Goal: Task Accomplishment & Management: Manage account settings

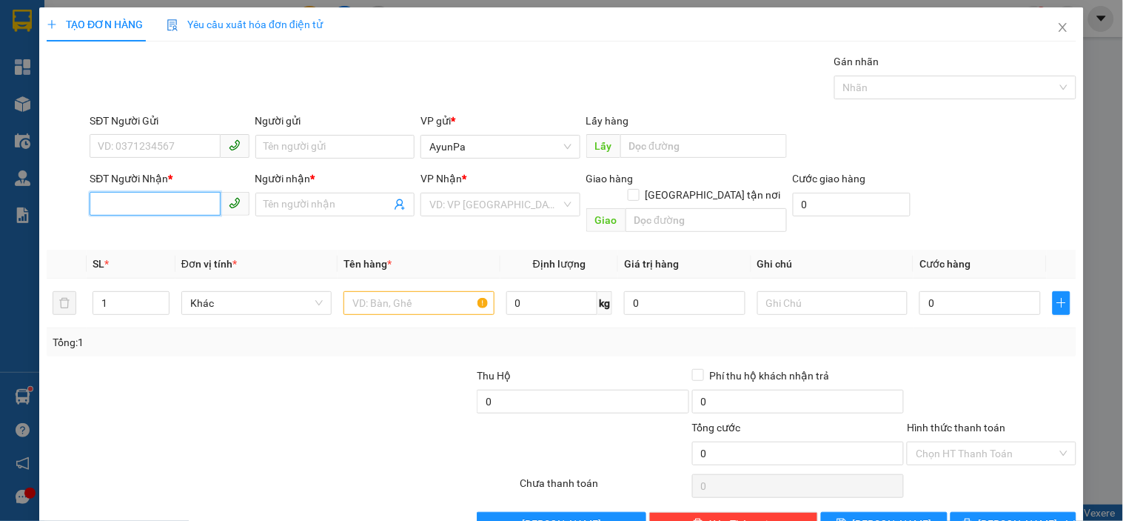
click at [152, 198] on input "SĐT Người Nhận *" at bounding box center [155, 204] width 130 height 24
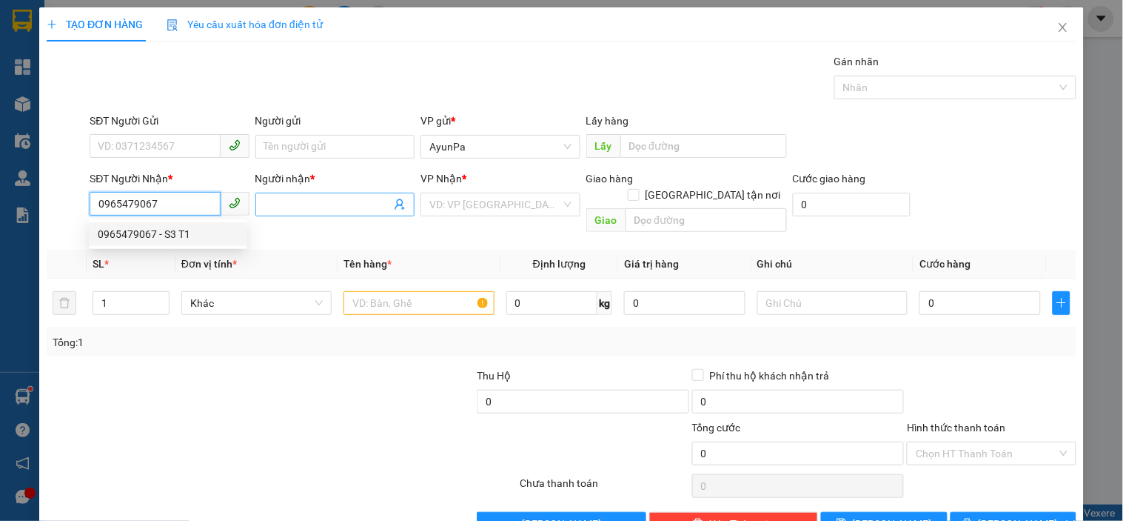
type input "0965479067"
click at [275, 201] on input "Người nhận *" at bounding box center [327, 204] width 127 height 16
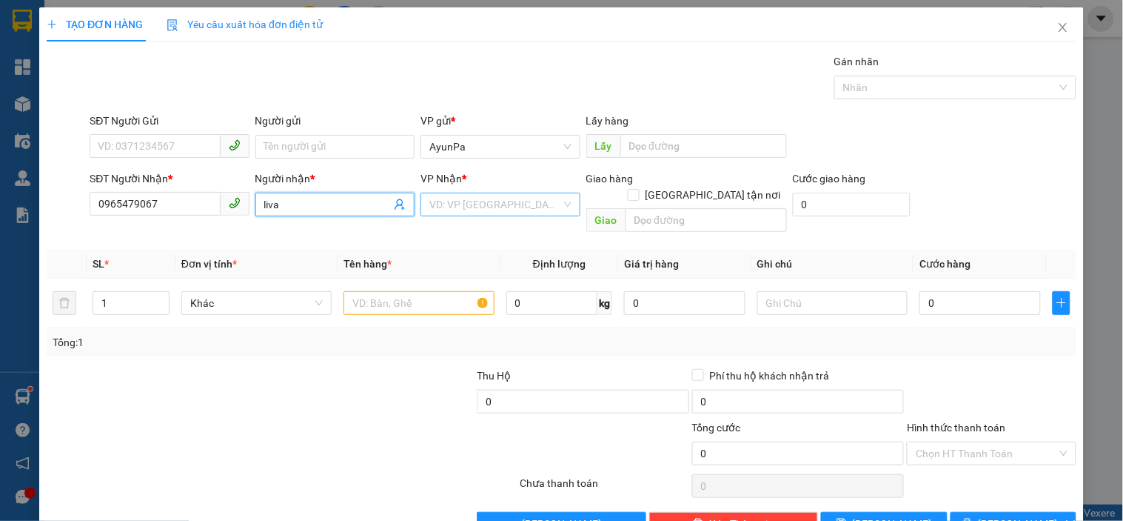
type input "liva"
click at [461, 207] on input "search" at bounding box center [495, 204] width 131 height 22
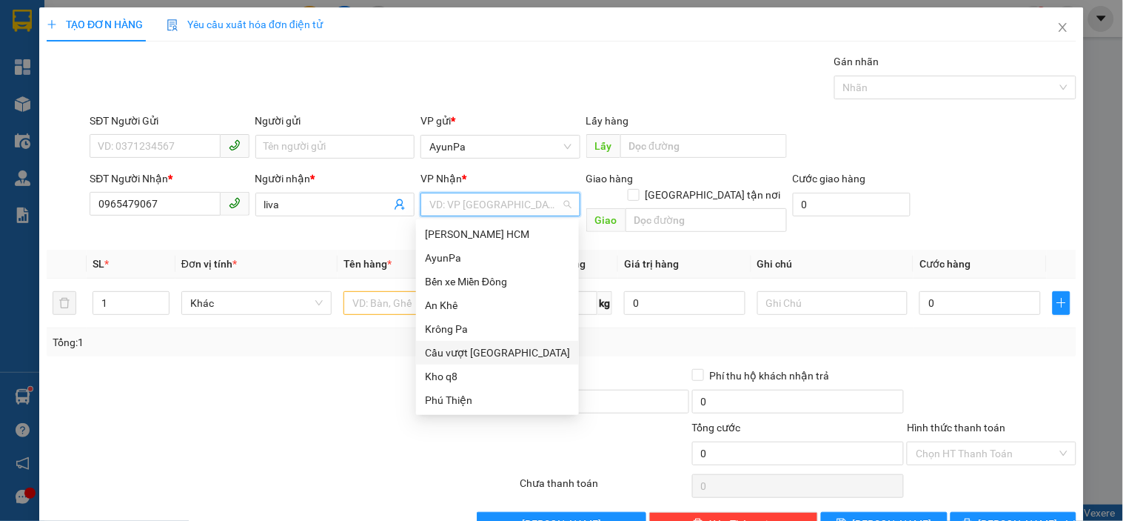
drag, startPoint x: 491, startPoint y: 350, endPoint x: 554, endPoint y: 318, distance: 70.5
click at [499, 346] on div "Cầu vượt [GEOGRAPHIC_DATA]" at bounding box center [497, 352] width 145 height 16
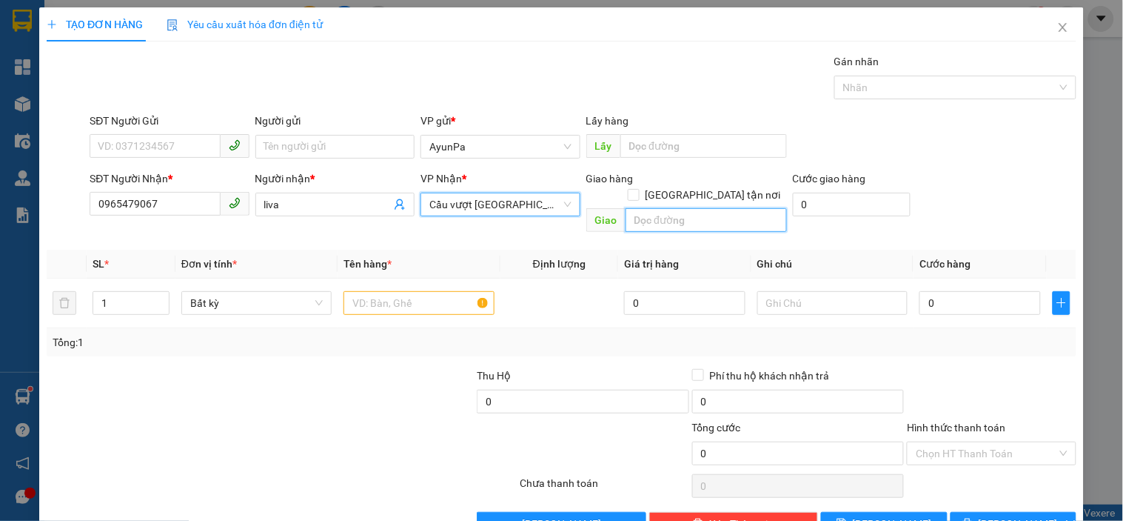
click at [661, 210] on input "text" at bounding box center [706, 220] width 161 height 24
type input "bến cam"
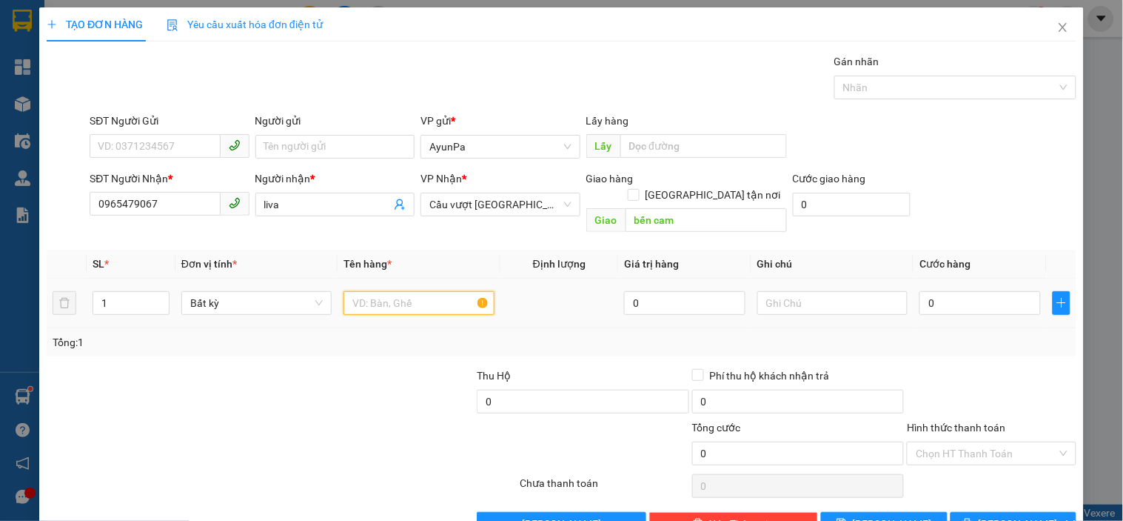
click at [423, 291] on input "text" at bounding box center [419, 303] width 150 height 24
type input "1k Đàn+1b nhỏ"
click at [115, 292] on input "1" at bounding box center [131, 303] width 76 height 22
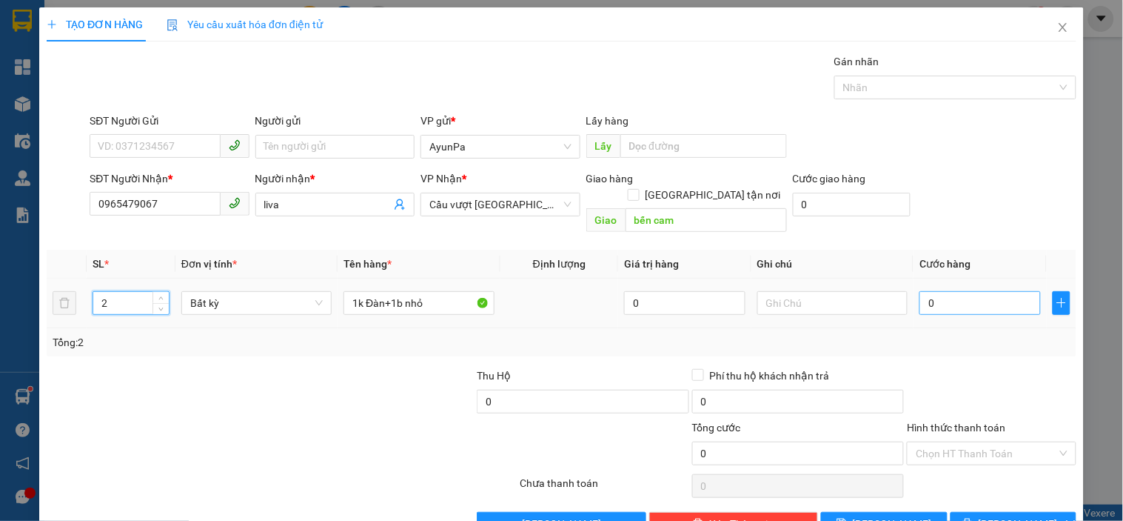
type input "2"
click at [931, 291] on input "0" at bounding box center [980, 303] width 121 height 24
type input "1"
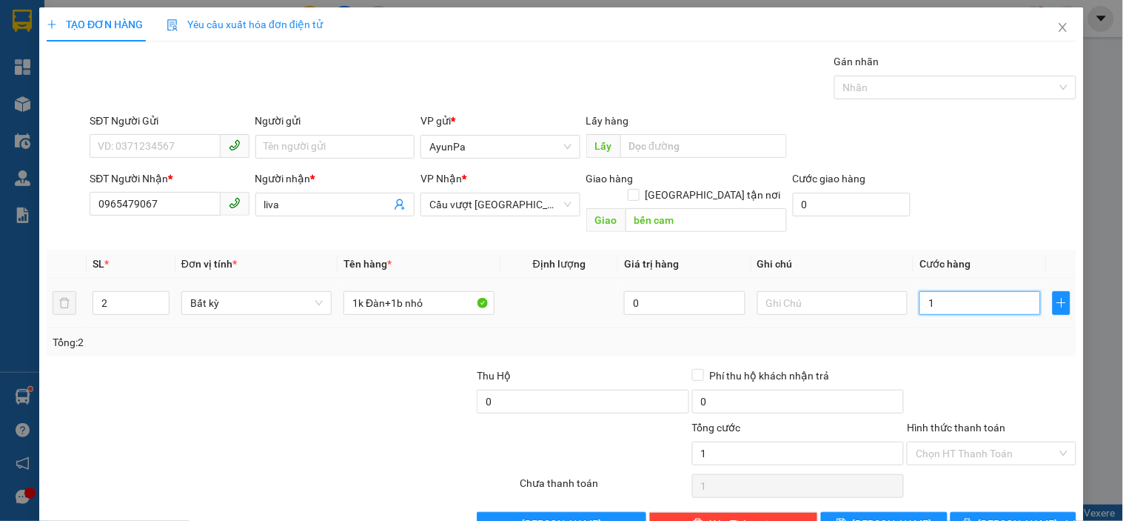
type input "14"
type input "140"
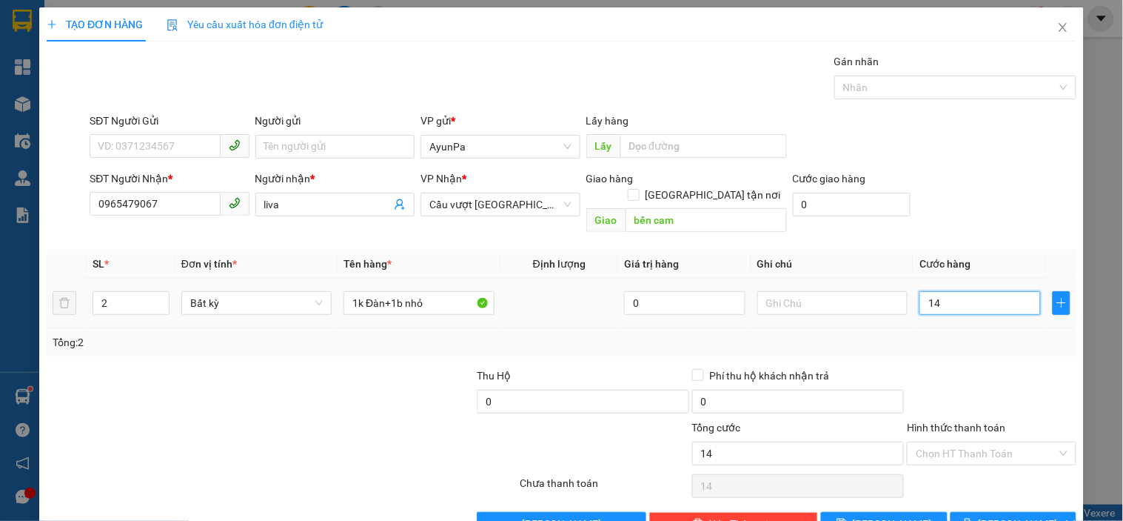
type input "140"
type input "140.000"
click at [972, 367] on div at bounding box center [992, 393] width 172 height 52
click at [966, 424] on div "Hình thức thanh toán" at bounding box center [991, 430] width 169 height 22
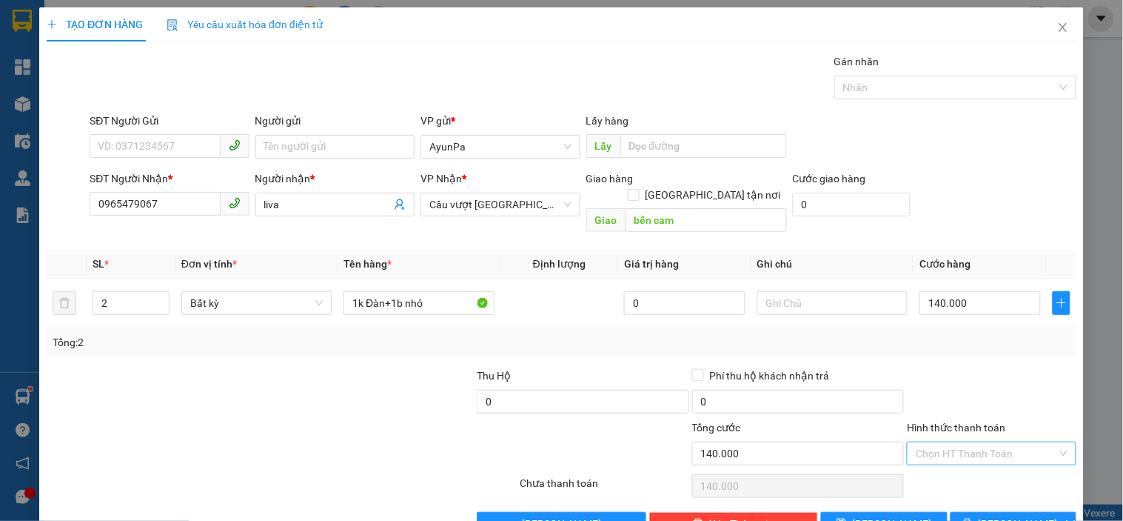
click at [964, 442] on input "Hình thức thanh toán" at bounding box center [986, 453] width 141 height 22
click at [941, 460] on div "Tại văn phòng" at bounding box center [983, 466] width 150 height 16
type input "0"
click at [969, 512] on button "[PERSON_NAME] và In" at bounding box center [1014, 524] width 126 height 24
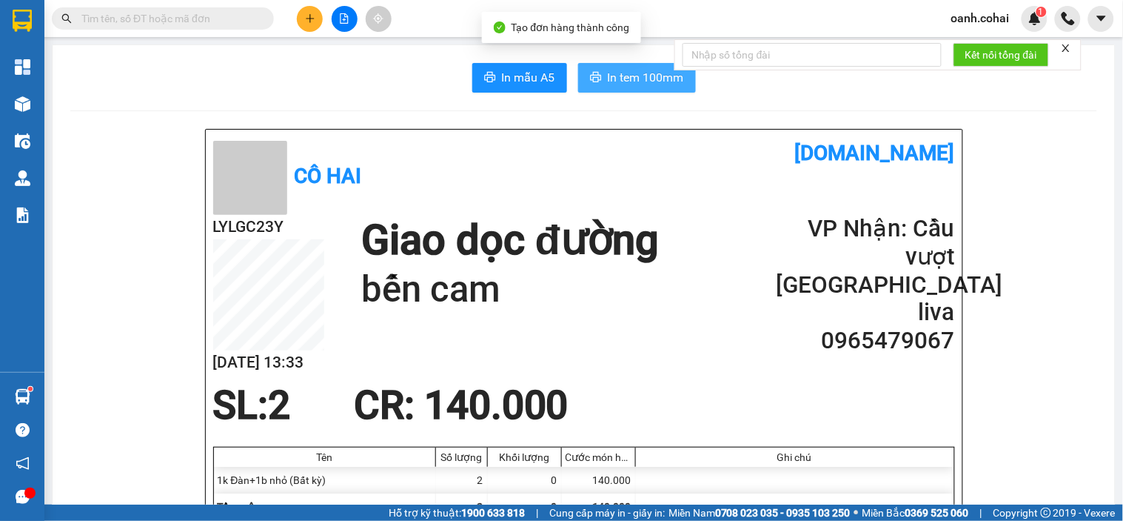
click at [630, 82] on span "In tem 100mm" at bounding box center [646, 77] width 76 height 19
click at [302, 13] on button at bounding box center [310, 19] width 26 height 26
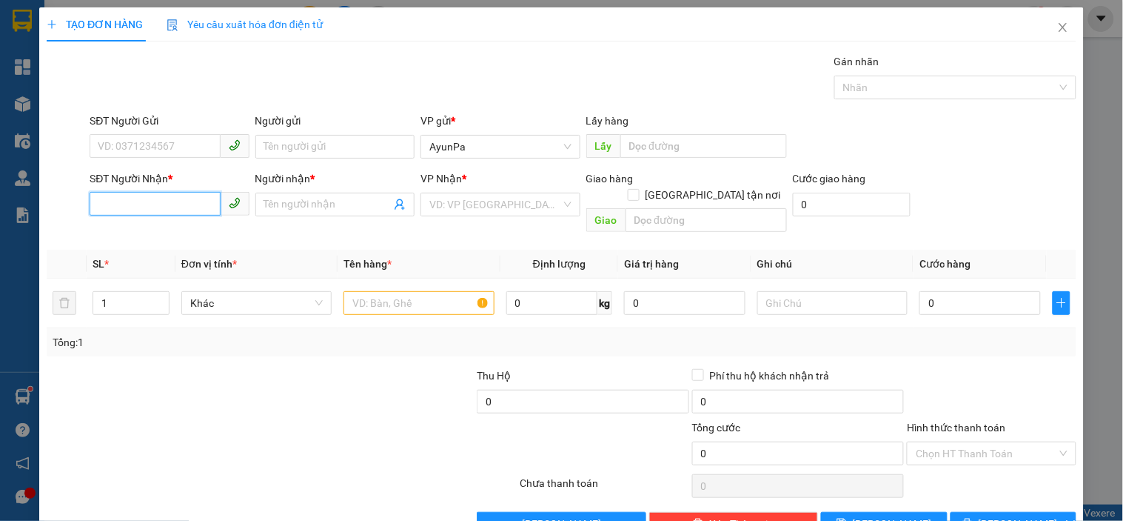
click at [176, 209] on input "SĐT Người Nhận *" at bounding box center [155, 204] width 130 height 24
type input "0777687180"
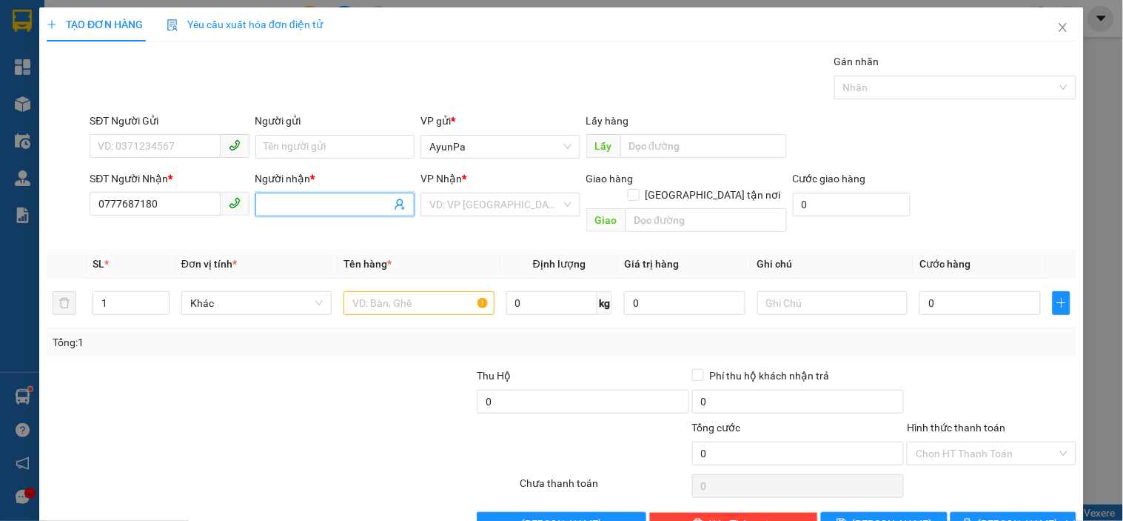
click at [290, 205] on input "Người nhận *" at bounding box center [327, 204] width 127 height 16
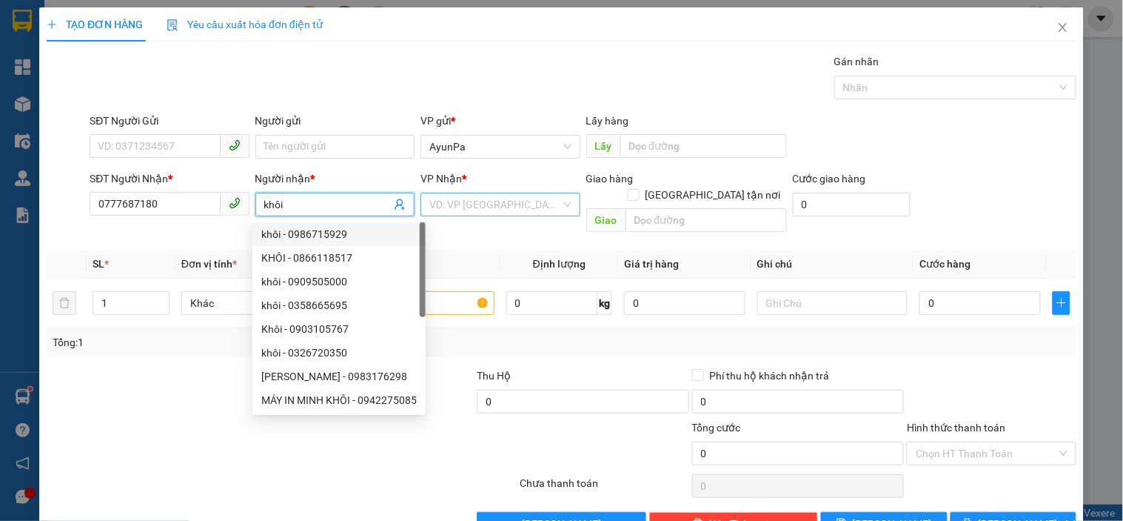
type input "khôi"
click at [475, 203] on input "search" at bounding box center [495, 204] width 131 height 22
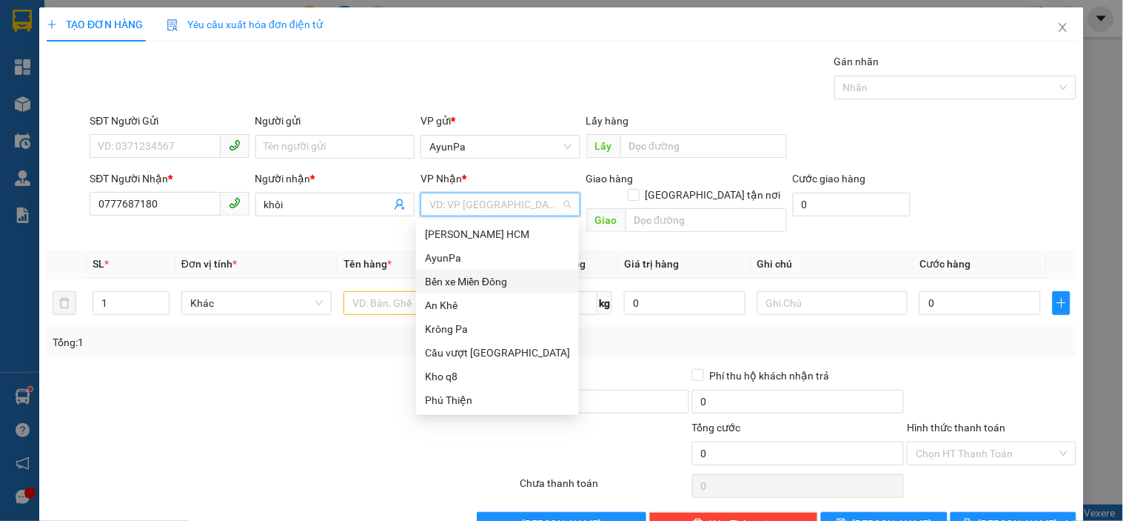
click at [478, 279] on div "Bến xe Miền Đông" at bounding box center [497, 281] width 145 height 16
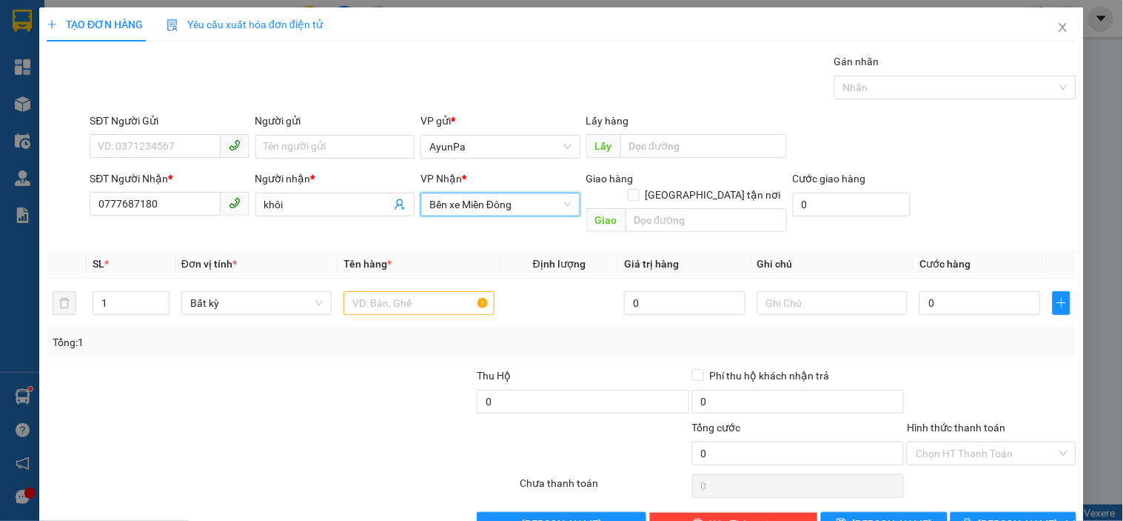
click at [507, 204] on span "Bến xe Miền Đông" at bounding box center [500, 204] width 141 height 22
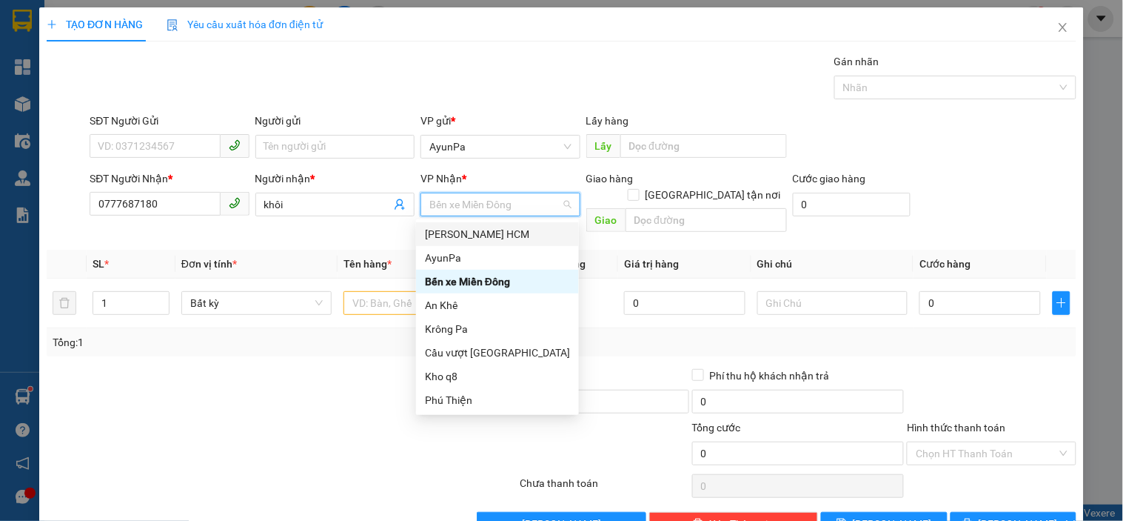
click at [493, 233] on div "[PERSON_NAME] HCM" at bounding box center [497, 234] width 145 height 16
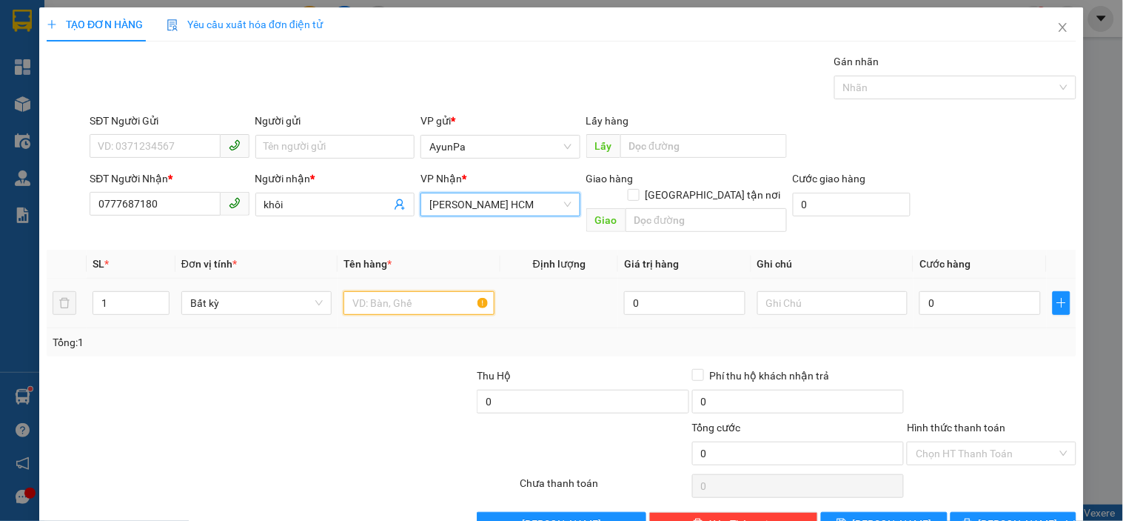
click at [418, 291] on input "text" at bounding box center [419, 303] width 150 height 24
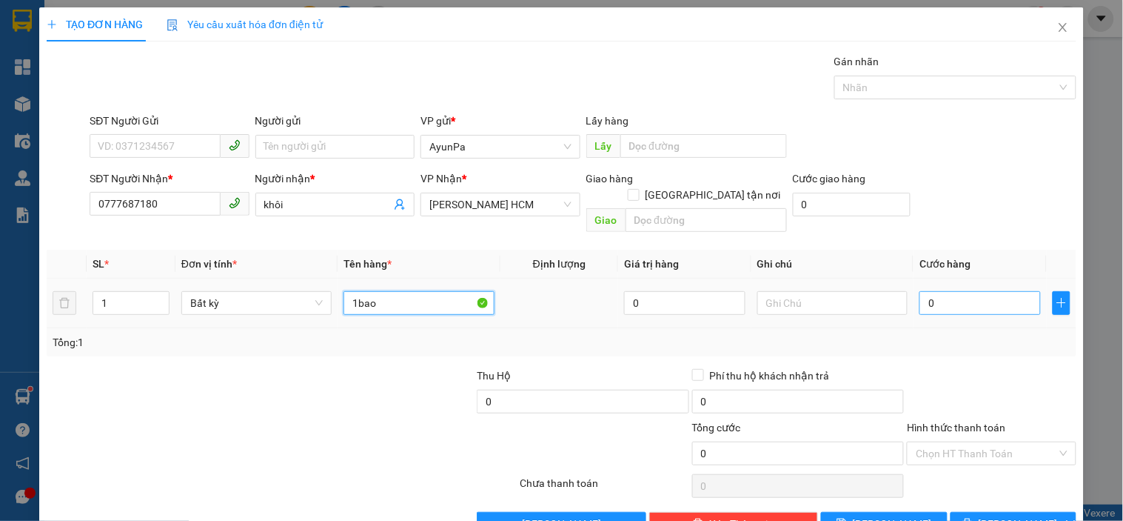
type input "1bao"
click at [945, 291] on input "0" at bounding box center [980, 303] width 121 height 24
type input "8"
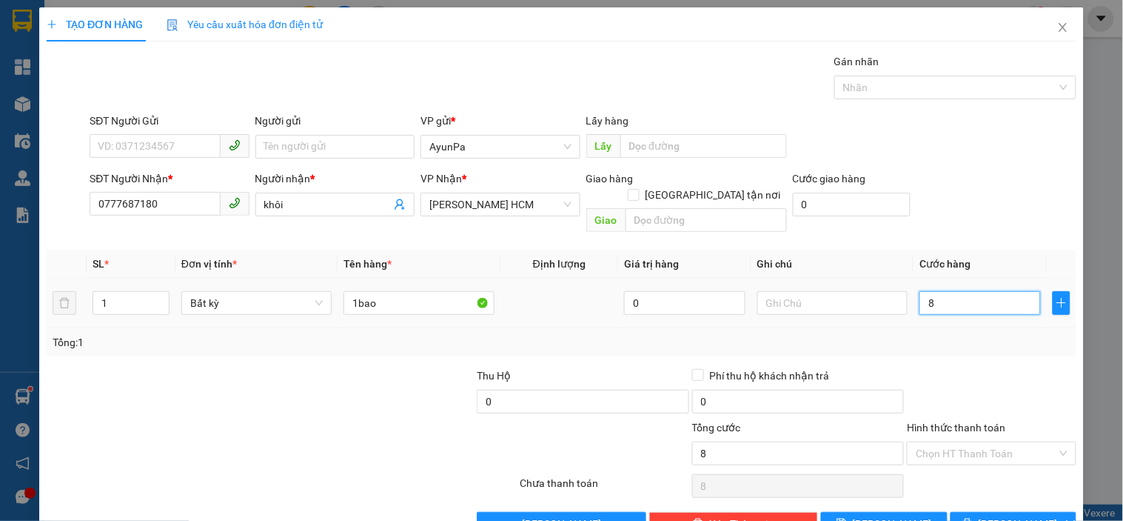
type input "80"
type input "80.000"
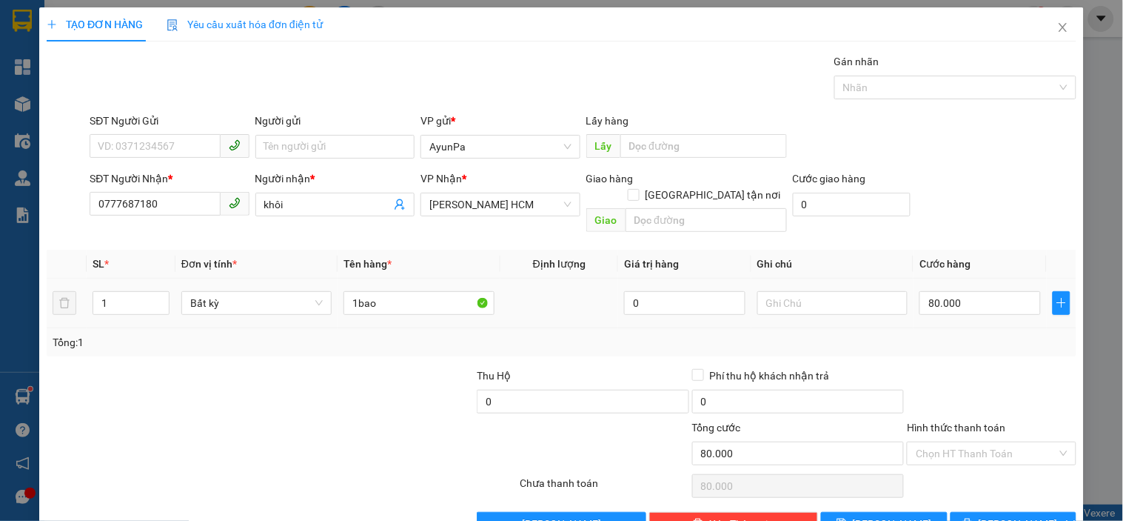
click at [948, 334] on div "Tổng: 1" at bounding box center [562, 342] width 1018 height 16
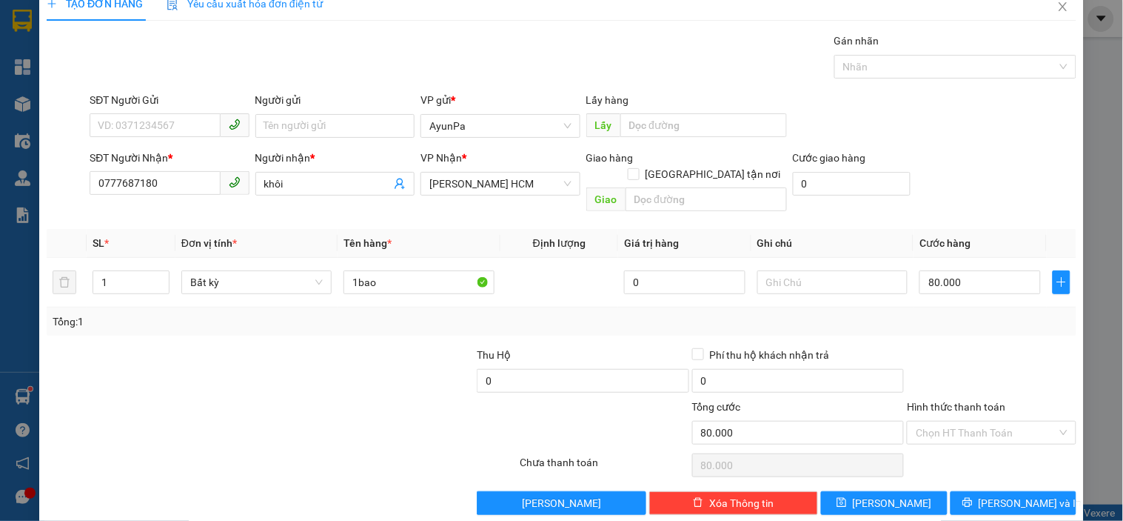
scroll to position [27, 0]
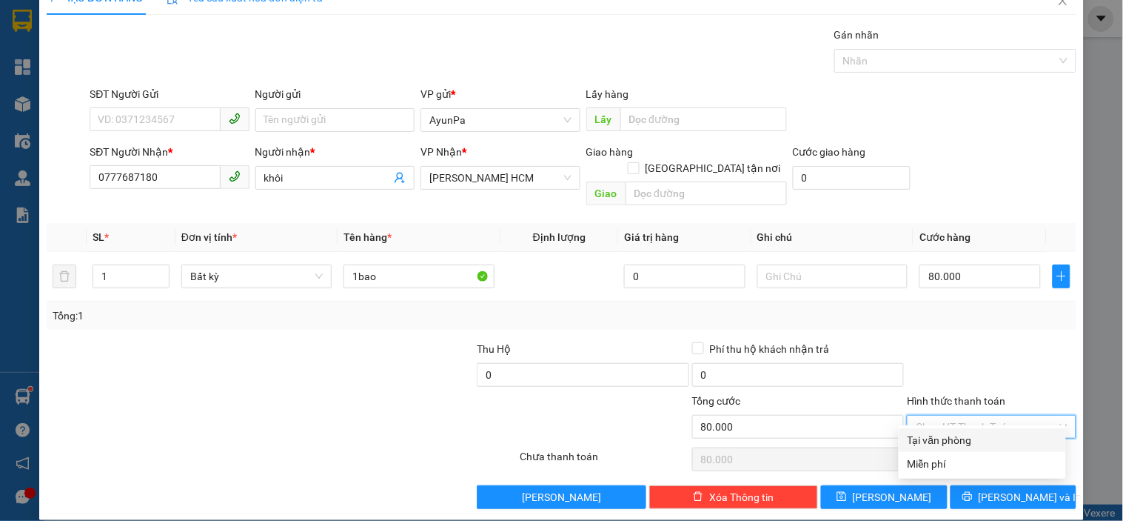
click at [937, 415] on input "Hình thức thanh toán" at bounding box center [986, 426] width 141 height 22
click at [935, 433] on div "Tại văn phòng" at bounding box center [983, 440] width 150 height 16
type input "0"
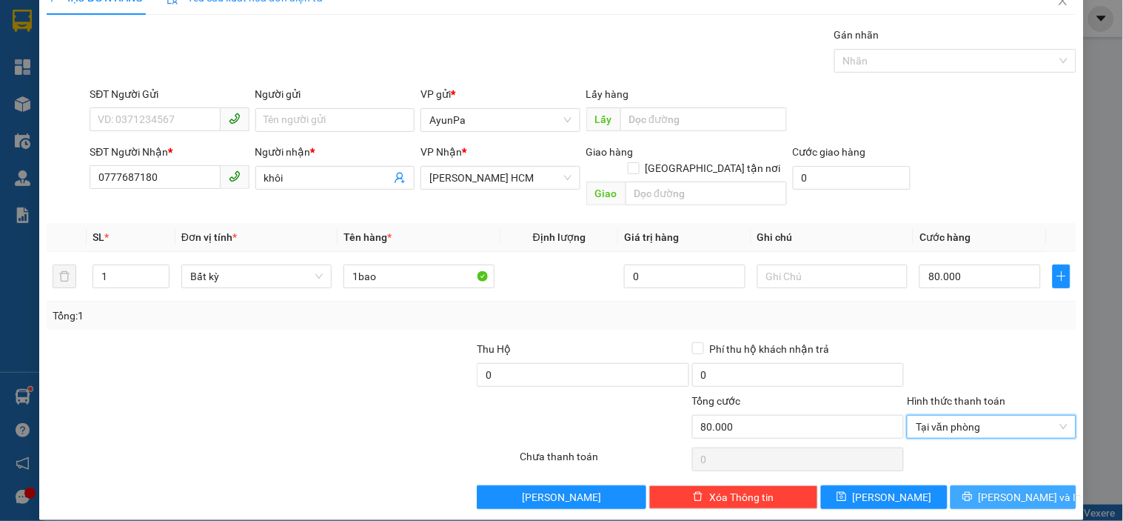
click at [970, 485] on button "[PERSON_NAME] và In" at bounding box center [1014, 497] width 126 height 24
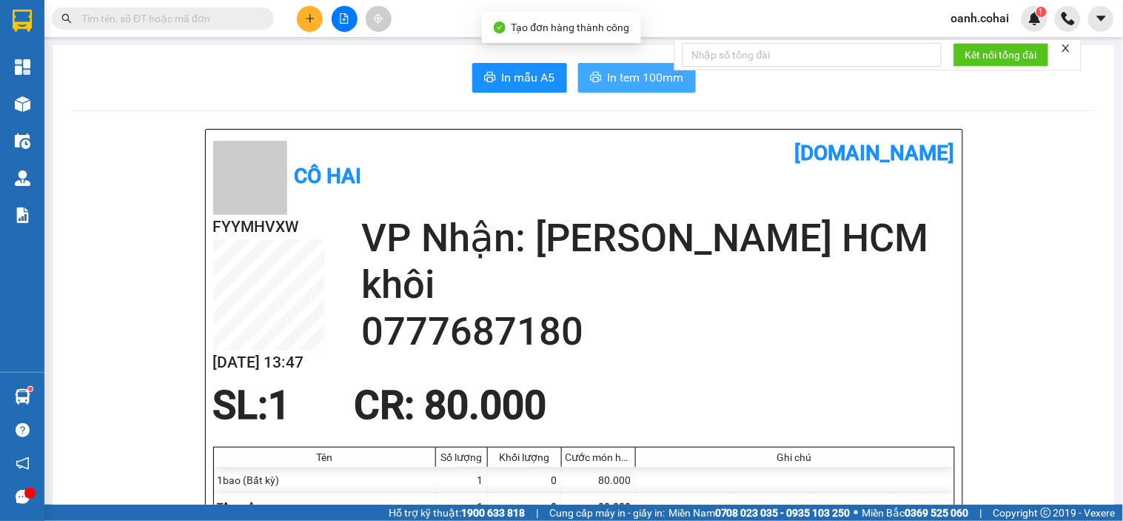
click at [639, 67] on button "In tem 100mm" at bounding box center [637, 78] width 118 height 30
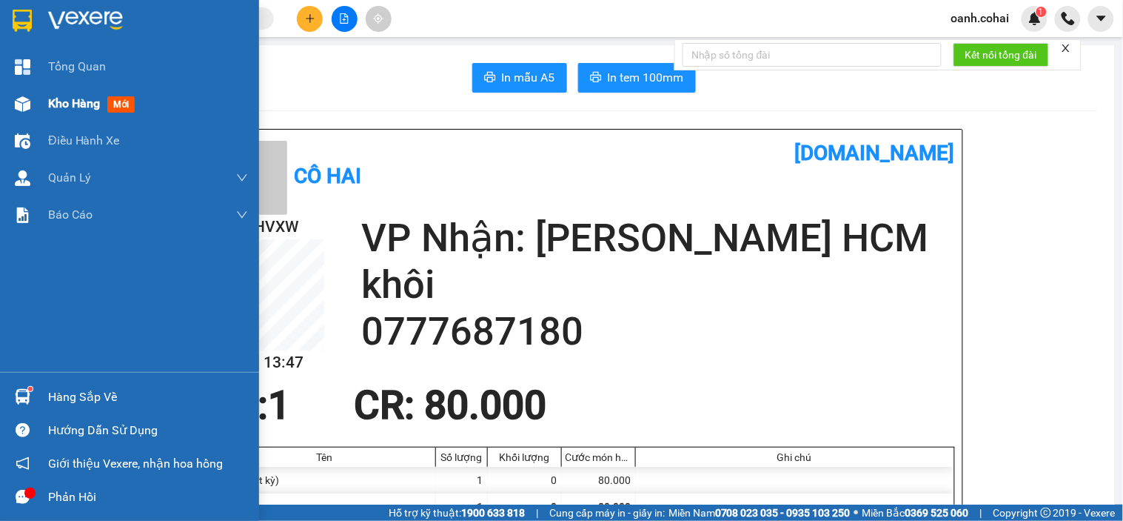
click at [71, 109] on span "Kho hàng" at bounding box center [74, 103] width 52 height 14
click at [75, 109] on span "Kho hàng" at bounding box center [74, 103] width 52 height 14
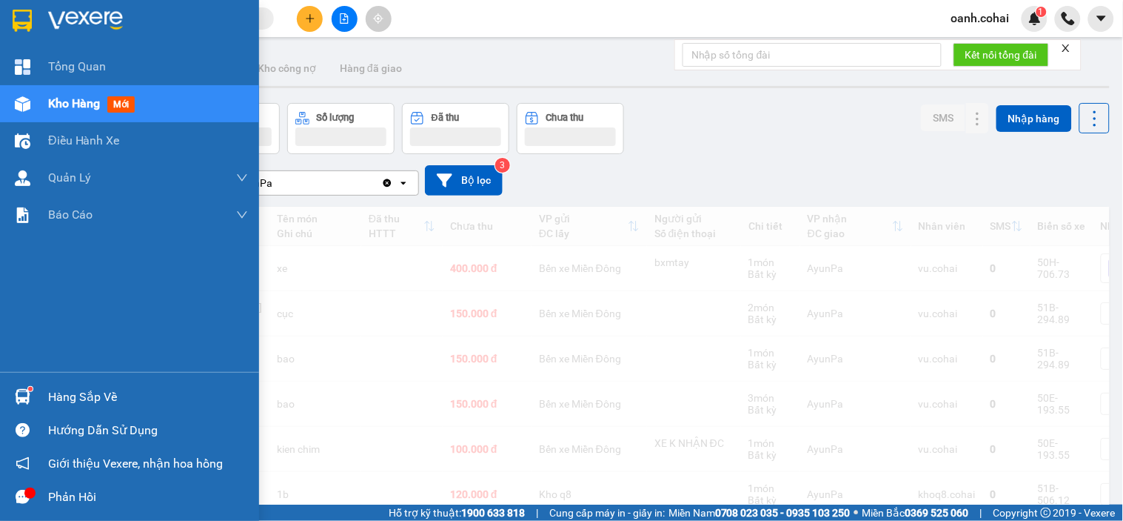
click at [77, 105] on span "Kho hàng" at bounding box center [74, 103] width 52 height 14
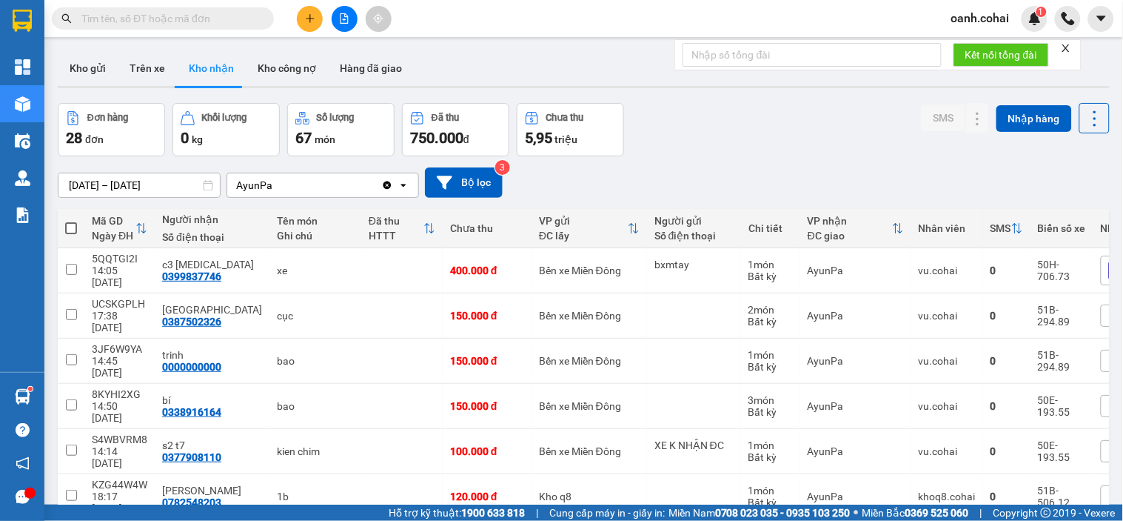
click at [309, 22] on icon "plus" at bounding box center [310, 18] width 10 height 10
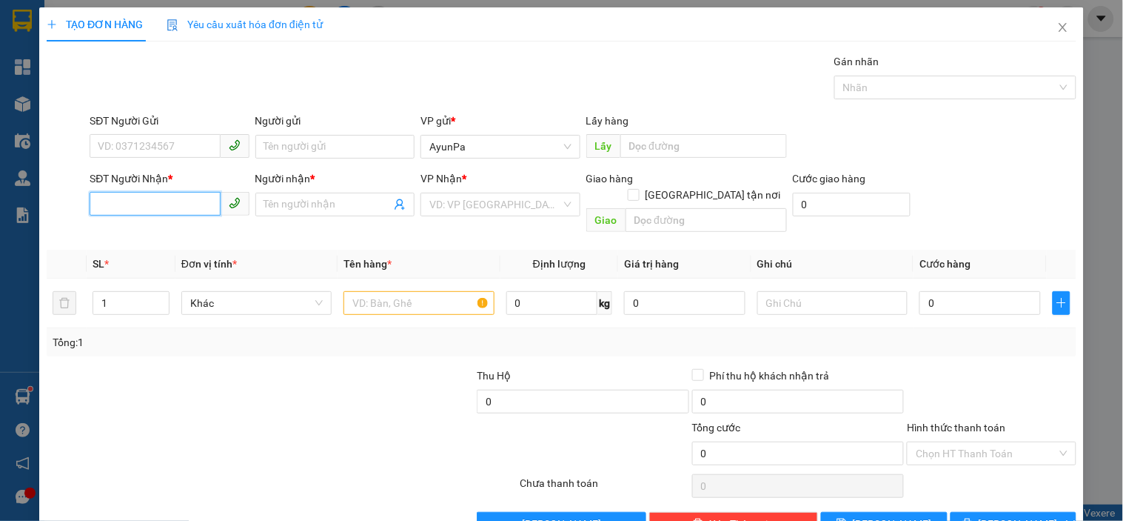
click at [150, 210] on input "SĐT Người Nhận *" at bounding box center [155, 204] width 130 height 24
paste input "0782518483"
type input "0782518483"
click at [316, 207] on input "Người nhận *" at bounding box center [327, 204] width 127 height 16
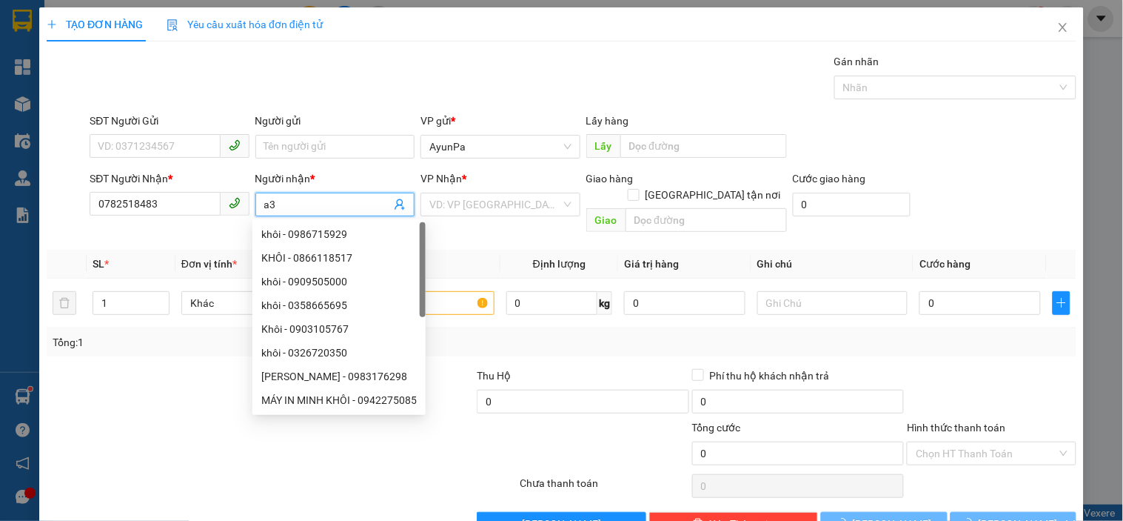
type input "a"
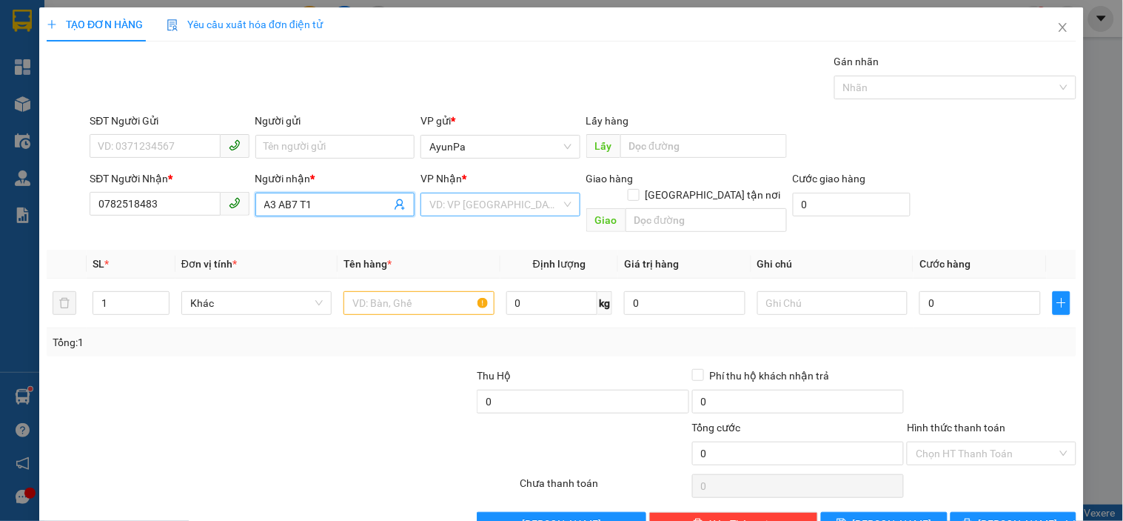
type input "A3 AB7 T1"
drag, startPoint x: 445, startPoint y: 204, endPoint x: 460, endPoint y: 252, distance: 50.4
click at [447, 204] on input "search" at bounding box center [495, 204] width 131 height 22
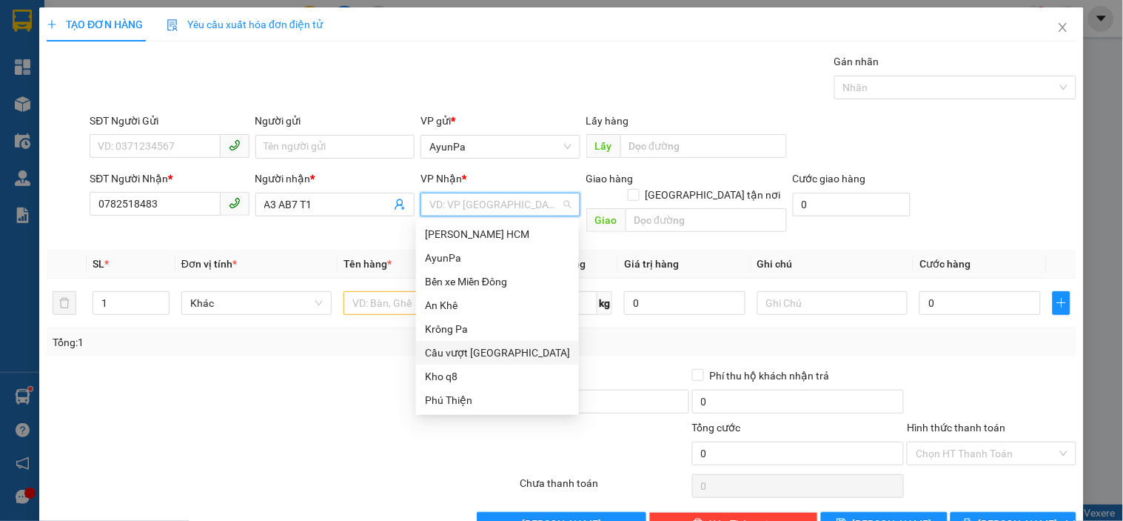
drag, startPoint x: 485, startPoint y: 348, endPoint x: 536, endPoint y: 320, distance: 58.3
click at [490, 344] on div "Cầu vượt [GEOGRAPHIC_DATA]" at bounding box center [497, 352] width 145 height 16
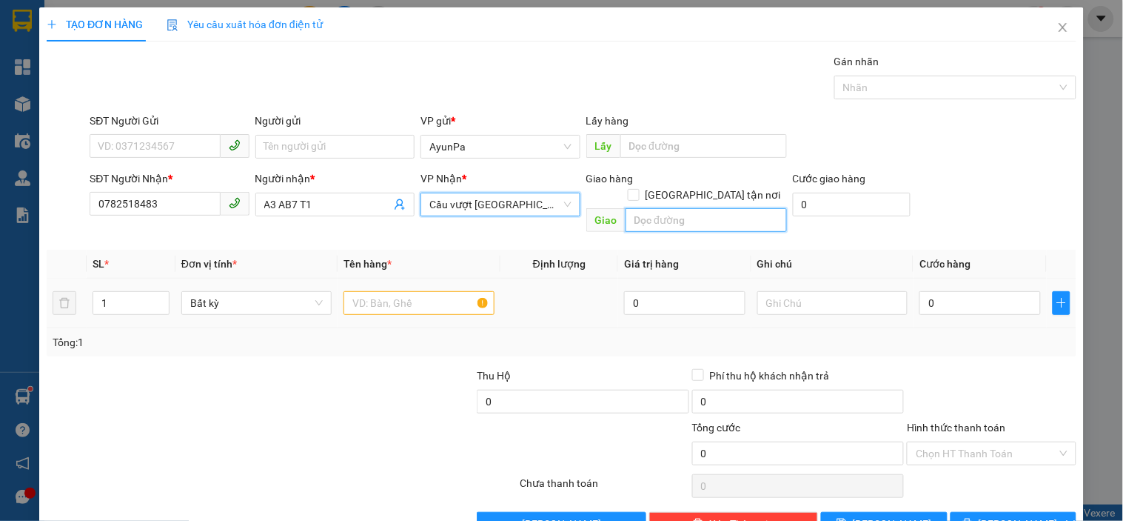
click at [641, 209] on input "text" at bounding box center [706, 220] width 161 height 24
type input "A"
type input "Â"
type input "AMATA"
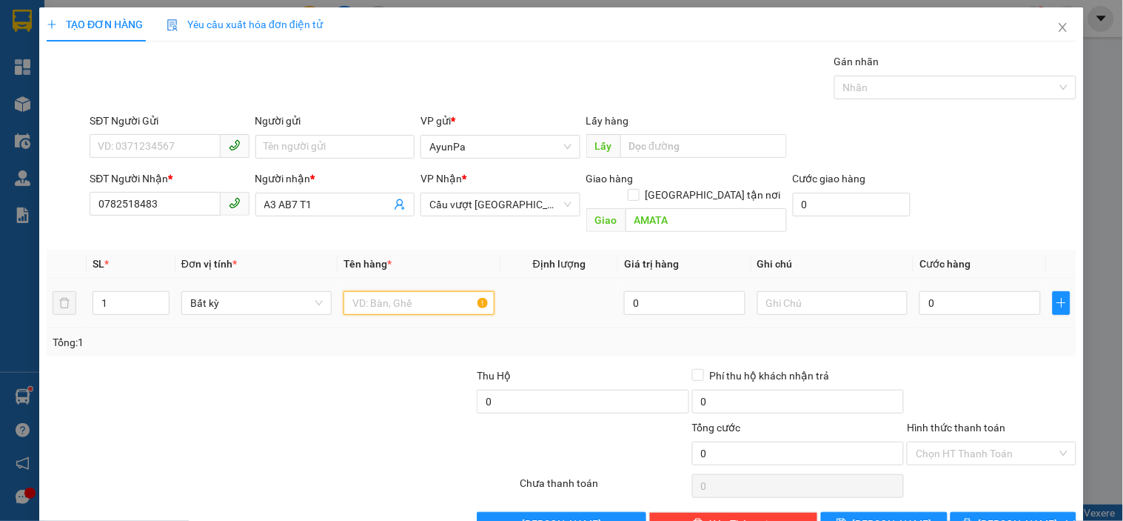
click at [456, 291] on input "text" at bounding box center [419, 303] width 150 height 24
type input "1"
type input "1XE RAIDER+1XE SỐ"
click at [109, 292] on input "1" at bounding box center [131, 303] width 76 height 22
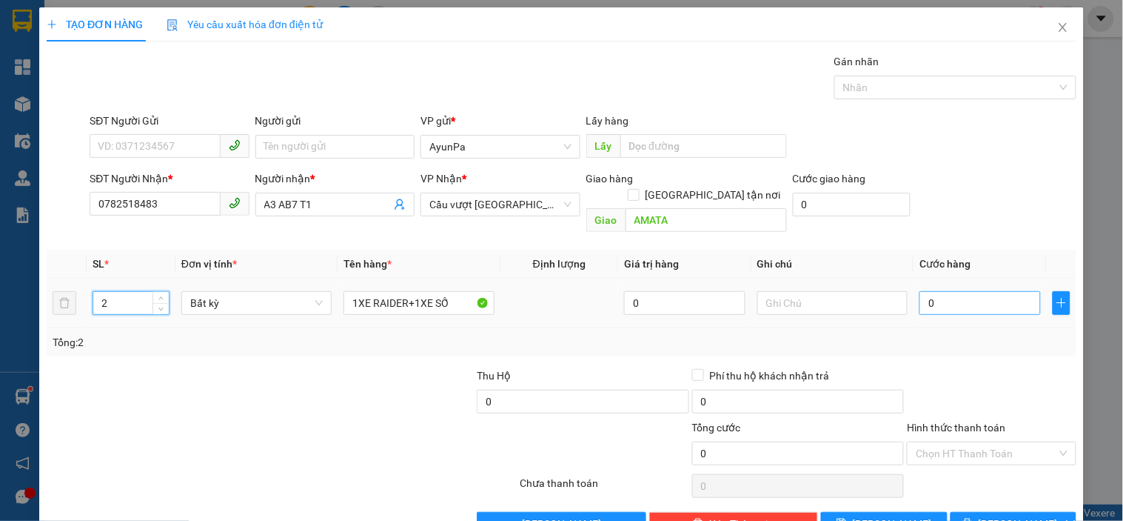
type input "2"
click at [935, 293] on input "0" at bounding box center [980, 303] width 121 height 24
type input "9"
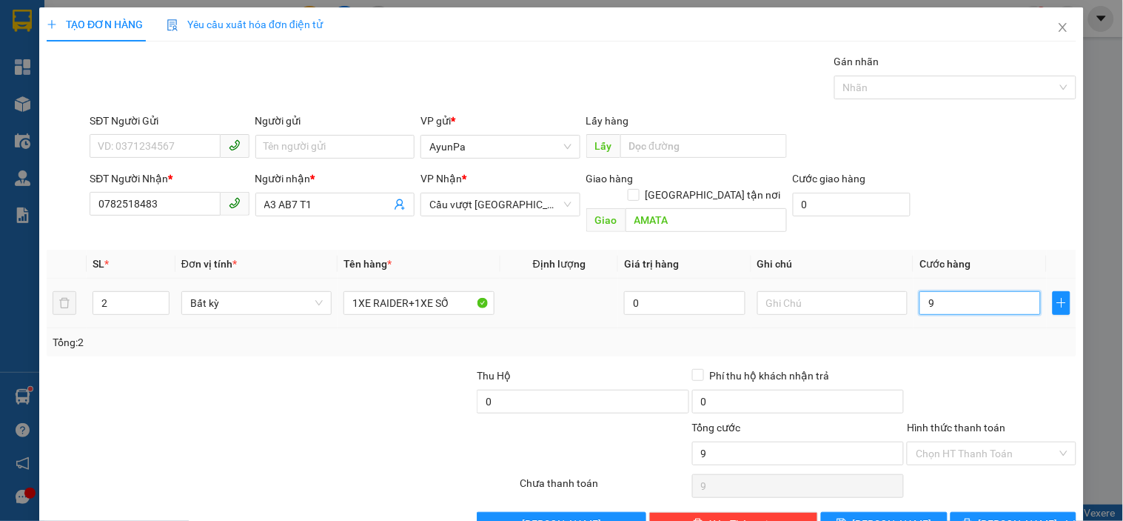
type input "90"
type input "900"
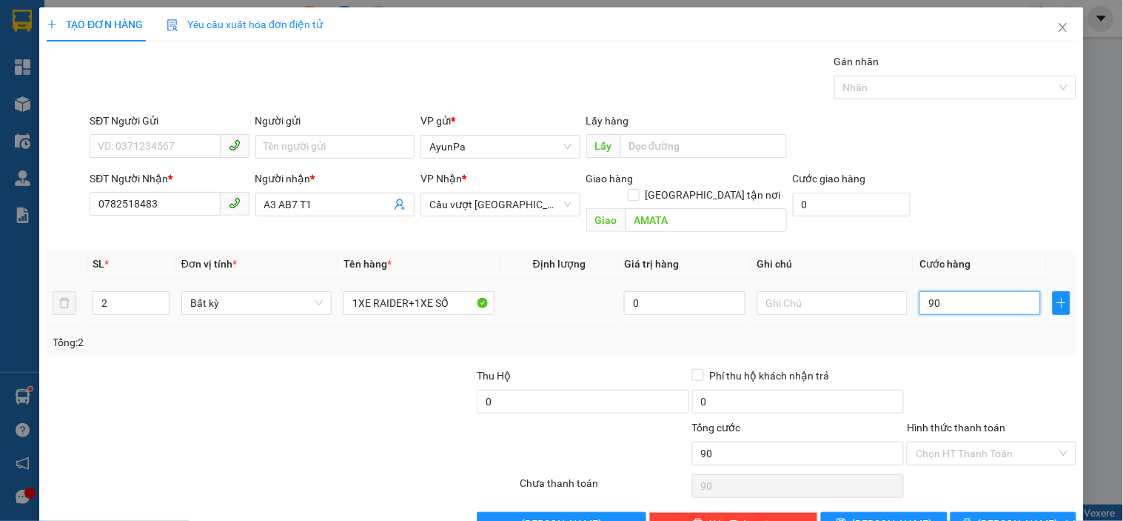
type input "900"
type input "900.000"
click at [946, 344] on div "Transit Pickup Surcharge Ids Transit Deliver Surcharge Ids Transit Deliver Surc…" at bounding box center [562, 294] width 1030 height 482
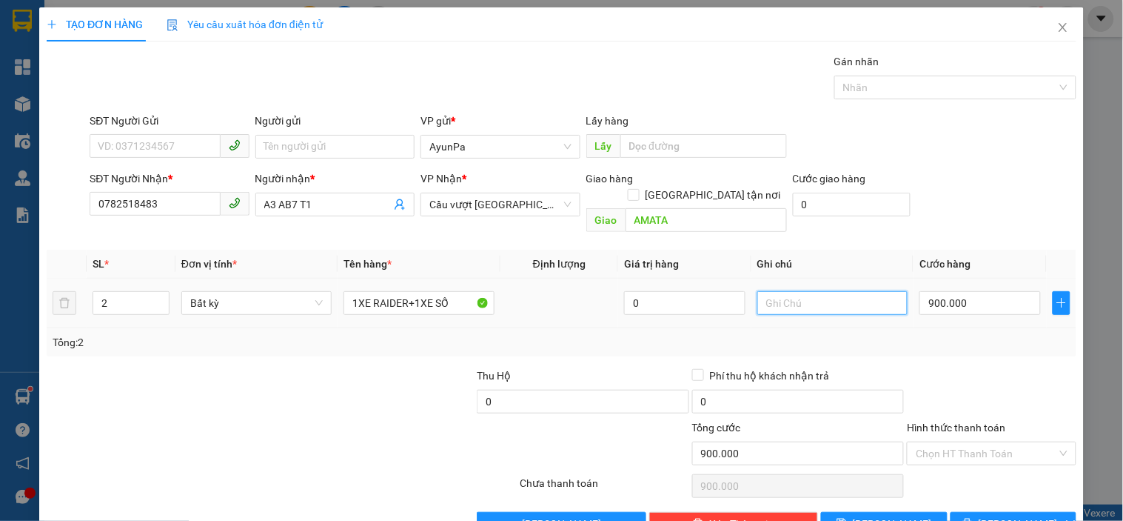
click at [837, 291] on input "text" at bounding box center [833, 303] width 150 height 24
type input "D"
type input "Đlí Xuân Thảo Gt15.9 R"
click at [914, 343] on div "Transit Pickup Surcharge Ids Transit Deliver Surcharge Ids Transit Deliver Surc…" at bounding box center [562, 294] width 1030 height 482
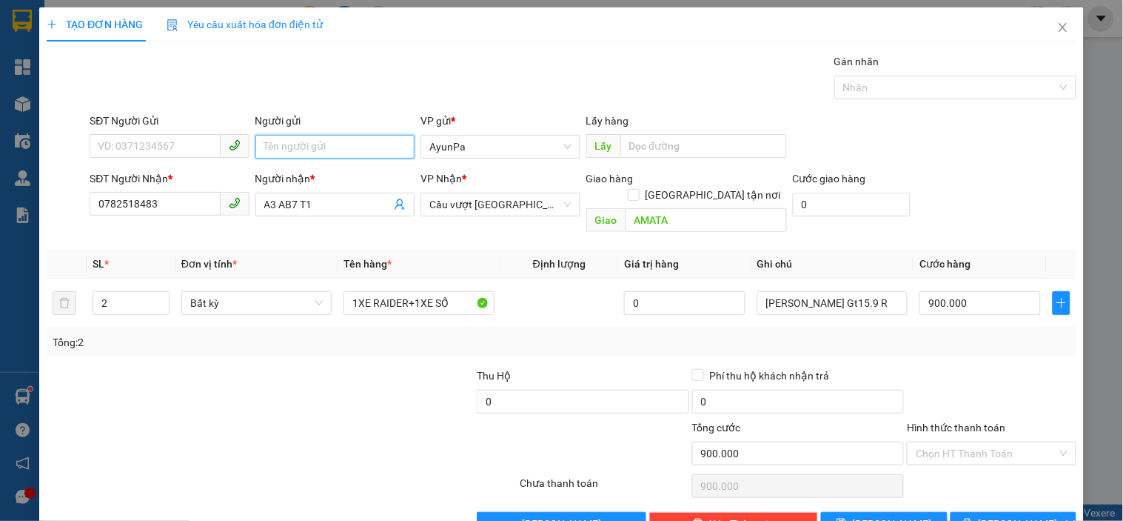
click at [381, 150] on input "Người gửi" at bounding box center [335, 147] width 159 height 24
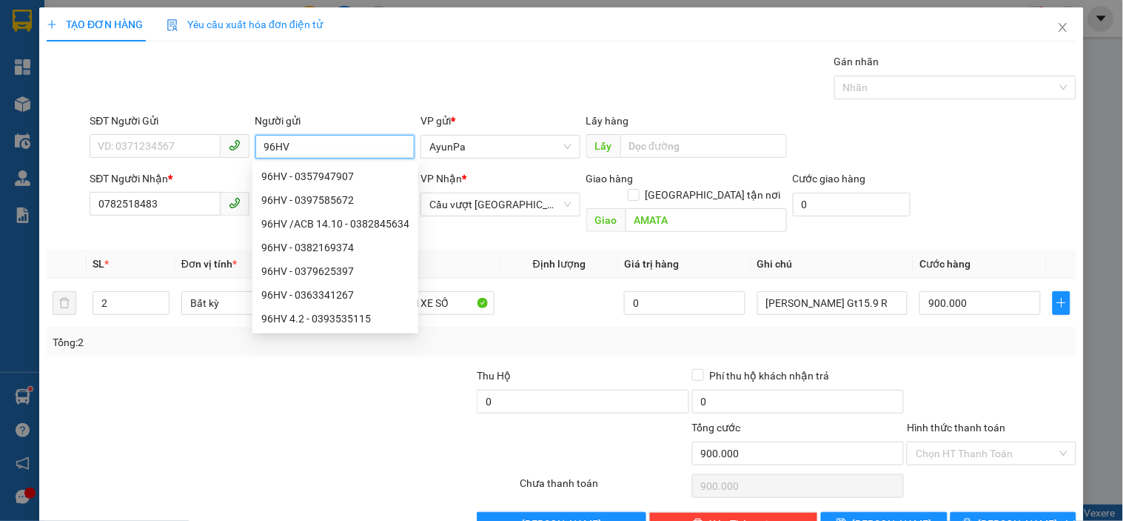
type input "96HV"
click at [952, 190] on div "SĐT Người Nhận * 0782518483 Người nhận * A3 AB7 T1 VP Nhận * Cầu vượt Bình Phướ…" at bounding box center [583, 204] width 993 height 68
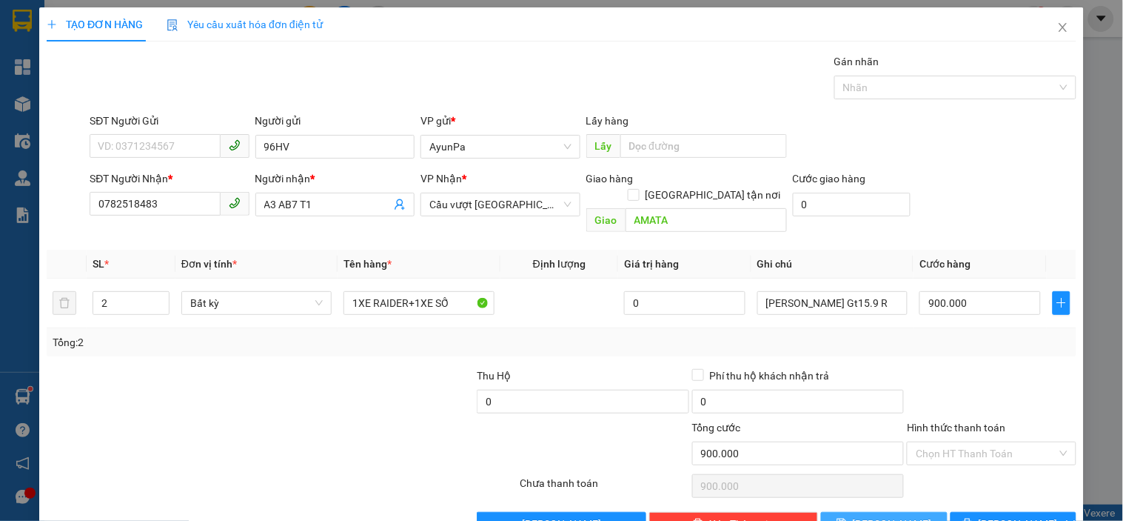
click at [847, 518] on icon "save" at bounding box center [842, 523] width 10 height 10
type input "1"
type input "0"
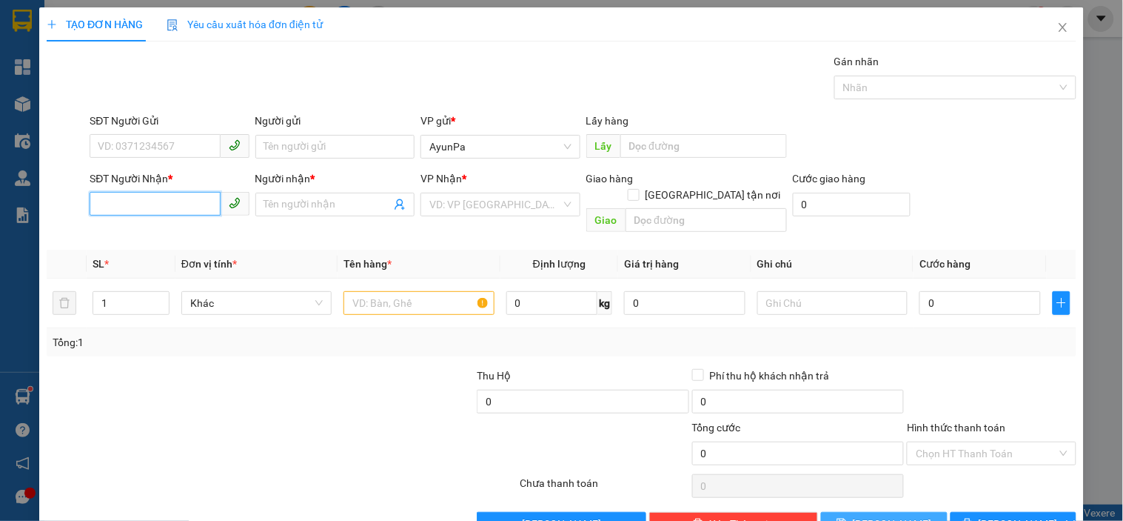
click at [149, 201] on input "SĐT Người Nhận *" at bounding box center [155, 204] width 130 height 24
paste input "0862723487"
type input "0862723487"
click at [281, 191] on div "Người nhận *" at bounding box center [335, 181] width 159 height 22
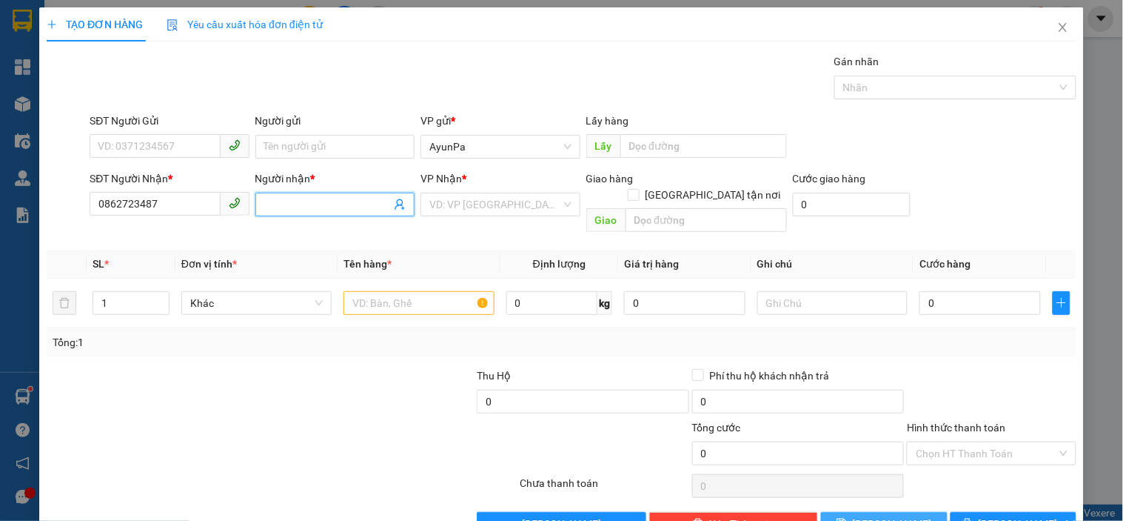
click at [301, 198] on input "Người nhận *" at bounding box center [327, 204] width 127 height 16
type input "A4 A7"
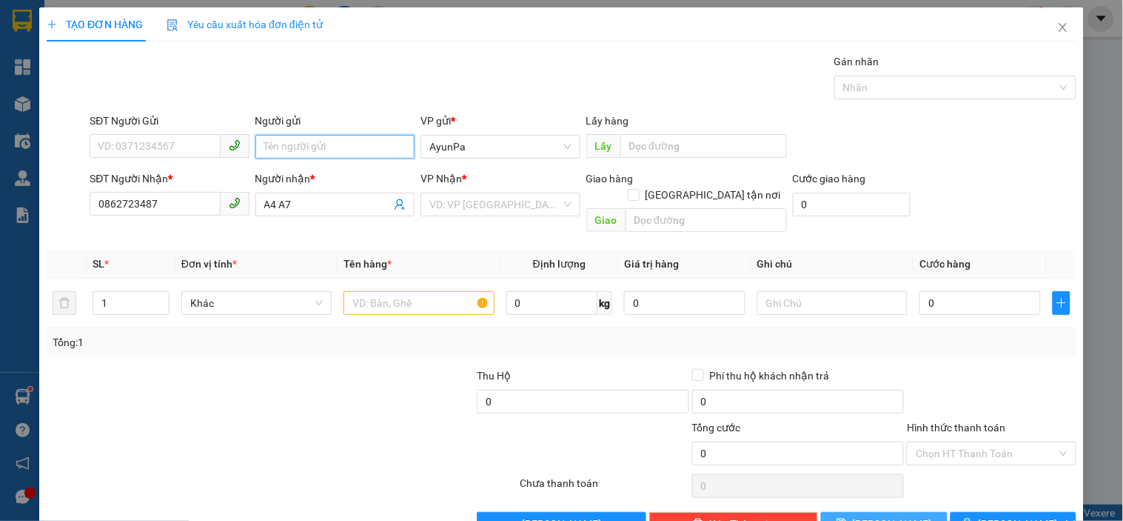
click at [305, 141] on input "Người gửi" at bounding box center [335, 147] width 159 height 24
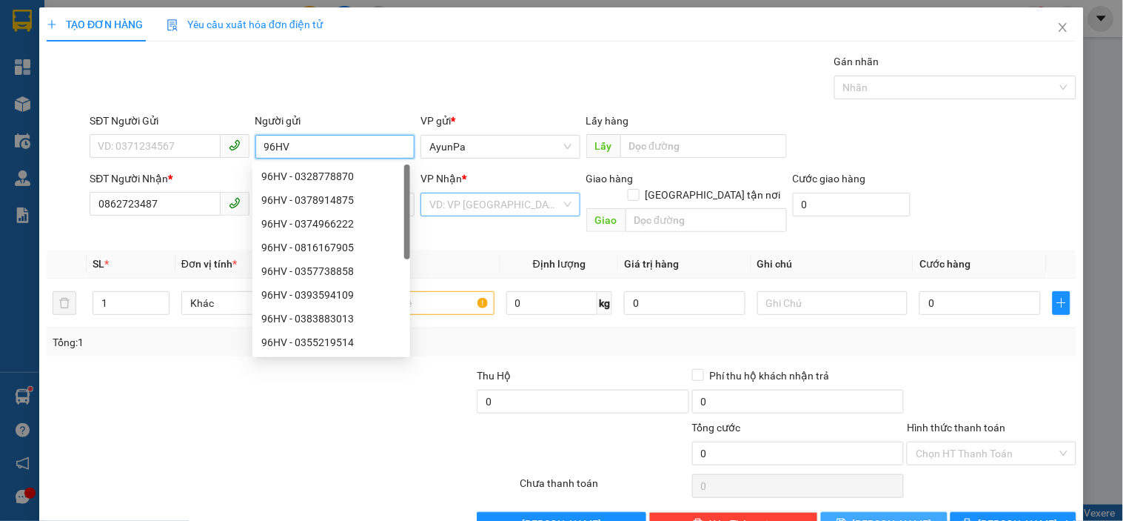
type input "96HV"
click at [492, 198] on input "search" at bounding box center [495, 204] width 131 height 22
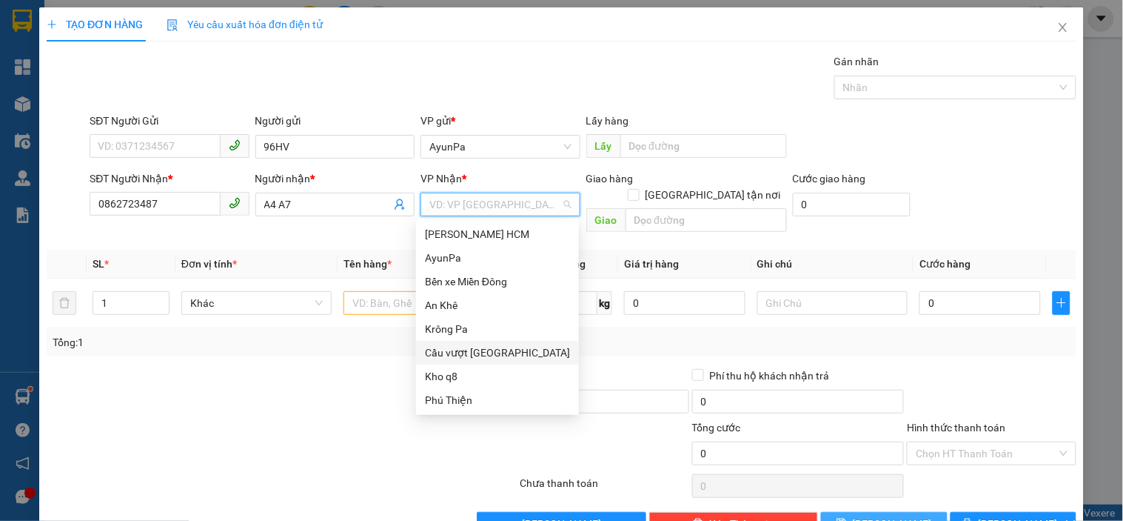
click at [461, 346] on div "Cầu vượt [GEOGRAPHIC_DATA]" at bounding box center [497, 352] width 145 height 16
click at [478, 282] on div "Bến xe Miền Đông" at bounding box center [498, 281] width 146 height 16
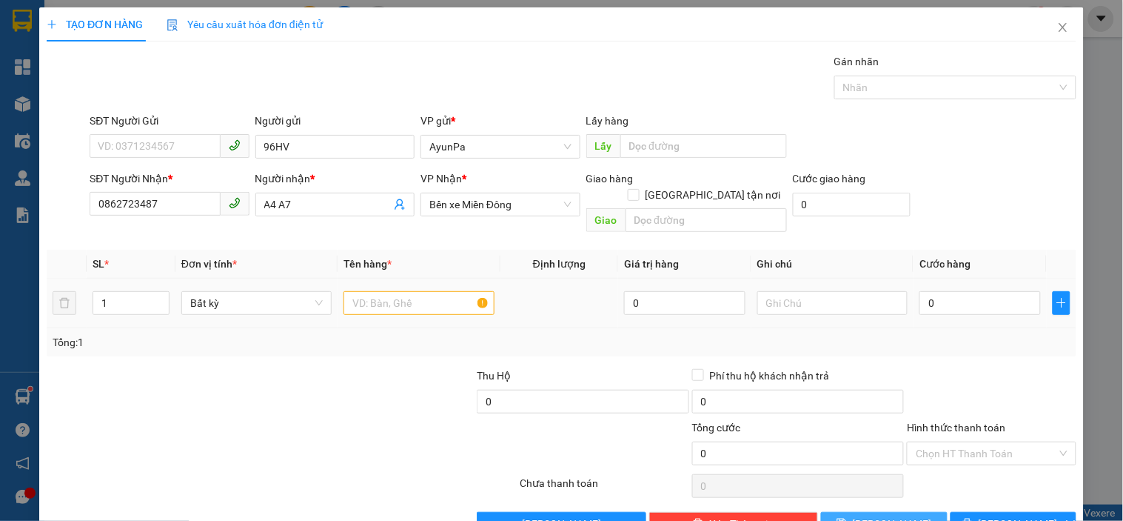
click at [381, 301] on div at bounding box center [419, 303] width 150 height 30
click at [381, 296] on input "text" at bounding box center [419, 303] width 150 height 24
type input "1XE VARIO"
click at [943, 291] on input "0" at bounding box center [980, 303] width 121 height 24
type input "5"
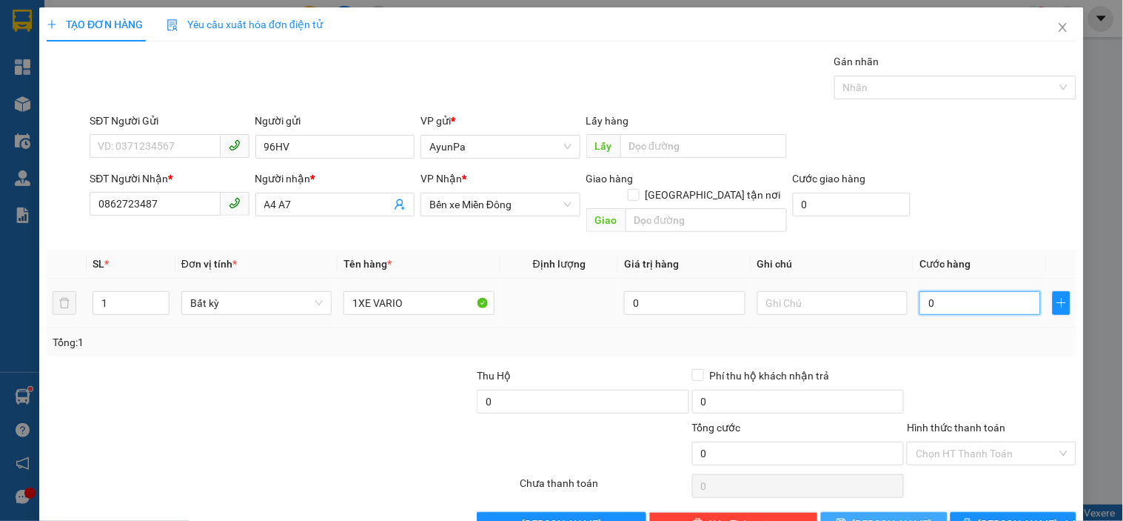
type input "5"
type input "50"
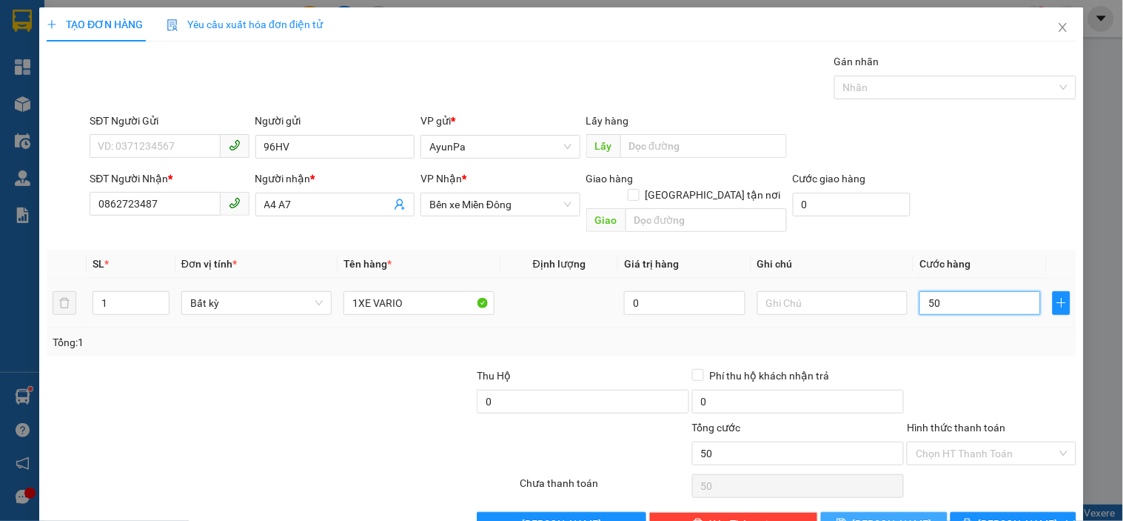
type input "500"
type input "500.000"
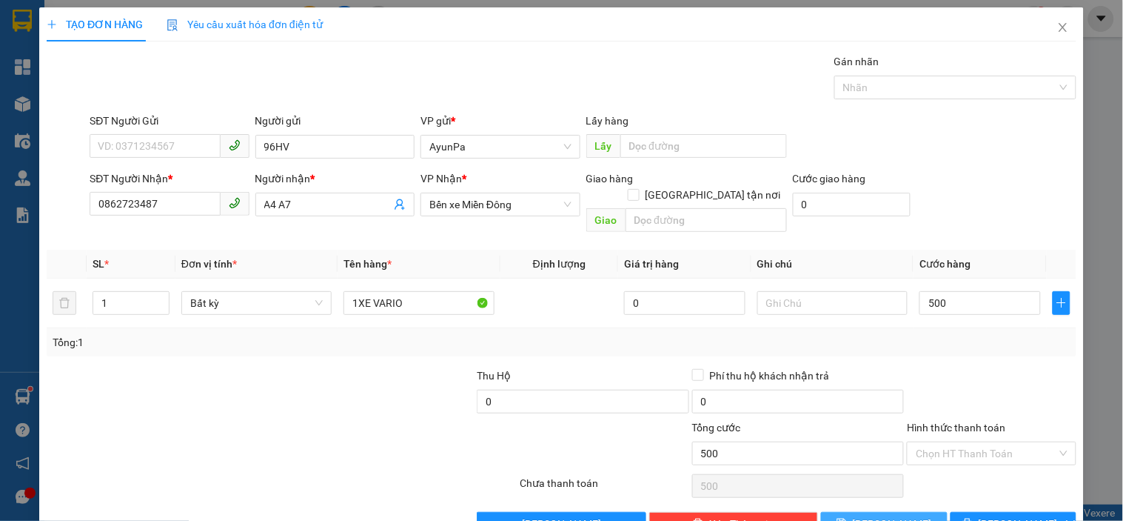
type input "500.000"
click at [946, 367] on div at bounding box center [992, 393] width 172 height 52
drag, startPoint x: 891, startPoint y: 507, endPoint x: 758, endPoint y: 444, distance: 147.1
click at [886, 515] on span "[PERSON_NAME]" at bounding box center [892, 523] width 79 height 16
type input "0"
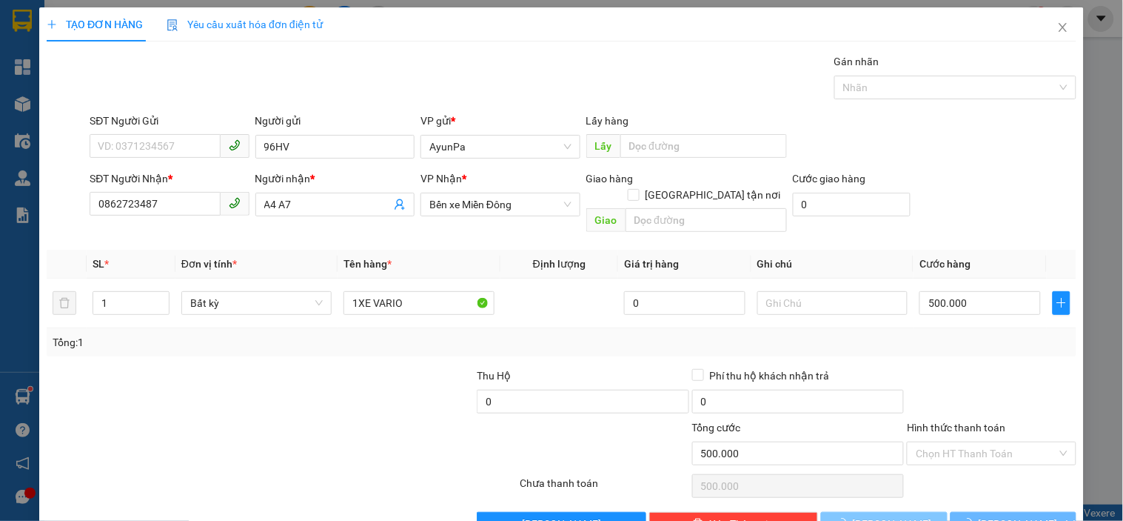
type input "0"
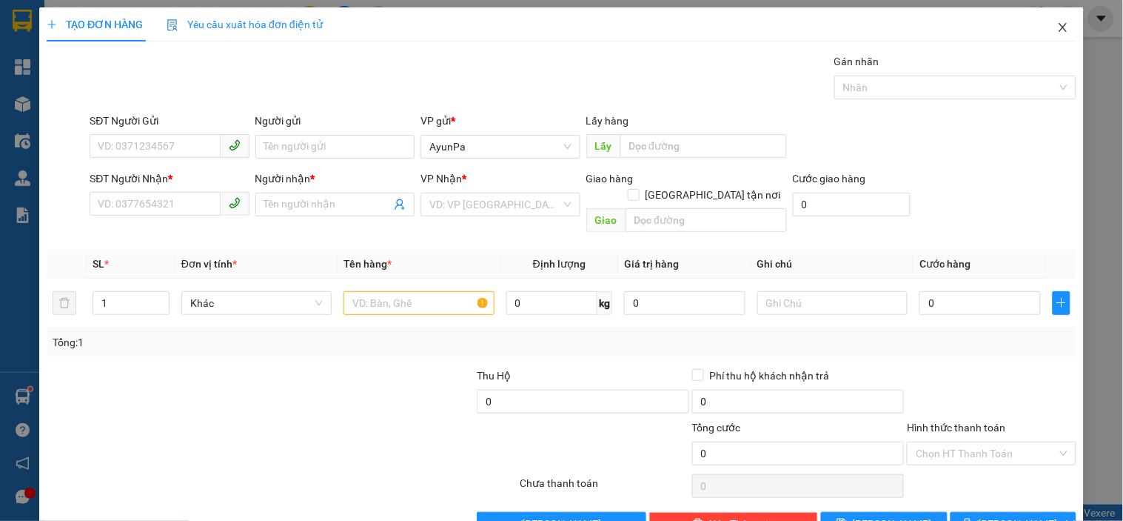
click at [1058, 27] on icon "close" at bounding box center [1064, 27] width 12 height 12
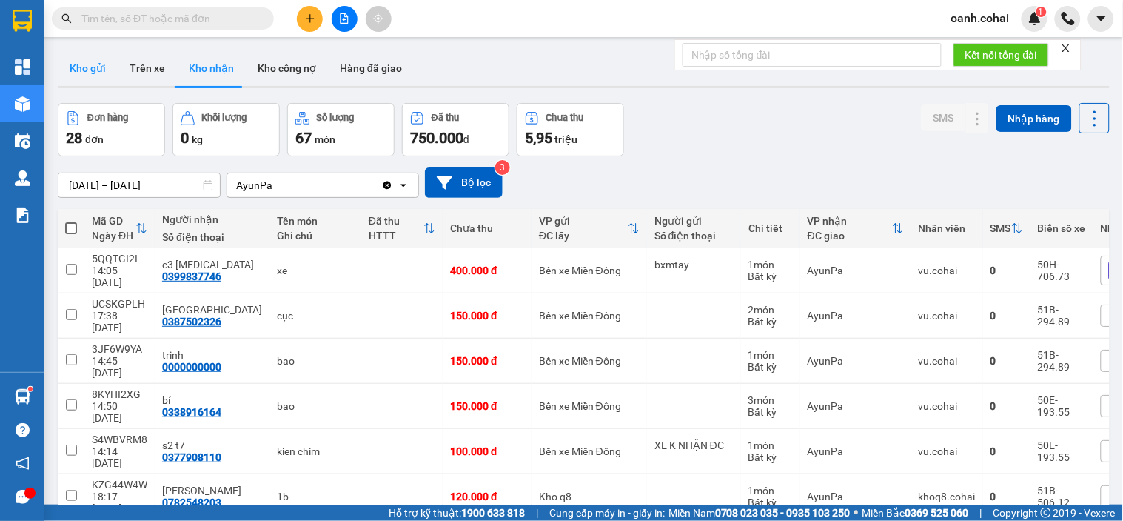
click at [92, 60] on button "Kho gửi" at bounding box center [88, 68] width 60 height 36
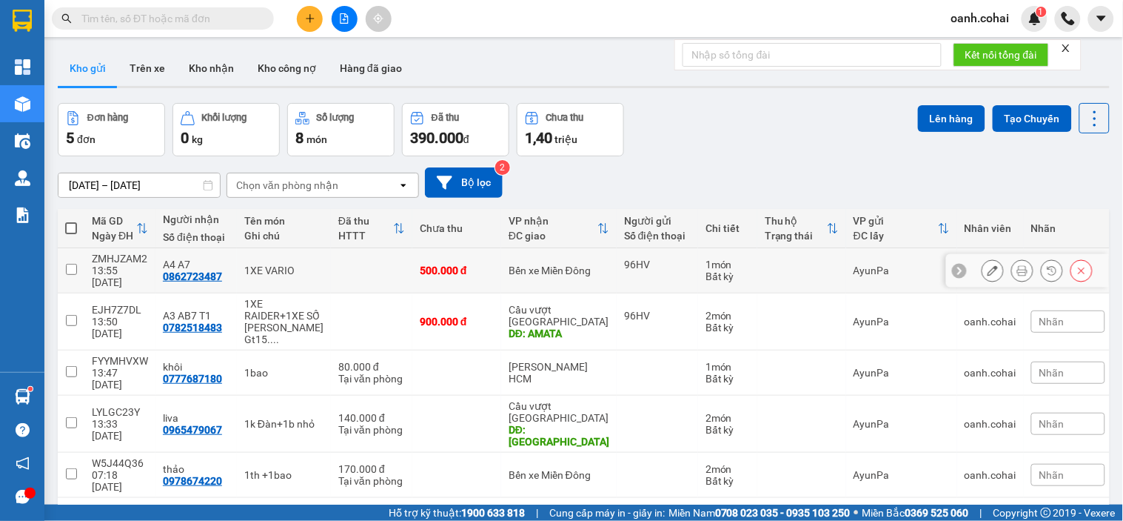
click at [988, 265] on icon at bounding box center [993, 270] width 10 height 10
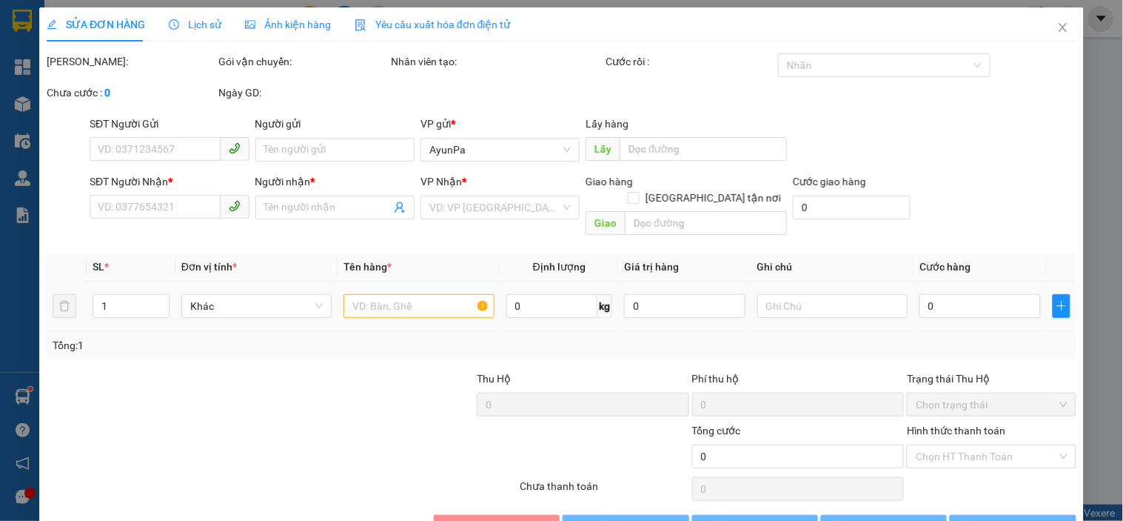
type input "96HV"
type input "0862723487"
type input "A4 A7"
type input "500.000"
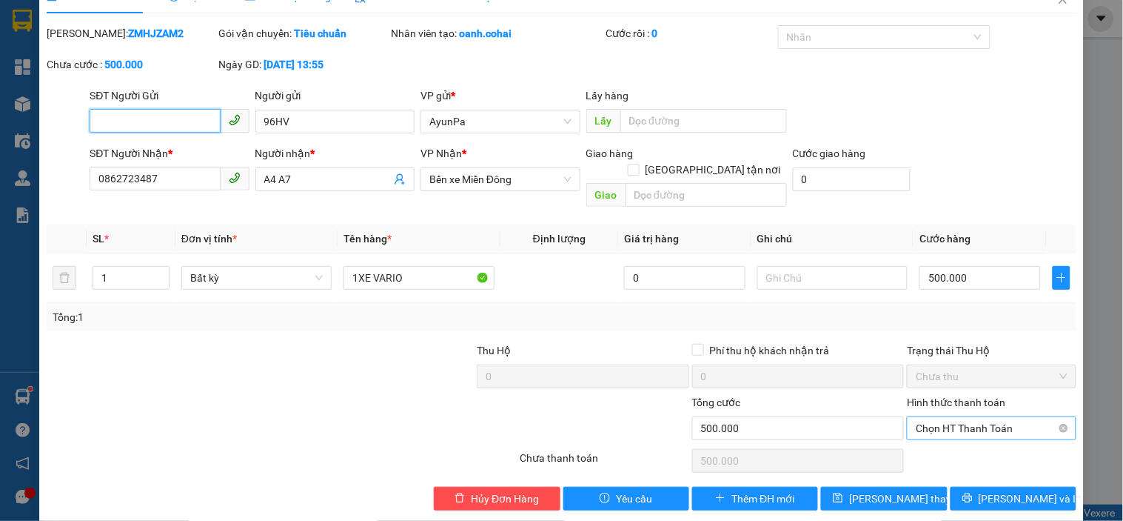
scroll to position [30, 0]
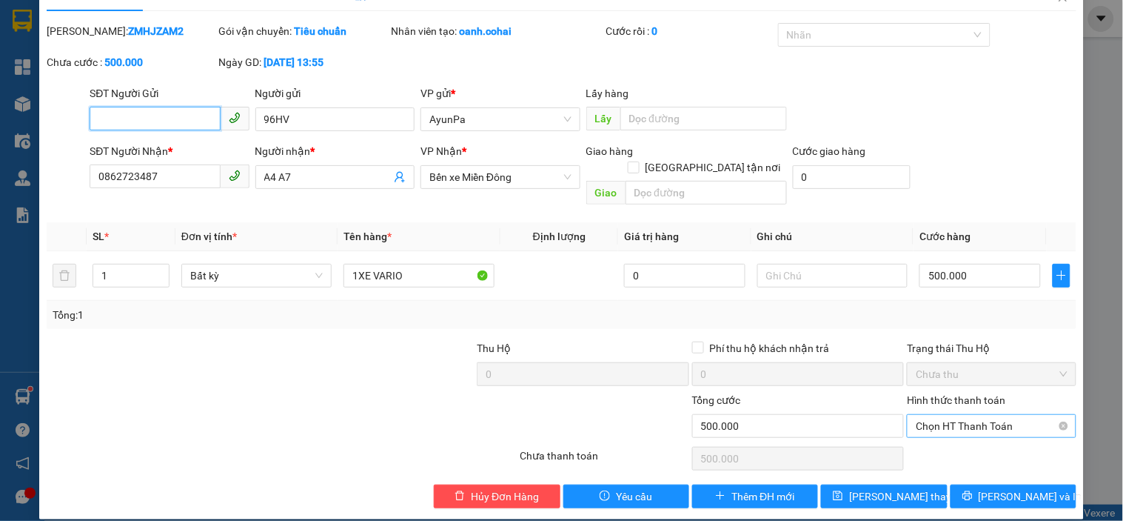
click at [1002, 417] on span "Chọn HT Thanh Toán" at bounding box center [991, 426] width 151 height 22
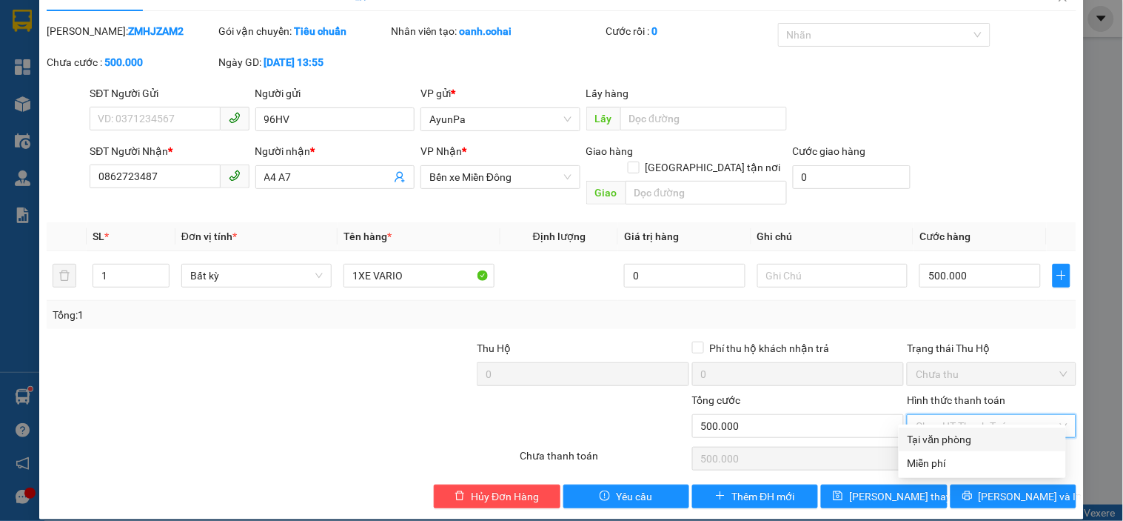
click at [978, 435] on div "Tại văn phòng" at bounding box center [983, 439] width 150 height 16
type input "0"
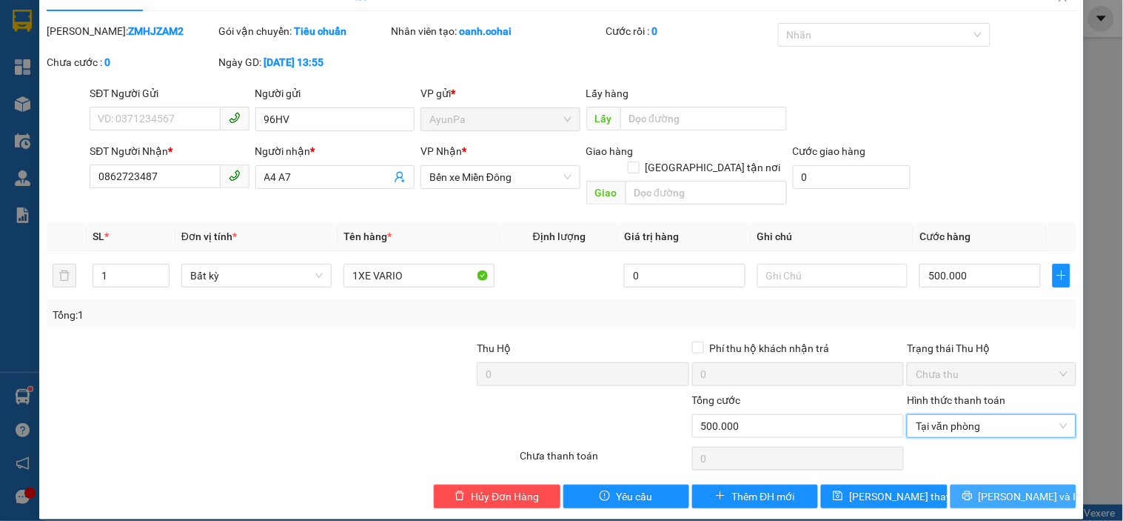
click at [973, 490] on icon "printer" at bounding box center [968, 495] width 10 height 10
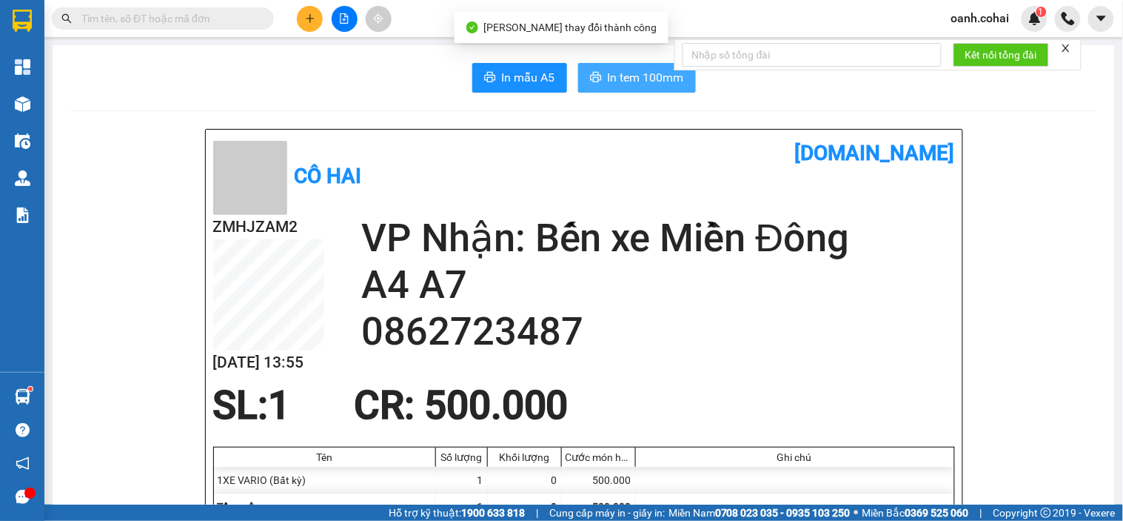
click at [630, 78] on span "In tem 100mm" at bounding box center [646, 77] width 76 height 19
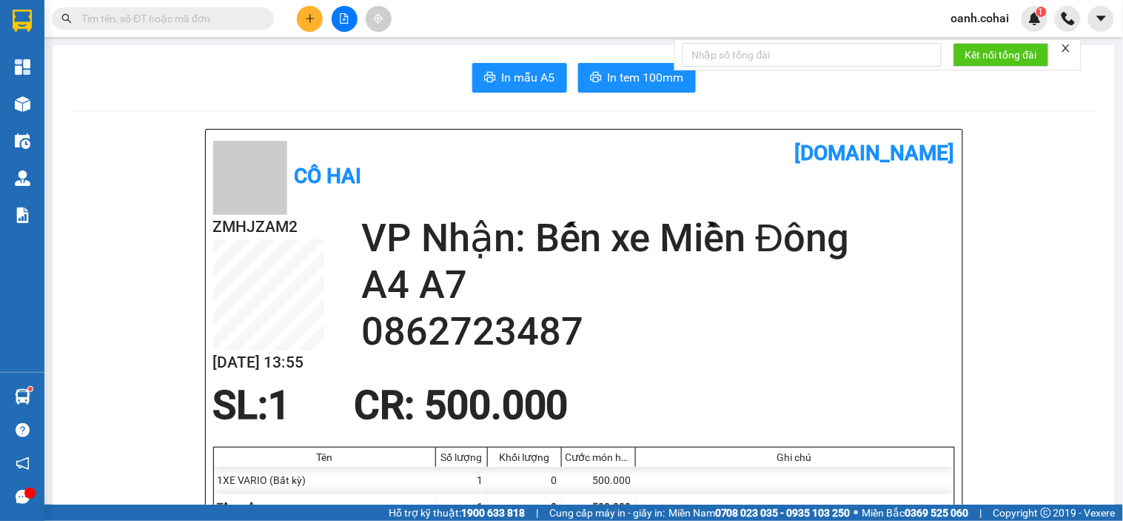
click at [304, 22] on button at bounding box center [310, 19] width 26 height 26
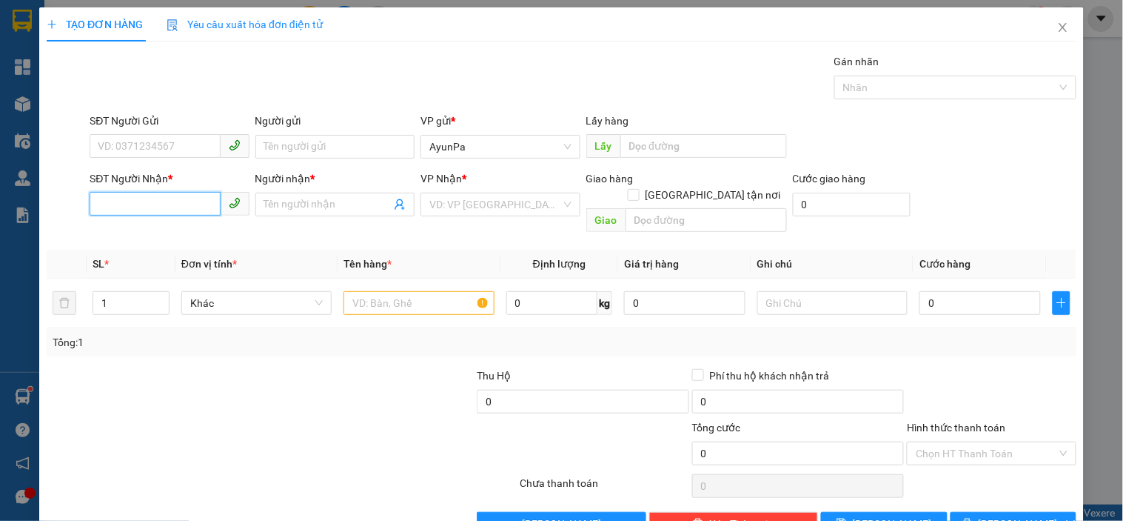
click at [185, 198] on input "SĐT Người Nhận *" at bounding box center [155, 204] width 130 height 24
paste input "0325148060"
type input "0325148060"
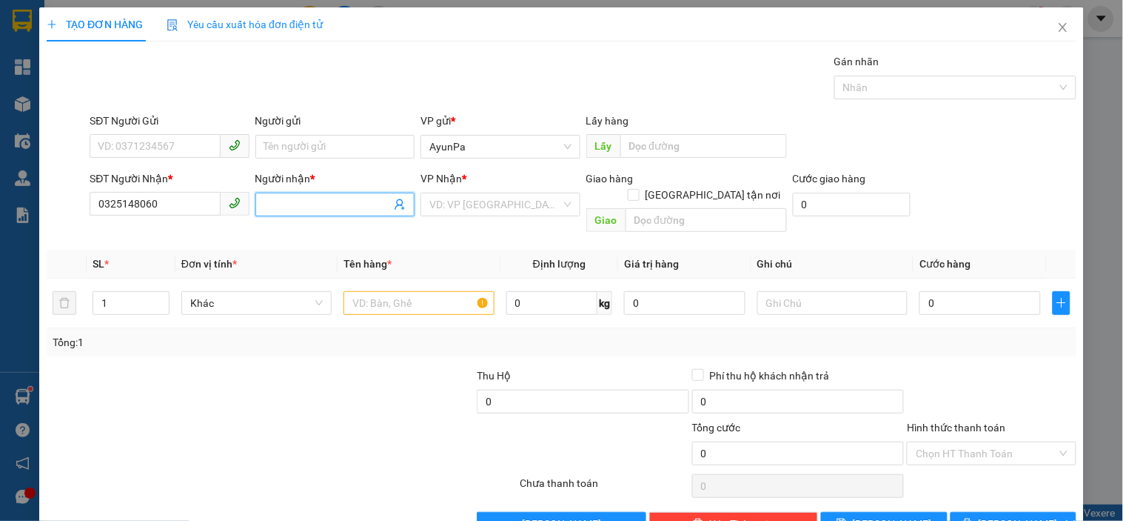
click at [326, 204] on input "Người nhận *" at bounding box center [327, 204] width 127 height 16
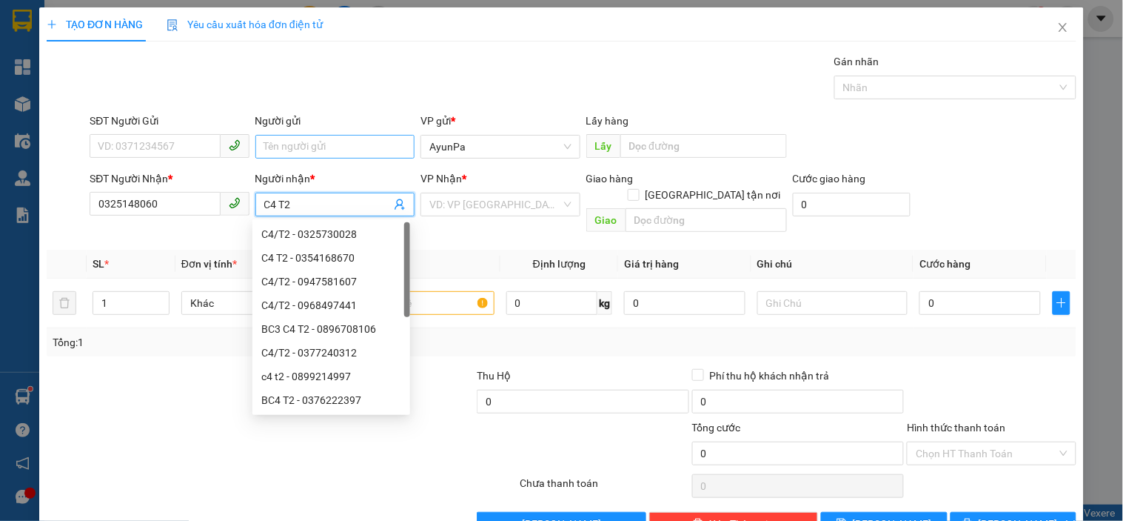
type input "C4 T2"
click at [335, 153] on input "Người gửi" at bounding box center [335, 147] width 159 height 24
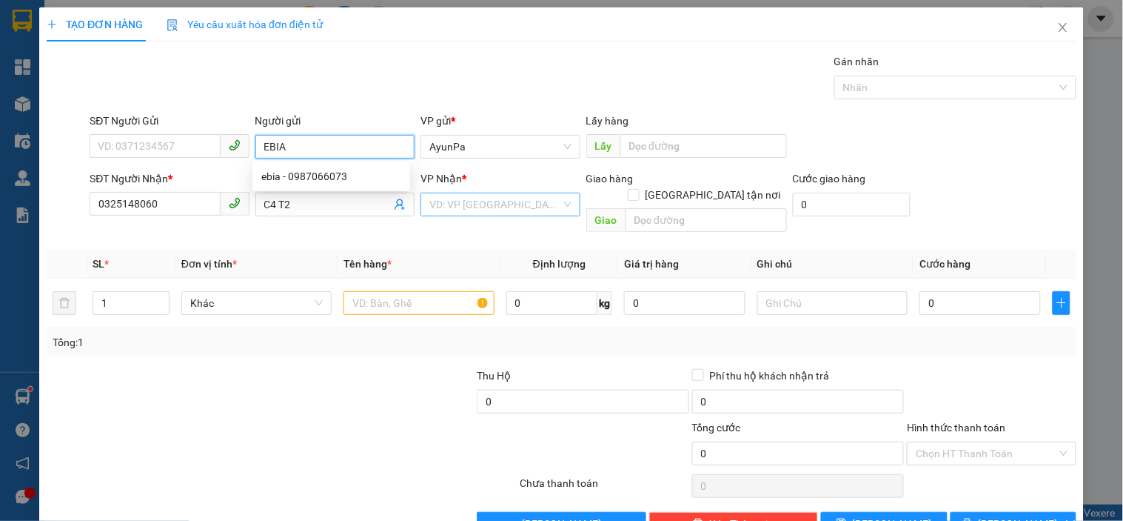
type input "EBIA"
click at [535, 205] on input "search" at bounding box center [495, 204] width 131 height 22
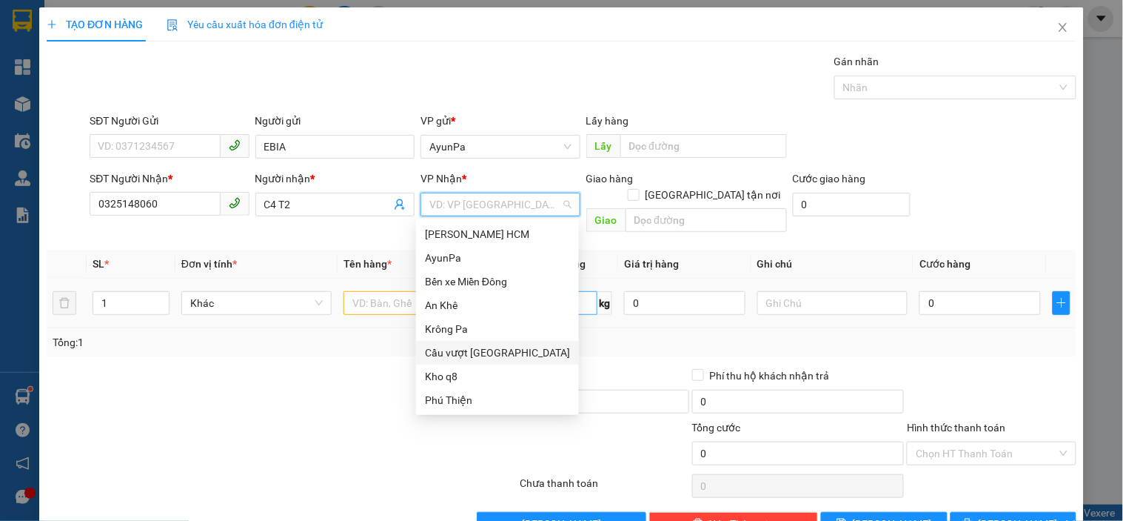
drag, startPoint x: 471, startPoint y: 353, endPoint x: 541, endPoint y: 297, distance: 89.5
click at [471, 354] on div "Cầu vượt [GEOGRAPHIC_DATA]" at bounding box center [497, 352] width 145 height 16
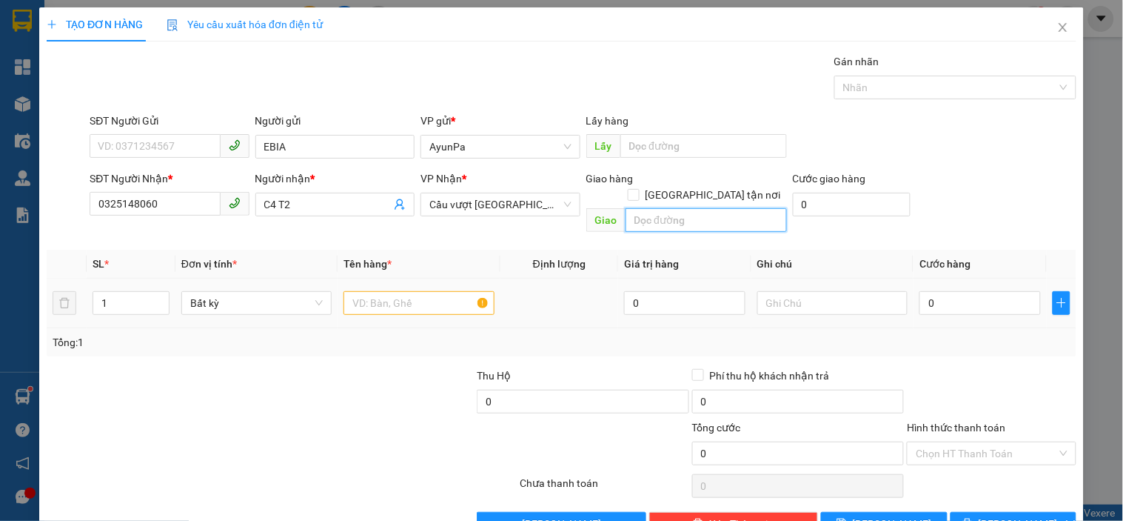
click at [627, 208] on input "text" at bounding box center [706, 220] width 161 height 24
type input "BẾN CAM"
click at [358, 292] on input "text" at bounding box center [419, 303] width 150 height 24
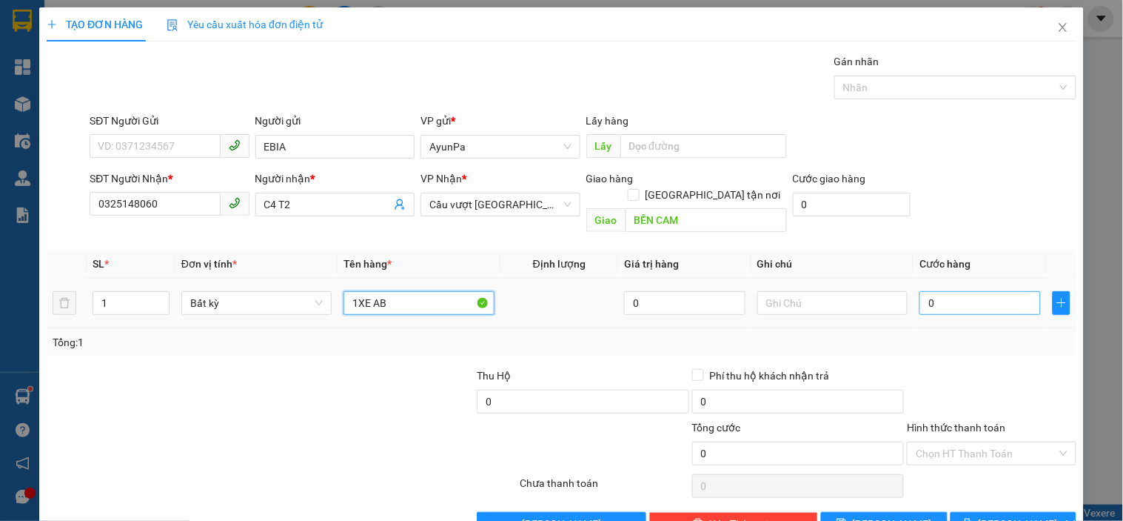
type input "1XE AB"
click at [963, 291] on input "0" at bounding box center [980, 303] width 121 height 24
type input "5"
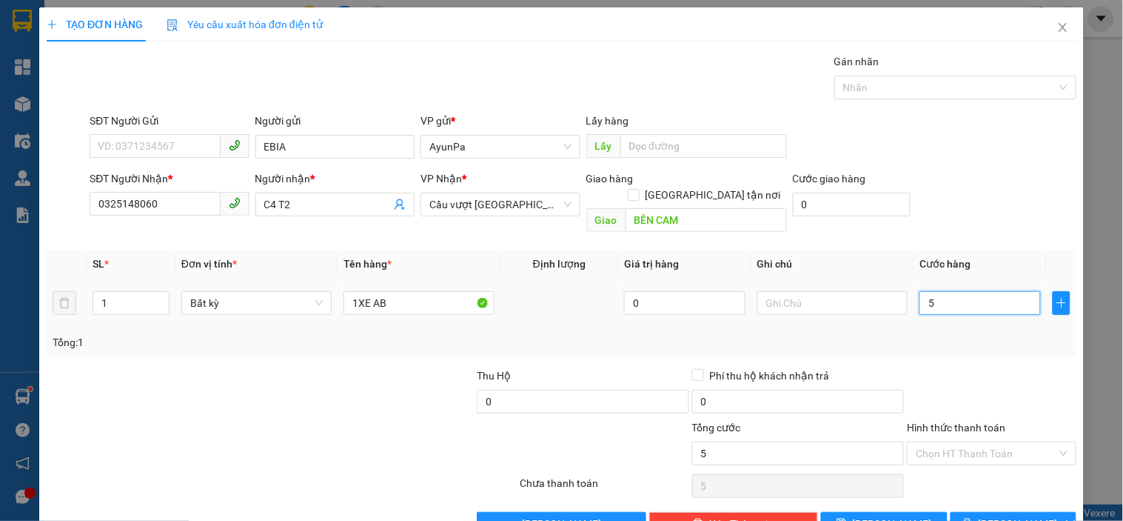
type input "50"
type input "500"
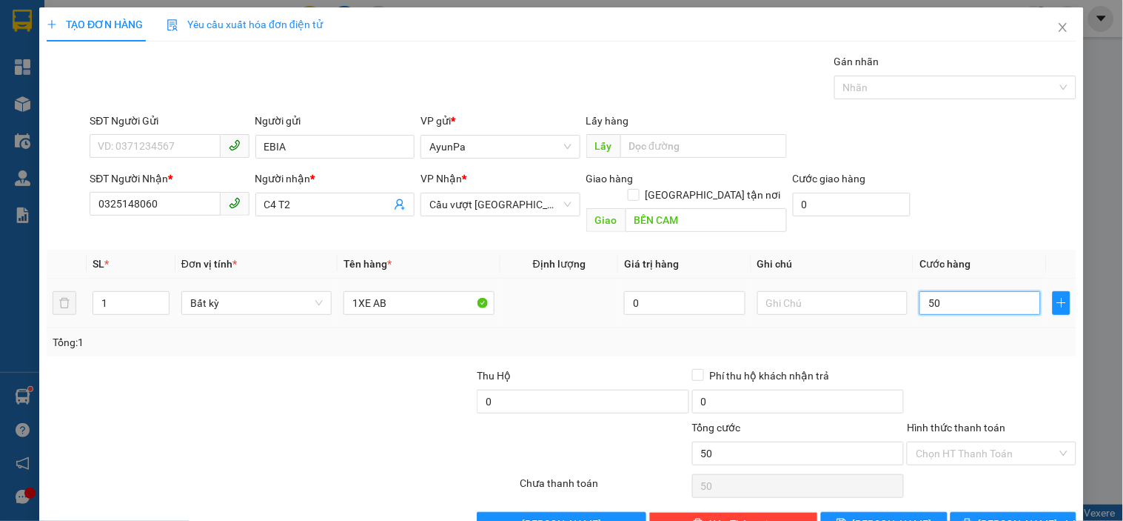
type input "500"
type input "500.000"
click at [936, 367] on div at bounding box center [992, 393] width 172 height 52
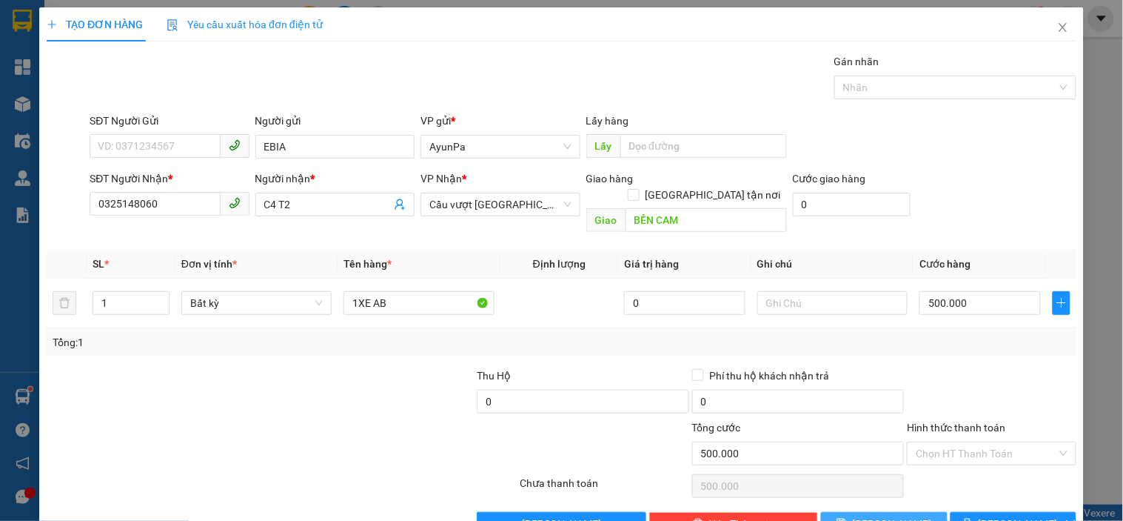
click at [889, 515] on span "[PERSON_NAME]" at bounding box center [892, 523] width 79 height 16
type input "0"
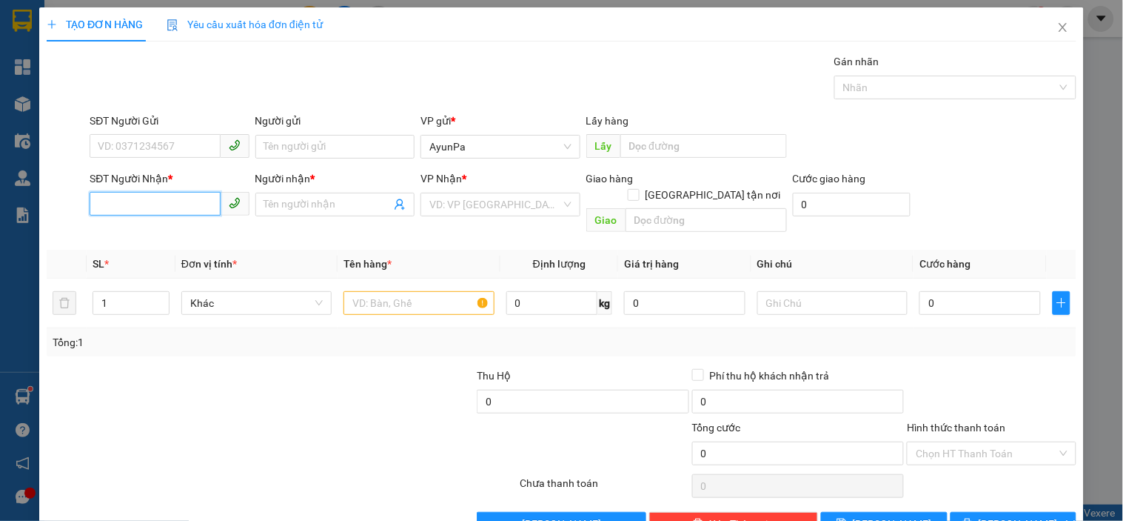
click at [168, 196] on input "SĐT Người Nhận *" at bounding box center [155, 204] width 130 height 24
paste input "0344181016"
type input "0344181016"
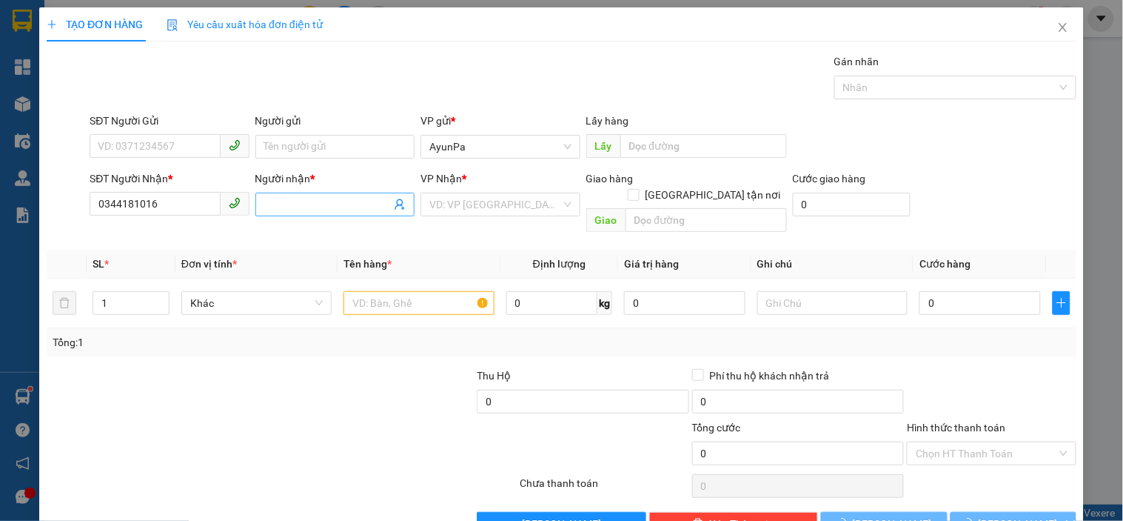
click at [275, 211] on input "Người nhận *" at bounding box center [327, 204] width 127 height 16
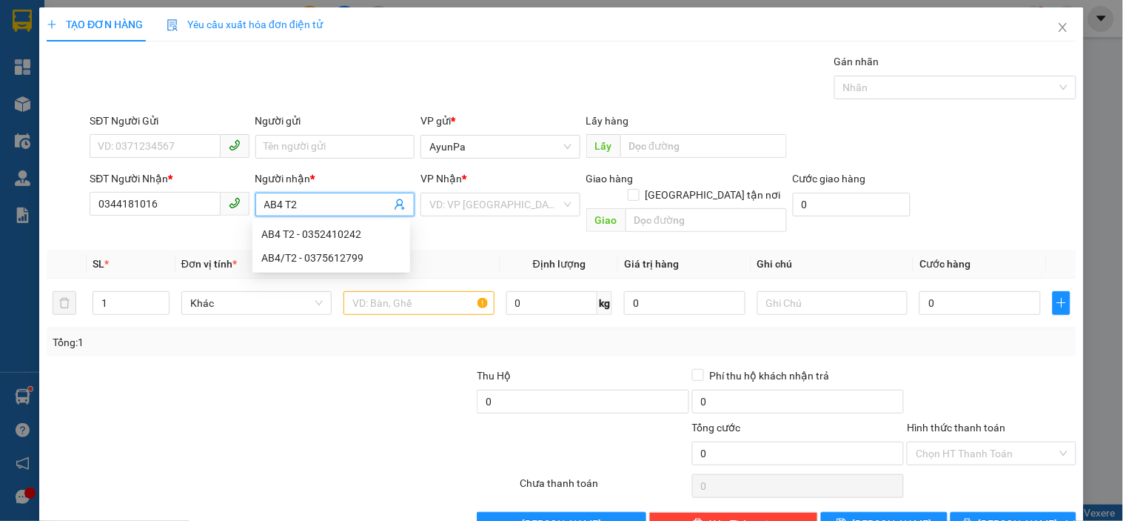
type input "AB4 T2"
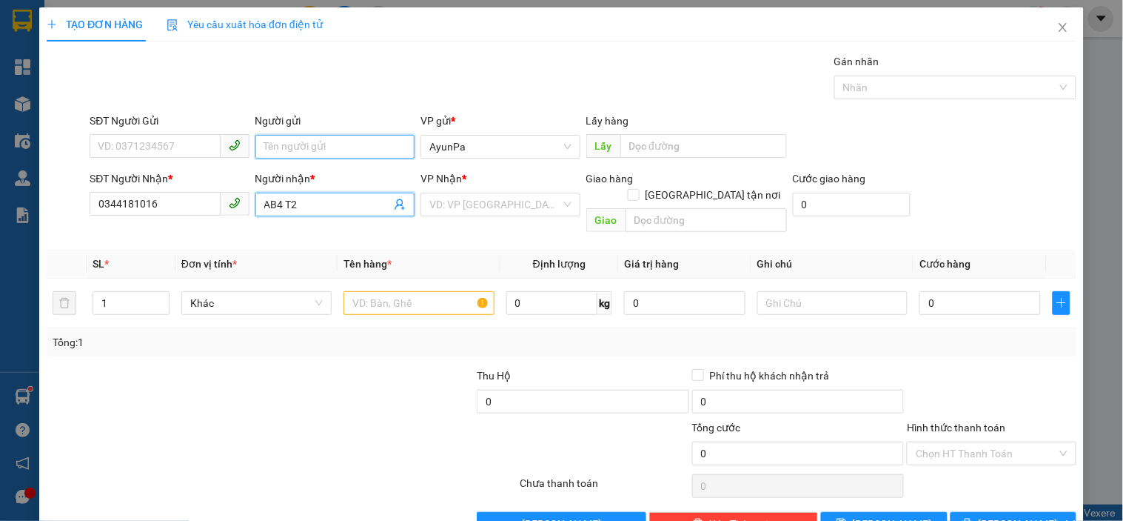
click at [335, 146] on input "Người gửi" at bounding box center [335, 147] width 159 height 24
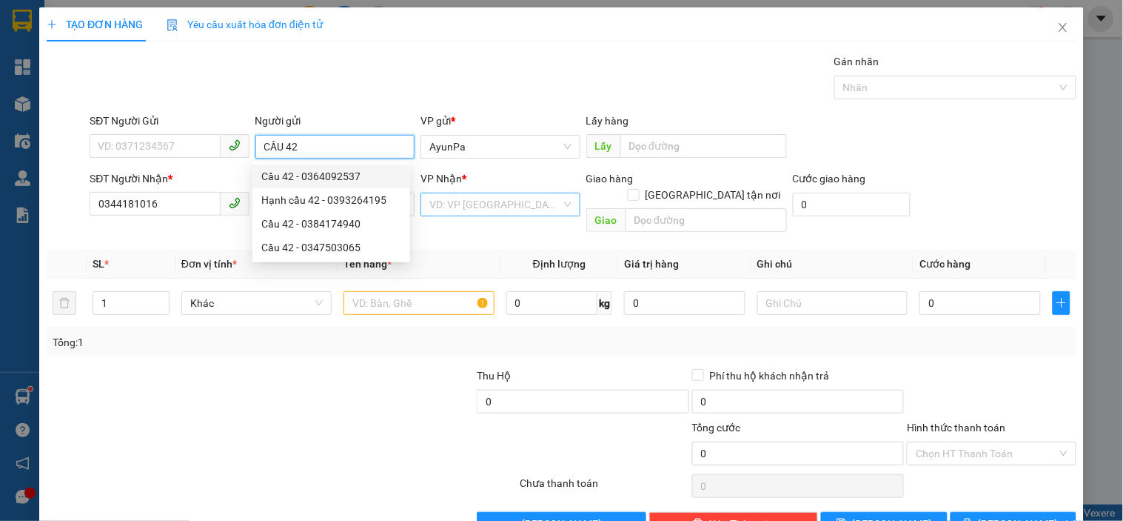
type input "CẦU 42"
click at [545, 211] on input "search" at bounding box center [495, 204] width 131 height 22
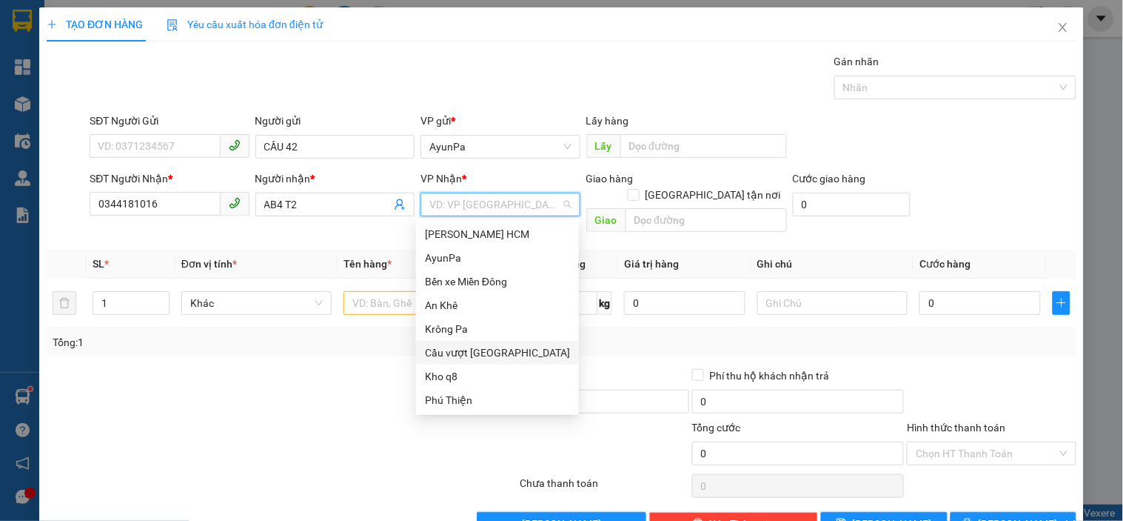
click at [470, 353] on div "Cầu vượt [GEOGRAPHIC_DATA]" at bounding box center [497, 352] width 145 height 16
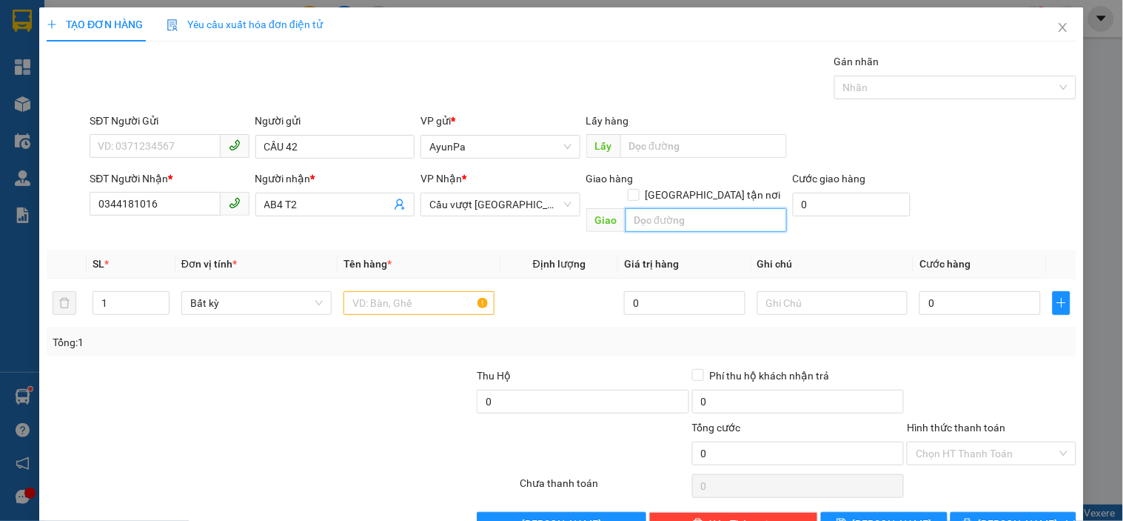
click at [655, 212] on input "text" at bounding box center [706, 220] width 161 height 24
type input "HIỆP PHƯỚC"
click at [409, 293] on input "text" at bounding box center [419, 303] width 150 height 24
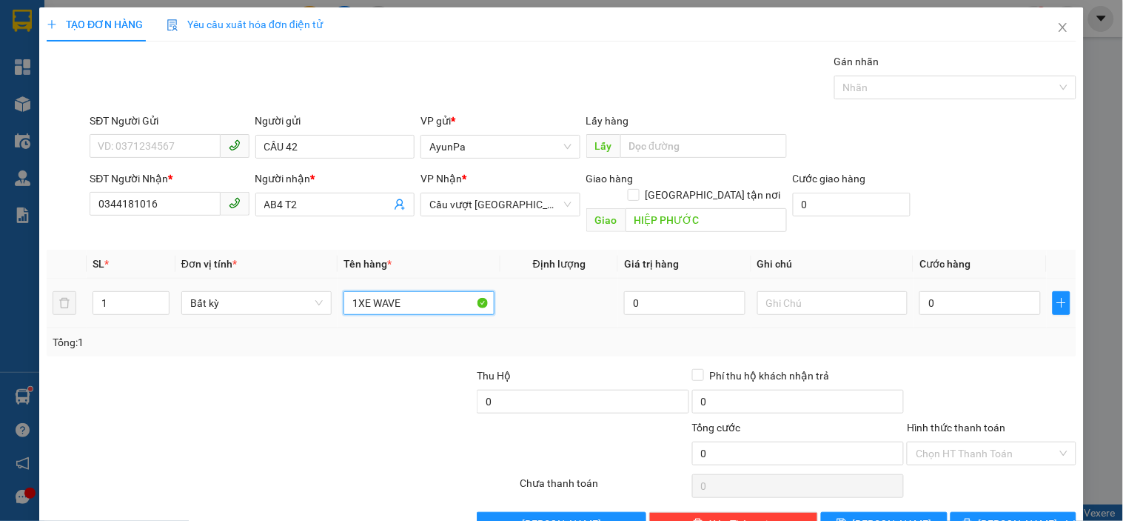
type input "1XE WAVE"
click at [987, 288] on div "0" at bounding box center [980, 303] width 121 height 30
click at [954, 291] on input "0" at bounding box center [980, 303] width 121 height 24
type input "4"
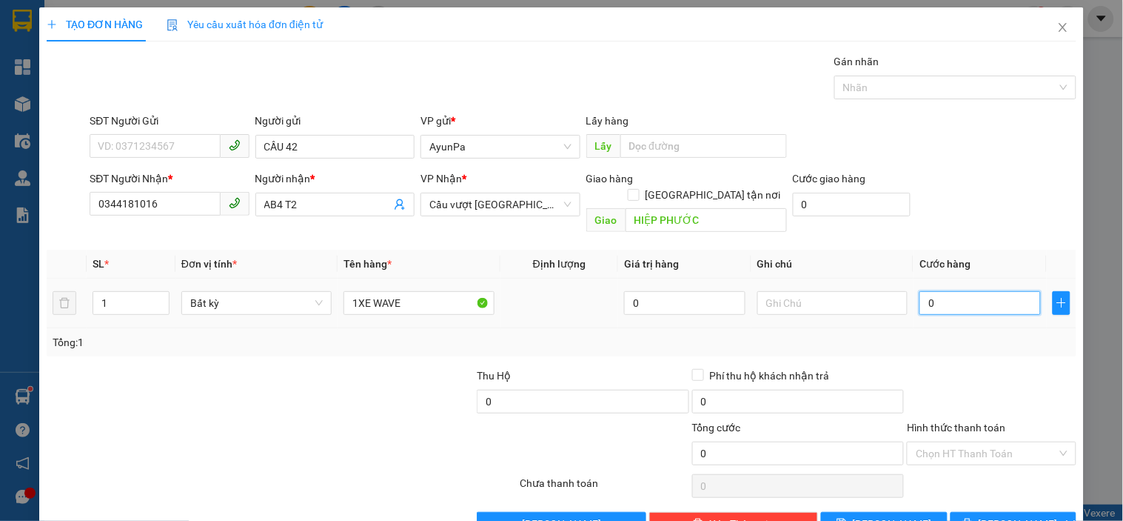
type input "4"
type input "40"
type input "400"
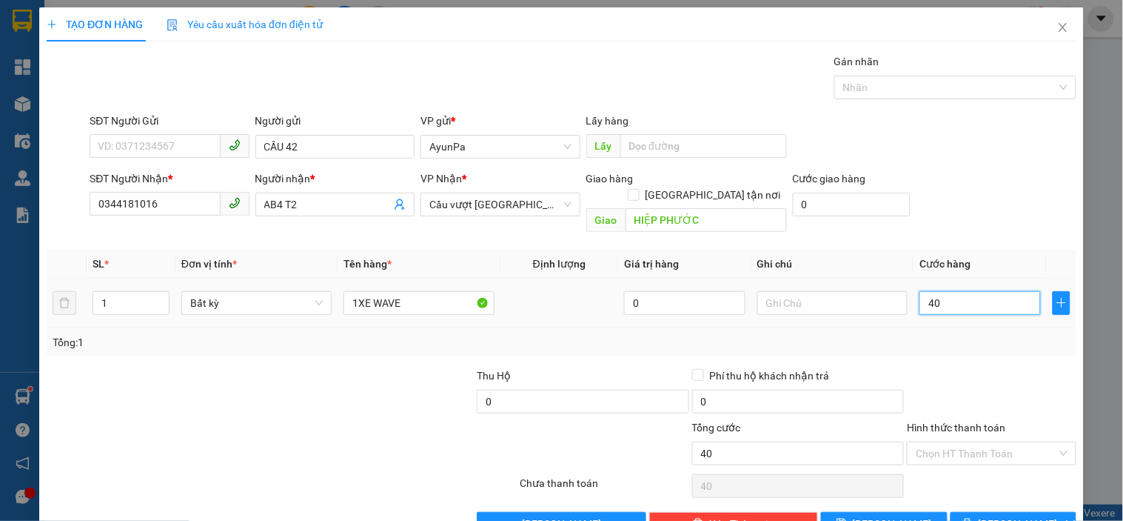
type input "400"
type input "400.000"
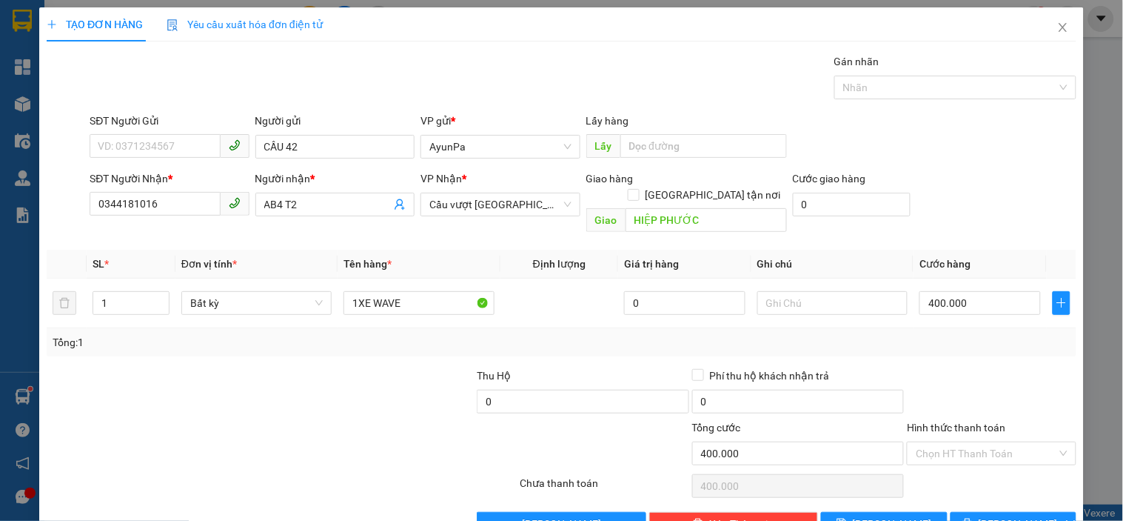
click at [952, 349] on div "Transit Pickup Surcharge Ids Transit Deliver Surcharge Ids Transit Deliver Surc…" at bounding box center [562, 294] width 1030 height 482
click at [879, 515] on span "[PERSON_NAME]" at bounding box center [892, 523] width 79 height 16
type input "0"
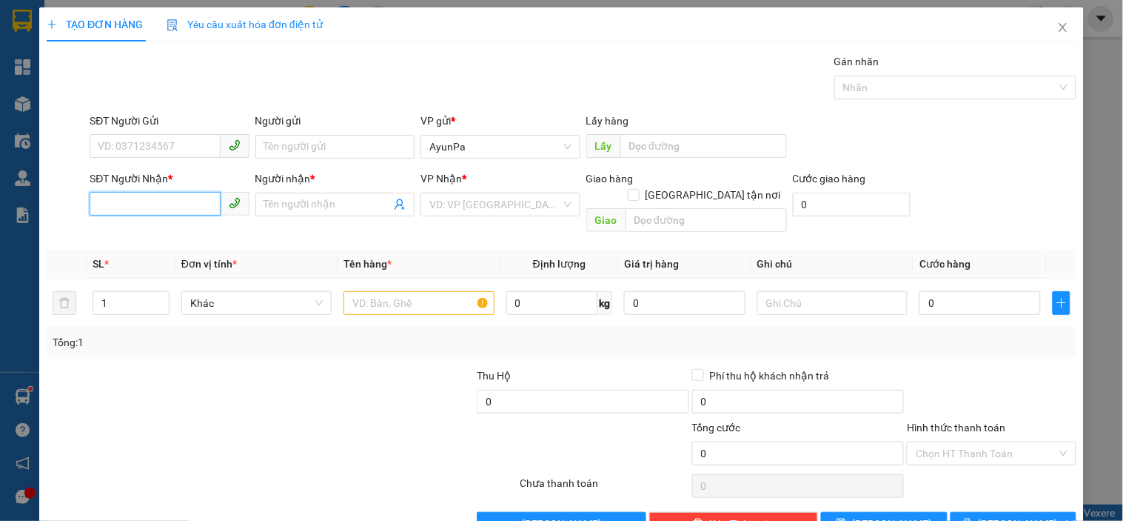
click at [122, 216] on input "SĐT Người Nhận *" at bounding box center [155, 204] width 130 height 24
paste input "0399509294"
type input "0399509294"
click at [322, 191] on div "Người nhận *" at bounding box center [335, 181] width 159 height 22
click at [318, 211] on input "Người nhận *" at bounding box center [327, 204] width 127 height 16
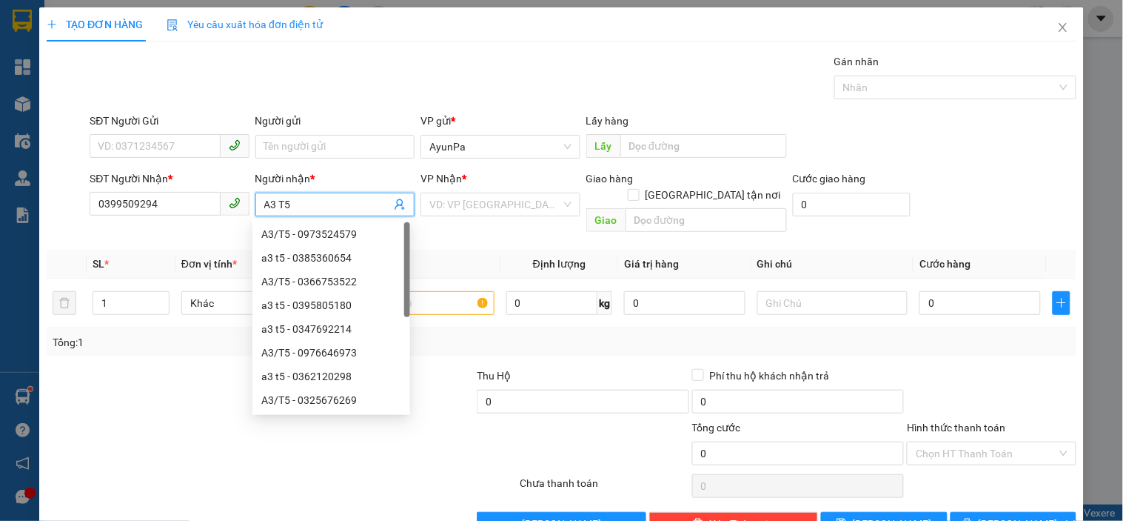
type input "A3 T5"
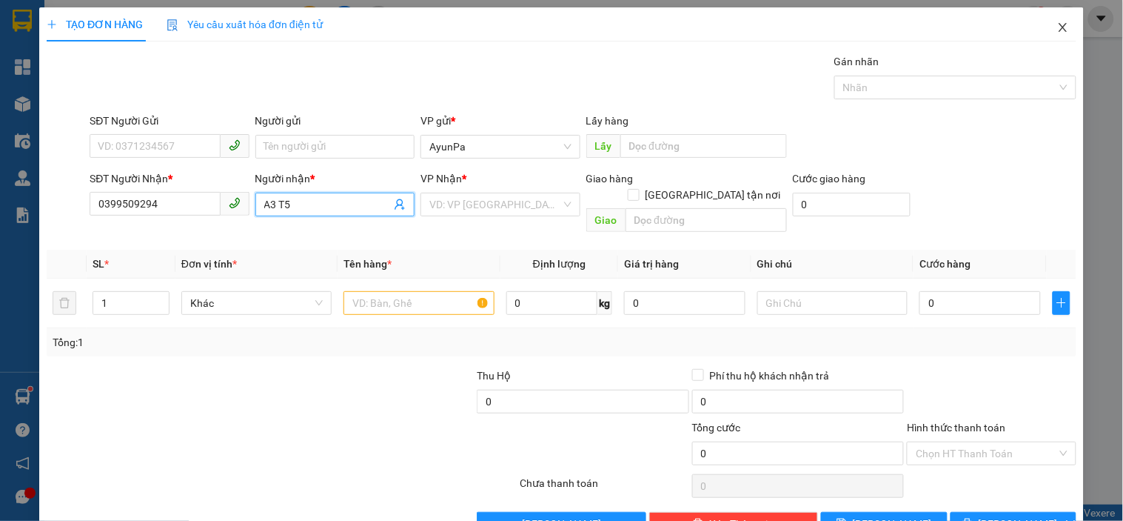
click at [1045, 25] on span "Close" at bounding box center [1063, 27] width 41 height 41
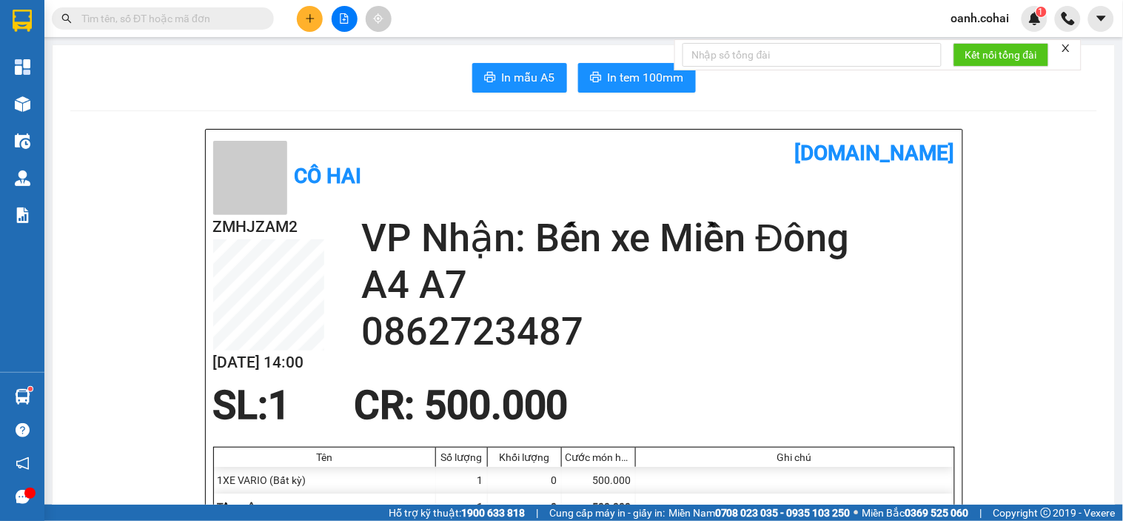
click at [310, 25] on button at bounding box center [310, 19] width 26 height 26
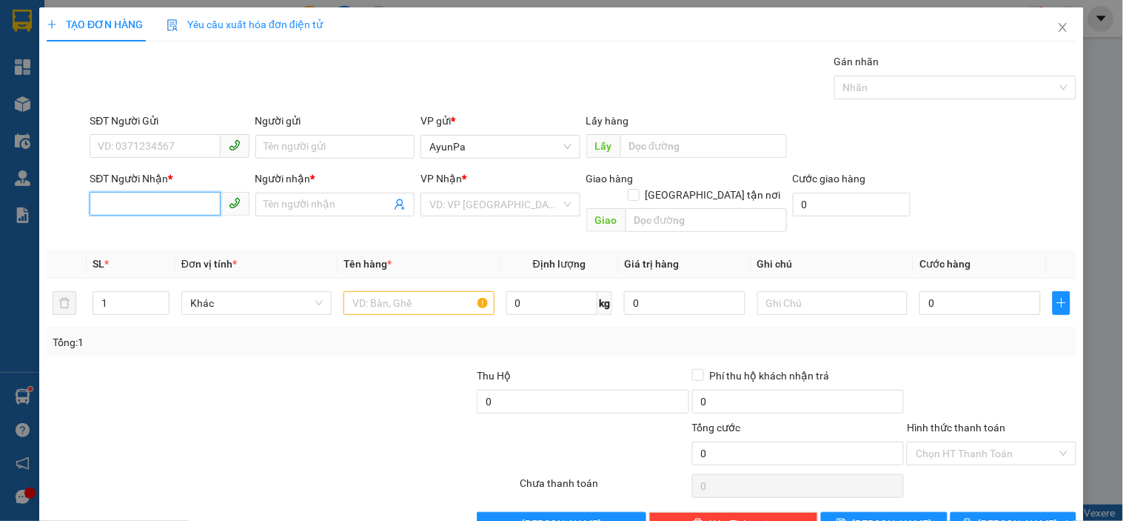
click at [152, 204] on input "SĐT Người Nhận *" at bounding box center [155, 204] width 130 height 24
type input "0359588669"
click at [324, 196] on input "Người nhận *" at bounding box center [327, 204] width 127 height 16
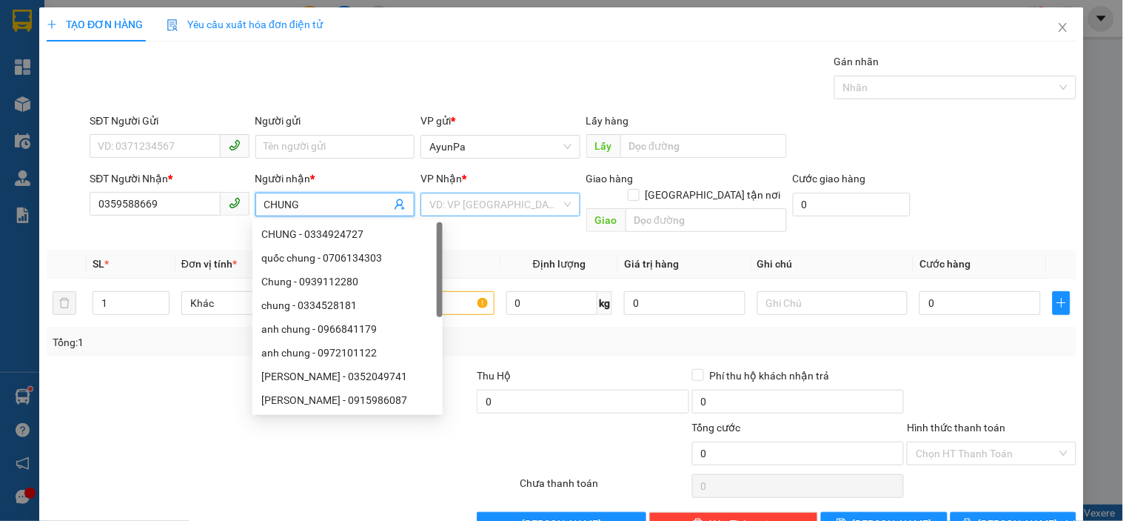
type input "CHUNG"
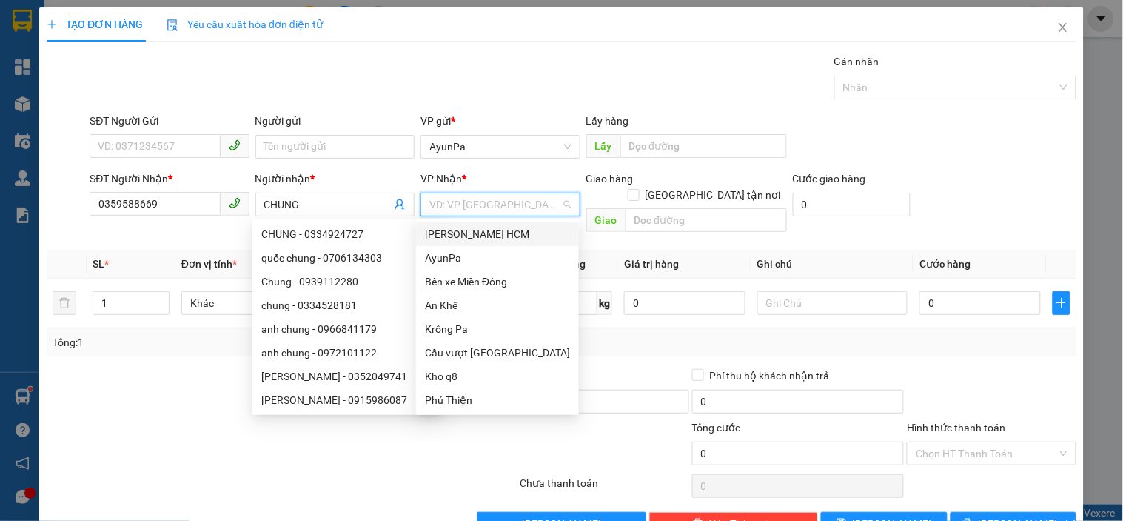
click at [465, 204] on input "search" at bounding box center [495, 204] width 131 height 22
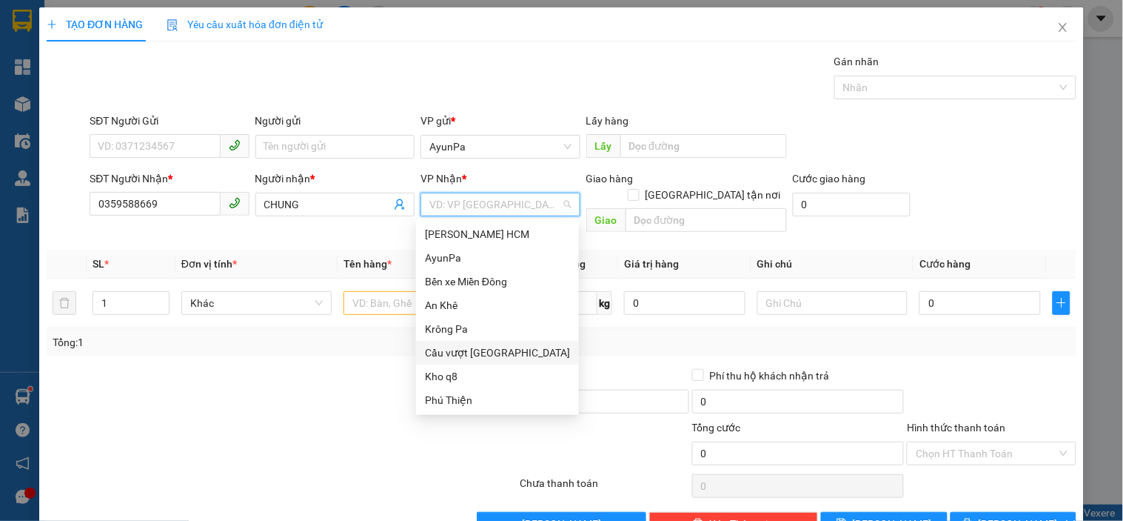
click at [472, 350] on div "Cầu vượt [GEOGRAPHIC_DATA]" at bounding box center [497, 352] width 145 height 16
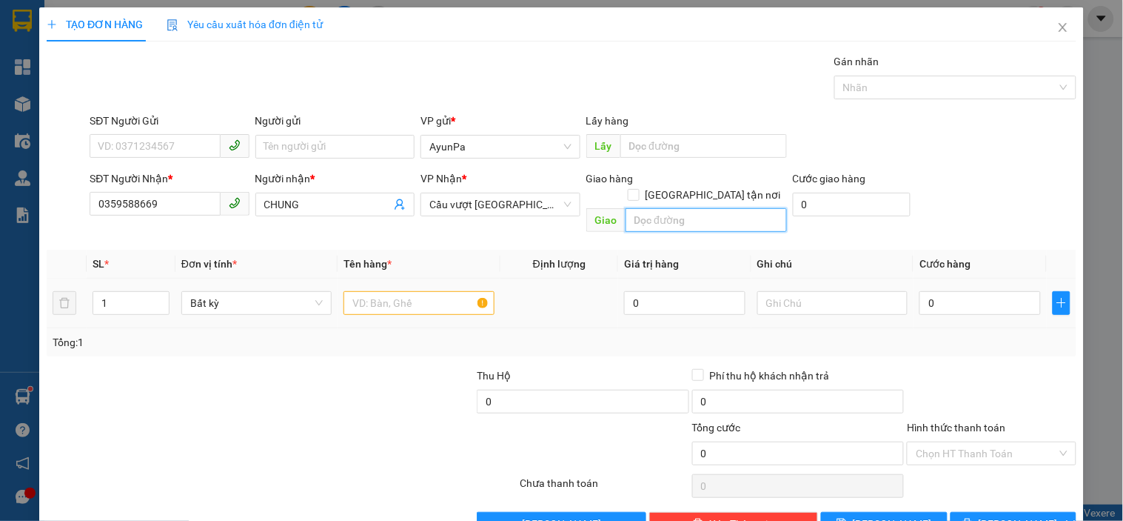
click at [655, 208] on input "text" at bounding box center [706, 220] width 161 height 24
type input "BÀU BÀNG"
click at [438, 291] on input "text" at bounding box center [419, 303] width 150 height 24
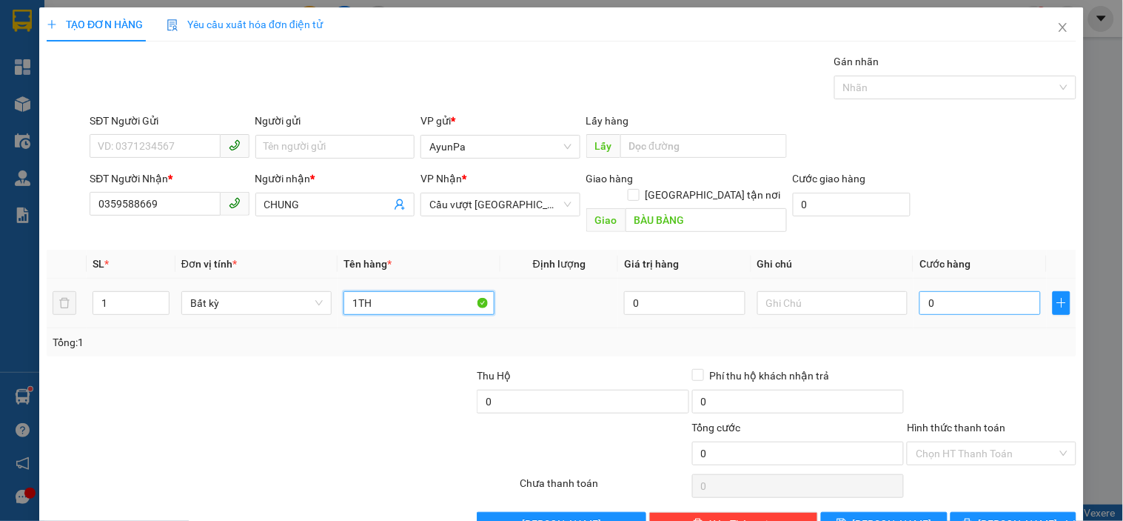
type input "1TH"
click at [981, 291] on input "0" at bounding box center [980, 303] width 121 height 24
type input "8"
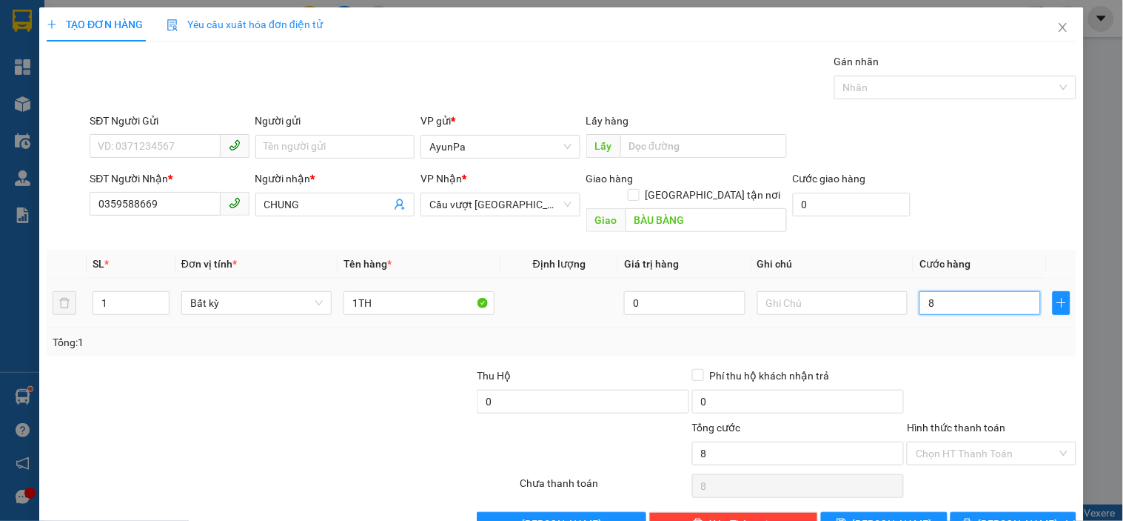
type input "8-"
type input "0"
type input "8"
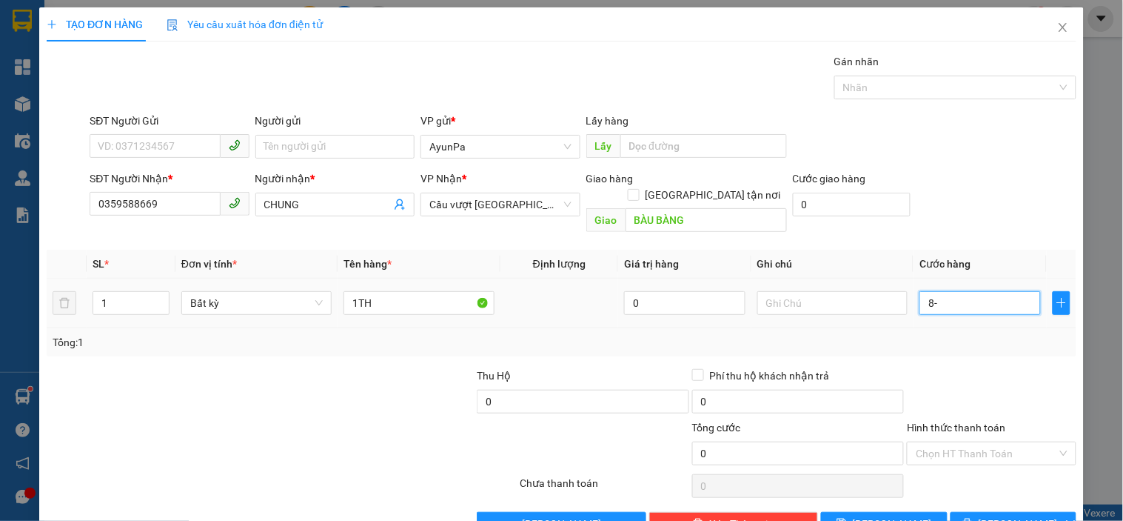
type input "8"
type input "80"
type input "80.000"
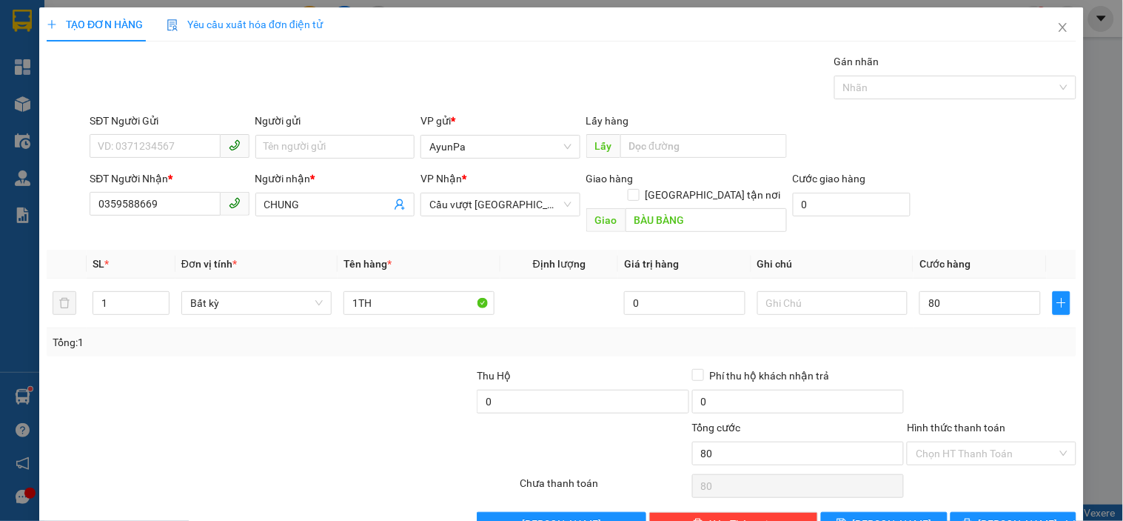
type input "80.000"
click at [965, 367] on div at bounding box center [992, 393] width 172 height 52
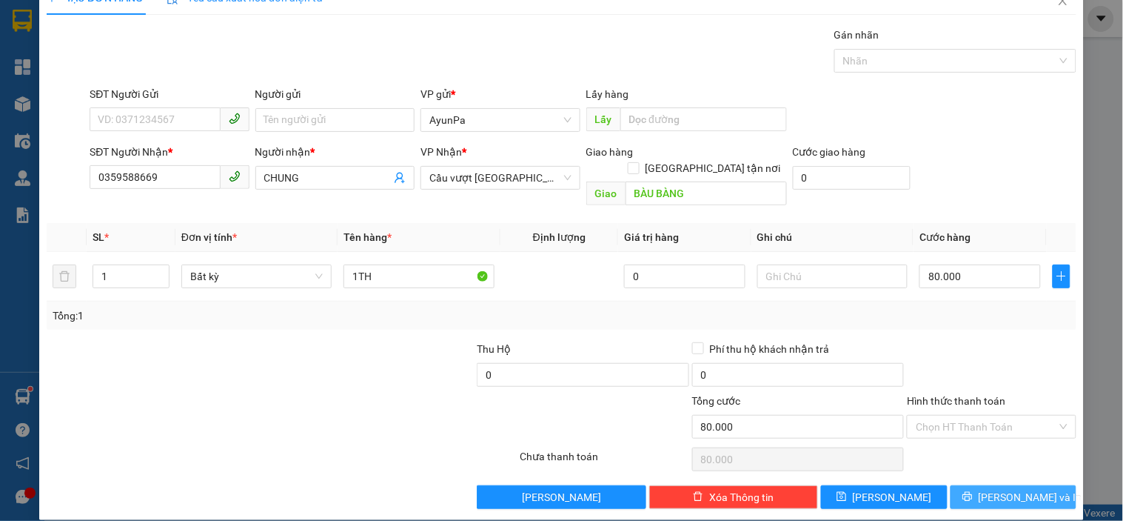
click at [961, 485] on button "[PERSON_NAME] và In" at bounding box center [1014, 497] width 126 height 24
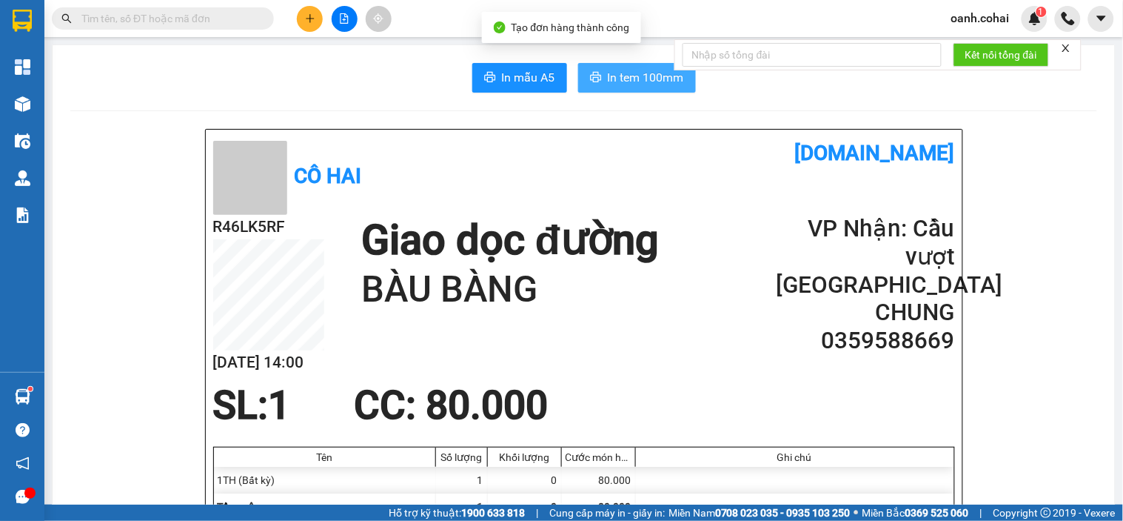
click at [624, 80] on span "In tem 100mm" at bounding box center [646, 77] width 76 height 19
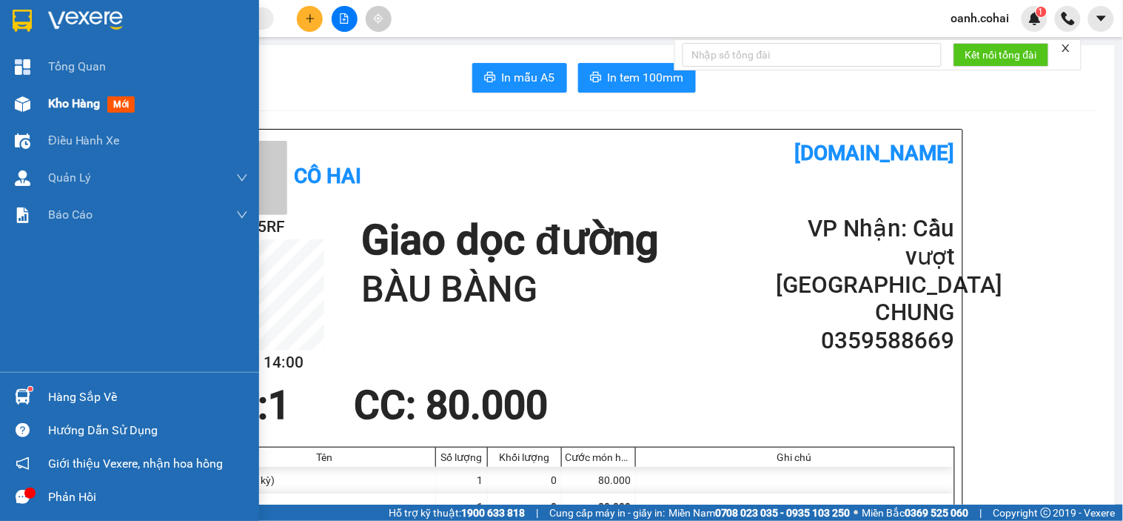
click at [64, 105] on span "Kho hàng" at bounding box center [74, 103] width 52 height 14
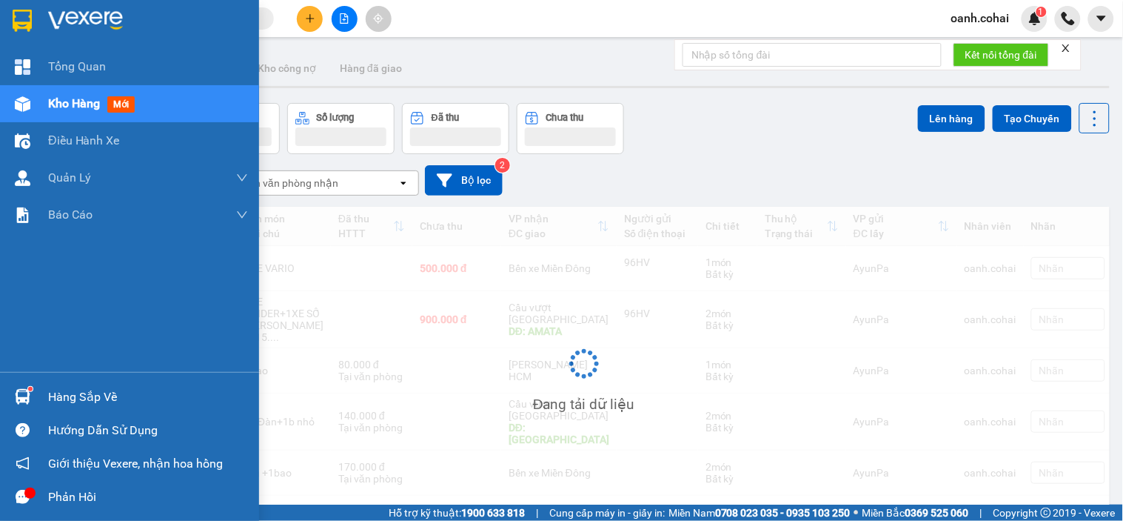
click at [64, 105] on span "Kho hàng" at bounding box center [74, 103] width 52 height 14
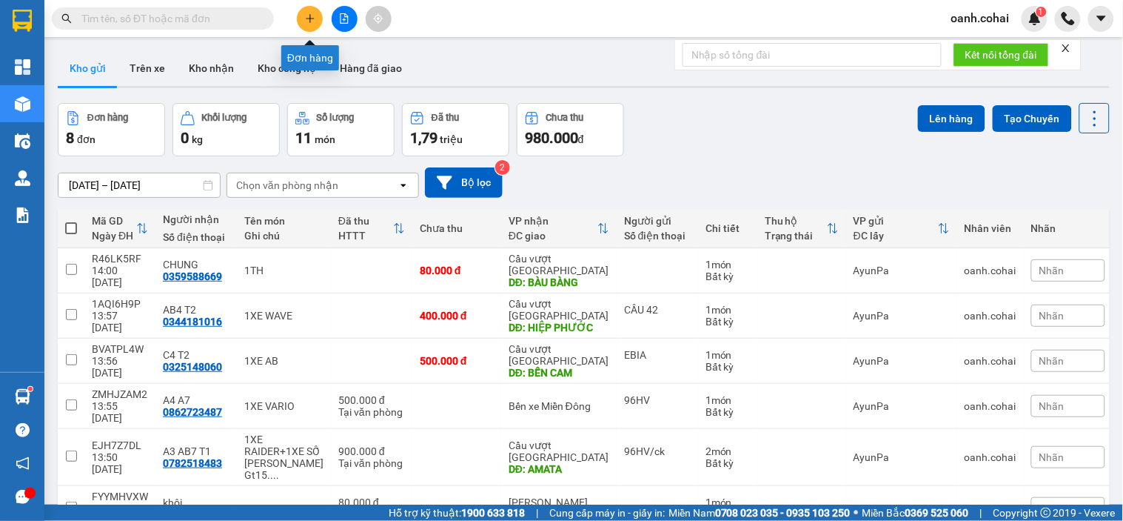
click at [305, 18] on icon "plus" at bounding box center [310, 18] width 10 height 10
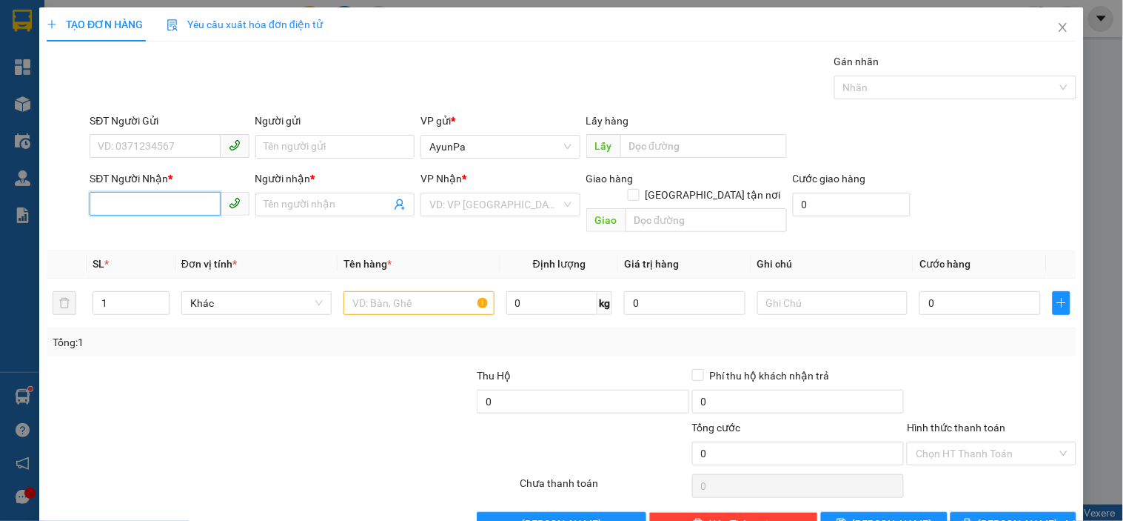
click at [135, 201] on input "SĐT Người Nhận *" at bounding box center [155, 204] width 130 height 24
paste input "0399509294"
type input "0399509294"
click at [275, 210] on input "Người nhận *" at bounding box center [327, 204] width 127 height 16
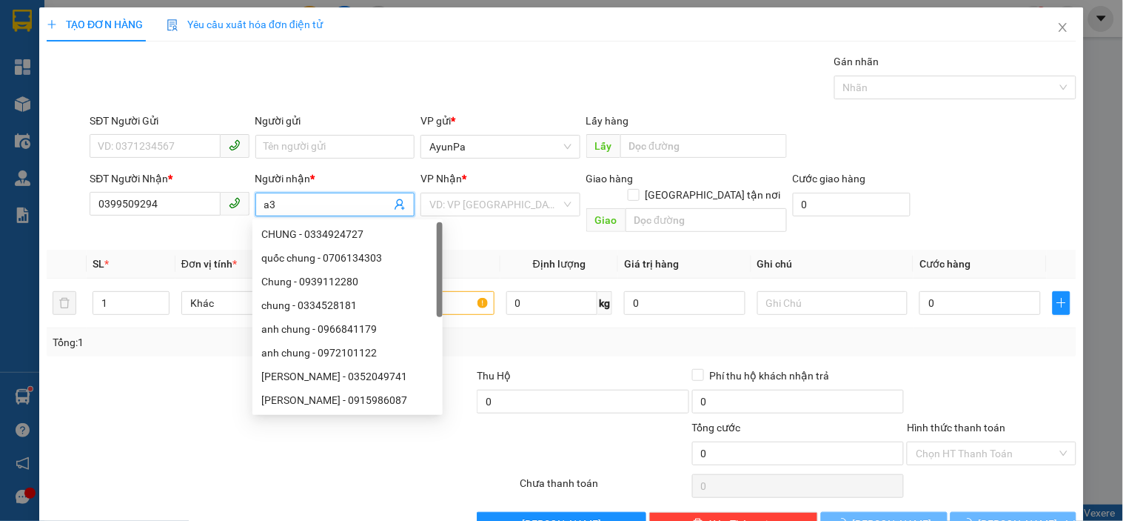
type input "a"
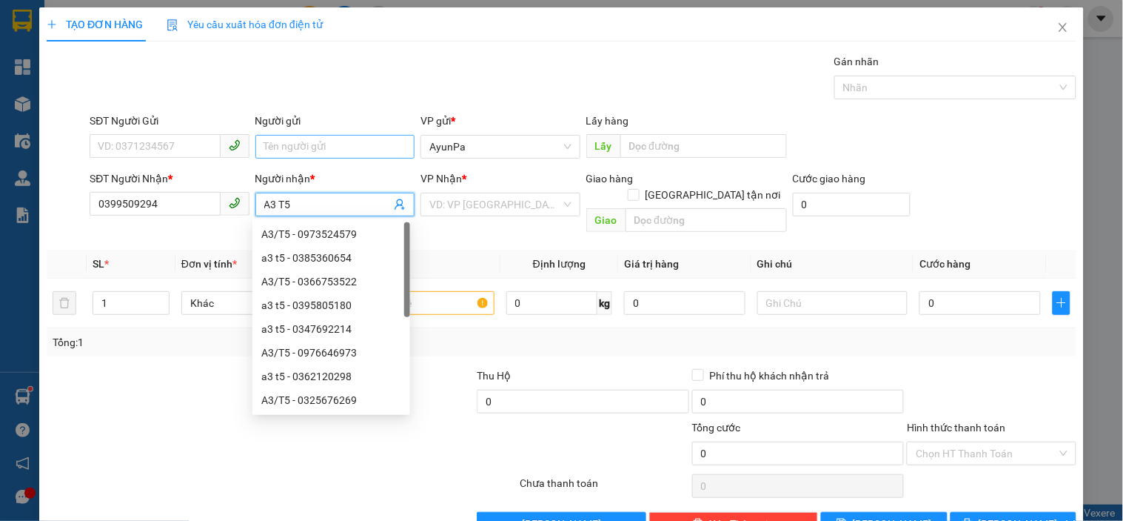
type input "A3 T5"
click at [322, 138] on input "Người gửi" at bounding box center [335, 147] width 159 height 24
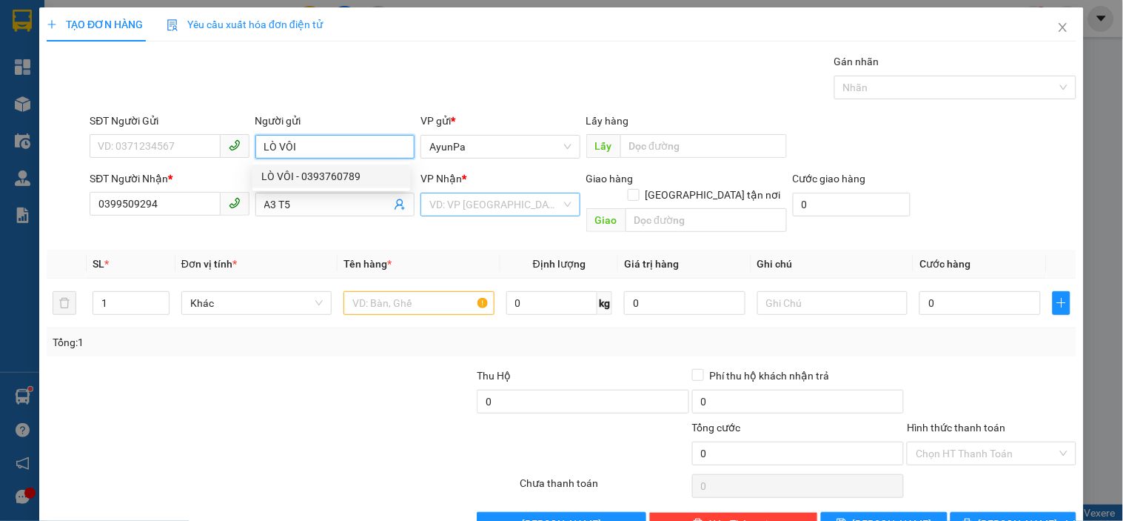
type input "LÒ VÔI"
click at [500, 208] on input "search" at bounding box center [495, 204] width 131 height 22
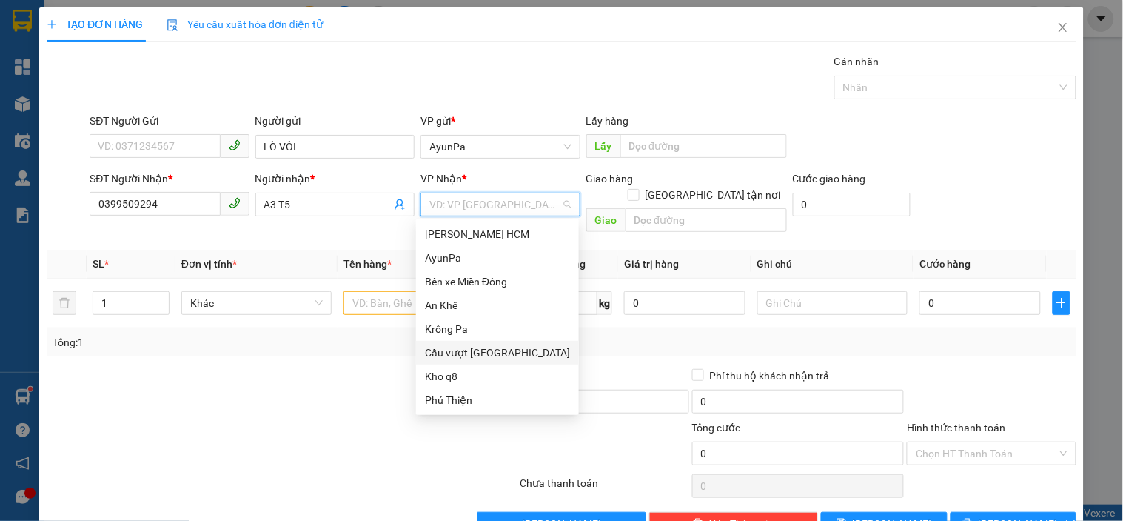
click at [496, 348] on div "Cầu vượt [GEOGRAPHIC_DATA]" at bounding box center [497, 352] width 145 height 16
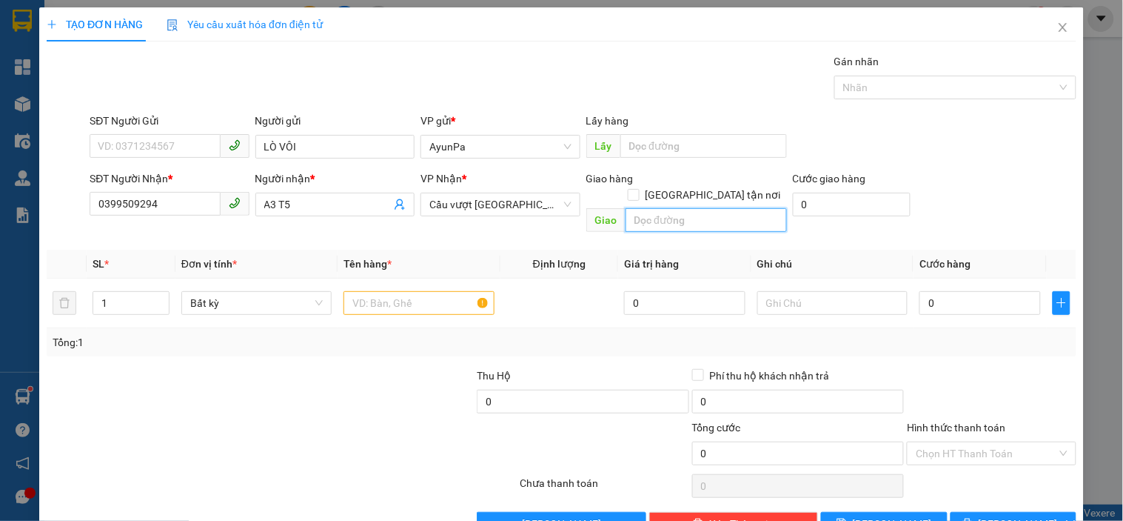
click at [626, 208] on input "text" at bounding box center [706, 220] width 161 height 24
click at [552, 205] on span "Cầu vượt [GEOGRAPHIC_DATA]" at bounding box center [500, 204] width 141 height 22
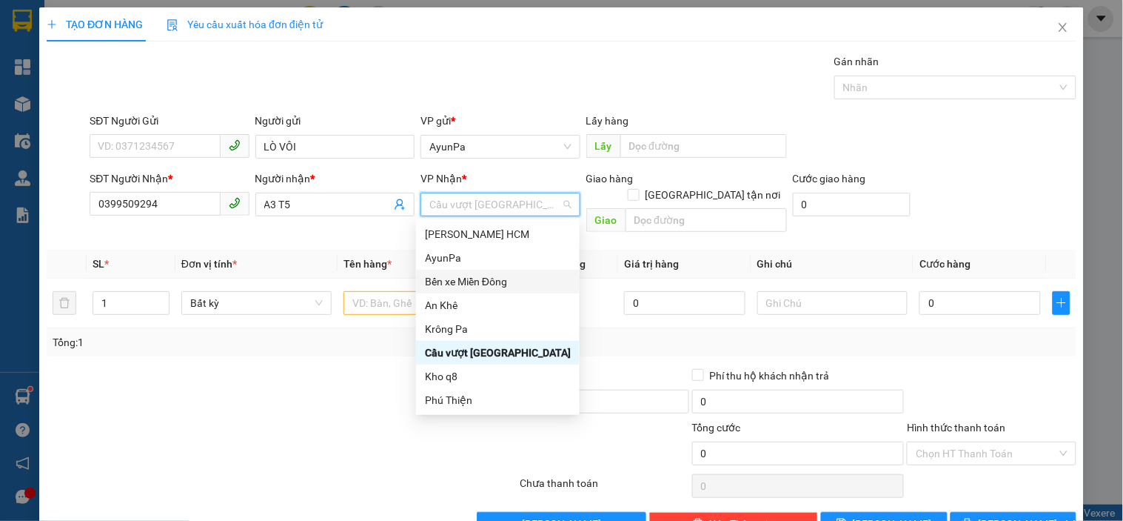
click at [492, 280] on div "Bến xe Miền Đông" at bounding box center [498, 281] width 146 height 16
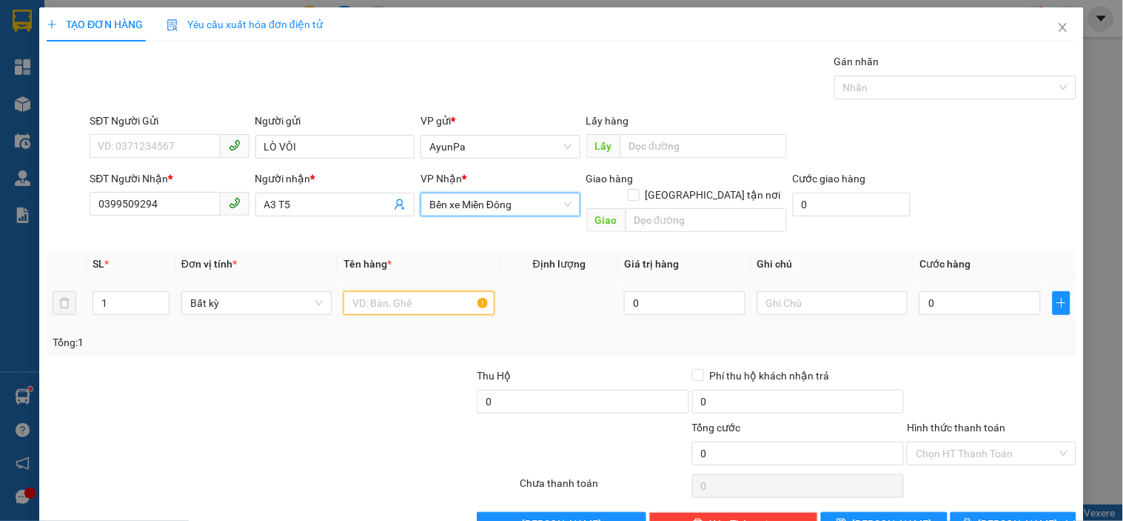
click at [363, 294] on input "text" at bounding box center [419, 303] width 150 height 24
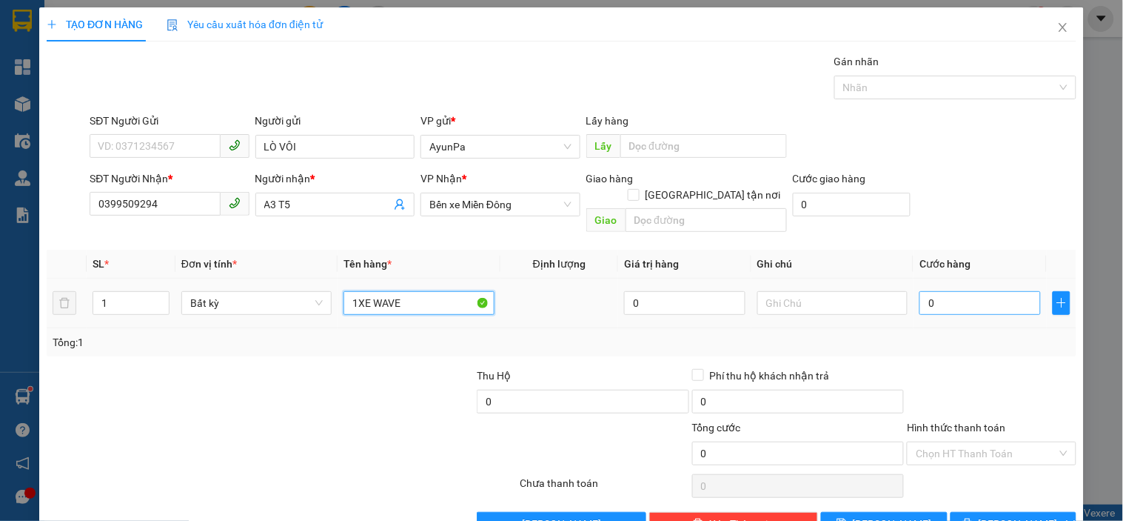
type input "1XE WAVE"
click at [920, 291] on input "0" at bounding box center [980, 303] width 121 height 24
type input "4"
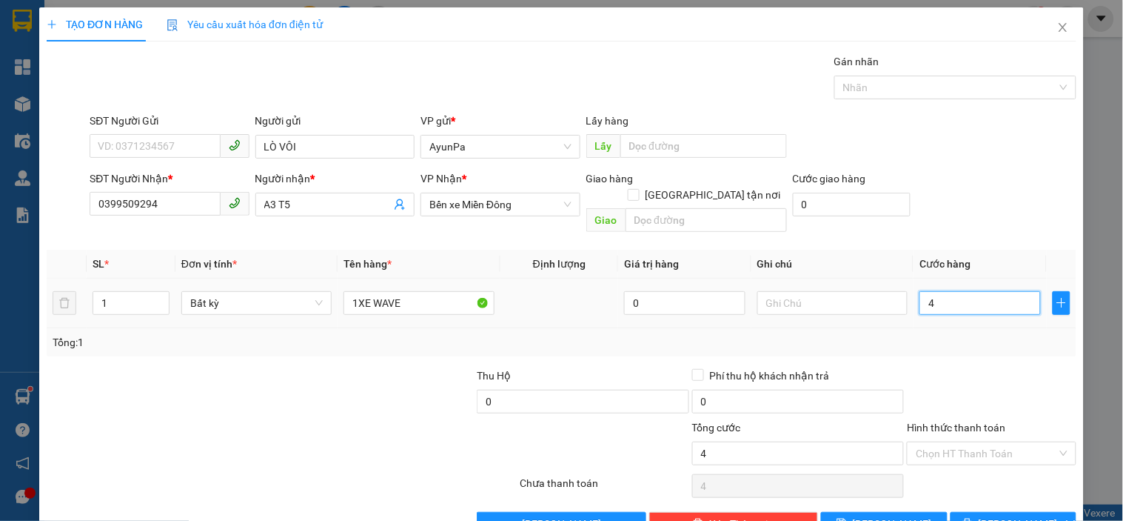
type input "40"
type input "400"
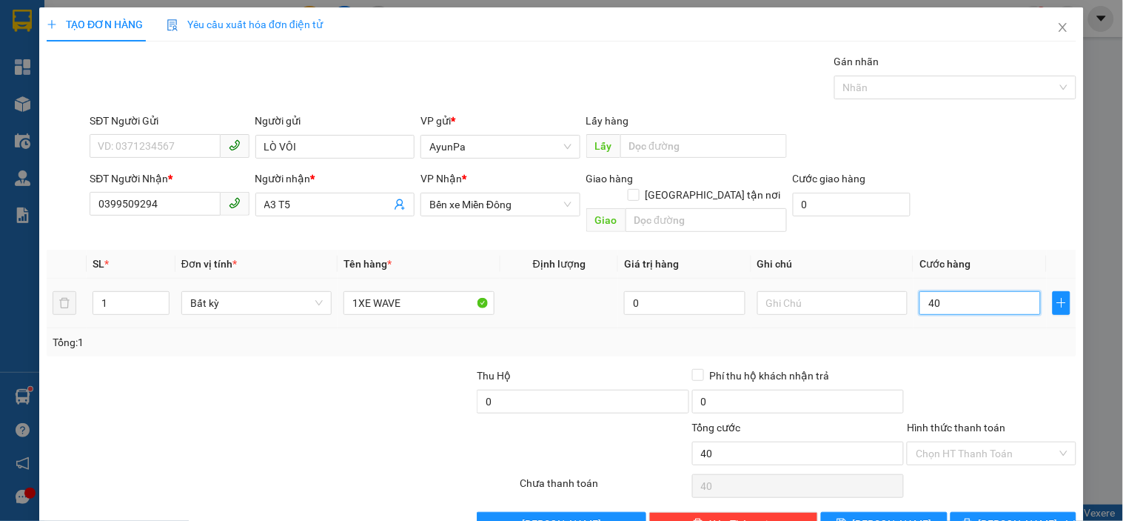
type input "400"
type input "400.000"
drag, startPoint x: 938, startPoint y: 308, endPoint x: 926, endPoint y: 415, distance: 107.3
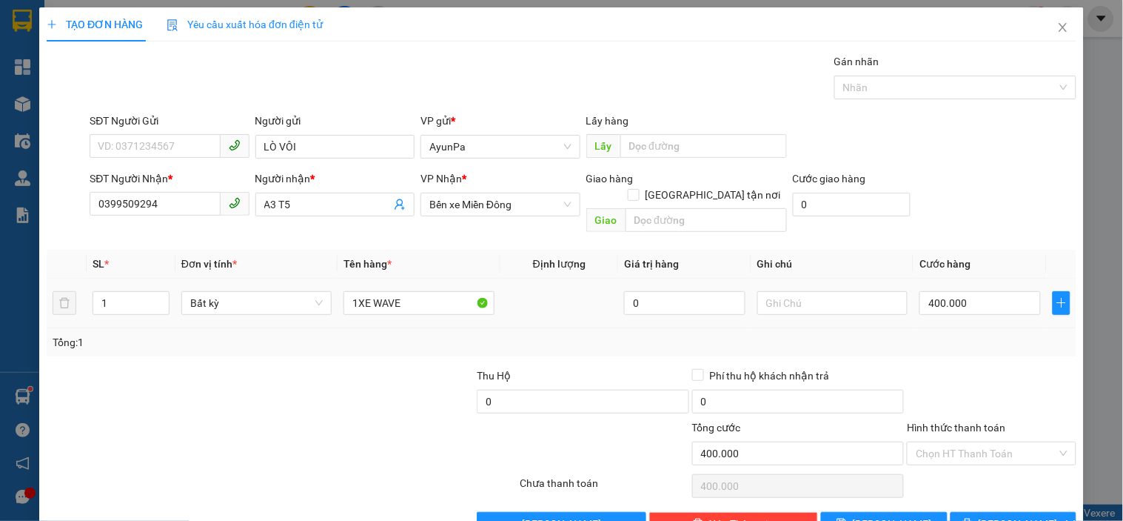
click at [939, 308] on td "400.000" at bounding box center [980, 303] width 133 height 50
click at [847, 518] on span "save" at bounding box center [842, 524] width 10 height 12
type input "0"
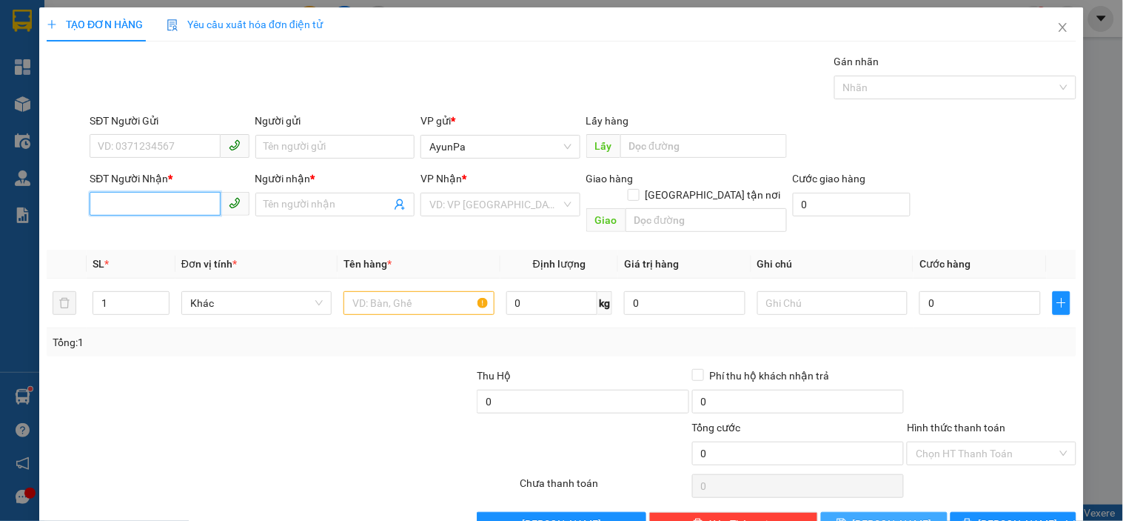
click at [158, 198] on input "SĐT Người Nhận *" at bounding box center [155, 204] width 130 height 24
paste input "0395979923"
type input "0395979923"
drag, startPoint x: 267, startPoint y: 209, endPoint x: 276, endPoint y: 208, distance: 8.9
click at [274, 210] on input "Người nhận *" at bounding box center [327, 204] width 127 height 16
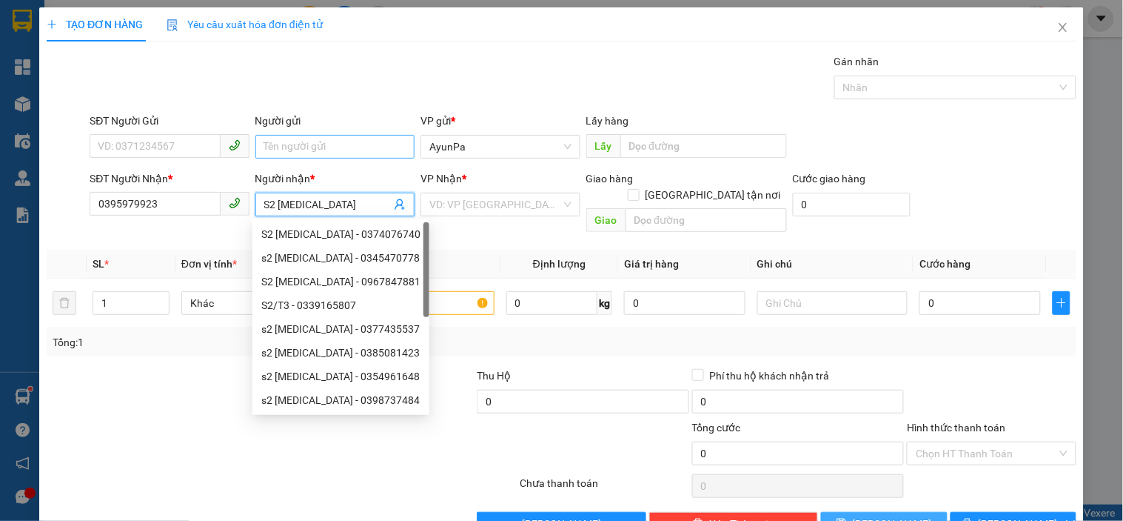
type input "S2 T3"
click at [361, 153] on input "Người gửi" at bounding box center [335, 147] width 159 height 24
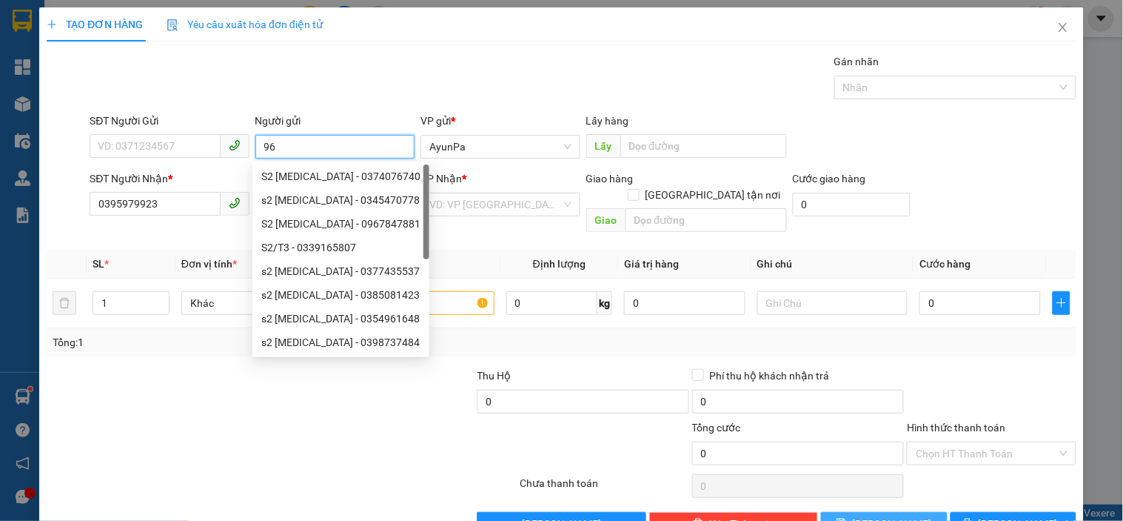
type input "9"
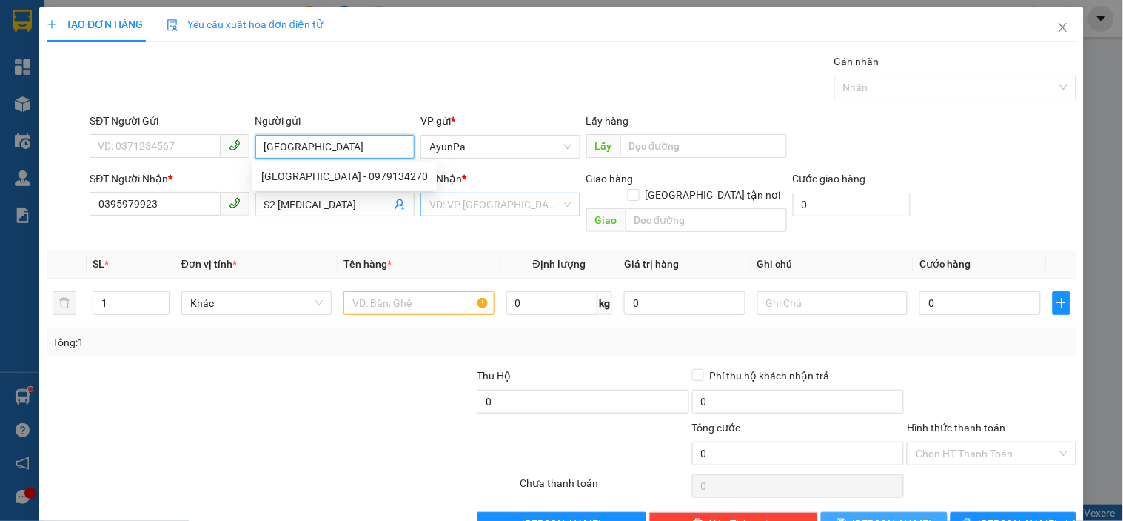
type input "CHỢ THANH BÌNH"
click at [507, 212] on input "search" at bounding box center [495, 204] width 131 height 22
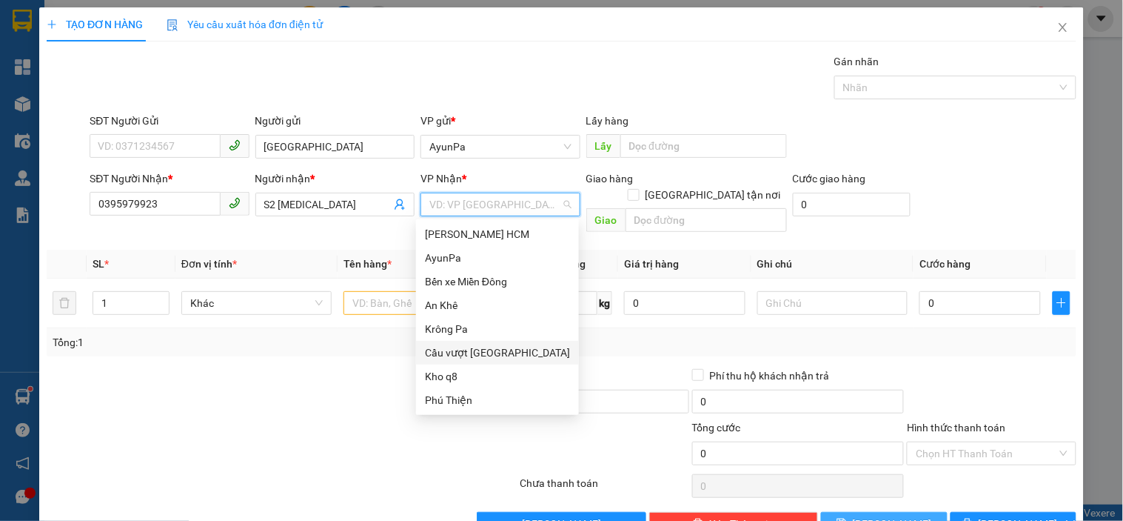
click at [504, 346] on div "Cầu vượt [GEOGRAPHIC_DATA]" at bounding box center [497, 352] width 145 height 16
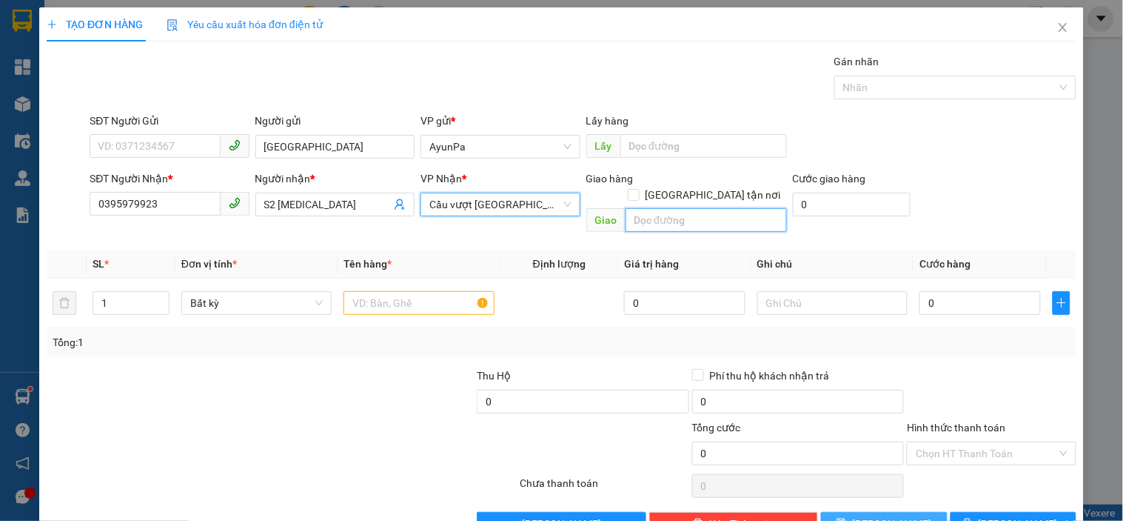
click at [652, 208] on input "text" at bounding box center [706, 220] width 161 height 24
type input "B"
type input "CHƠN THÀNH"
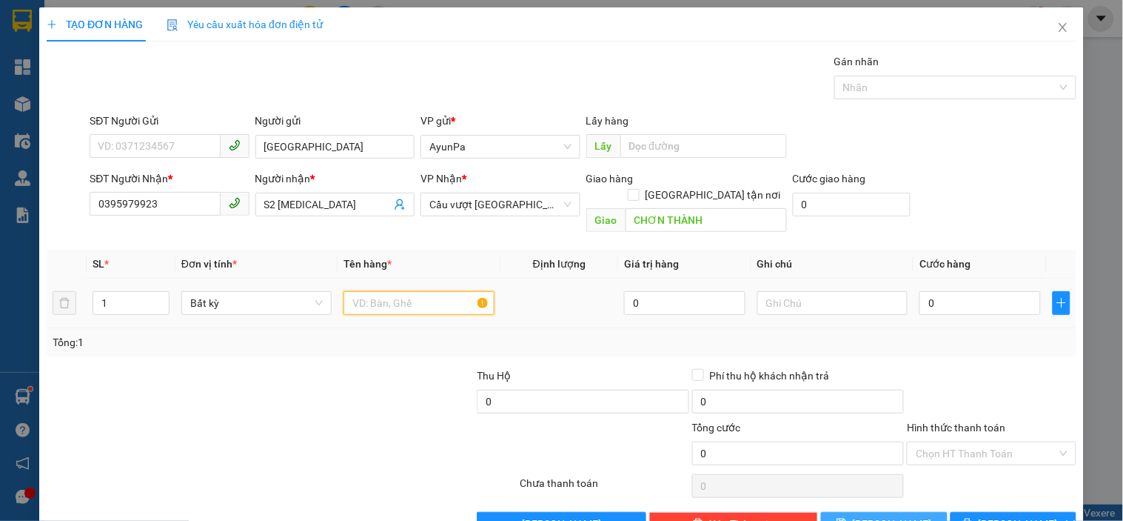
click at [419, 296] on input "text" at bounding box center [419, 303] width 150 height 24
type input "1TH"
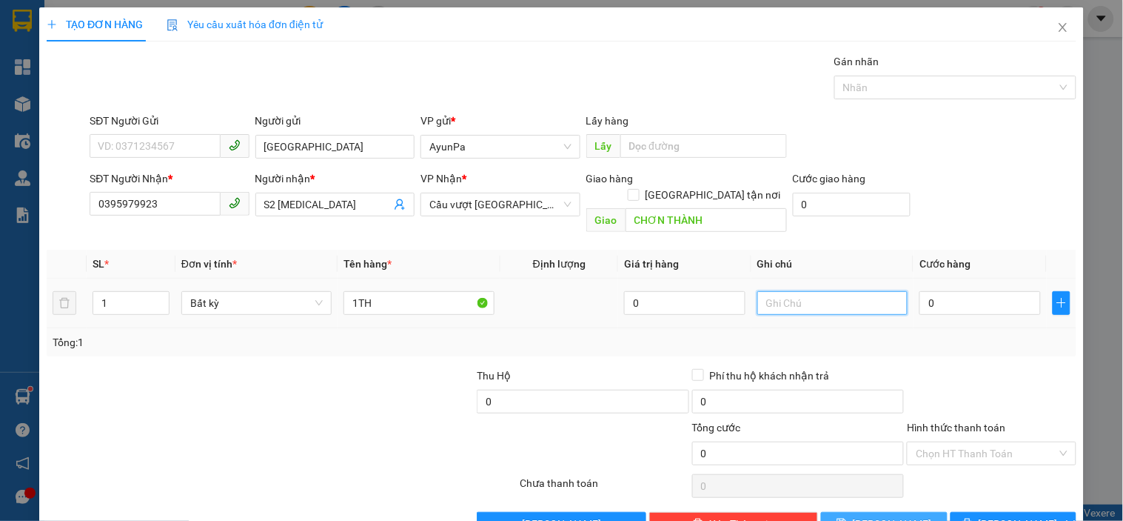
click at [769, 291] on input "text" at bounding box center [833, 303] width 150 height 24
type input "TXE THU"
click at [1024, 291] on input "0" at bounding box center [980, 303] width 121 height 24
type input "1"
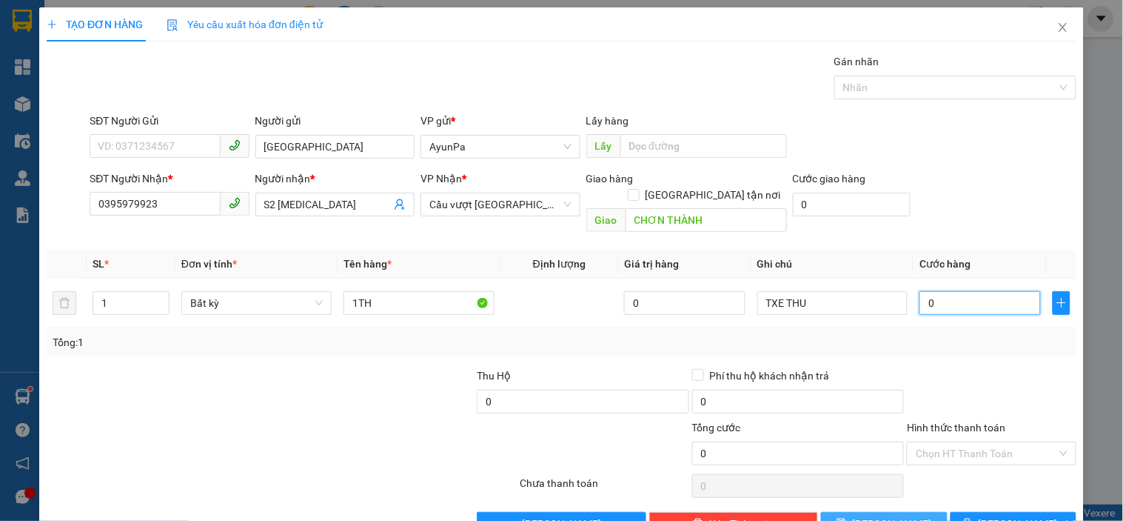
type input "1"
type input "1.000"
click at [941, 334] on div "Tổng: 1" at bounding box center [562, 342] width 1018 height 16
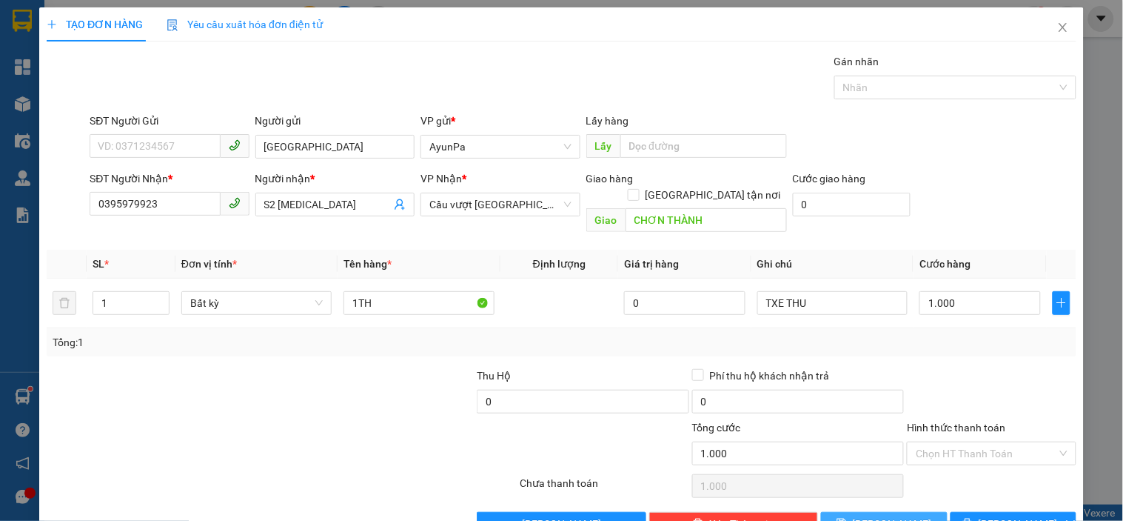
click at [847, 518] on icon "save" at bounding box center [842, 523] width 10 height 10
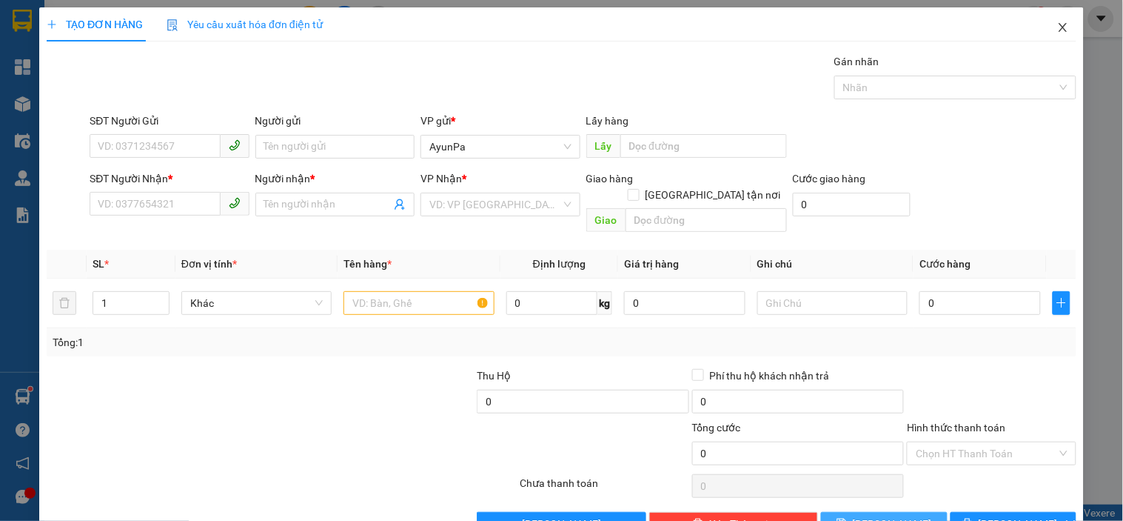
click at [1063, 26] on span "Close" at bounding box center [1063, 27] width 41 height 41
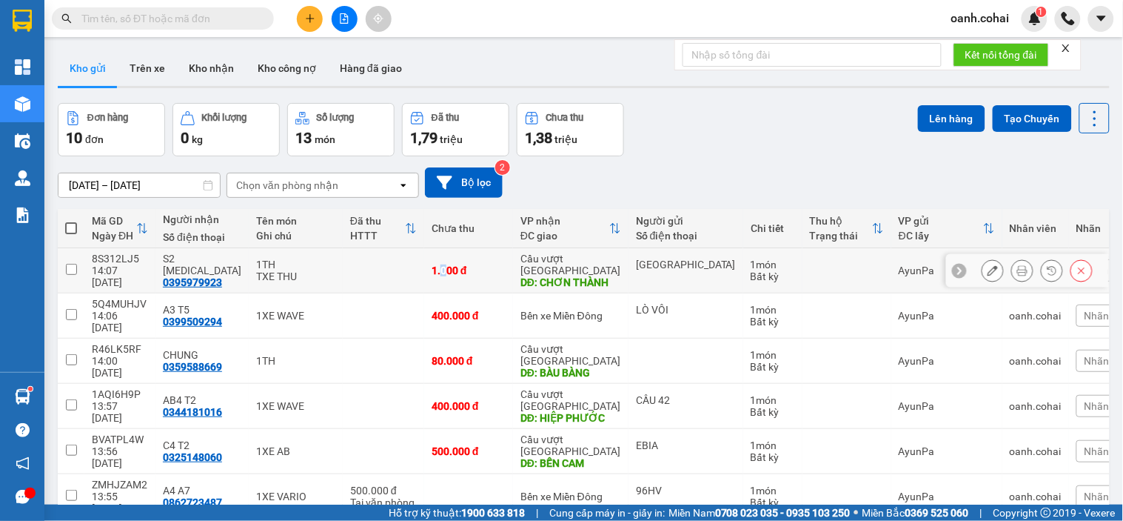
click at [432, 268] on div "1.000 đ" at bounding box center [469, 270] width 74 height 12
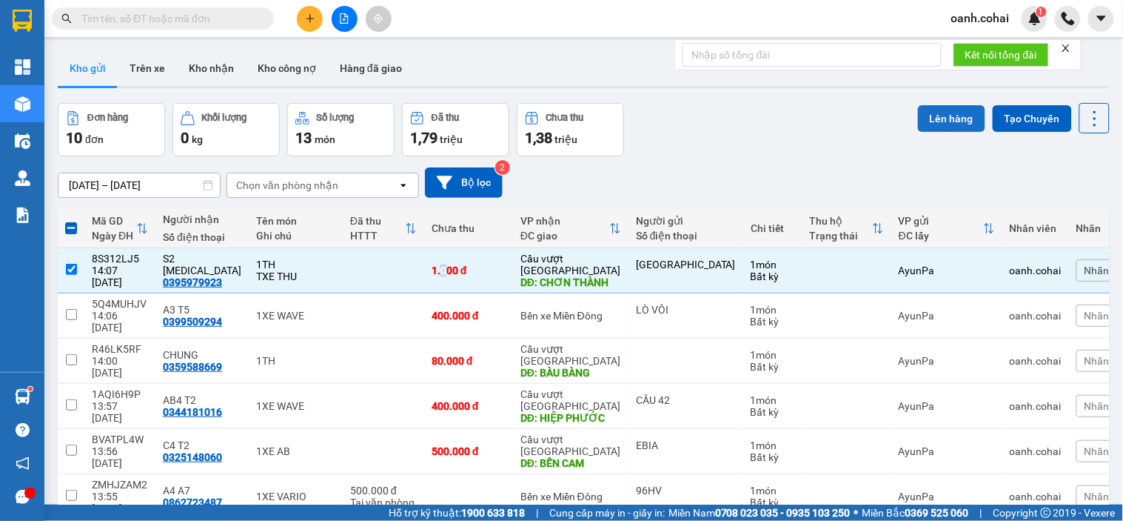
click at [927, 115] on button "Lên hàng" at bounding box center [951, 118] width 67 height 27
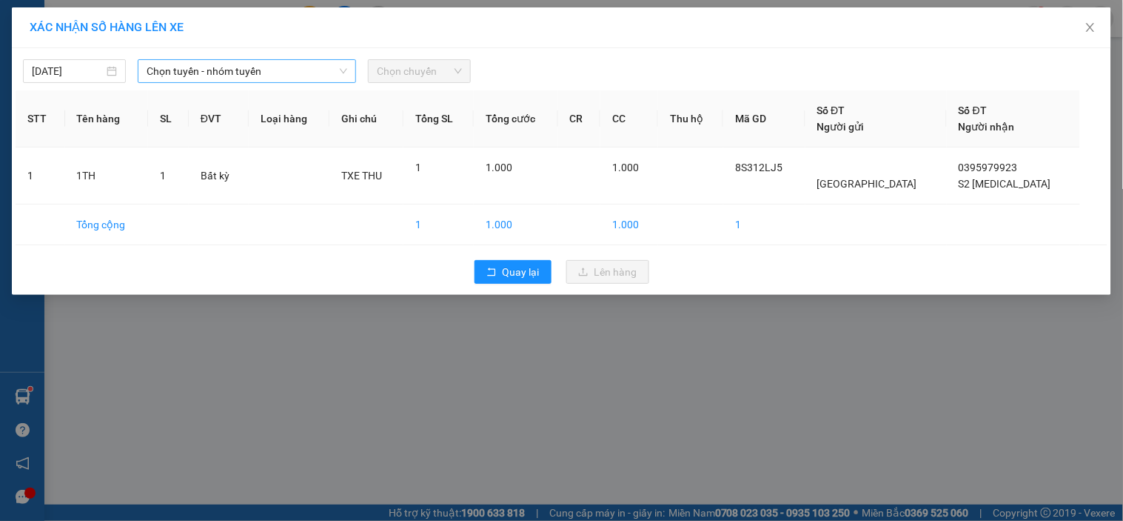
click at [191, 75] on span "Chọn tuyến - nhóm tuyến" at bounding box center [247, 71] width 201 height 22
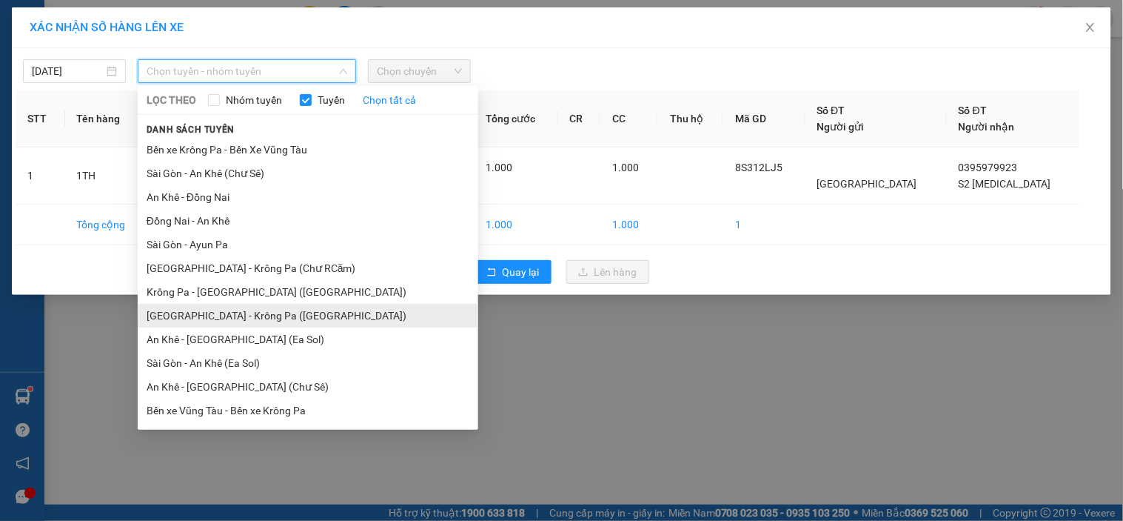
scroll to position [92, 0]
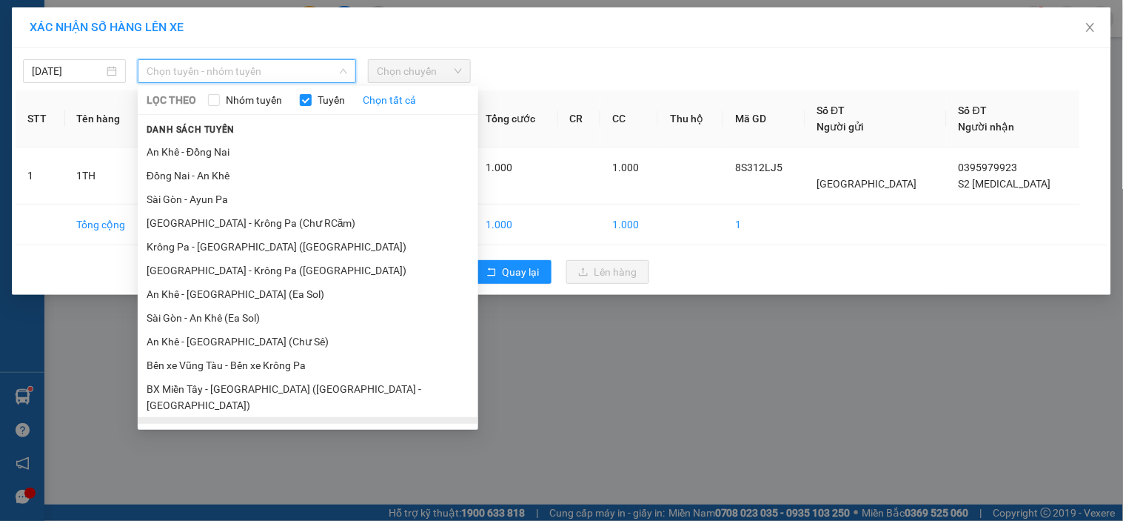
click at [237, 417] on li "BX Krông Pa - BX Miền Tây ([GEOGRAPHIC_DATA] - [GEOGRAPHIC_DATA])" at bounding box center [308, 437] width 341 height 40
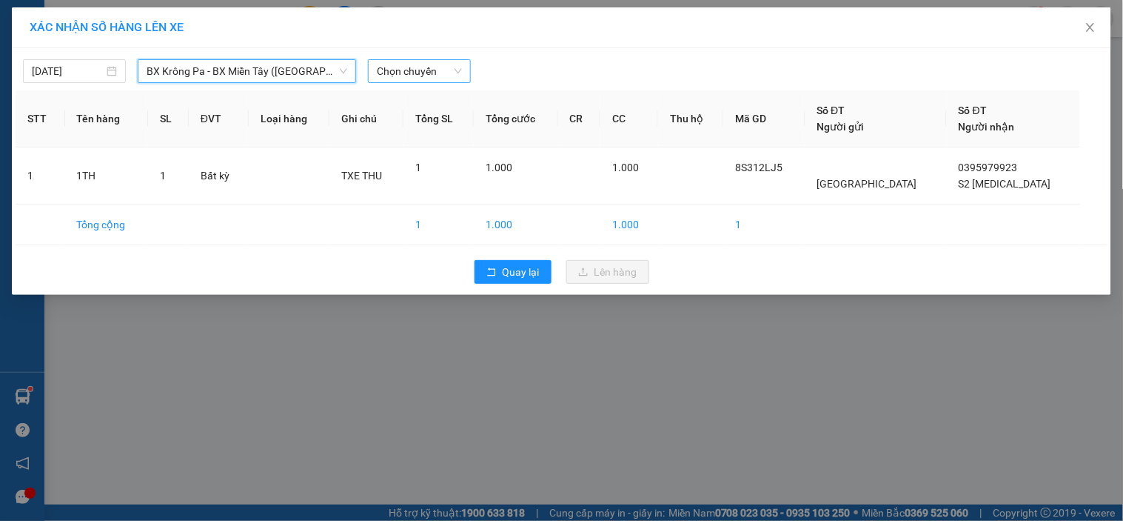
click at [427, 72] on span "Chọn chuyến" at bounding box center [419, 71] width 85 height 22
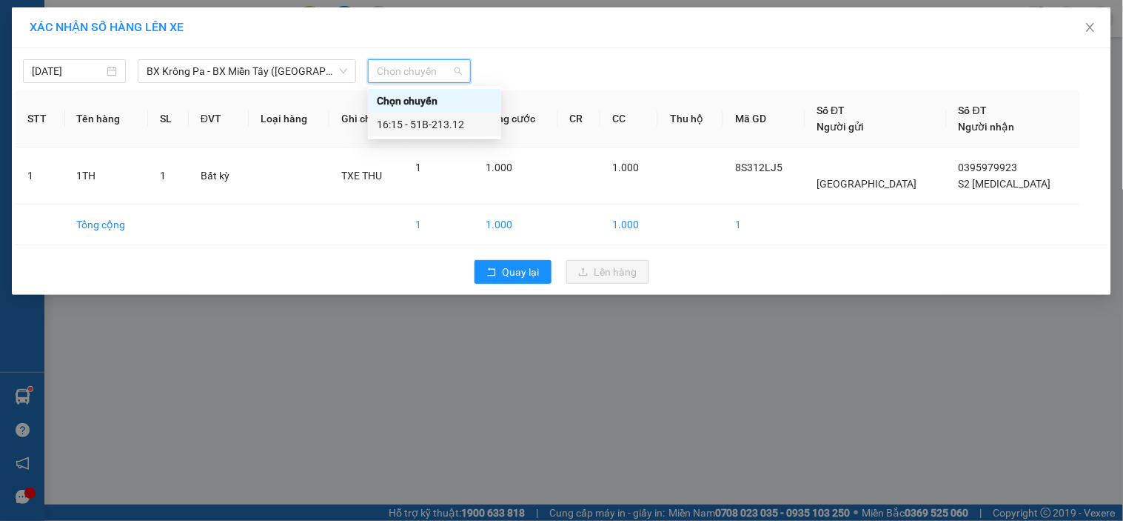
click at [437, 130] on div "16:15 - 51B-213.12" at bounding box center [435, 124] width 116 height 16
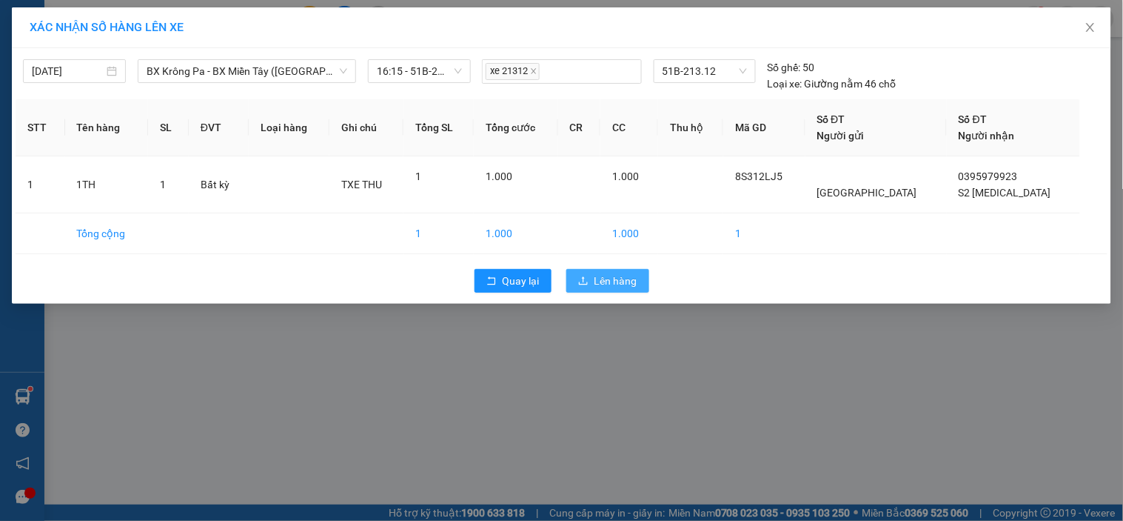
click at [591, 277] on button "Lên hàng" at bounding box center [608, 281] width 83 height 24
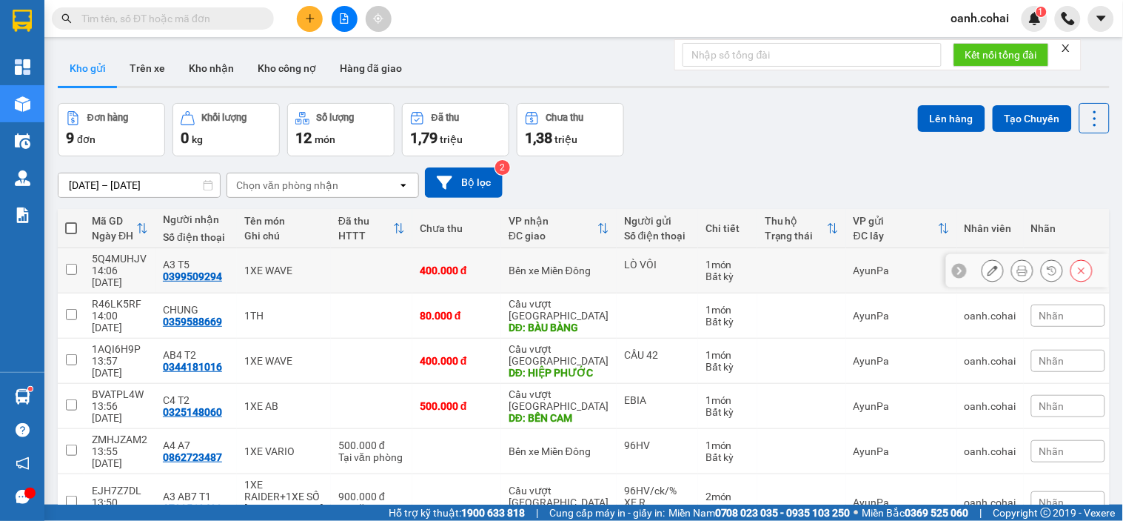
click at [501, 268] on td "Bến xe Miền Đông" at bounding box center [559, 270] width 116 height 45
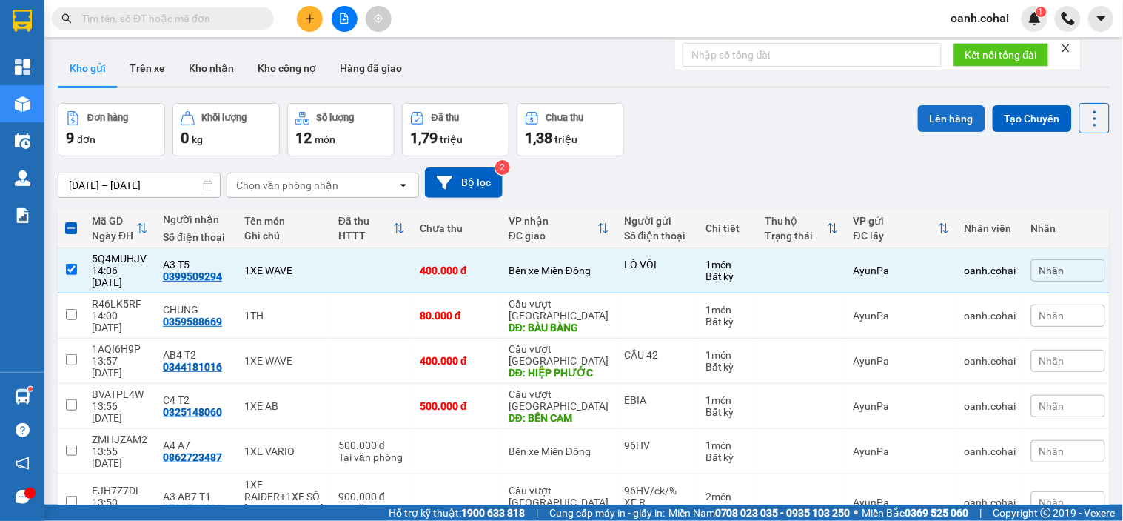
click at [935, 112] on button "Lên hàng" at bounding box center [951, 118] width 67 height 27
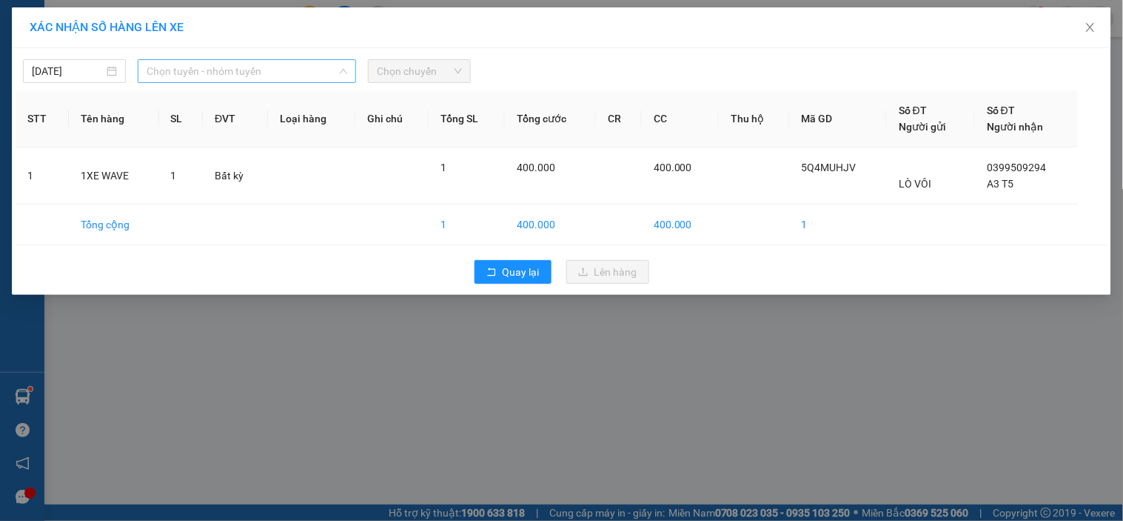
click at [307, 74] on span "Chọn tuyến - nhóm tuyến" at bounding box center [247, 71] width 201 height 22
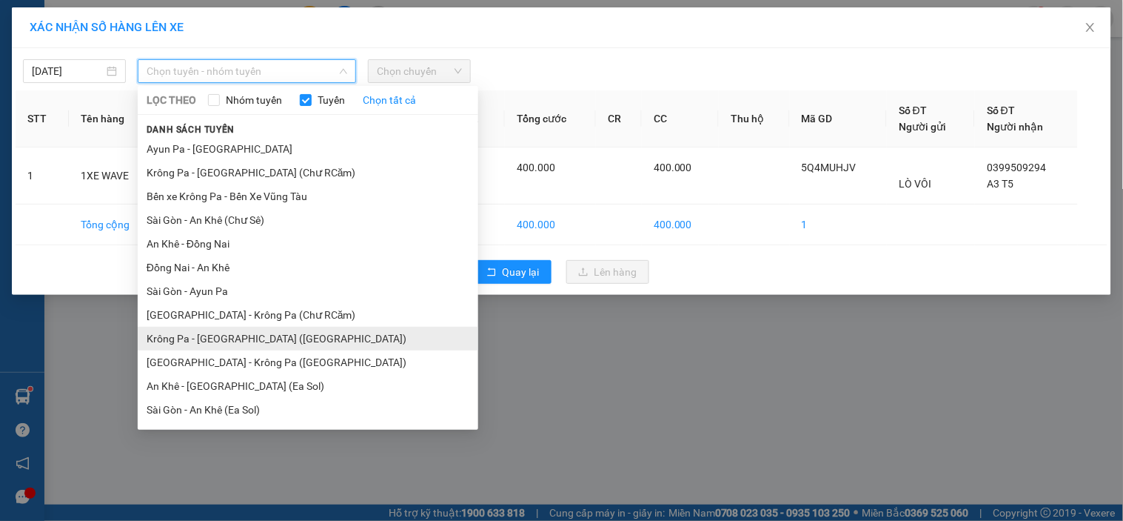
click at [242, 341] on li "Krông Pa - [GEOGRAPHIC_DATA] ([GEOGRAPHIC_DATA])" at bounding box center [308, 339] width 341 height 24
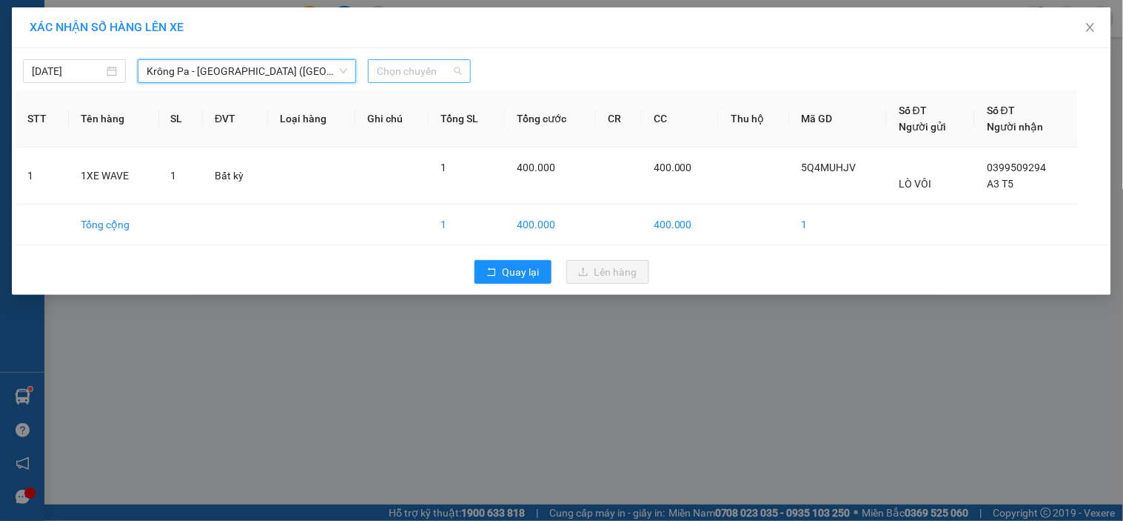
click at [424, 77] on span "Chọn chuyến" at bounding box center [419, 71] width 85 height 22
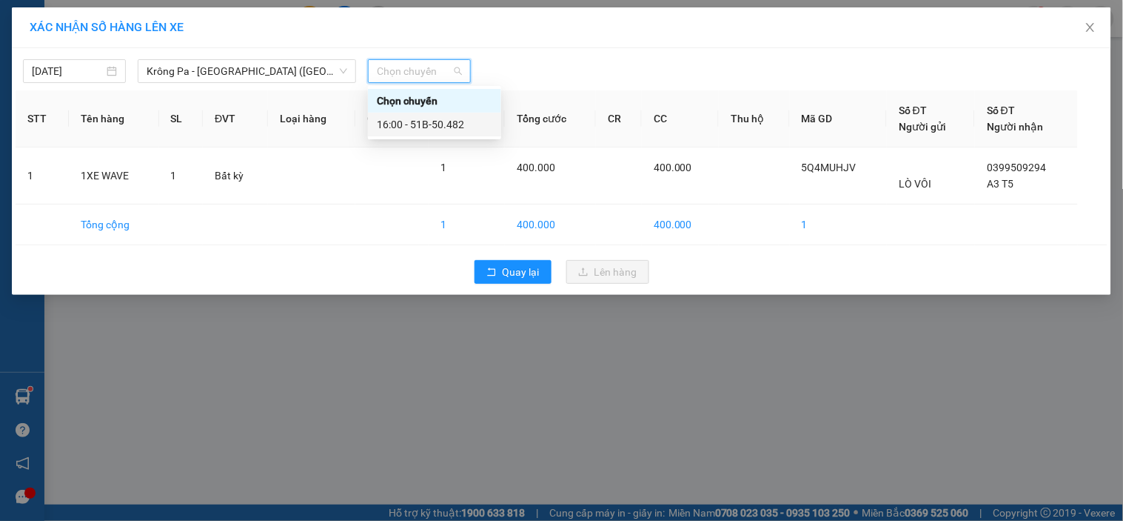
drag, startPoint x: 443, startPoint y: 123, endPoint x: 470, endPoint y: 130, distance: 28.2
click at [444, 122] on div "16:00 - 51B-50.482" at bounding box center [435, 124] width 116 height 16
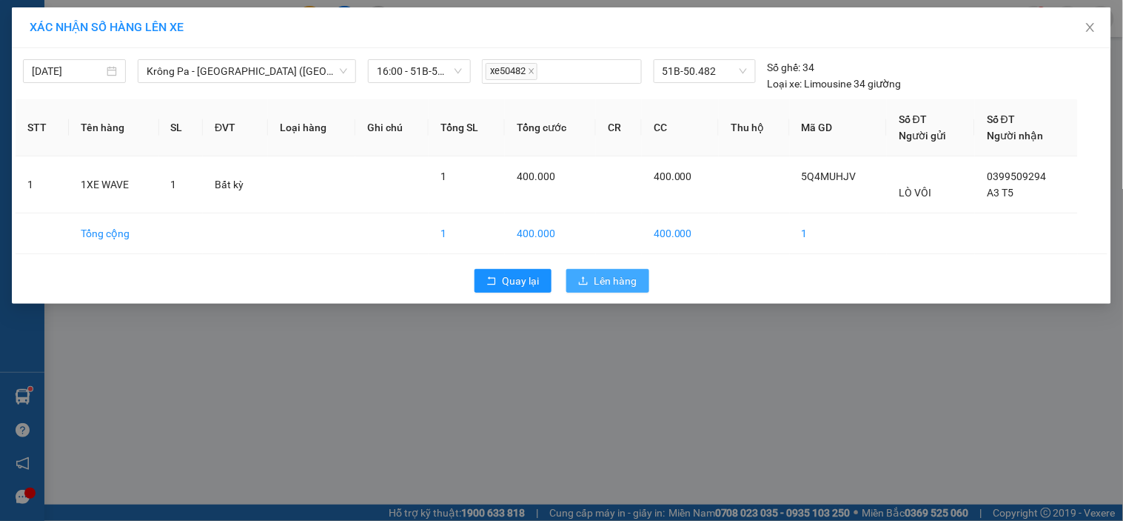
click at [605, 278] on span "Lên hàng" at bounding box center [616, 281] width 43 height 16
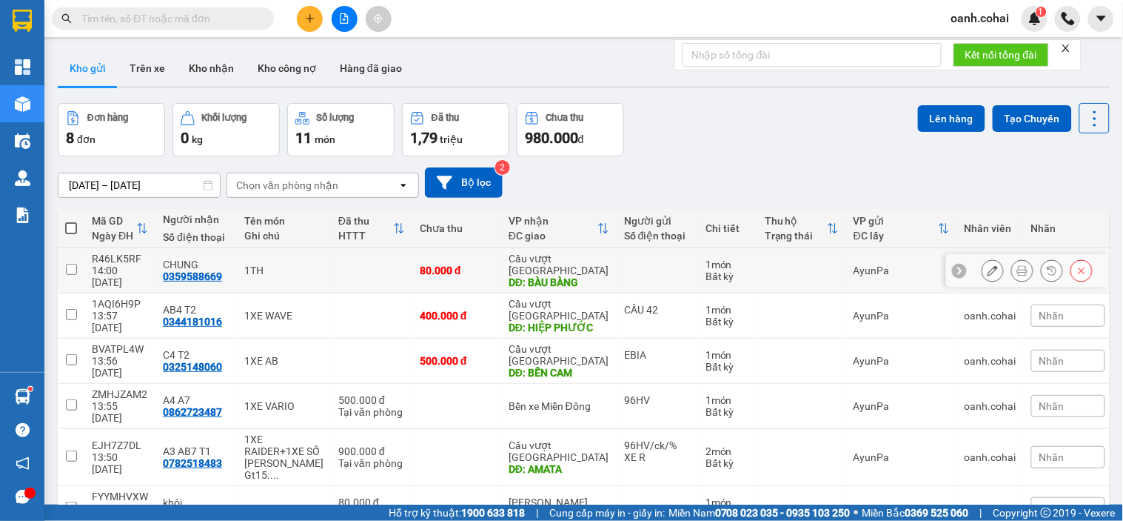
click at [580, 276] on div "DĐ: BÀU BÀNG" at bounding box center [559, 282] width 101 height 12
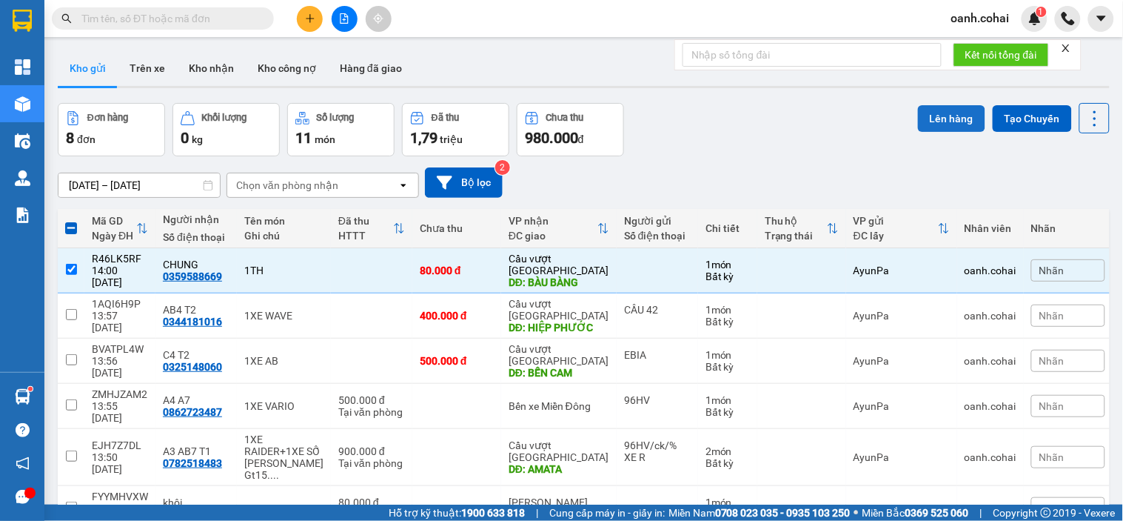
click at [938, 118] on button "Lên hàng" at bounding box center [951, 118] width 67 height 27
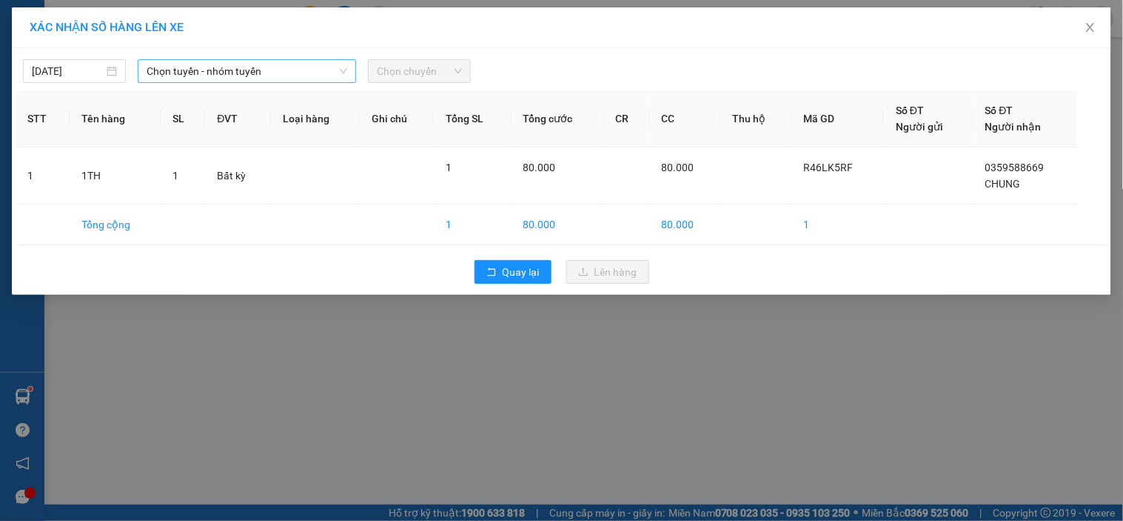
click at [344, 73] on icon "down" at bounding box center [343, 71] width 9 height 9
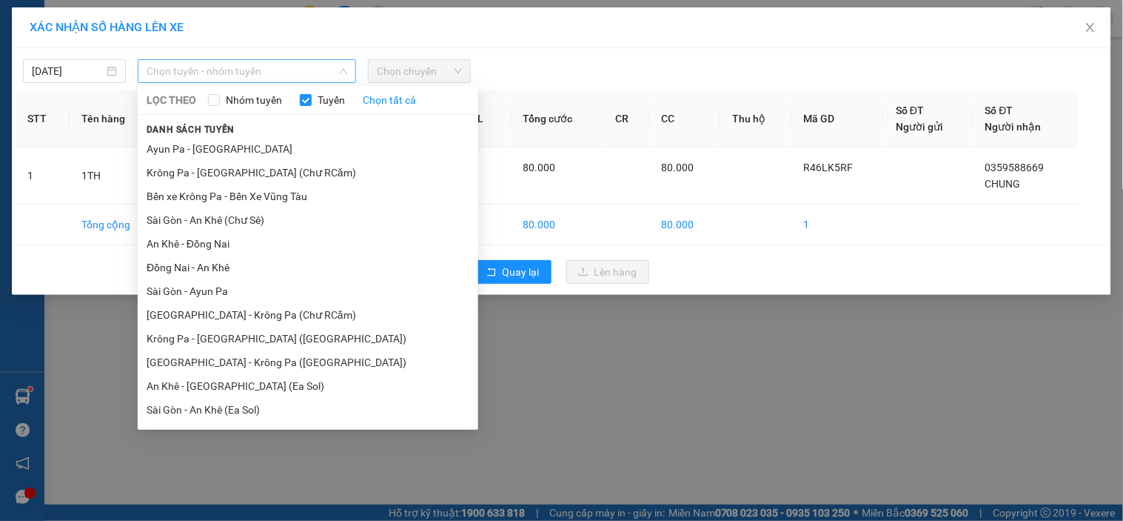
click at [304, 64] on span "Chọn tuyến - nhóm tuyến" at bounding box center [247, 71] width 201 height 22
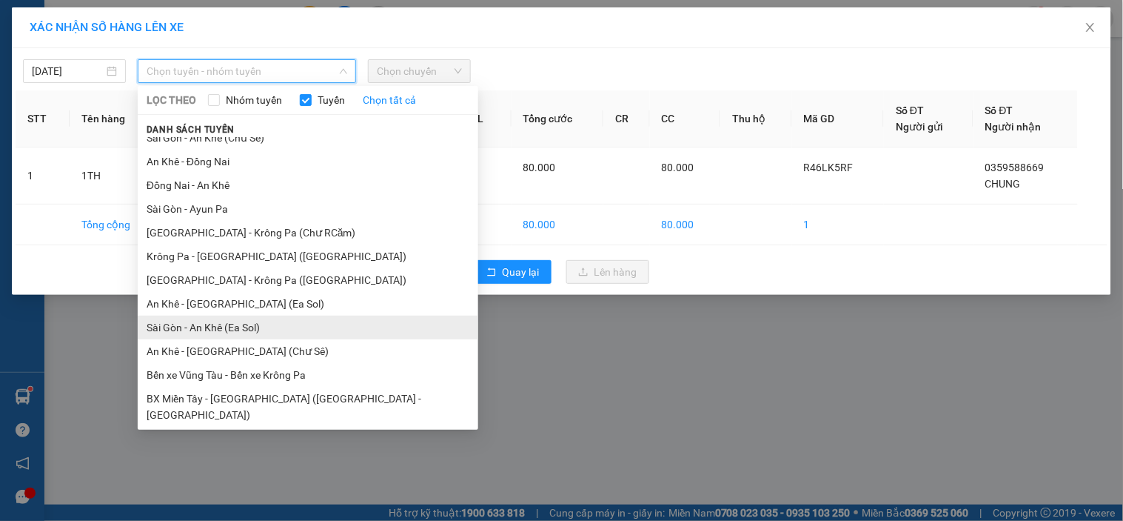
scroll to position [92, 0]
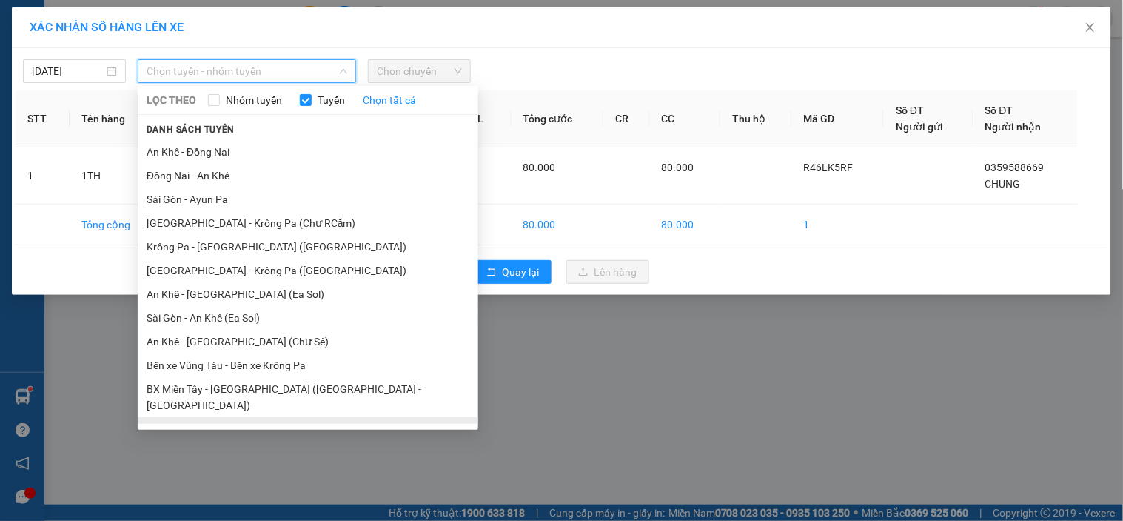
click at [196, 417] on li "BX Krông Pa - BX Miền Tây ([GEOGRAPHIC_DATA] - [GEOGRAPHIC_DATA])" at bounding box center [308, 437] width 341 height 40
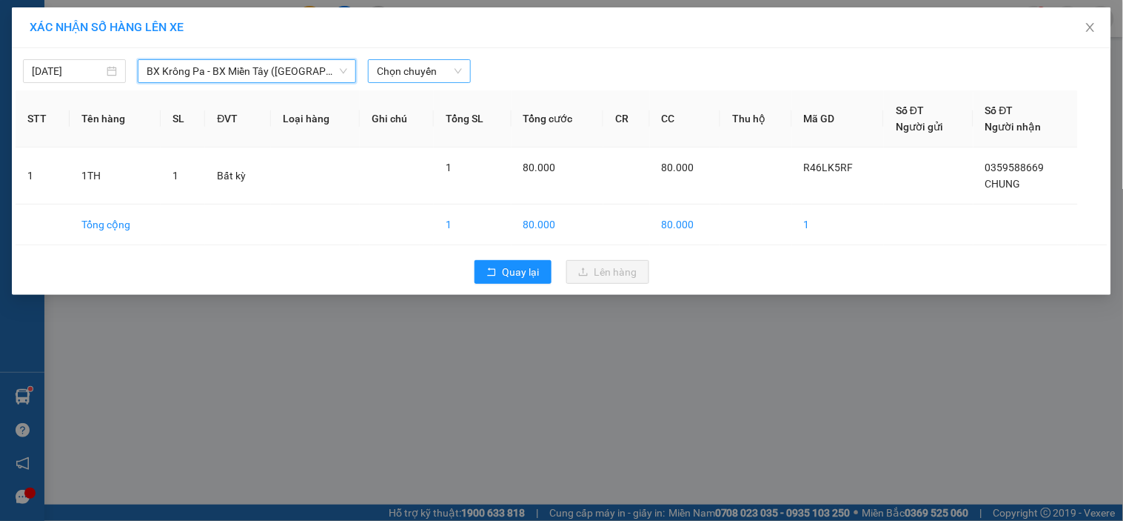
click at [450, 74] on span "Chọn chuyến" at bounding box center [419, 71] width 85 height 22
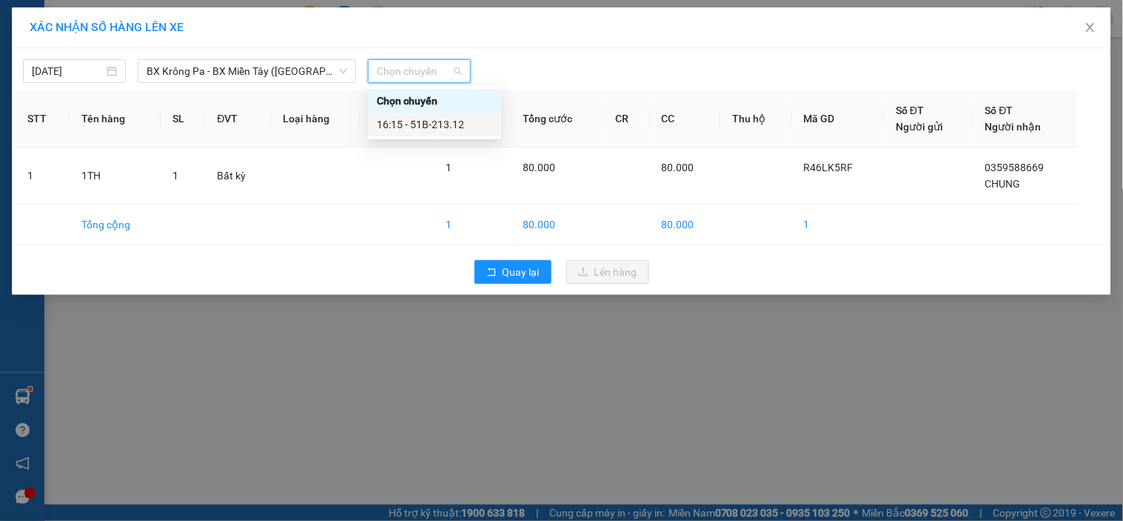
click at [442, 130] on div "16:15 - 51B-213.12" at bounding box center [435, 124] width 116 height 16
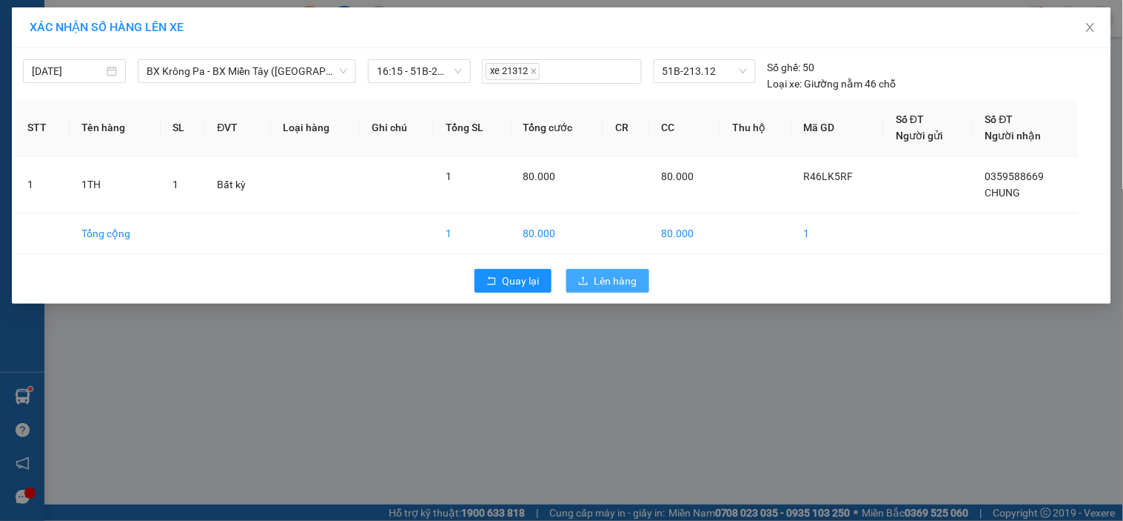
click at [590, 275] on button "Lên hàng" at bounding box center [608, 281] width 83 height 24
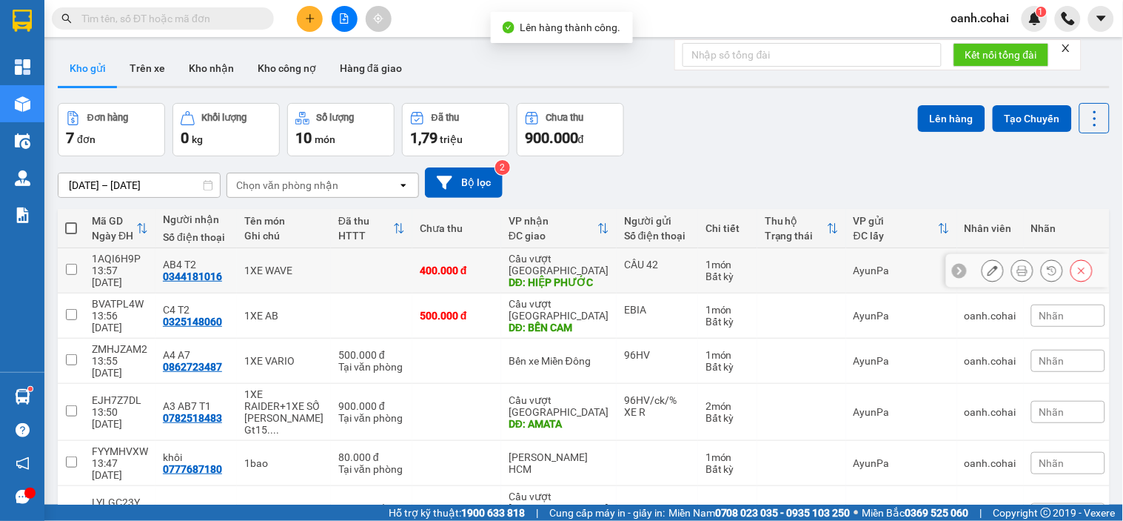
click at [590, 276] on div "DĐ: HIỆP PHƯỚC" at bounding box center [559, 282] width 101 height 12
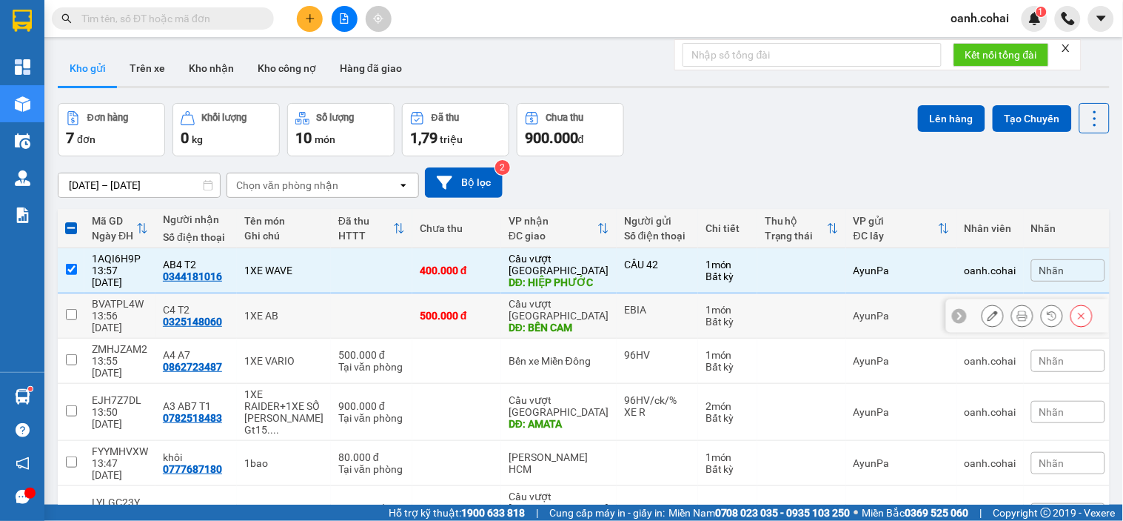
click at [551, 321] on div "DĐ: BẾN CAM" at bounding box center [559, 327] width 101 height 12
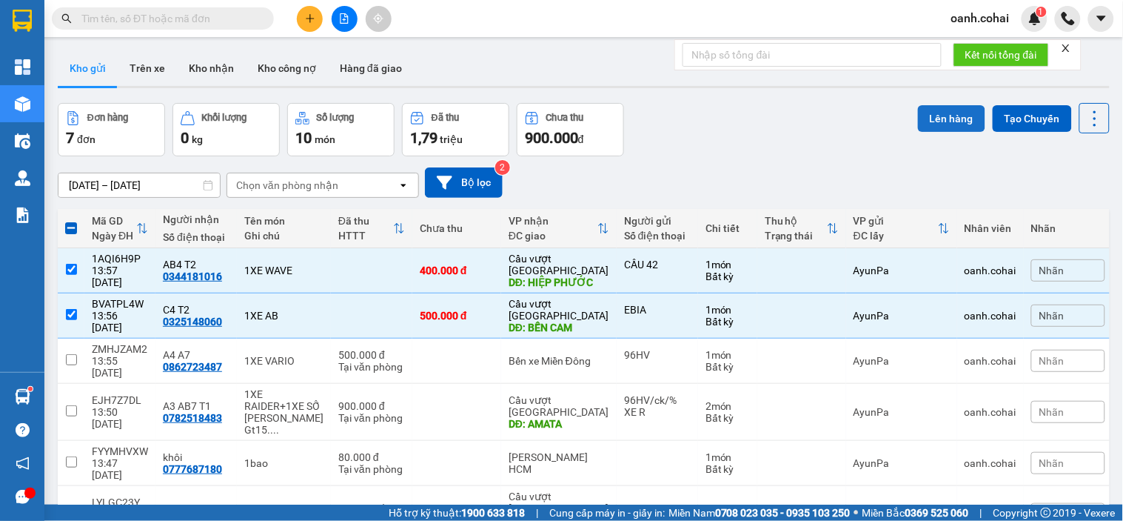
click at [927, 108] on button "Lên hàng" at bounding box center [951, 118] width 67 height 27
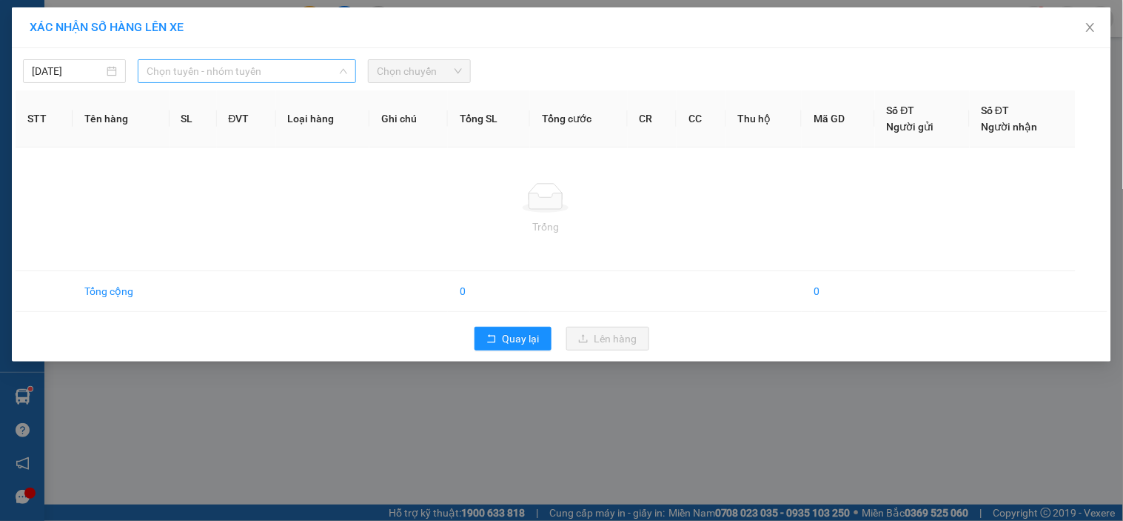
drag, startPoint x: 290, startPoint y: 67, endPoint x: 262, endPoint y: 105, distance: 47.7
click at [290, 67] on span "Chọn tuyến - nhóm tuyến" at bounding box center [247, 71] width 201 height 22
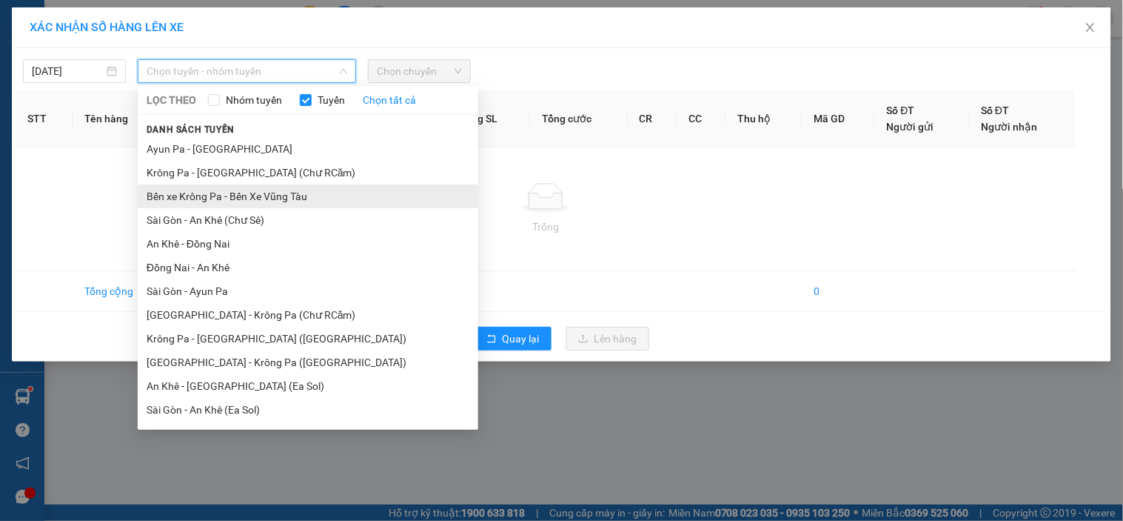
click at [204, 190] on li "Bến xe Krông Pa - Bến Xe Vũng Tàu" at bounding box center [308, 196] width 341 height 24
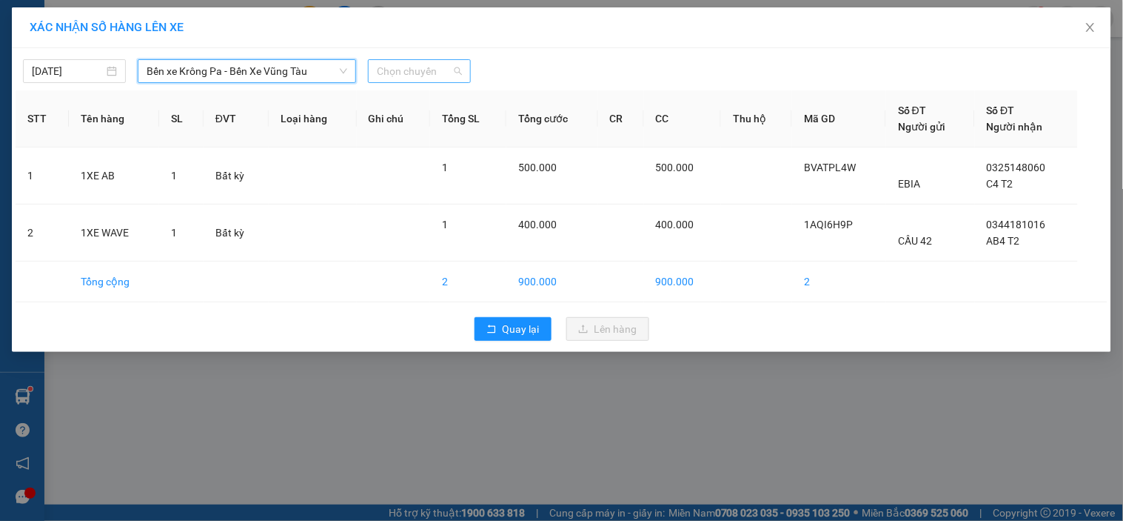
click at [424, 69] on span "Chọn chuyến" at bounding box center [419, 71] width 85 height 22
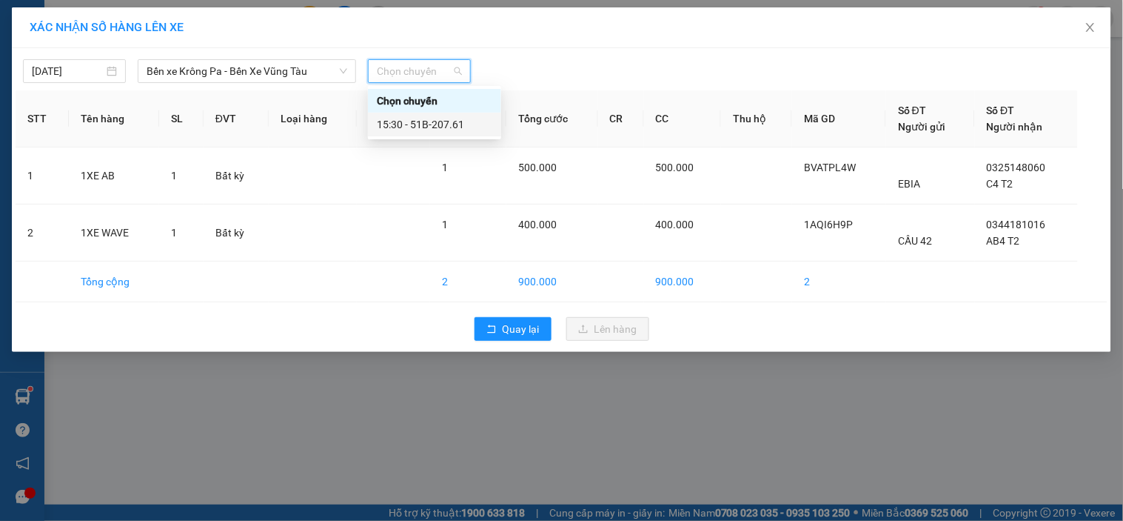
click at [442, 127] on div "15:30 - 51B-207.61" at bounding box center [435, 124] width 116 height 16
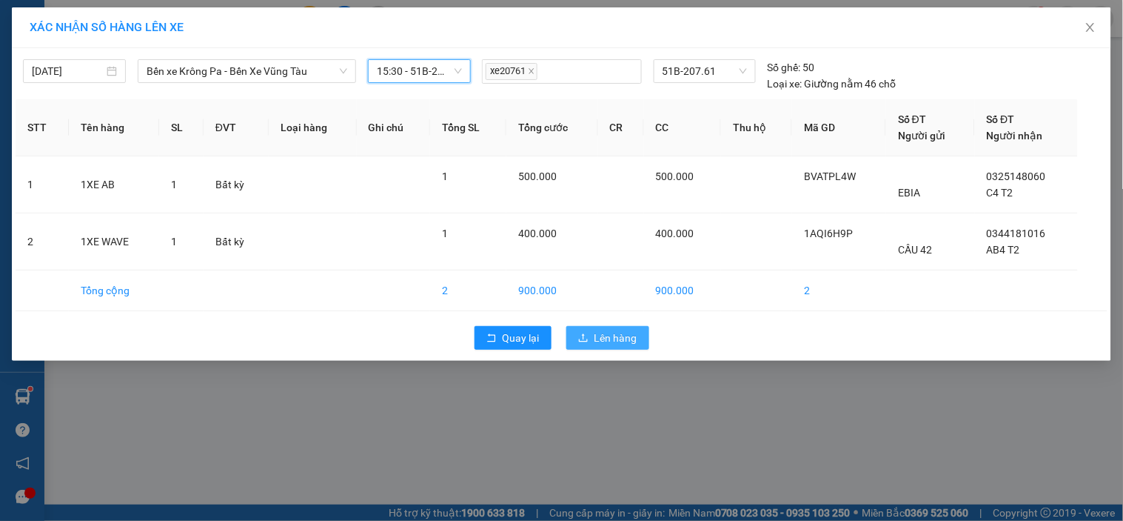
click at [598, 339] on span "Lên hàng" at bounding box center [616, 338] width 43 height 16
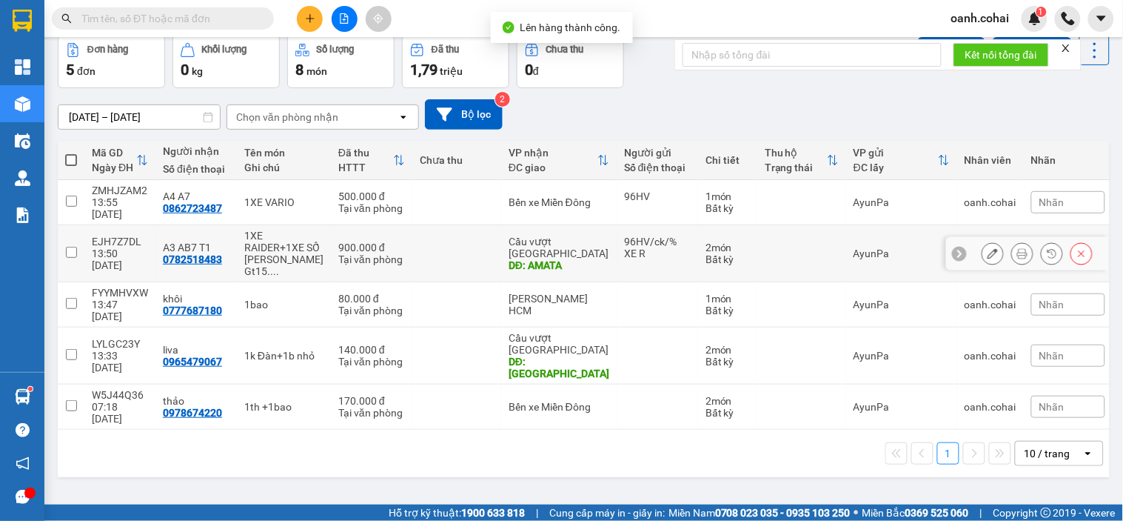
click at [634, 253] on div "96HV/ck/% XE R" at bounding box center [657, 248] width 67 height 24
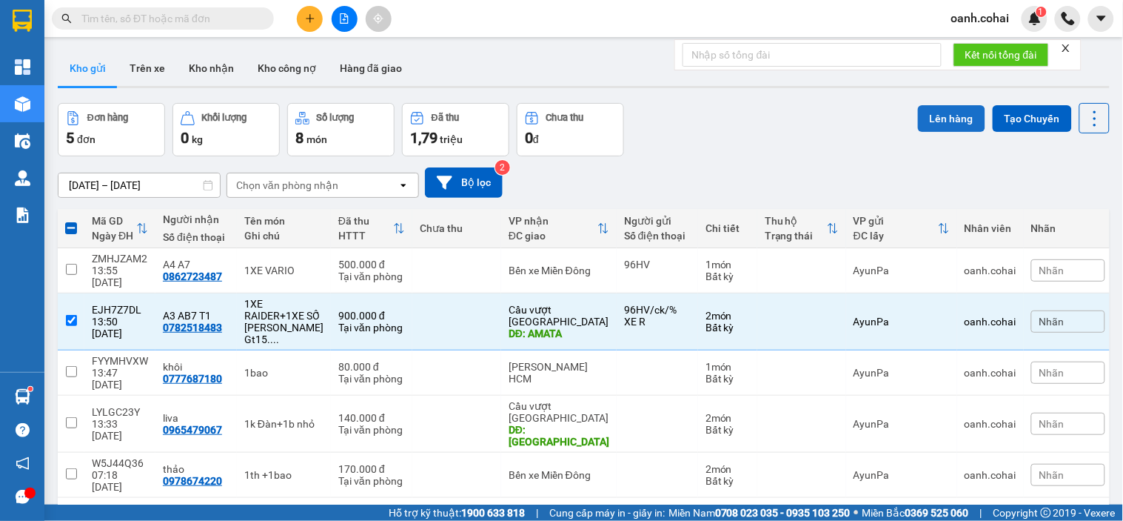
click at [958, 118] on button "Lên hàng" at bounding box center [951, 118] width 67 height 27
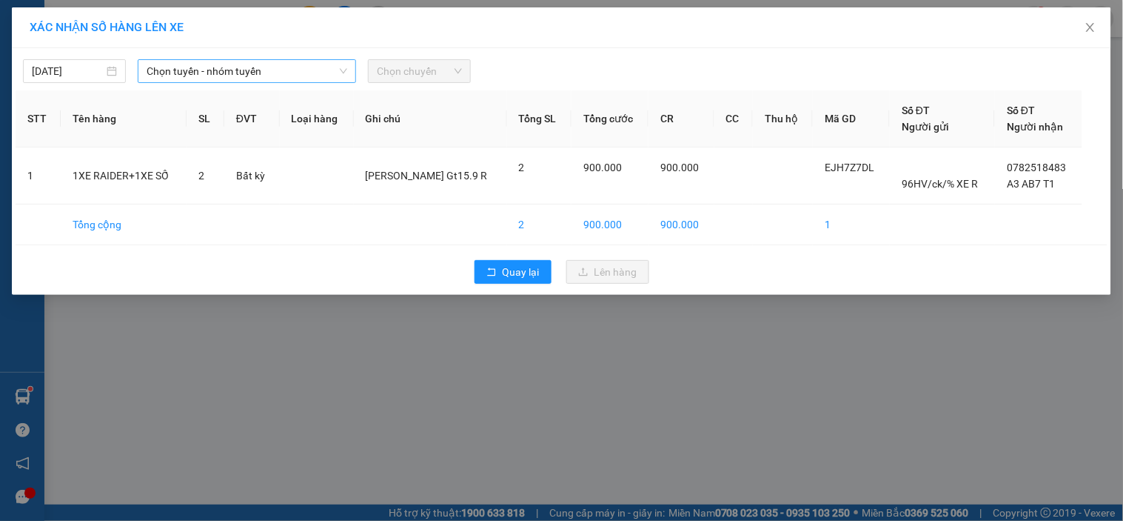
click at [289, 63] on span "Chọn tuyến - nhóm tuyến" at bounding box center [247, 71] width 201 height 22
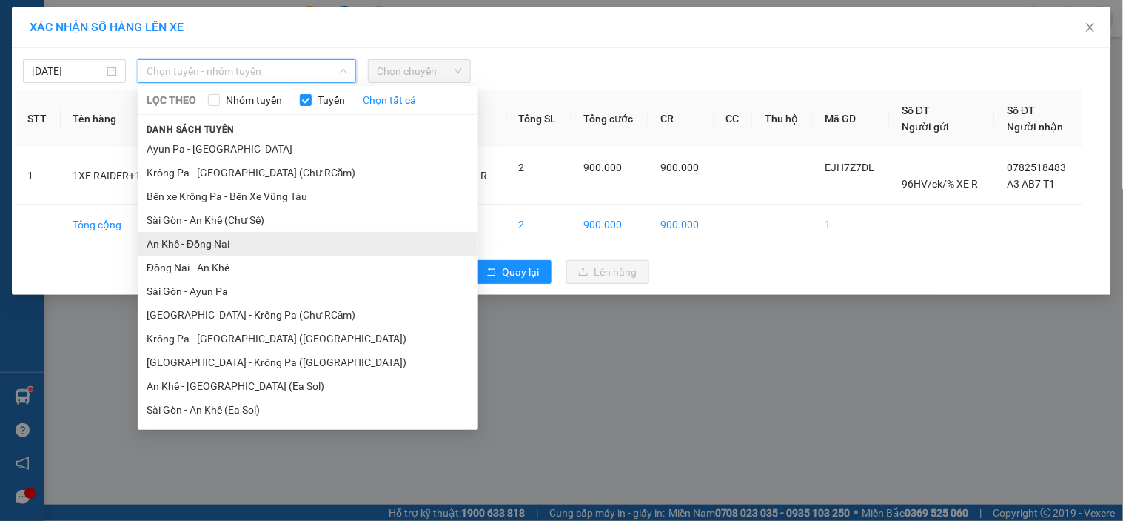
click at [196, 247] on li "An Khê - Đồng Nai" at bounding box center [308, 244] width 341 height 24
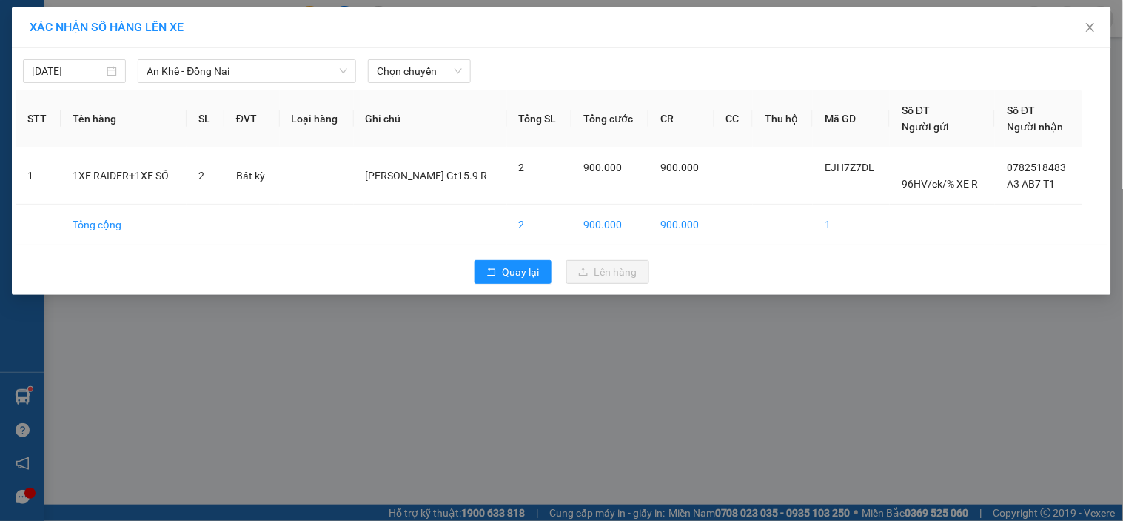
click at [412, 87] on div "15/09/2025 An Khê - Đồng Nai LỌC THEO Nhóm tuyến Tuyến Chọn tất cả Danh sách tu…" at bounding box center [562, 171] width 1100 height 247
click at [423, 72] on span "Chọn chuyến" at bounding box center [419, 71] width 85 height 22
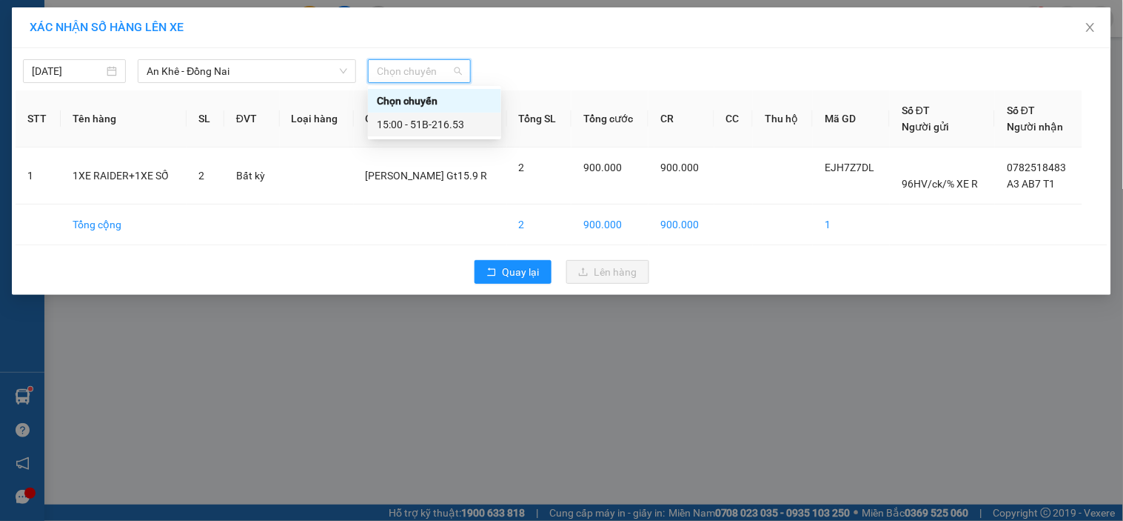
click at [450, 124] on div "15:00 - 51B-216.53" at bounding box center [435, 124] width 116 height 16
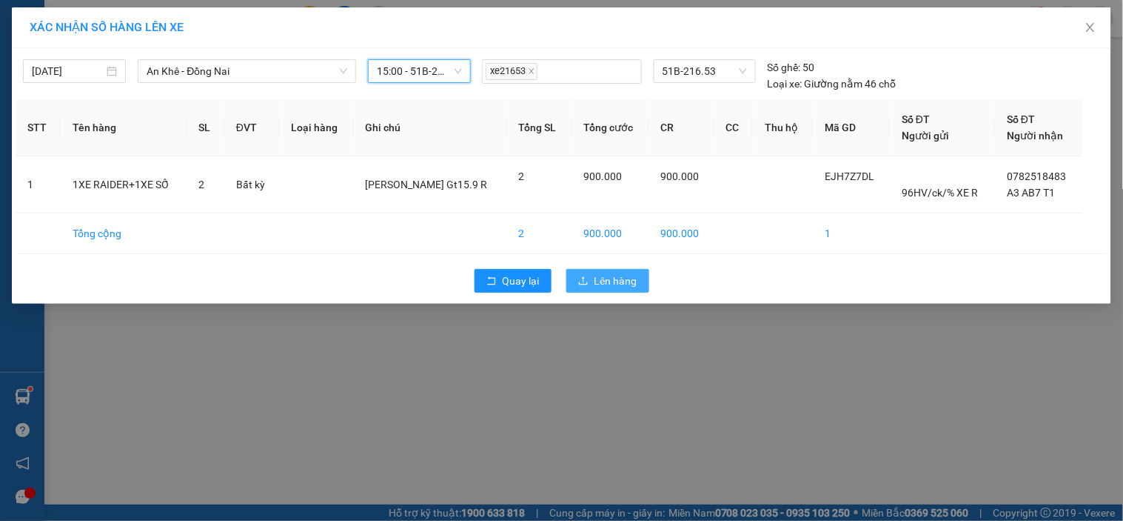
click at [609, 278] on span "Lên hàng" at bounding box center [616, 281] width 43 height 16
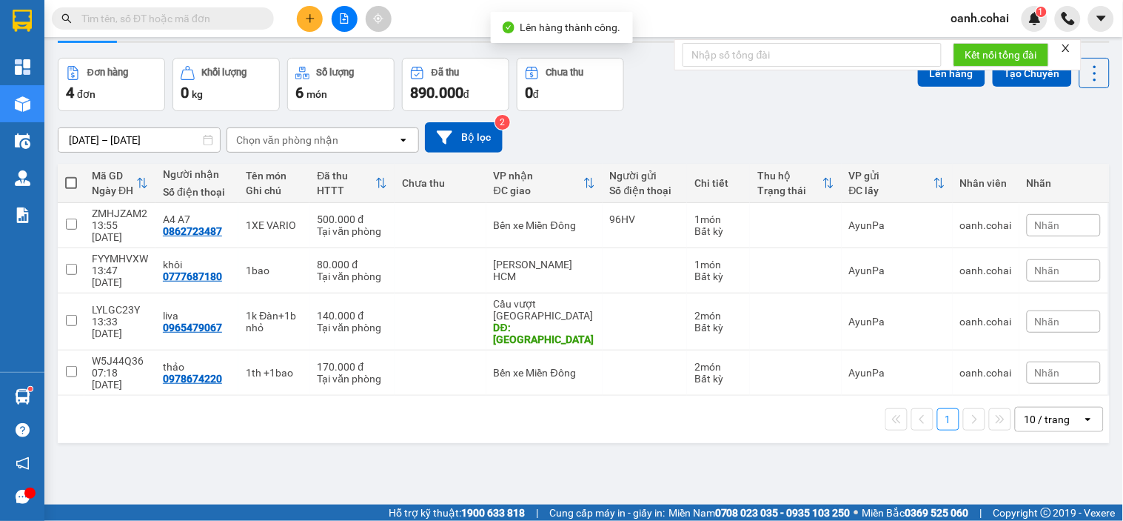
scroll to position [68, 0]
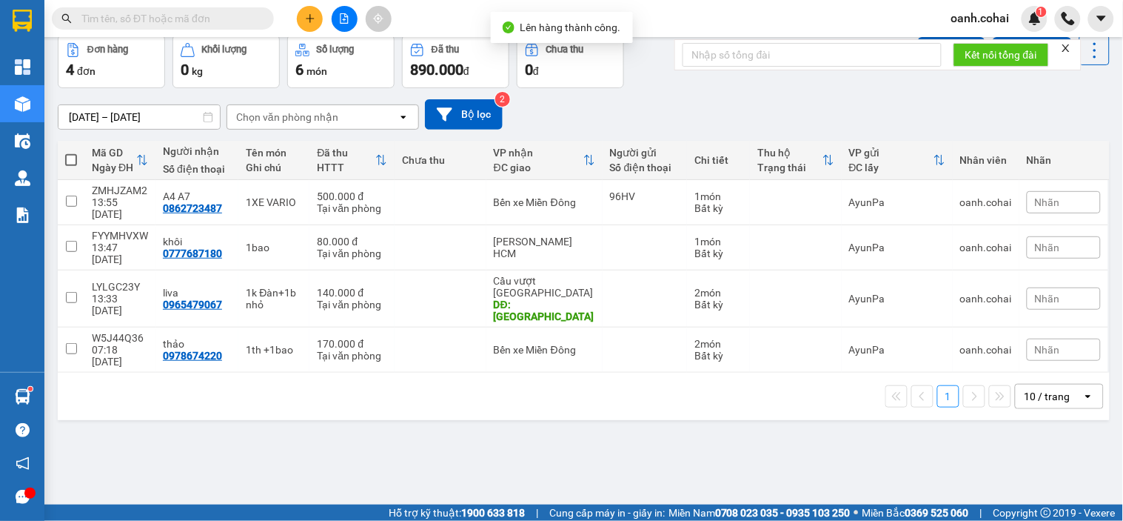
click at [1039, 389] on div "10 / trang" at bounding box center [1048, 396] width 46 height 15
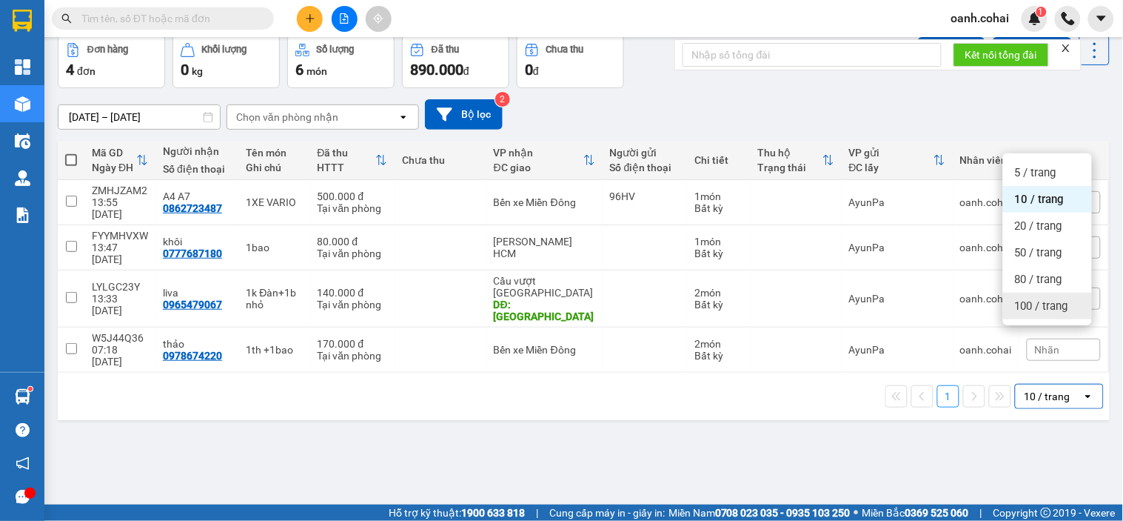
click at [1039, 309] on span "100 / trang" at bounding box center [1041, 305] width 53 height 15
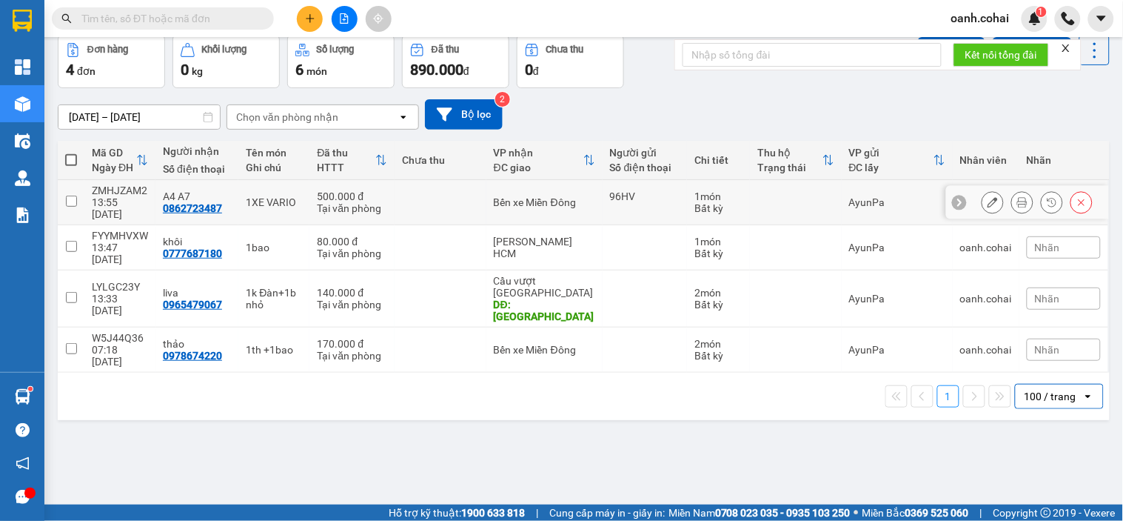
click at [478, 193] on td at bounding box center [441, 202] width 92 height 45
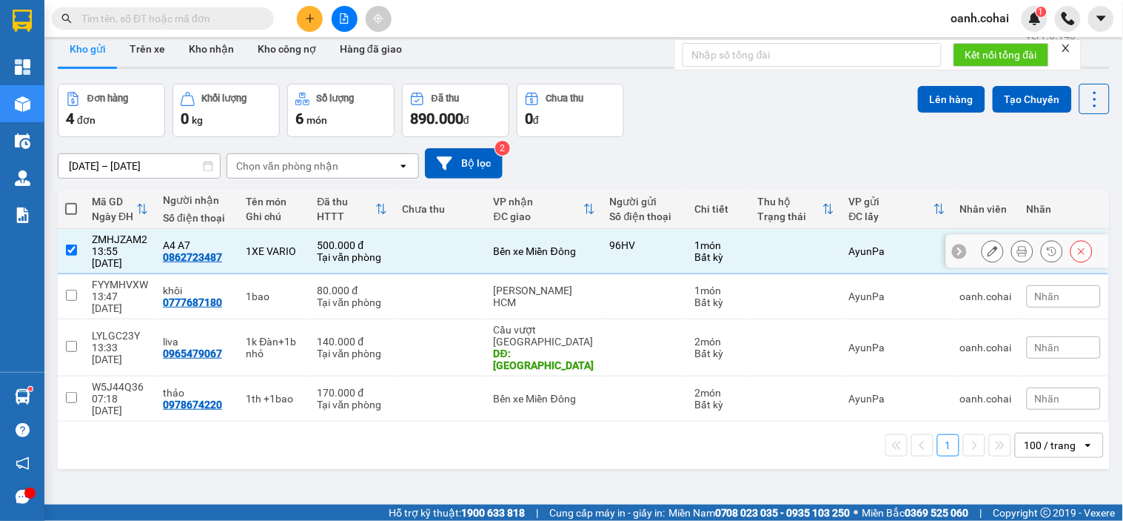
scroll to position [0, 0]
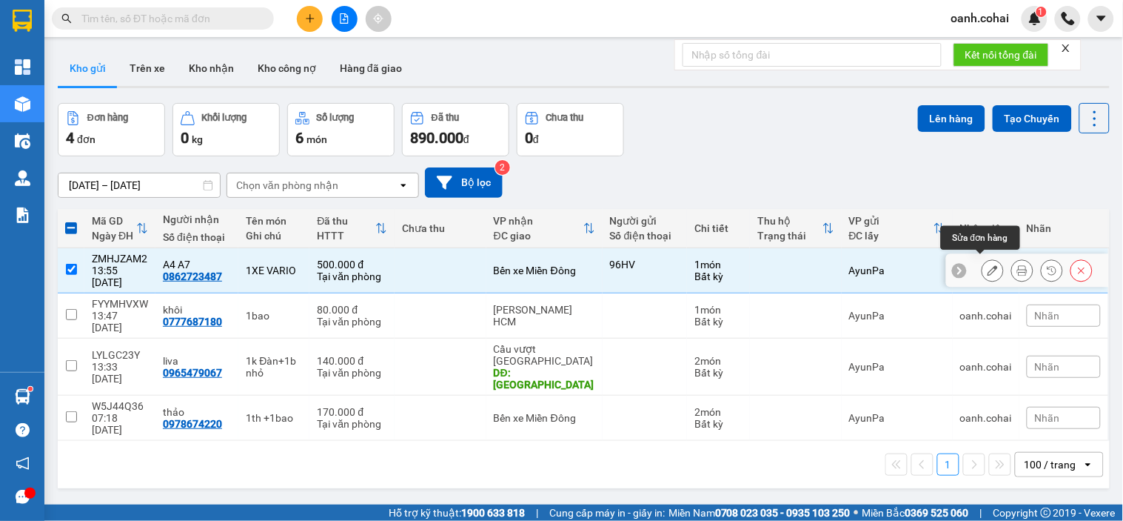
click at [983, 264] on button at bounding box center [993, 271] width 21 height 26
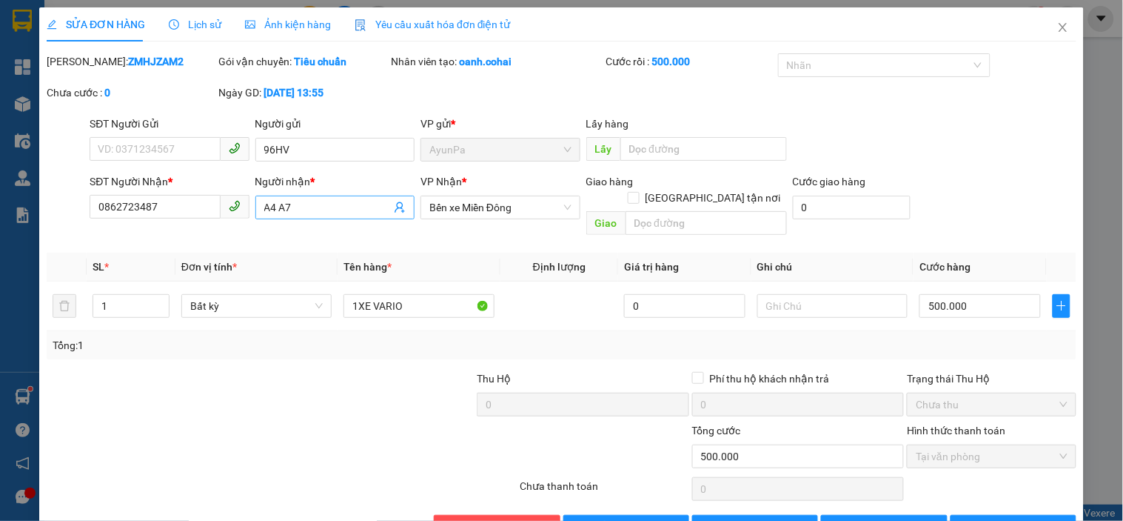
click at [321, 201] on input "A4 A7" at bounding box center [327, 207] width 127 height 16
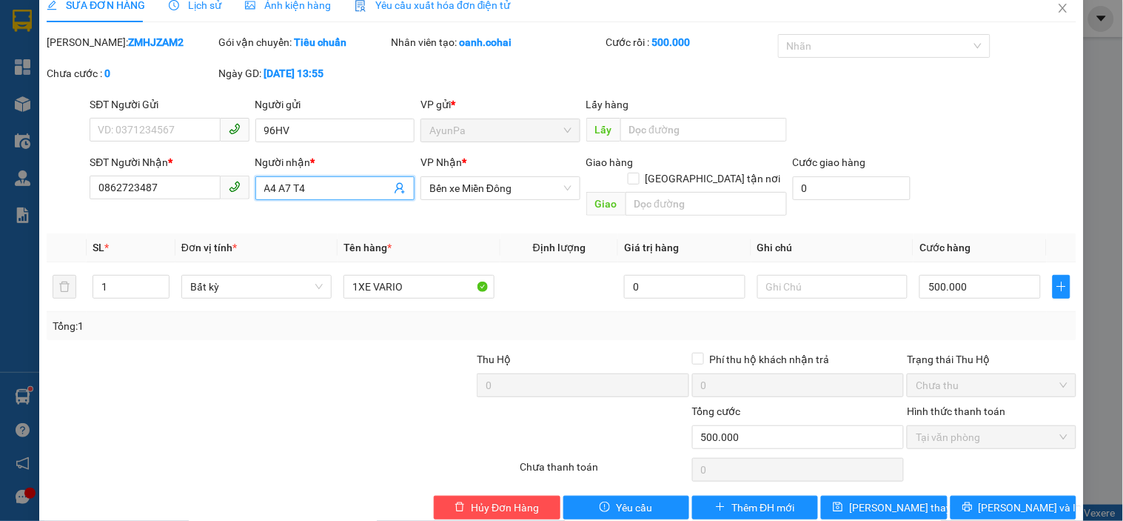
scroll to position [30, 0]
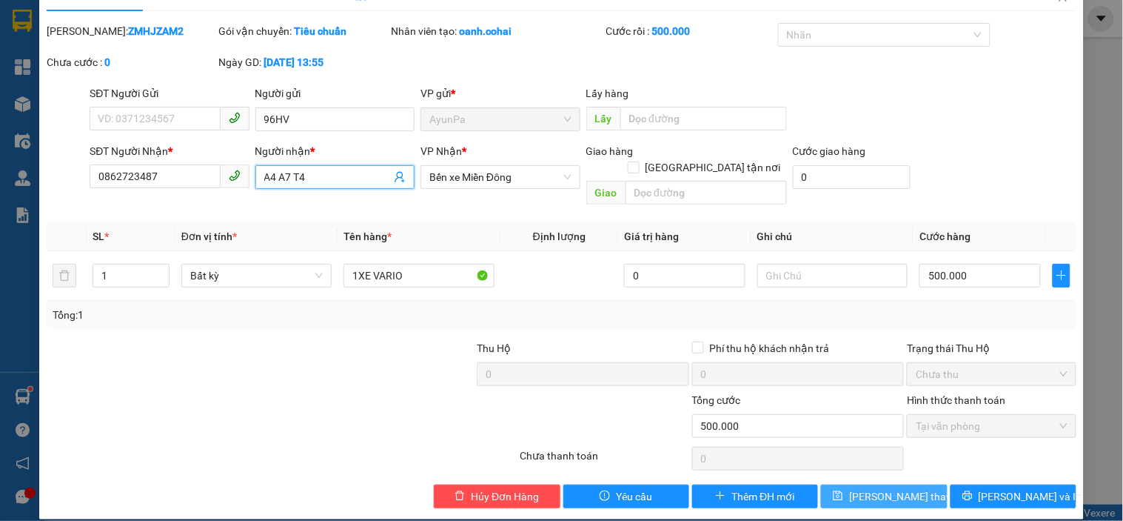
click at [857, 488] on span "[PERSON_NAME] thay đổi" at bounding box center [908, 496] width 118 height 16
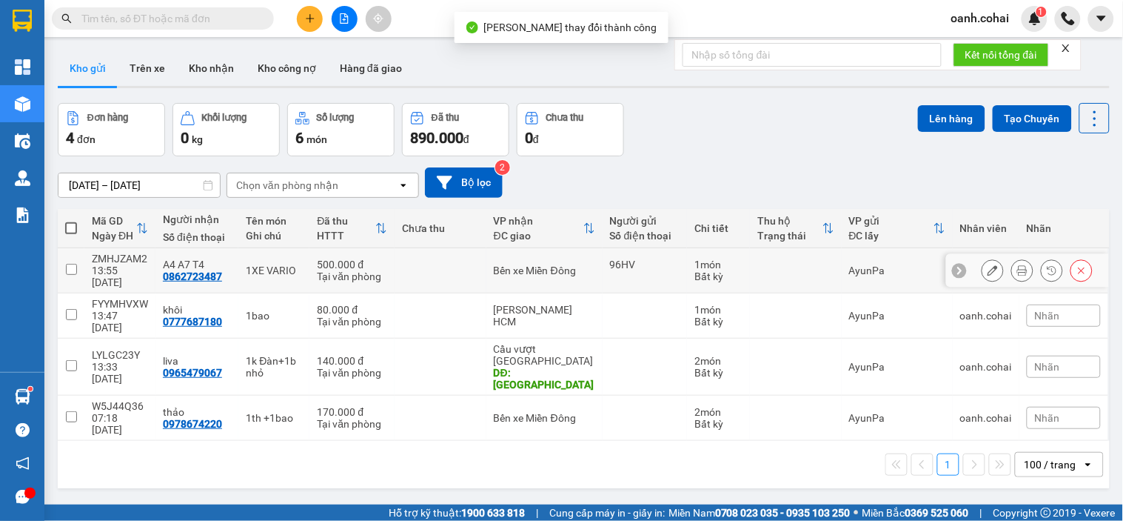
click at [603, 263] on td "96HV" at bounding box center [645, 270] width 85 height 45
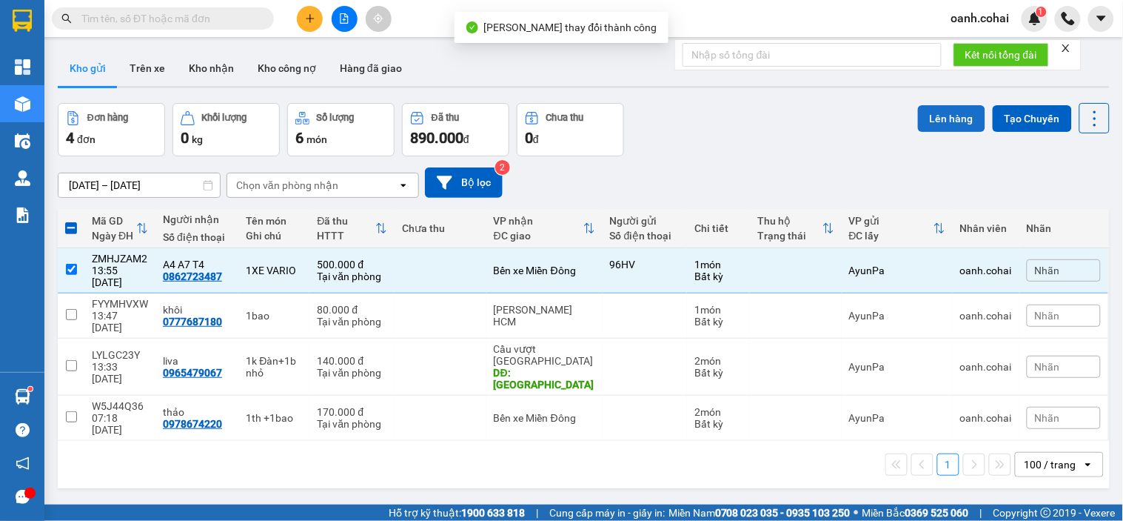
click at [953, 127] on button "Lên hàng" at bounding box center [951, 118] width 67 height 27
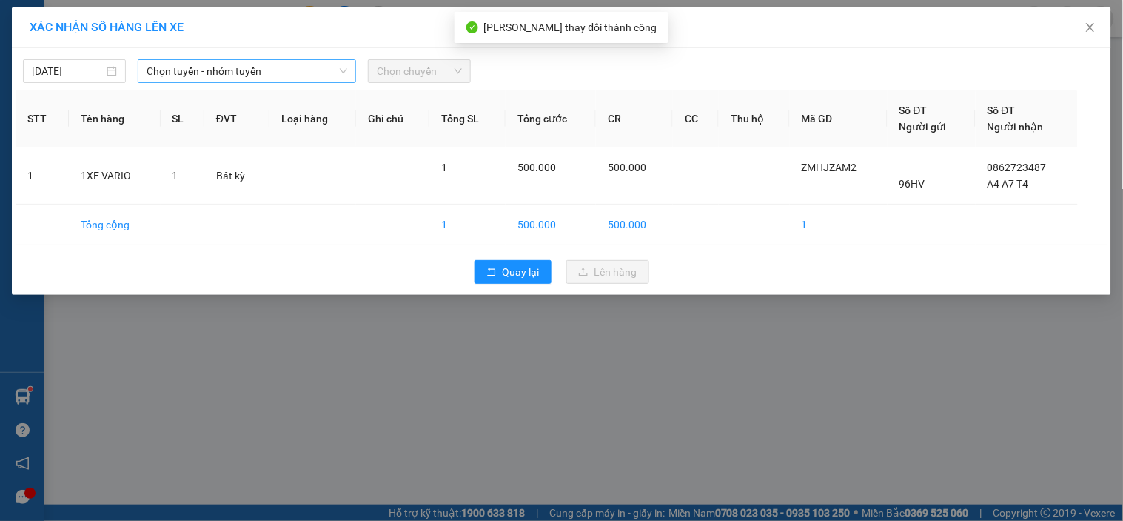
drag, startPoint x: 313, startPoint y: 76, endPoint x: 305, endPoint y: 82, distance: 10.1
click at [313, 76] on span "Chọn tuyến - nhóm tuyến" at bounding box center [247, 71] width 201 height 22
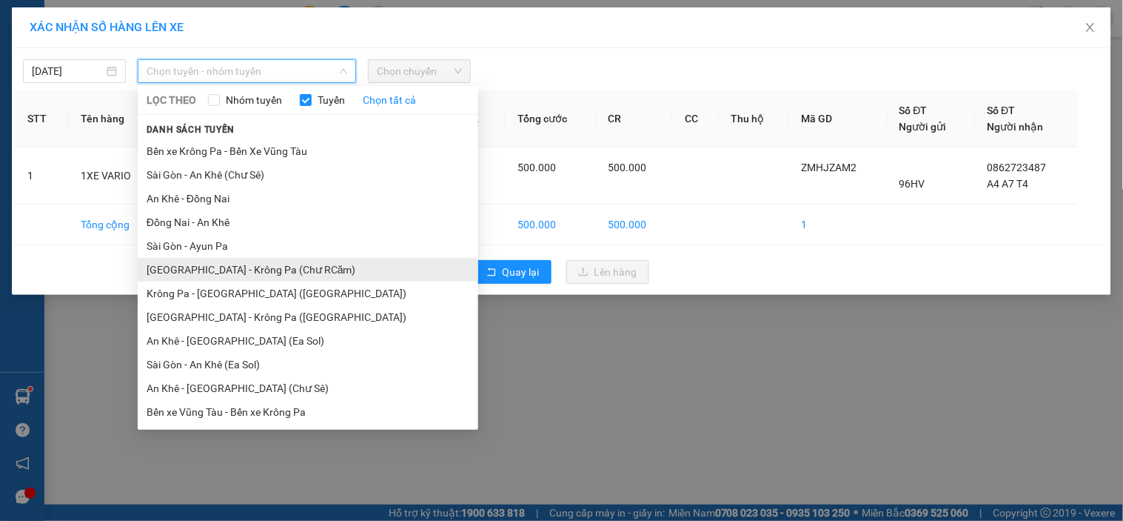
scroll to position [82, 0]
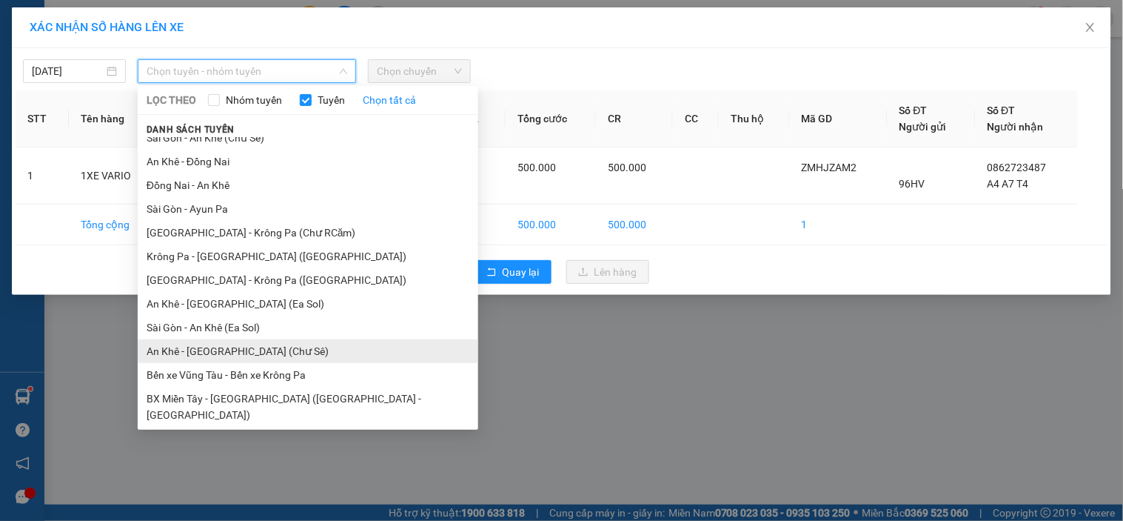
click at [213, 357] on li "An Khê - [GEOGRAPHIC_DATA] (Chư Sê)" at bounding box center [308, 351] width 341 height 24
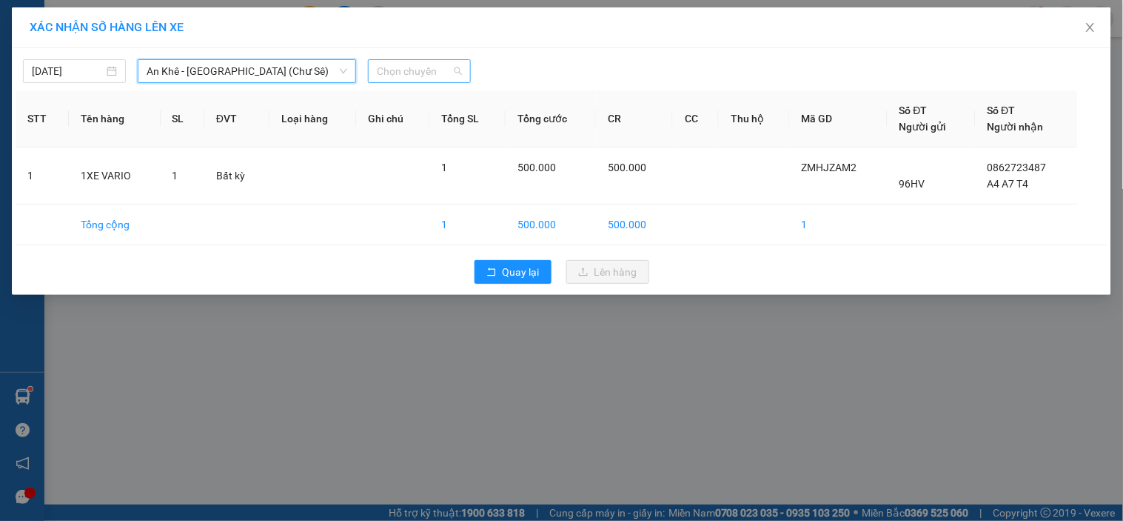
click at [398, 64] on span "Chọn chuyến" at bounding box center [419, 71] width 85 height 22
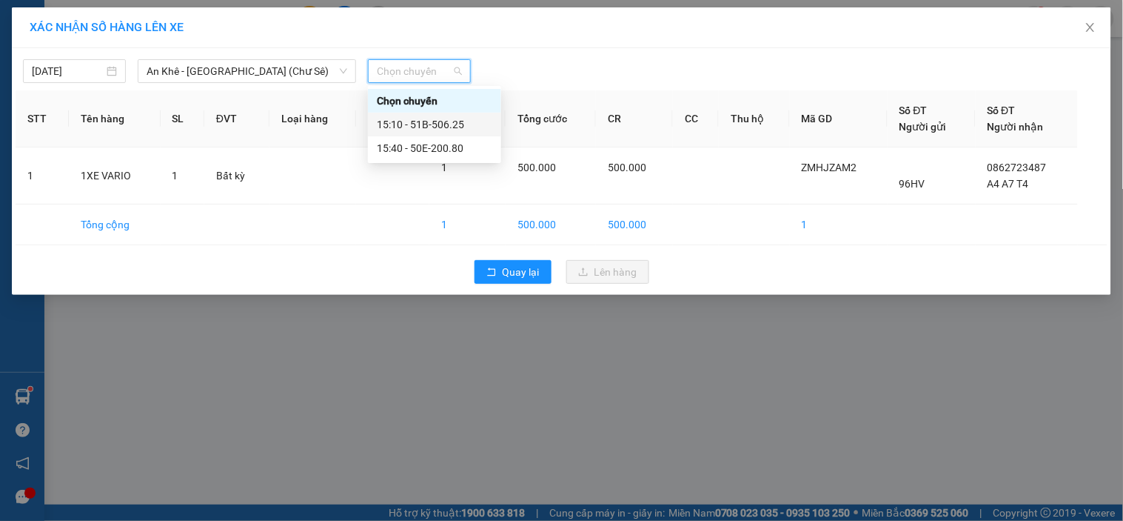
drag, startPoint x: 430, startPoint y: 120, endPoint x: 484, endPoint y: 136, distance: 56.3
click at [430, 121] on div "15:10 - 51B-506.25" at bounding box center [435, 124] width 116 height 16
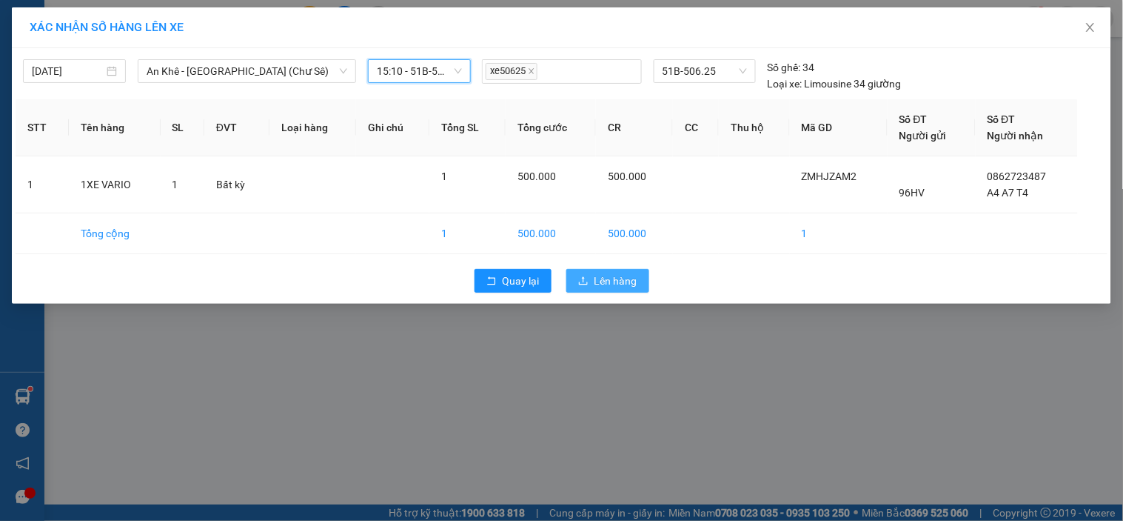
click at [607, 279] on span "Lên hàng" at bounding box center [616, 281] width 43 height 16
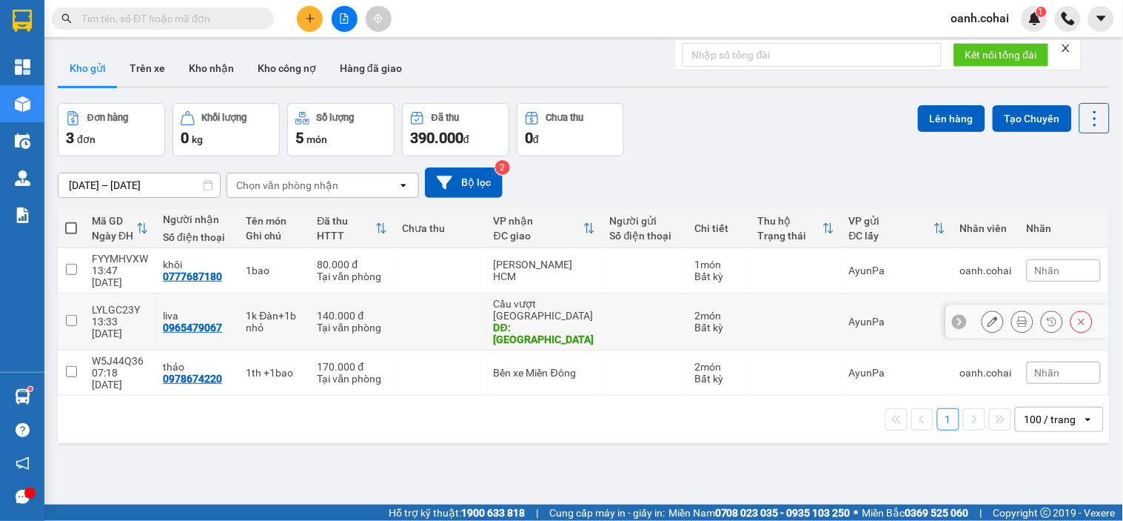
drag, startPoint x: 324, startPoint y: 290, endPoint x: 395, endPoint y: 290, distance: 70.4
click at [330, 310] on div "140.000 đ" at bounding box center [352, 316] width 70 height 12
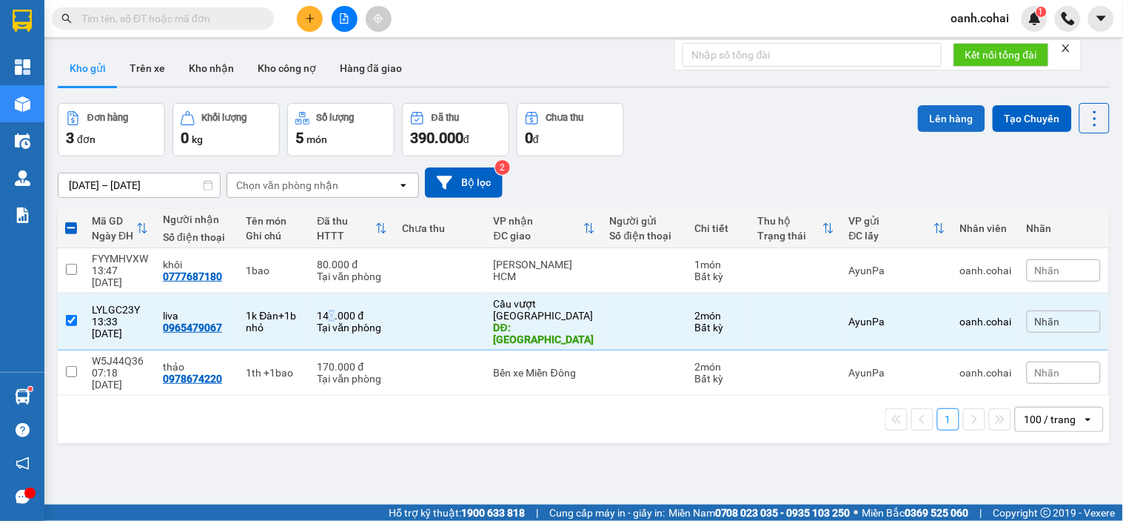
drag, startPoint x: 927, startPoint y: 120, endPoint x: 922, endPoint y: 127, distance: 8.4
click at [927, 121] on button "Lên hàng" at bounding box center [951, 118] width 67 height 27
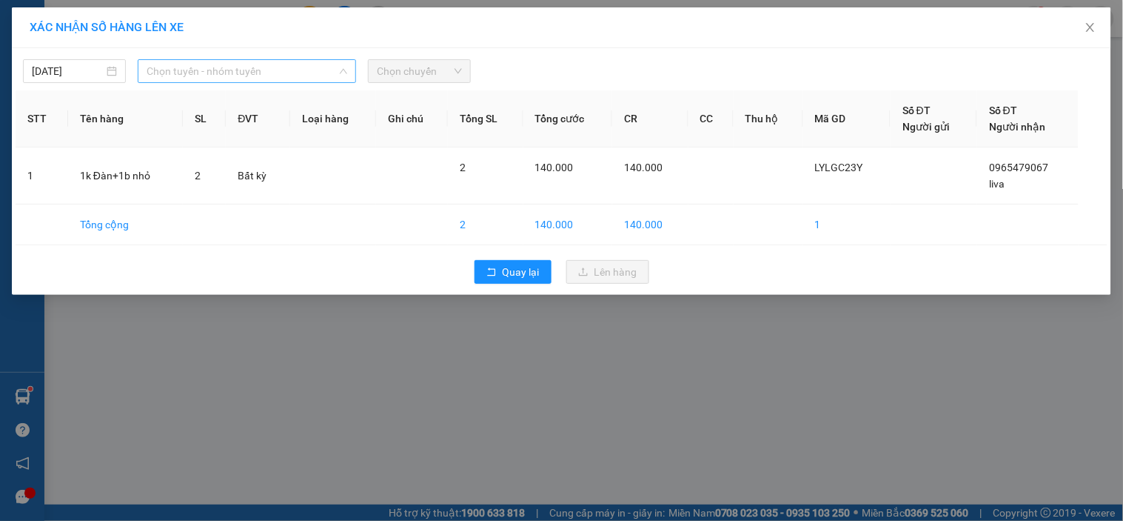
click at [296, 67] on span "Chọn tuyến - nhóm tuyến" at bounding box center [247, 71] width 201 height 22
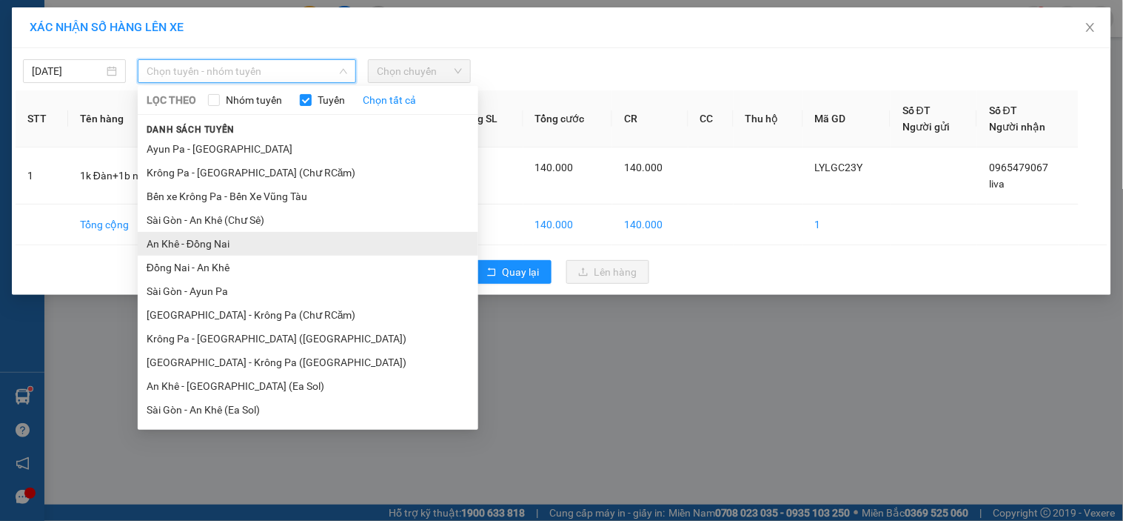
click at [198, 247] on li "An Khê - Đồng Nai" at bounding box center [308, 244] width 341 height 24
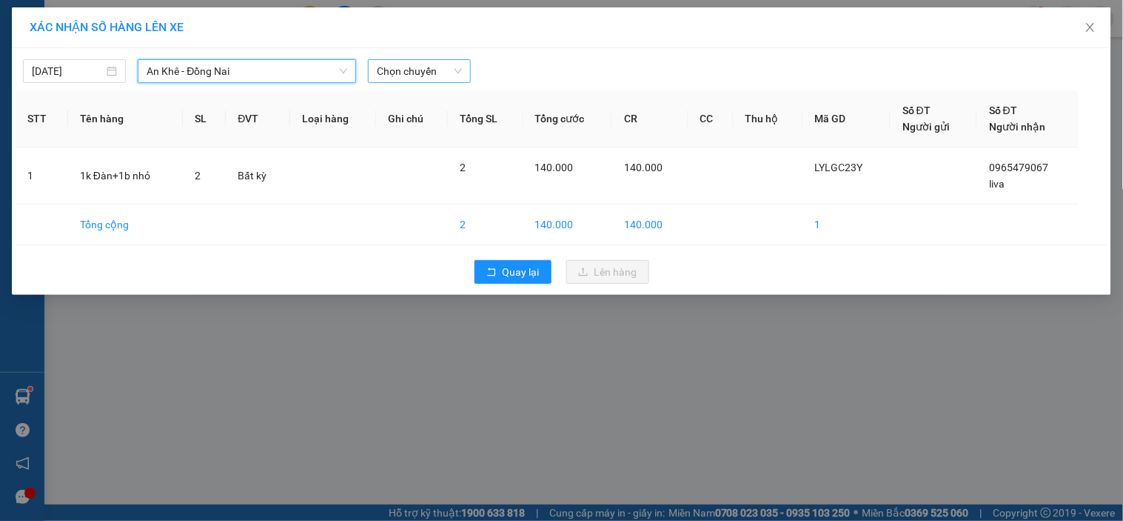
click at [434, 63] on span "Chọn chuyến" at bounding box center [419, 71] width 85 height 22
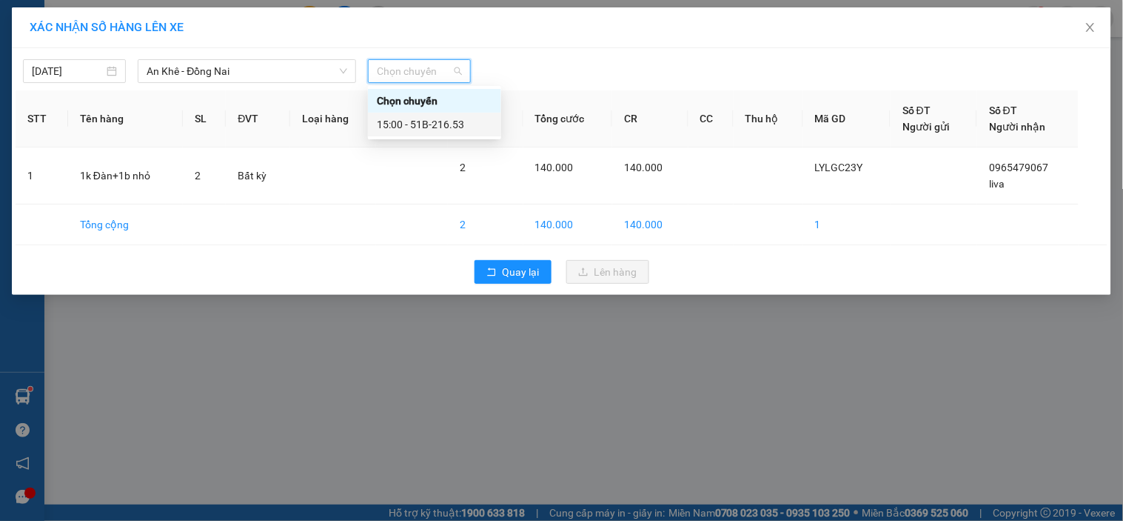
click at [432, 127] on div "15:00 - 51B-216.53" at bounding box center [435, 124] width 116 height 16
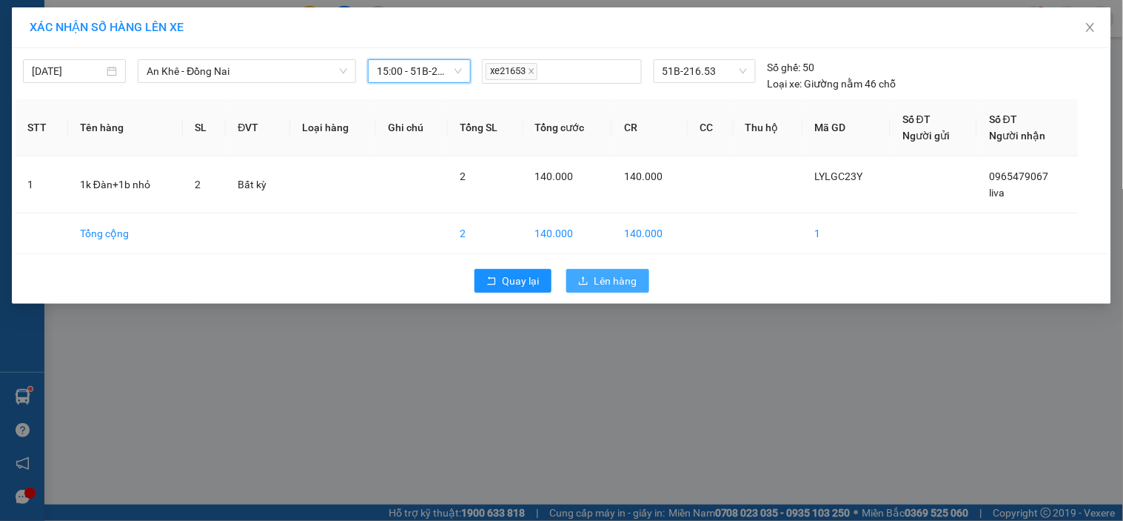
click at [611, 286] on span "Lên hàng" at bounding box center [616, 281] width 43 height 16
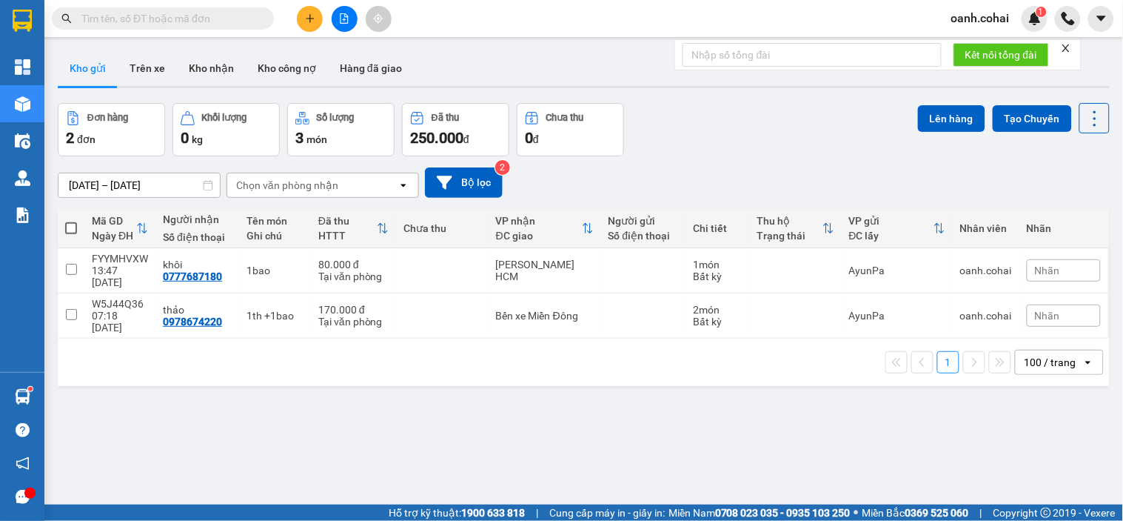
click at [307, 24] on button at bounding box center [310, 19] width 26 height 26
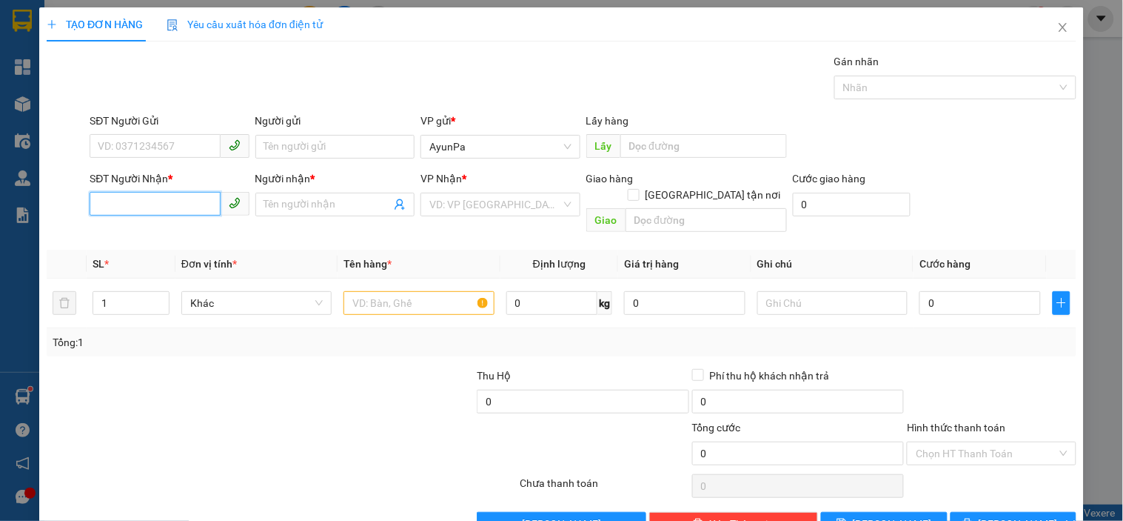
click at [122, 205] on input "SĐT Người Nhận *" at bounding box center [155, 204] width 130 height 24
paste input "0373098074"
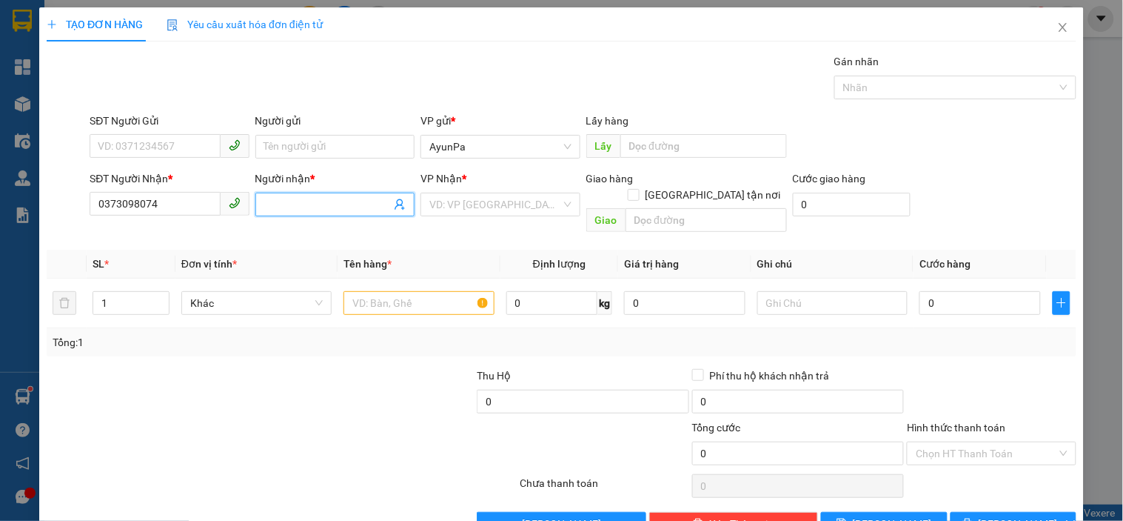
click at [322, 210] on input "Người nhận *" at bounding box center [327, 204] width 127 height 16
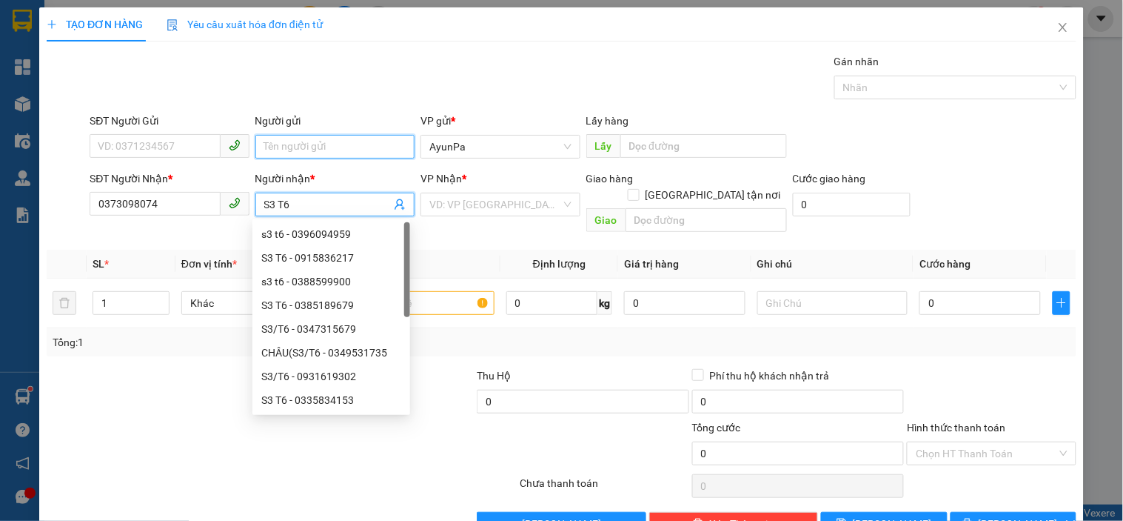
click at [301, 141] on input "Người gửi" at bounding box center [335, 147] width 159 height 24
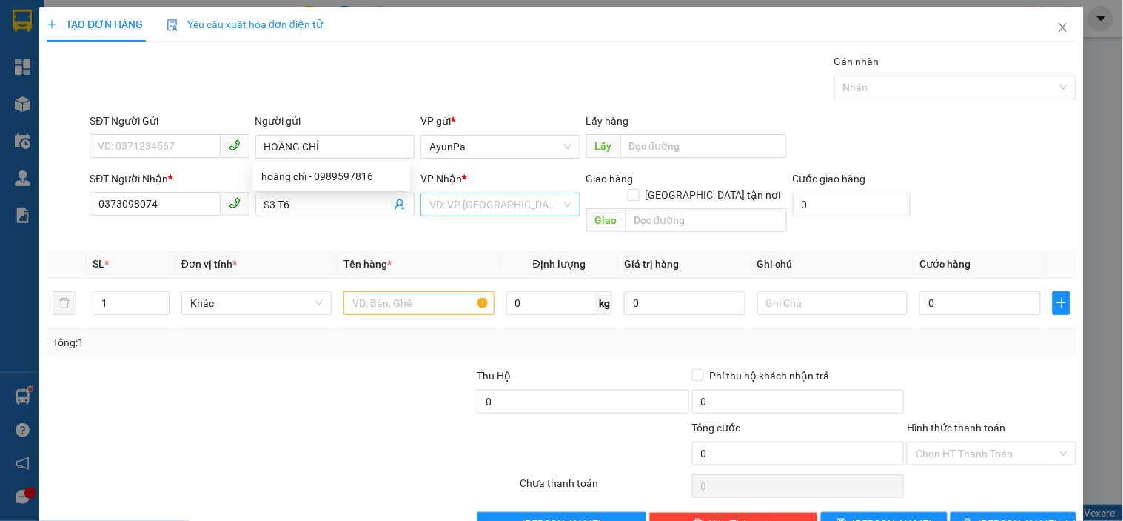
click at [489, 204] on input "search" at bounding box center [495, 204] width 131 height 22
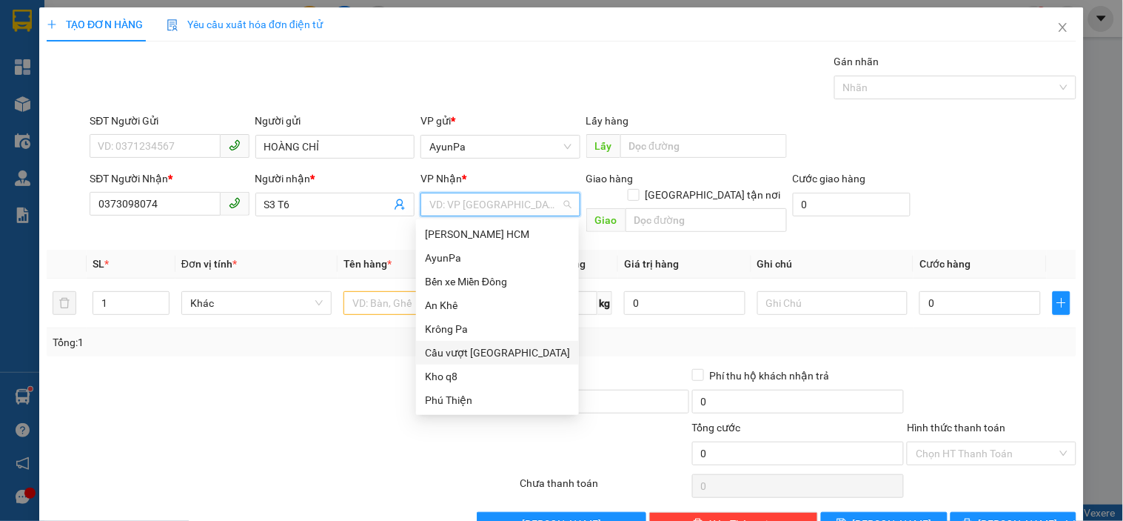
click at [484, 353] on div "Cầu vượt [GEOGRAPHIC_DATA]" at bounding box center [497, 352] width 145 height 16
drag, startPoint x: 453, startPoint y: 277, endPoint x: 444, endPoint y: 284, distance: 10.5
click at [453, 278] on div "Bến xe Miền Đông" at bounding box center [498, 281] width 146 height 16
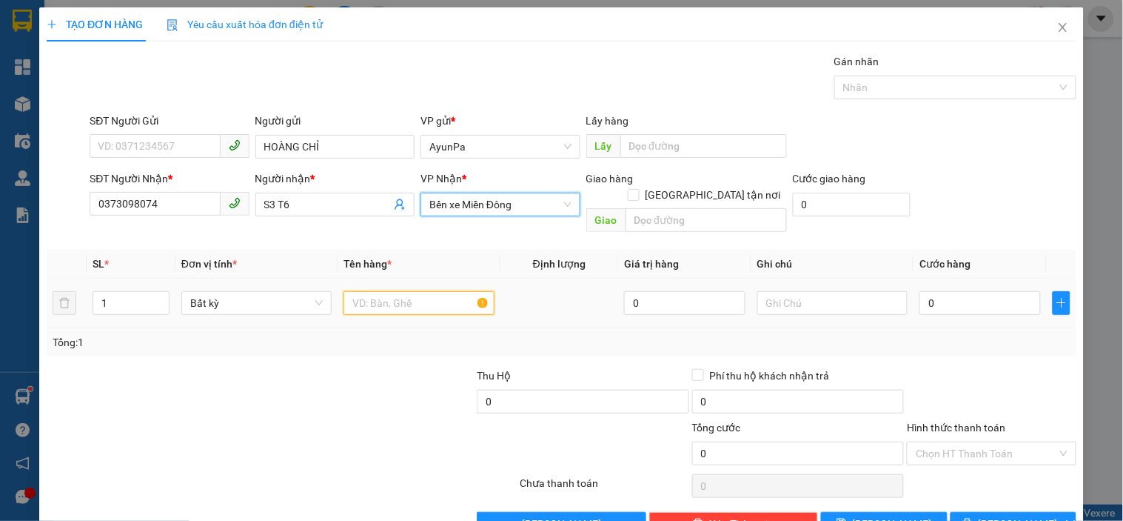
click at [373, 291] on input "text" at bounding box center [419, 303] width 150 height 24
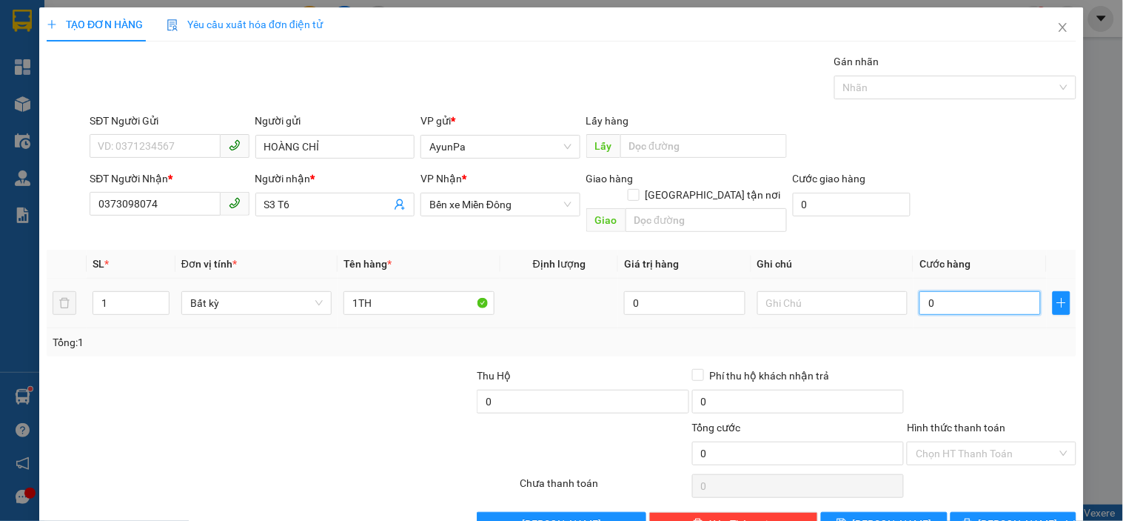
click at [1001, 291] on input "0" at bounding box center [980, 303] width 121 height 24
click at [804, 292] on input "text" at bounding box center [833, 303] width 150 height 24
click at [852, 367] on div "Phí thu hộ khách nhận trả" at bounding box center [798, 375] width 213 height 16
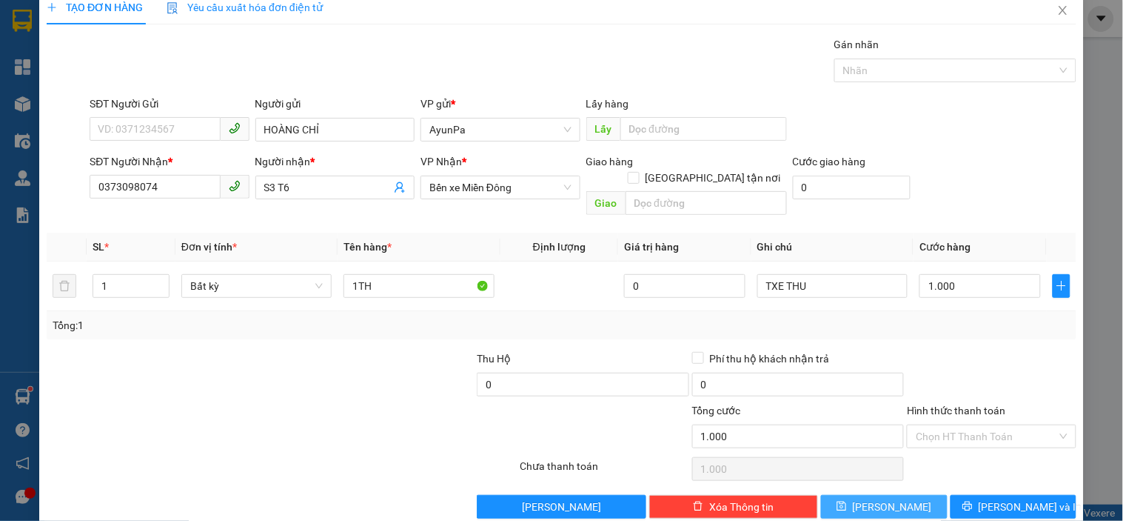
scroll to position [27, 0]
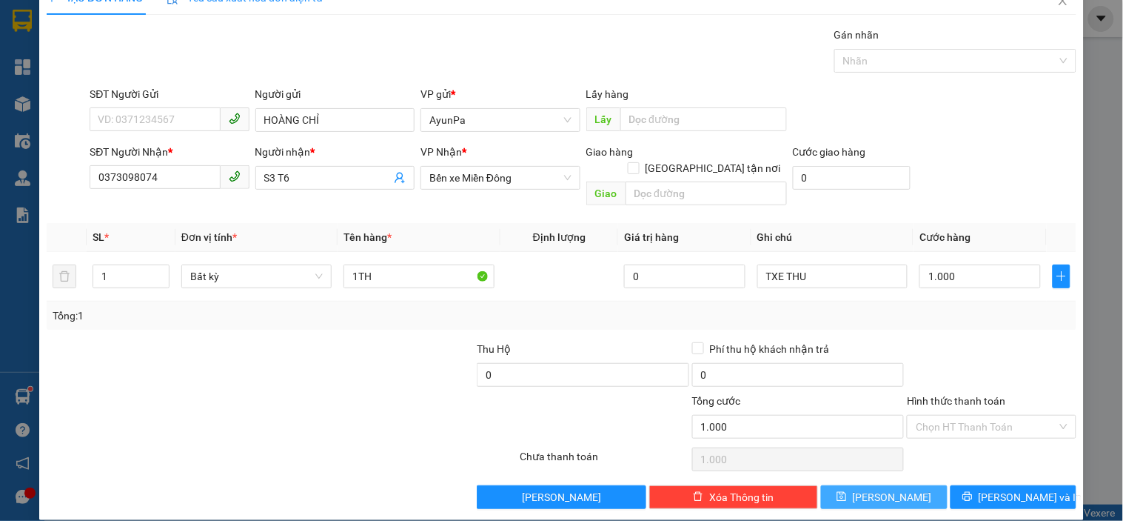
click at [847, 492] on icon "save" at bounding box center [843, 497] width 10 height 10
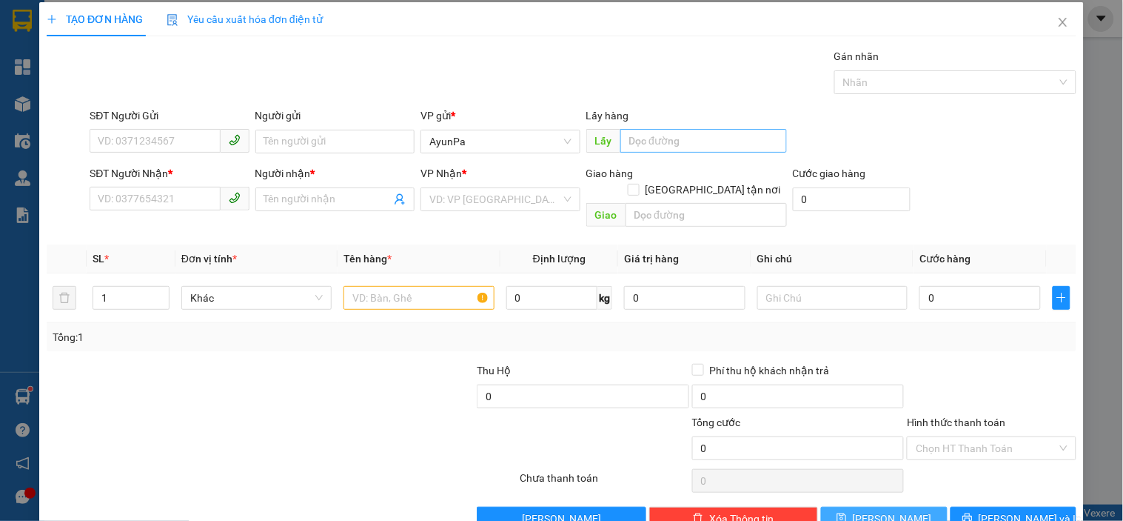
scroll to position [0, 0]
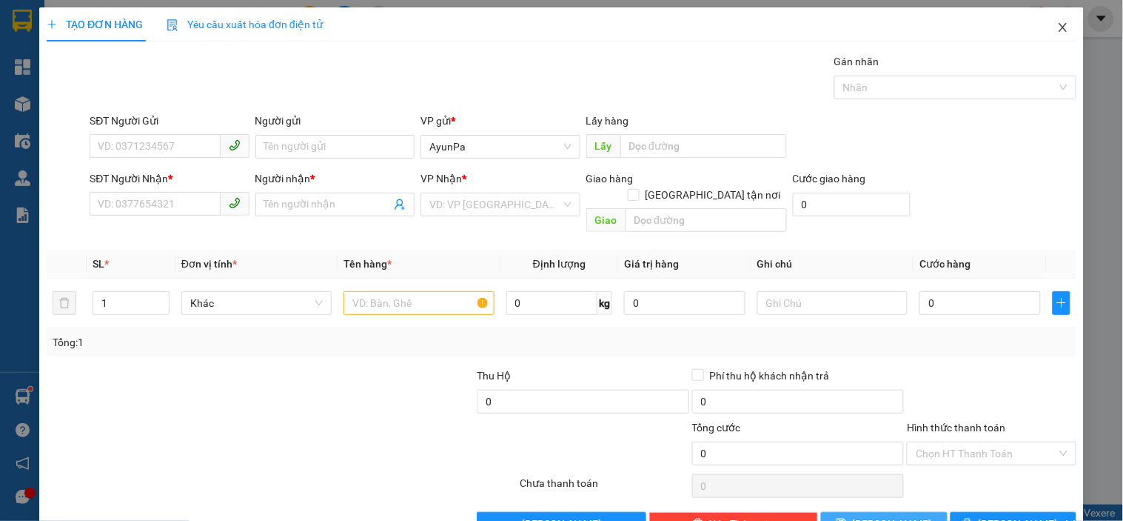
click at [1058, 25] on icon "close" at bounding box center [1064, 27] width 12 height 12
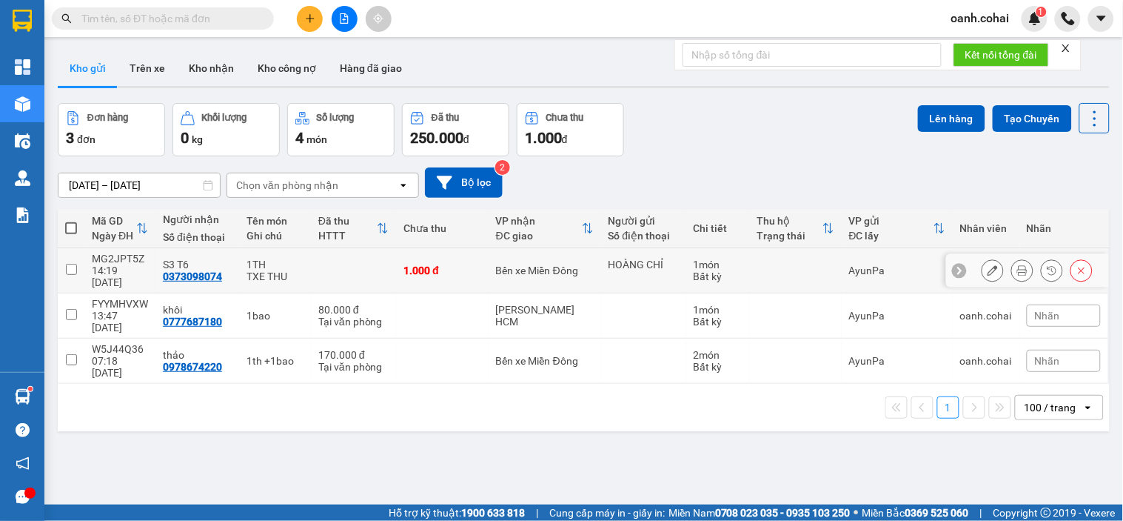
click at [247, 270] on div "TXE THU" at bounding box center [275, 276] width 57 height 12
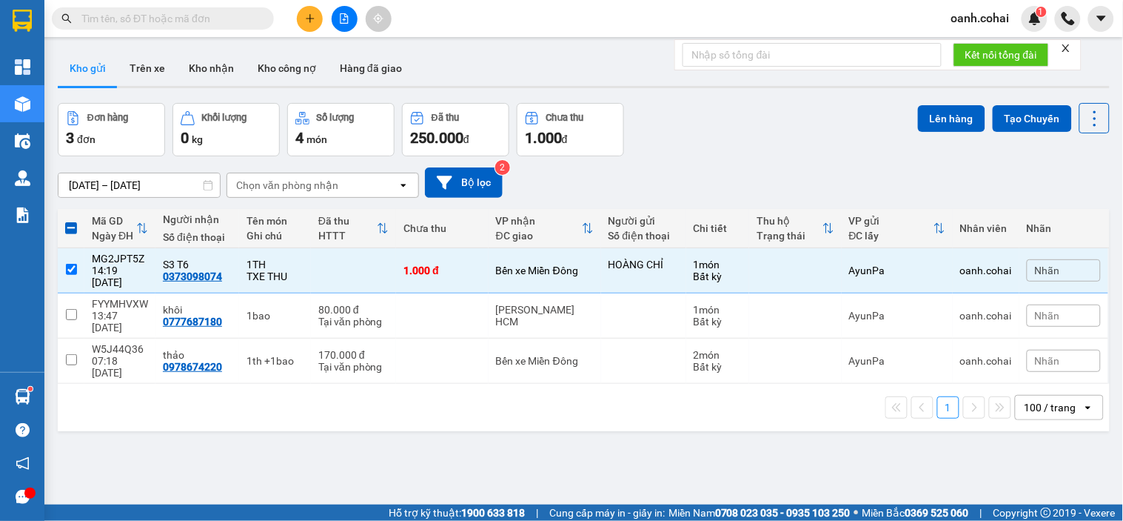
click at [926, 100] on div "ver 1.8.143 Kho gửi Trên xe Kho nhận Kho công nợ Hàng đã giao Đơn hàng 3 đơn Kh…" at bounding box center [584, 304] width 1064 height 521
click at [927, 117] on button "Lên hàng" at bounding box center [951, 118] width 67 height 27
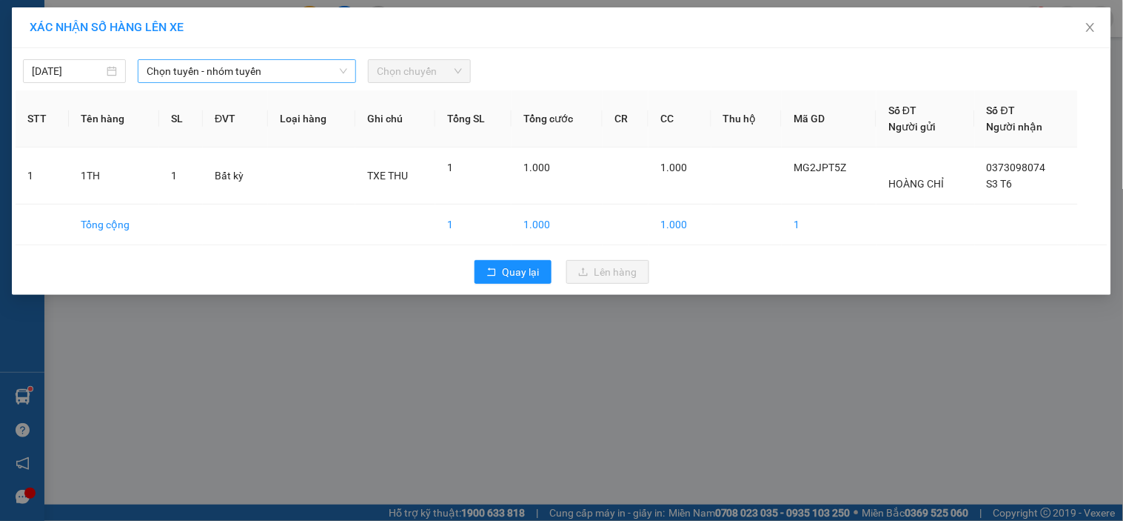
click at [307, 74] on span "Chọn tuyến - nhóm tuyến" at bounding box center [247, 71] width 201 height 22
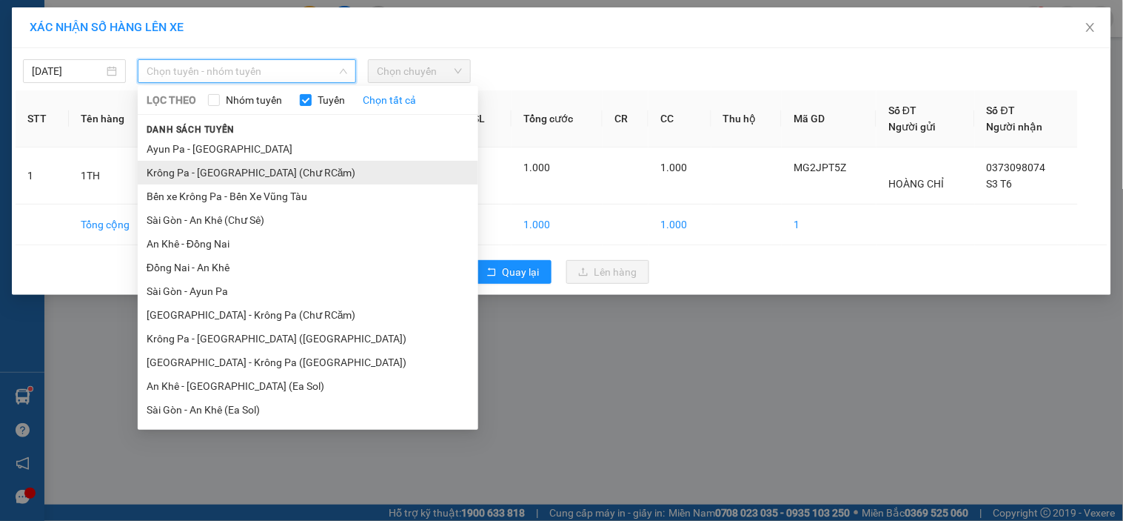
click at [247, 175] on li "Krông Pa - [GEOGRAPHIC_DATA] (Chư RCăm)" at bounding box center [308, 173] width 341 height 24
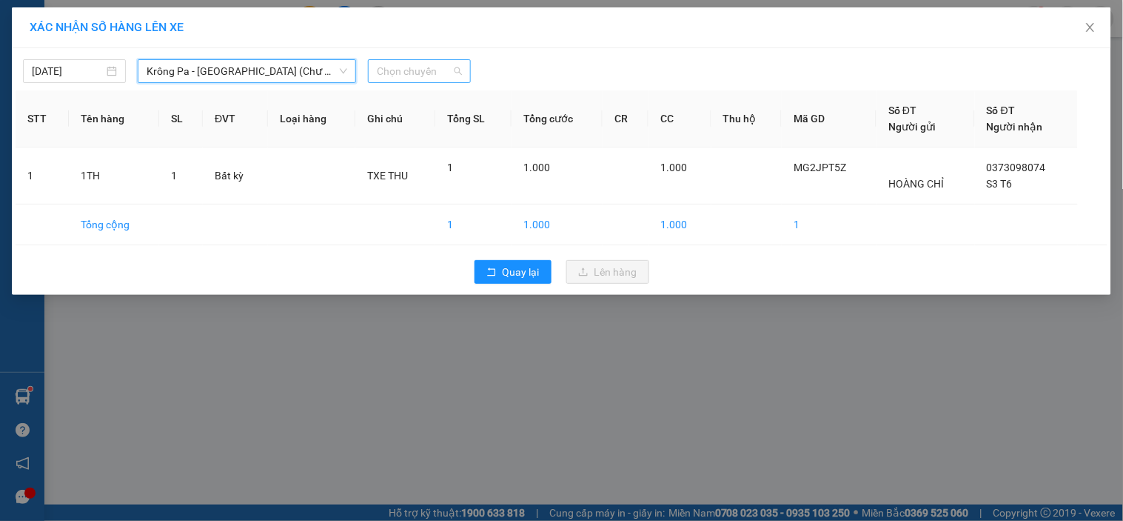
click at [418, 71] on span "Chọn chuyến" at bounding box center [419, 71] width 85 height 22
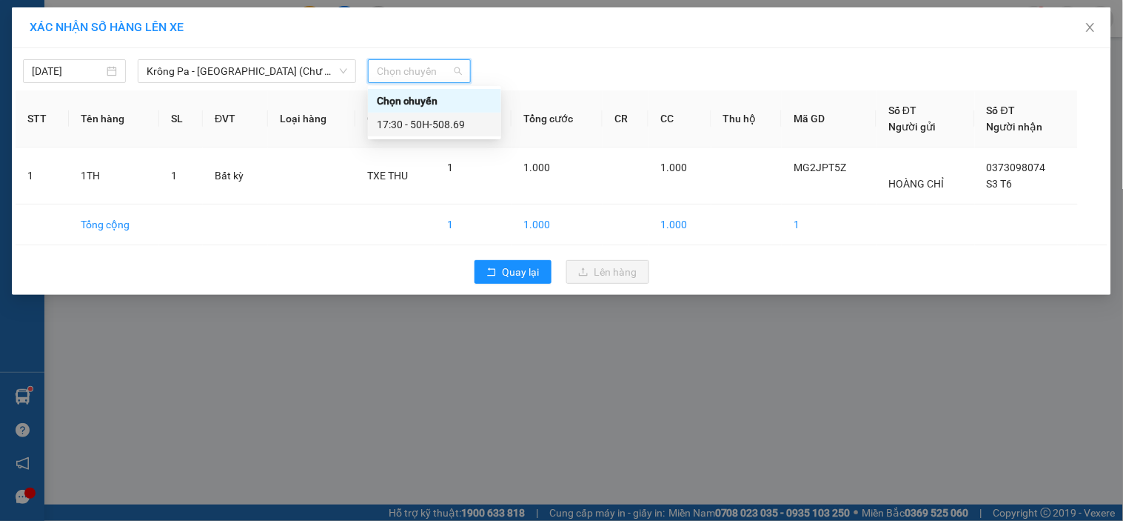
drag, startPoint x: 423, startPoint y: 116, endPoint x: 430, endPoint y: 121, distance: 8.9
click at [423, 116] on div "17:30 - 50H-508.69" at bounding box center [435, 124] width 116 height 16
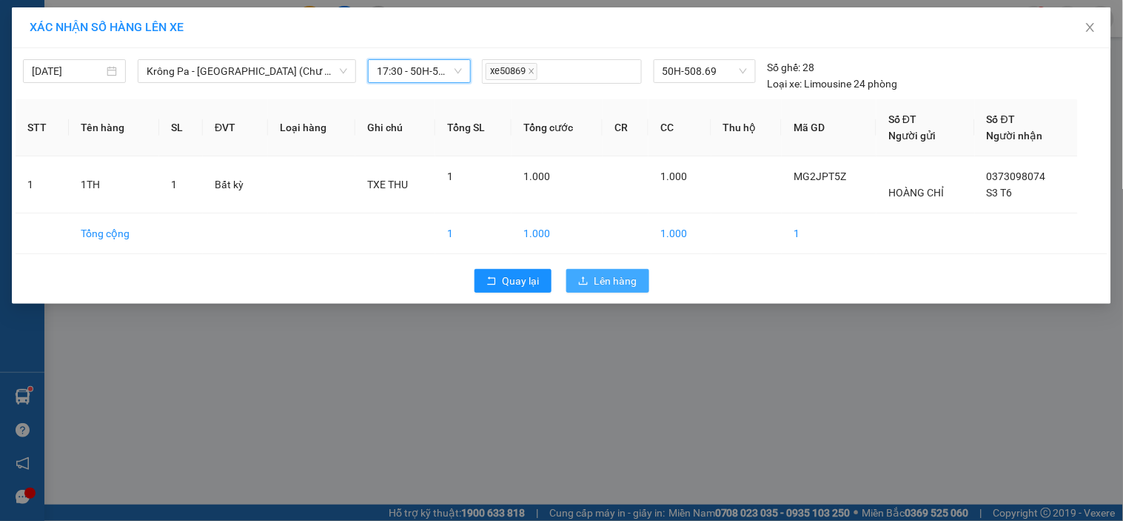
click at [597, 278] on span "Lên hàng" at bounding box center [616, 281] width 43 height 16
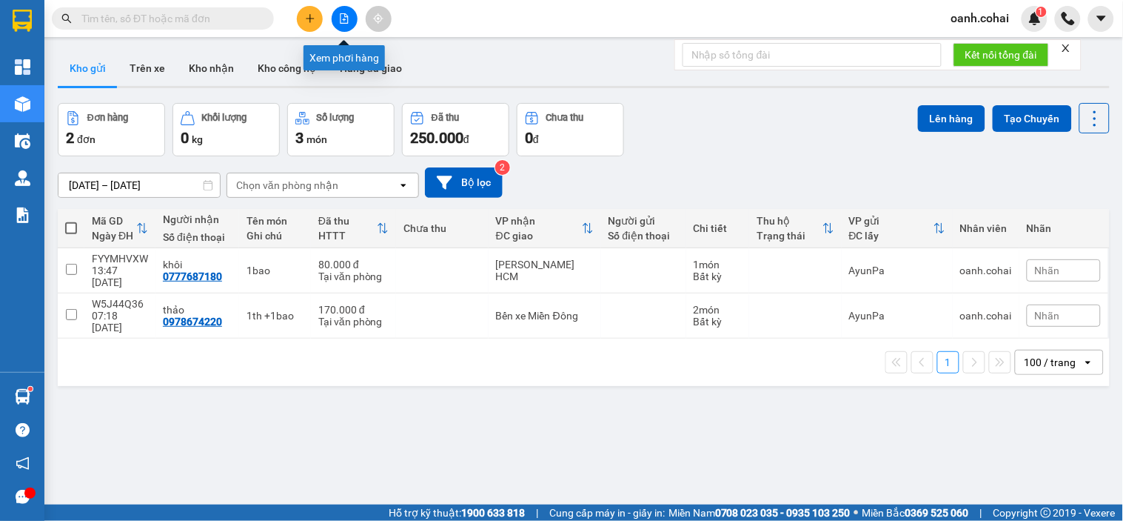
click at [336, 21] on button at bounding box center [345, 19] width 26 height 26
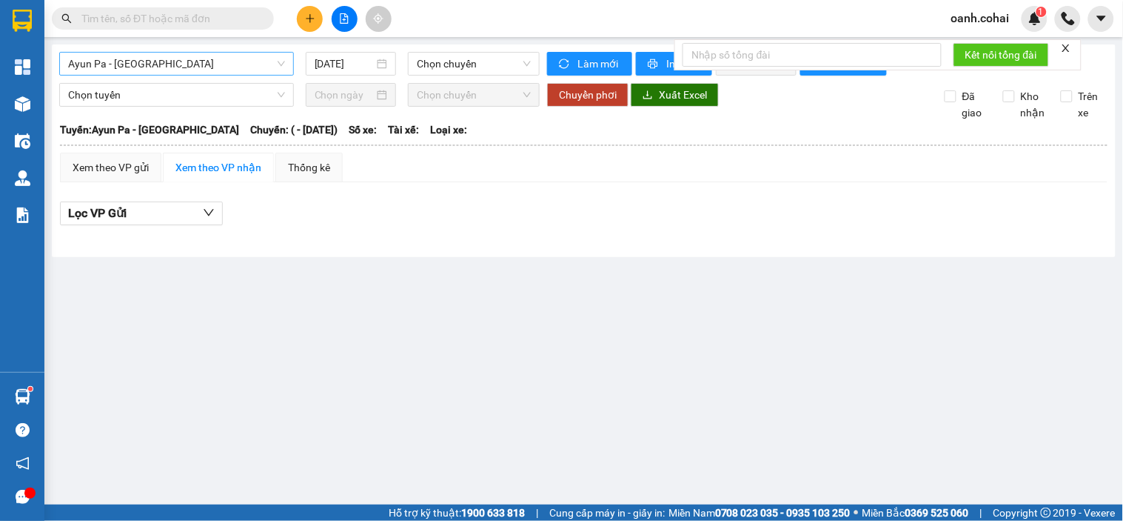
click at [253, 64] on span "Ayun Pa - [GEOGRAPHIC_DATA]" at bounding box center [176, 64] width 217 height 22
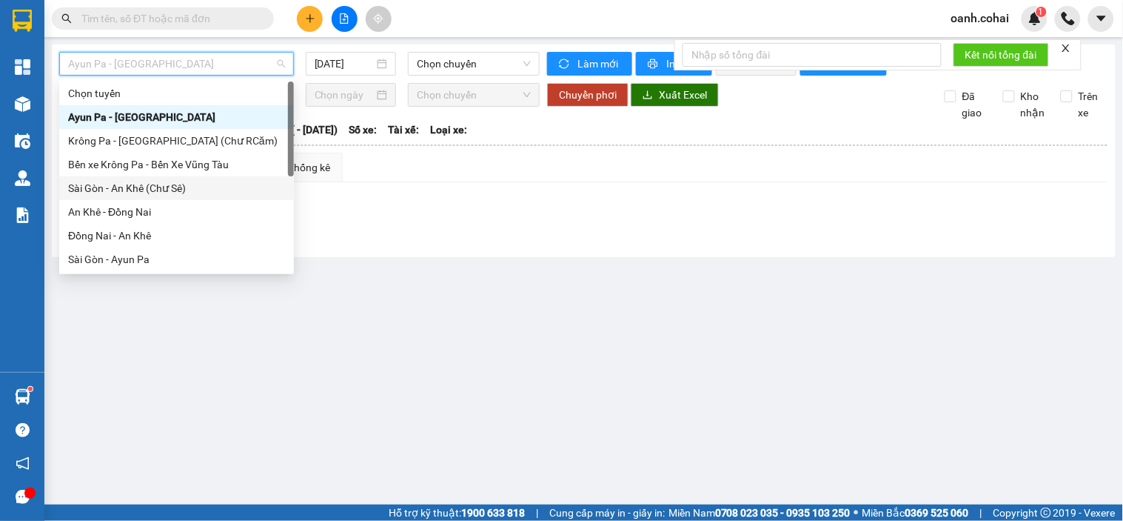
click at [138, 189] on div "Sài Gòn - An Khê (Chư Sê)" at bounding box center [176, 188] width 217 height 16
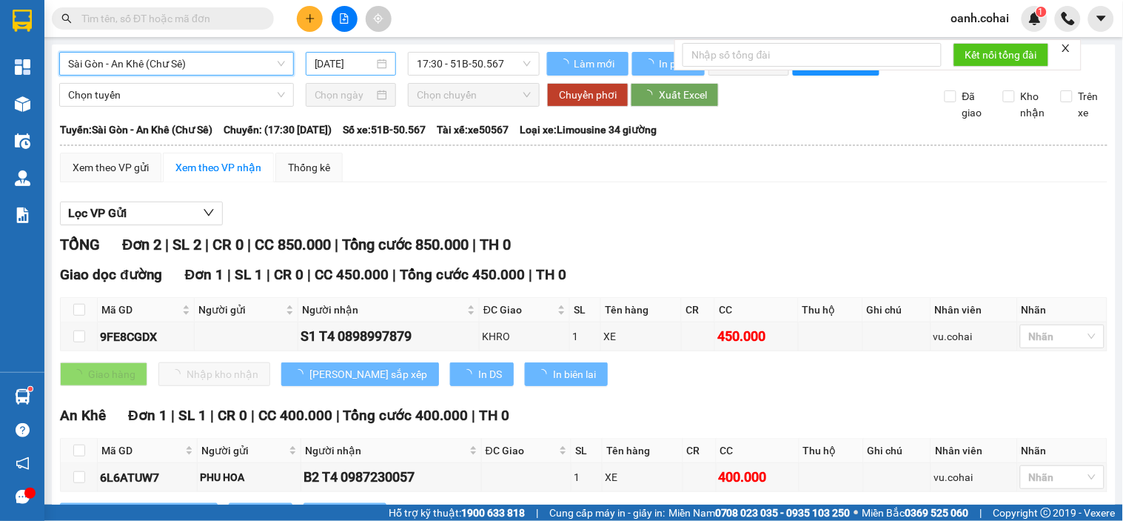
click at [345, 68] on input "[DATE]" at bounding box center [345, 64] width 60 height 16
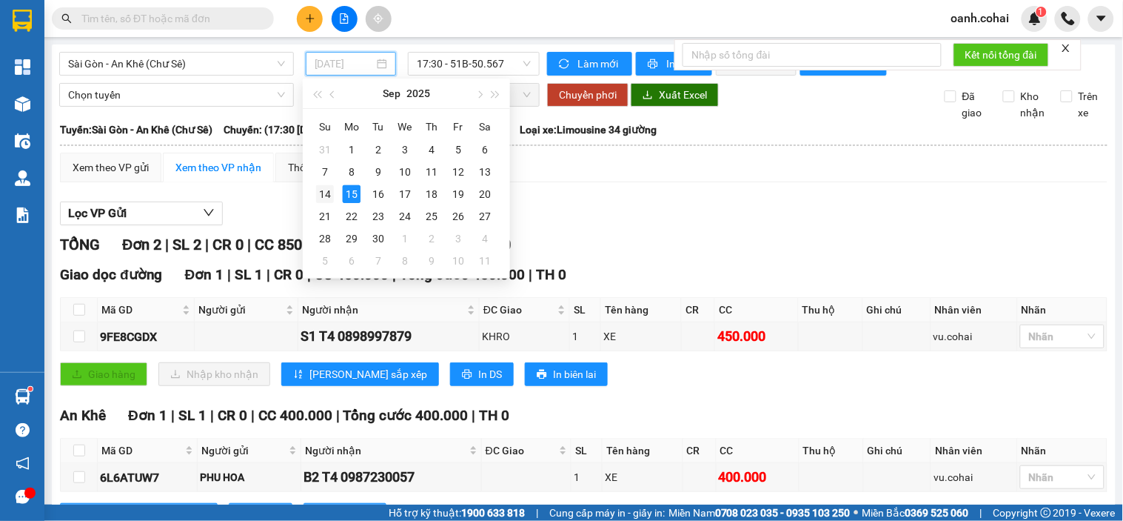
click at [319, 195] on div "14" at bounding box center [325, 194] width 18 height 18
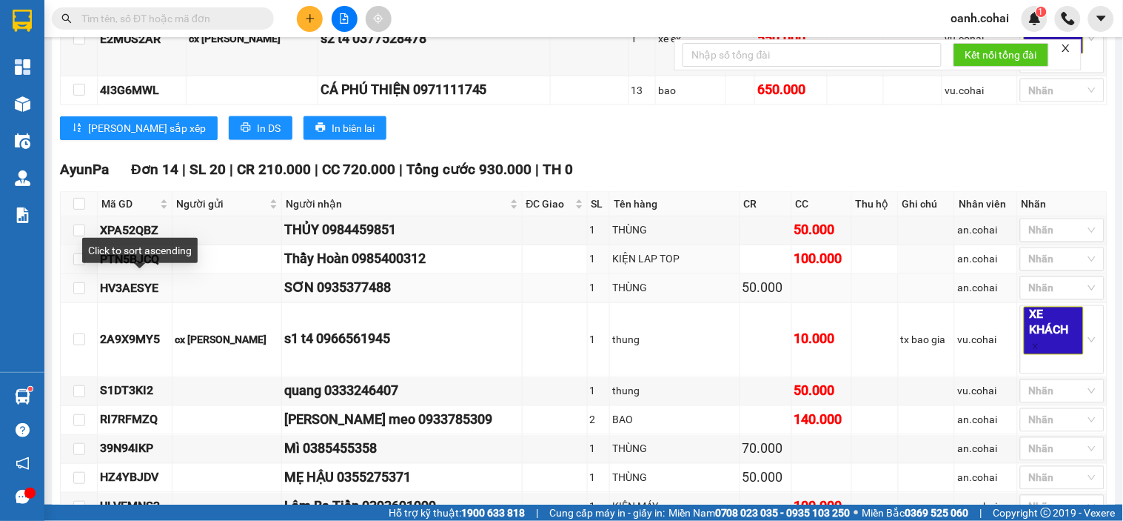
scroll to position [575, 0]
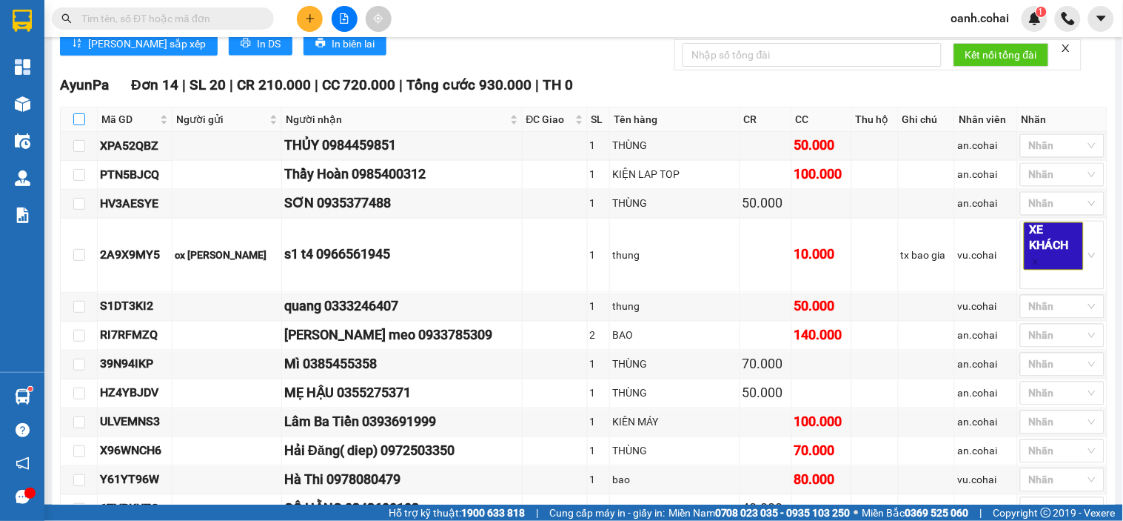
click at [80, 125] on input "checkbox" at bounding box center [79, 119] width 12 height 12
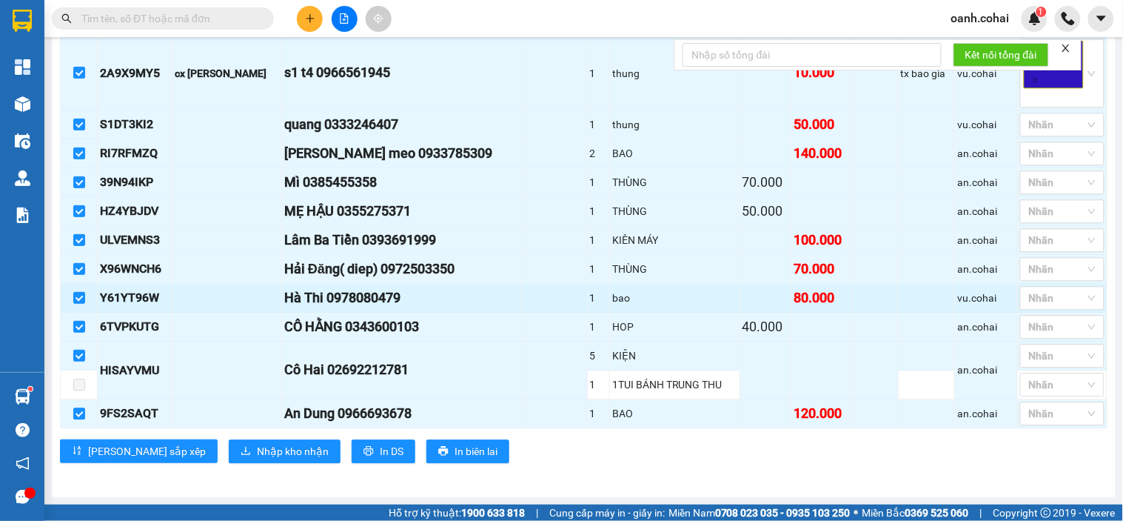
scroll to position [773, 0]
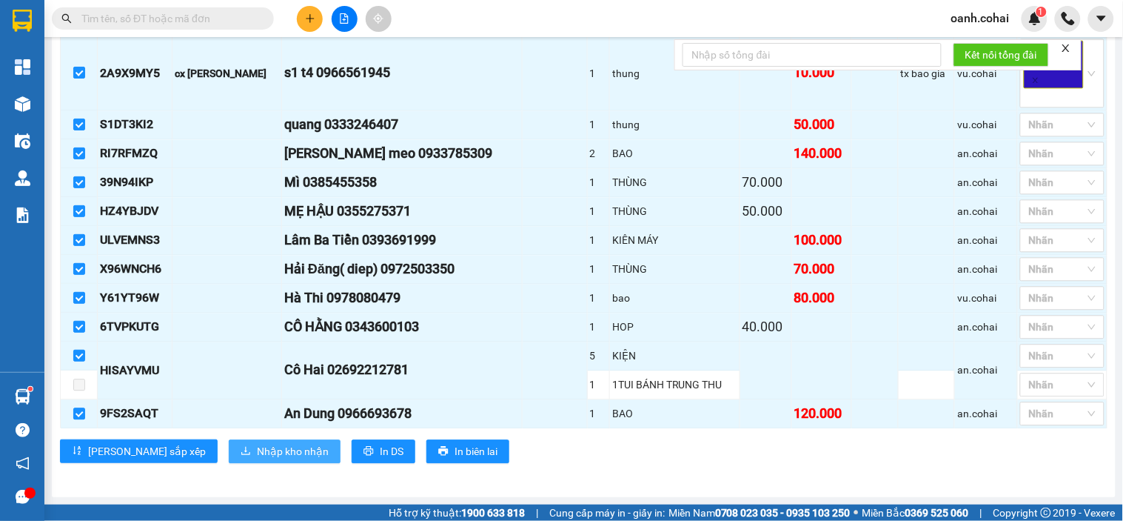
click at [257, 449] on span "Nhập kho nhận" at bounding box center [293, 451] width 72 height 16
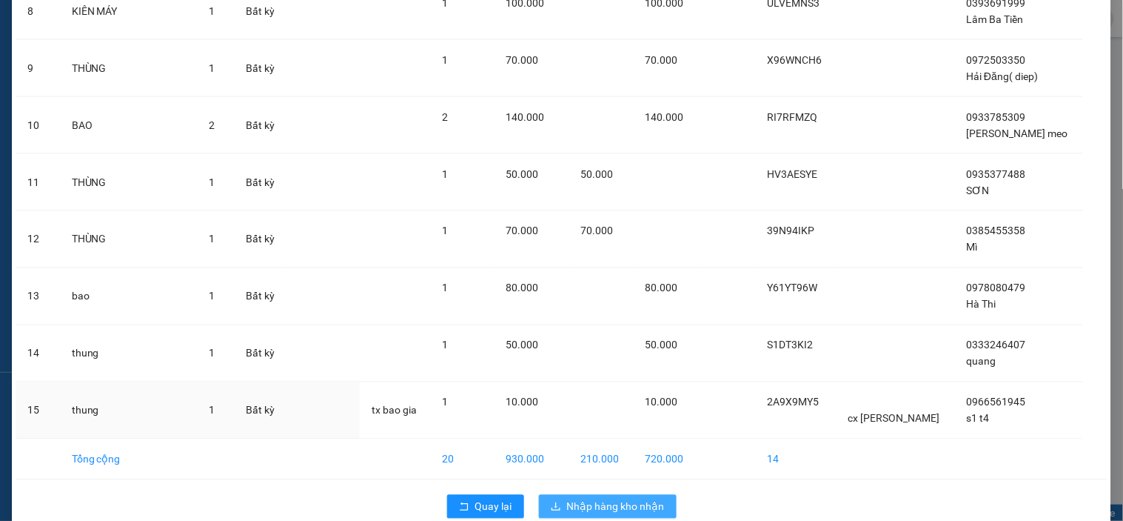
scroll to position [535, 0]
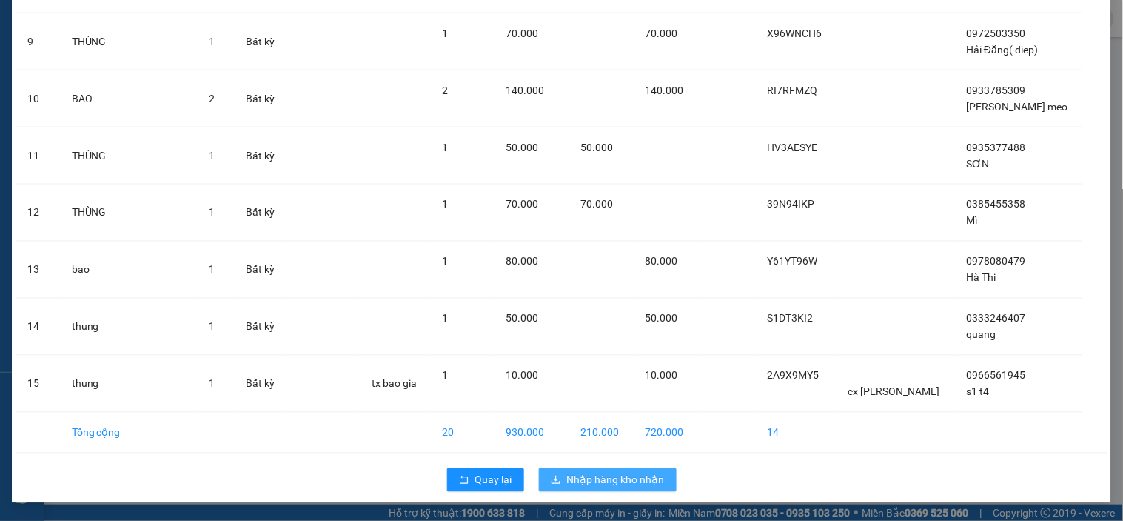
click at [595, 480] on span "Nhập hàng kho nhận" at bounding box center [616, 480] width 98 height 16
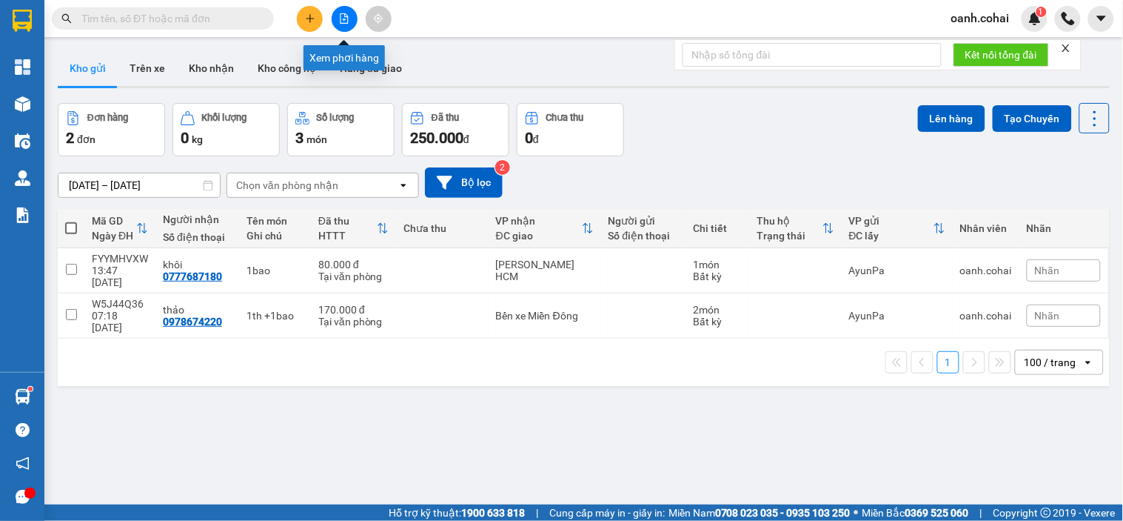
click at [341, 30] on button at bounding box center [345, 19] width 26 height 26
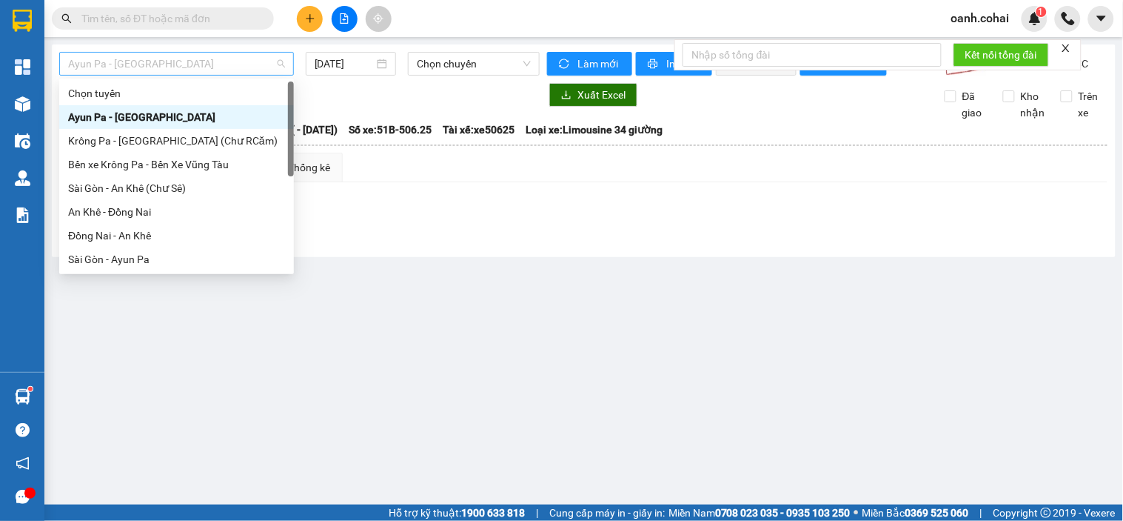
click at [242, 70] on span "Ayun Pa - [GEOGRAPHIC_DATA]" at bounding box center [176, 64] width 217 height 22
click at [139, 195] on div "Sài Gòn - An Khê (Chư Sê)" at bounding box center [176, 188] width 217 height 16
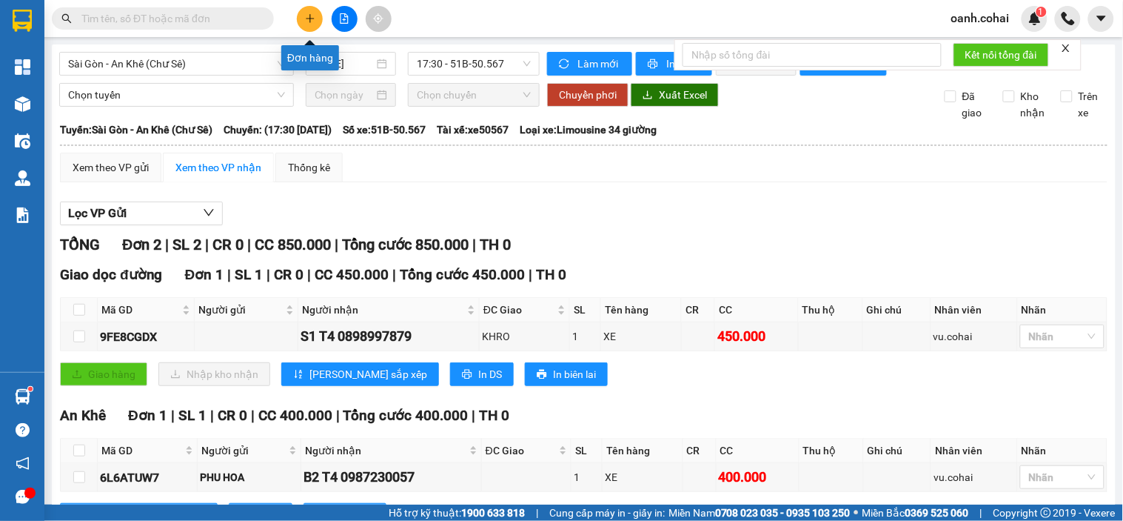
click at [311, 18] on icon "plus" at bounding box center [310, 18] width 8 height 1
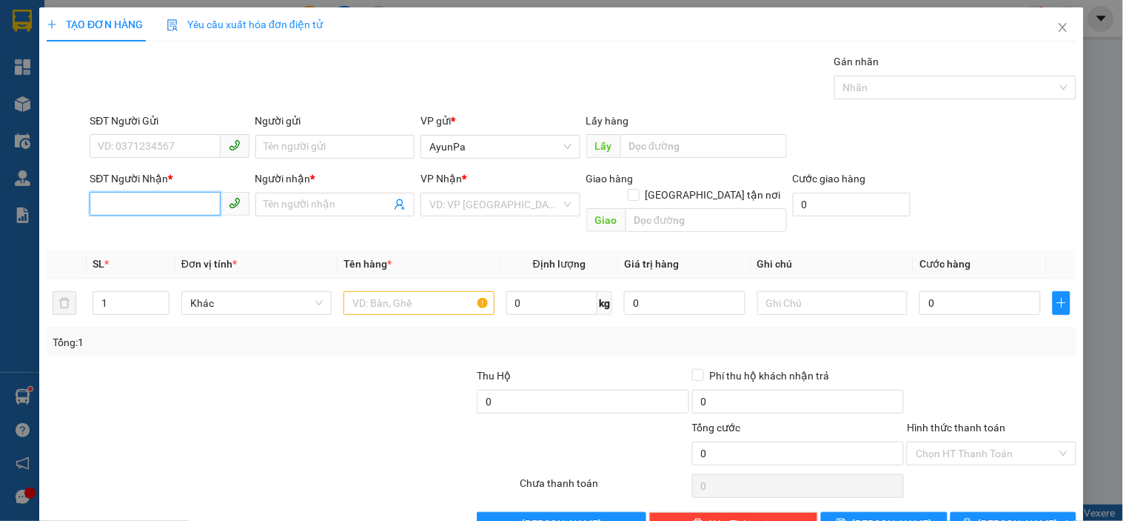
click at [130, 213] on input "SĐT Người Nhận *" at bounding box center [155, 204] width 130 height 24
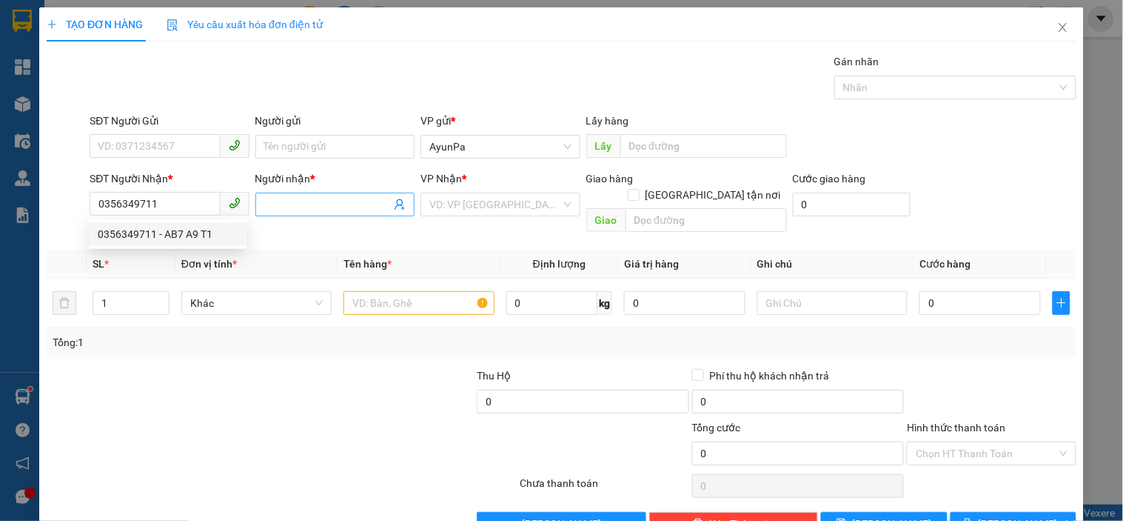
click at [280, 205] on input "Người nhận *" at bounding box center [327, 204] width 127 height 16
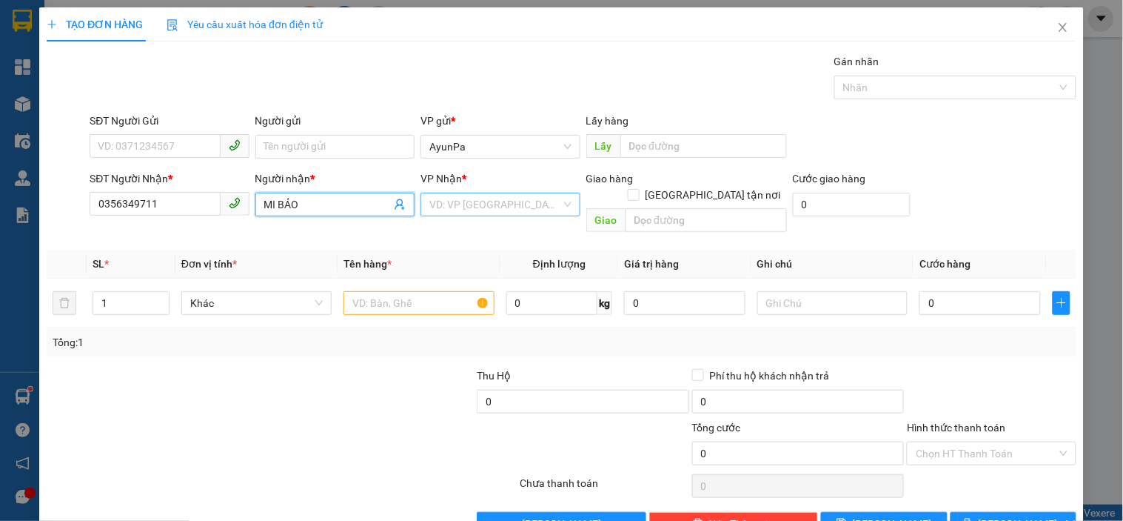
click at [484, 203] on input "search" at bounding box center [495, 204] width 131 height 22
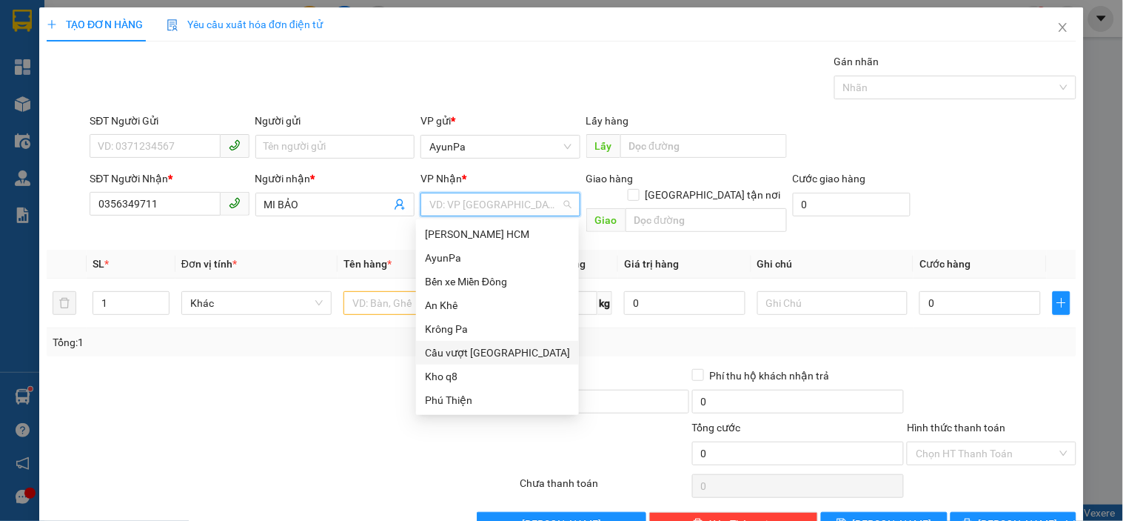
click at [485, 351] on div "Cầu vượt [GEOGRAPHIC_DATA]" at bounding box center [497, 352] width 145 height 16
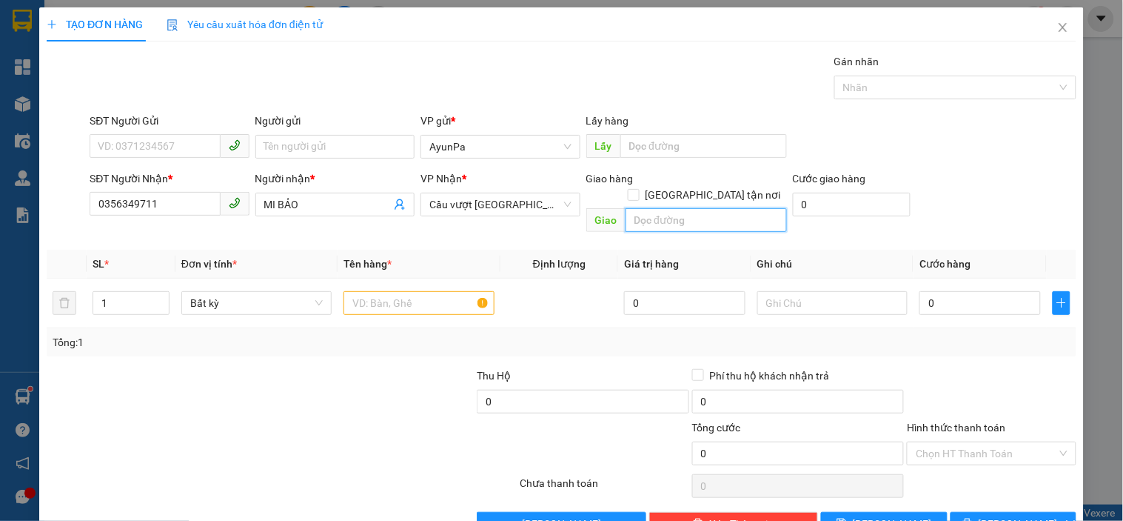
click at [661, 208] on input "text" at bounding box center [706, 220] width 161 height 24
click at [444, 291] on input "text" at bounding box center [419, 303] width 150 height 24
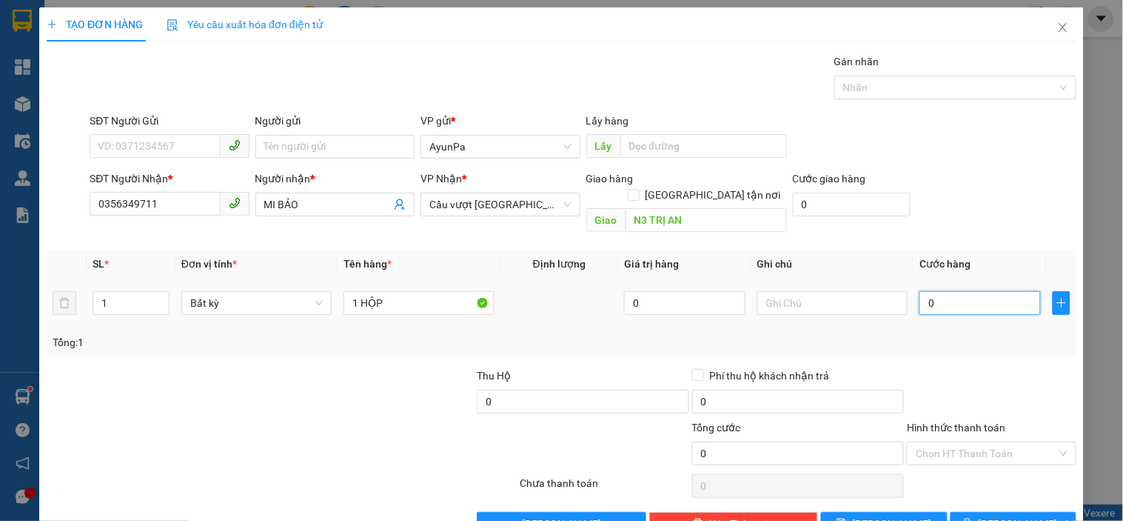
click at [946, 291] on input "0" at bounding box center [980, 303] width 121 height 24
click at [967, 512] on button "[PERSON_NAME] và In" at bounding box center [1014, 524] width 126 height 24
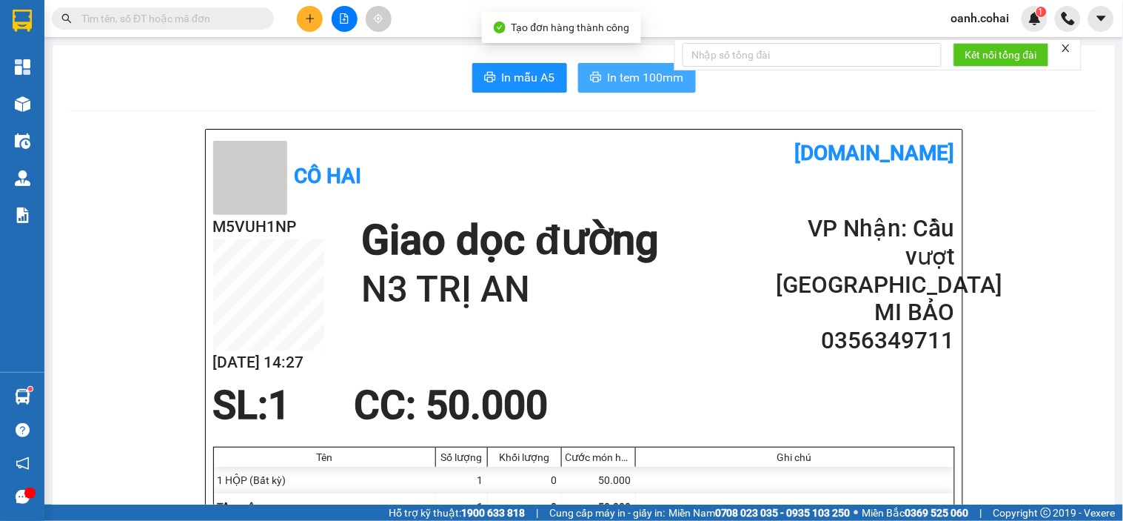
click at [602, 90] on button "In tem 100mm" at bounding box center [637, 78] width 118 height 30
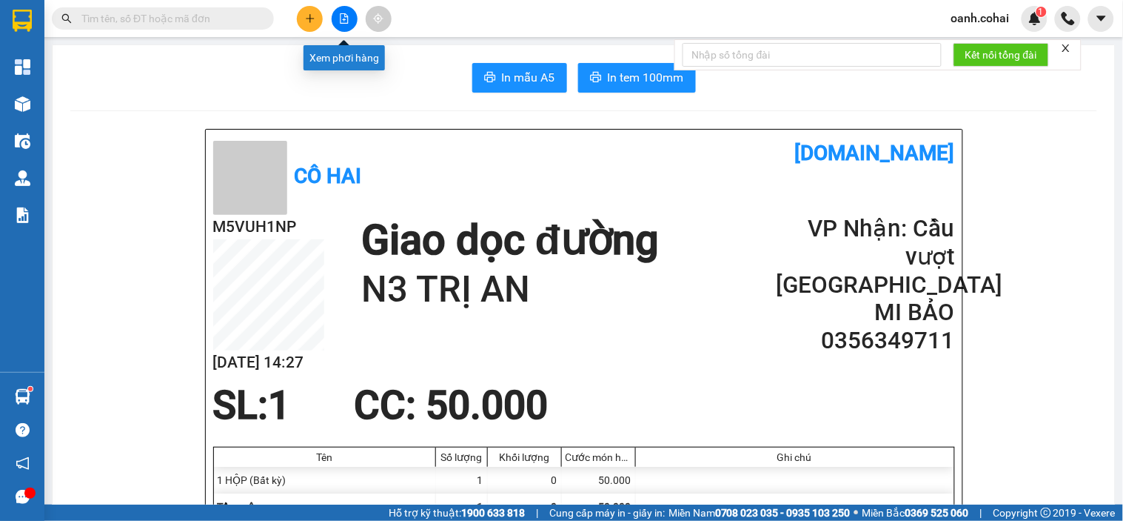
click at [342, 18] on icon "file-add" at bounding box center [344, 18] width 10 height 10
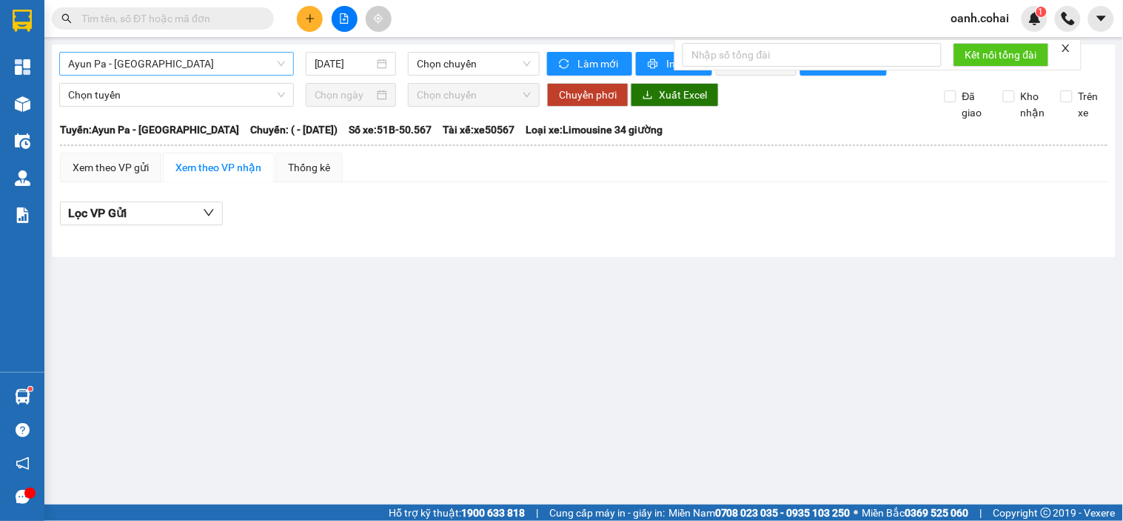
click at [201, 74] on span "Ayun Pa - [GEOGRAPHIC_DATA]" at bounding box center [176, 64] width 217 height 22
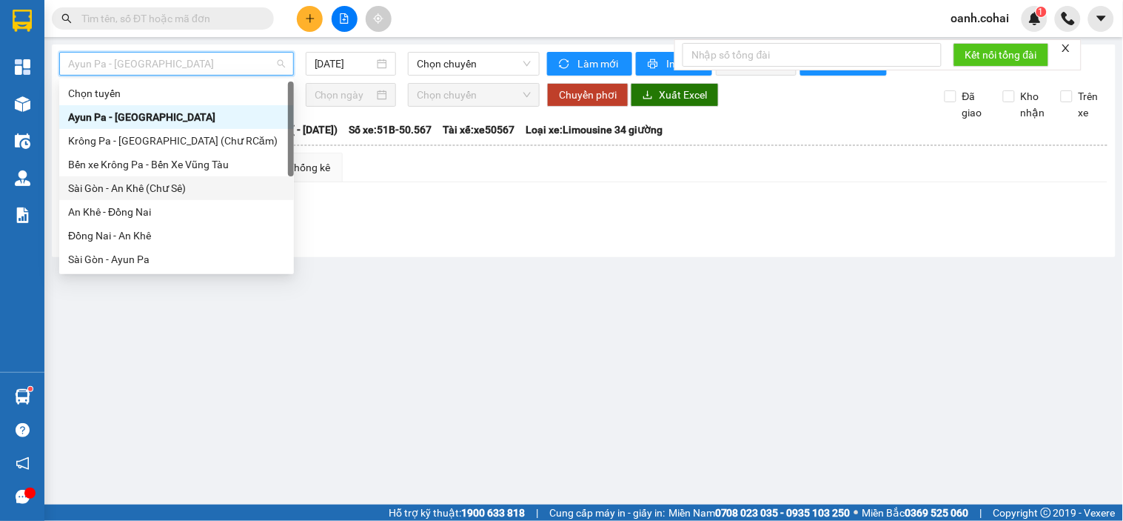
drag, startPoint x: 148, startPoint y: 189, endPoint x: 354, endPoint y: 84, distance: 230.9
click at [167, 173] on div "Chọn tuyến Ayun Pa - Sài Gòn Krông Pa - Sài Gòn (Chư RCăm) Bến xe Krông Pa - Bế…" at bounding box center [176, 199] width 235 height 237
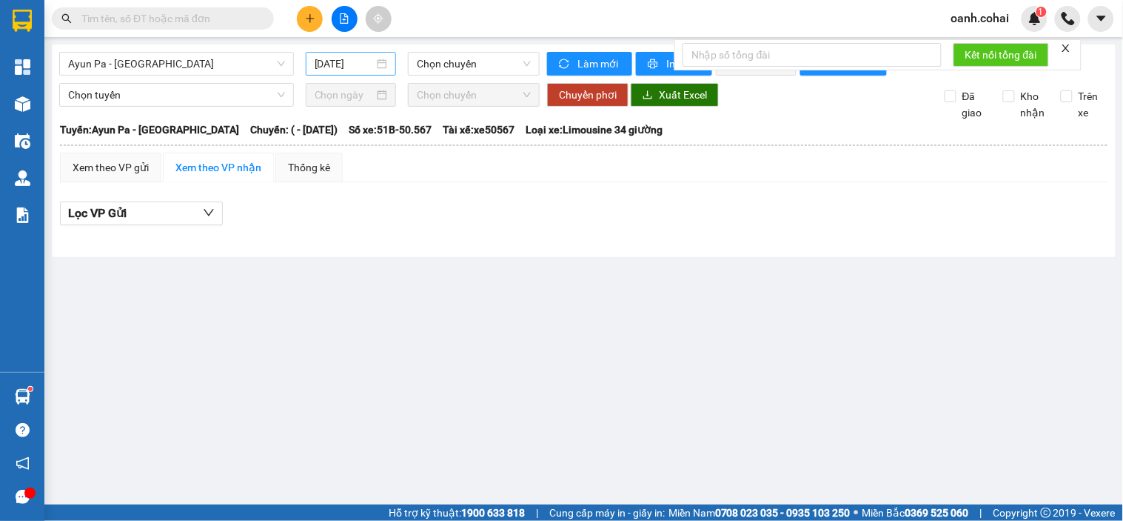
click at [378, 60] on div "[DATE]" at bounding box center [351, 64] width 73 height 16
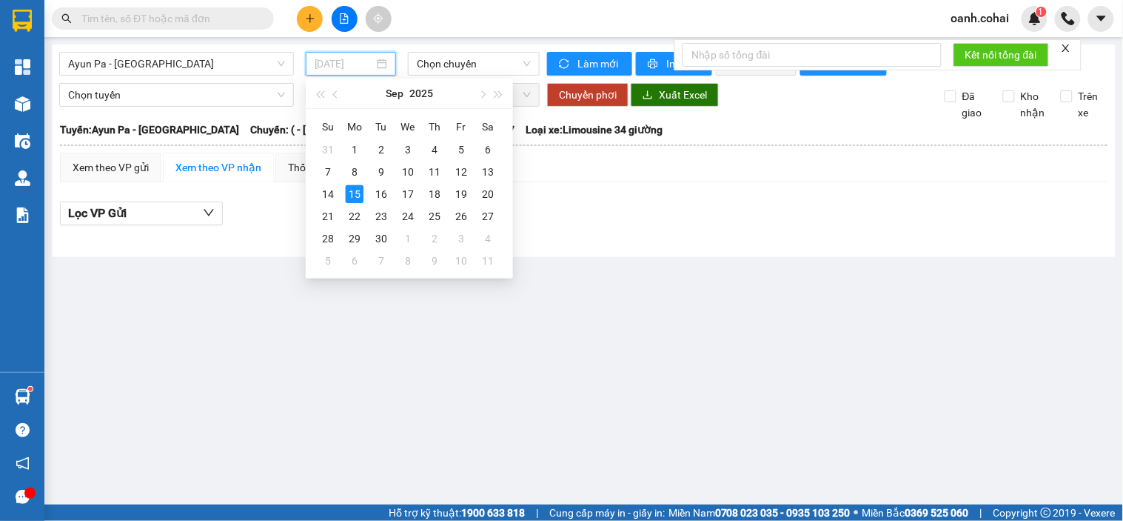
drag, startPoint x: 327, startPoint y: 196, endPoint x: 440, endPoint y: 50, distance: 185.3
click at [328, 196] on div "14" at bounding box center [328, 194] width 18 height 18
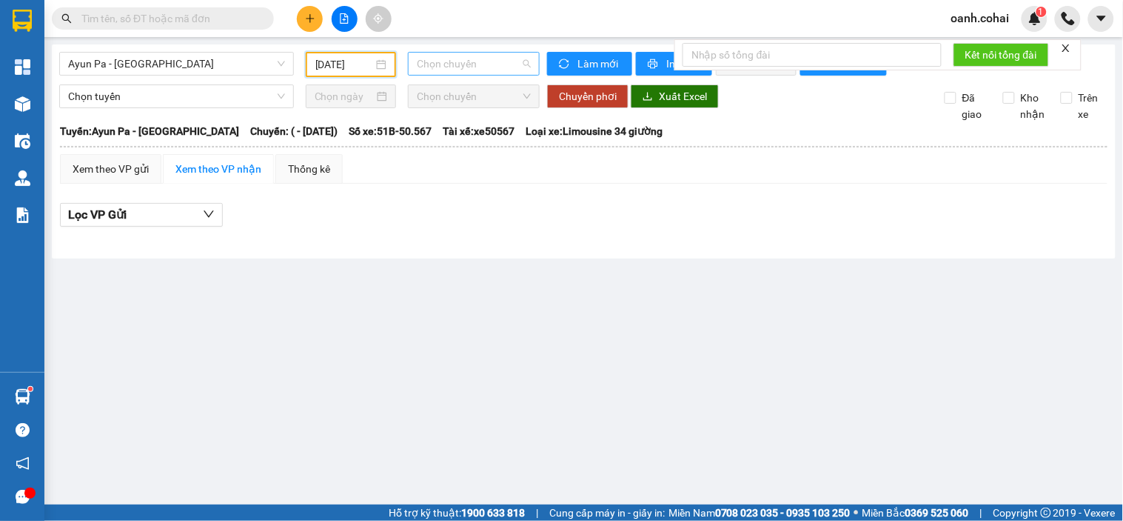
click at [450, 64] on span "Chọn chuyến" at bounding box center [474, 64] width 114 height 22
click at [353, 65] on input "14/09/2025" at bounding box center [344, 64] width 59 height 16
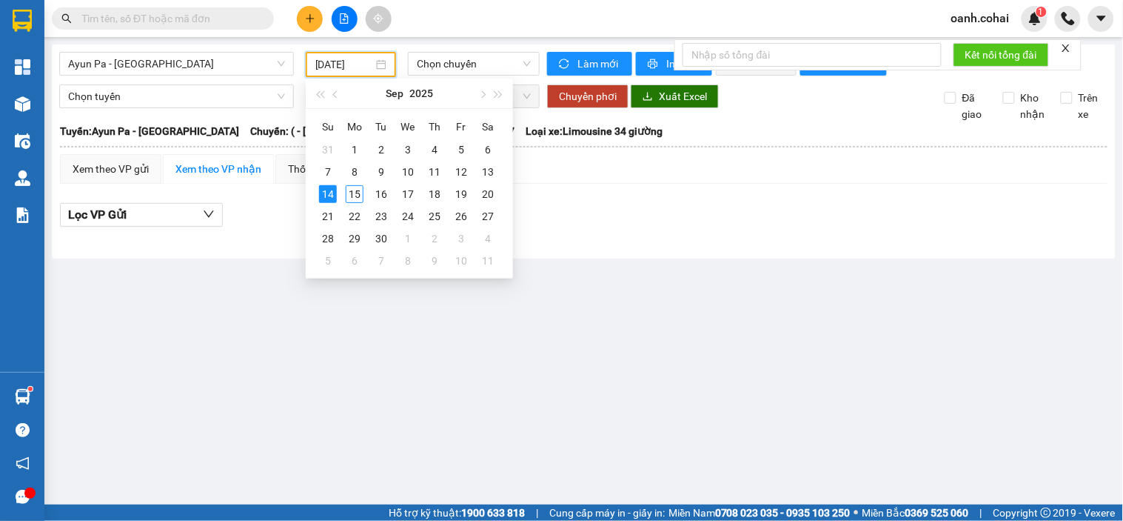
click at [439, 333] on main "Ayun Pa - Sài Gòn 14/09/2025 Chọn chuyến Làm mới In phơi In đơn chọn Thống kê L…" at bounding box center [561, 252] width 1123 height 504
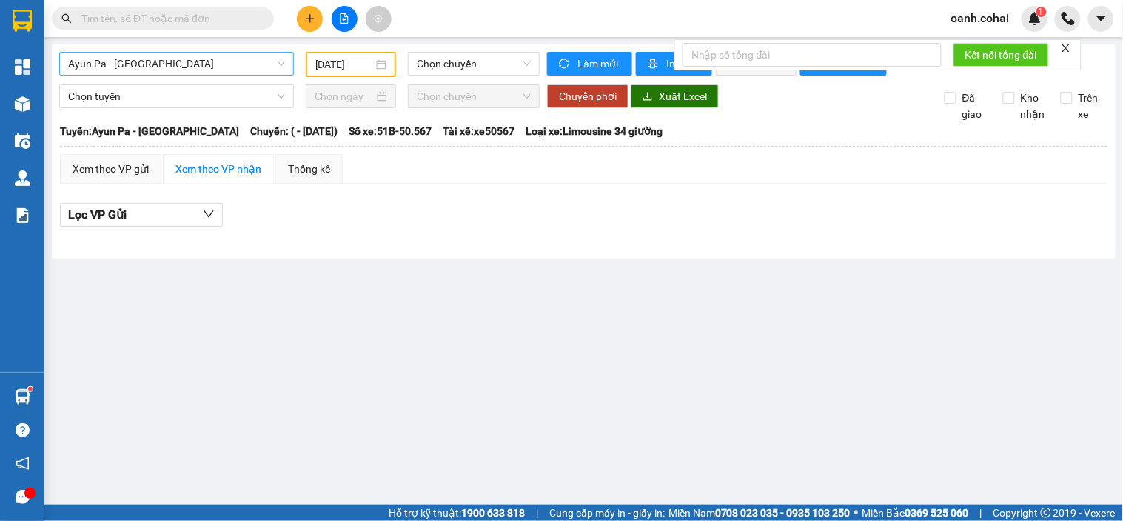
click at [279, 69] on span "Ayun Pa - [GEOGRAPHIC_DATA]" at bounding box center [176, 64] width 217 height 22
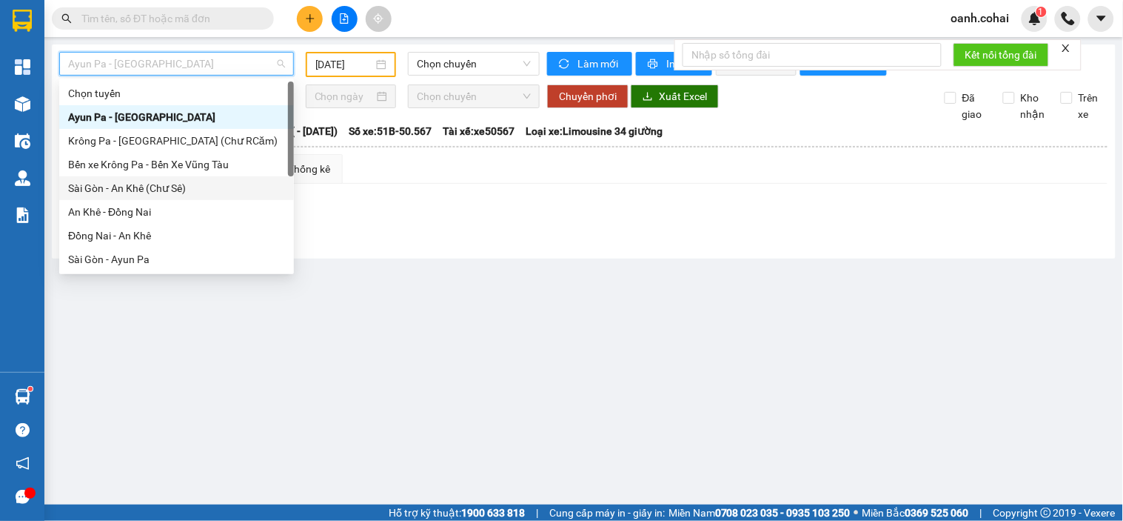
click at [136, 191] on div "Sài Gòn - An Khê (Chư Sê)" at bounding box center [176, 188] width 217 height 16
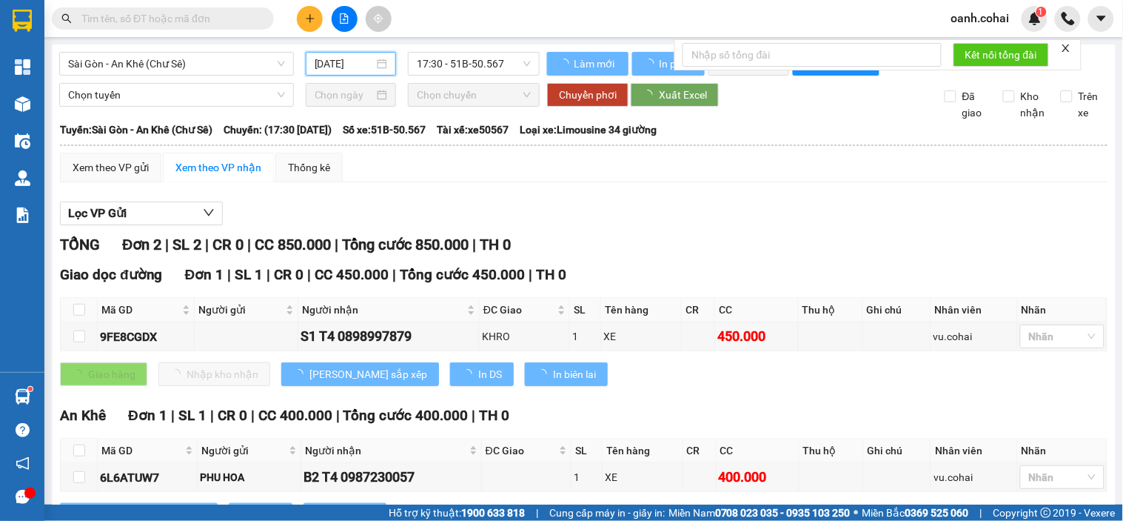
click at [335, 56] on input "[DATE]" at bounding box center [345, 64] width 60 height 16
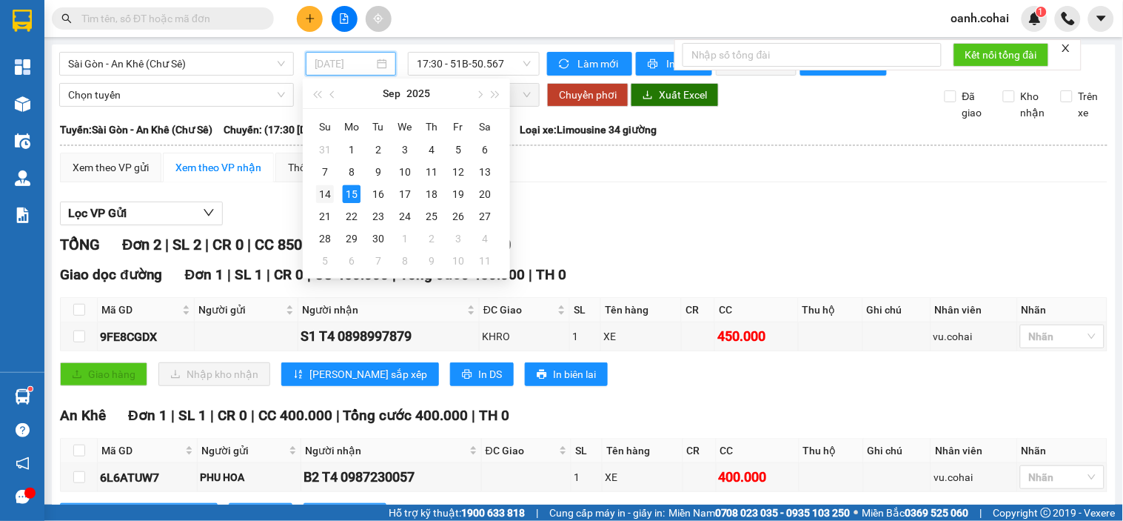
click at [322, 198] on div "14" at bounding box center [325, 194] width 18 height 18
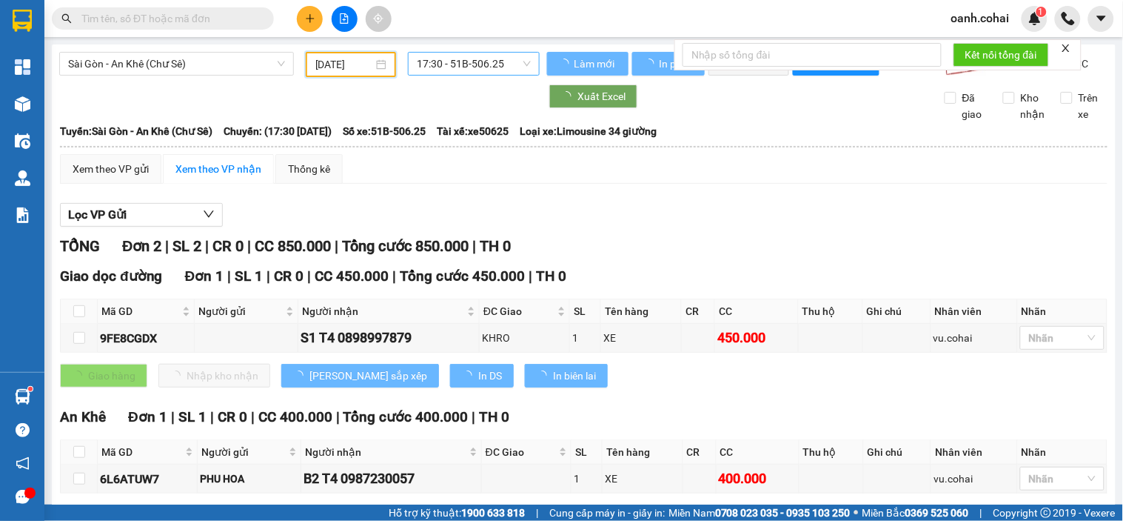
click at [445, 74] on span "17:30 - 51B-506.25" at bounding box center [474, 64] width 114 height 22
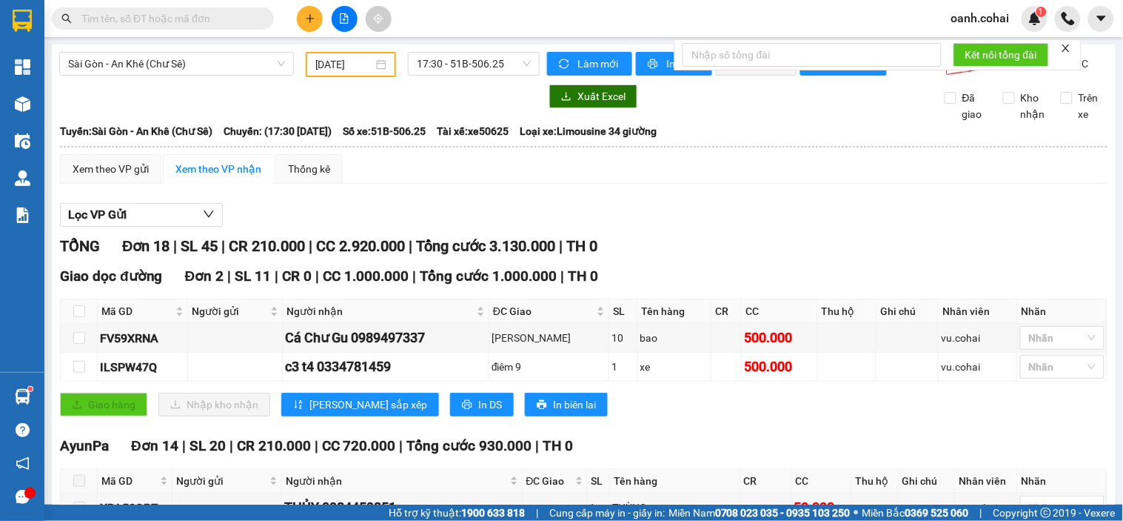
click at [455, 59] on span "17:30 - 51B-506.25" at bounding box center [474, 64] width 114 height 22
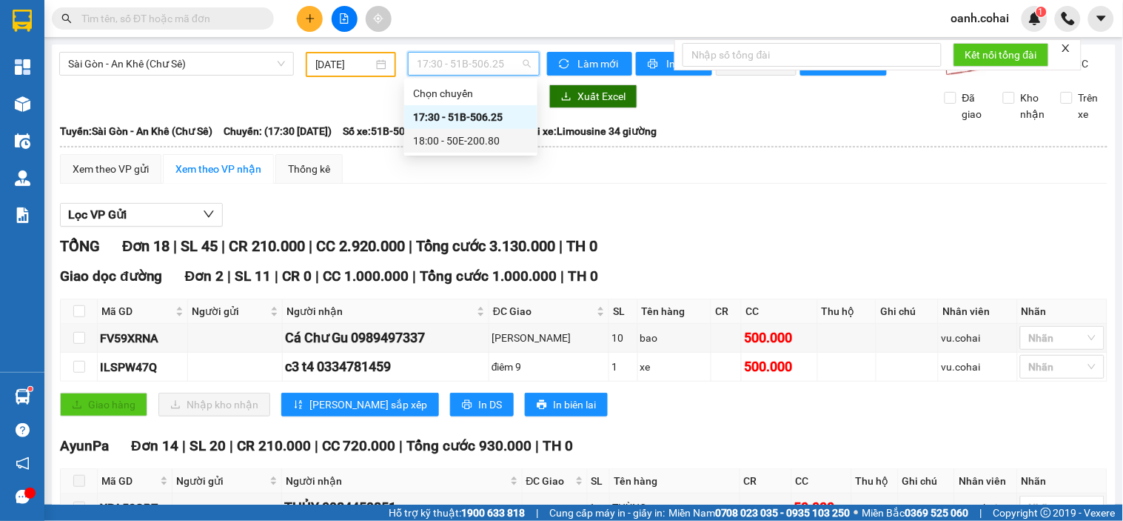
click at [441, 146] on div "18:00 - 50E-200.80" at bounding box center [471, 141] width 116 height 16
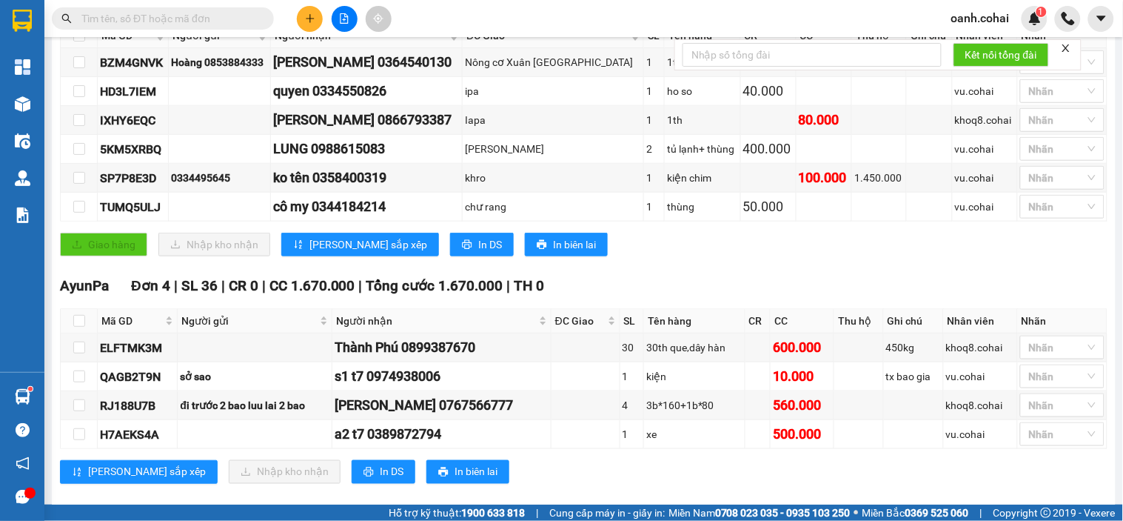
scroll to position [291, 0]
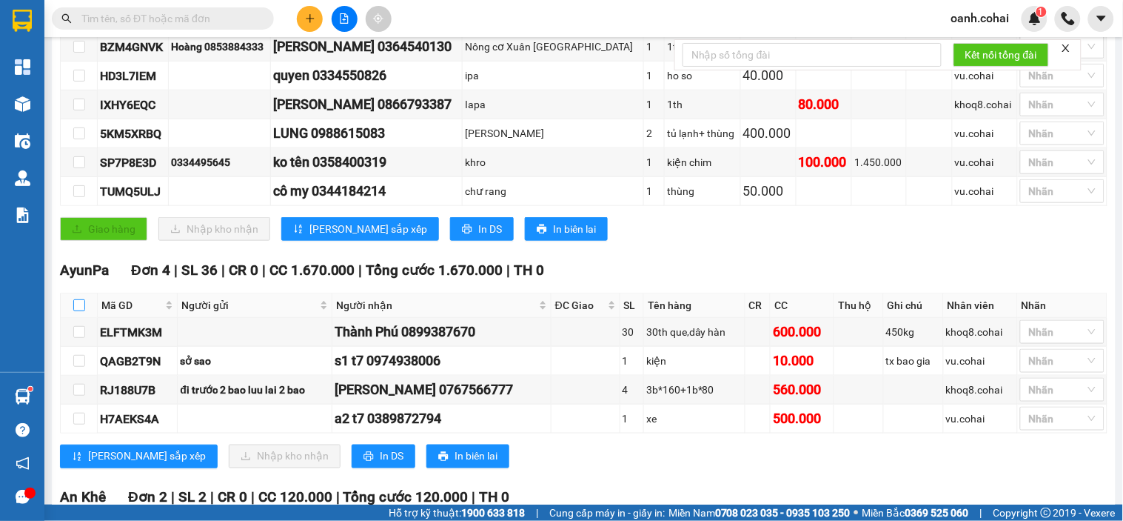
click at [76, 311] on input "checkbox" at bounding box center [79, 305] width 12 height 12
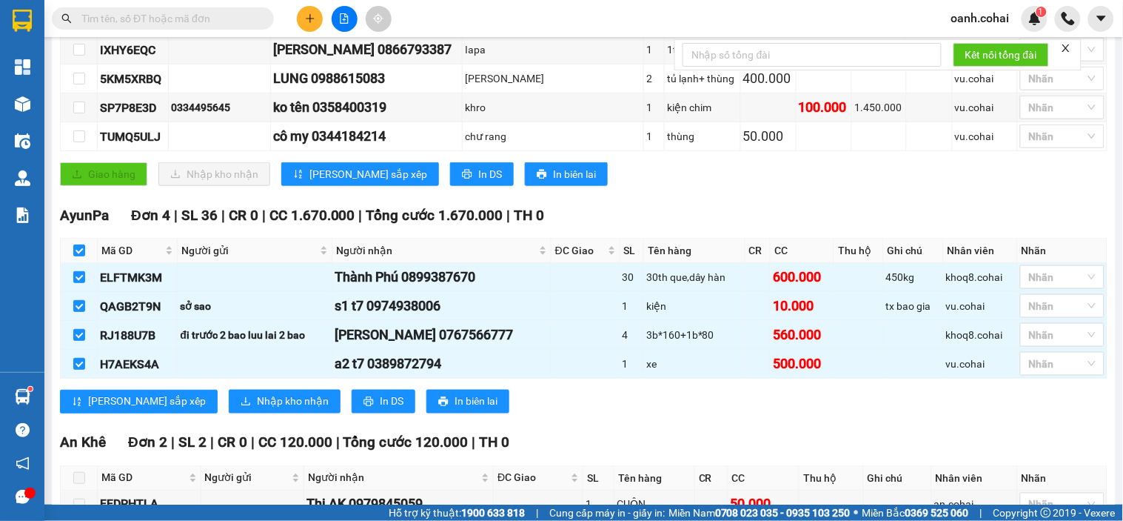
scroll to position [373, 0]
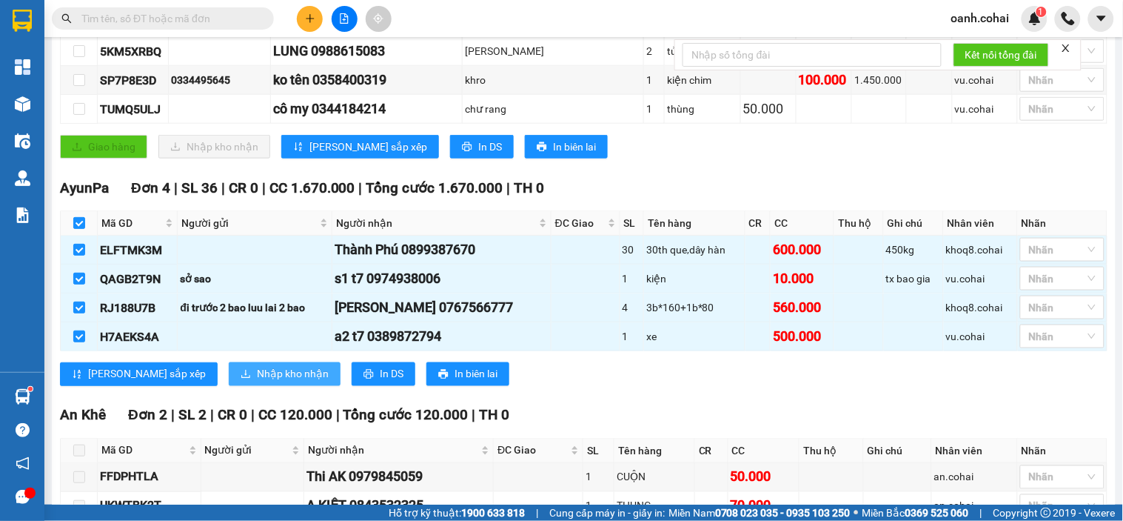
click at [257, 382] on span "Nhập kho nhận" at bounding box center [293, 374] width 72 height 16
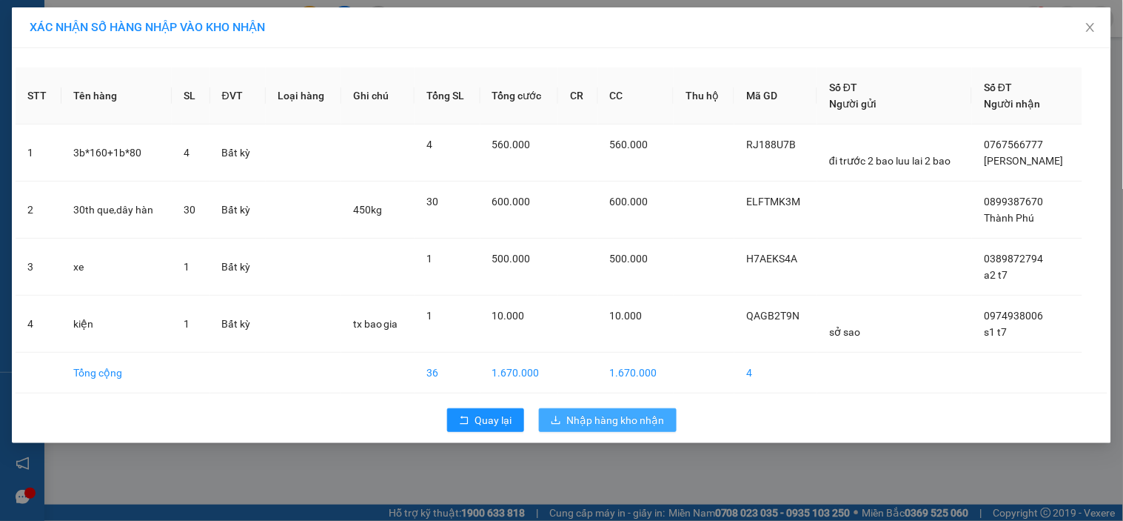
click at [571, 423] on span "Nhập hàng kho nhận" at bounding box center [616, 420] width 98 height 16
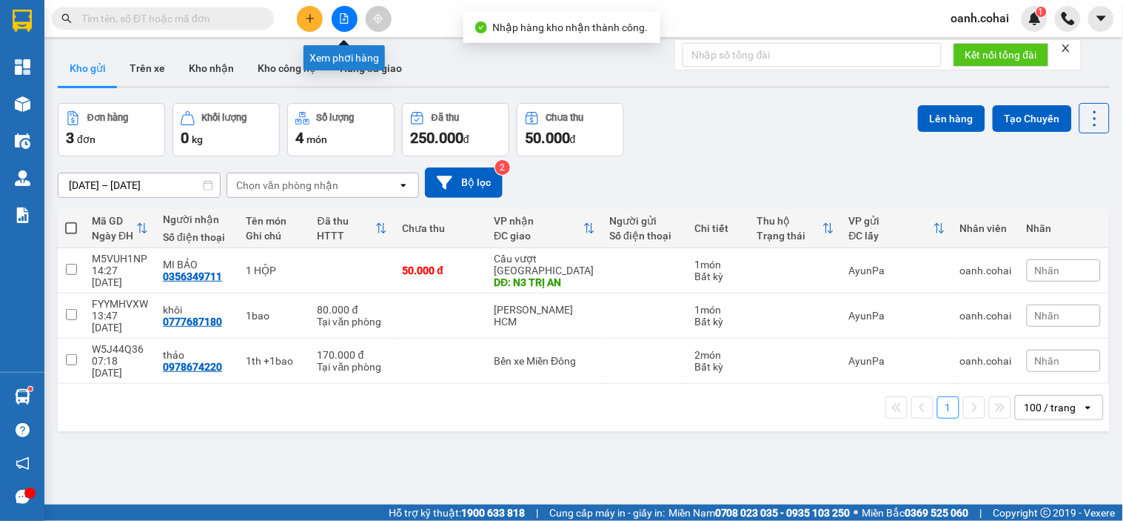
click at [339, 18] on icon "file-add" at bounding box center [344, 18] width 10 height 10
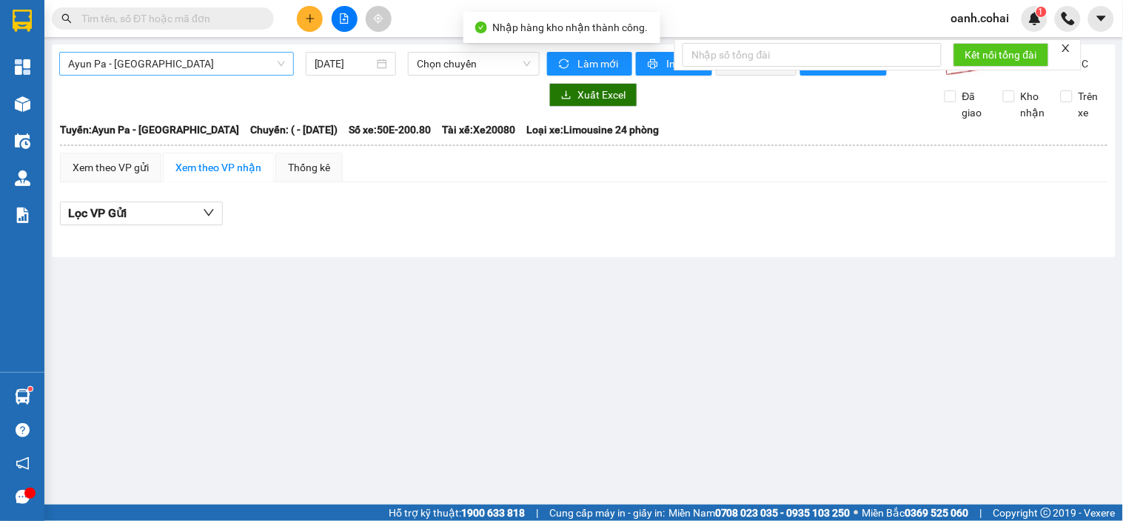
click at [209, 67] on span "Ayun Pa - [GEOGRAPHIC_DATA]" at bounding box center [176, 64] width 217 height 22
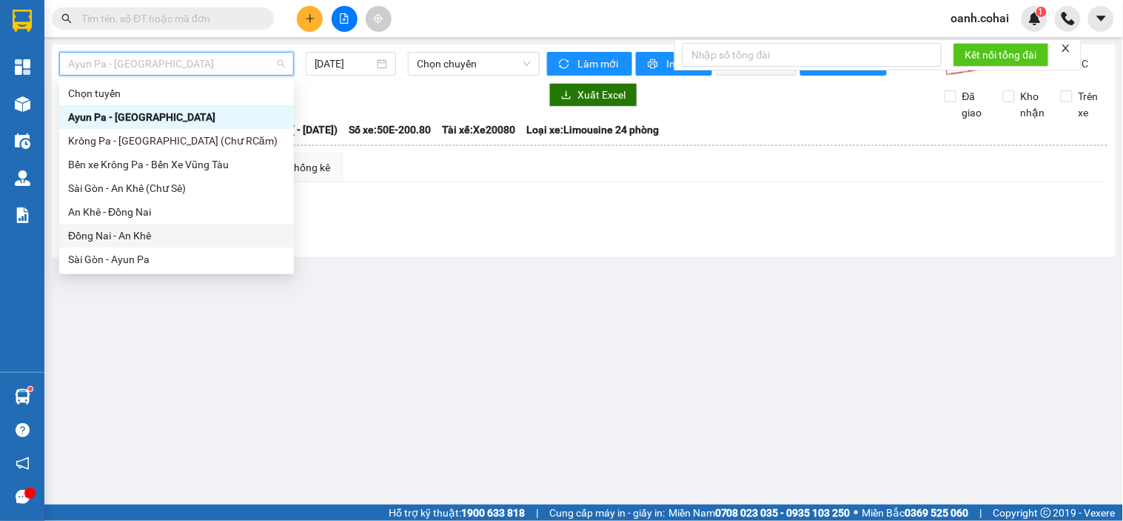
click at [398, 274] on main "Ayun Pa - Sài Gòn 15/09/2025 Chọn chuyến Làm mới In phơi In đơn chọn Thống kê L…" at bounding box center [561, 252] width 1123 height 504
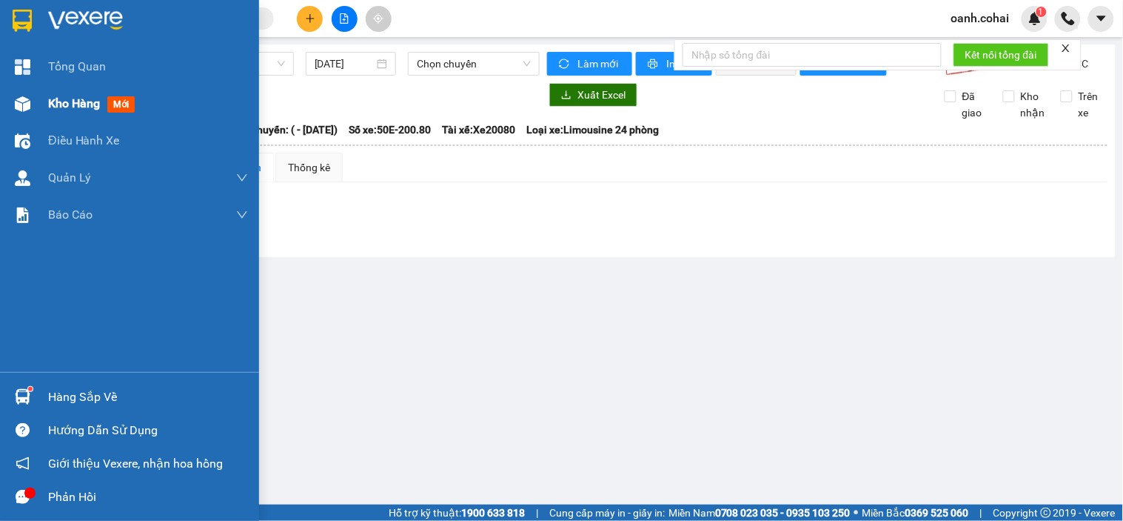
click at [84, 104] on span "Kho hàng" at bounding box center [74, 103] width 52 height 14
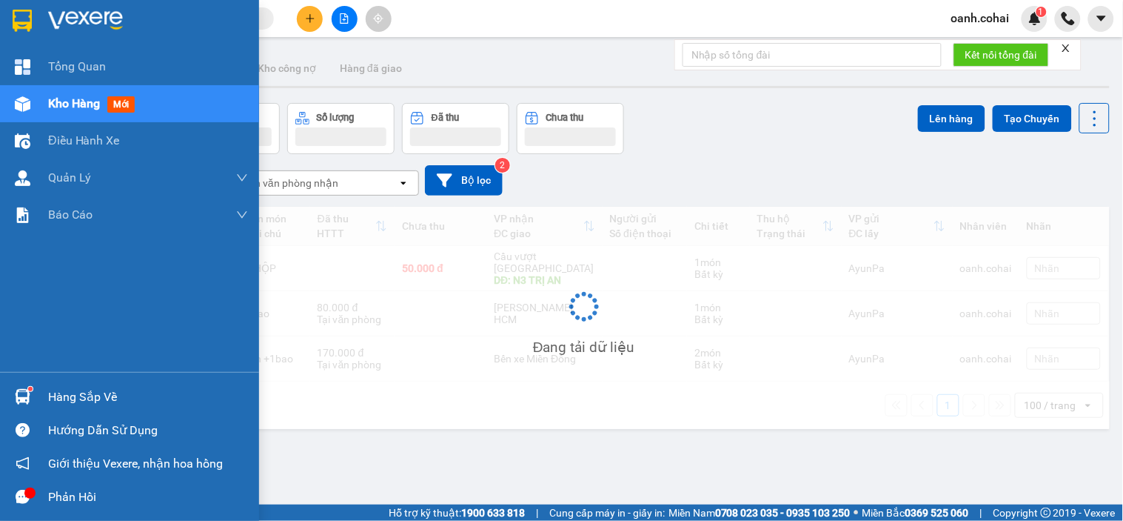
click at [84, 104] on span "Kho hàng" at bounding box center [74, 103] width 52 height 14
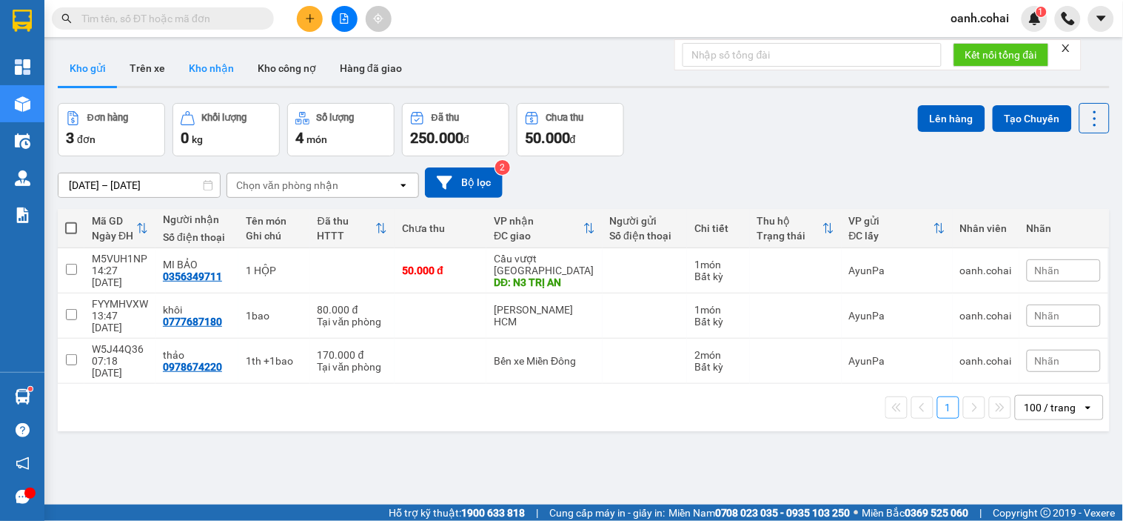
click at [211, 76] on button "Kho nhận" at bounding box center [211, 68] width 69 height 36
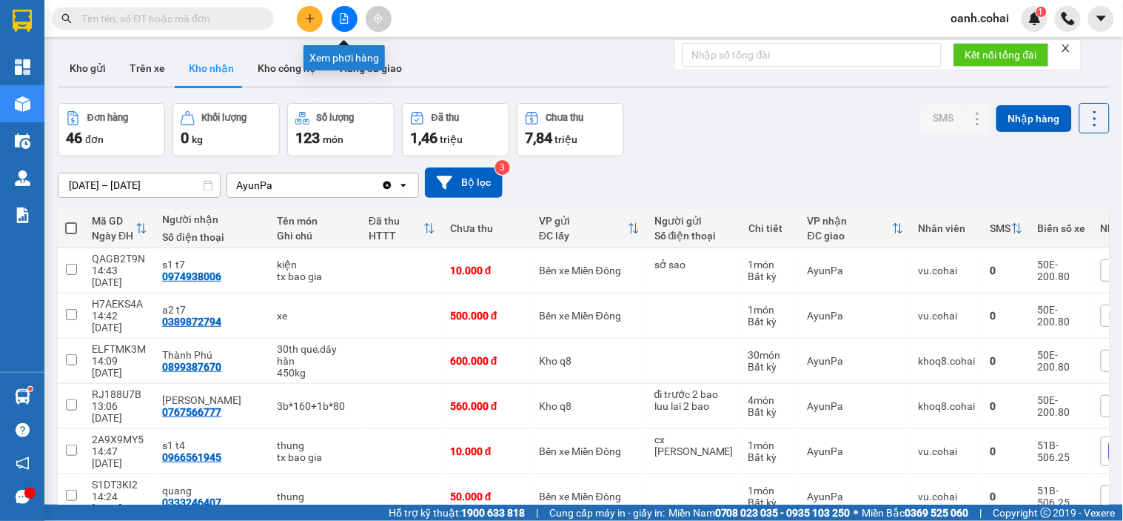
click at [348, 19] on icon "file-add" at bounding box center [345, 18] width 8 height 10
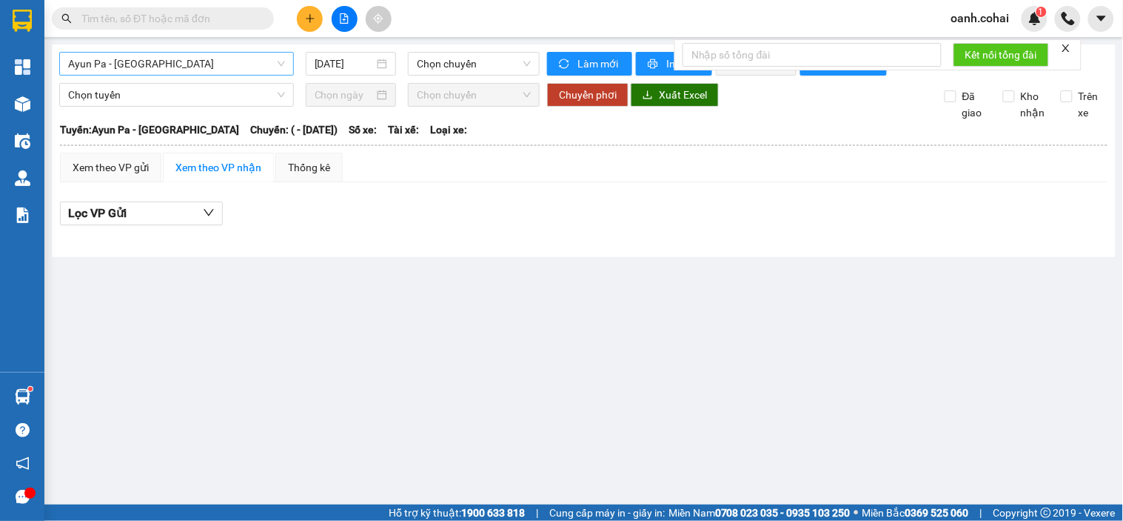
click at [202, 61] on span "Ayun Pa - [GEOGRAPHIC_DATA]" at bounding box center [176, 64] width 217 height 22
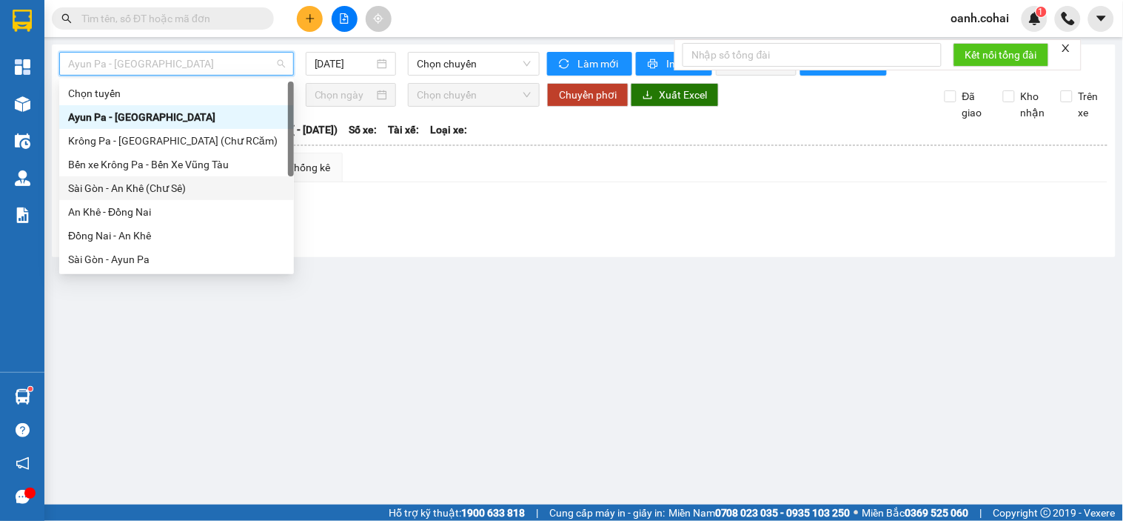
click at [149, 190] on div "Sài Gòn - An Khê (Chư Sê)" at bounding box center [176, 188] width 217 height 16
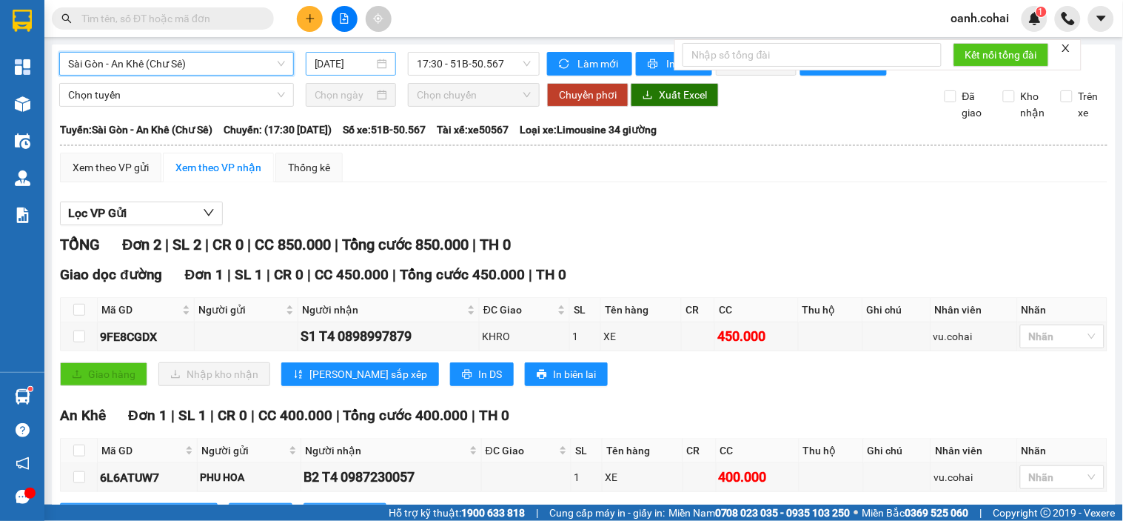
click at [344, 60] on input "[DATE]" at bounding box center [345, 64] width 60 height 16
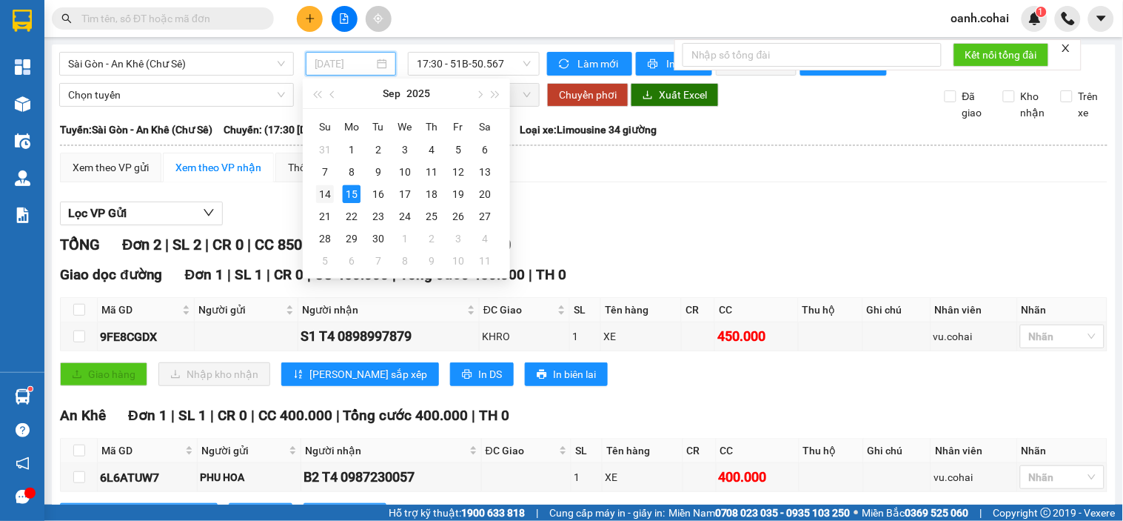
click at [317, 196] on div "14" at bounding box center [325, 194] width 18 height 18
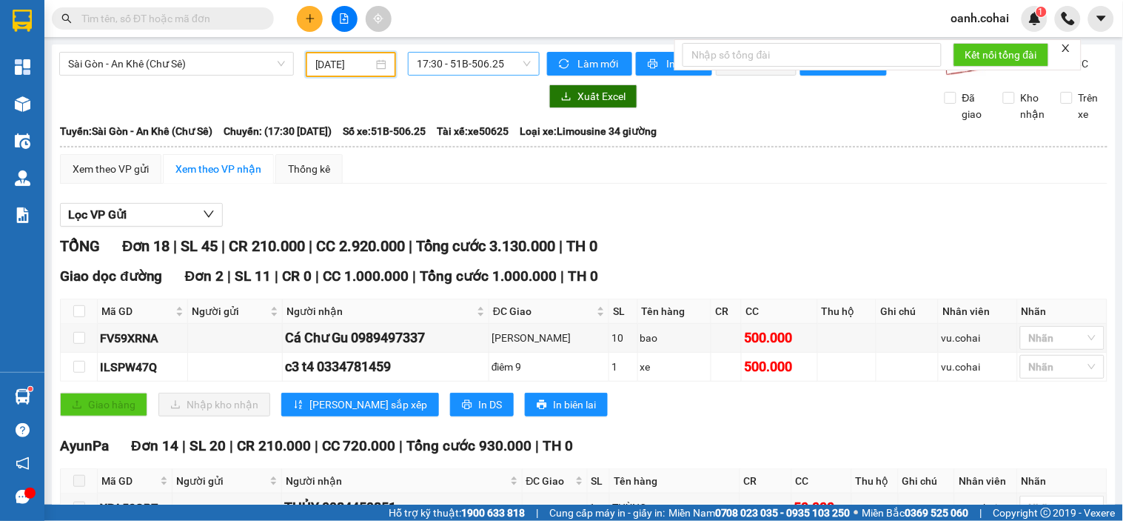
click at [478, 57] on span "17:30 - 51B-506.25" at bounding box center [474, 64] width 114 height 22
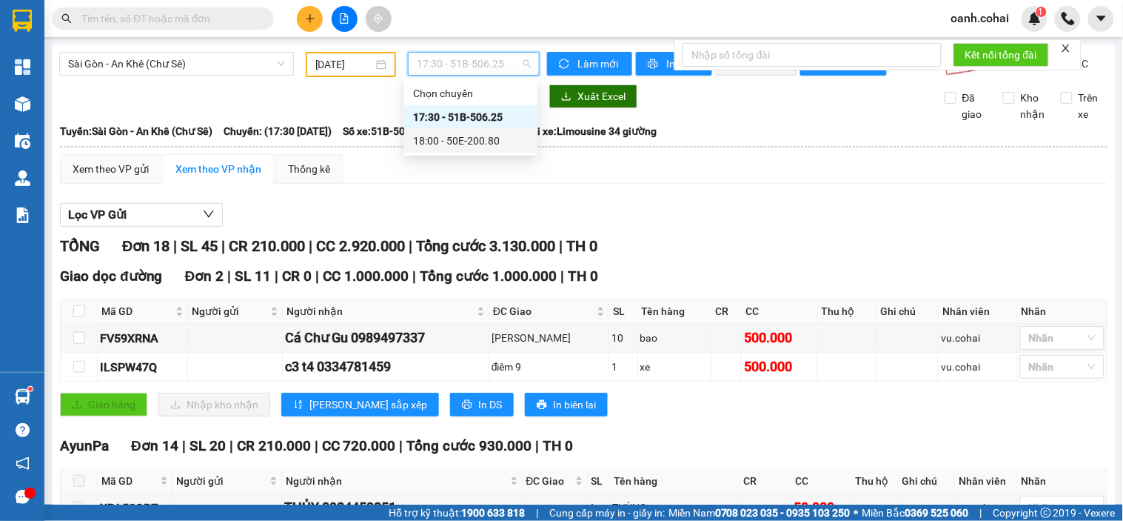
click at [448, 141] on div "18:00 - 50E-200.80" at bounding box center [471, 141] width 116 height 16
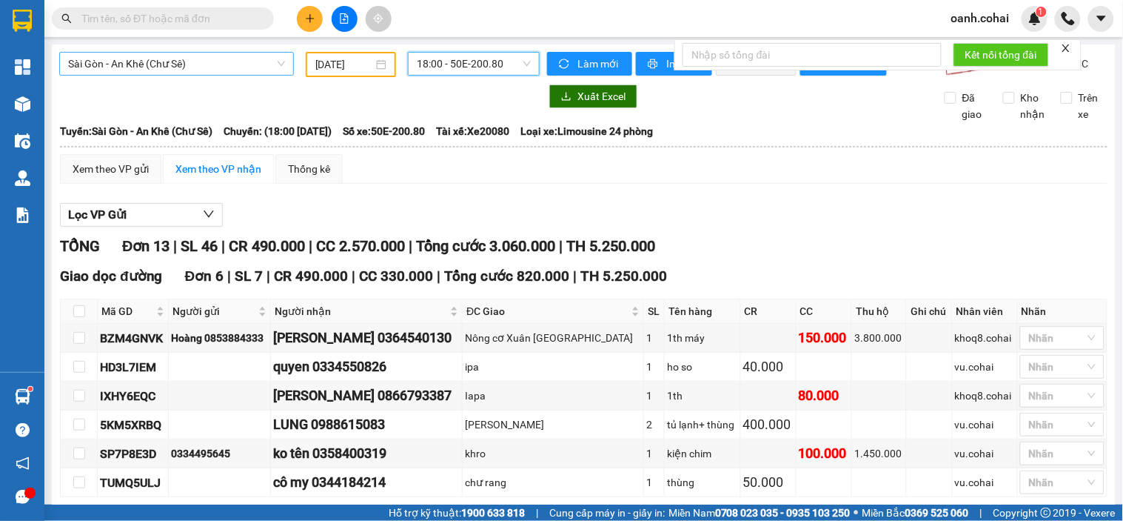
click at [223, 64] on span "Sài Gòn - An Khê (Chư Sê)" at bounding box center [176, 64] width 217 height 22
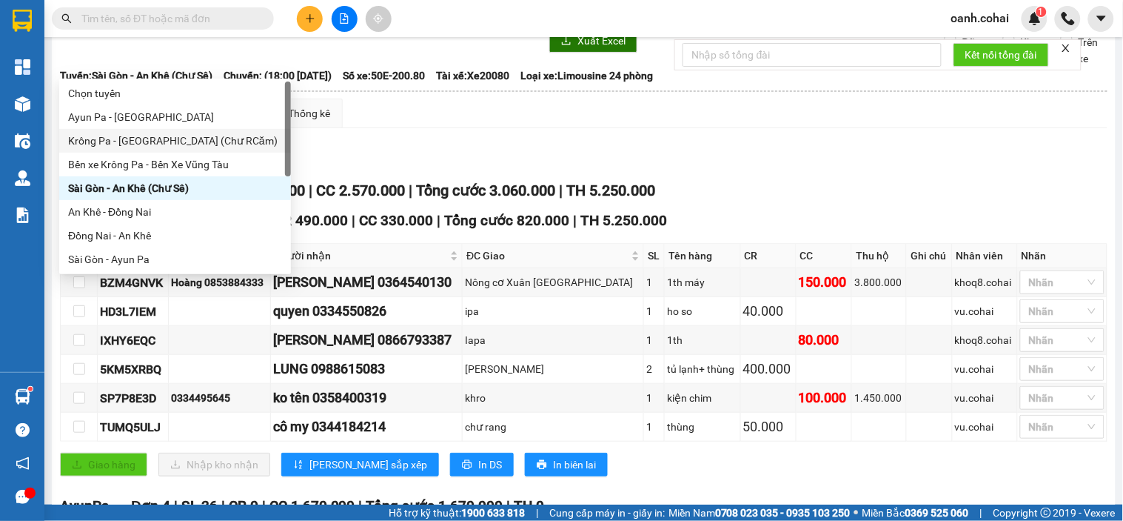
scroll to position [82, 0]
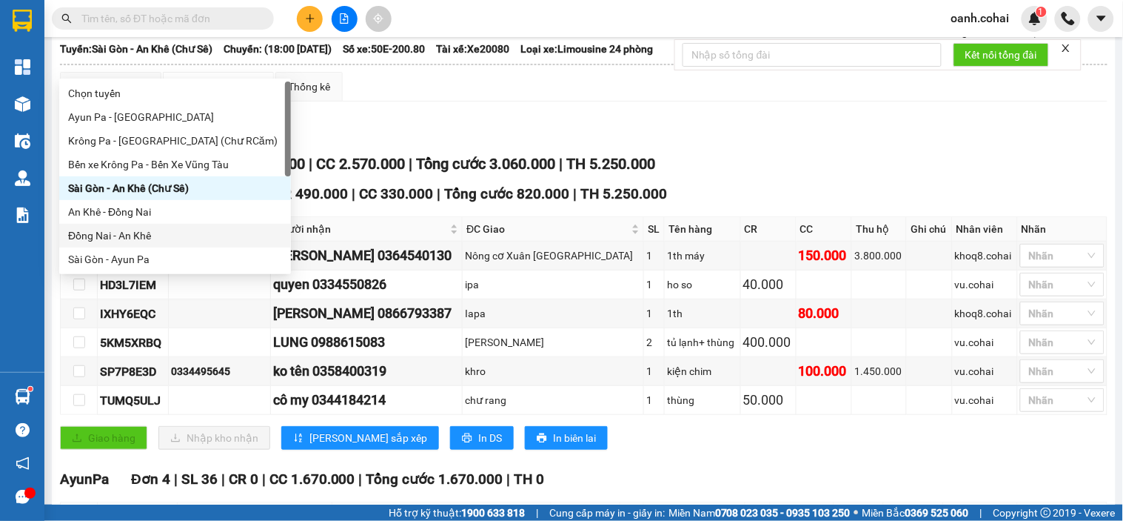
click at [110, 234] on div "Đồng Nai - An Khê" at bounding box center [175, 235] width 214 height 16
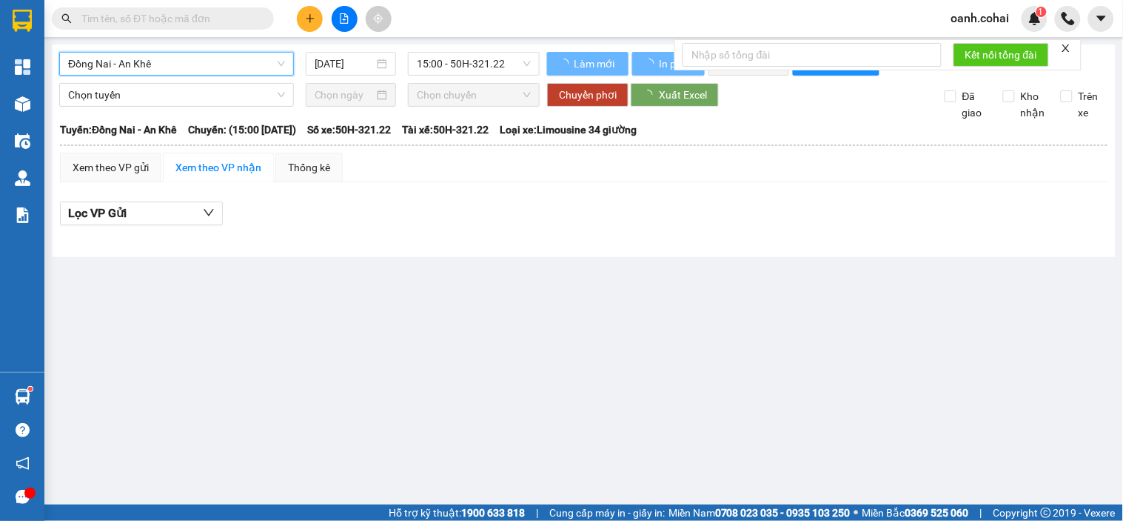
scroll to position [0, 0]
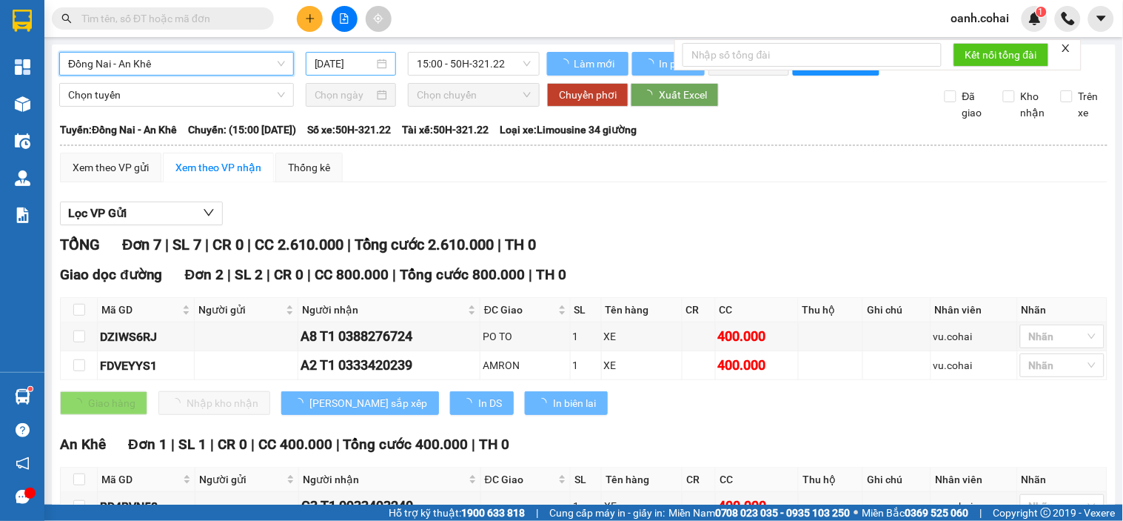
click at [344, 62] on input "[DATE]" at bounding box center [345, 64] width 60 height 16
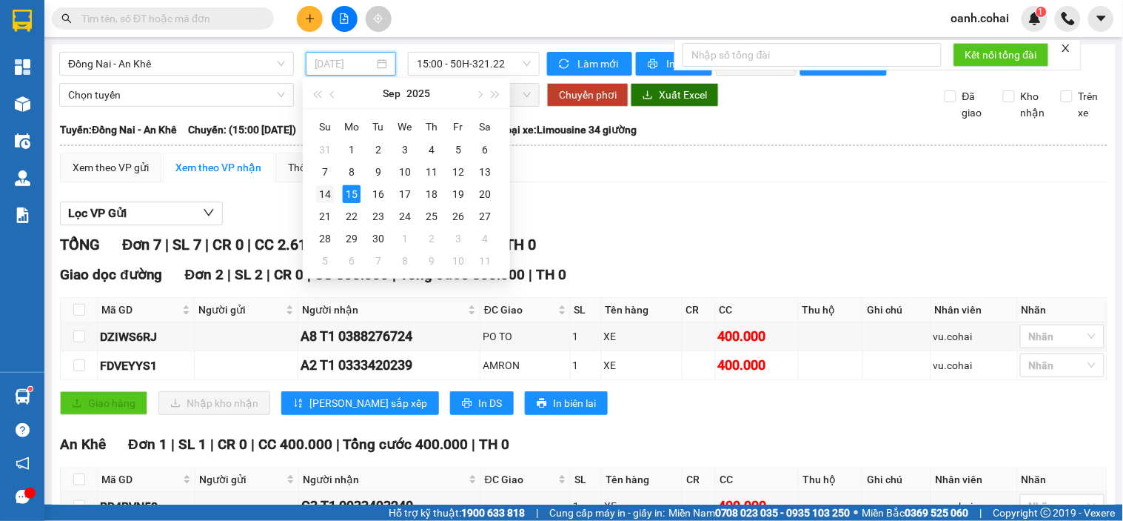
click at [327, 196] on div "14" at bounding box center [325, 194] width 18 height 18
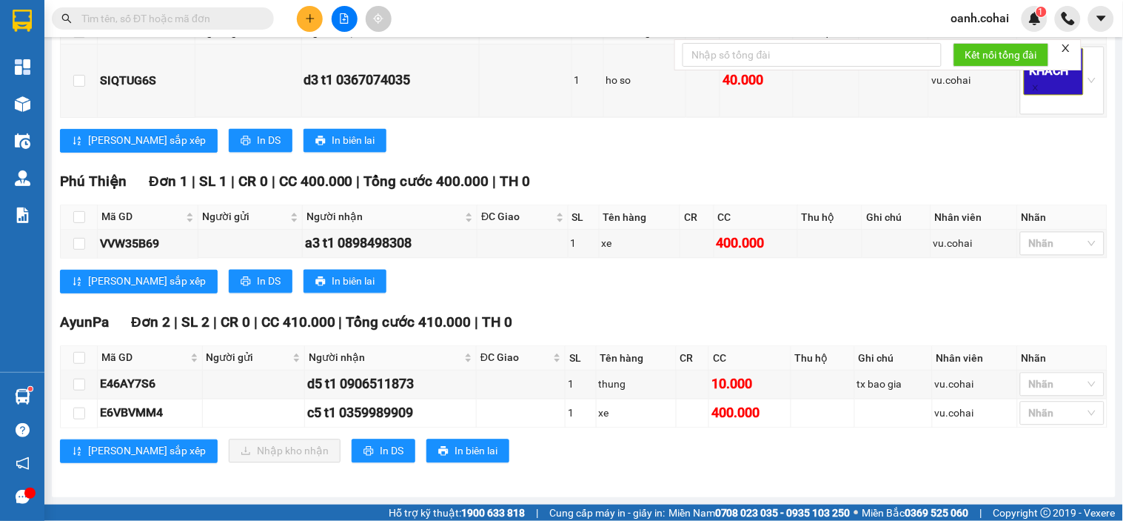
scroll to position [658, 0]
click at [76, 356] on input "checkbox" at bounding box center [79, 358] width 12 height 12
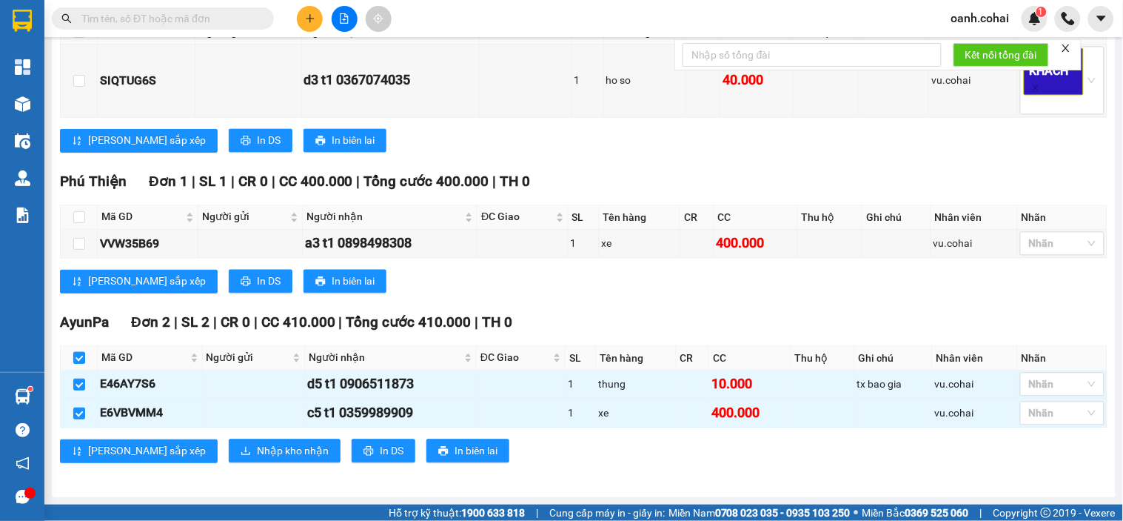
click at [79, 356] on input "checkbox" at bounding box center [79, 358] width 12 height 12
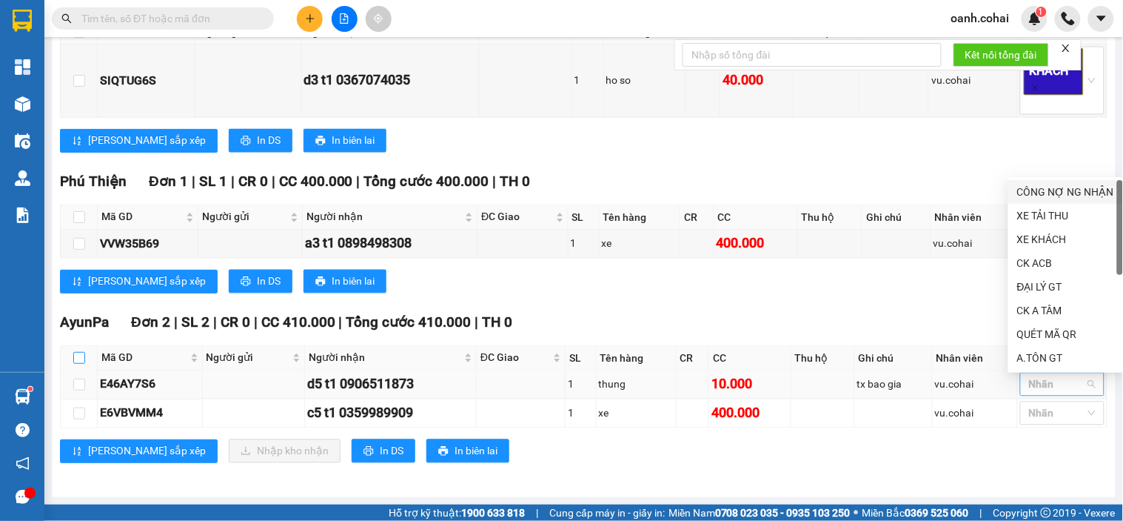
click at [1043, 388] on div at bounding box center [1055, 384] width 62 height 18
click at [1035, 237] on div "XE KHÁCH" at bounding box center [1066, 239] width 97 height 16
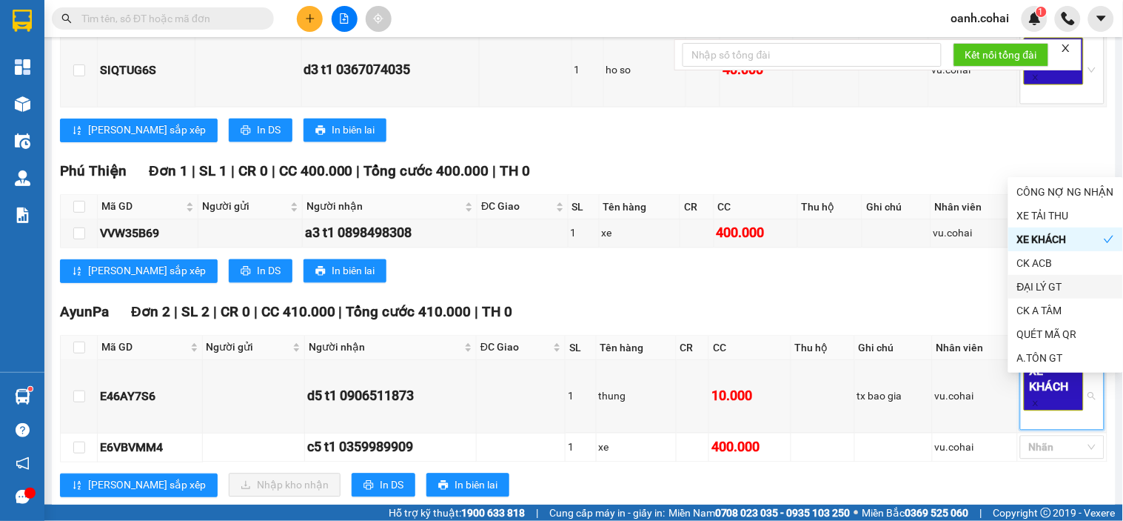
click at [929, 315] on div "AyunPa Đơn 2 | SL 2 | CR 0 | CC 410.000 | Tổng cước 410.000 | TH 0" at bounding box center [584, 312] width 1048 height 22
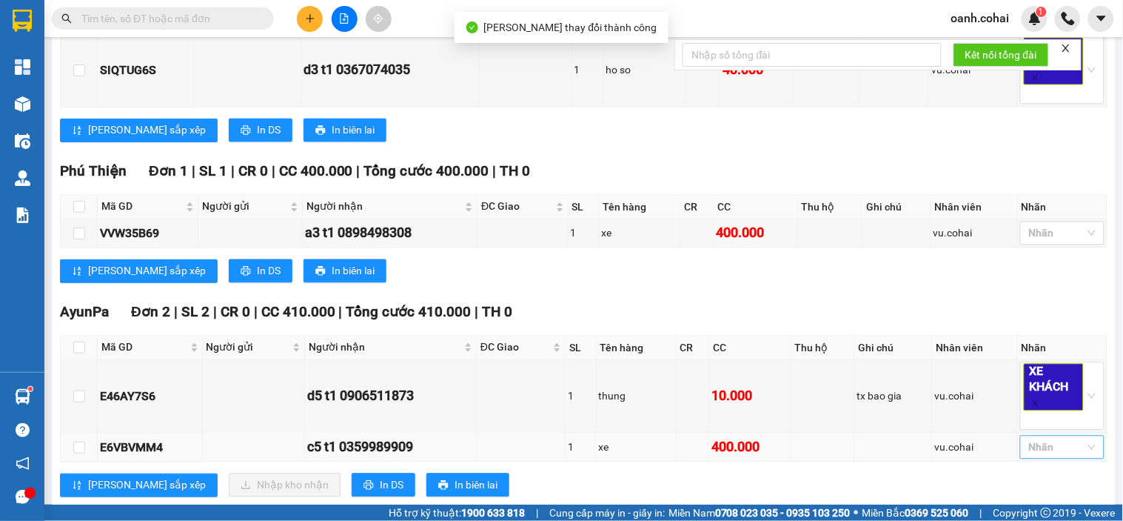
click at [1041, 456] on div at bounding box center [1055, 447] width 62 height 18
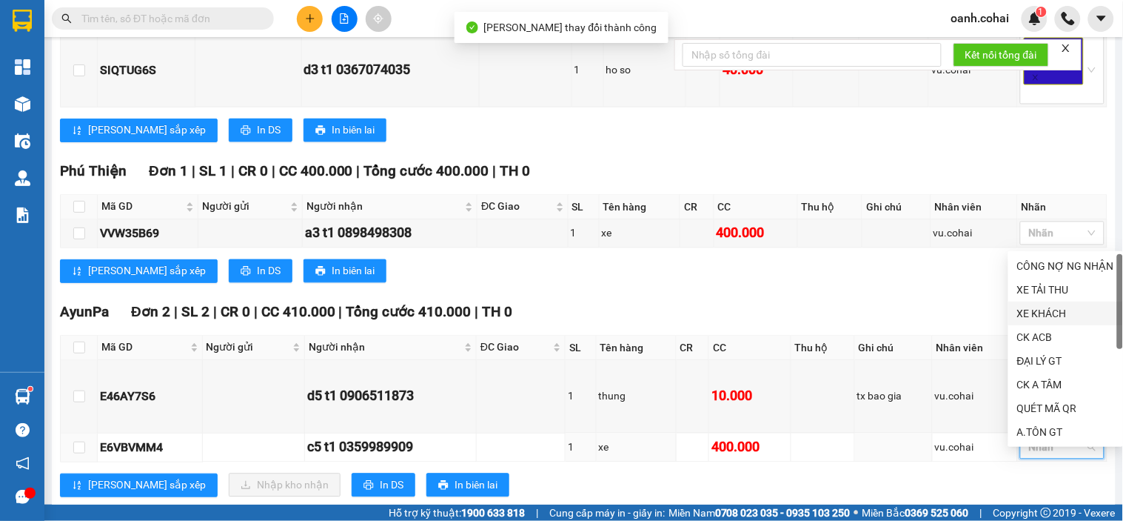
click at [1041, 311] on div "XE KHÁCH" at bounding box center [1066, 313] width 97 height 16
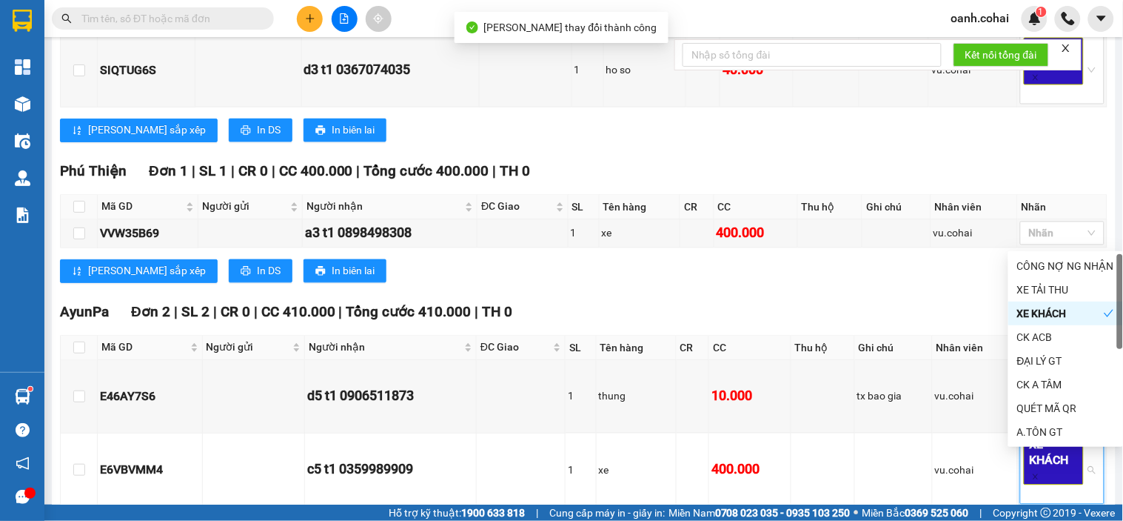
click at [862, 324] on div "AyunPa Đơn 2 | SL 2 | CR 0 | CC 410.000 | Tổng cước 410.000 | TH 0" at bounding box center [584, 312] width 1048 height 22
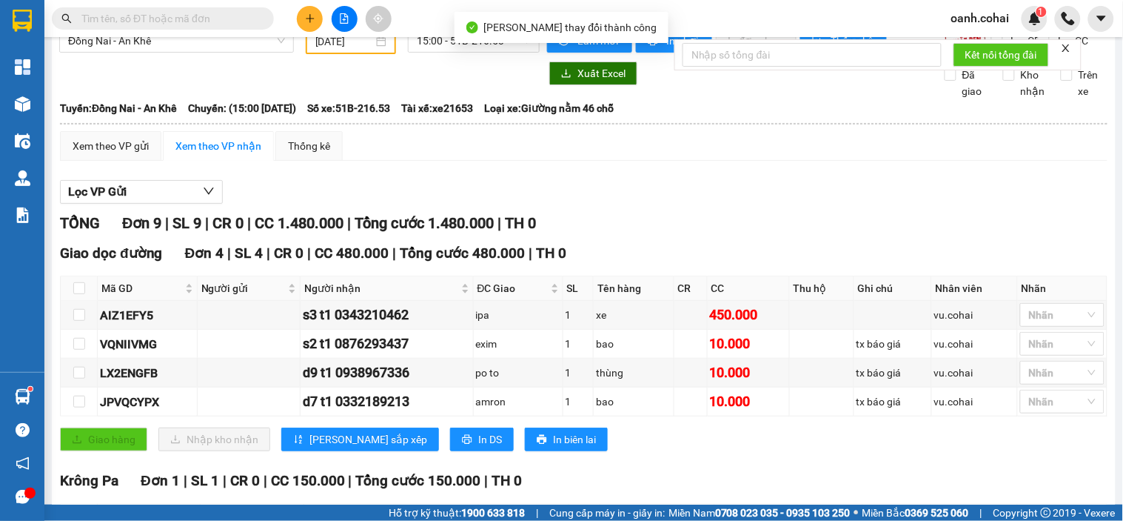
scroll to position [0, 0]
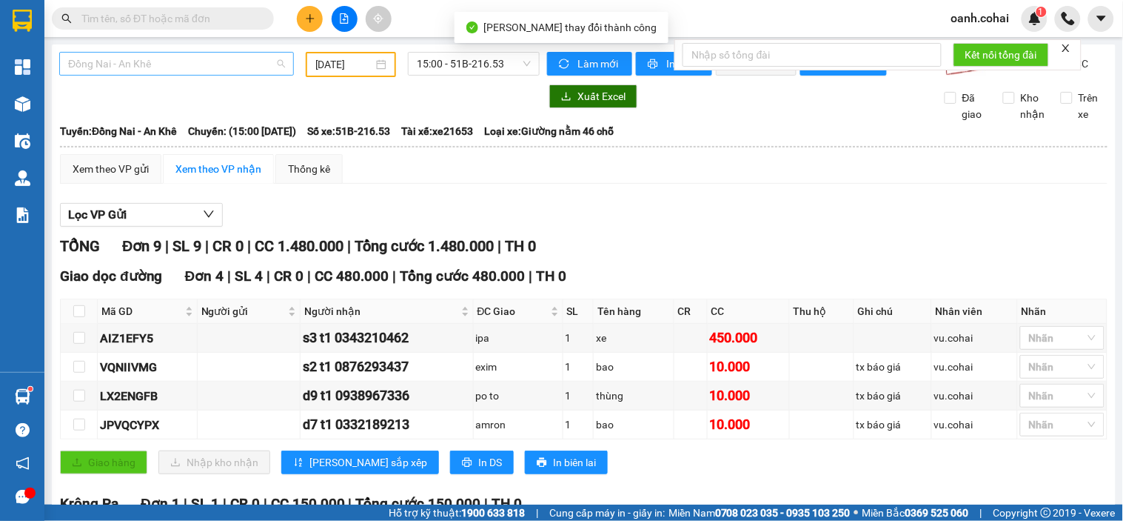
click at [226, 62] on span "Đồng Nai - An Khê" at bounding box center [176, 64] width 217 height 22
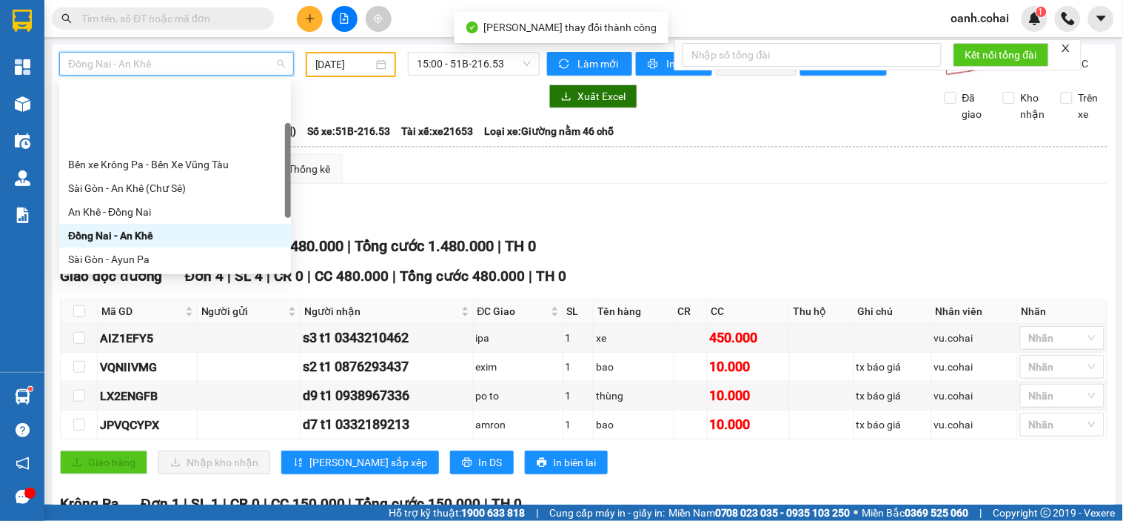
scroll to position [82, 0]
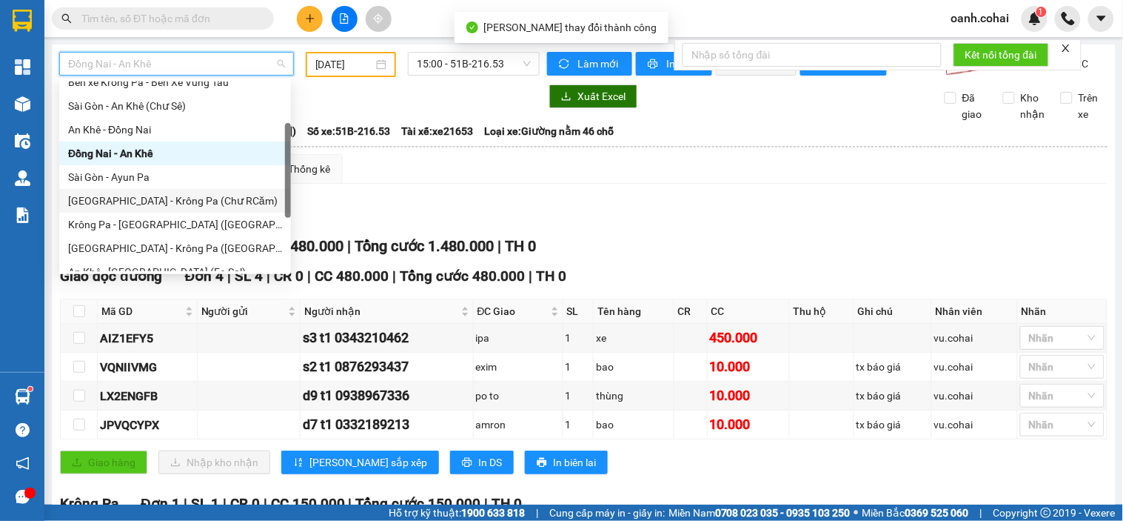
click at [168, 204] on div "[GEOGRAPHIC_DATA] - Krông Pa (Chư RCăm)" at bounding box center [175, 201] width 214 height 16
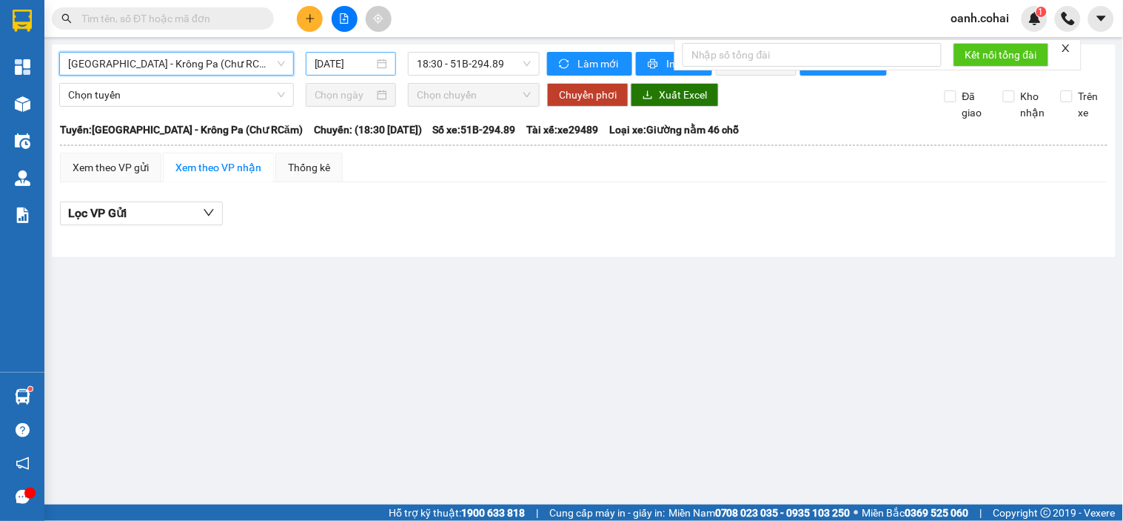
click at [333, 56] on input "[DATE]" at bounding box center [345, 64] width 60 height 16
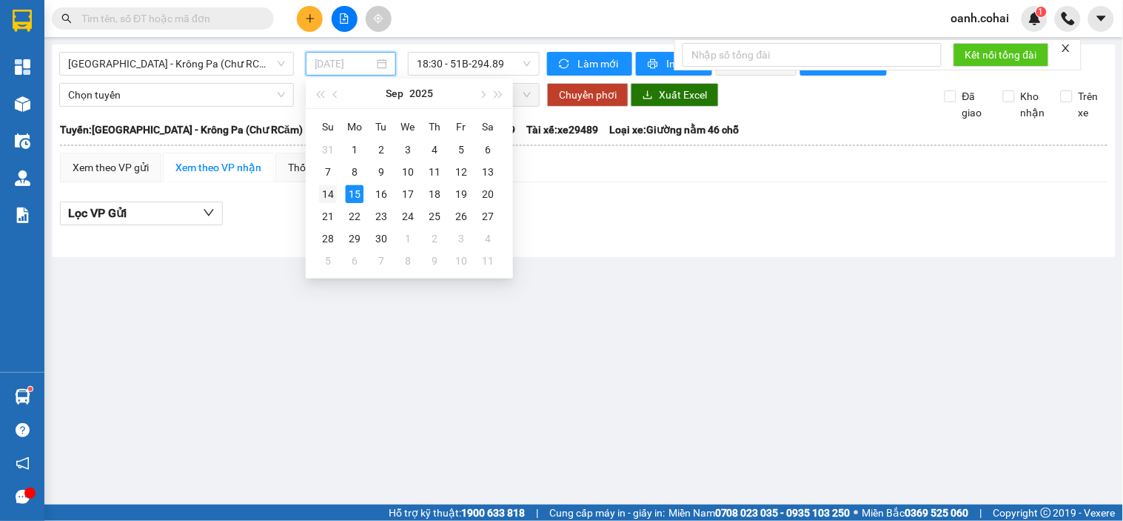
click at [327, 193] on div "14" at bounding box center [328, 194] width 18 height 18
type input "14/09/2025"
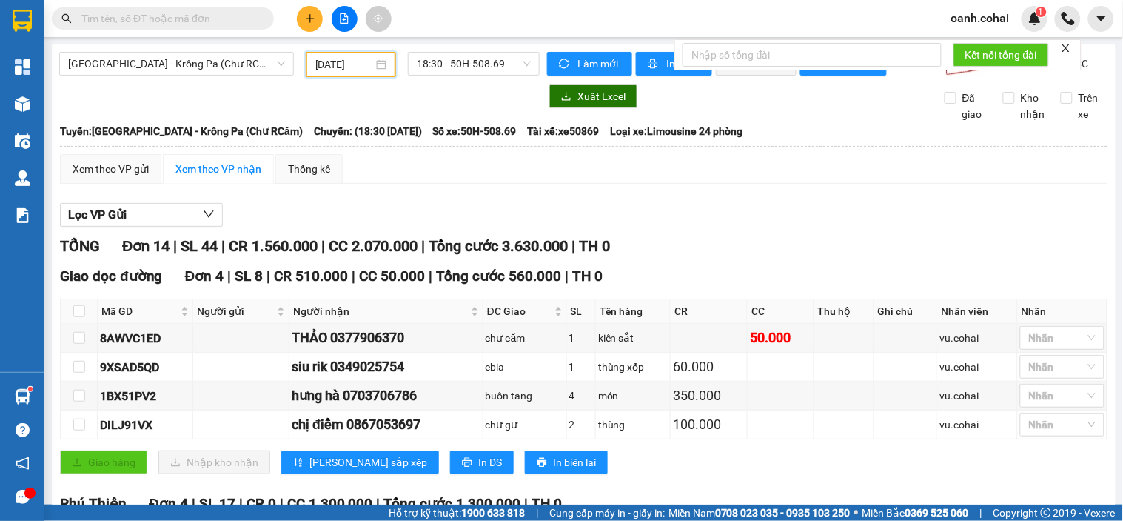
click at [212, 77] on div "Sài Gòn - Krông Pa (Chư RCăm) 14/09/2025 18:30 - 50H-508.69" at bounding box center [299, 64] width 481 height 25
click at [213, 70] on span "[GEOGRAPHIC_DATA] - Krông Pa (Chư RCăm)" at bounding box center [176, 64] width 217 height 22
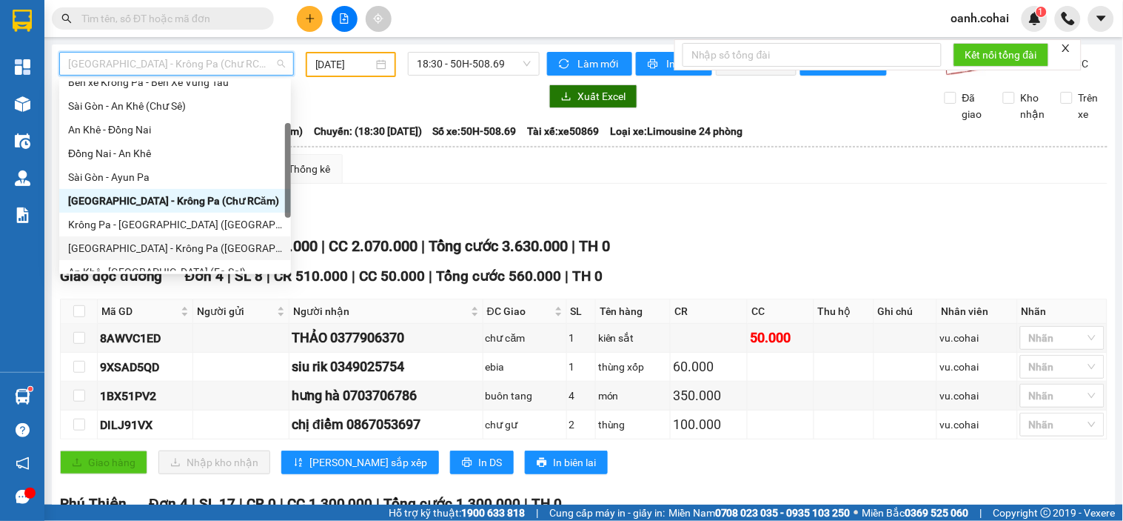
click at [163, 244] on div "[GEOGRAPHIC_DATA] - Krông Pa ([GEOGRAPHIC_DATA])" at bounding box center [175, 248] width 214 height 16
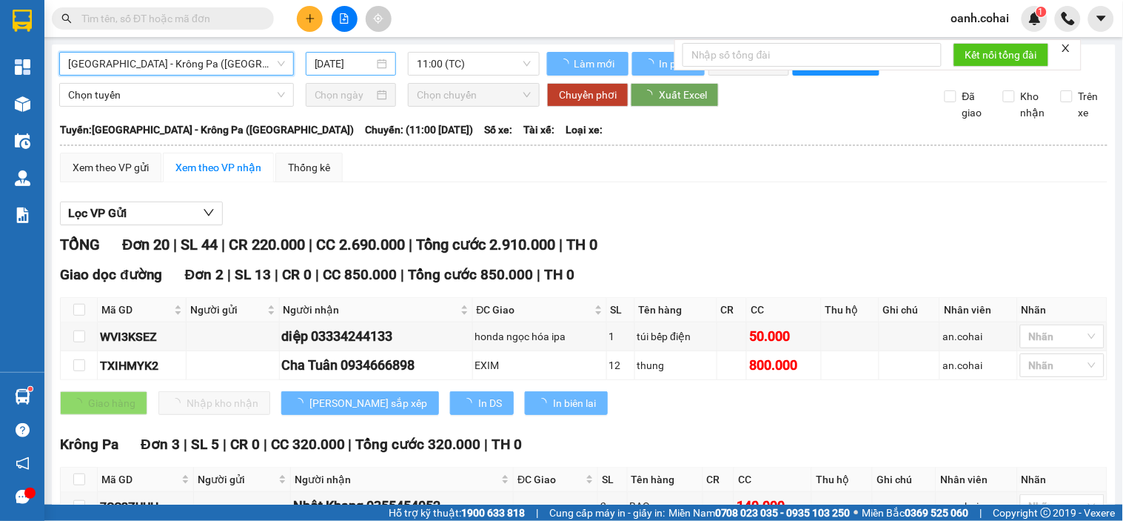
click at [373, 67] on div "[DATE]" at bounding box center [351, 64] width 73 height 16
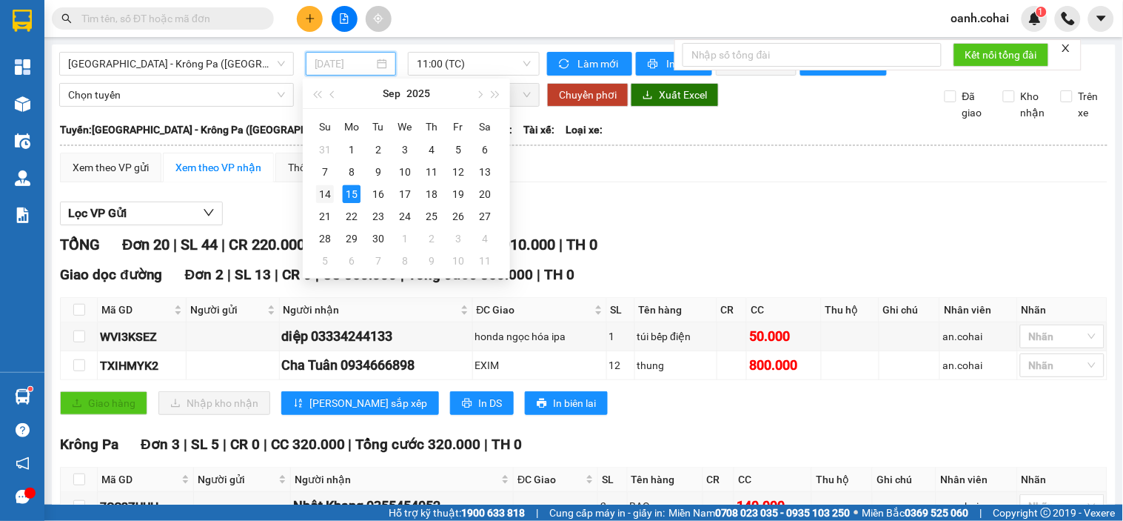
click at [319, 196] on div "14" at bounding box center [325, 194] width 18 height 18
type input "14/09/2025"
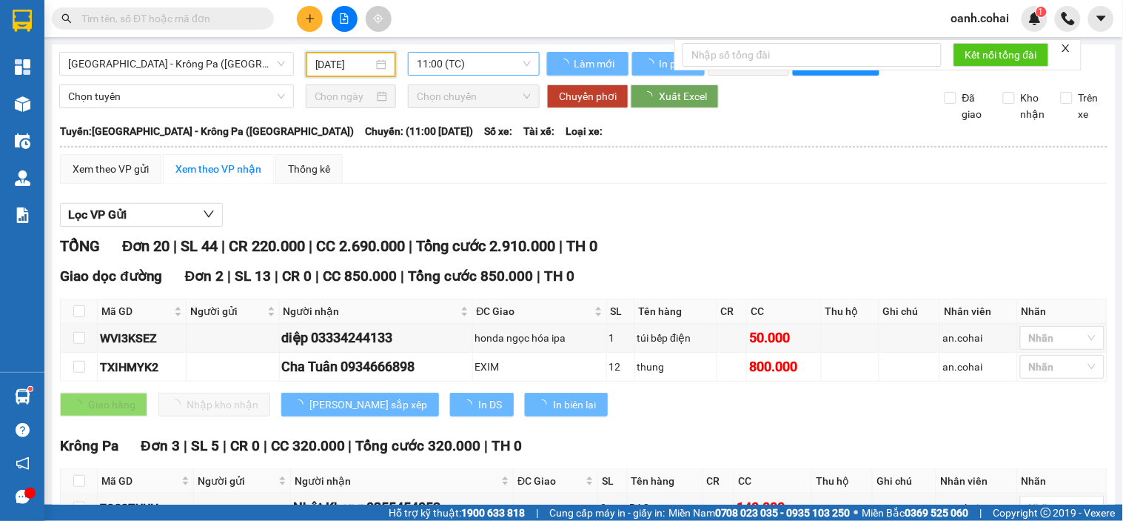
click at [490, 67] on span "11:00 (TC)" at bounding box center [474, 64] width 114 height 22
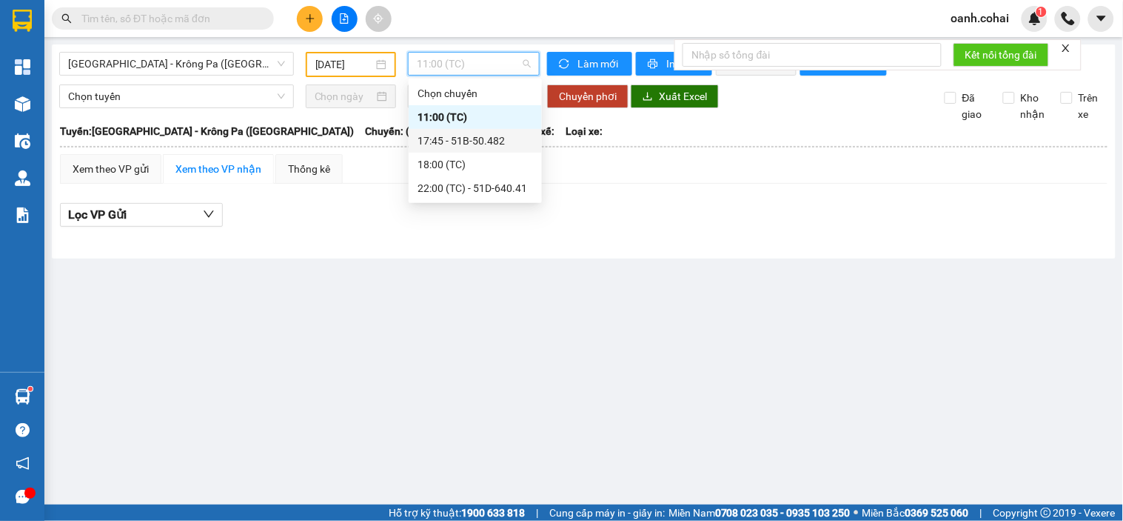
click at [482, 142] on div "17:45 - 51B-50.482" at bounding box center [476, 141] width 116 height 16
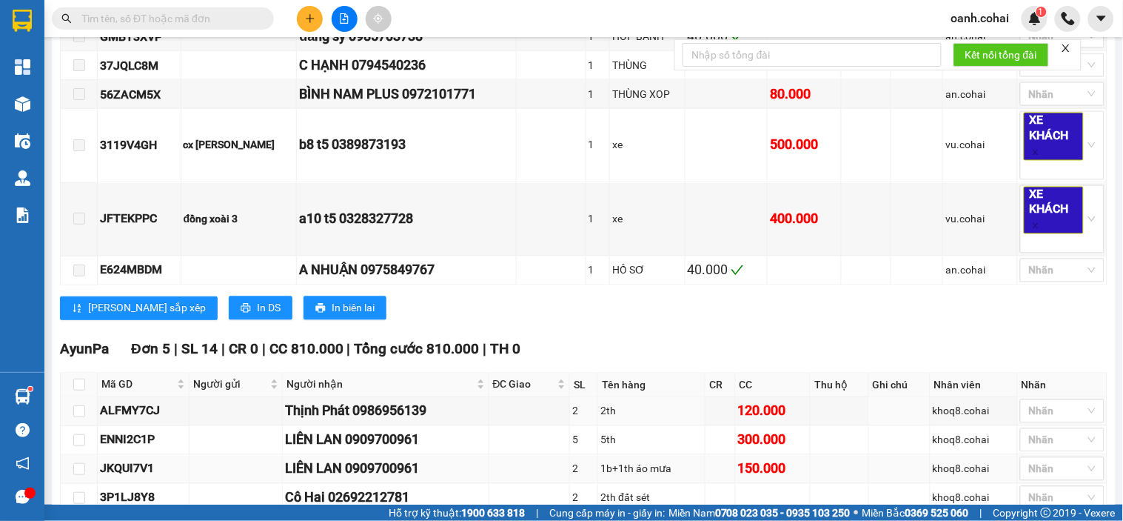
scroll to position [741, 0]
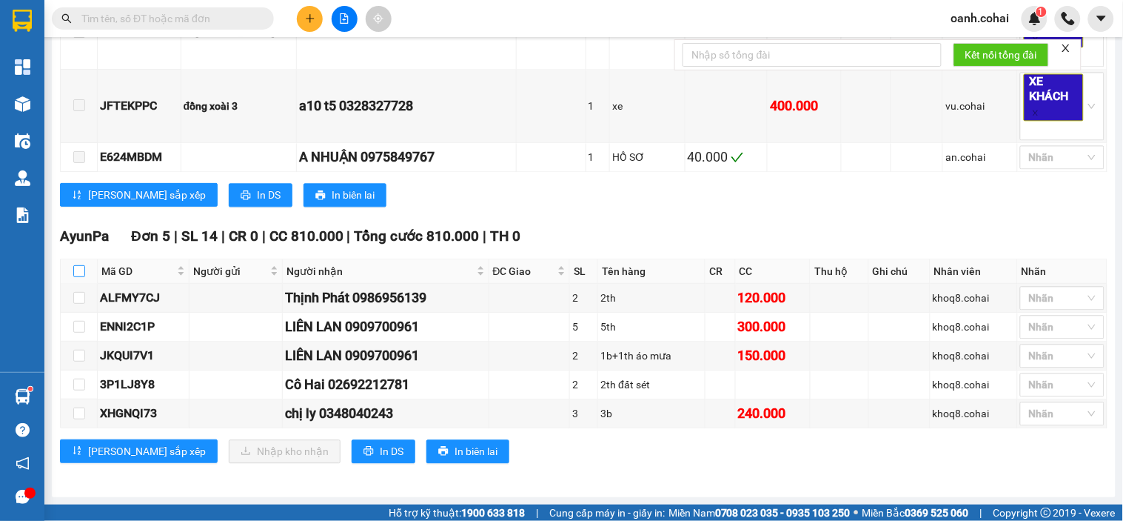
click at [78, 273] on input "checkbox" at bounding box center [79, 271] width 12 height 12
checkbox input "true"
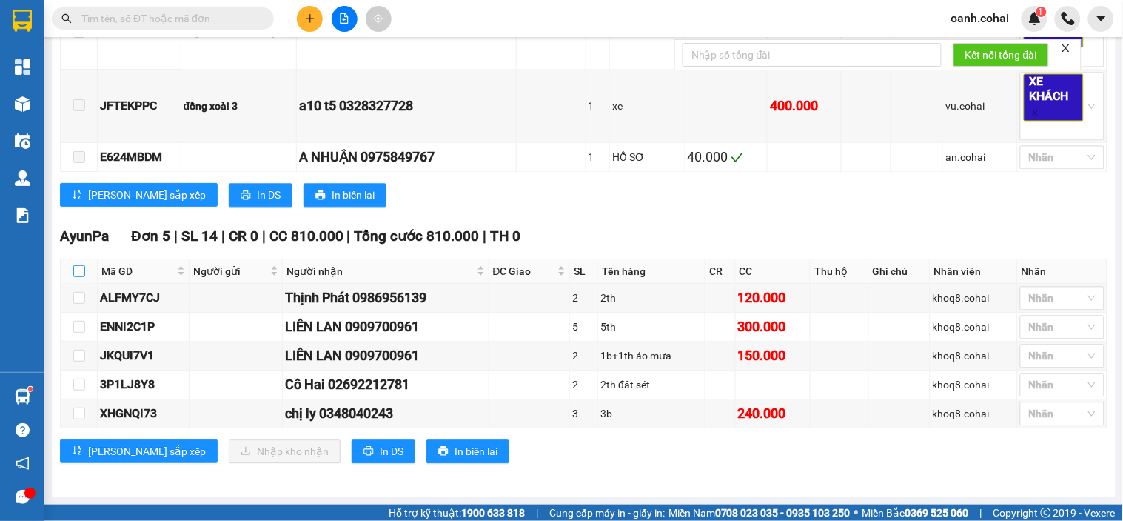
checkbox input "true"
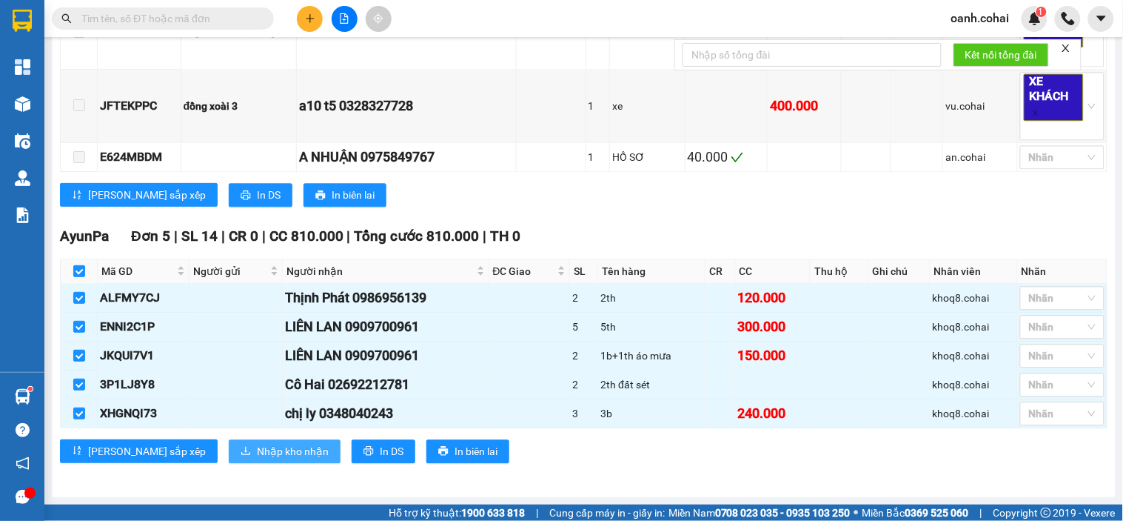
click at [257, 459] on span "Nhập kho nhận" at bounding box center [293, 451] width 72 height 16
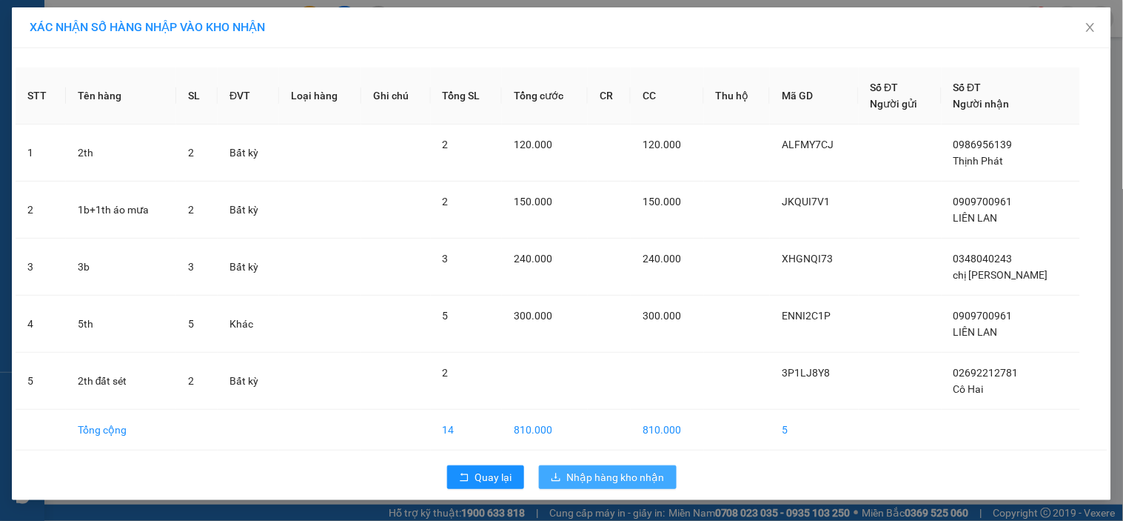
click at [604, 470] on span "Nhập hàng kho nhận" at bounding box center [616, 477] width 98 height 16
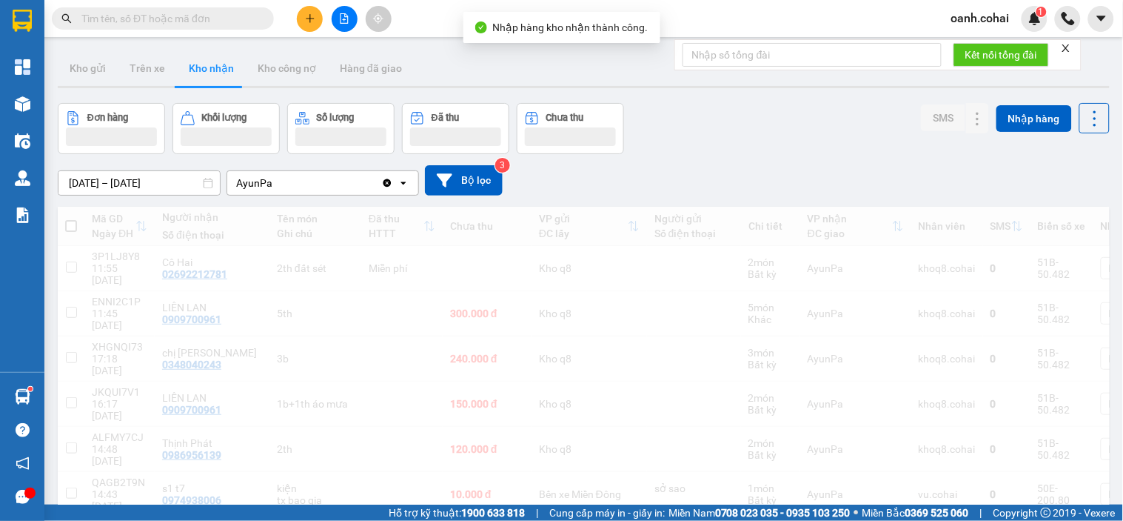
click at [344, 19] on icon "file-add" at bounding box center [344, 18] width 10 height 10
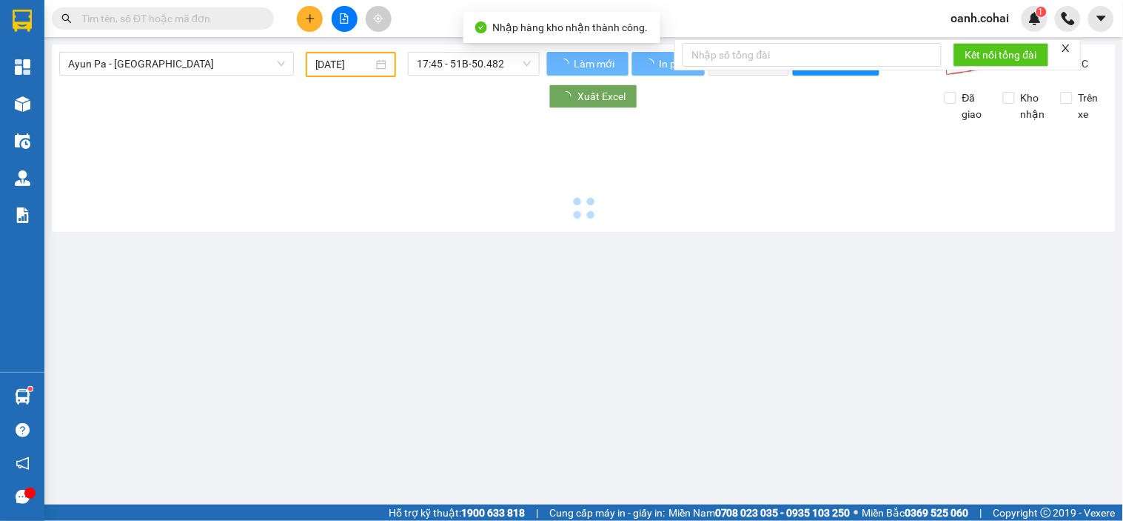
type input "[DATE]"
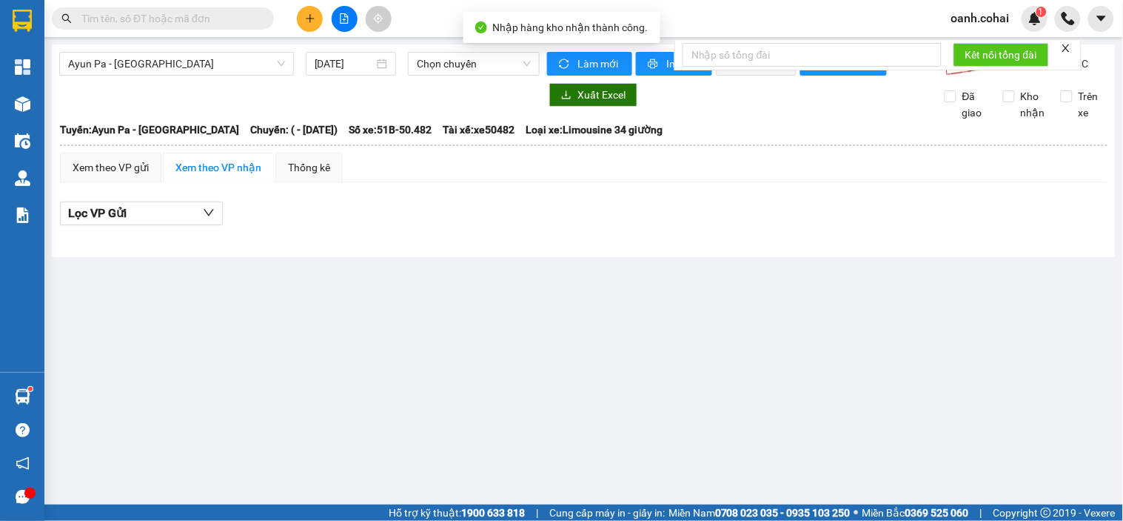
click at [196, 61] on span "Ayun Pa - [GEOGRAPHIC_DATA]" at bounding box center [176, 64] width 217 height 22
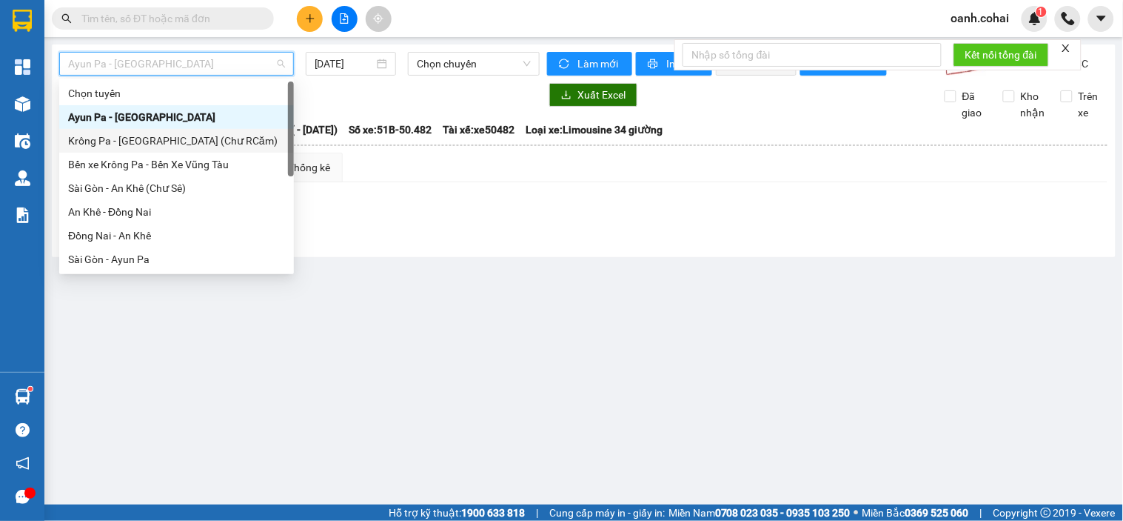
scroll to position [82, 0]
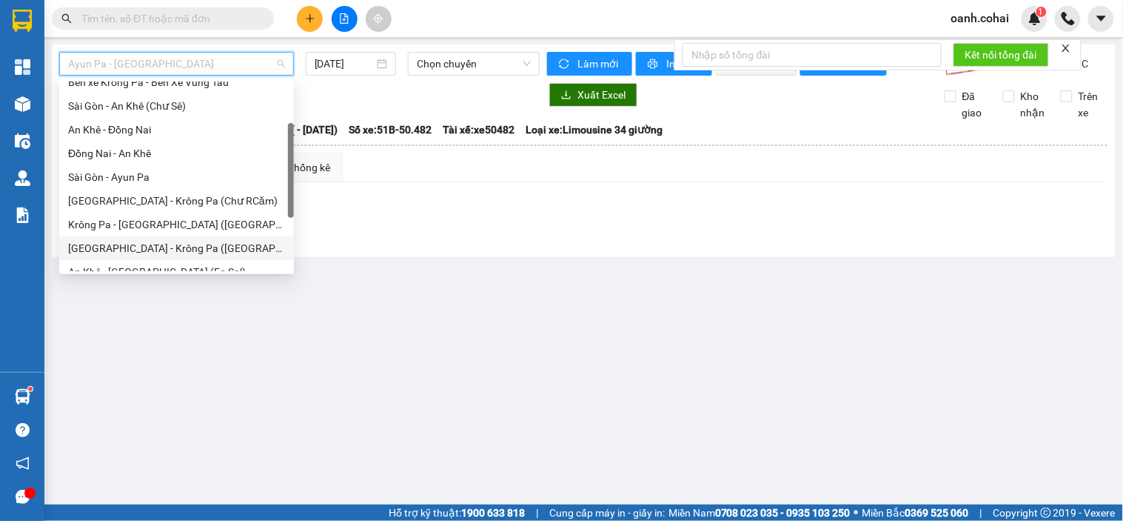
click at [141, 244] on div "[GEOGRAPHIC_DATA] - Krông Pa ([GEOGRAPHIC_DATA])" at bounding box center [176, 248] width 217 height 16
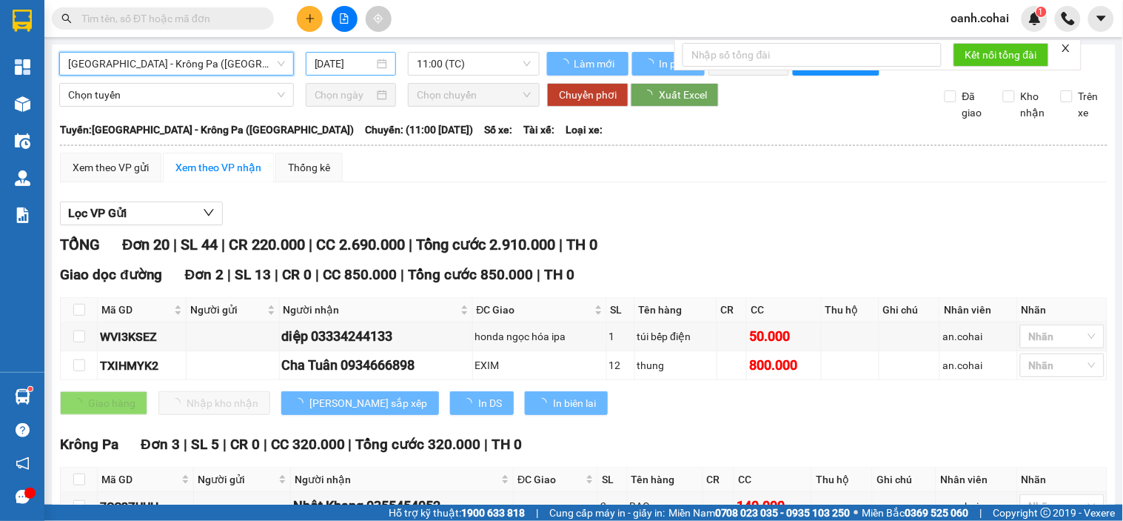
click at [338, 63] on input "[DATE]" at bounding box center [345, 64] width 60 height 16
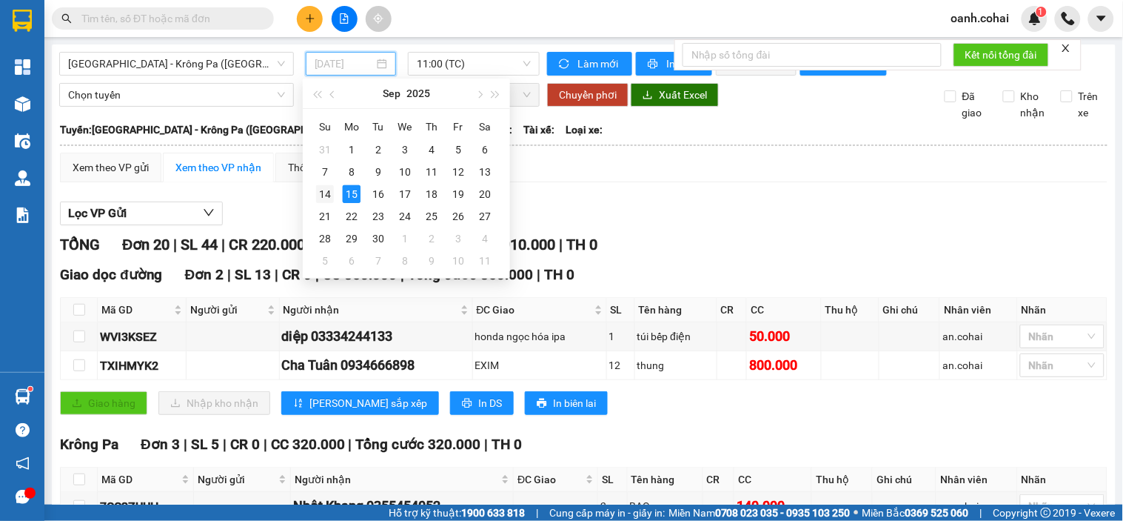
click at [323, 200] on div "14" at bounding box center [325, 194] width 18 height 18
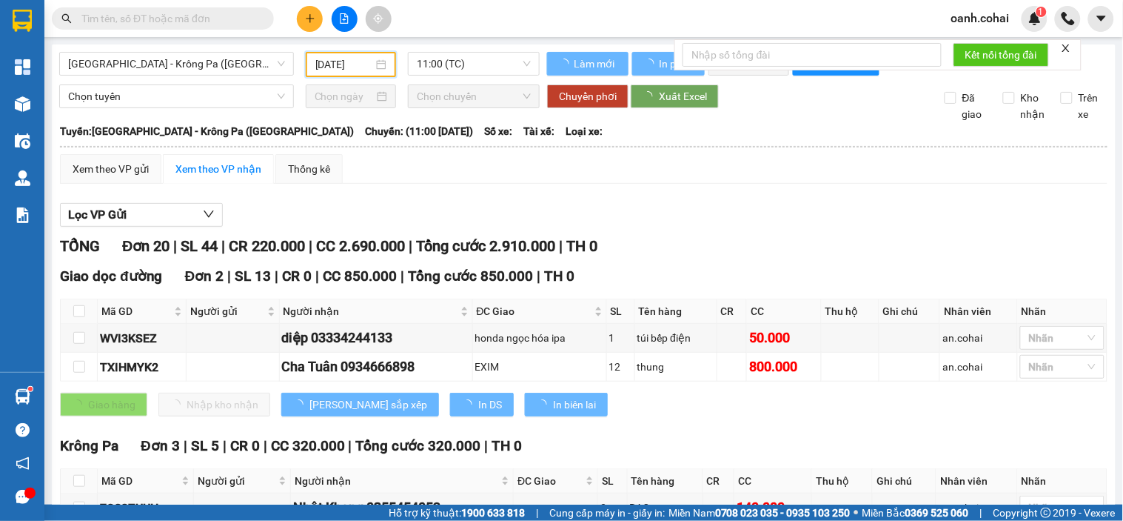
type input "14/09/2025"
click at [492, 65] on span "11:00 (TC)" at bounding box center [474, 64] width 114 height 22
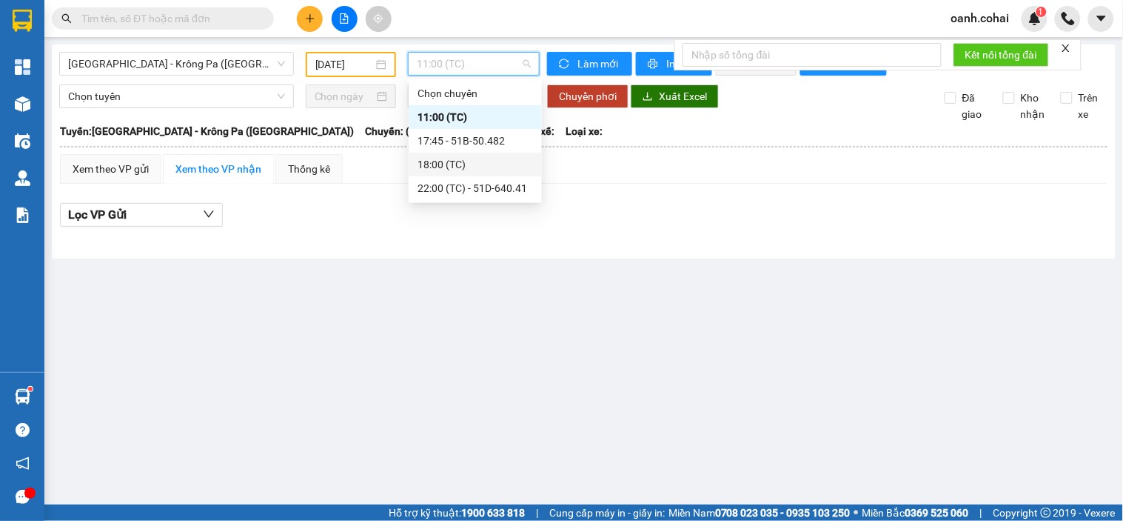
click at [461, 167] on div "18:00 (TC)" at bounding box center [476, 164] width 116 height 16
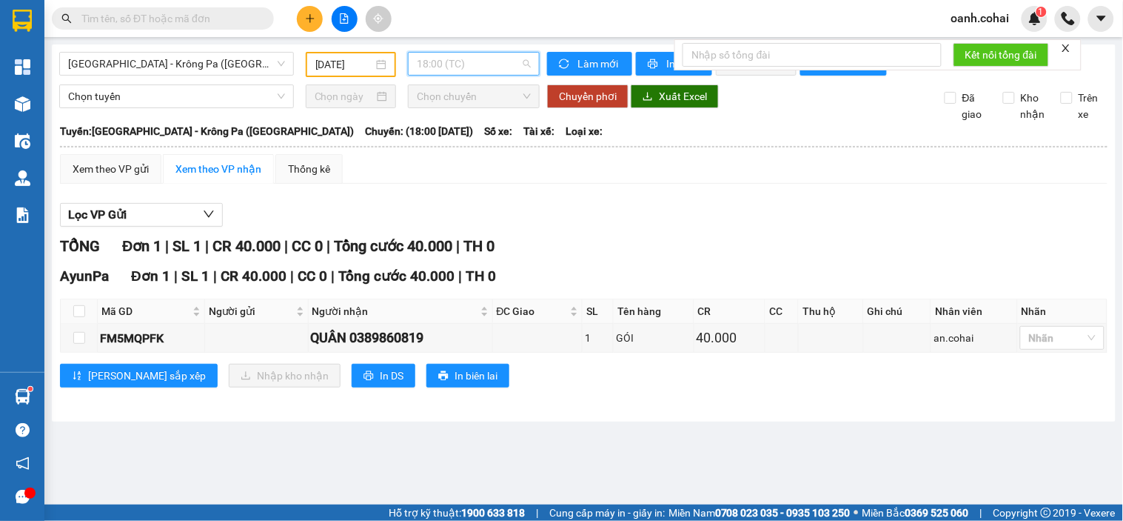
click at [479, 67] on span "18:00 (TC)" at bounding box center [474, 64] width 114 height 22
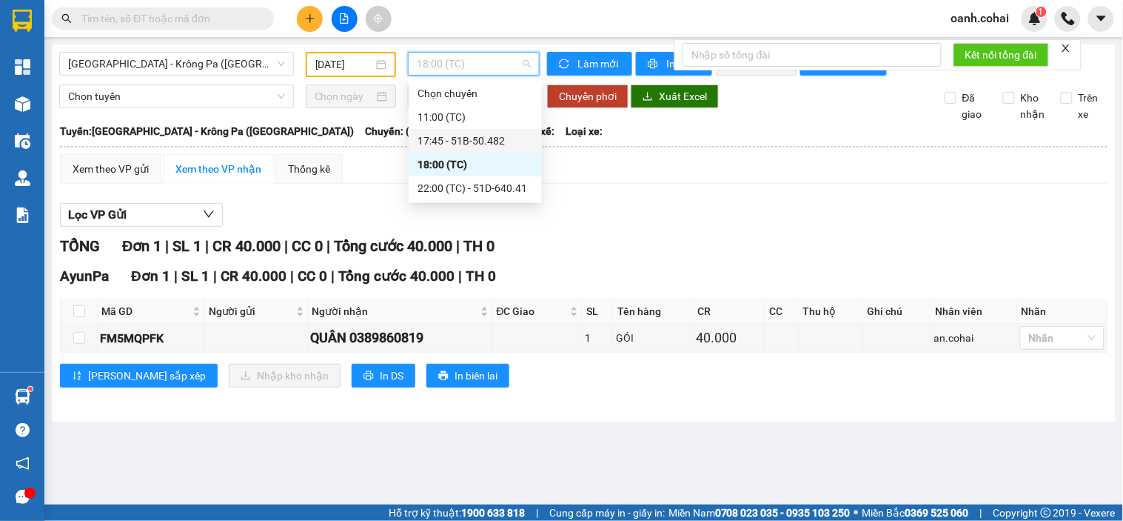
click at [459, 138] on div "17:45 - 51B-50.482" at bounding box center [476, 141] width 116 height 16
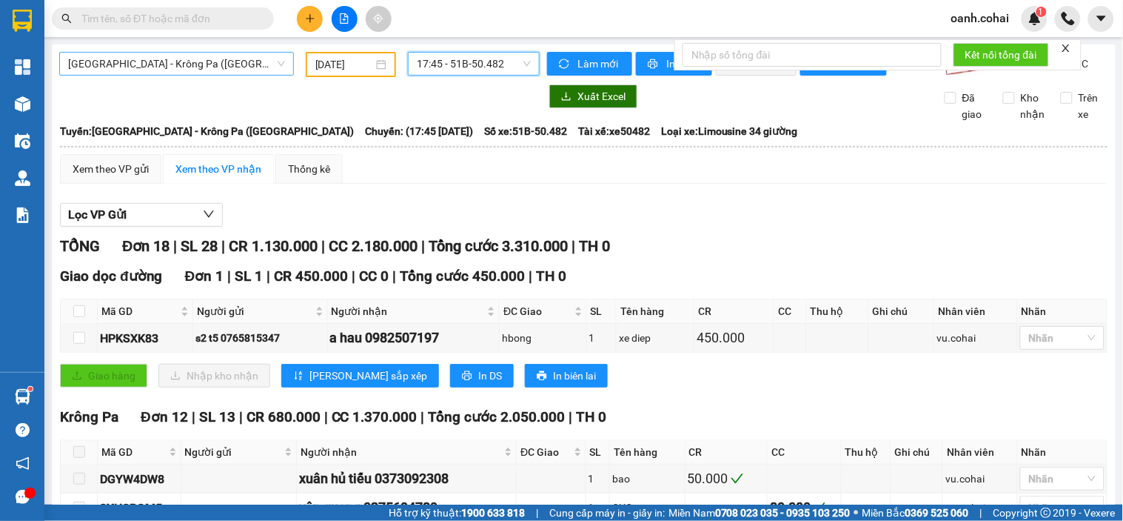
click at [168, 63] on span "[GEOGRAPHIC_DATA] - Krông Pa ([GEOGRAPHIC_DATA])" at bounding box center [176, 64] width 217 height 22
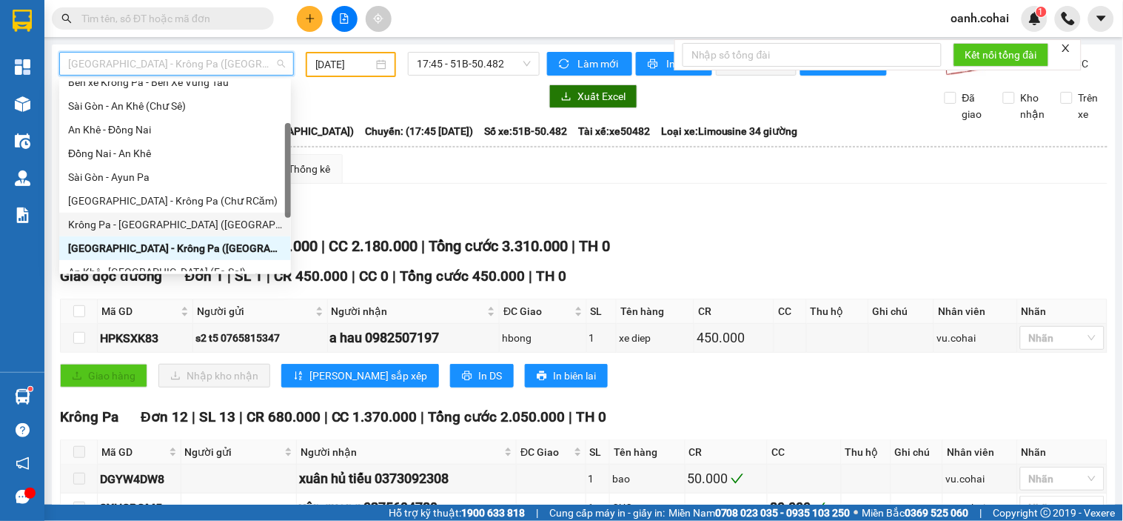
scroll to position [164, 0]
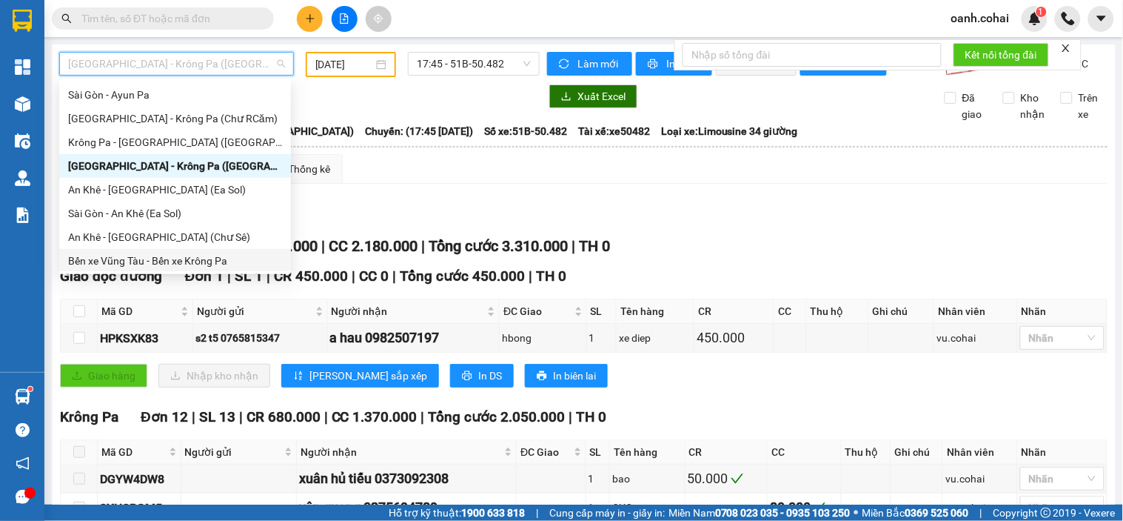
click at [161, 258] on div "Bến xe Vũng Tàu - Bến xe Krông Pa" at bounding box center [175, 261] width 214 height 16
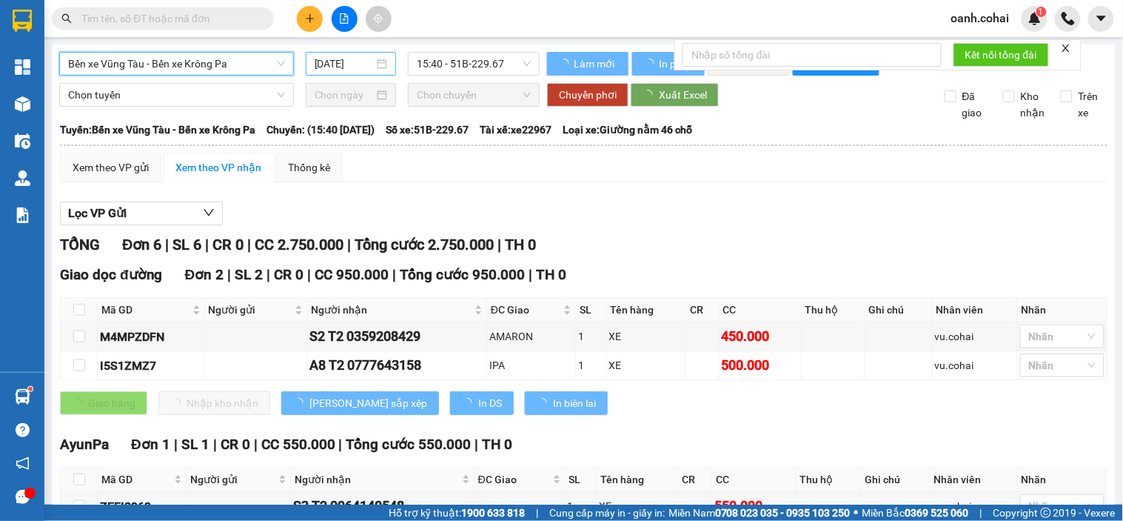
click at [349, 58] on input "[DATE]" at bounding box center [345, 64] width 60 height 16
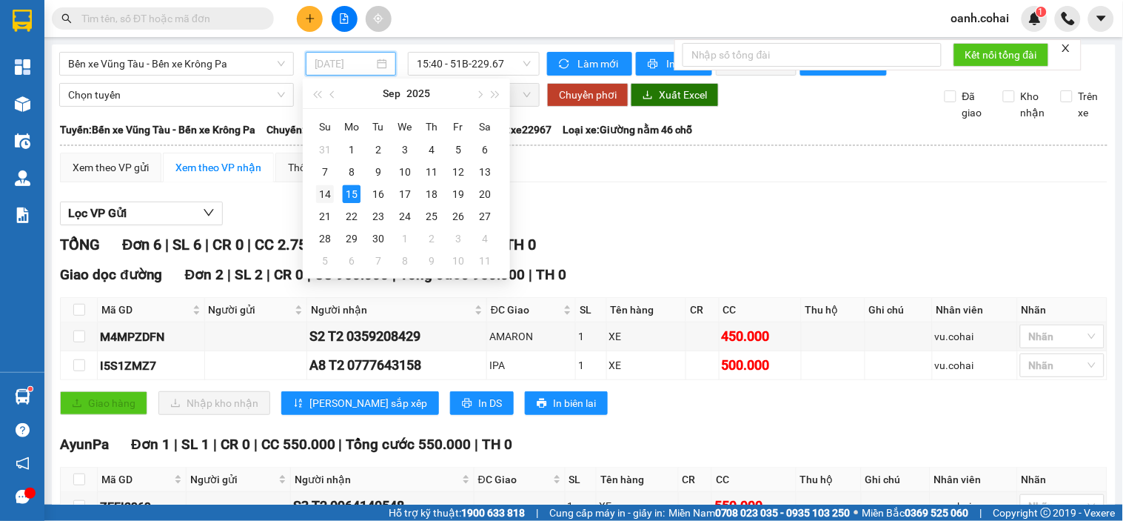
click at [335, 195] on td "14" at bounding box center [325, 194] width 27 height 22
type input "14/09/2025"
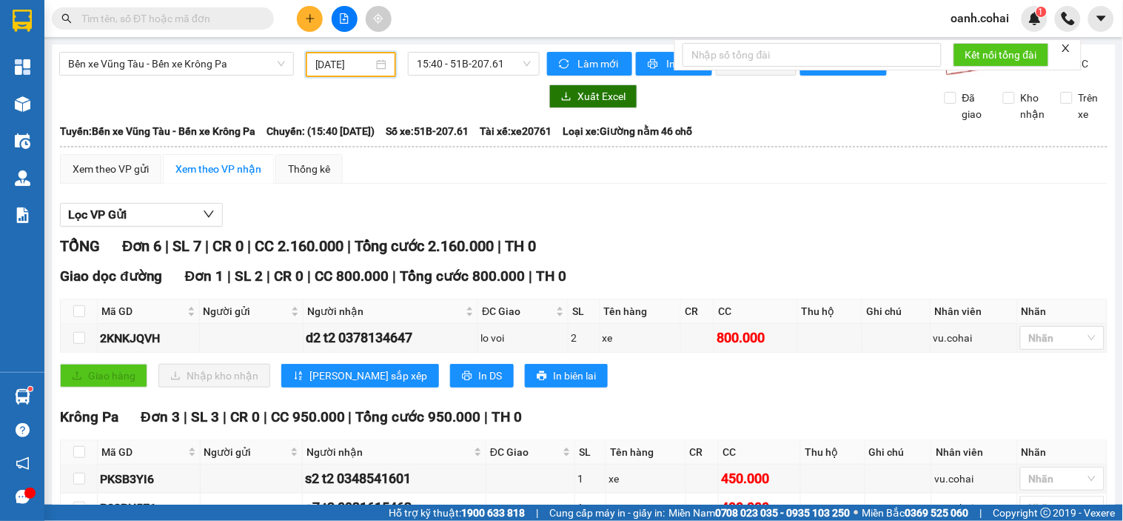
drag, startPoint x: 175, startPoint y: 59, endPoint x: 176, endPoint y: 113, distance: 53.3
click at [176, 59] on span "Bến xe Vũng Tàu - Bến xe Krông Pa" at bounding box center [176, 64] width 217 height 22
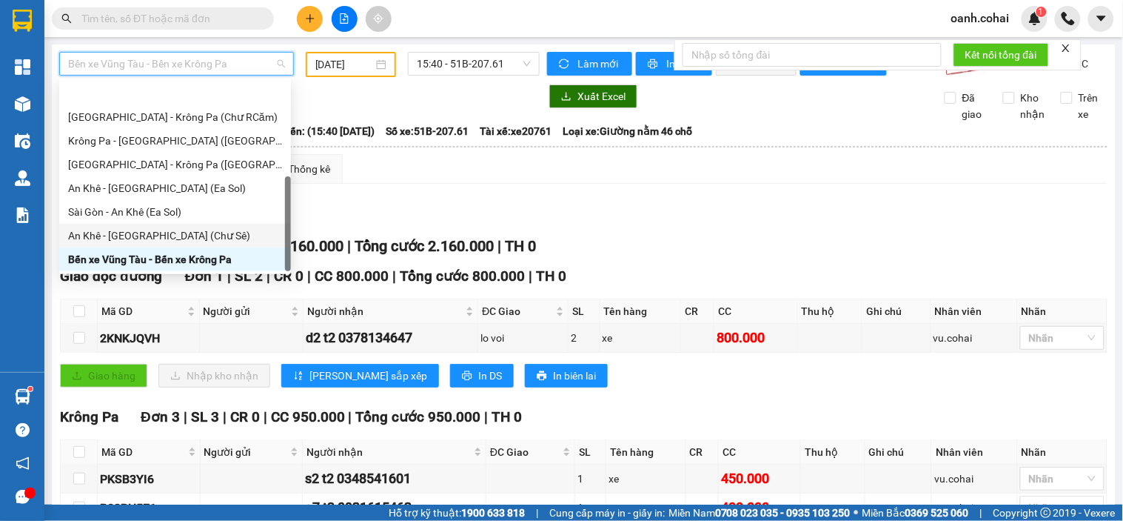
scroll to position [213, 0]
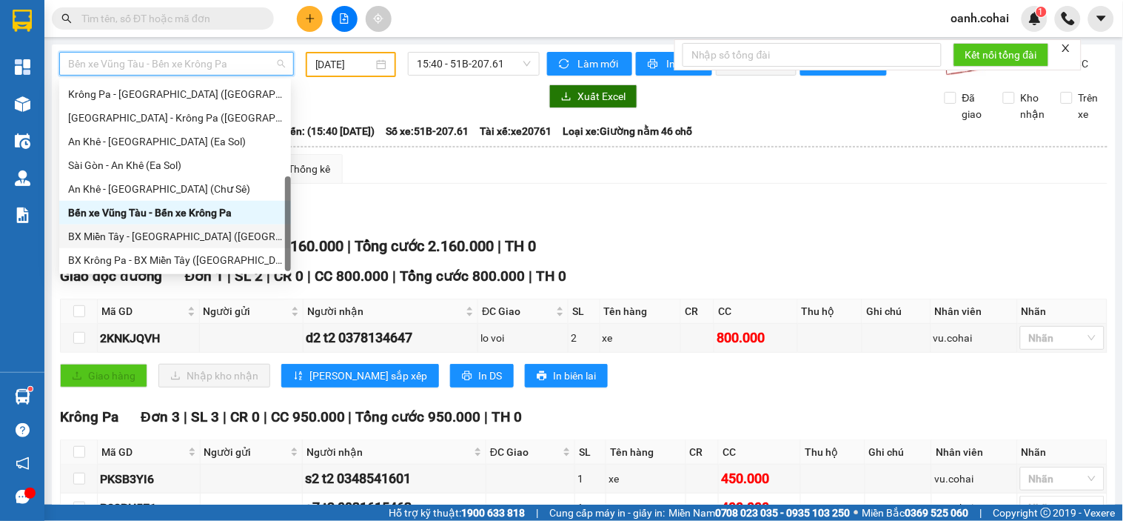
click at [159, 233] on div "BX Miền Tây - [GEOGRAPHIC_DATA] ([GEOGRAPHIC_DATA] - [GEOGRAPHIC_DATA])" at bounding box center [175, 236] width 214 height 16
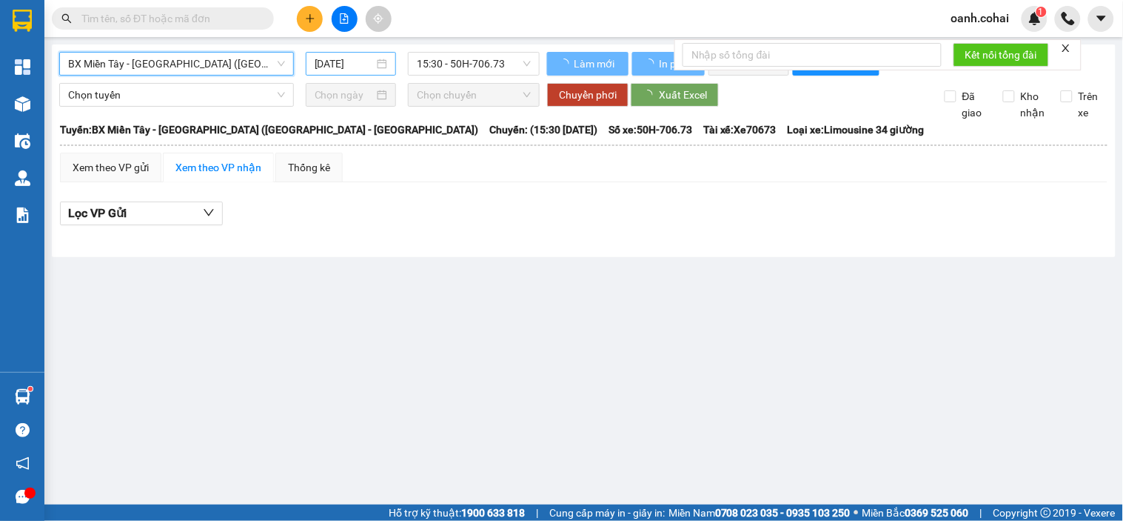
click at [345, 56] on input "[DATE]" at bounding box center [345, 64] width 60 height 16
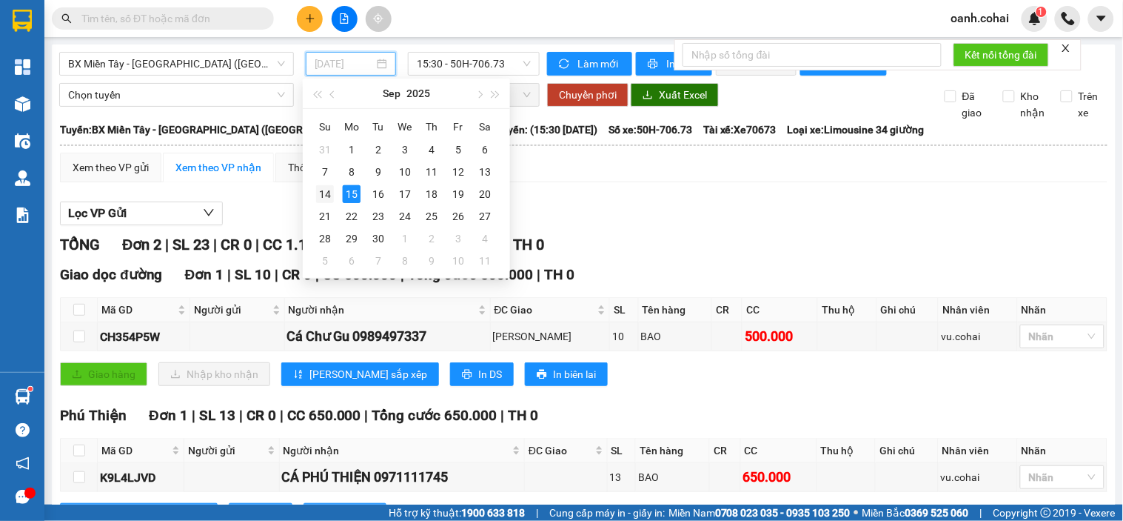
click at [324, 193] on div "14" at bounding box center [325, 194] width 18 height 18
type input "14/09/2025"
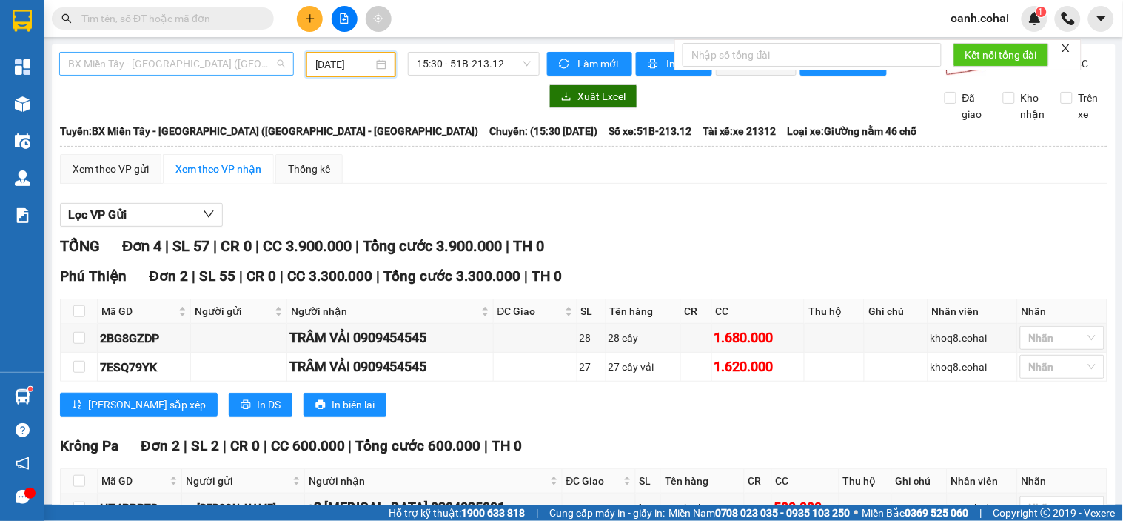
click at [196, 62] on span "BX Miền Tây - [GEOGRAPHIC_DATA] ([GEOGRAPHIC_DATA] - [GEOGRAPHIC_DATA])" at bounding box center [176, 64] width 217 height 22
click at [355, 224] on div "Lọc VP Gửi" at bounding box center [584, 215] width 1048 height 24
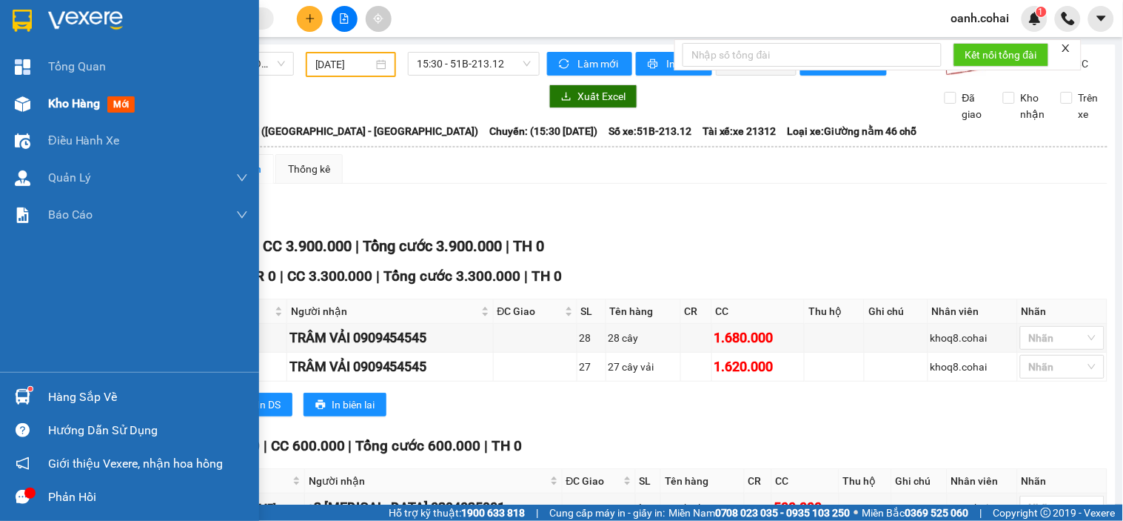
click at [62, 107] on span "Kho hàng" at bounding box center [74, 103] width 52 height 14
click at [63, 107] on span "Kho hàng" at bounding box center [74, 103] width 52 height 14
click at [64, 107] on span "Kho hàng" at bounding box center [74, 103] width 52 height 14
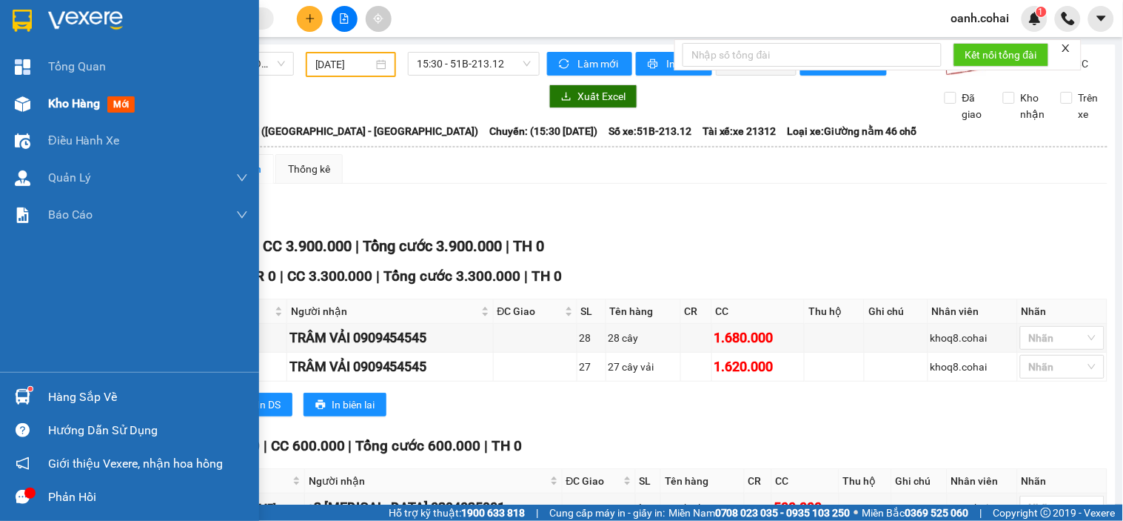
click at [65, 107] on span "Kho hàng" at bounding box center [74, 103] width 52 height 14
click at [79, 97] on span "Kho hàng" at bounding box center [74, 103] width 52 height 14
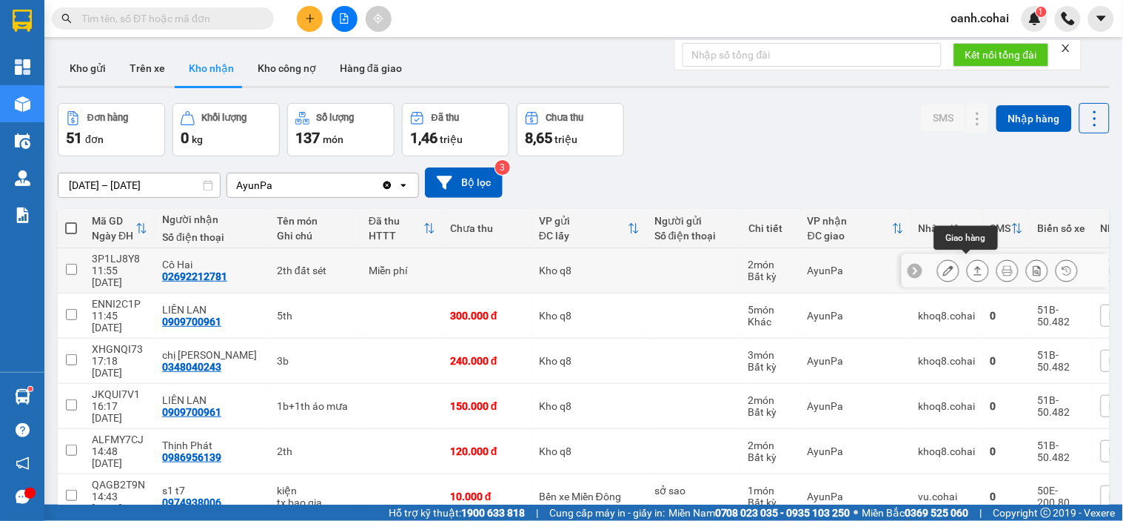
click at [973, 265] on icon at bounding box center [978, 270] width 10 height 10
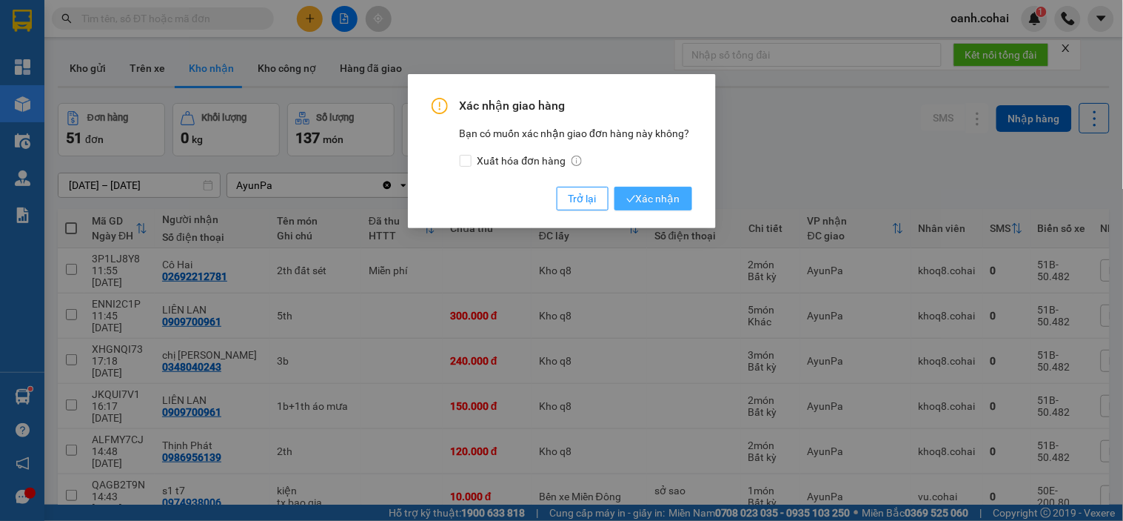
click at [653, 198] on span "Xác nhận" at bounding box center [654, 198] width 54 height 16
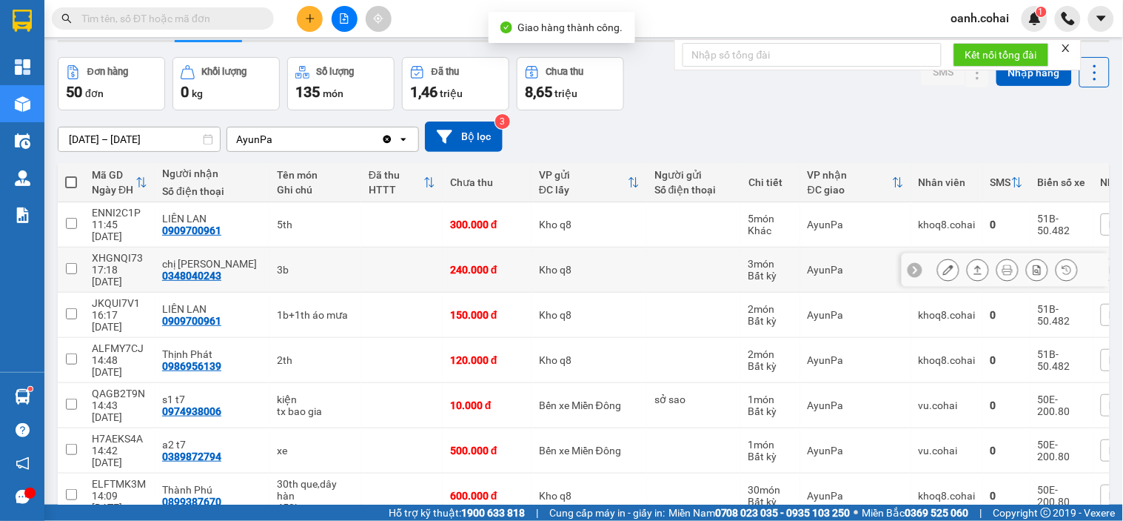
scroll to position [82, 0]
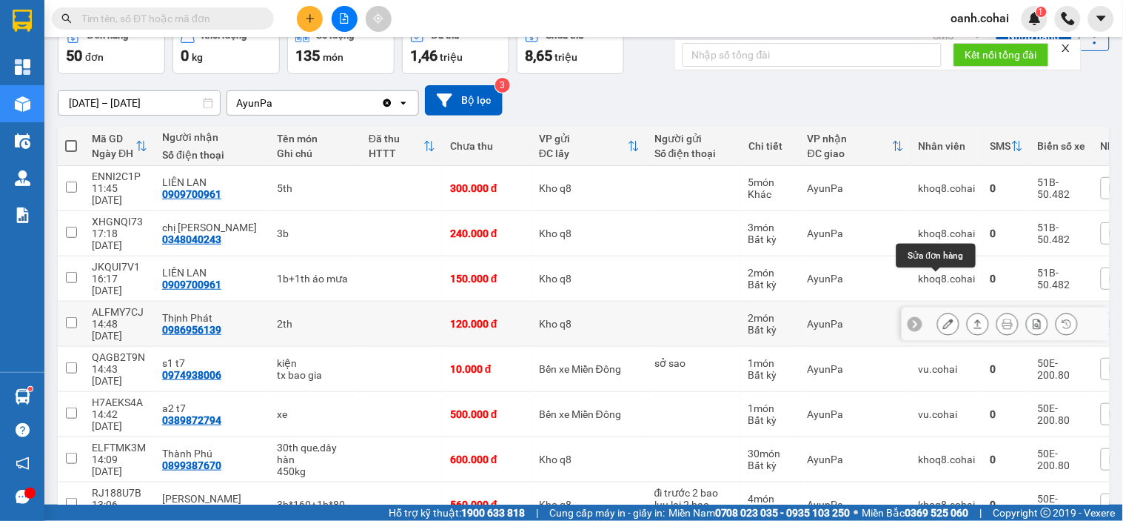
click at [944, 318] on icon at bounding box center [949, 323] width 10 height 10
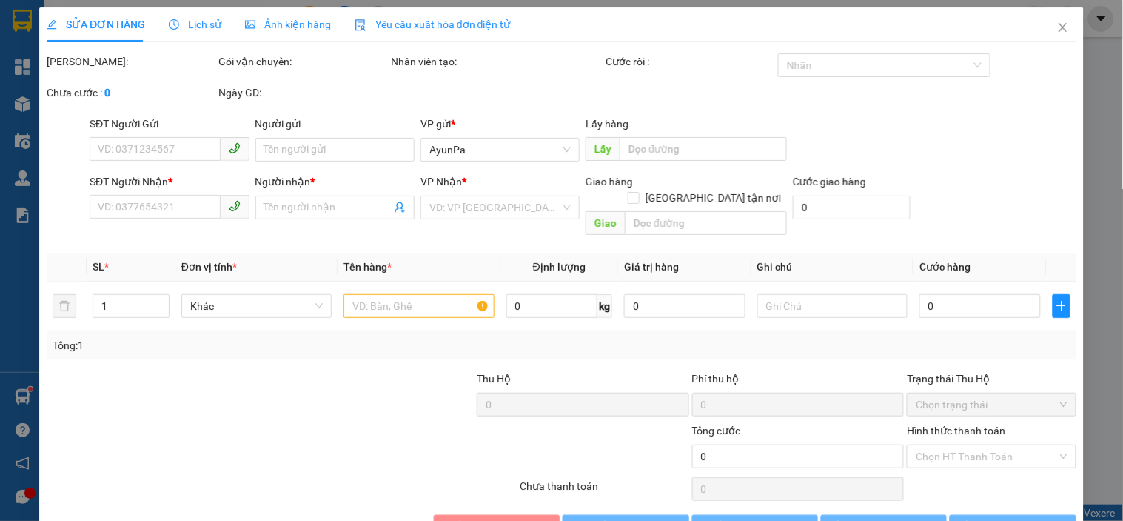
type input "0986956139"
type input "Thịnh Phát"
type input "120.000"
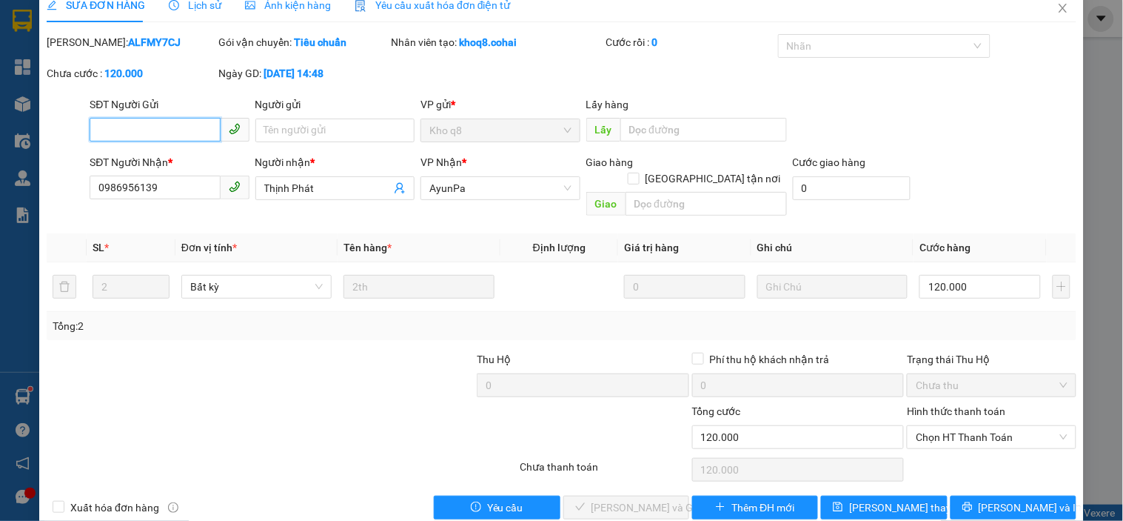
scroll to position [30, 0]
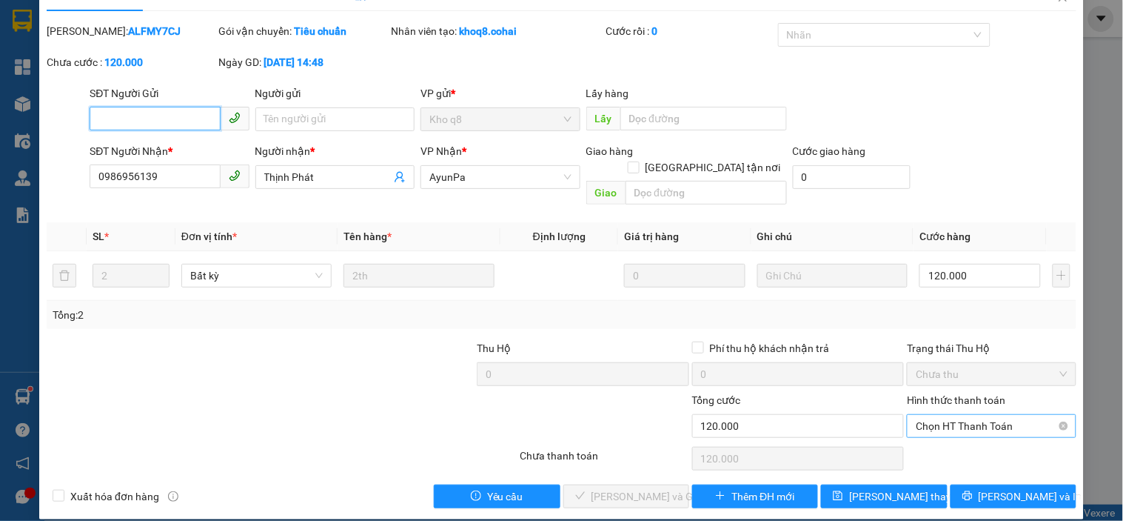
click at [966, 415] on span "Chọn HT Thanh Toán" at bounding box center [991, 426] width 151 height 22
click at [941, 433] on div "Tại văn phòng" at bounding box center [983, 439] width 150 height 16
type input "0"
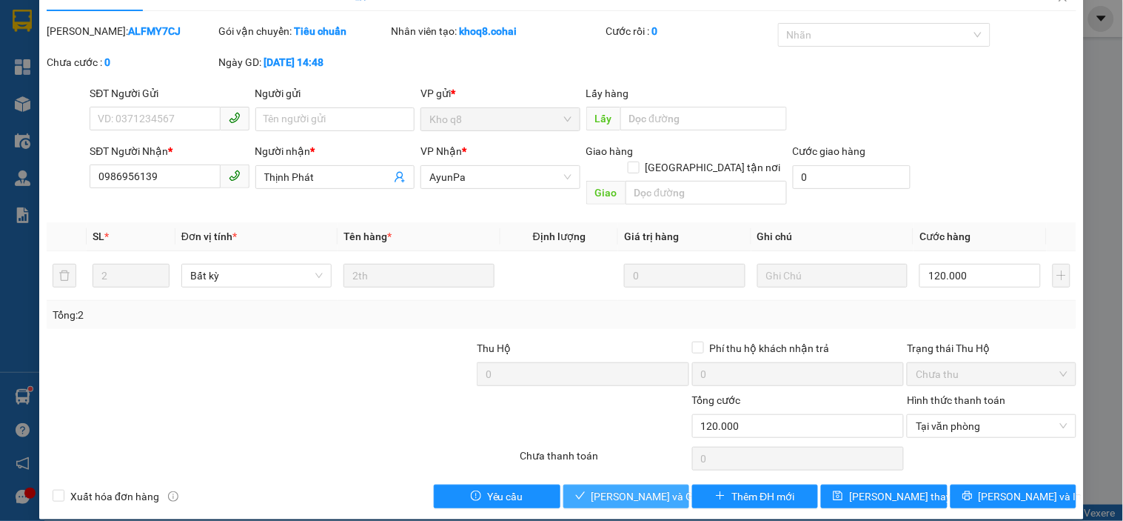
click at [610, 488] on span "[PERSON_NAME] và Giao hàng" at bounding box center [663, 496] width 142 height 16
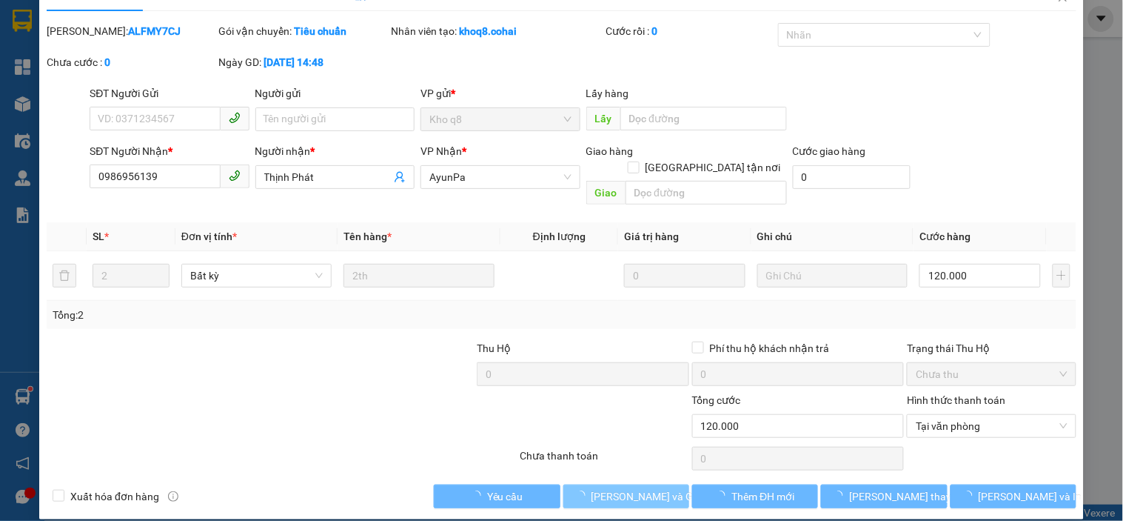
scroll to position [0, 0]
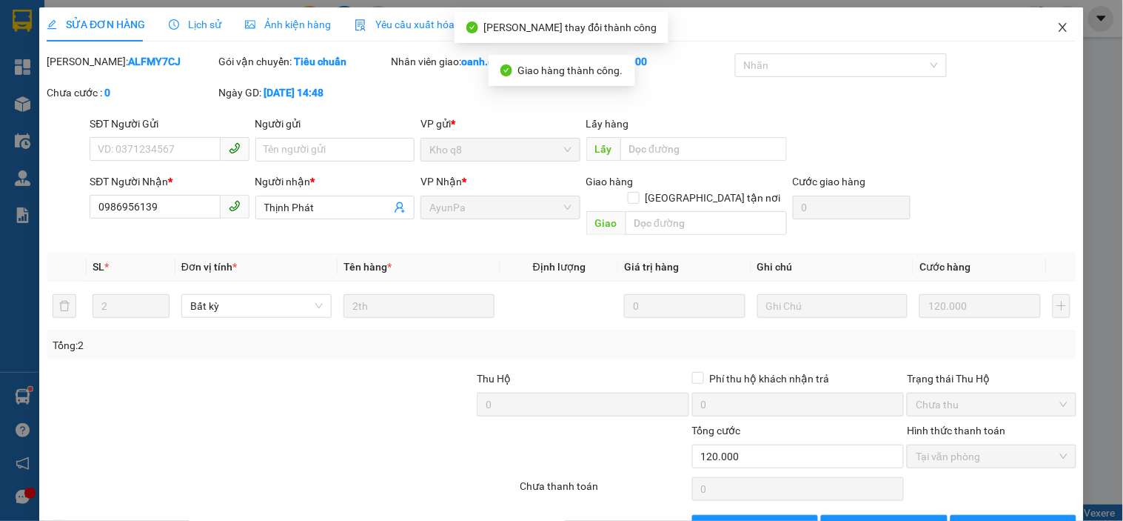
click at [1059, 30] on icon "close" at bounding box center [1063, 27] width 8 height 9
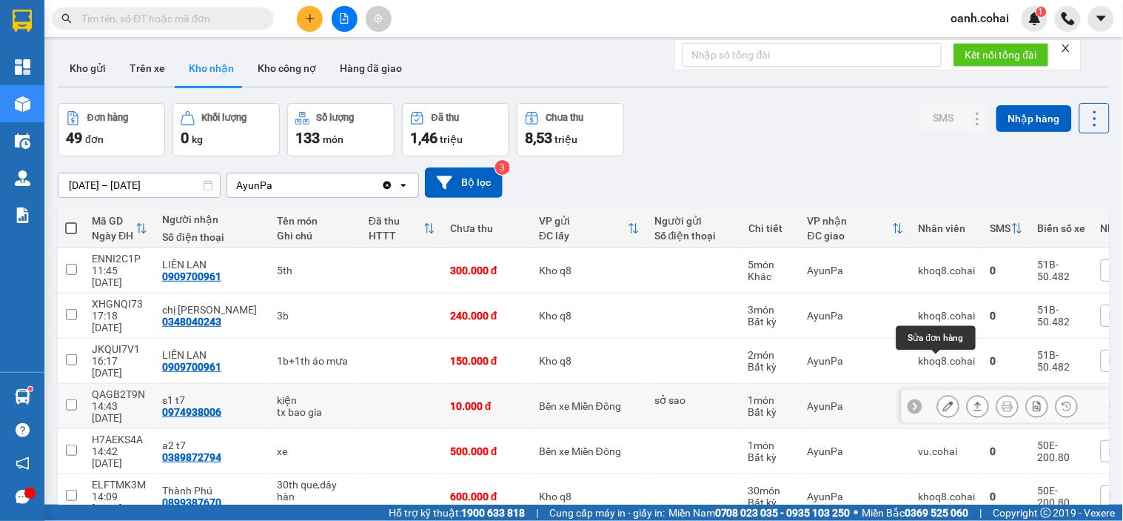
click at [944, 401] on icon at bounding box center [949, 406] width 10 height 10
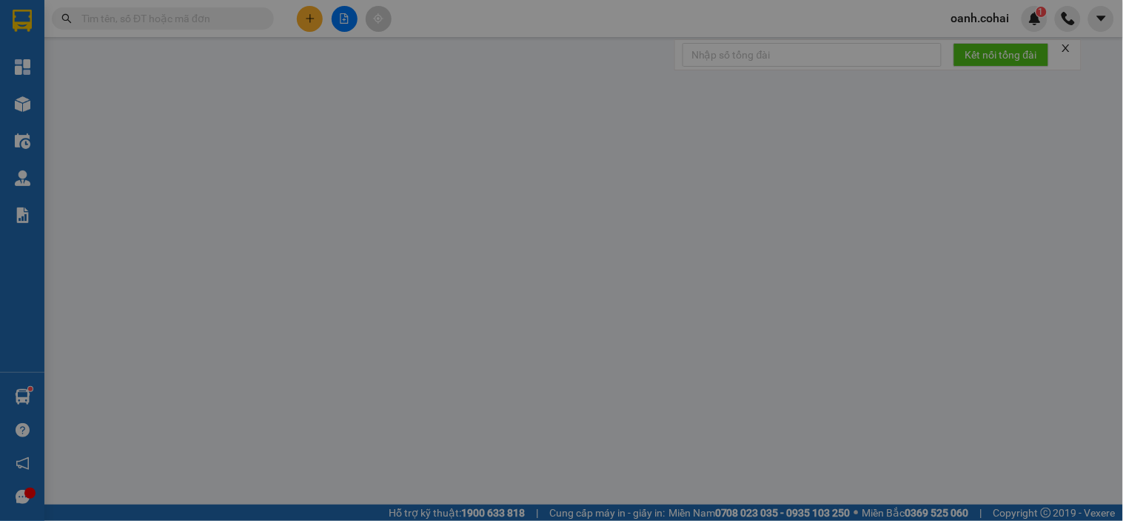
type input "sở sao"
type input "0974938006"
type input "s1 t7"
type input "10.000"
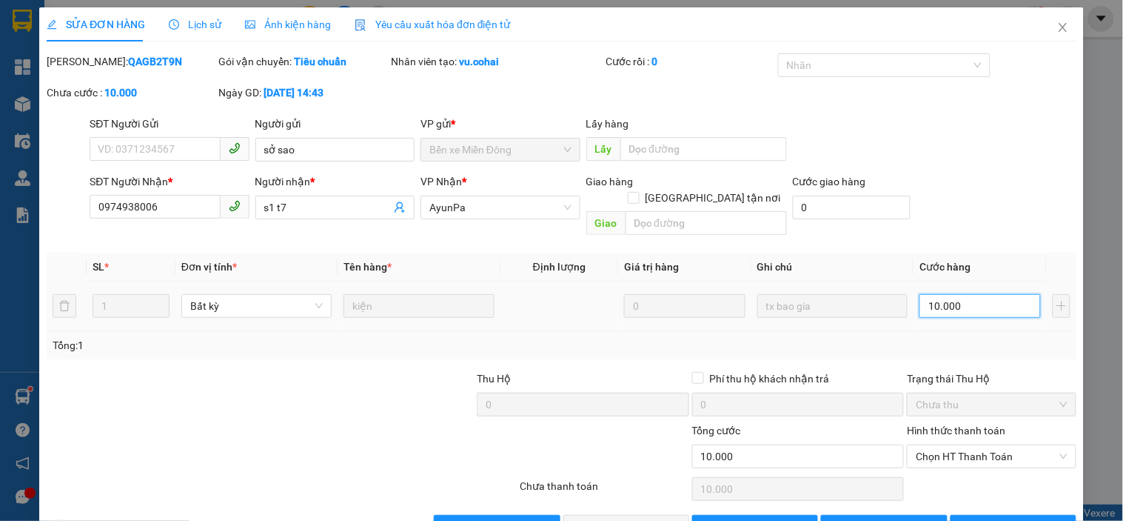
click at [963, 294] on input "10.000" at bounding box center [980, 306] width 121 height 24
type input "0"
type input "5"
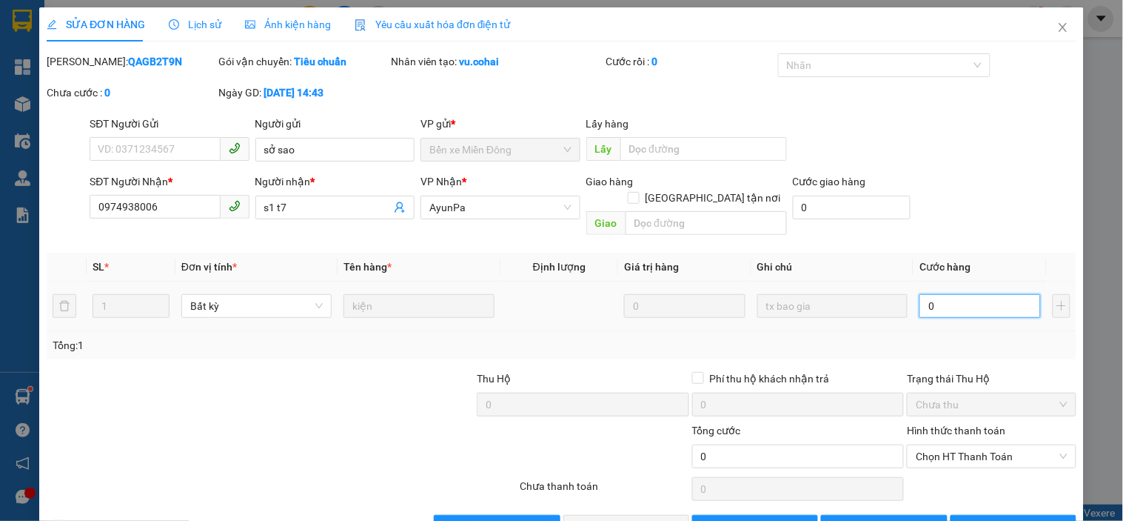
type input "5"
type input "05"
type input "50"
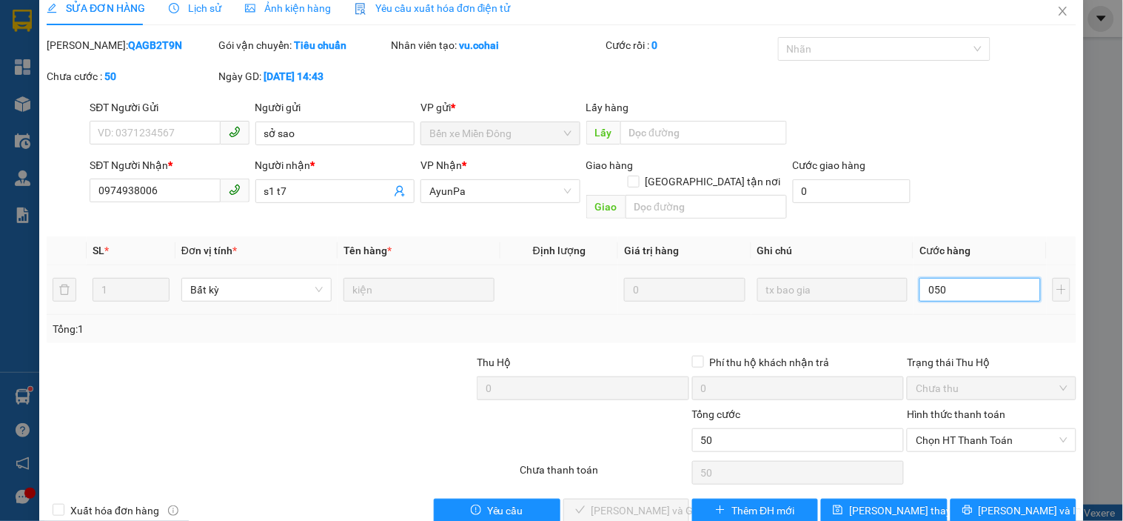
scroll to position [30, 0]
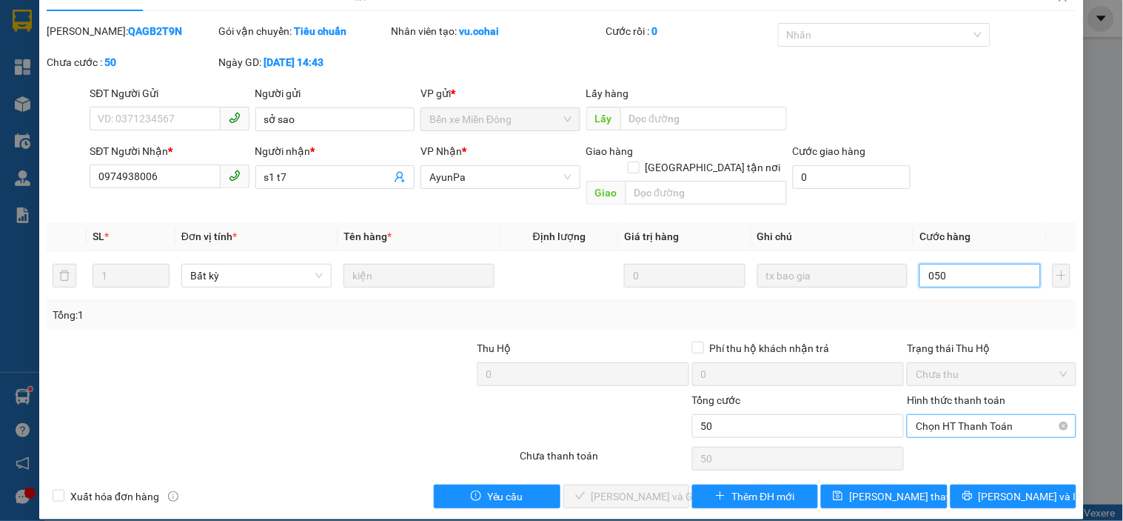
click at [968, 418] on span "Chọn HT Thanh Toán" at bounding box center [991, 426] width 151 height 22
type input "050"
type input "50.000"
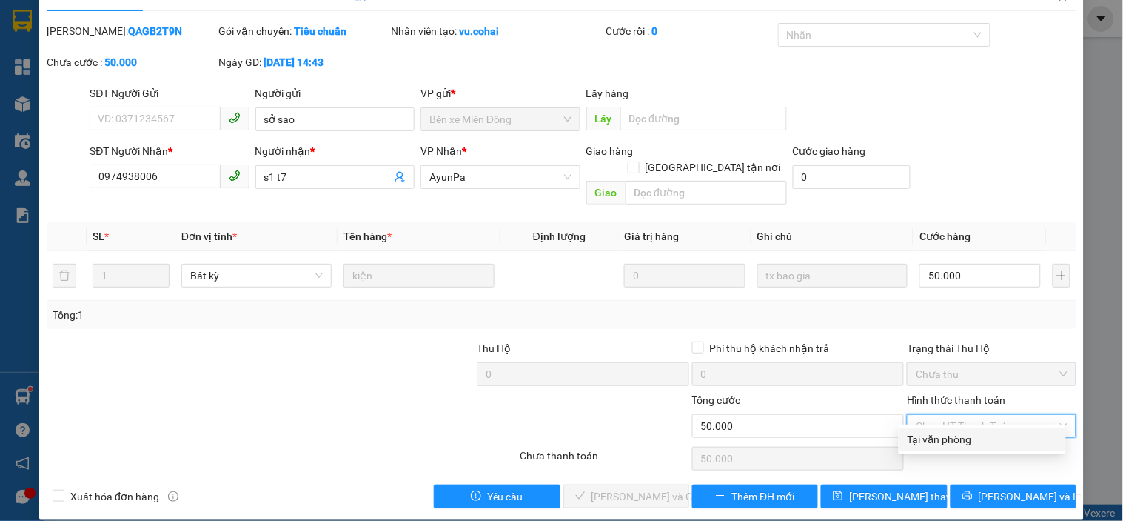
click at [959, 437] on div "Tại văn phòng" at bounding box center [983, 439] width 150 height 16
type input "0"
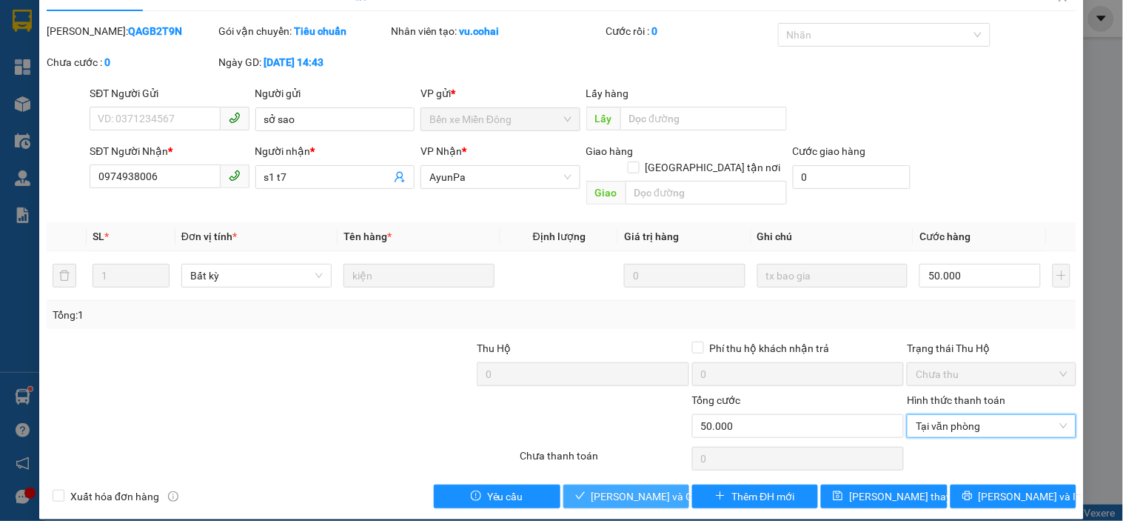
click at [624, 488] on span "[PERSON_NAME] và Giao hàng" at bounding box center [663, 496] width 142 height 16
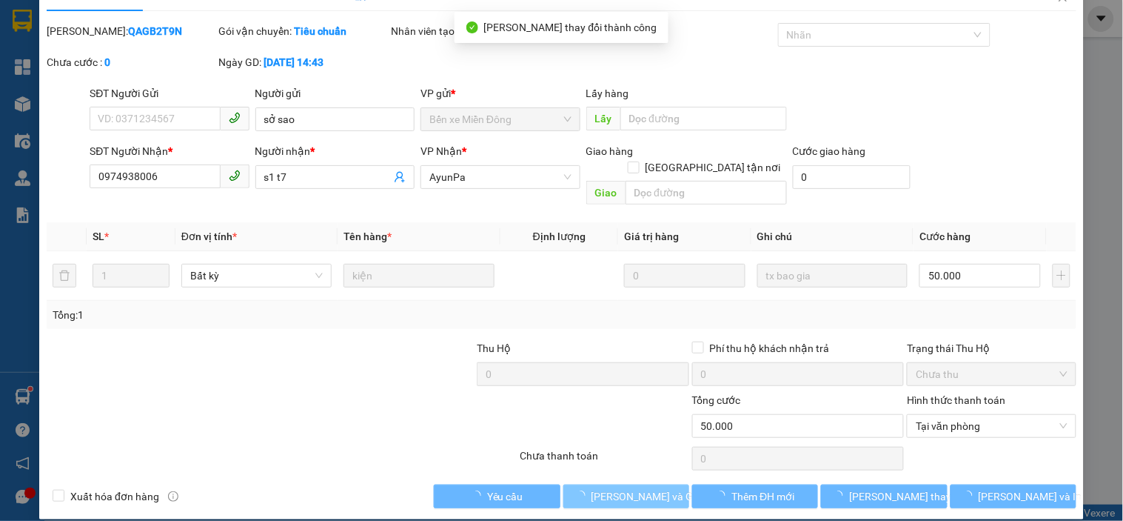
scroll to position [0, 0]
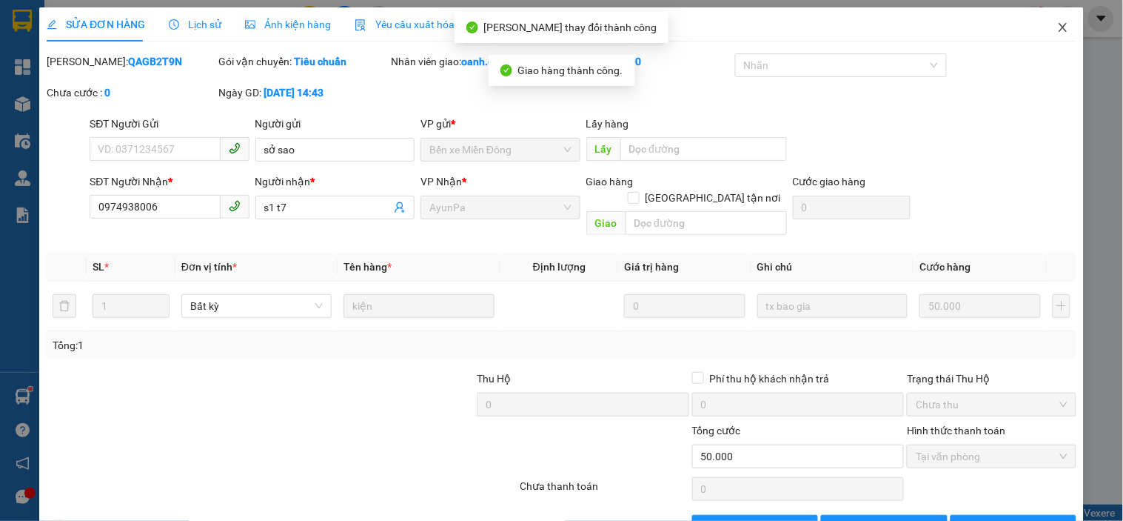
click at [1058, 27] on icon "close" at bounding box center [1064, 27] width 12 height 12
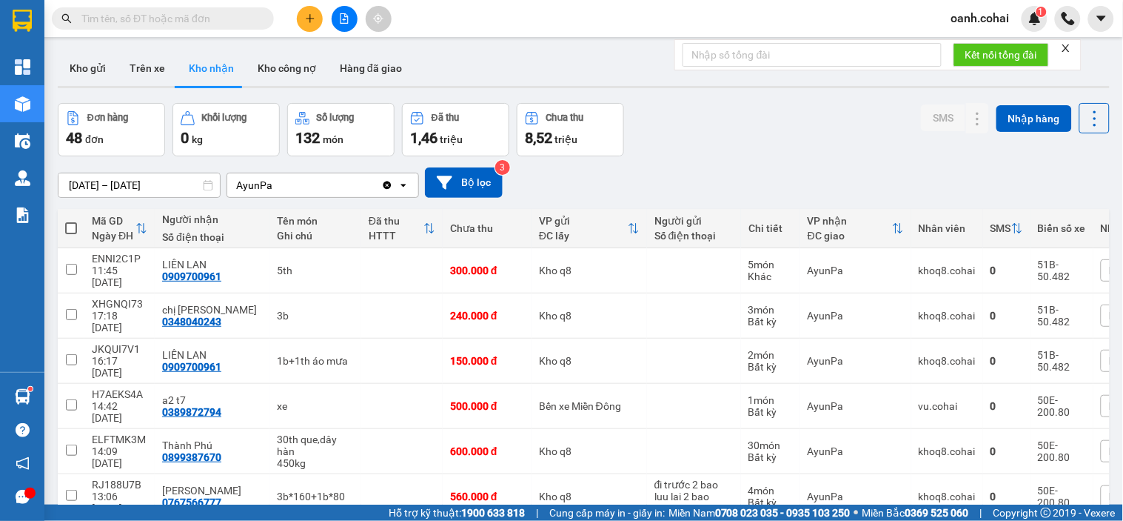
click at [1109, 400] on span "Nhãn" at bounding box center [1121, 406] width 25 height 12
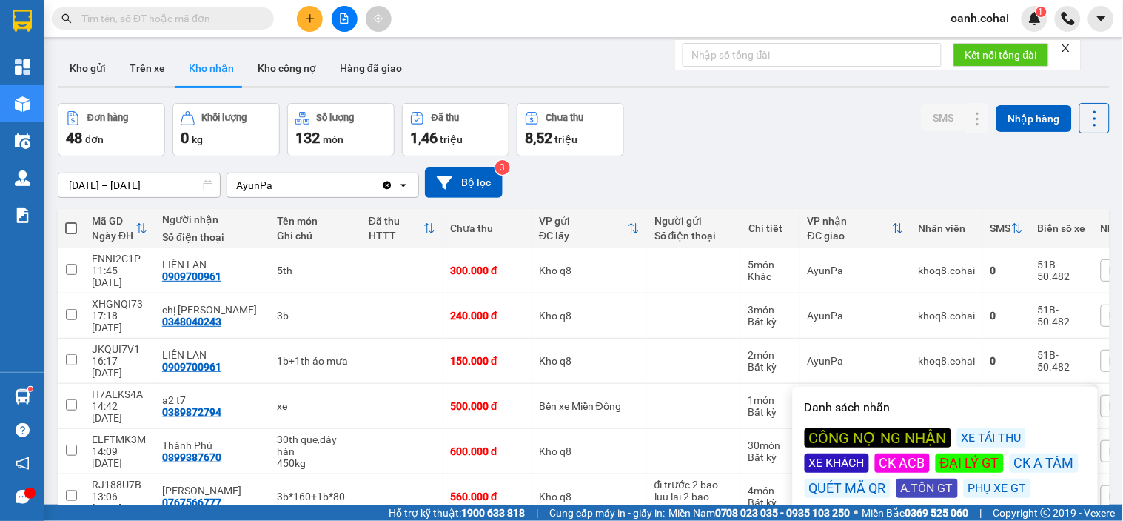
click at [810, 464] on div "XE KHÁCH" at bounding box center [837, 462] width 64 height 19
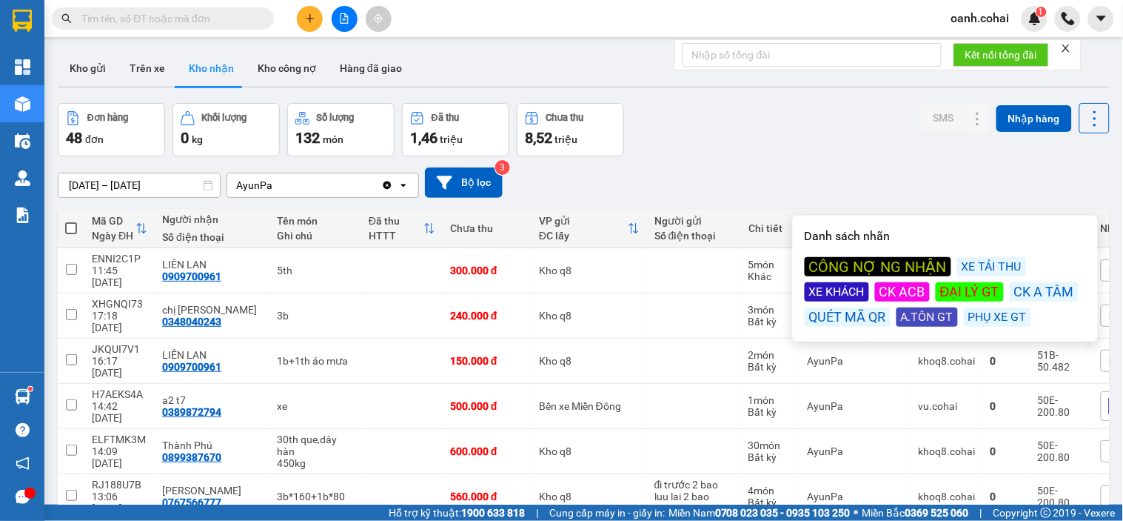
click at [680, 127] on div "Đơn hàng 48 đơn Khối lượng 0 kg Số lượng 132 món Đã thu 1,46 triệu Chưa thu 8,5…" at bounding box center [584, 129] width 1052 height 53
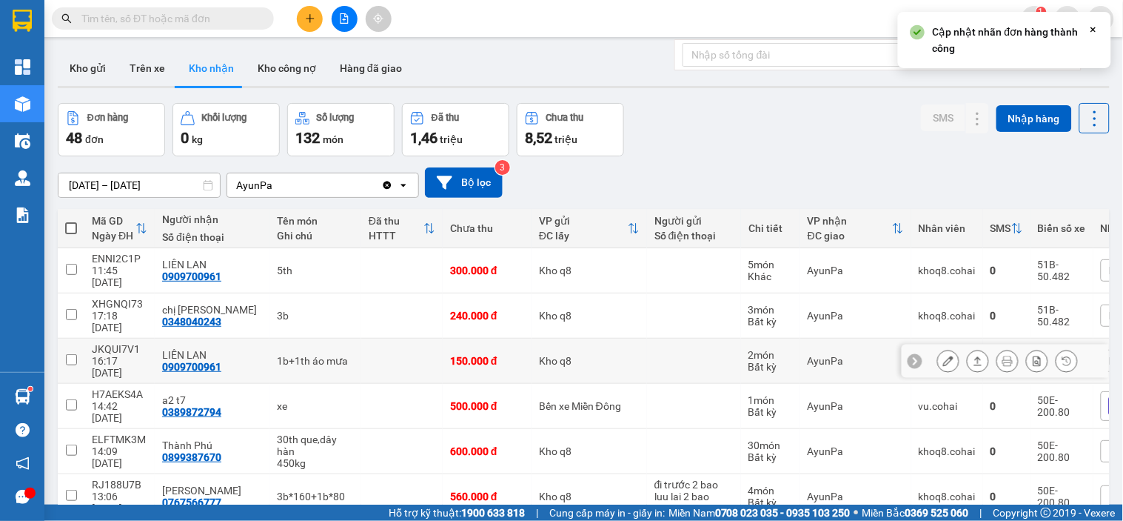
scroll to position [82, 0]
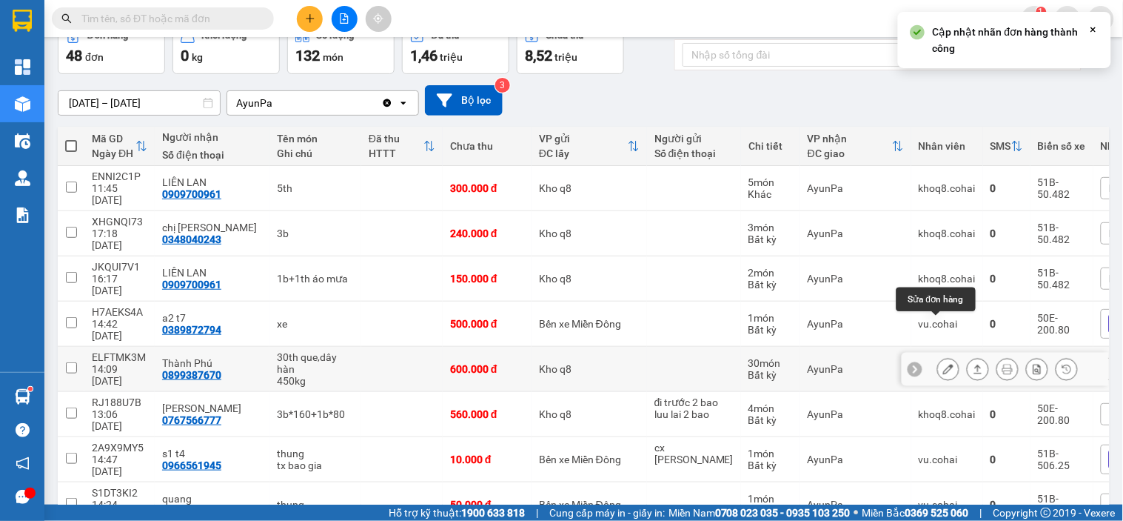
click at [944, 364] on icon at bounding box center [949, 369] width 10 height 10
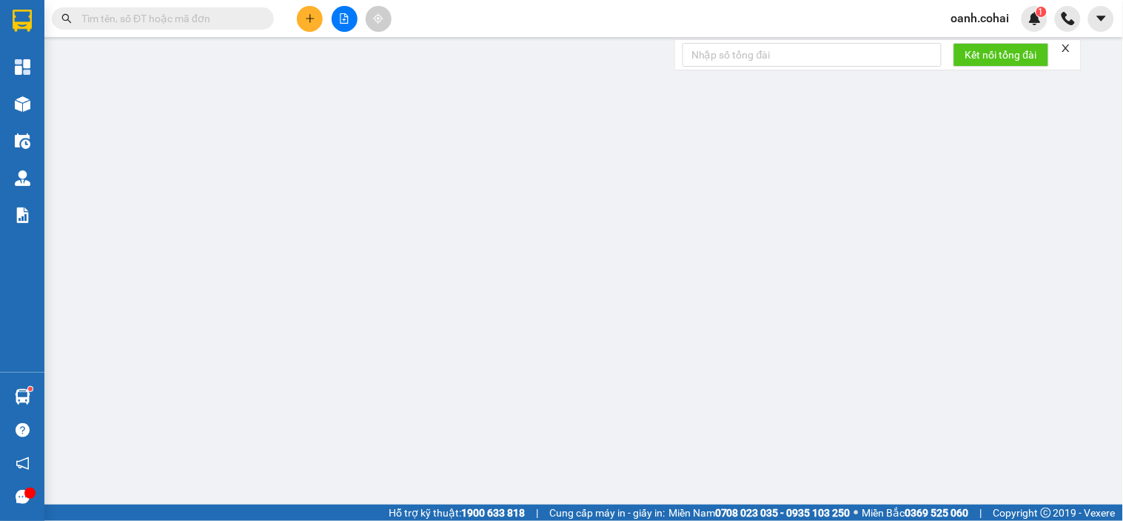
type input "0899387670"
type input "Thành Phú"
type input "600.000"
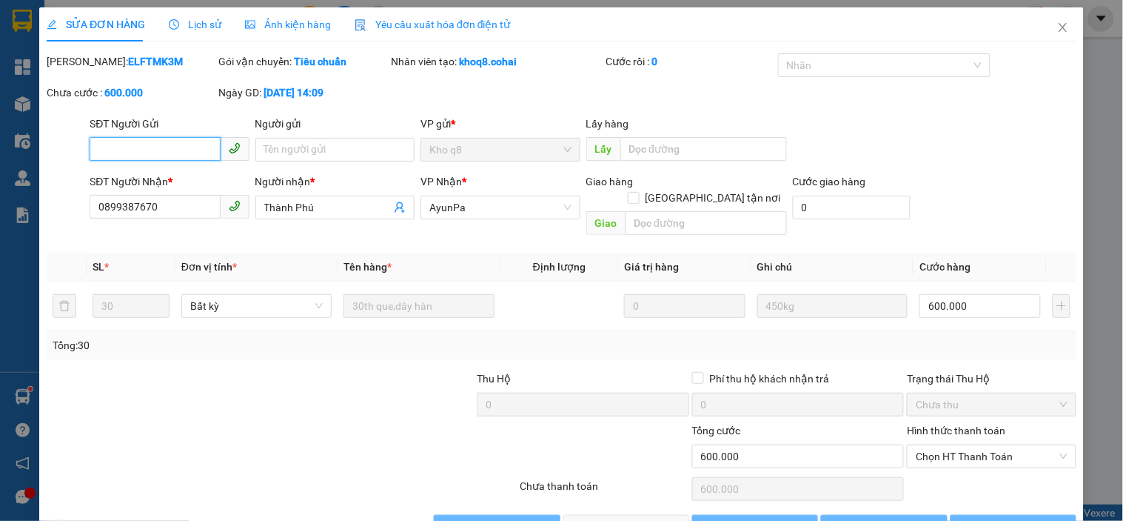
scroll to position [23, 0]
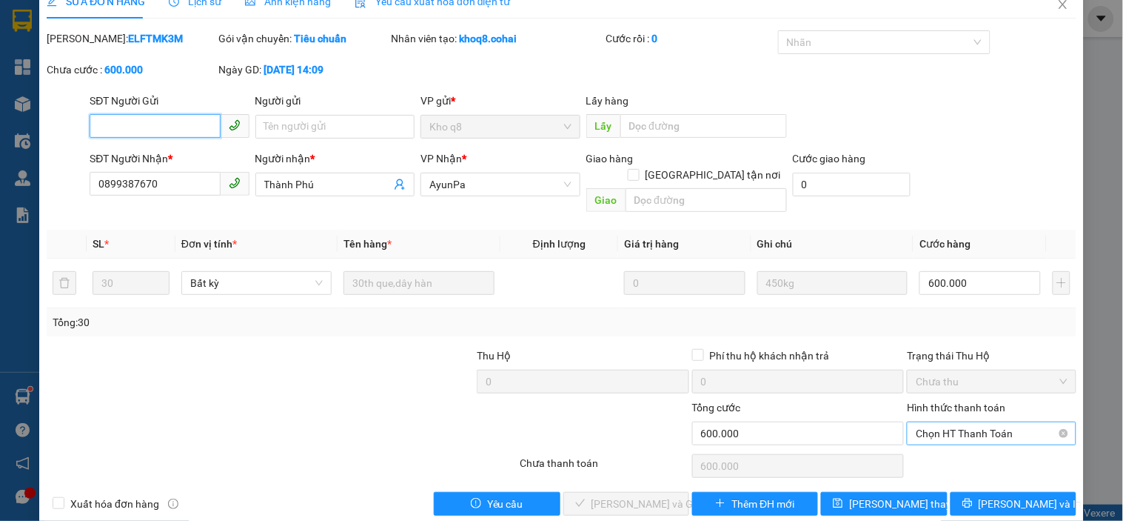
click at [981, 422] on span "Chọn HT Thanh Toán" at bounding box center [991, 433] width 151 height 22
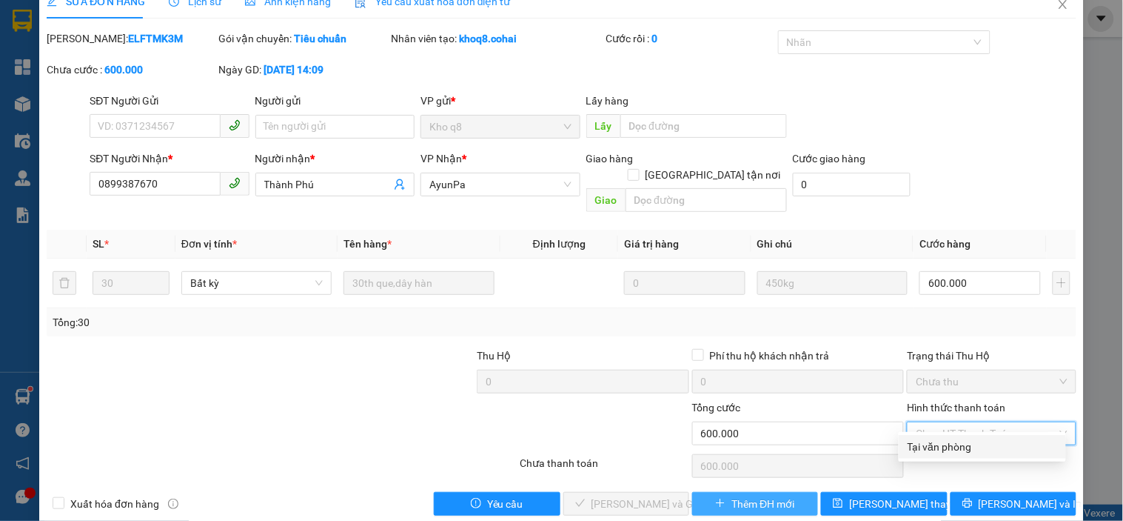
drag, startPoint x: 937, startPoint y: 445, endPoint x: 779, endPoint y: 484, distance: 162.4
click at [935, 447] on div "Tại văn phòng" at bounding box center [983, 446] width 150 height 16
type input "0"
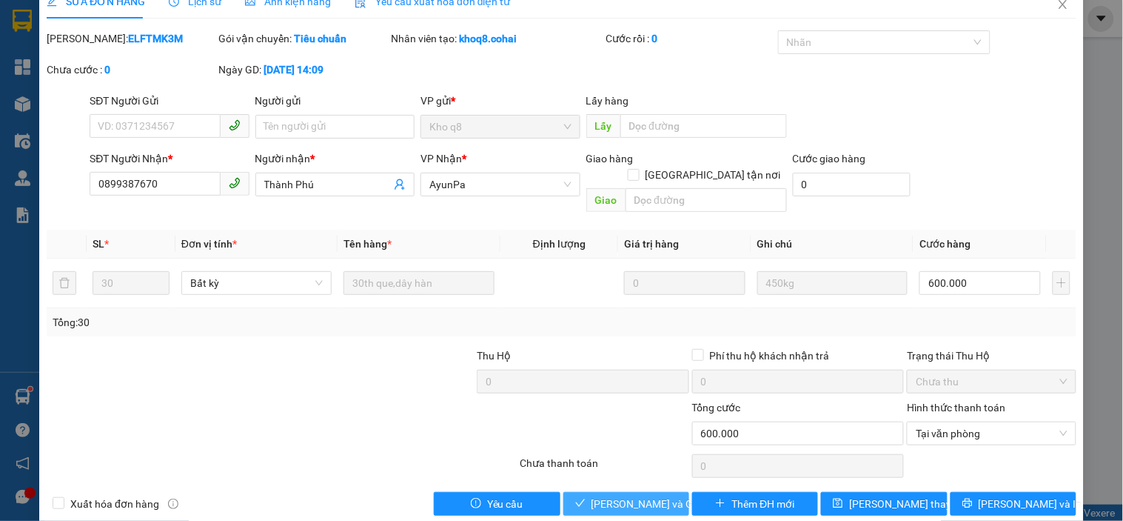
click at [664, 495] on span "[PERSON_NAME] và Giao hàng" at bounding box center [663, 503] width 142 height 16
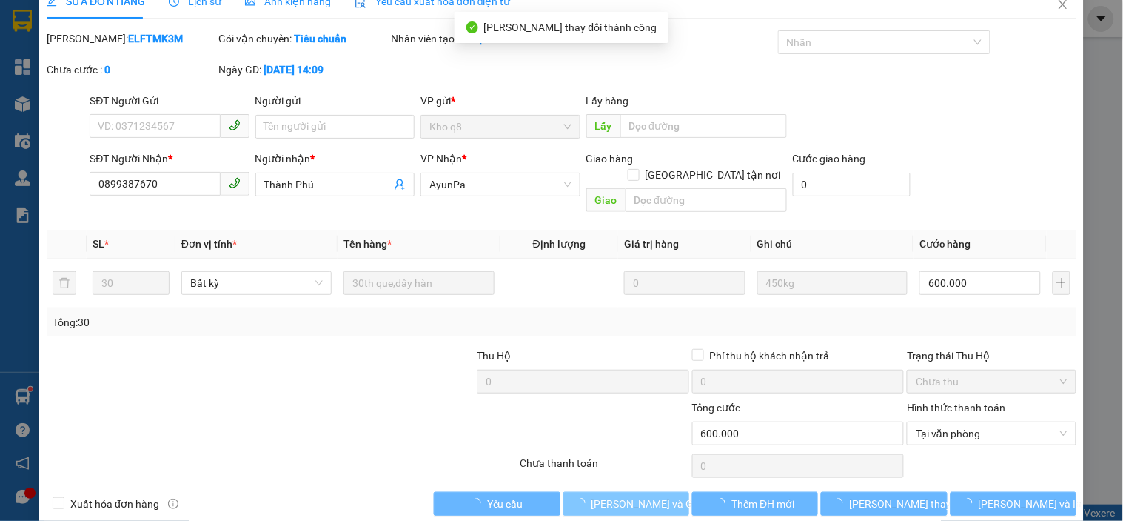
scroll to position [0, 0]
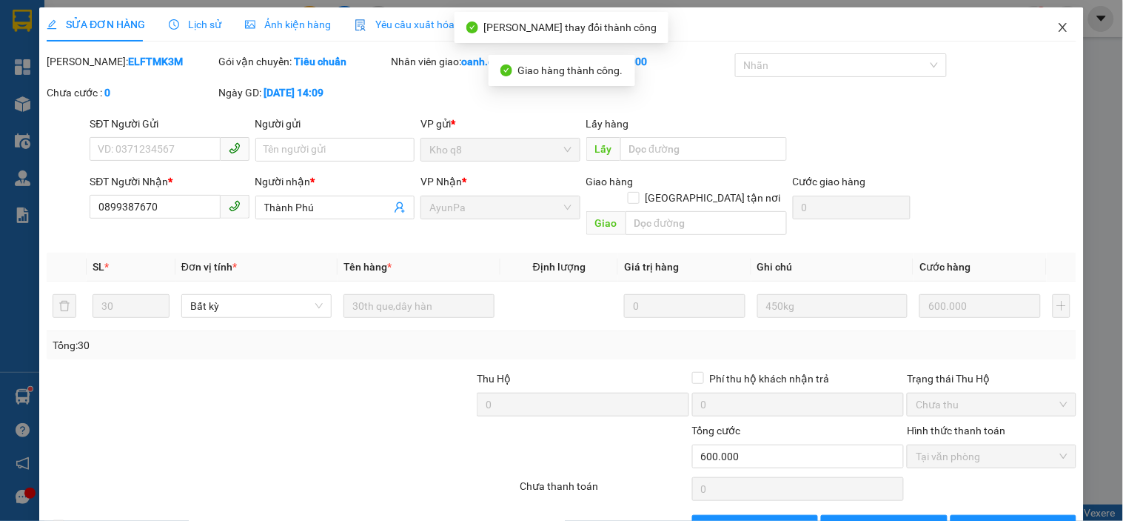
click at [1059, 24] on icon "close" at bounding box center [1063, 27] width 8 height 9
click at [1055, 24] on div "oanh.cohai 1" at bounding box center [1032, 19] width 184 height 26
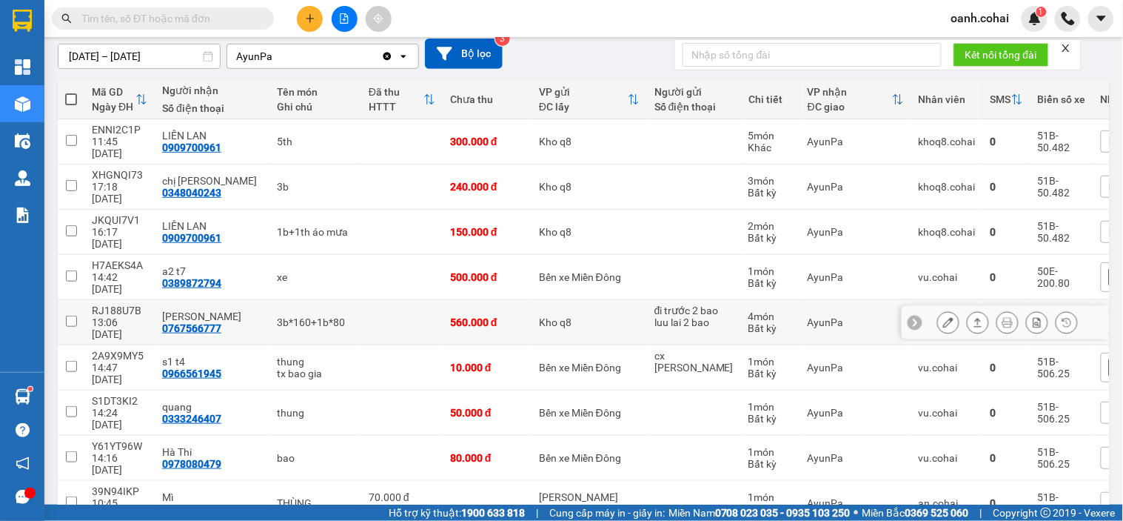
scroll to position [164, 0]
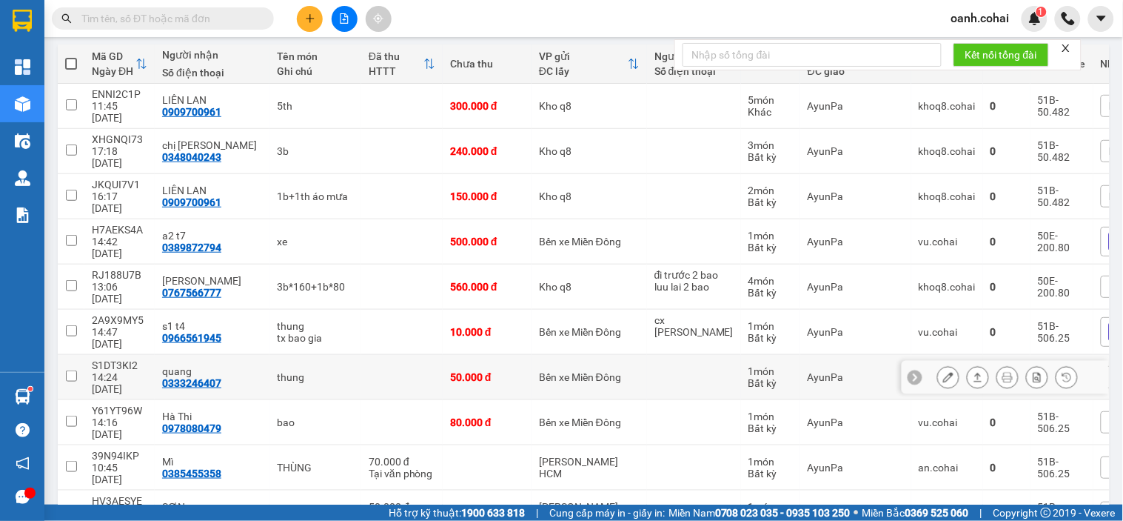
click at [944, 372] on icon at bounding box center [949, 377] width 10 height 10
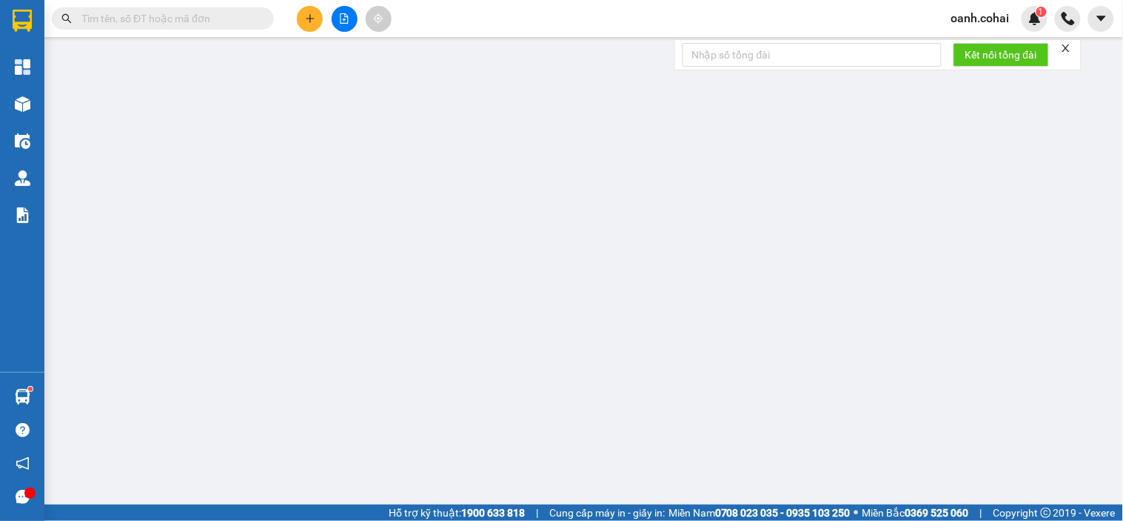
type input "0333246407"
type input "quang"
type input "50.000"
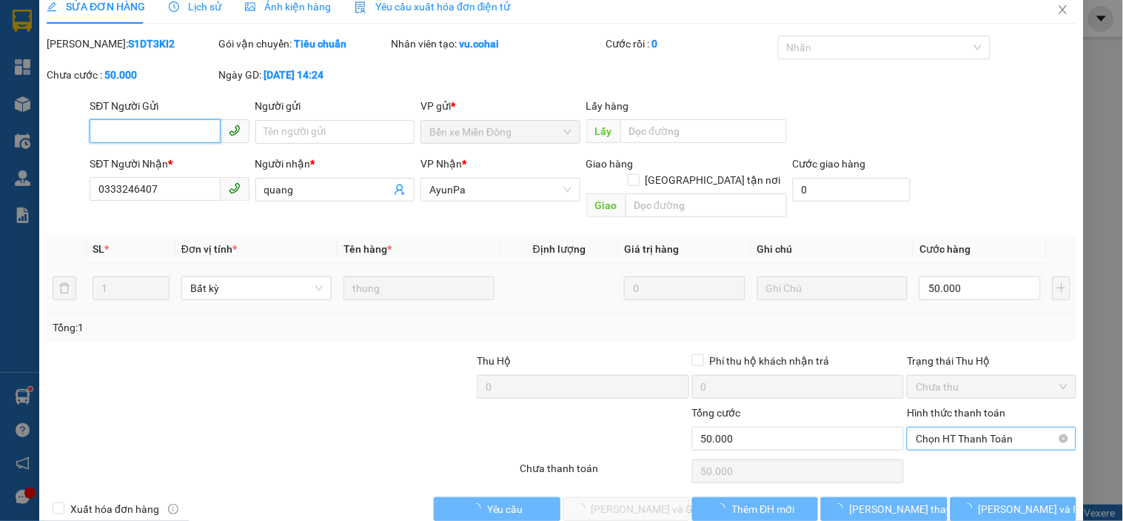
scroll to position [23, 0]
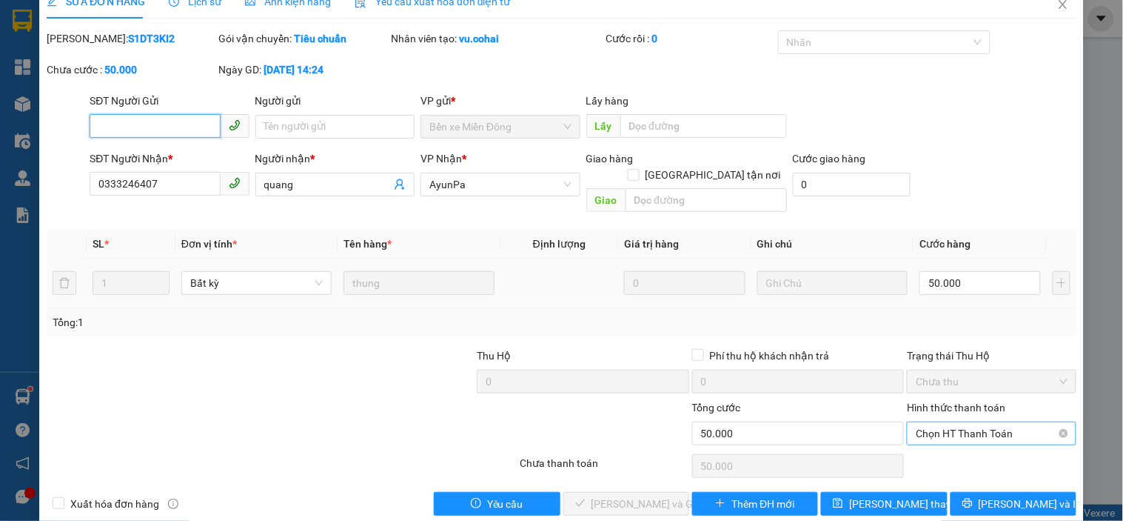
click at [965, 422] on span "Chọn HT Thanh Toán" at bounding box center [991, 433] width 151 height 22
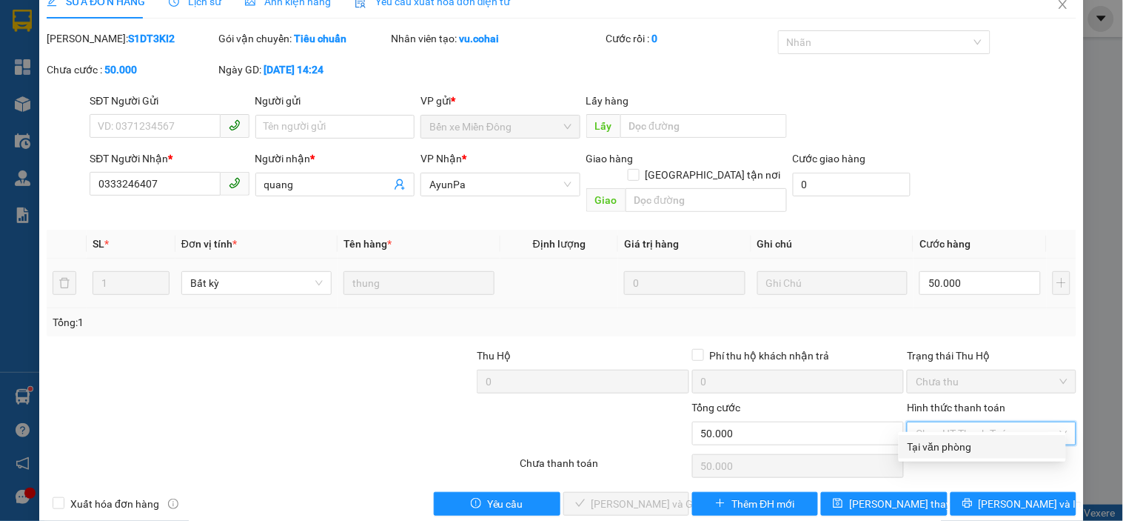
click at [943, 441] on div "Tại văn phòng" at bounding box center [983, 446] width 150 height 16
type input "0"
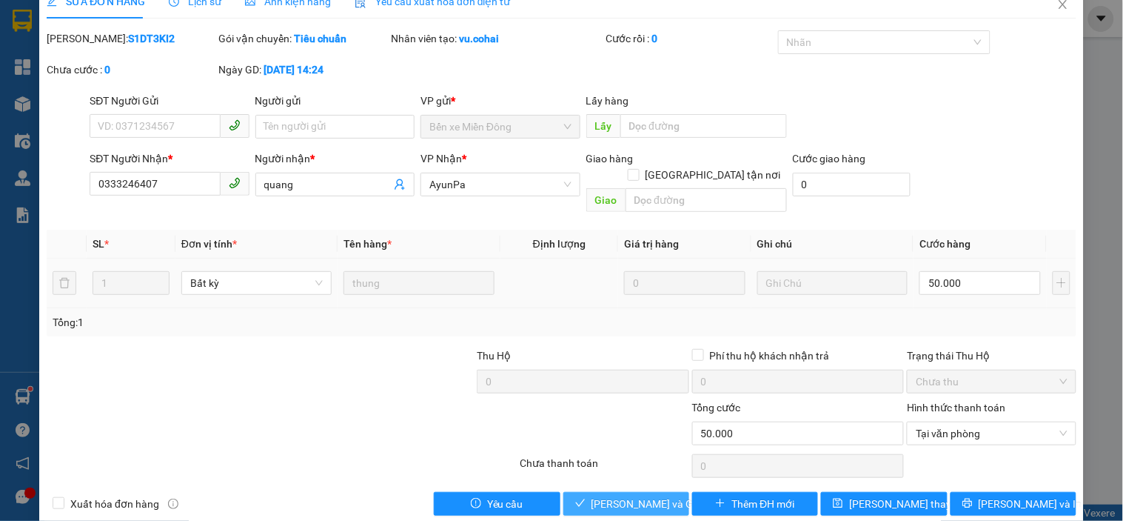
click at [652, 495] on span "[PERSON_NAME] và Giao hàng" at bounding box center [663, 503] width 142 height 16
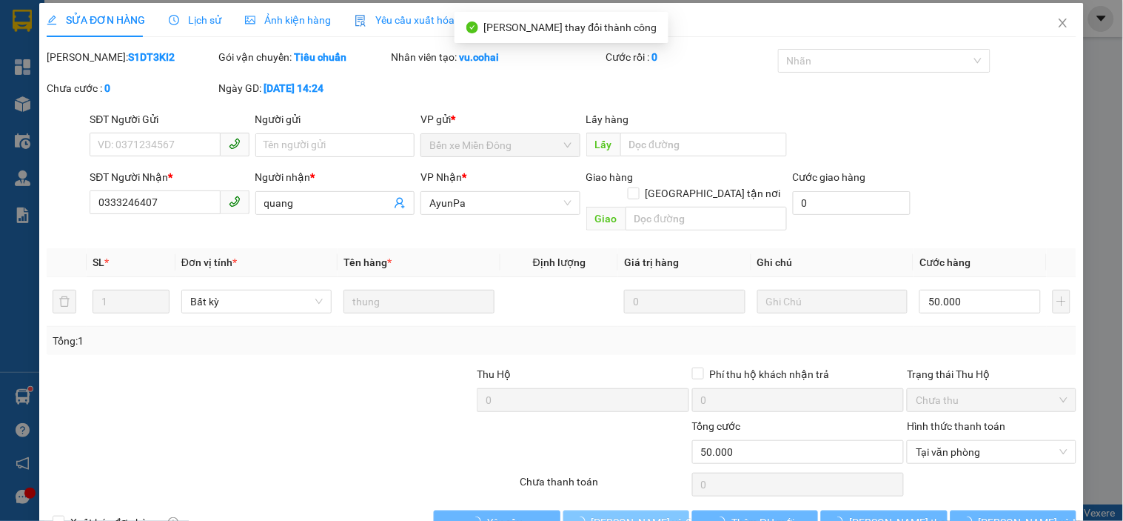
scroll to position [0, 0]
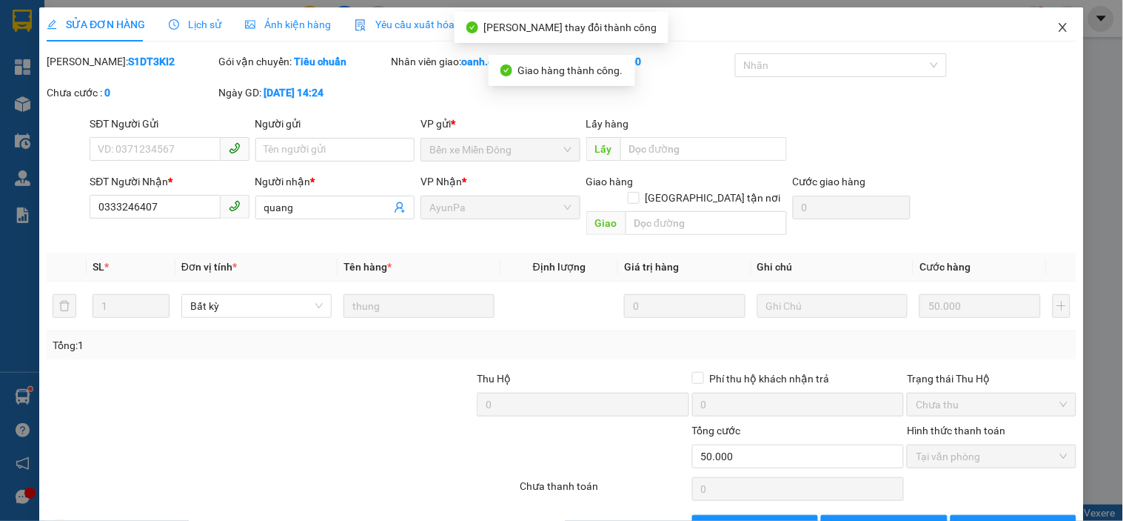
click at [1058, 23] on icon "close" at bounding box center [1064, 27] width 12 height 12
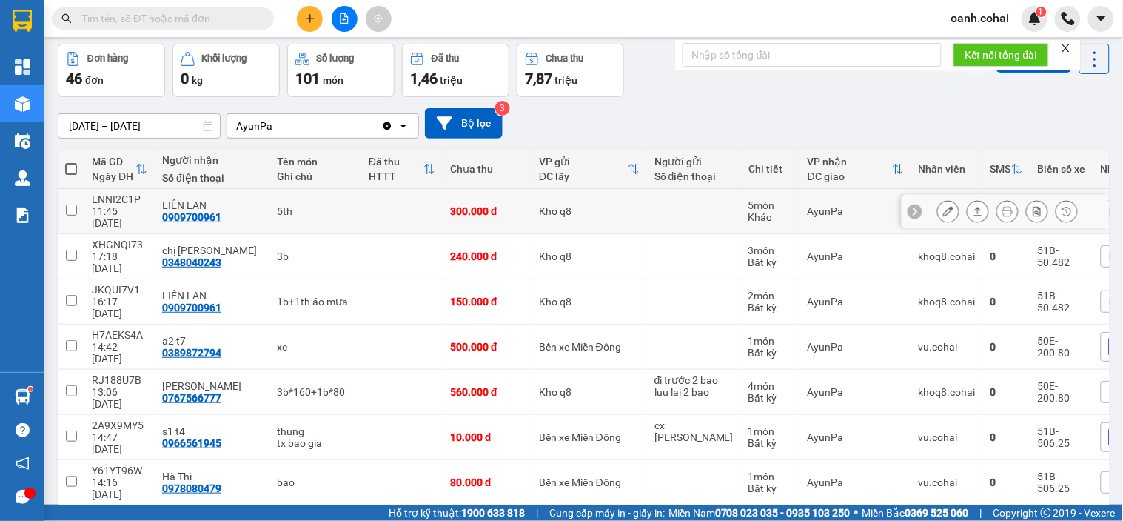
scroll to position [82, 0]
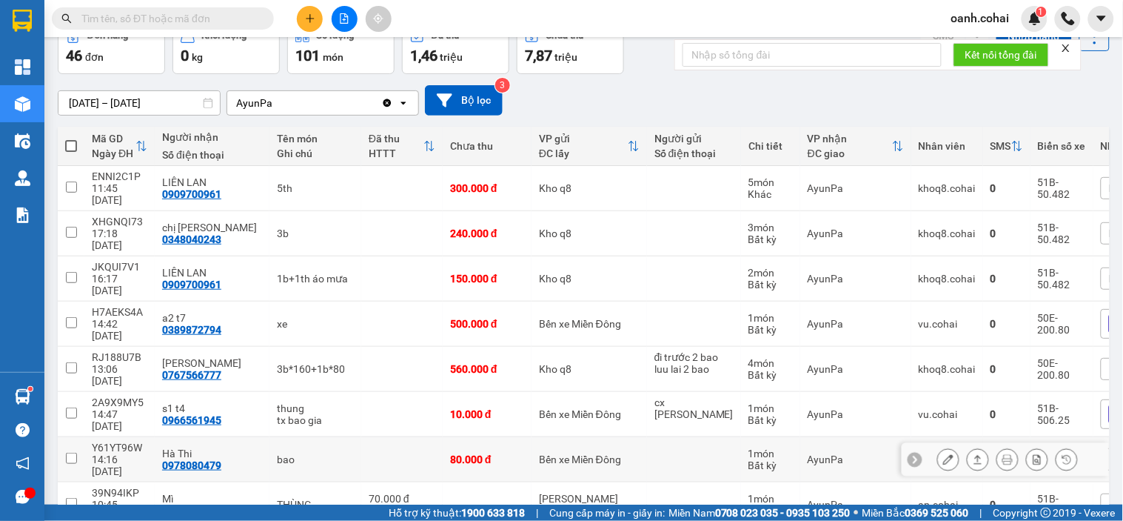
click at [944, 454] on icon at bounding box center [949, 459] width 10 height 10
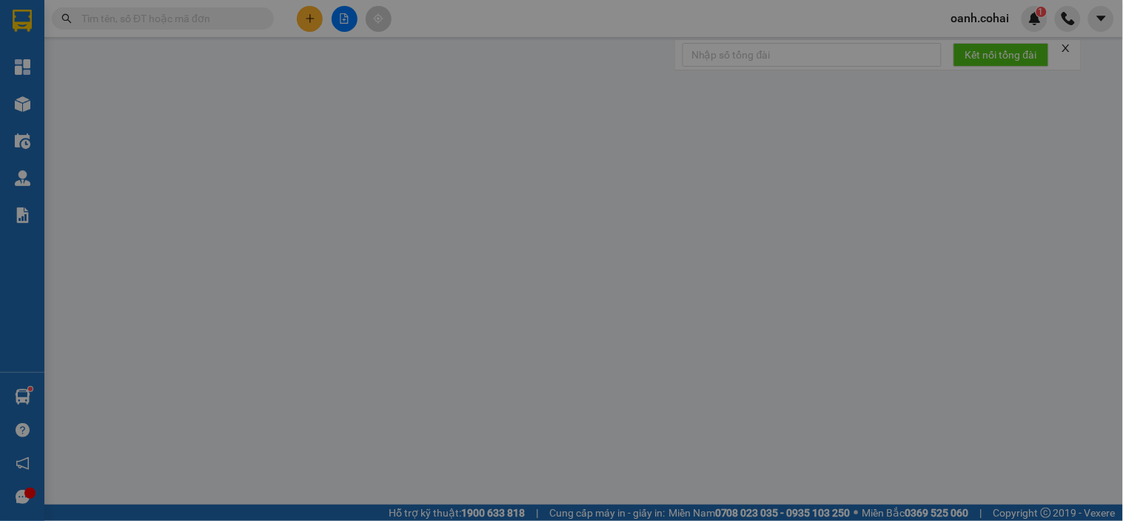
type input "0978080479"
type input "Hà Thi"
type input "80.000"
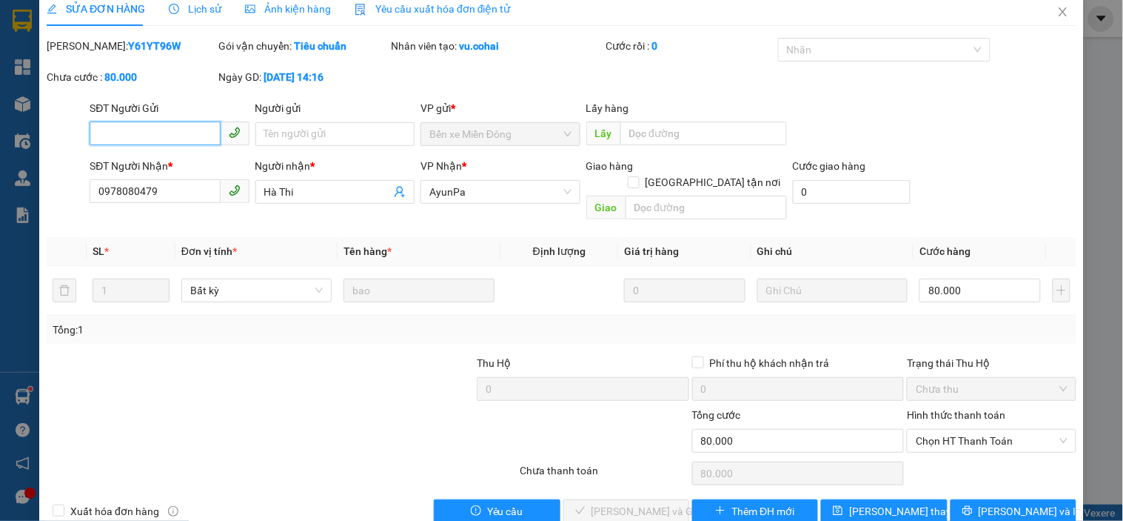
scroll to position [30, 0]
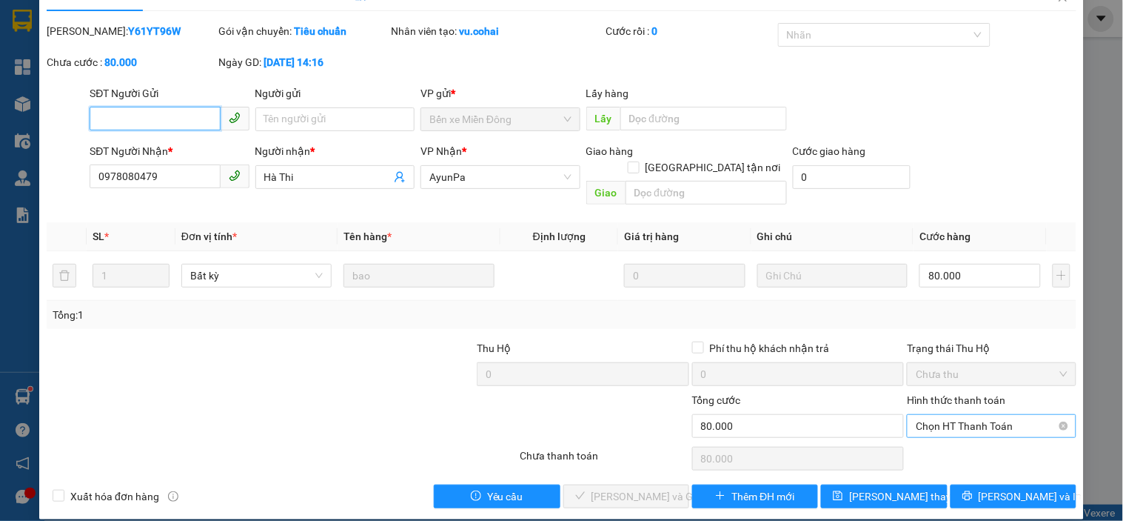
click at [958, 415] on span "Chọn HT Thanh Toán" at bounding box center [991, 426] width 151 height 22
click at [933, 441] on div "Tại văn phòng" at bounding box center [983, 439] width 150 height 16
type input "0"
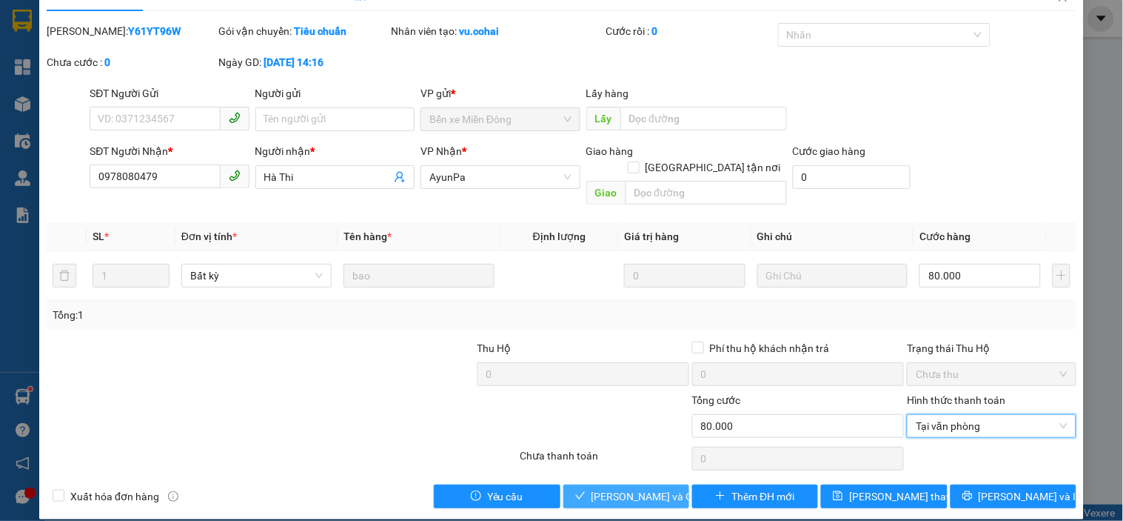
click at [621, 488] on span "[PERSON_NAME] và Giao hàng" at bounding box center [663, 496] width 142 height 16
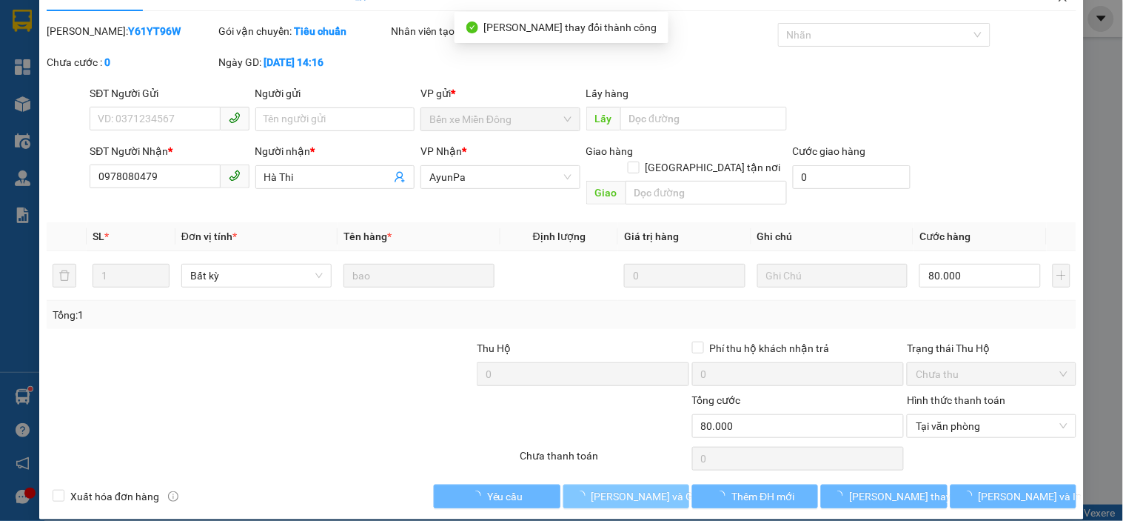
scroll to position [0, 0]
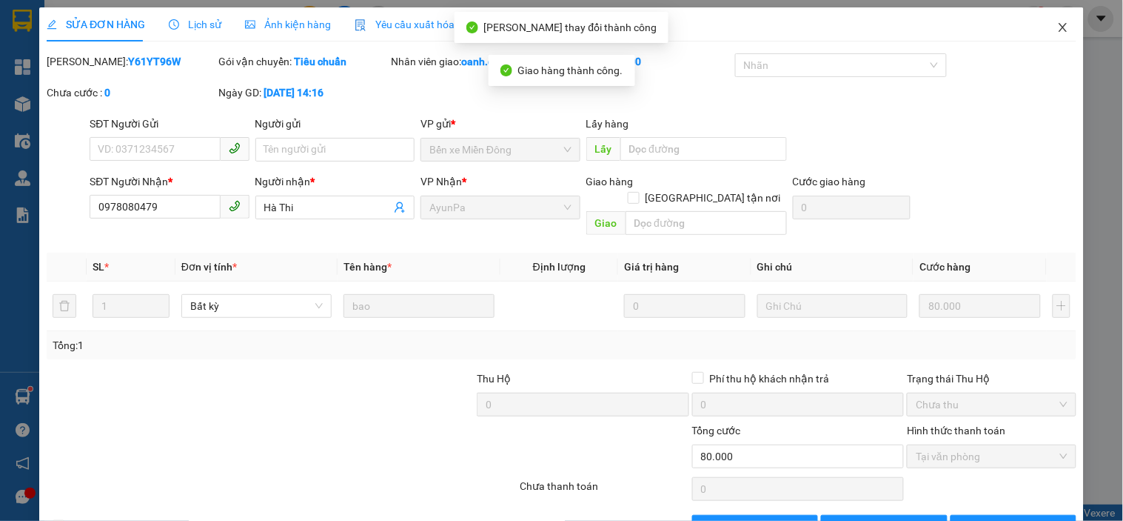
drag, startPoint x: 1053, startPoint y: 24, endPoint x: 481, endPoint y: 10, distance: 571.9
click at [1058, 23] on icon "close" at bounding box center [1064, 27] width 12 height 12
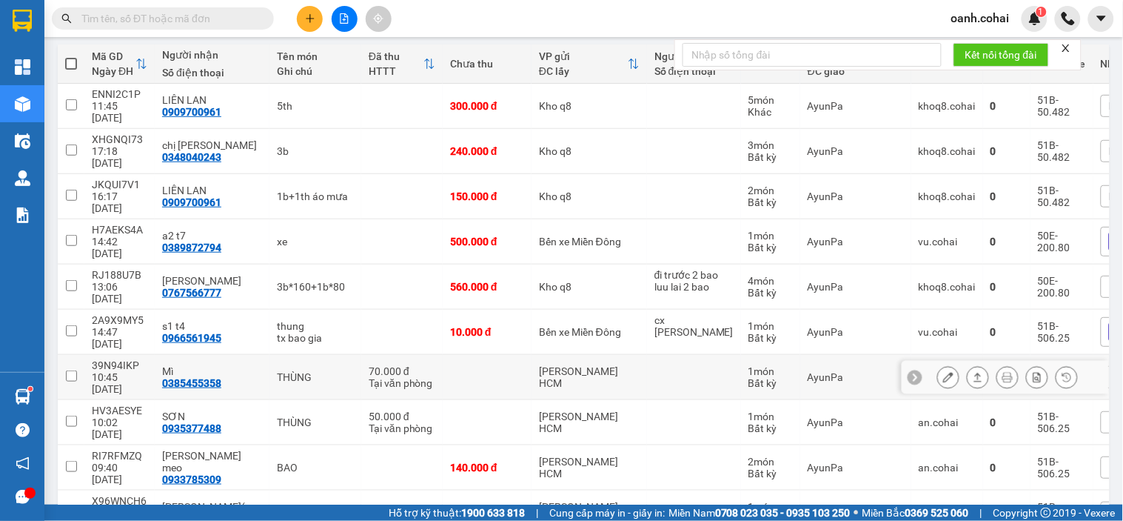
scroll to position [247, 0]
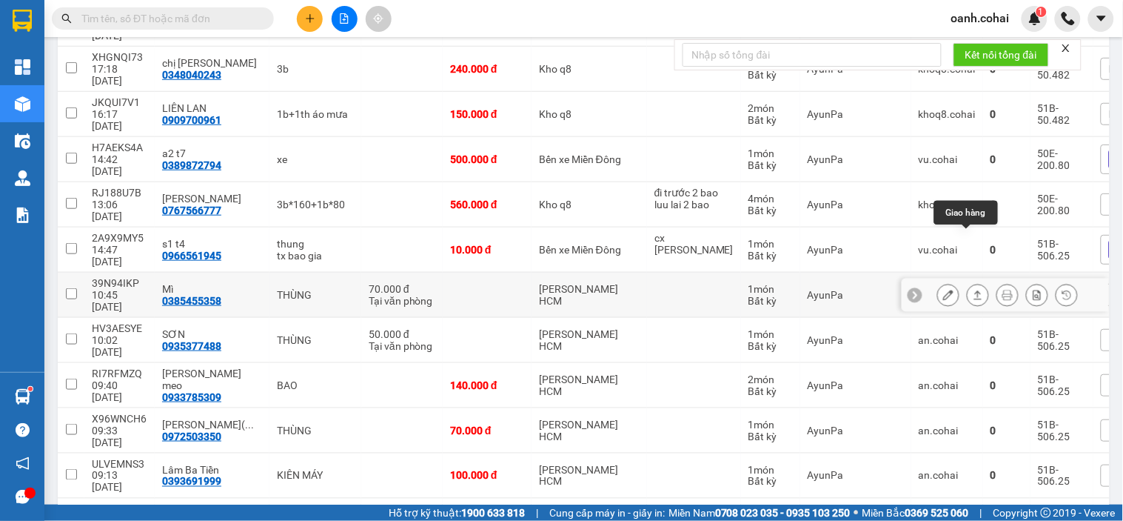
click at [975, 290] on icon at bounding box center [979, 294] width 8 height 9
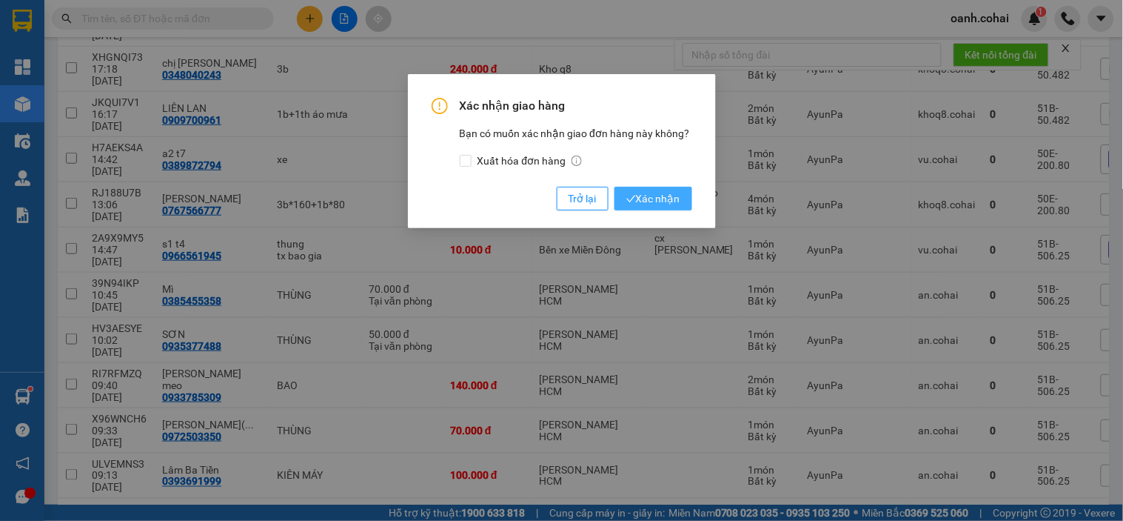
click at [674, 196] on span "Xác nhận" at bounding box center [654, 198] width 54 height 16
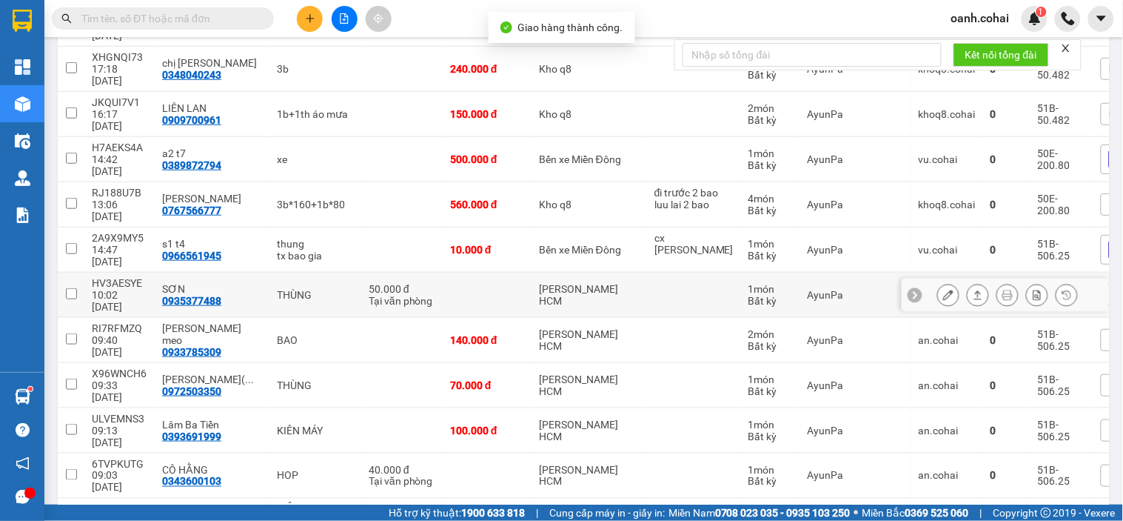
click at [973, 290] on icon at bounding box center [978, 295] width 10 height 10
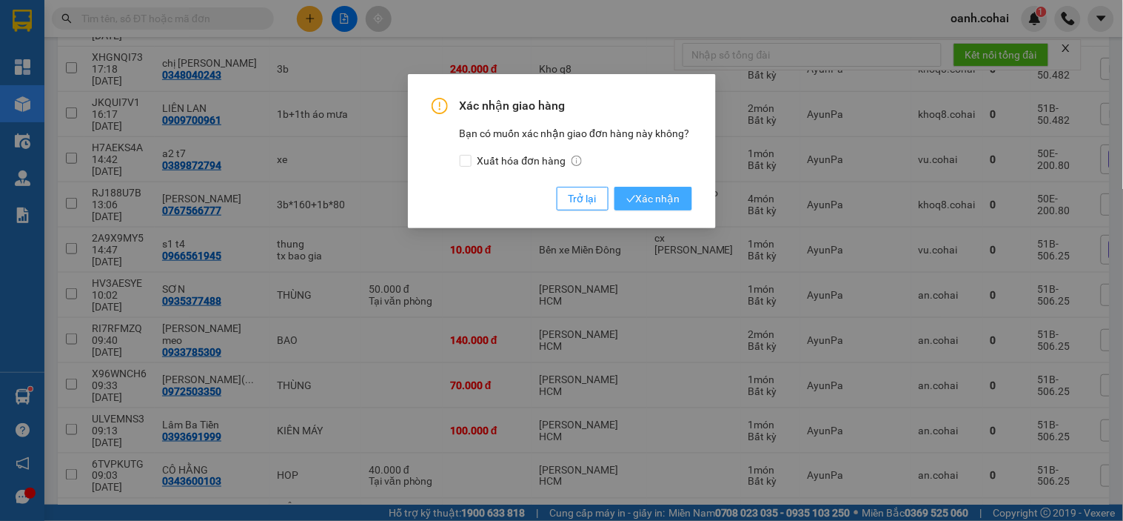
click at [661, 200] on span "Xác nhận" at bounding box center [654, 198] width 54 height 16
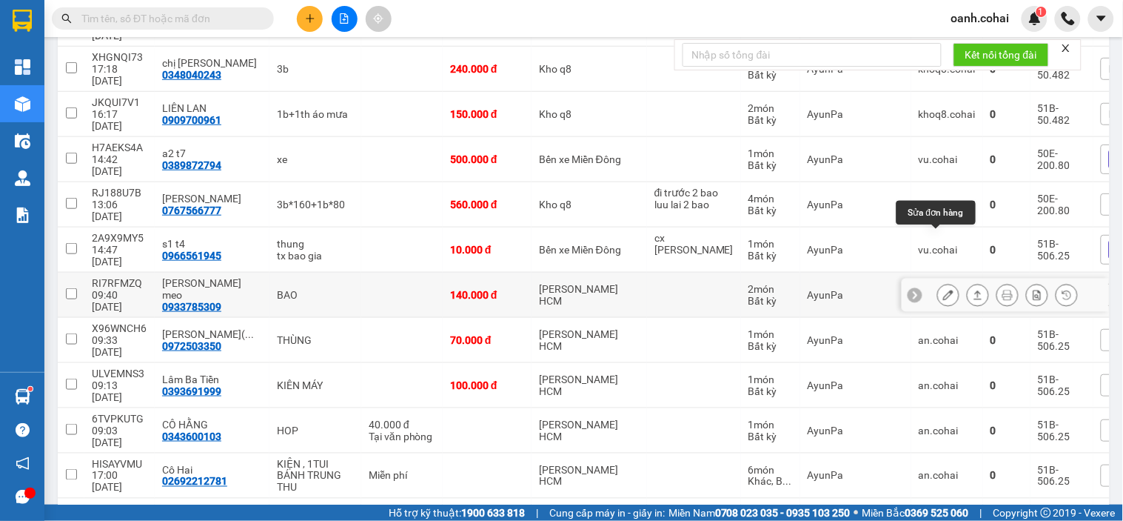
click at [944, 290] on icon at bounding box center [949, 295] width 10 height 10
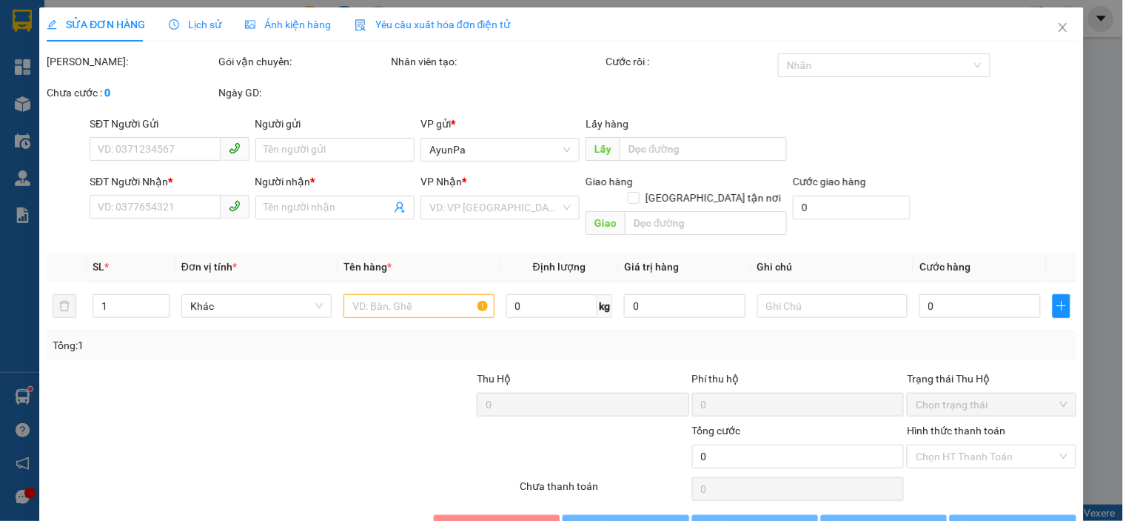
type input "0933785309"
type input "Minh Sen meo"
type input "140.000"
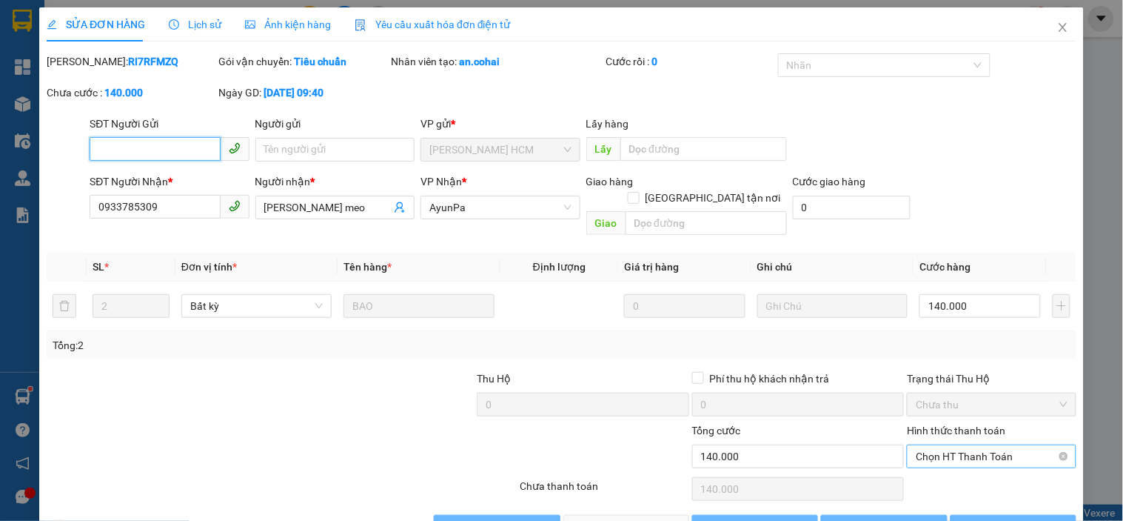
click at [952, 423] on div "Hình thức thanh toán Chọn HT Thanh Toán" at bounding box center [991, 448] width 169 height 52
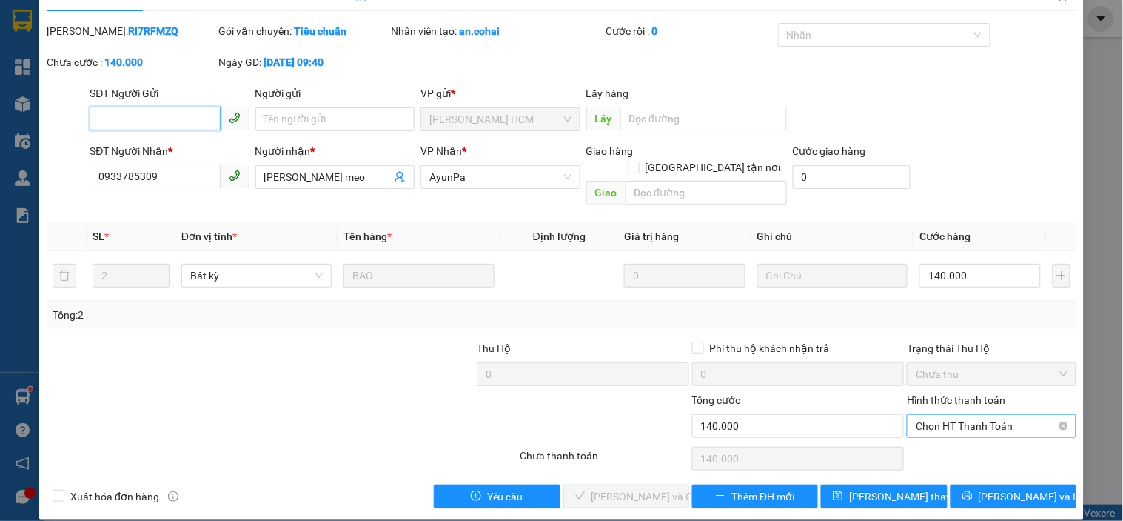
click at [942, 415] on span "Chọn HT Thanh Toán" at bounding box center [991, 426] width 151 height 22
click at [920, 433] on div "Tại văn phòng" at bounding box center [983, 439] width 150 height 16
type input "0"
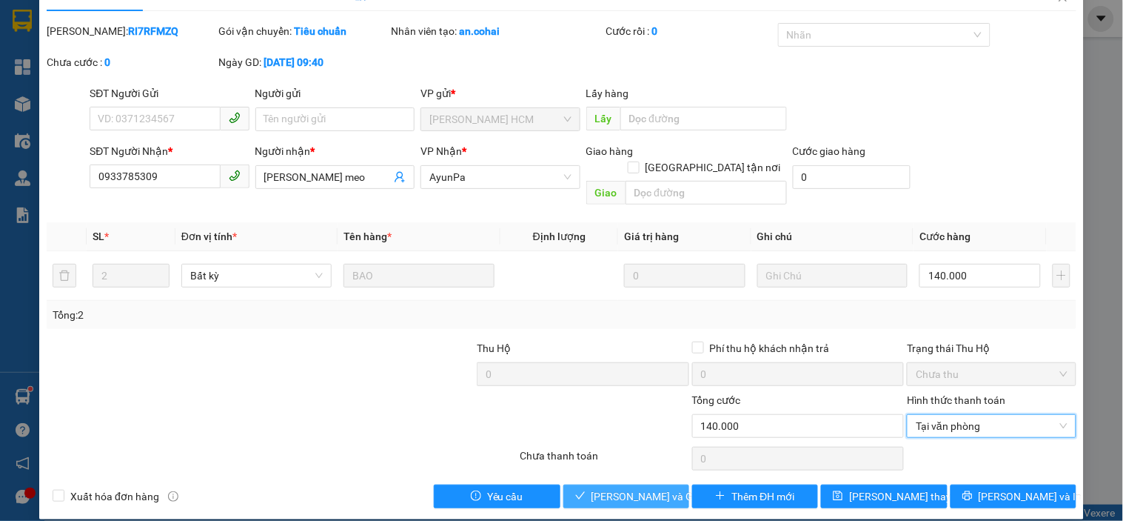
click at [615, 488] on span "[PERSON_NAME] và Giao hàng" at bounding box center [663, 496] width 142 height 16
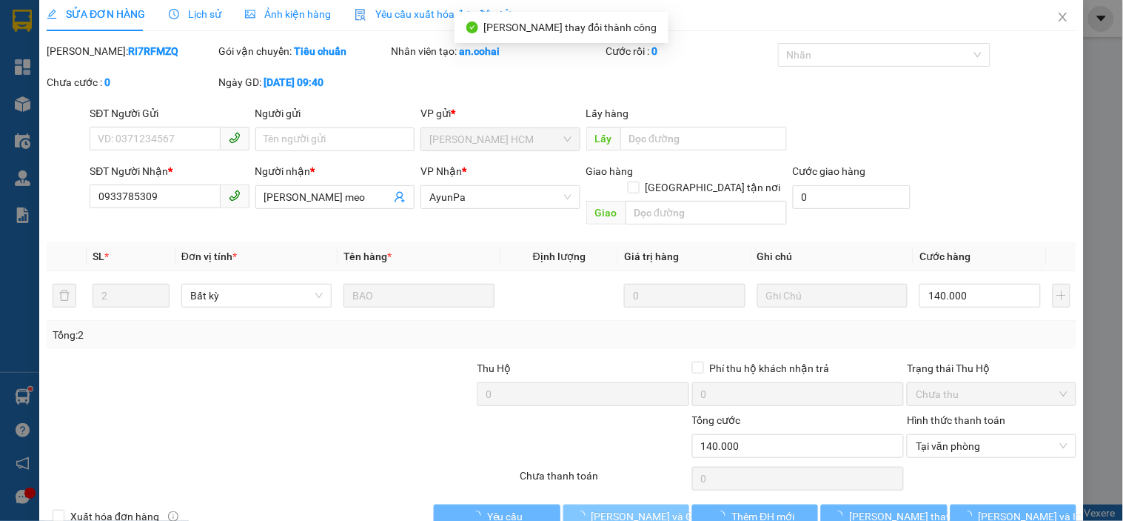
scroll to position [0, 0]
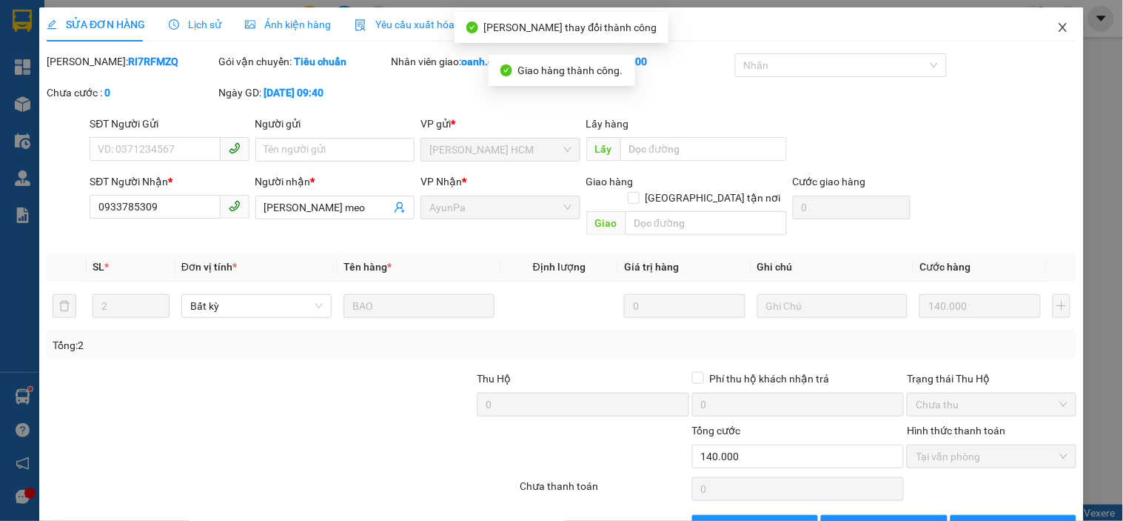
click at [1058, 25] on icon "close" at bounding box center [1064, 27] width 12 height 12
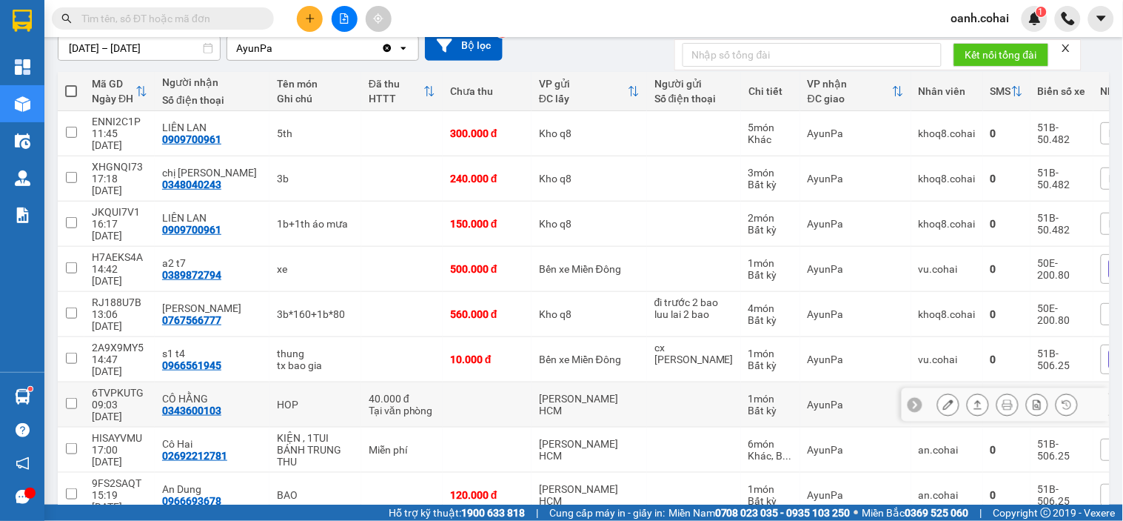
scroll to position [164, 0]
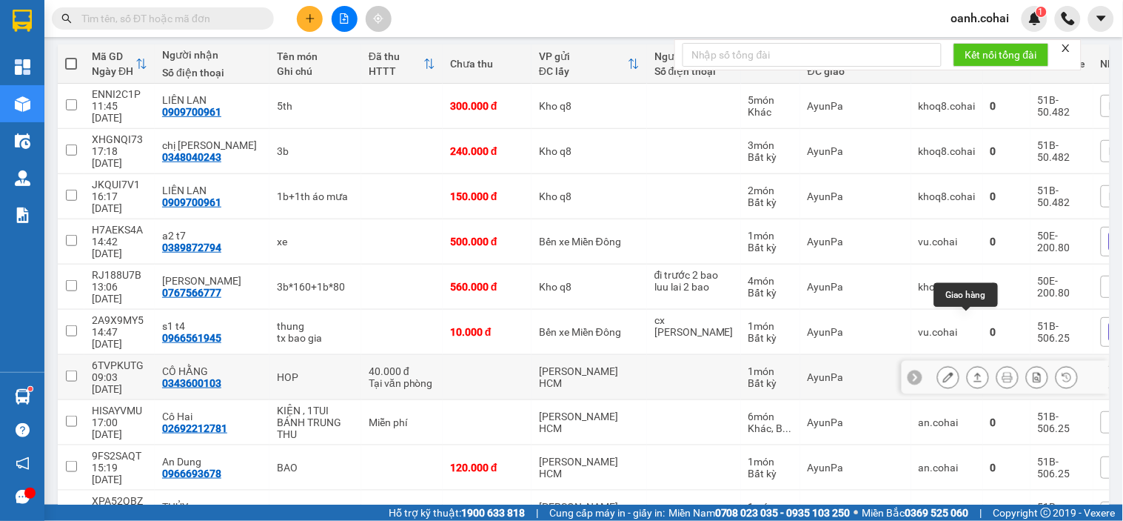
click at [973, 372] on icon at bounding box center [978, 377] width 10 height 10
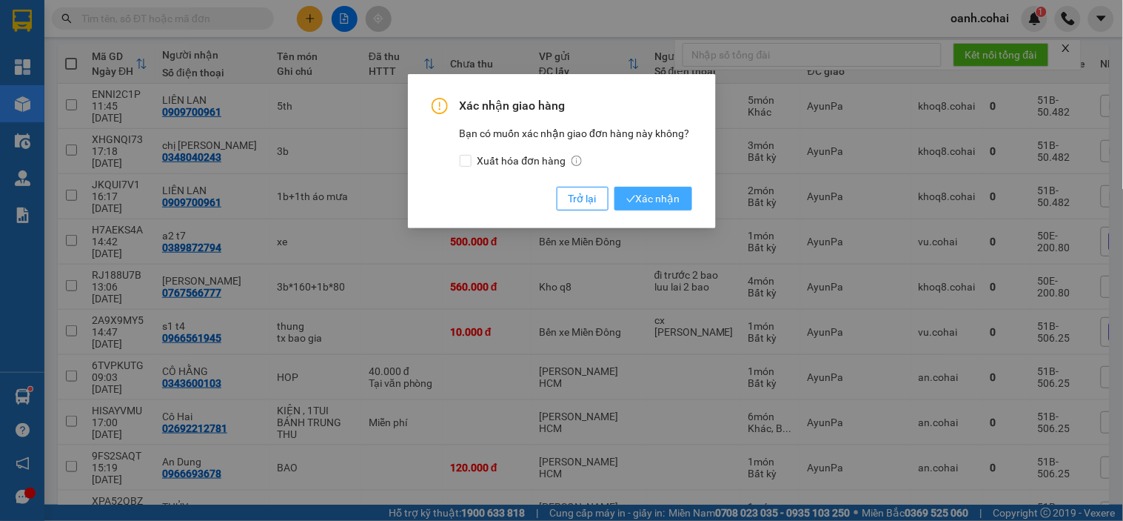
click at [643, 200] on span "Xác nhận" at bounding box center [654, 198] width 54 height 16
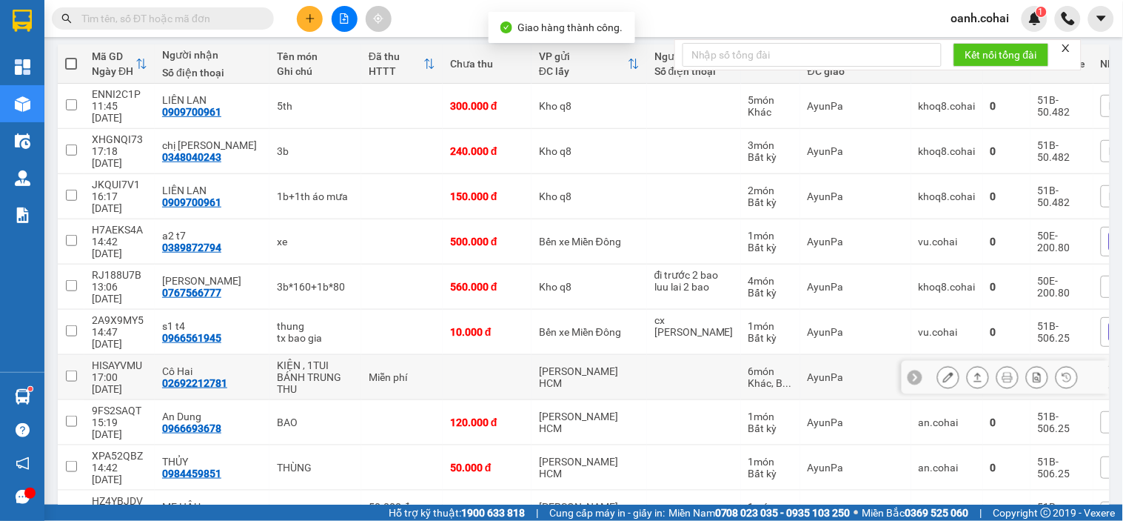
click at [975, 373] on icon at bounding box center [979, 377] width 8 height 9
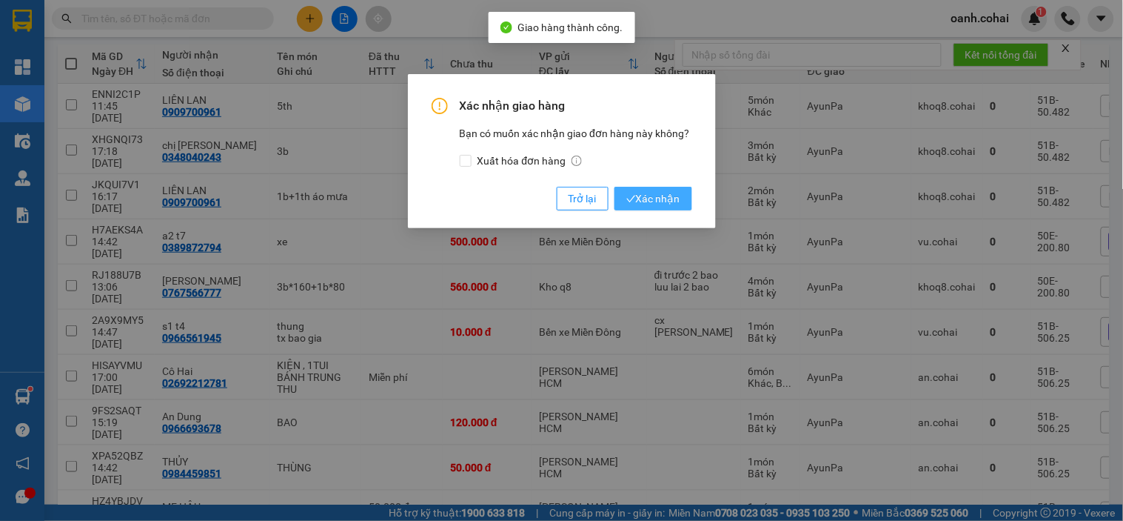
click at [658, 201] on span "Xác nhận" at bounding box center [654, 198] width 54 height 16
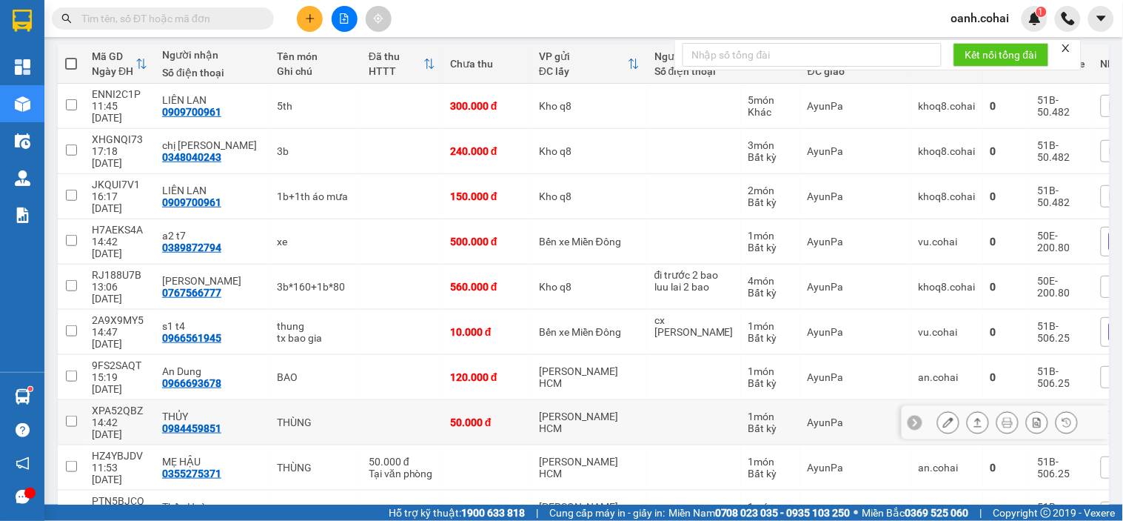
click at [938, 410] on button at bounding box center [948, 423] width 21 height 26
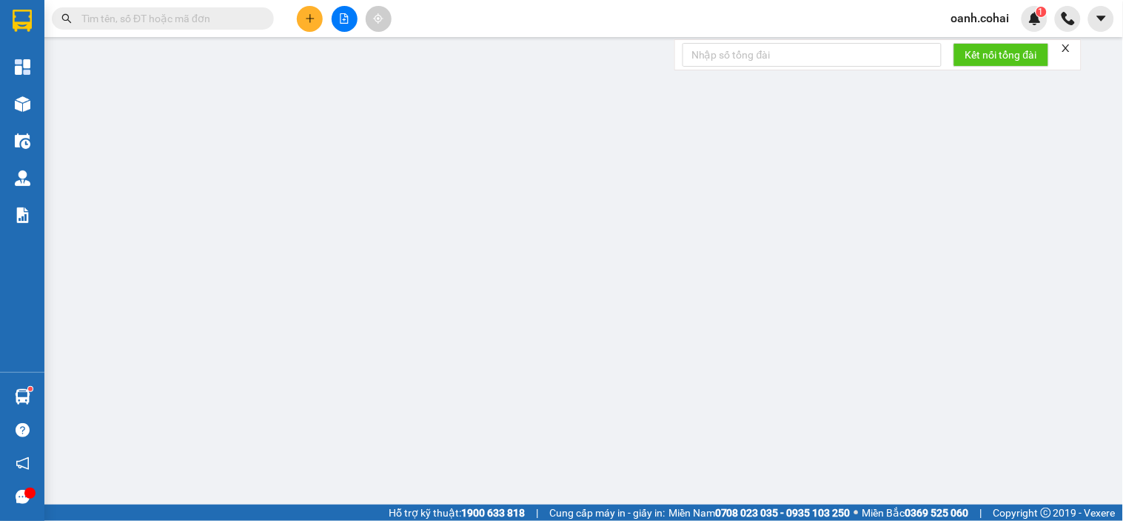
type input "0984459851"
type input "THỦY"
type input "50.000"
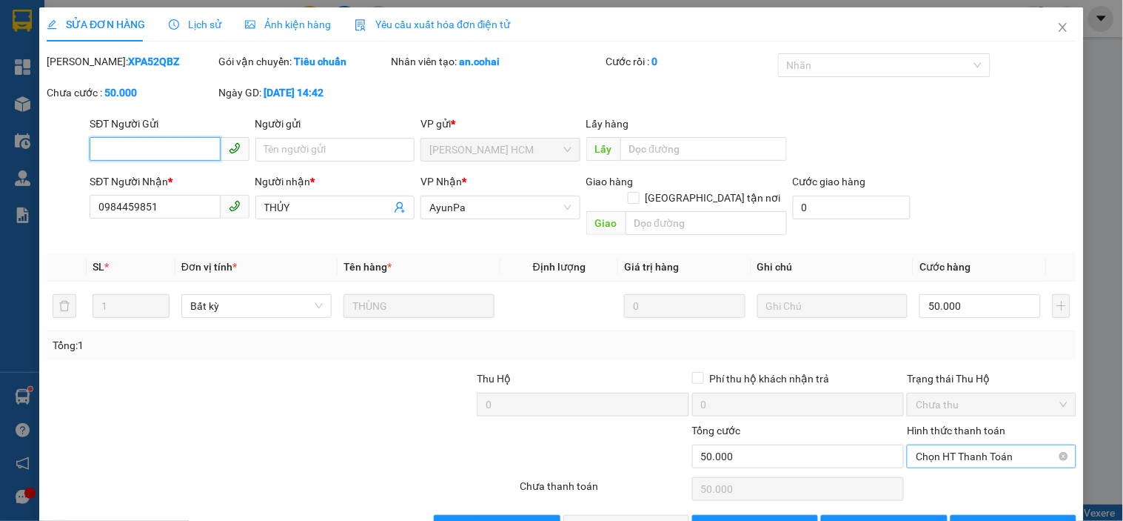
scroll to position [30, 0]
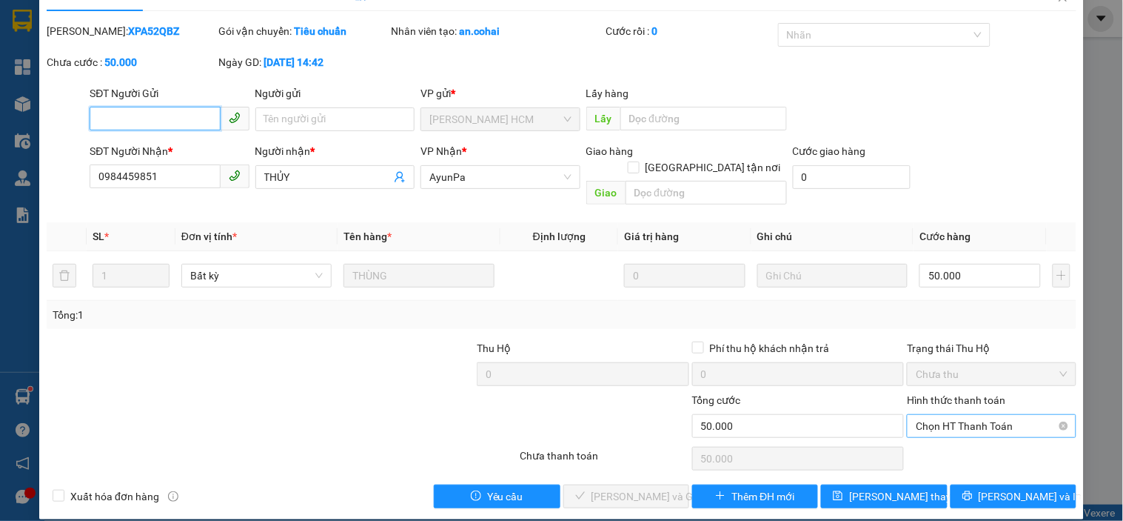
click at [956, 415] on span "Chọn HT Thanh Toán" at bounding box center [991, 426] width 151 height 22
click at [920, 441] on div "Tại văn phòng" at bounding box center [983, 439] width 150 height 16
type input "0"
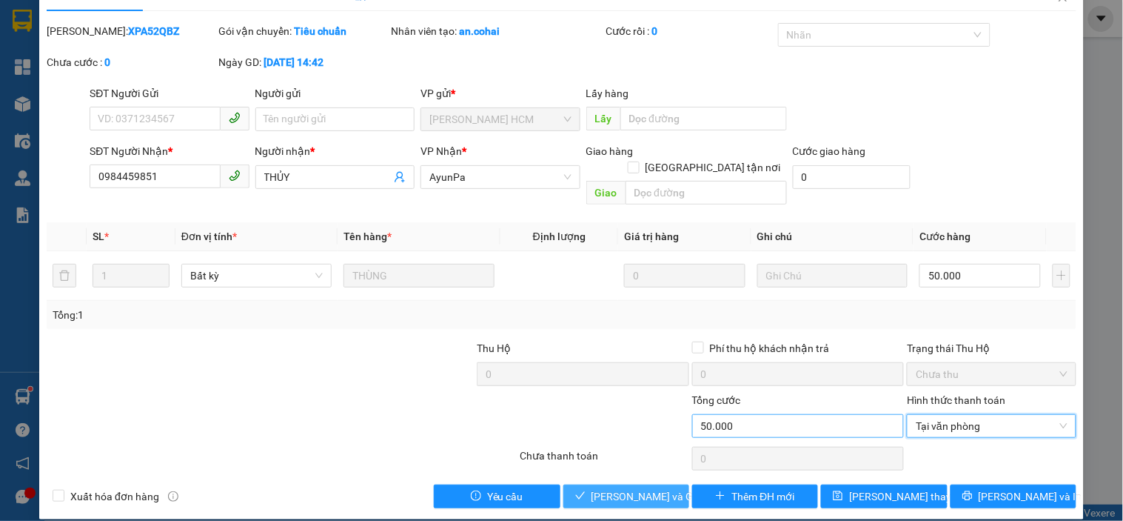
drag, startPoint x: 643, startPoint y: 478, endPoint x: 697, endPoint y: 418, distance: 81.3
click at [642, 488] on span "[PERSON_NAME] và Giao hàng" at bounding box center [663, 496] width 142 height 16
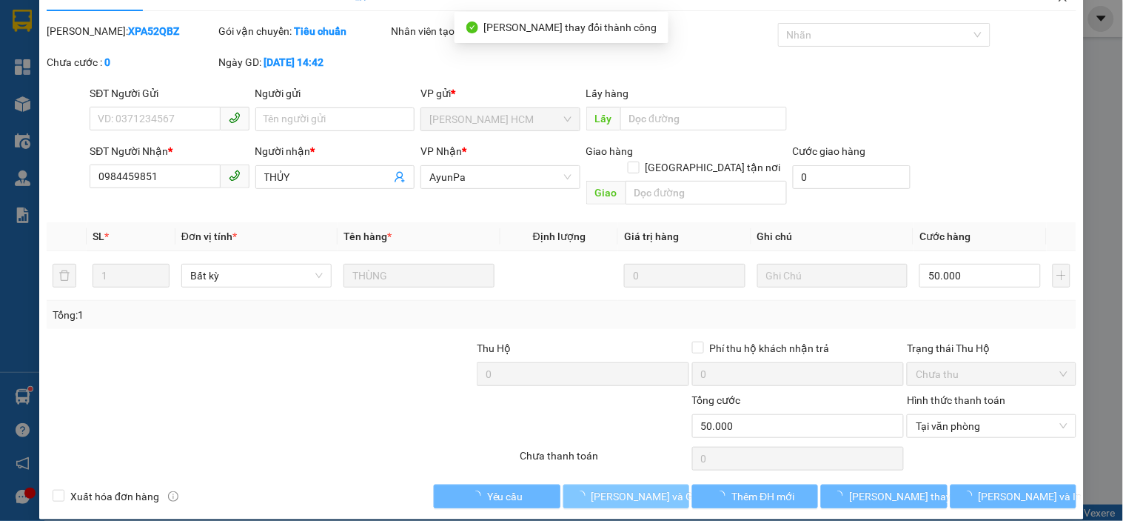
scroll to position [0, 0]
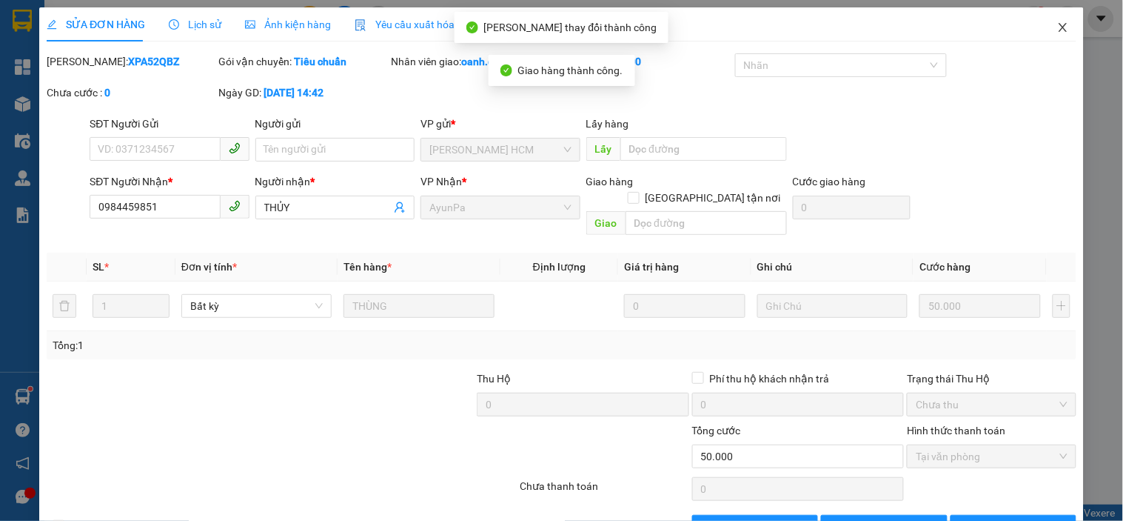
click at [1054, 20] on span "Close" at bounding box center [1063, 27] width 41 height 41
click at [1049, 22] on div "oanh.cohai 1" at bounding box center [1032, 19] width 184 height 26
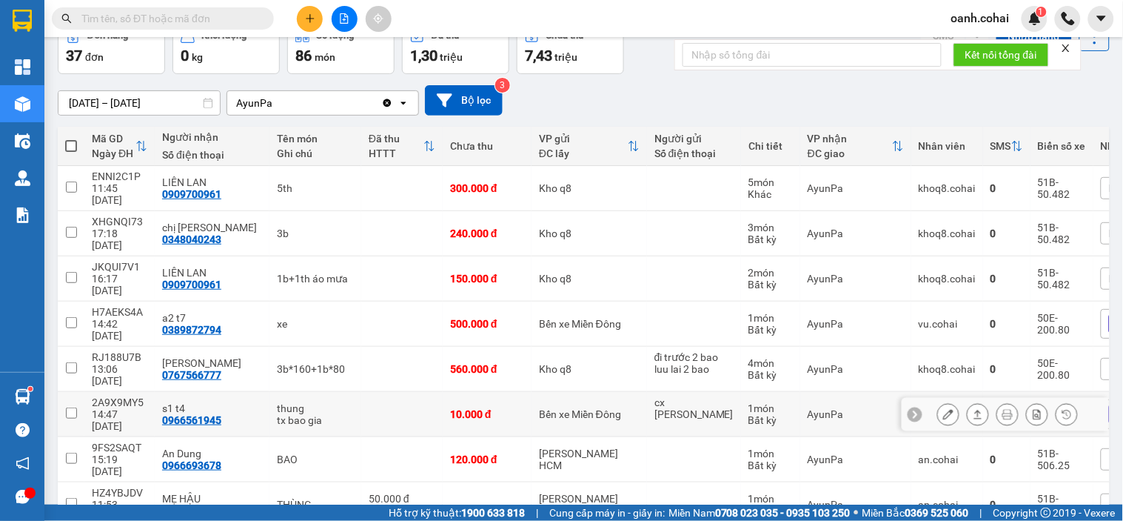
scroll to position [164, 0]
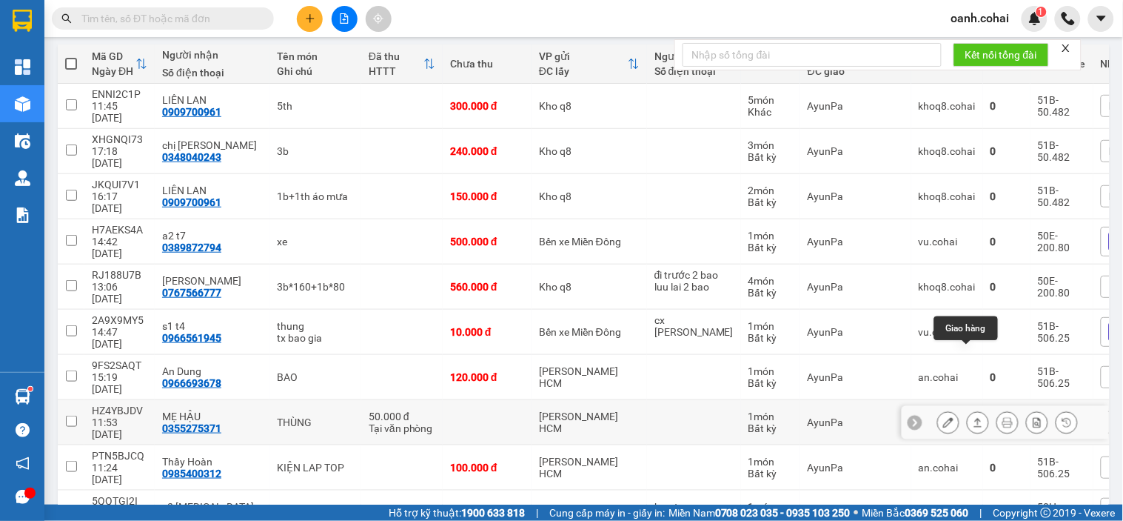
click at [973, 417] on icon at bounding box center [978, 422] width 10 height 10
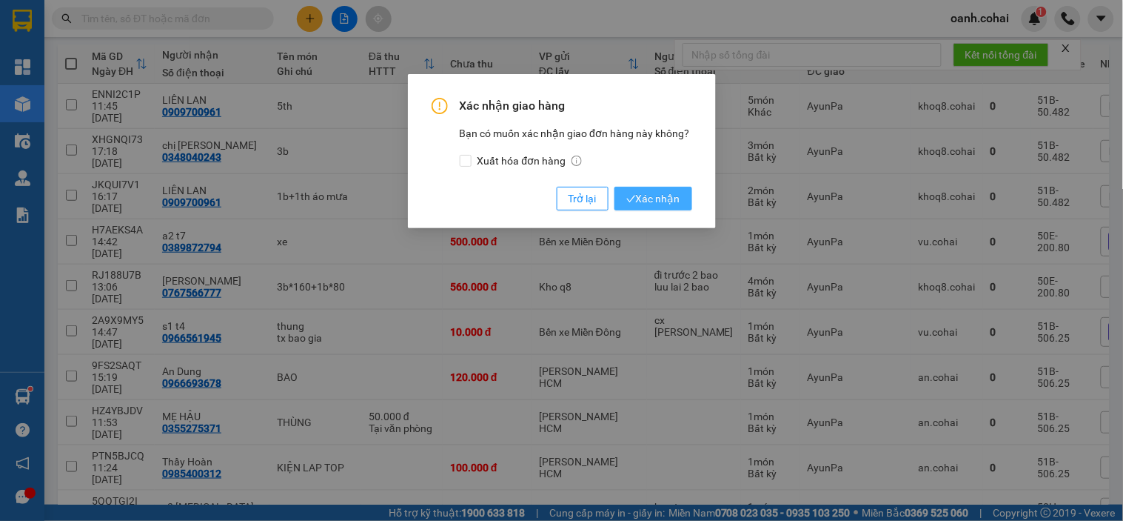
click at [665, 204] on span "Xác nhận" at bounding box center [654, 198] width 54 height 16
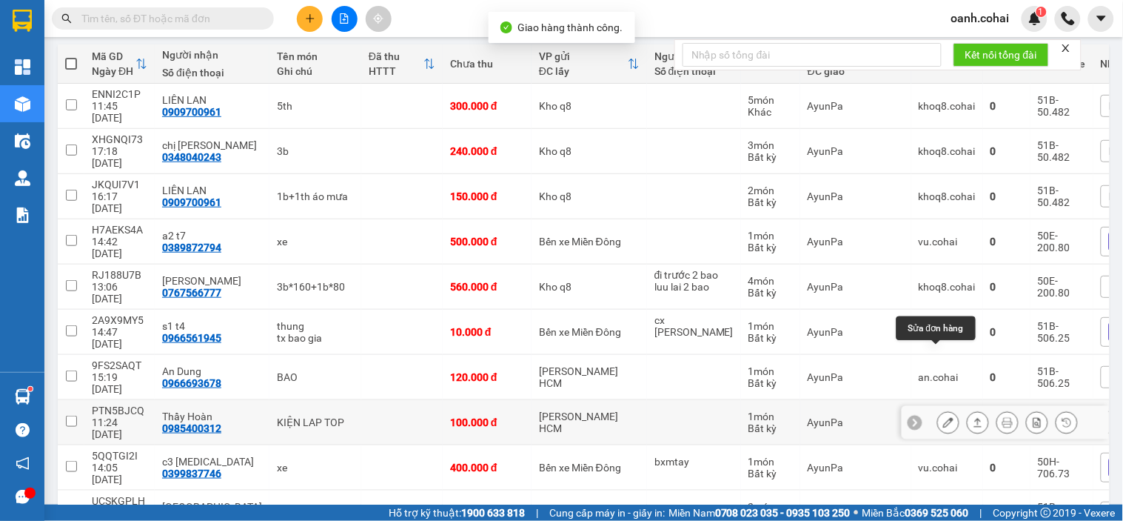
click at [944, 417] on icon at bounding box center [949, 422] width 10 height 10
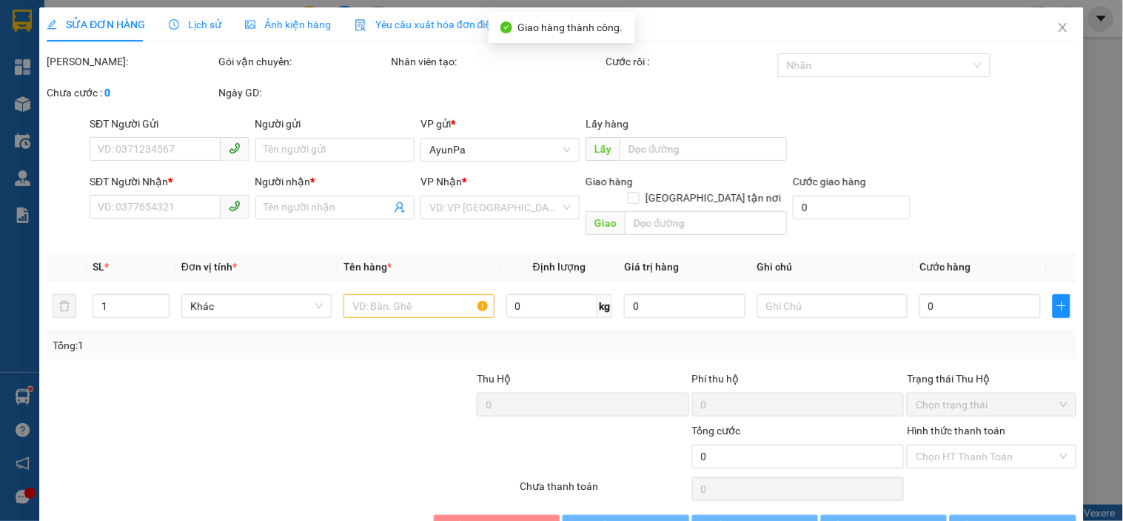
type input "0985400312"
type input "Thầy Hoàn"
type input "100.000"
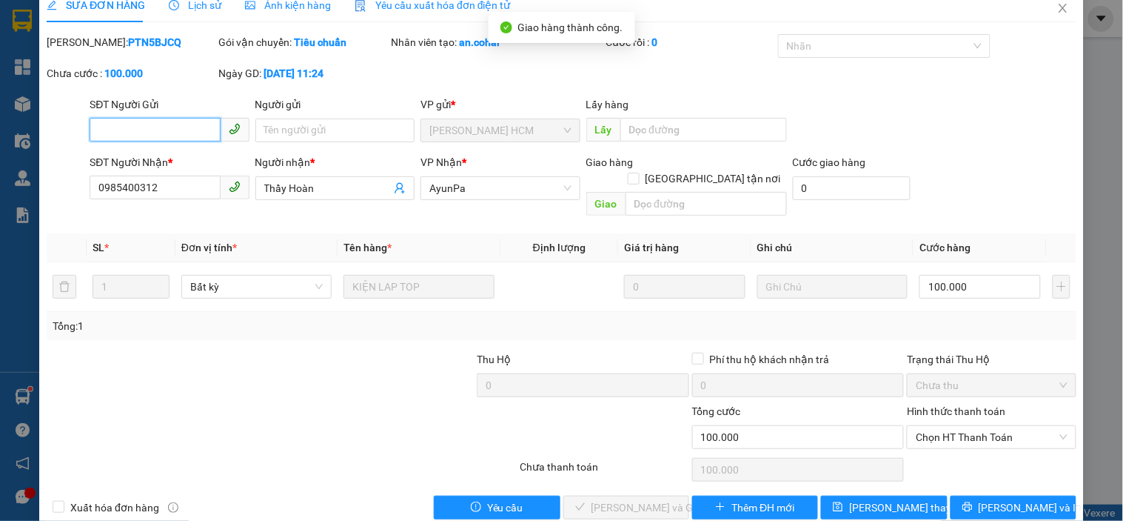
scroll to position [30, 0]
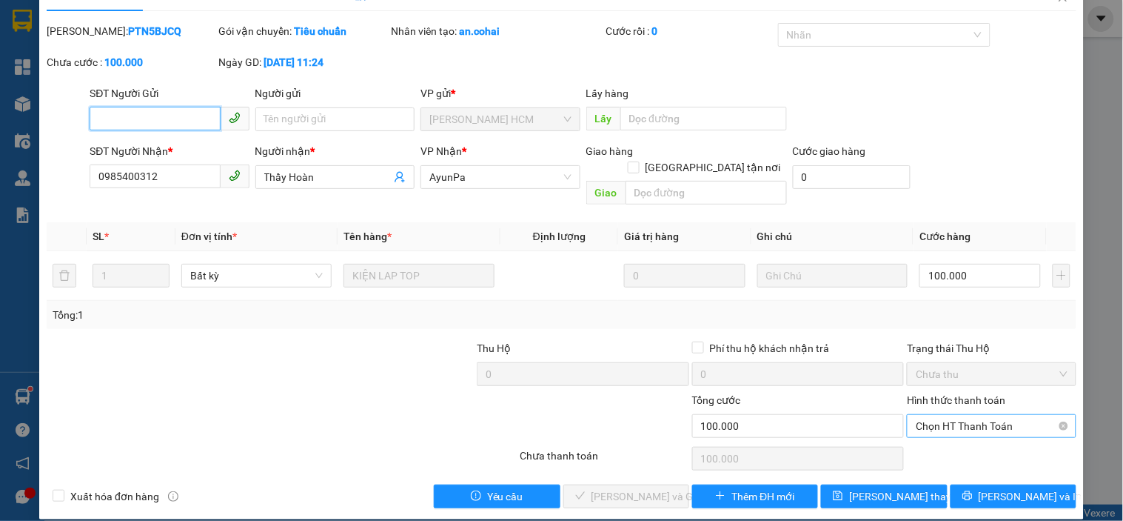
click at [983, 417] on span "Chọn HT Thanh Toán" at bounding box center [991, 426] width 151 height 22
click at [960, 438] on div "Tại văn phòng" at bounding box center [983, 439] width 150 height 16
type input "0"
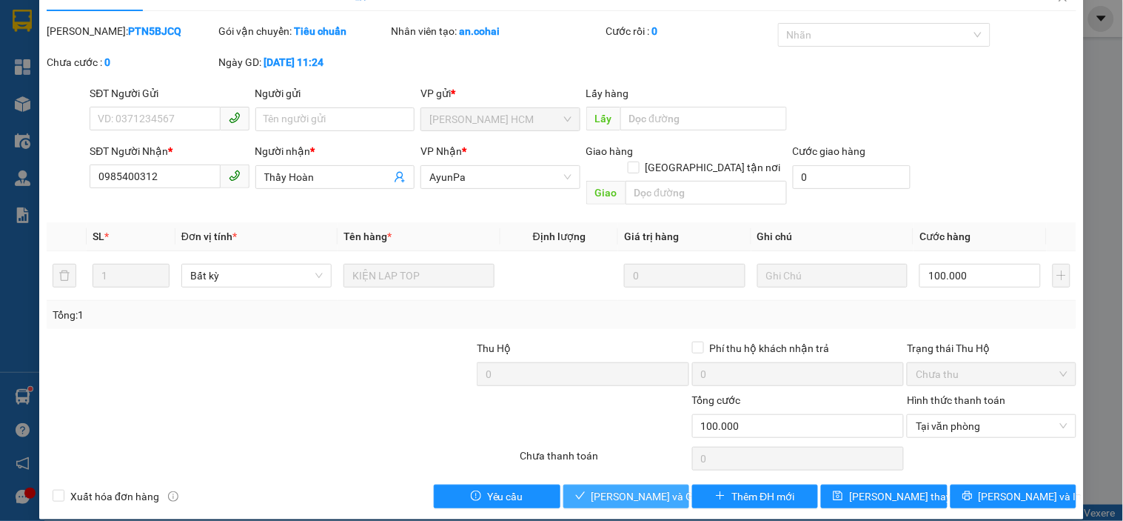
click at [619, 488] on span "[PERSON_NAME] và Giao hàng" at bounding box center [663, 496] width 142 height 16
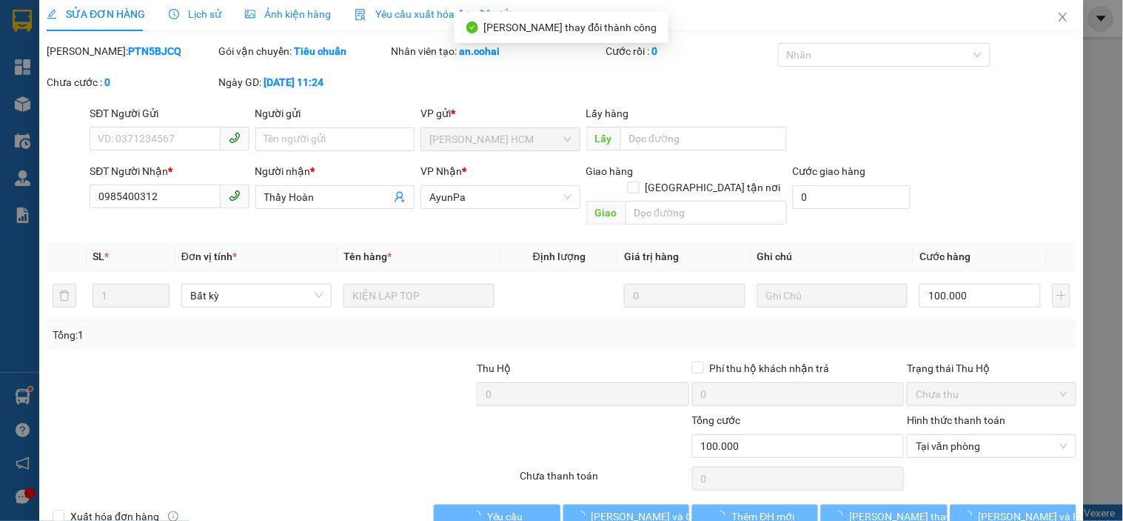
scroll to position [0, 0]
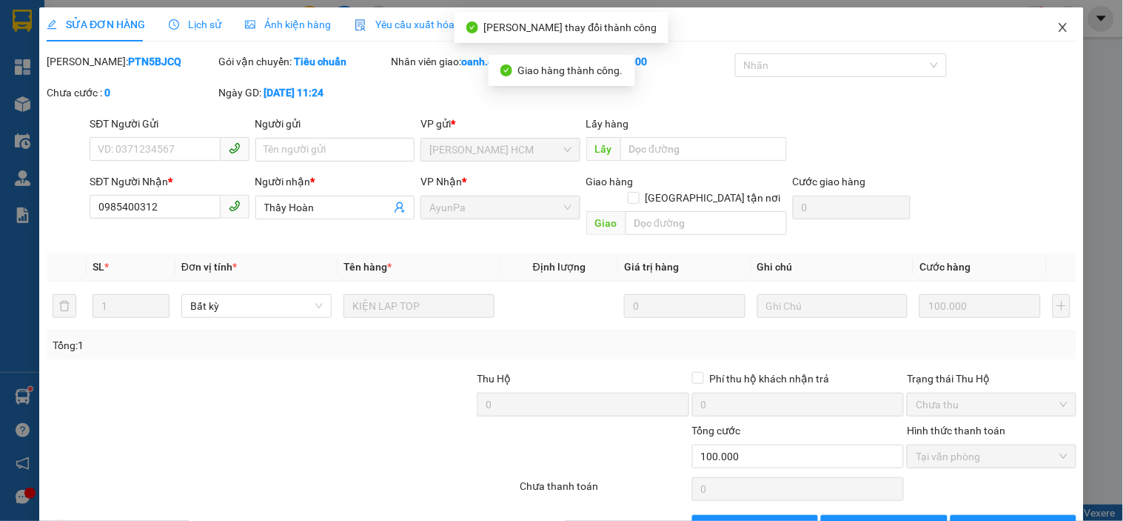
click at [1057, 19] on span "Close" at bounding box center [1063, 27] width 41 height 41
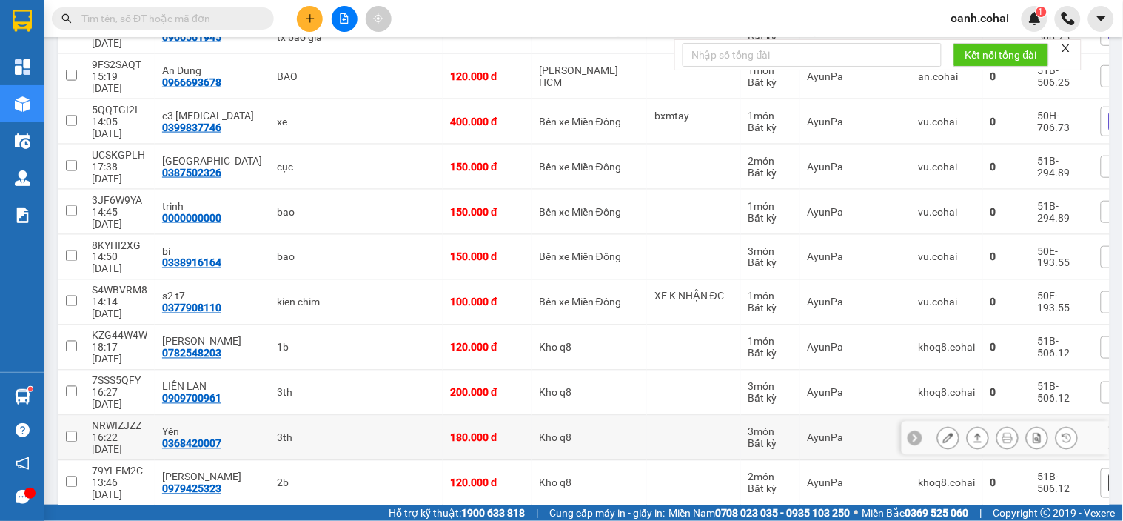
scroll to position [493, 0]
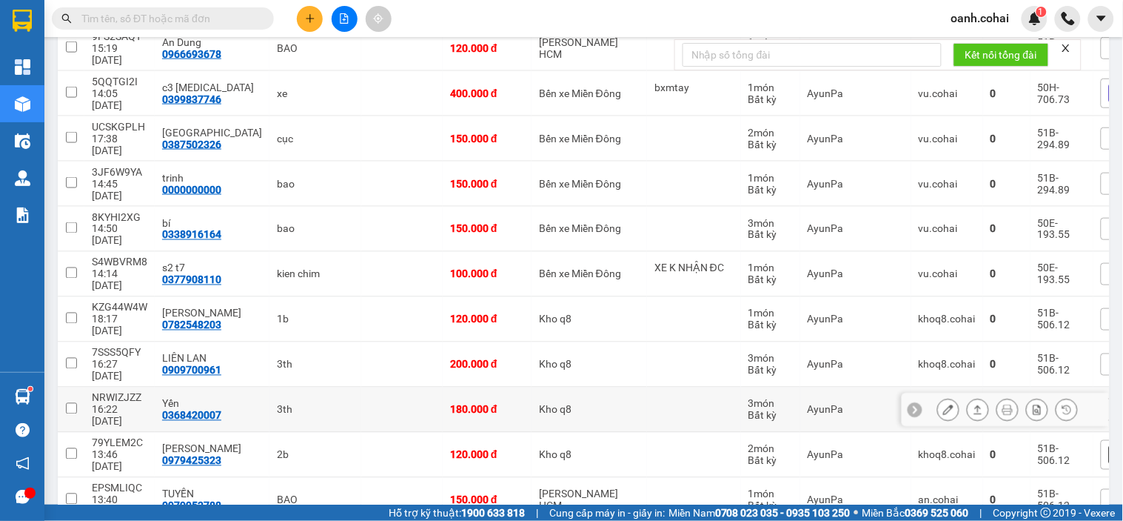
click at [944, 404] on icon at bounding box center [949, 409] width 10 height 10
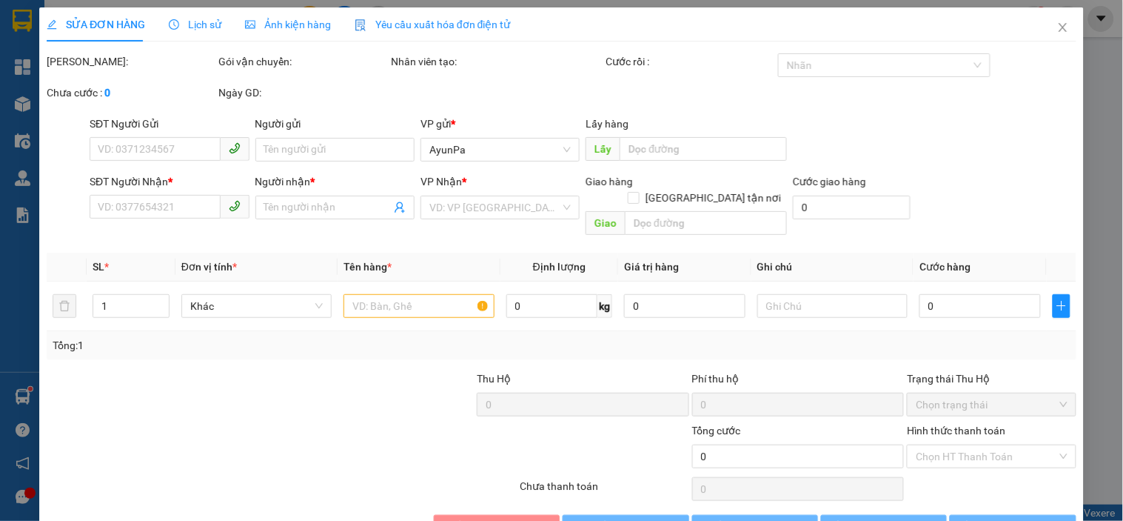
type input "0368420007"
type input "Yến"
type input "180.000"
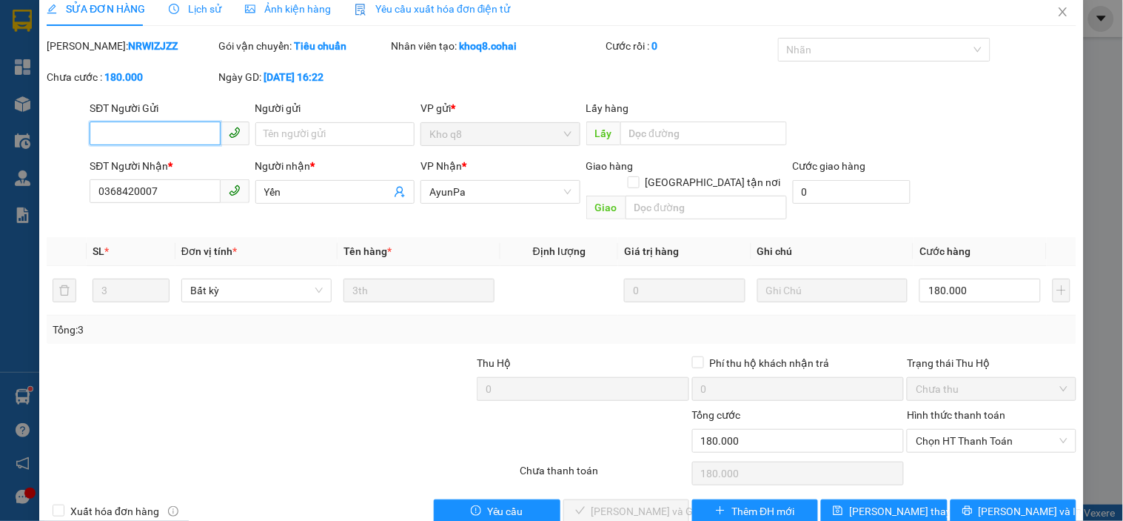
scroll to position [30, 0]
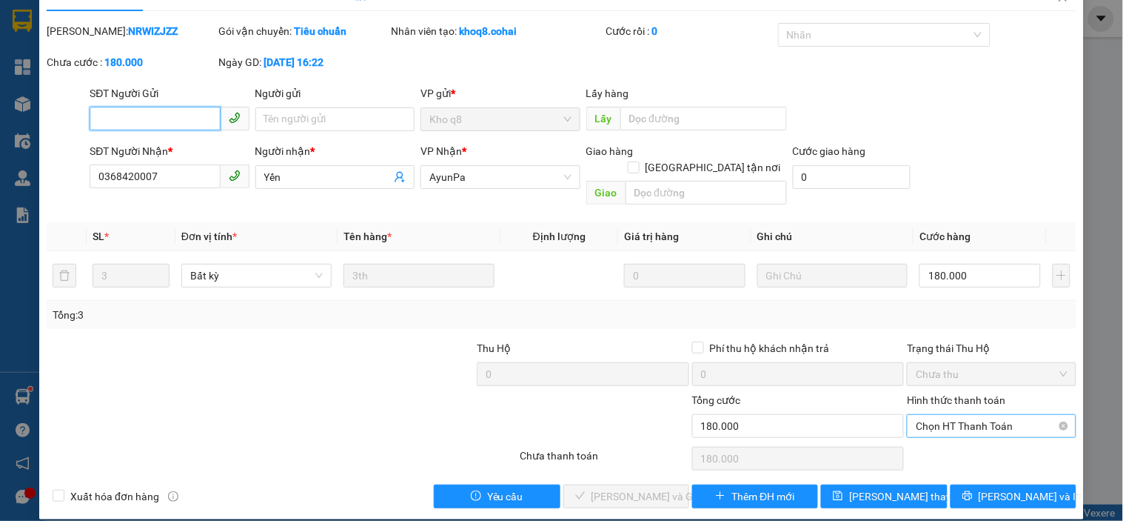
click at [974, 415] on span "Chọn HT Thanh Toán" at bounding box center [991, 426] width 151 height 22
drag, startPoint x: 959, startPoint y: 433, endPoint x: 812, endPoint y: 432, distance: 147.4
click at [956, 435] on div "Tại văn phòng" at bounding box center [983, 439] width 150 height 16
type input "0"
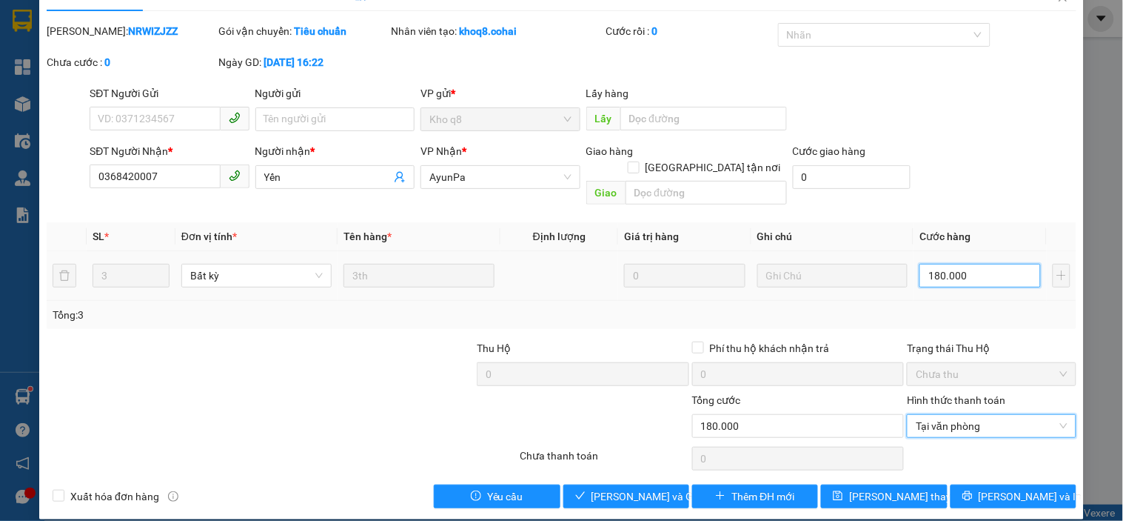
click at [972, 264] on input "180.000" at bounding box center [980, 276] width 121 height 24
type input "0"
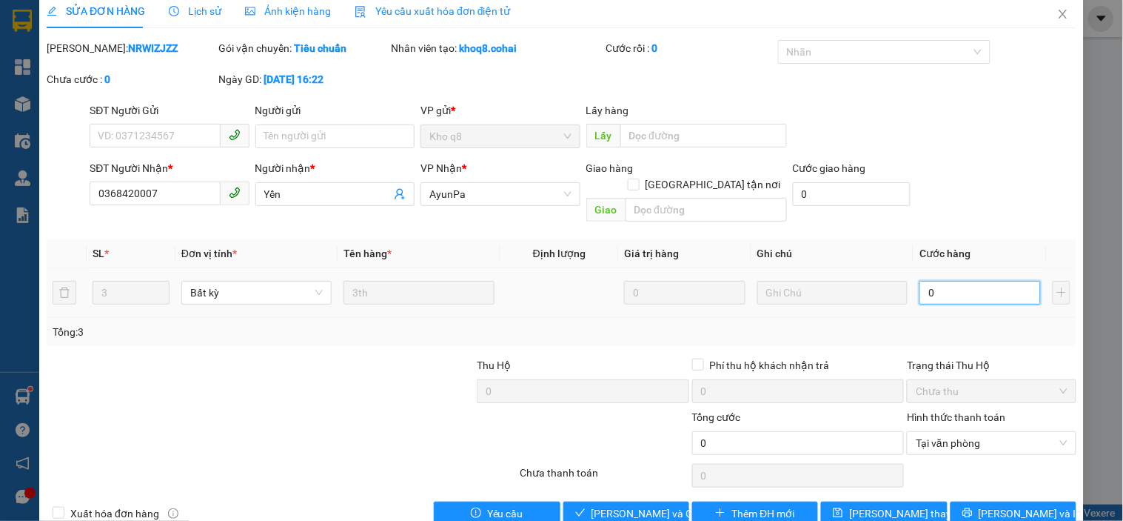
scroll to position [0, 0]
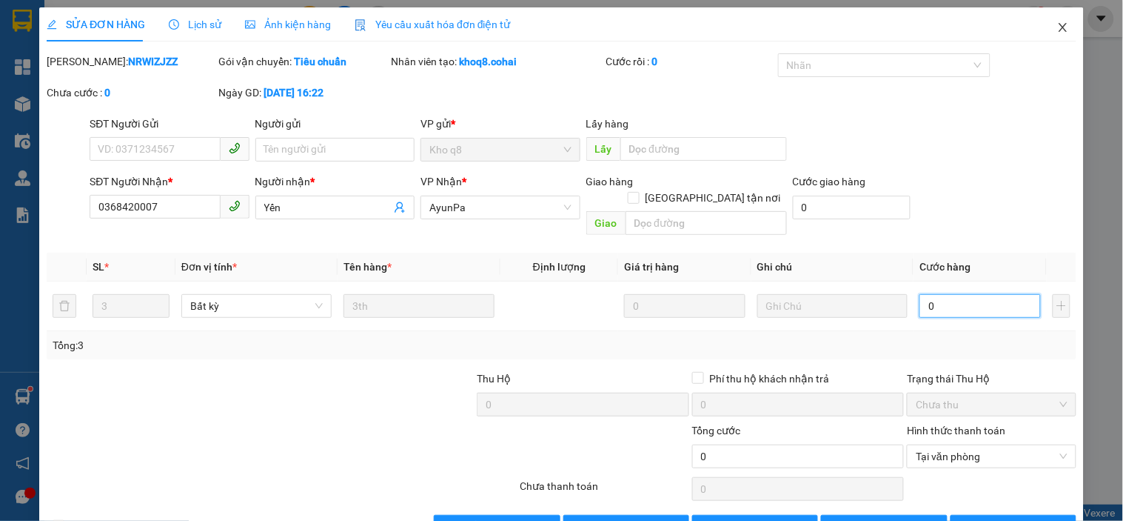
type input "0"
click at [1058, 22] on icon "close" at bounding box center [1064, 27] width 12 height 12
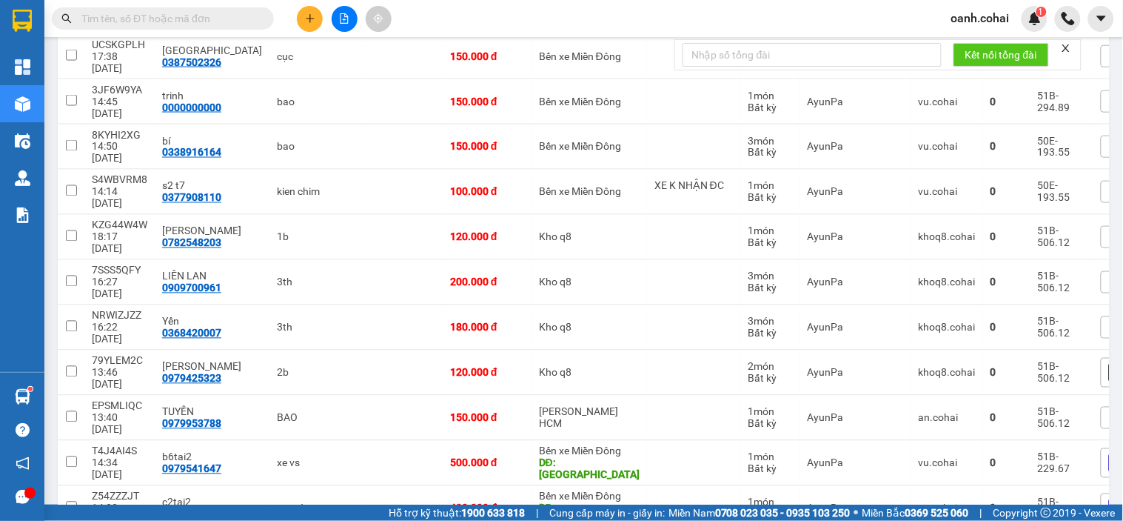
scroll to position [658, 0]
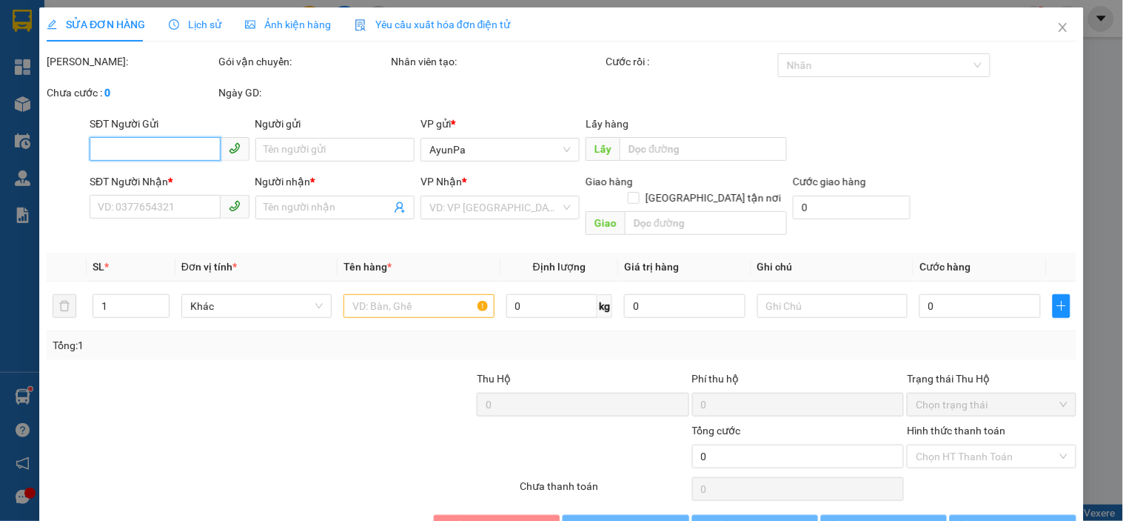
type input "0935016848"
type input "A. Đức"
type input "120.000"
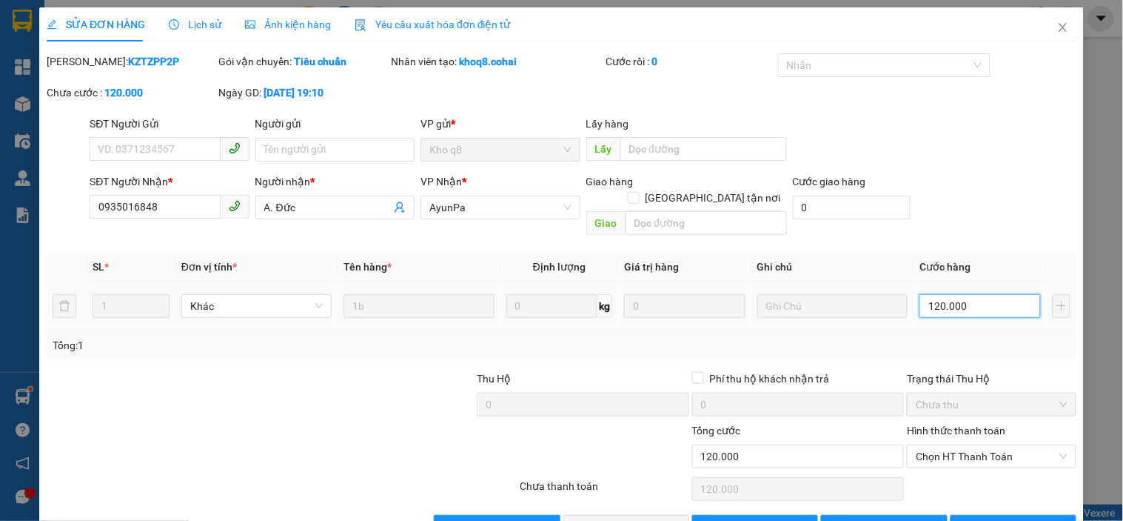
click at [958, 294] on input "120.000" at bounding box center [980, 306] width 121 height 24
type input "0"
type input "1"
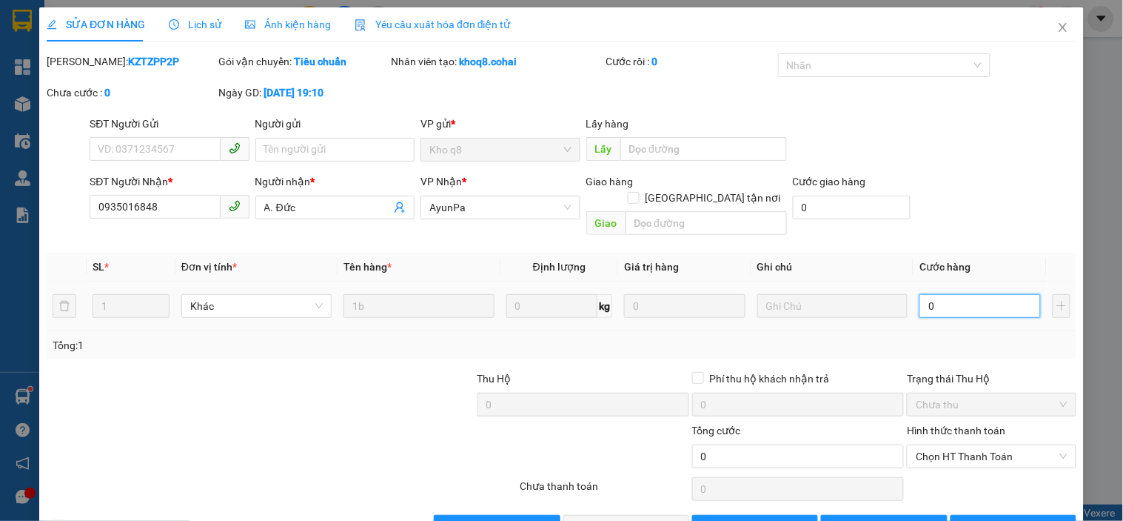
type input "1"
type input "01"
type input "10"
type input "010"
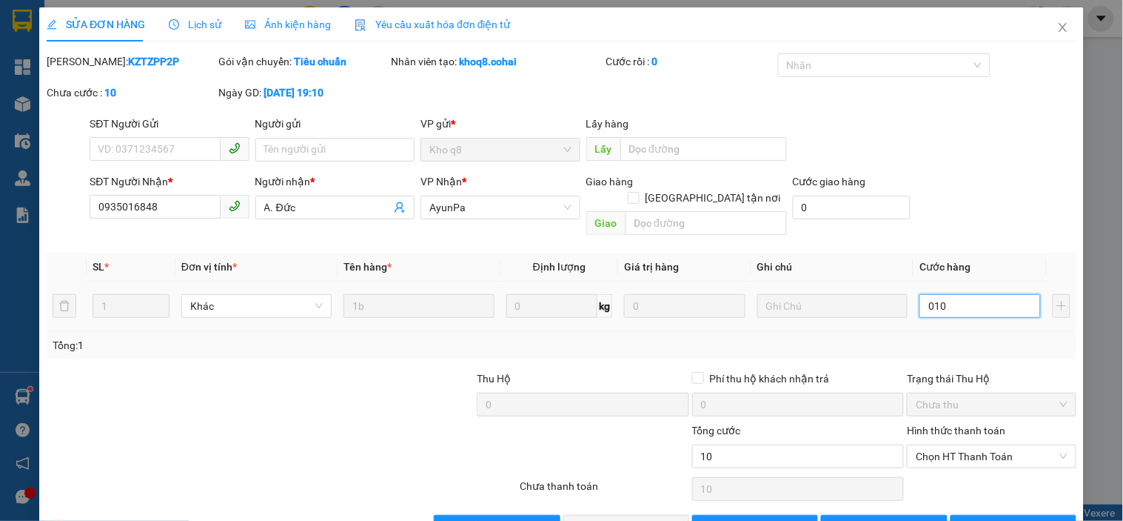
type input "100"
click at [970, 445] on span "Chọn HT Thanh Toán" at bounding box center [991, 456] width 151 height 22
type input "0.100"
type input "100.000"
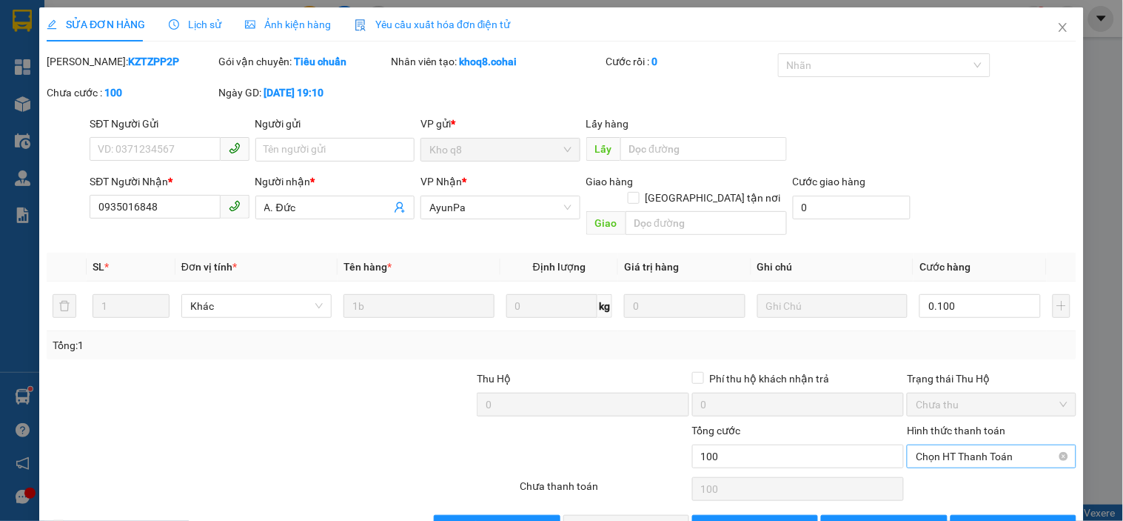
type input "100.000"
click at [952, 462] on div "Tại văn phòng" at bounding box center [983, 469] width 150 height 16
type input "0"
click at [618, 518] on span "[PERSON_NAME] và Giao hàng" at bounding box center [663, 526] width 142 height 16
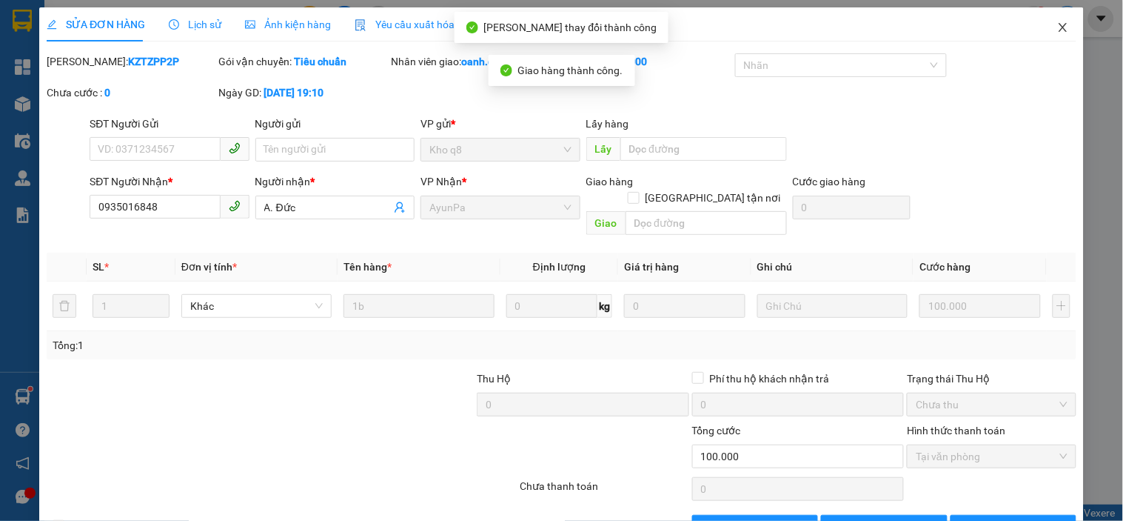
click at [1058, 25] on icon "close" at bounding box center [1064, 27] width 12 height 12
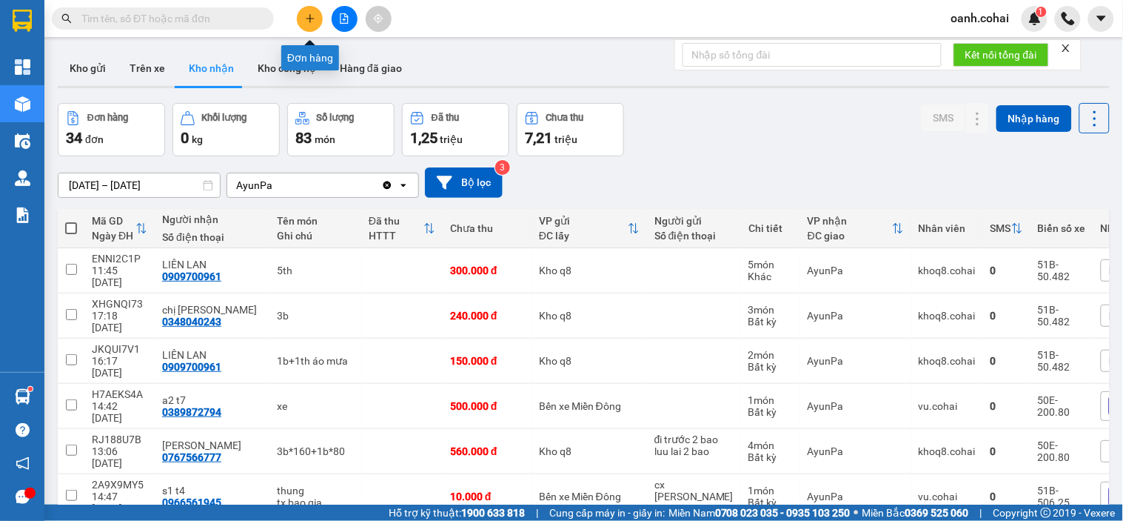
click at [312, 10] on button at bounding box center [310, 19] width 26 height 26
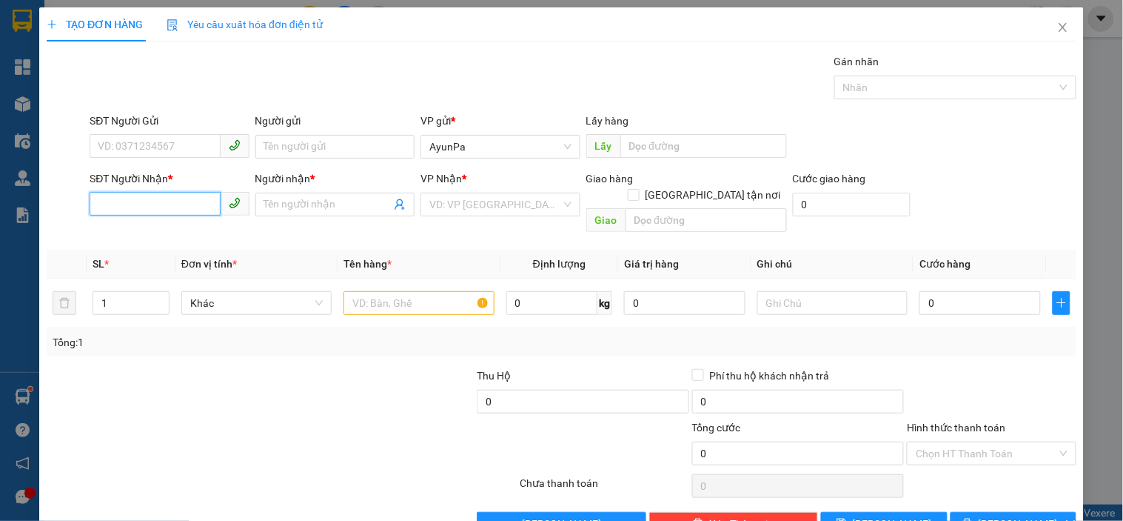
click at [201, 205] on input "SĐT Người Nhận *" at bounding box center [155, 204] width 130 height 24
type input "0974516100"
drag, startPoint x: 169, startPoint y: 238, endPoint x: 336, endPoint y: 267, distance: 169.8
click at [169, 238] on div "0974516100 - [PERSON_NAME]" at bounding box center [171, 234] width 146 height 16
type input "[PERSON_NAME]"
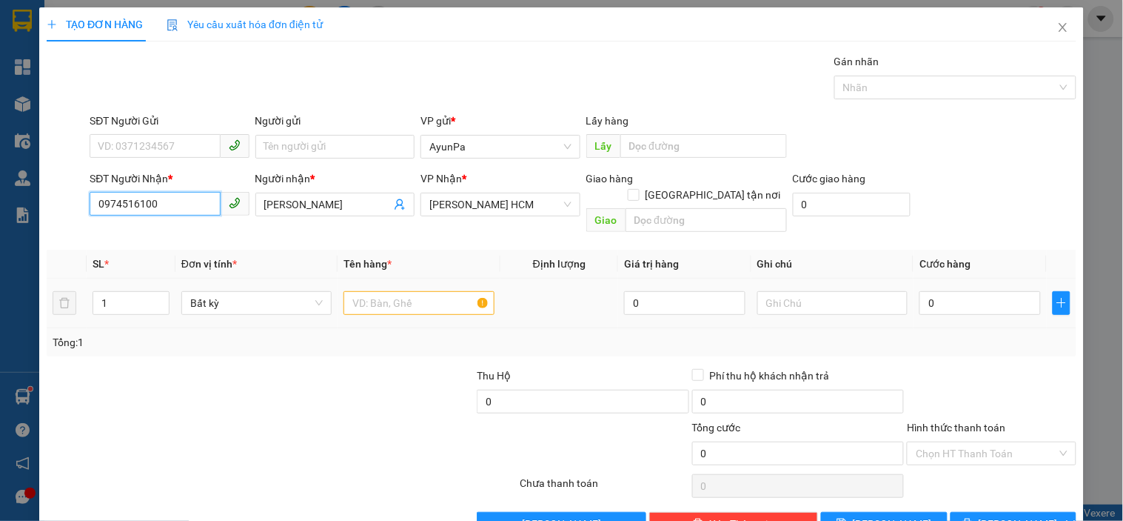
type input "0974516100"
click at [418, 293] on input "text" at bounding box center [419, 303] width 150 height 24
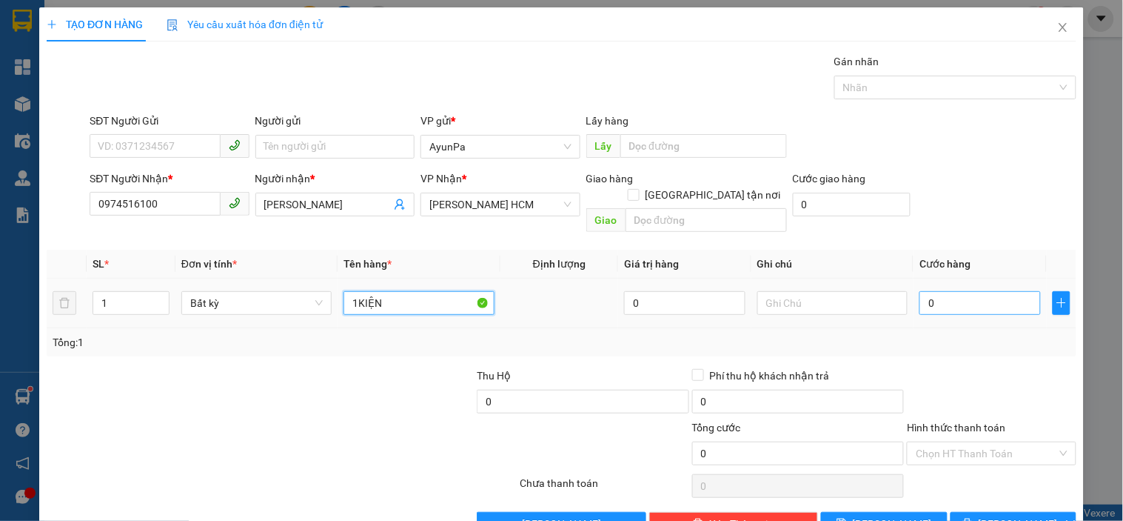
type input "1KIỆN"
click at [942, 291] on input "0" at bounding box center [980, 303] width 121 height 24
type input "1"
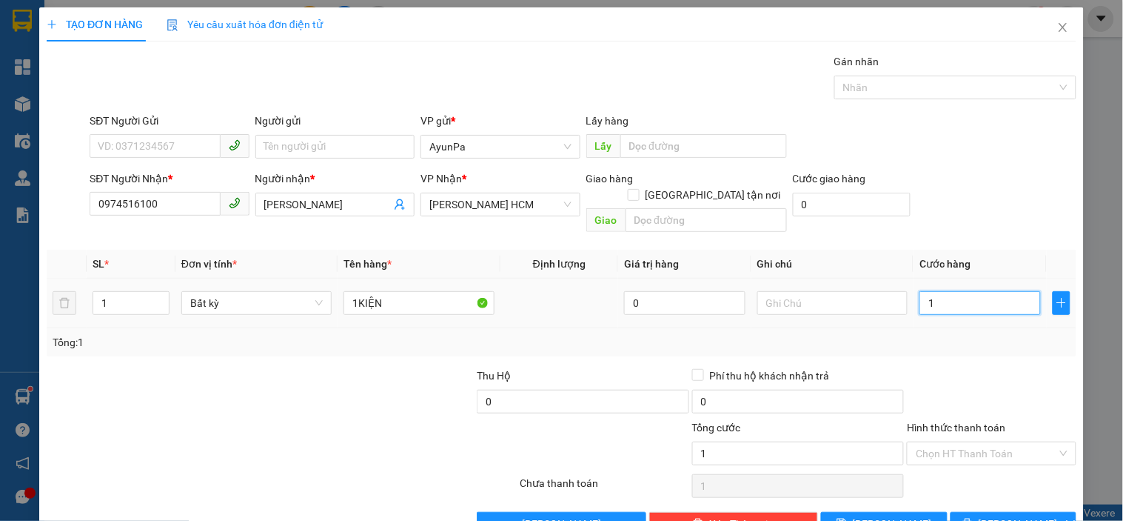
type input "10"
type input "100"
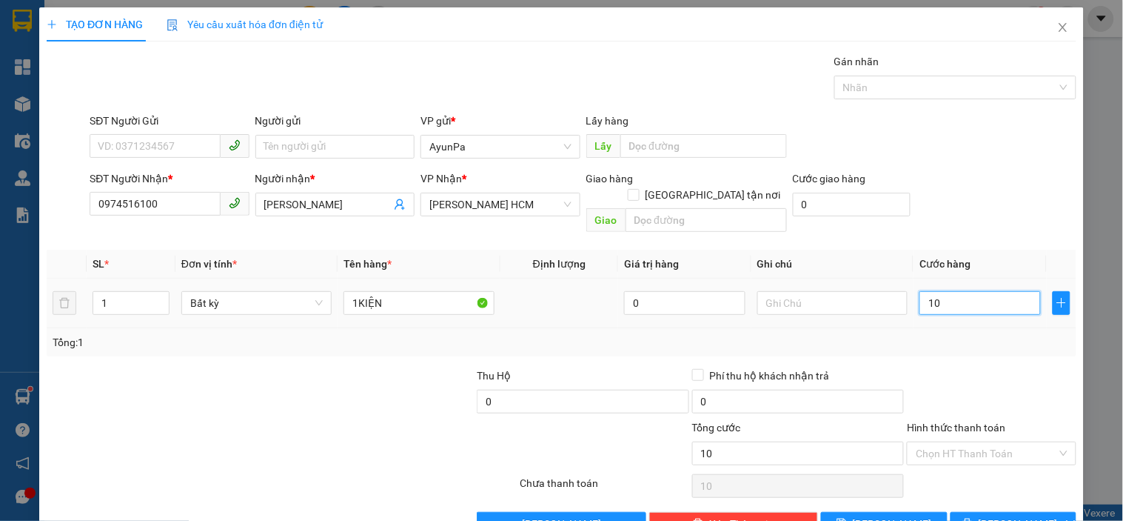
type input "100"
type input "100.000"
click at [941, 367] on div at bounding box center [992, 393] width 172 height 52
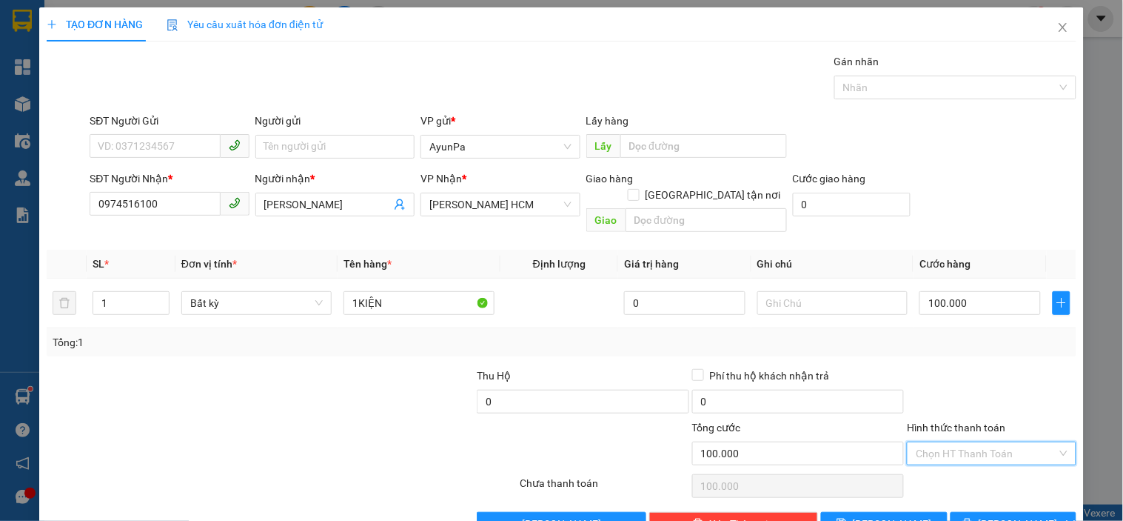
click at [949, 446] on input "Hình thức thanh toán" at bounding box center [986, 453] width 141 height 22
click at [946, 461] on div "Tại văn phòng" at bounding box center [983, 466] width 150 height 16
type input "0"
click at [974, 512] on button "[PERSON_NAME] và In" at bounding box center [1014, 524] width 126 height 24
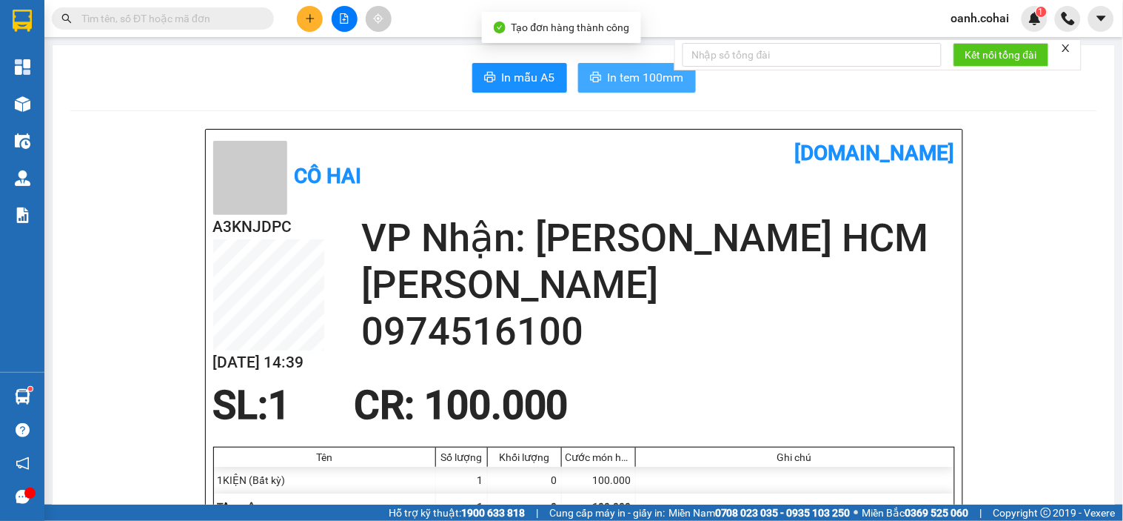
click at [664, 82] on span "In tem 100mm" at bounding box center [646, 77] width 76 height 19
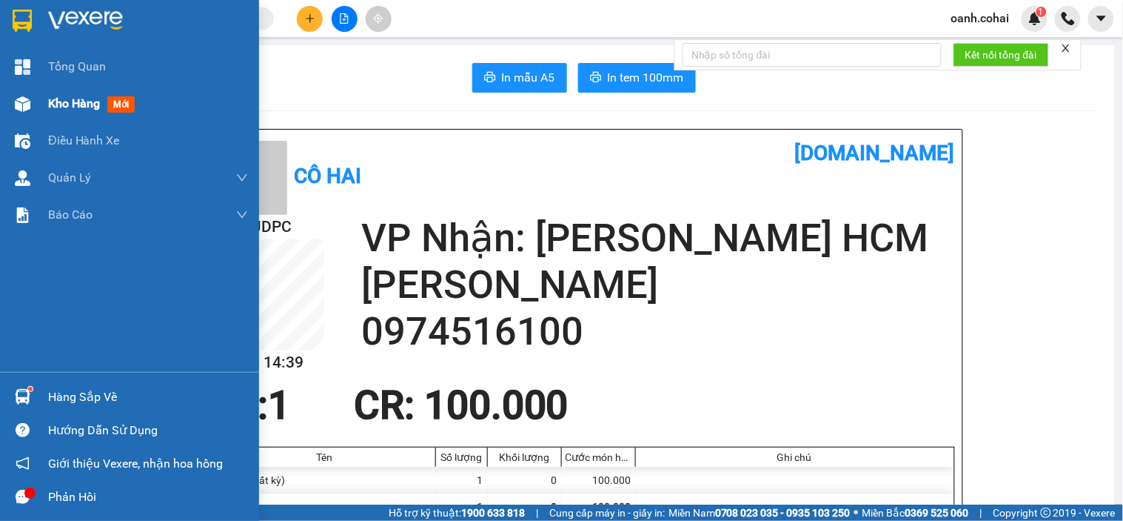
click at [59, 106] on span "Kho hàng" at bounding box center [74, 103] width 52 height 14
click at [58, 106] on span "Kho hàng" at bounding box center [74, 103] width 52 height 14
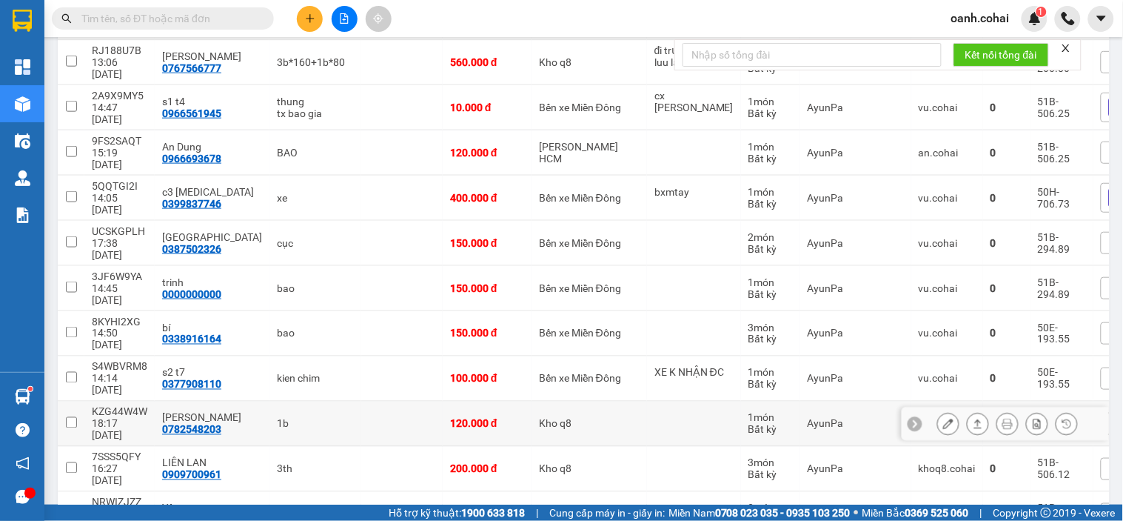
scroll to position [411, 0]
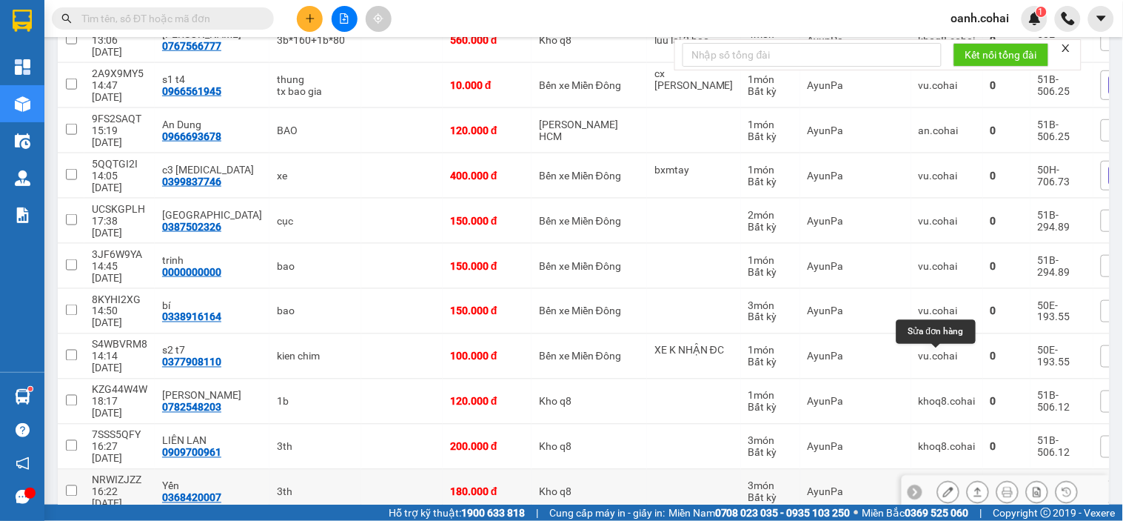
click at [944, 487] on icon at bounding box center [949, 492] width 10 height 10
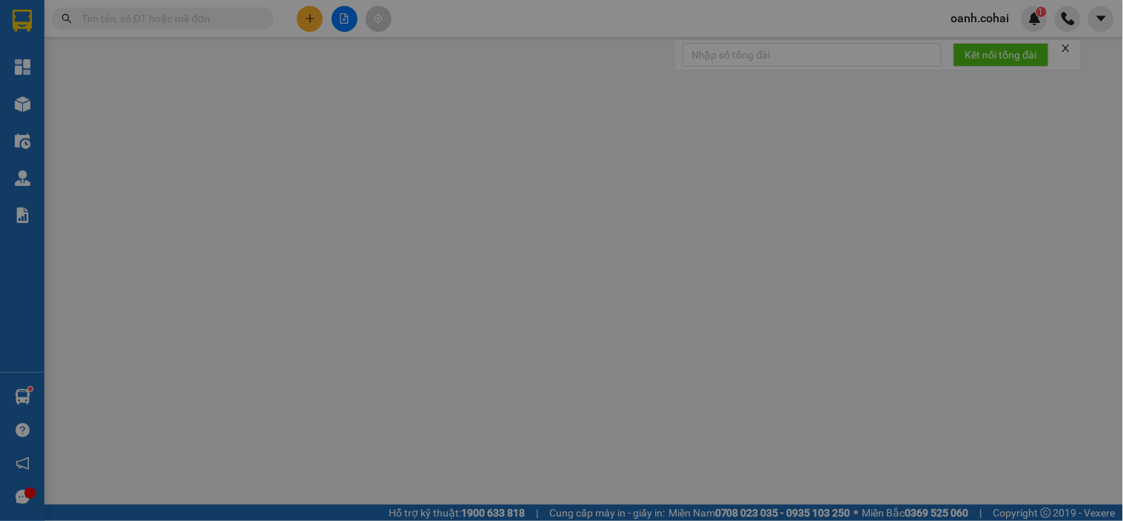
type input "0368420007"
type input "Yến"
type input "180.000"
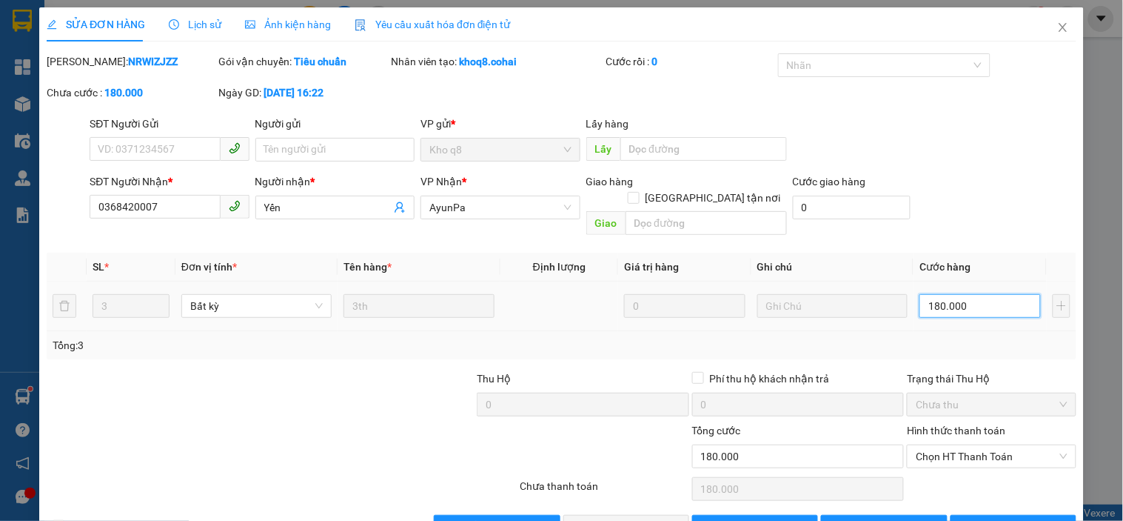
click at [973, 294] on input "180.000" at bounding box center [980, 306] width 121 height 24
type input "1"
type input "0"
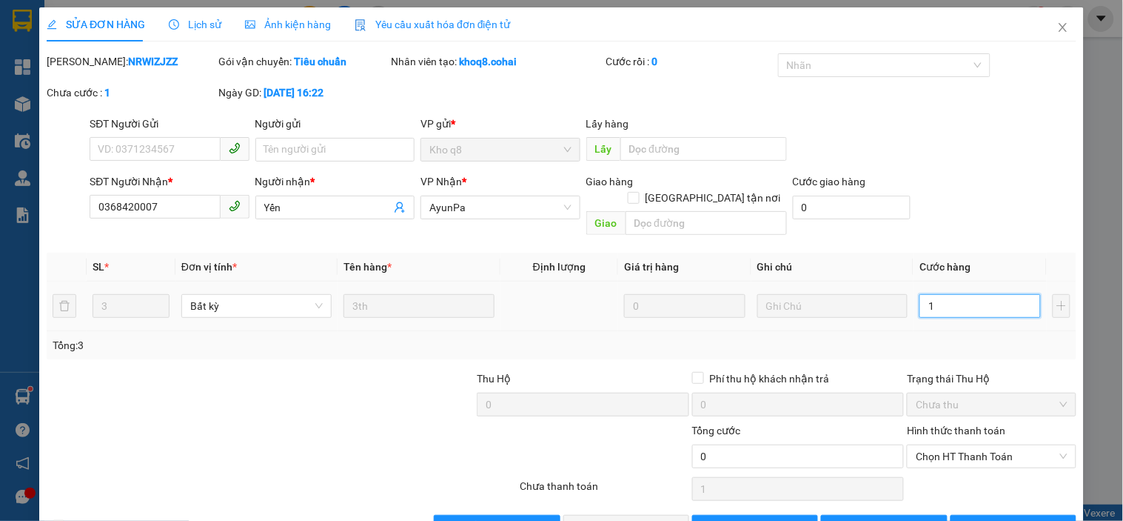
type input "0"
type input "1"
type input "015"
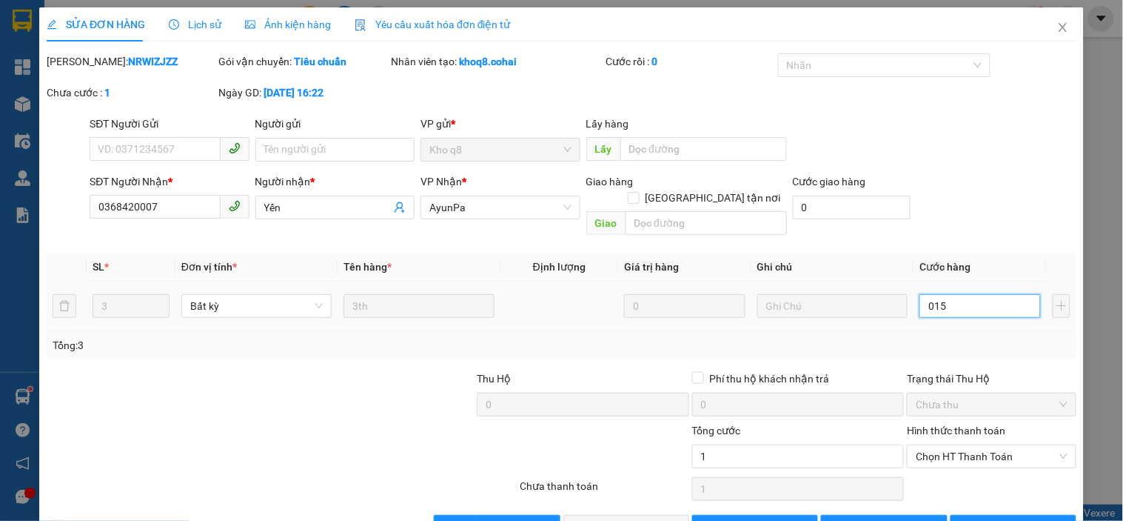
type input "15"
type input "0.150"
type input "150"
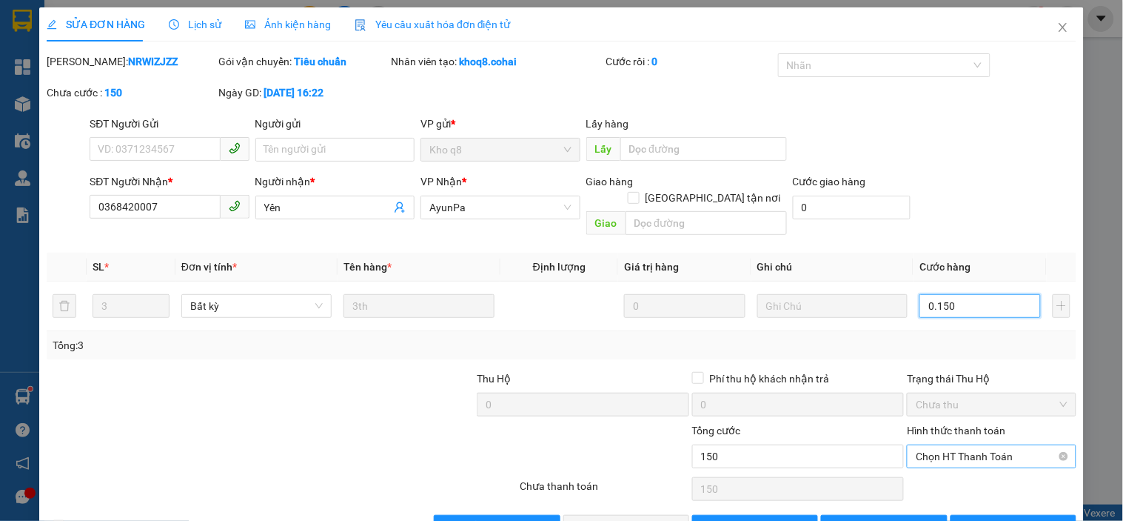
click at [975, 445] on span "Chọn HT Thanh Toán" at bounding box center [991, 456] width 151 height 22
type input "0.150"
type input "150.000"
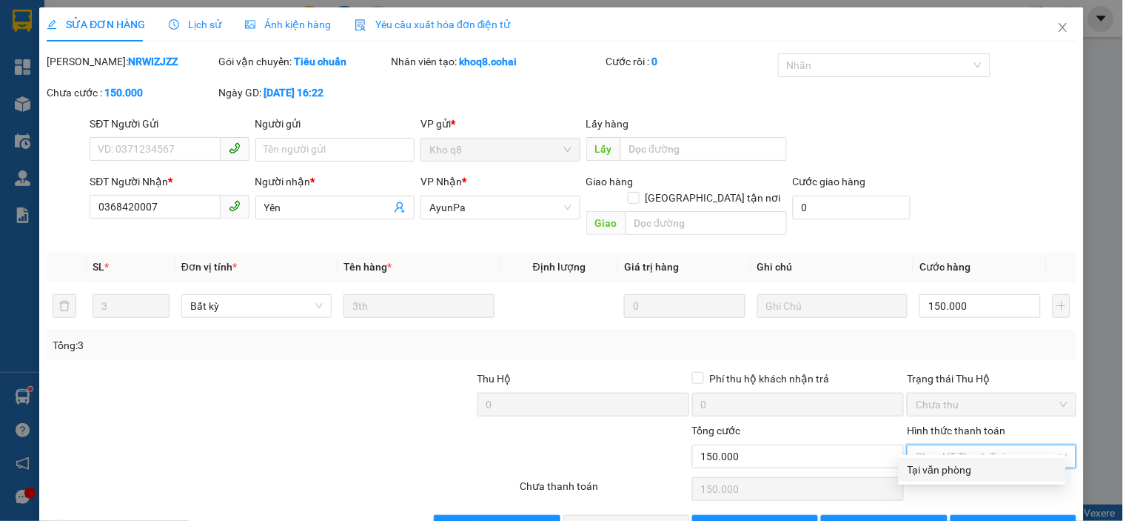
click at [938, 475] on div "Tại văn phòng" at bounding box center [983, 469] width 150 height 16
type input "0"
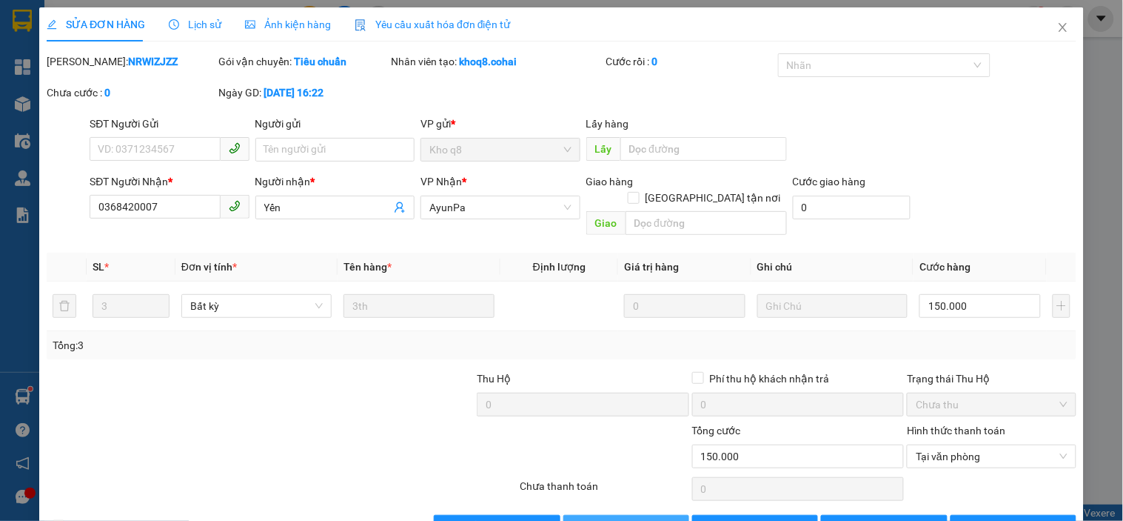
click at [639, 518] on span "[PERSON_NAME] và Giao hàng" at bounding box center [663, 526] width 142 height 16
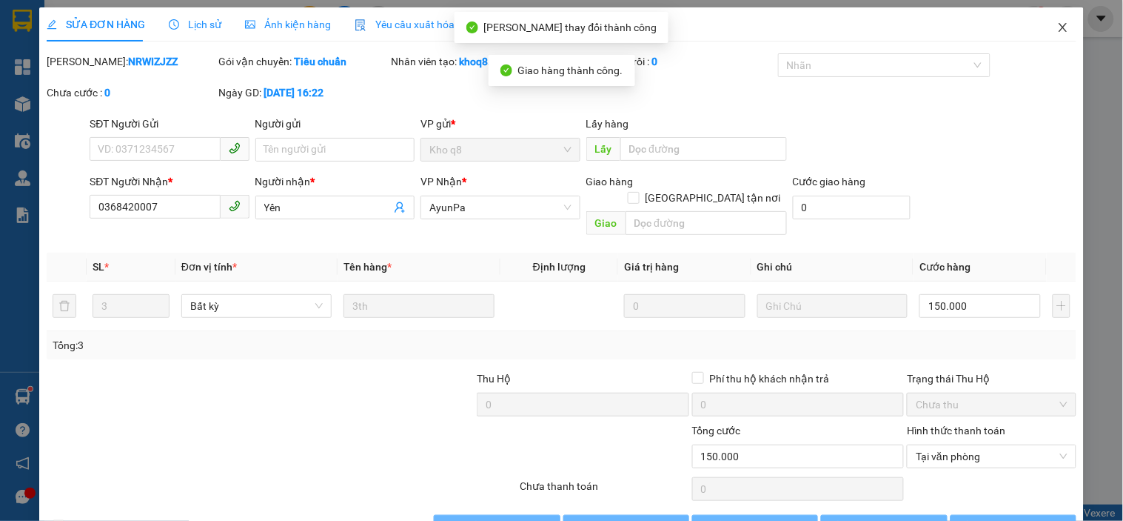
click at [1058, 26] on icon "close" at bounding box center [1064, 27] width 12 height 12
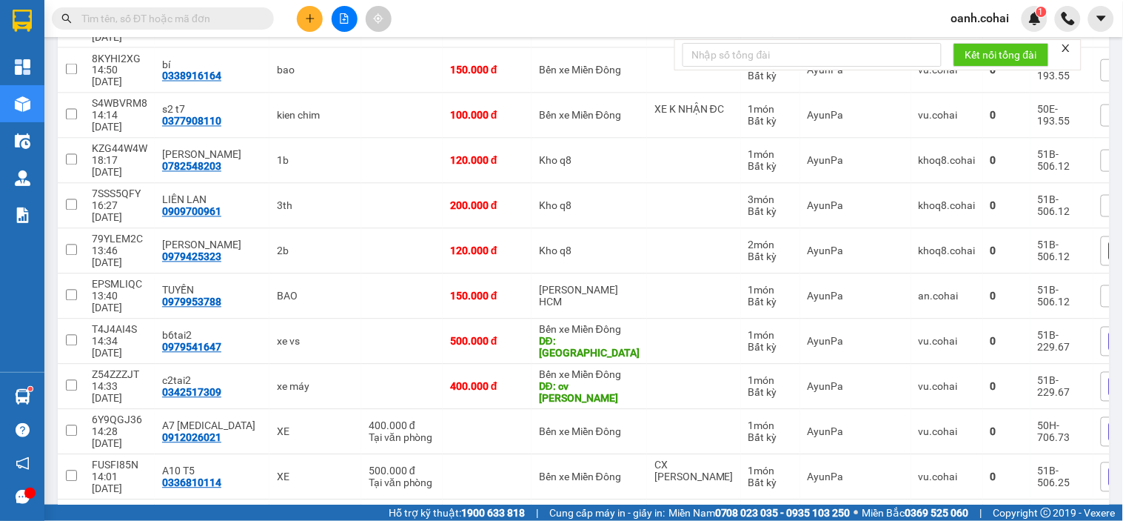
scroll to position [658, 0]
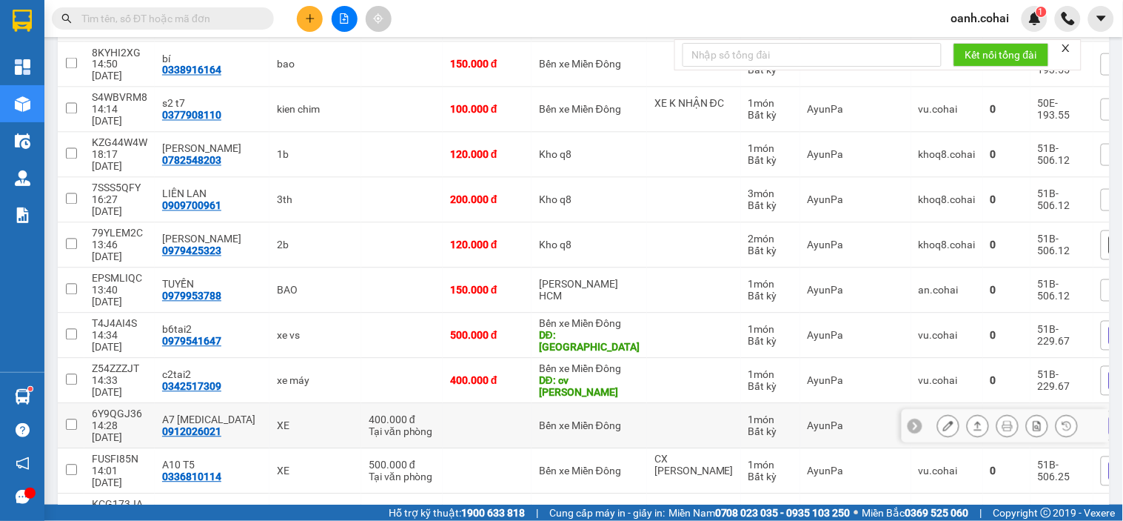
click at [973, 421] on icon at bounding box center [978, 426] width 10 height 10
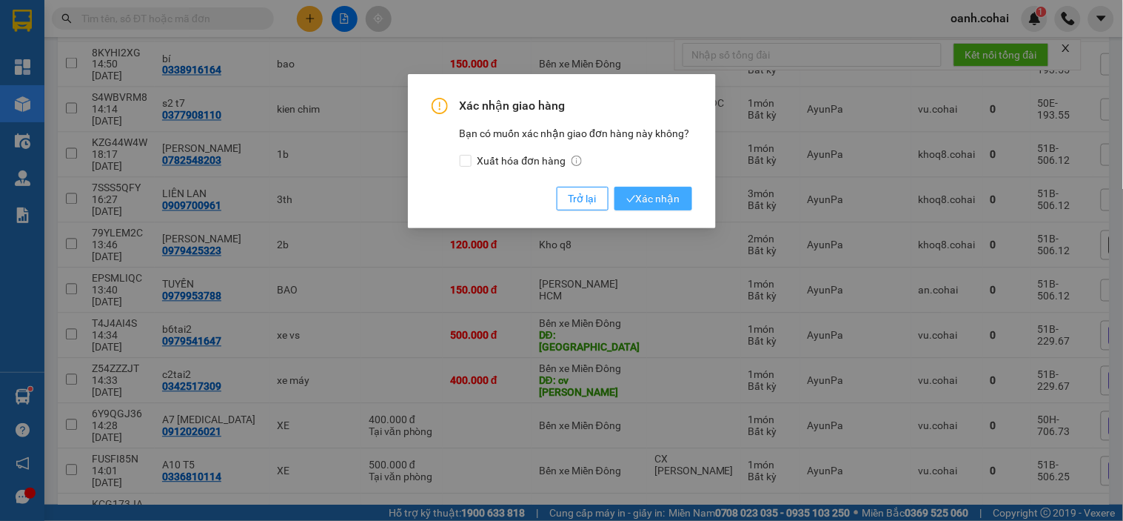
click at [680, 203] on button "Xác nhận" at bounding box center [654, 199] width 78 height 24
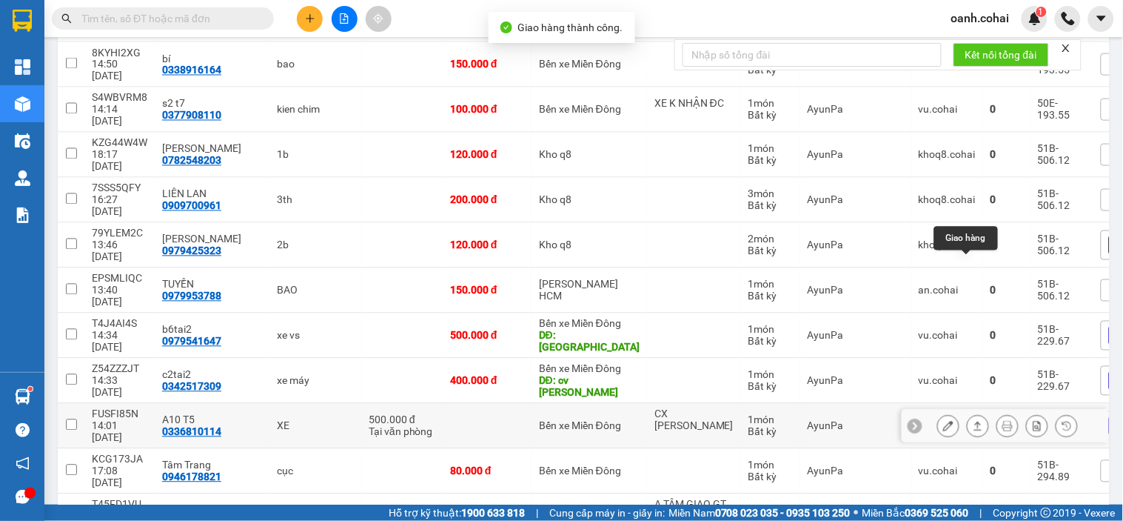
click at [973, 421] on icon at bounding box center [978, 426] width 10 height 10
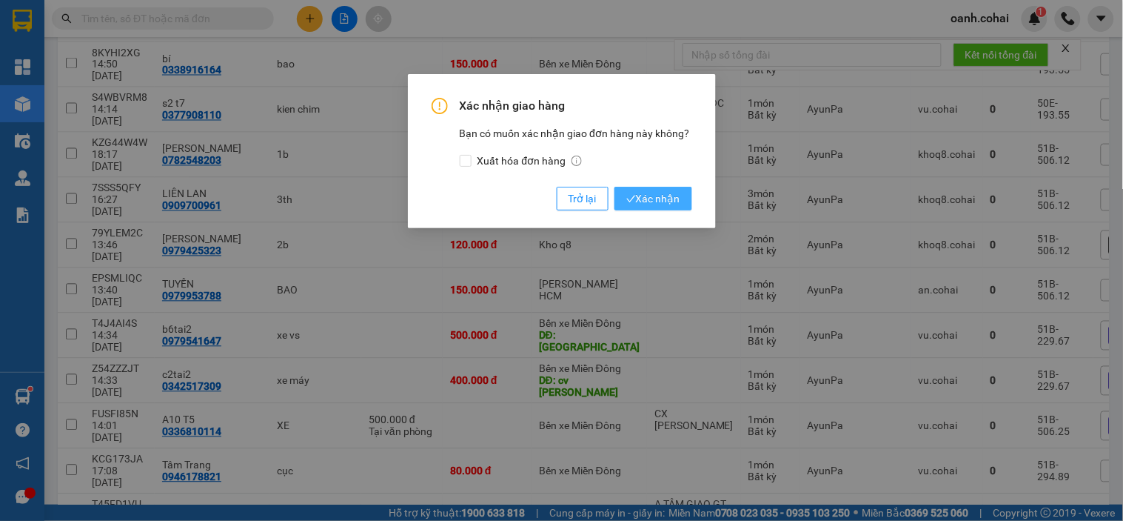
click at [672, 202] on span "Xác nhận" at bounding box center [654, 198] width 54 height 16
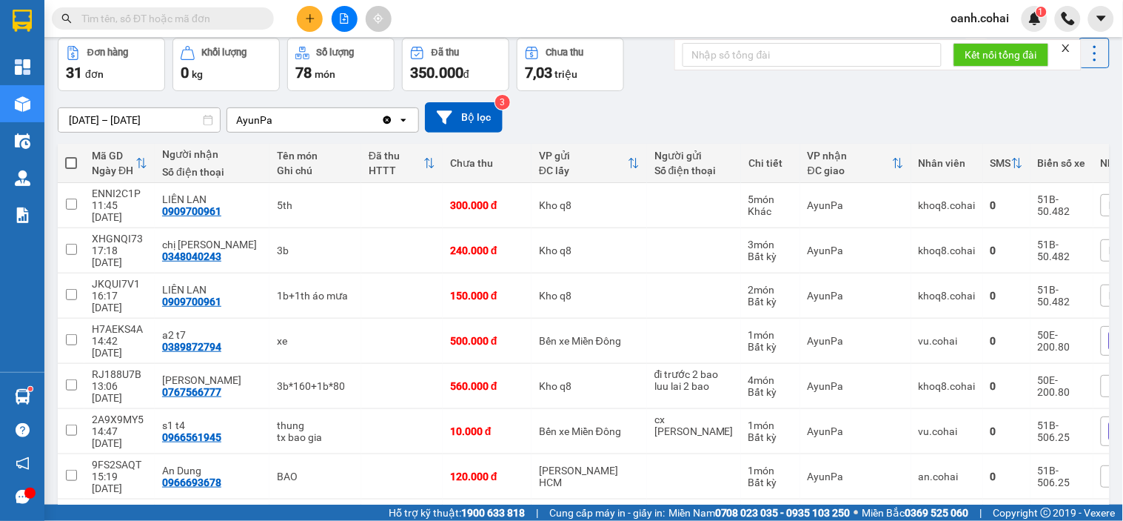
scroll to position [0, 0]
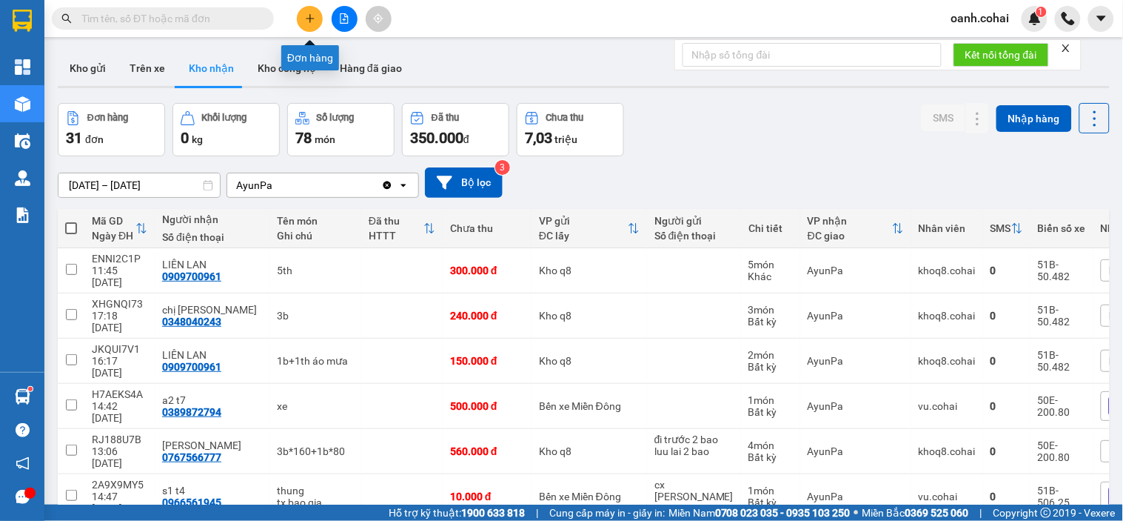
click at [305, 16] on icon "plus" at bounding box center [310, 18] width 10 height 10
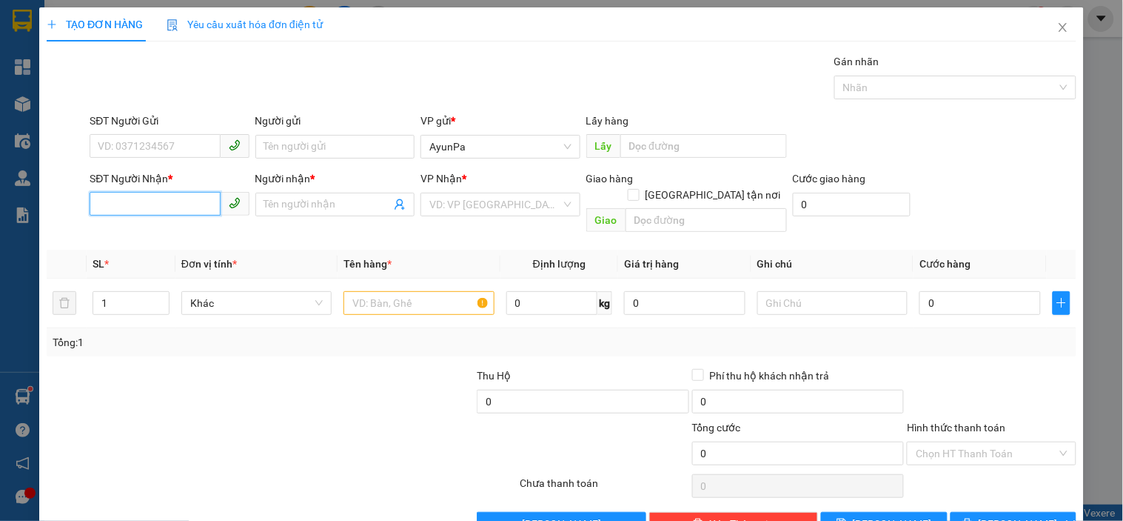
click at [138, 203] on input "SĐT Người Nhận *" at bounding box center [155, 204] width 130 height 24
type input "0903753302"
drag, startPoint x: 143, startPoint y: 239, endPoint x: 154, endPoint y: 231, distance: 13.8
click at [143, 238] on div "0903753302 - Cô Hai Gửi Cô Liên" at bounding box center [174, 234] width 152 height 16
type input "Cô Hai Gửi Cô Liên"
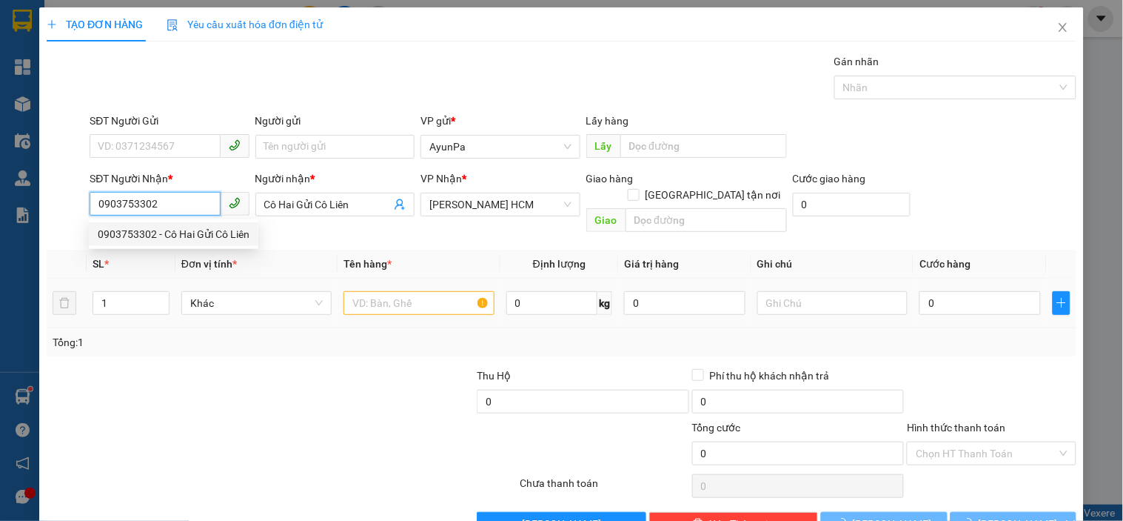
type input "0903753302"
click at [384, 291] on input "text" at bounding box center [419, 303] width 150 height 24
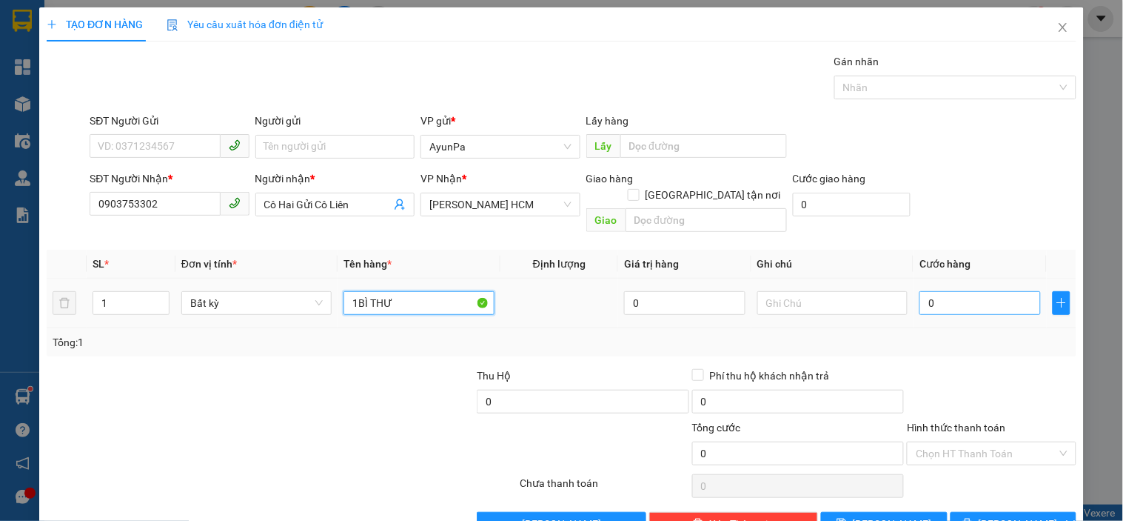
type input "1BÌ THƯ"
click at [961, 291] on input "0" at bounding box center [980, 303] width 121 height 24
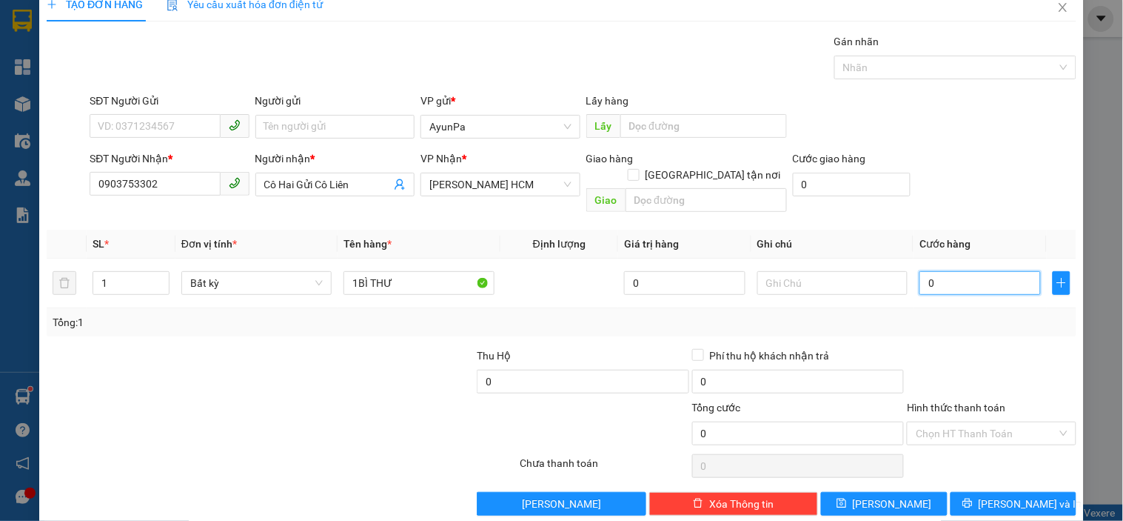
scroll to position [27, 0]
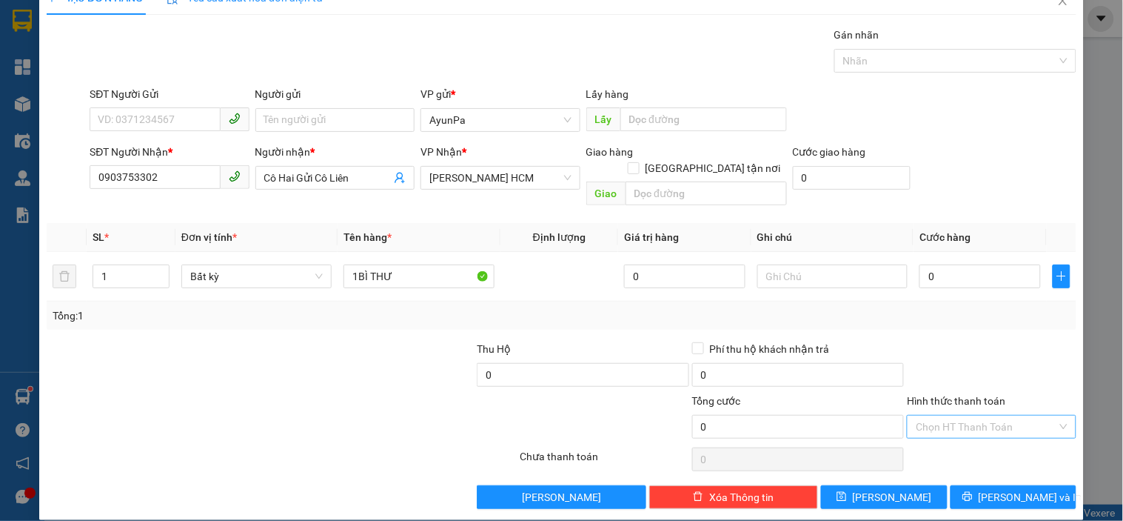
drag, startPoint x: 953, startPoint y: 404, endPoint x: 946, endPoint y: 418, distance: 15.9
click at [949, 415] on input "Hình thức thanh toán" at bounding box center [986, 426] width 141 height 22
click at [926, 463] on div "Miễn phí" at bounding box center [983, 463] width 150 height 16
click at [878, 489] on span "[PERSON_NAME]" at bounding box center [892, 497] width 79 height 16
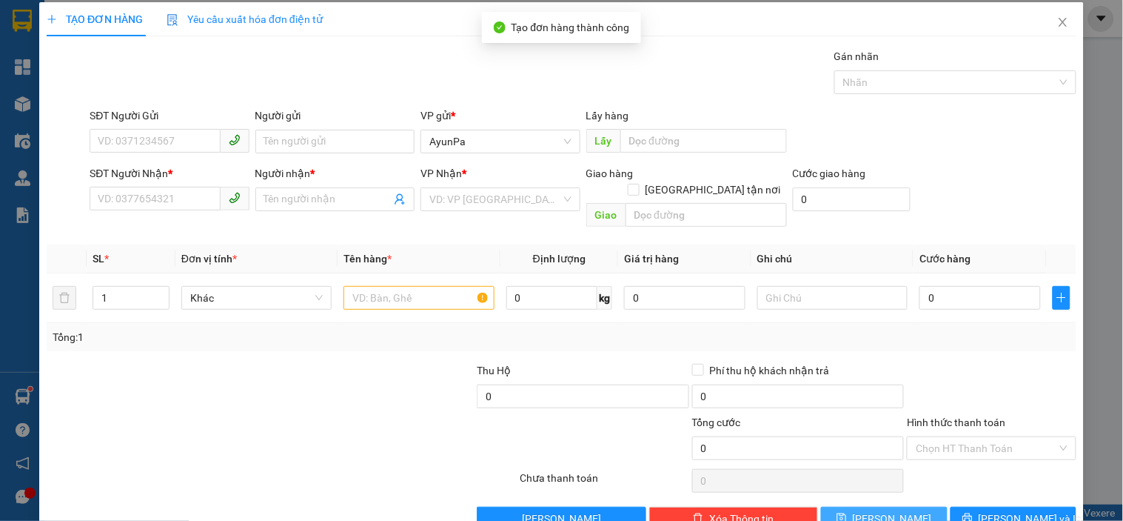
scroll to position [0, 0]
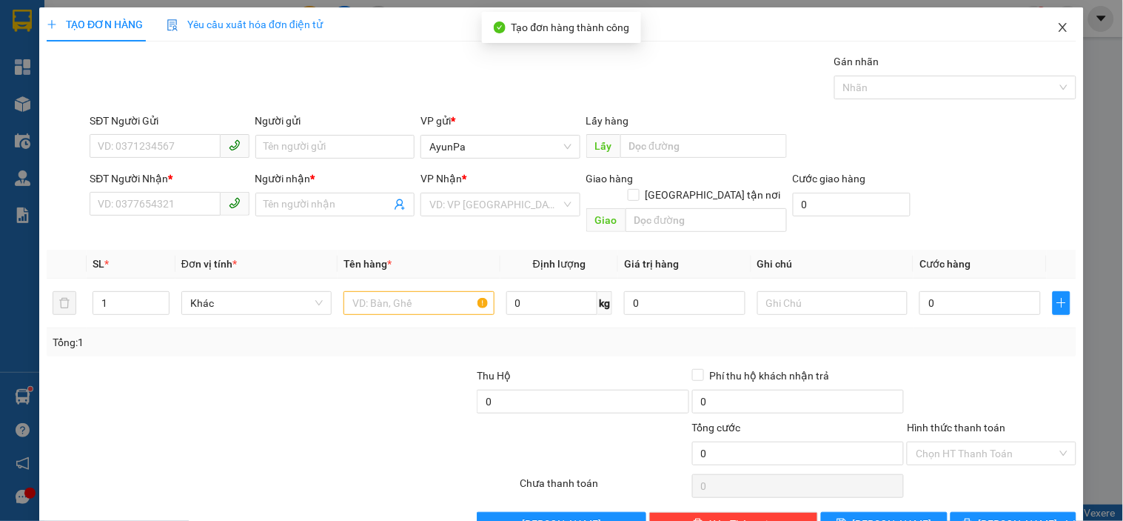
click at [1058, 26] on icon "close" at bounding box center [1064, 27] width 12 height 12
click at [1052, 26] on div "oanh.cohai 1" at bounding box center [1032, 19] width 184 height 26
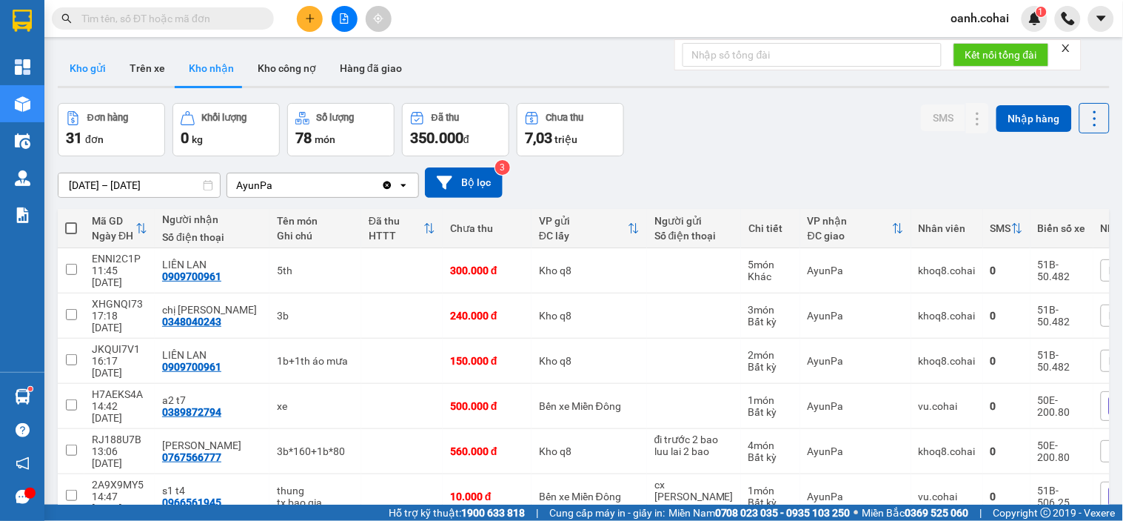
click at [79, 59] on button "Kho gửi" at bounding box center [88, 68] width 60 height 36
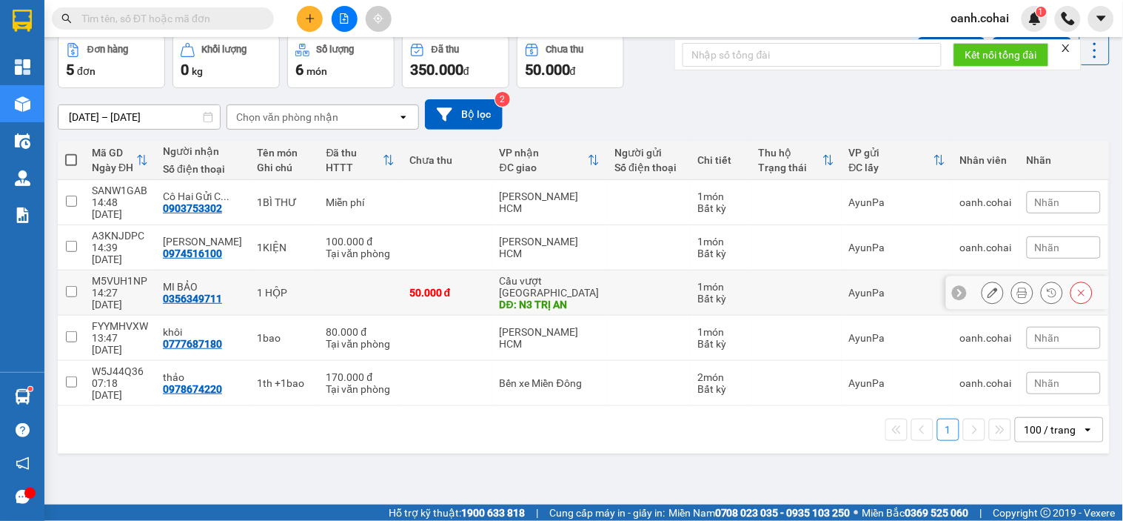
click at [267, 287] on div "1 HỘP" at bounding box center [285, 293] width 54 height 12
checkbox input "true"
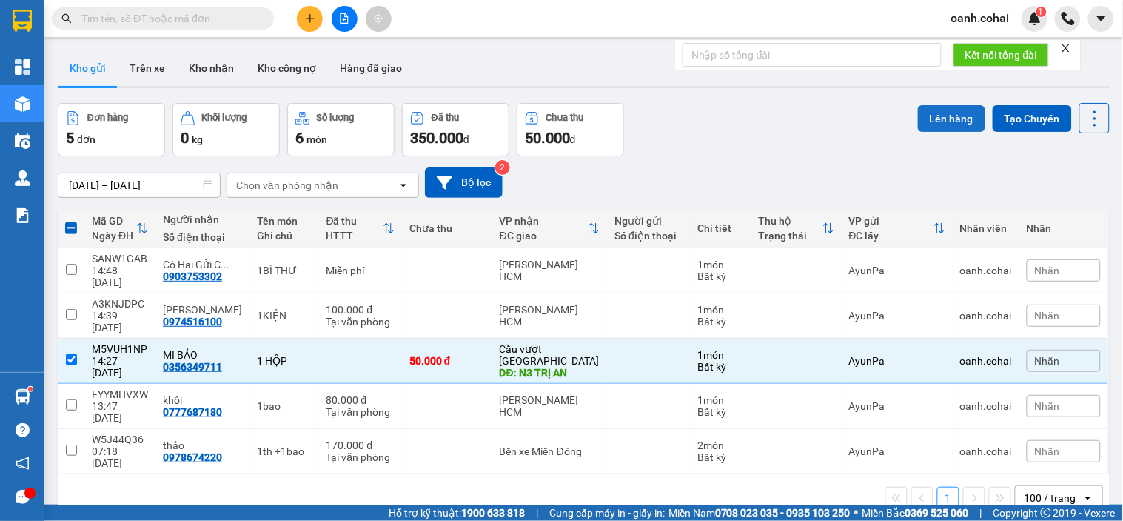
click at [941, 123] on button "Lên hàng" at bounding box center [951, 118] width 67 height 27
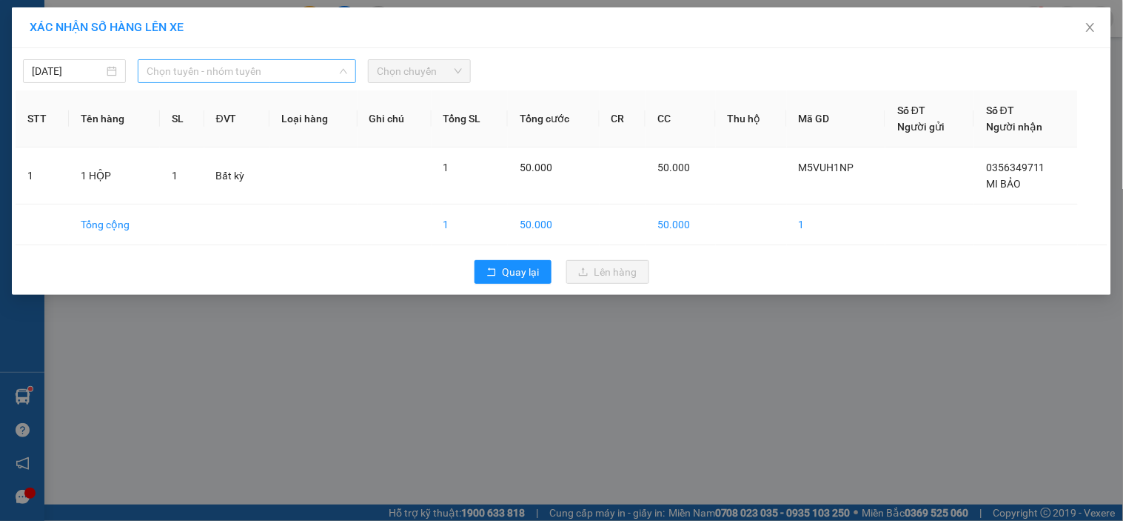
click at [312, 76] on span "Chọn tuyến - nhóm tuyến" at bounding box center [247, 71] width 201 height 22
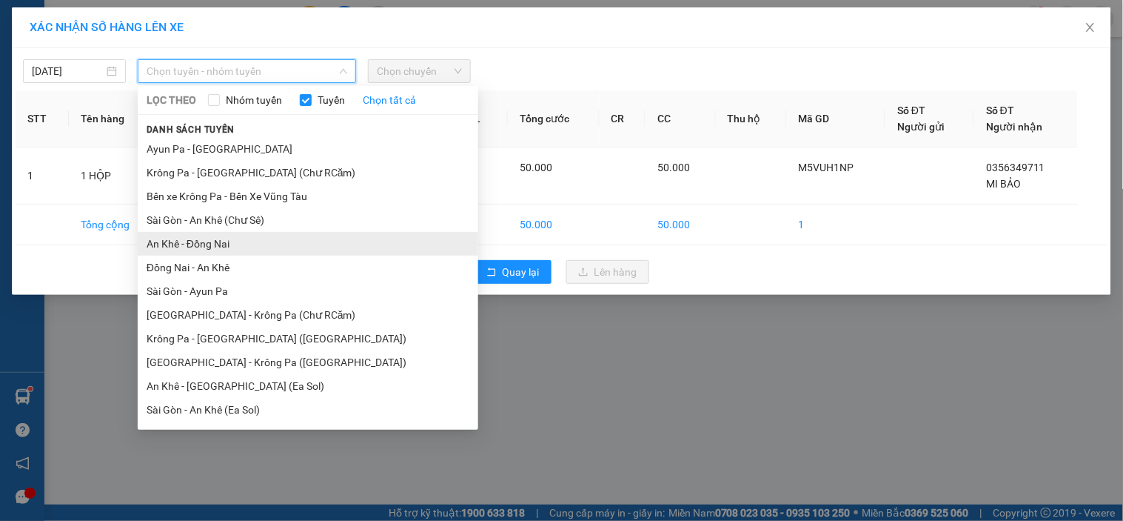
click at [211, 248] on li "An Khê - Đồng Nai" at bounding box center [308, 244] width 341 height 24
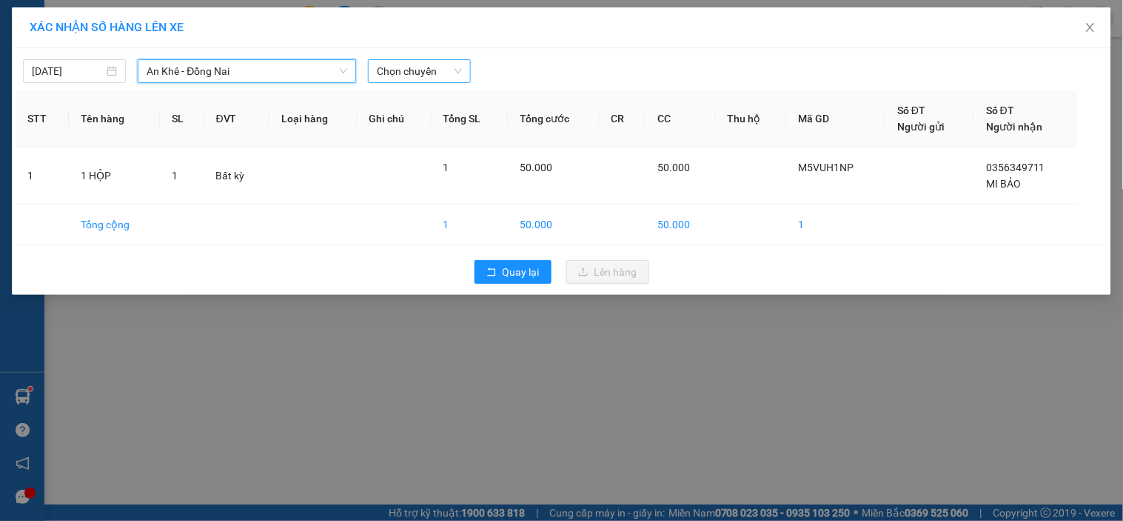
click at [420, 76] on span "Chọn chuyến" at bounding box center [419, 71] width 85 height 22
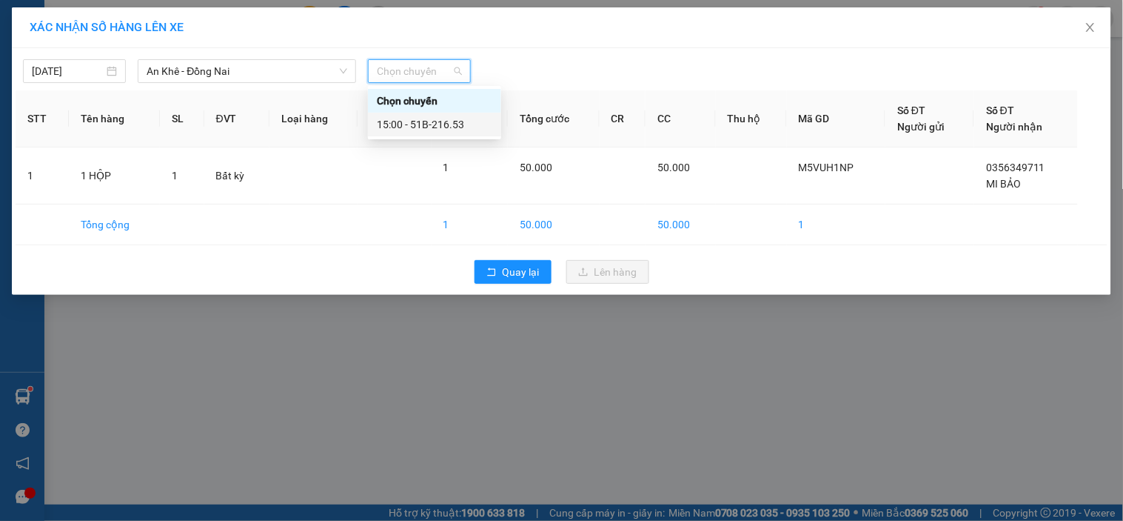
click at [454, 126] on div "15:00 - 51B-216.53" at bounding box center [435, 124] width 116 height 16
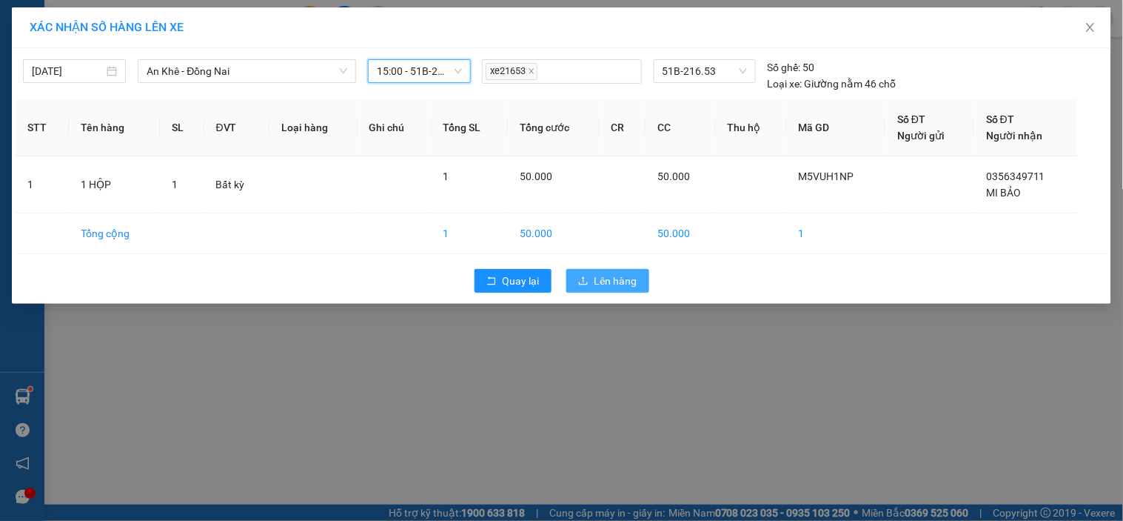
click at [598, 280] on span "Lên hàng" at bounding box center [616, 281] width 43 height 16
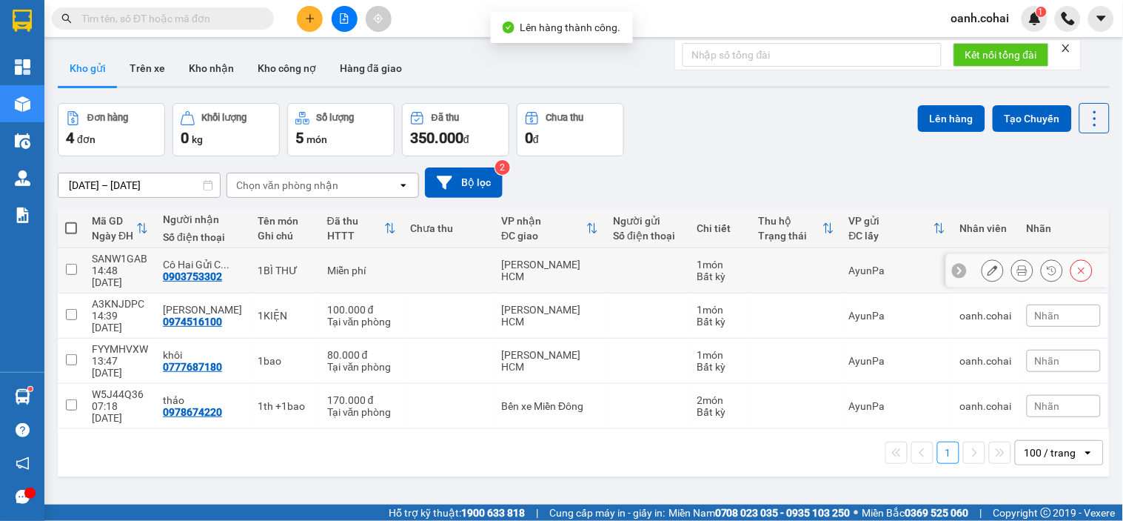
click at [359, 264] on div "Miễn phí" at bounding box center [361, 270] width 69 height 12
checkbox input "true"
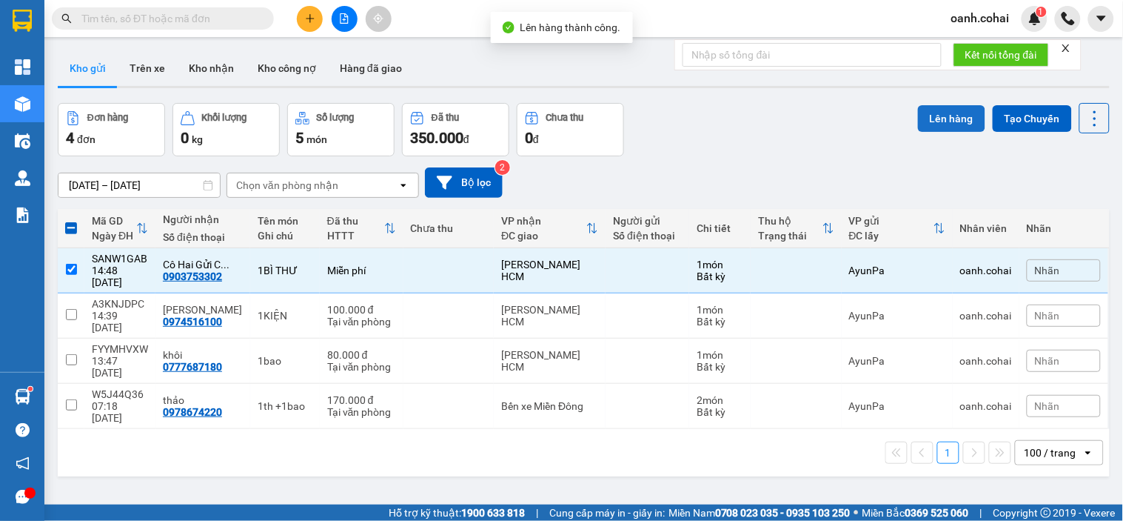
click at [935, 116] on button "Lên hàng" at bounding box center [951, 118] width 67 height 27
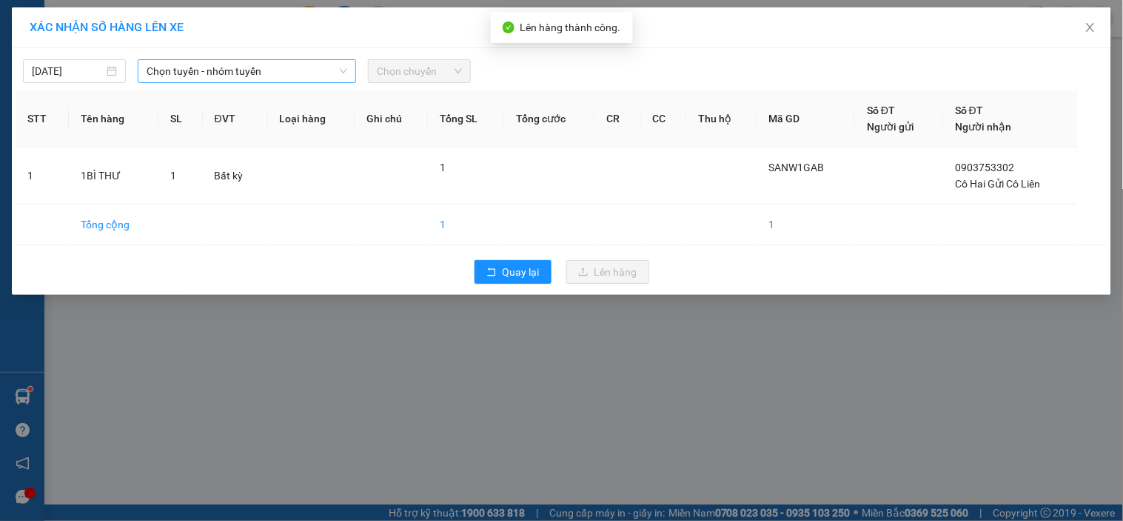
click at [327, 75] on span "Chọn tuyến - nhóm tuyến" at bounding box center [247, 71] width 201 height 22
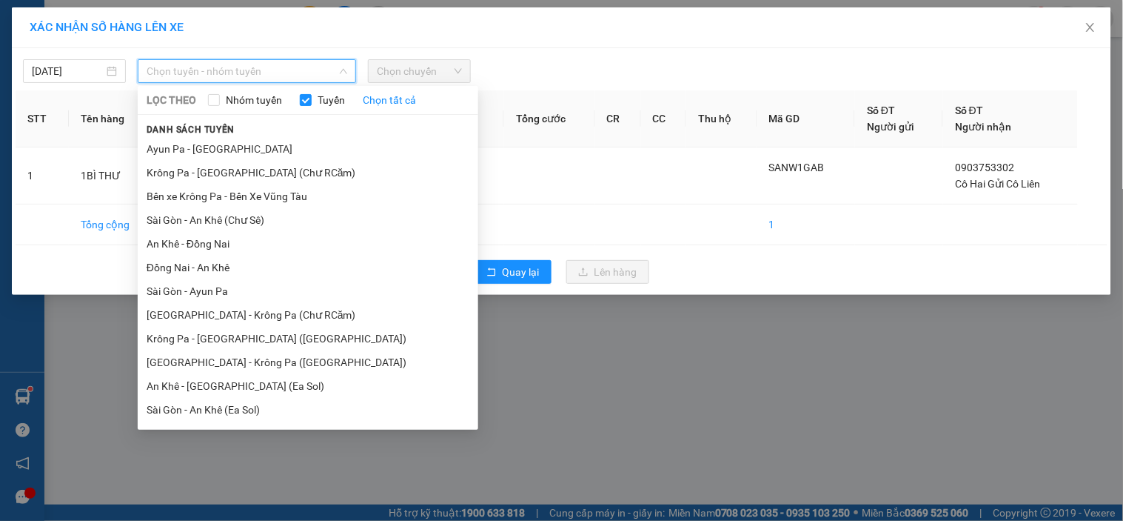
click at [237, 336] on li "Krông Pa - [GEOGRAPHIC_DATA] ([GEOGRAPHIC_DATA])" at bounding box center [308, 339] width 341 height 24
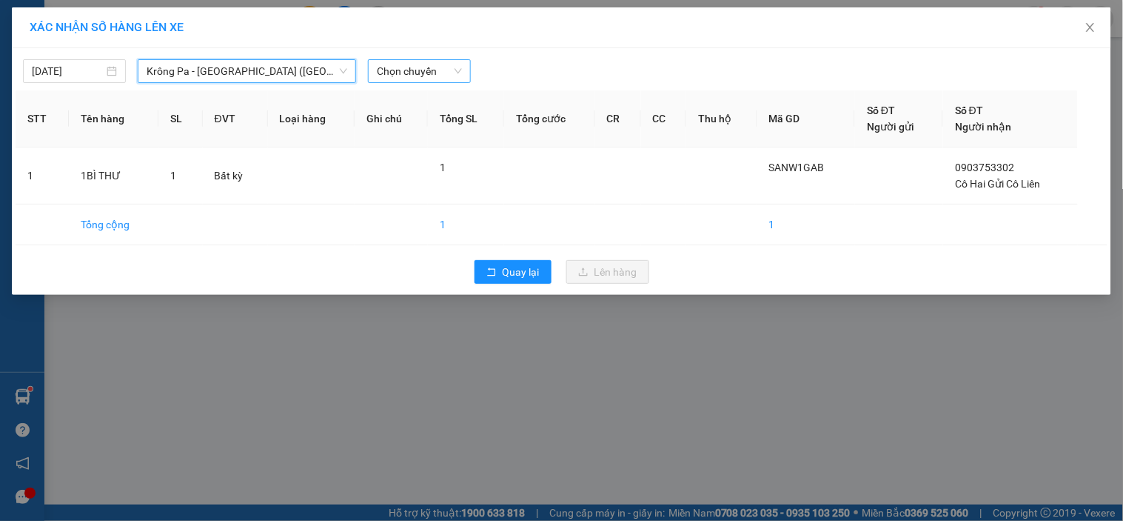
click at [401, 68] on span "Chọn chuyến" at bounding box center [419, 71] width 85 height 22
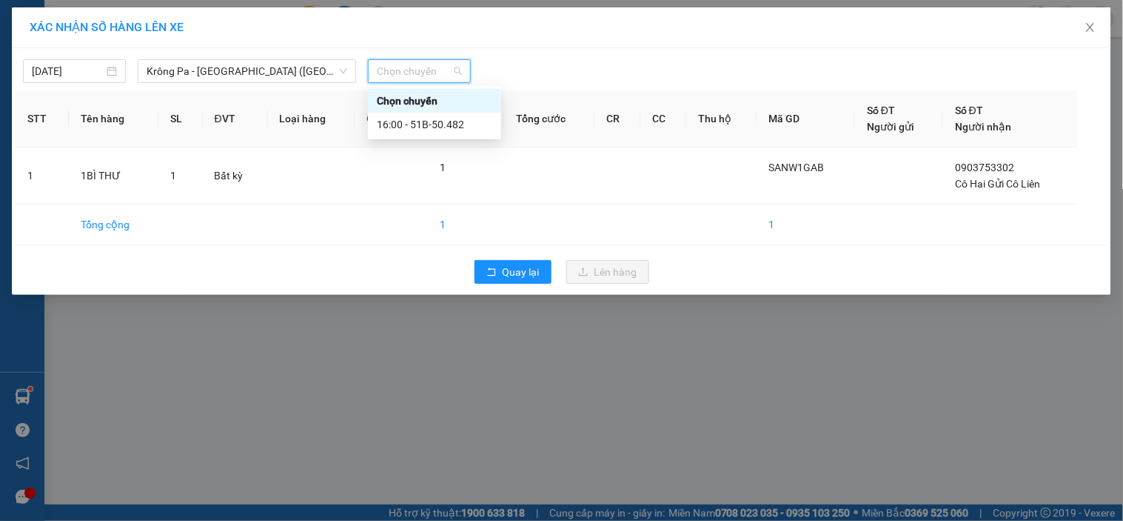
click at [398, 101] on div "Chọn chuyến" at bounding box center [435, 101] width 116 height 16
type input "18"
click at [421, 124] on div "Thêm chuyến " 18:00 "" at bounding box center [447, 125] width 158 height 25
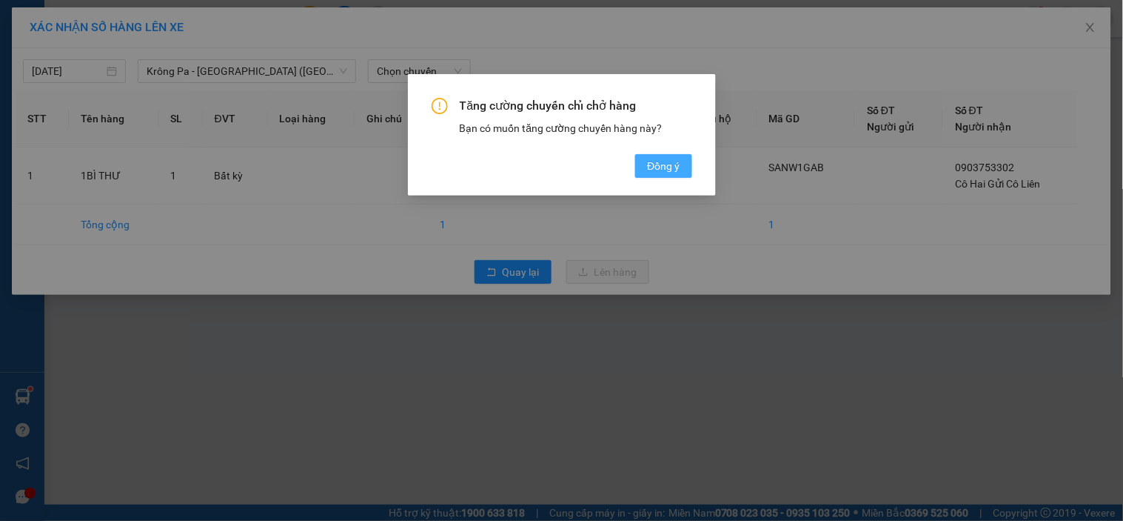
click at [661, 167] on span "Đồng ý" at bounding box center [663, 166] width 33 height 16
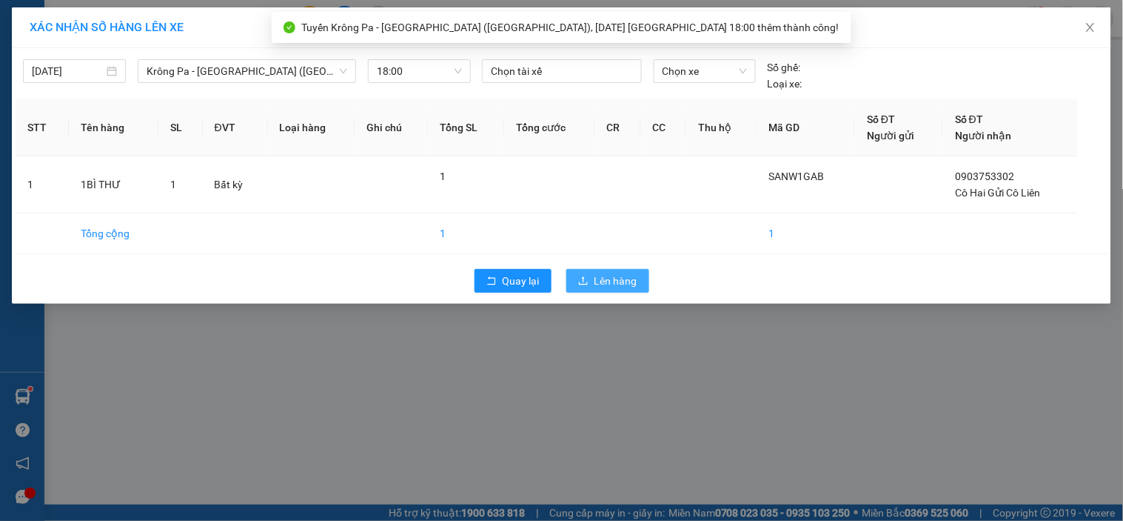
click at [632, 283] on span "Lên hàng" at bounding box center [616, 281] width 43 height 16
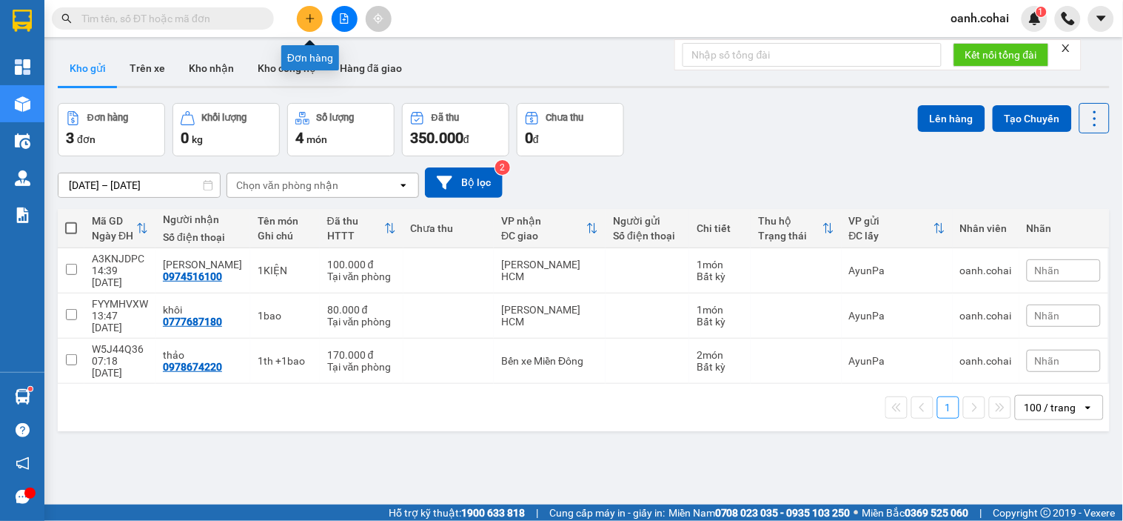
click at [313, 19] on icon "plus" at bounding box center [310, 18] width 8 height 1
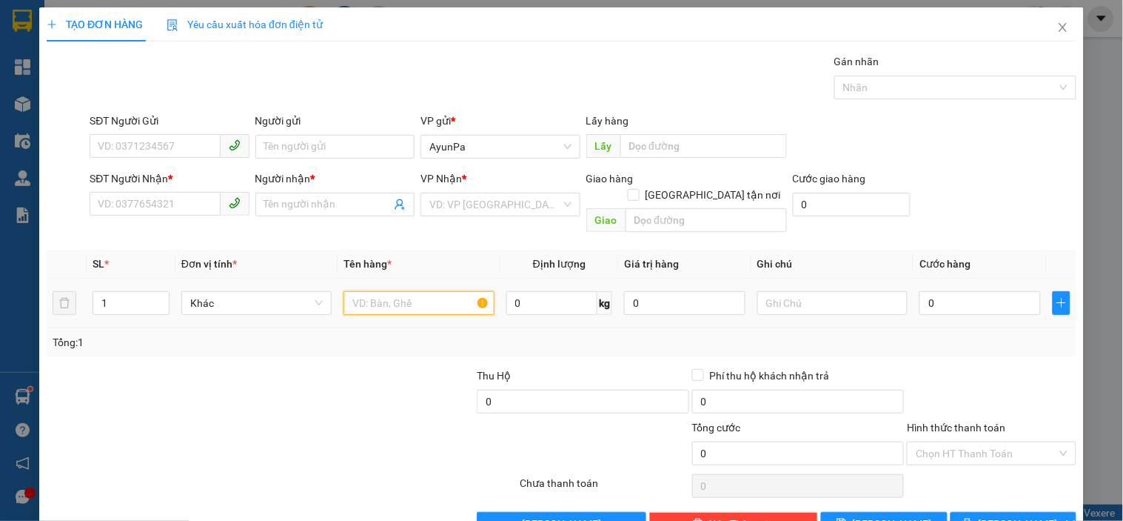
click at [344, 291] on input "text" at bounding box center [419, 303] width 150 height 24
click at [169, 216] on span at bounding box center [169, 205] width 159 height 24
type input "TH XỐP"
drag, startPoint x: 409, startPoint y: 283, endPoint x: 256, endPoint y: 341, distance: 163.8
click at [256, 341] on div "Transit Pickup Surcharge Ids Transit Deliver Surcharge Ids Transit Deliver Surc…" at bounding box center [562, 294] width 1030 height 482
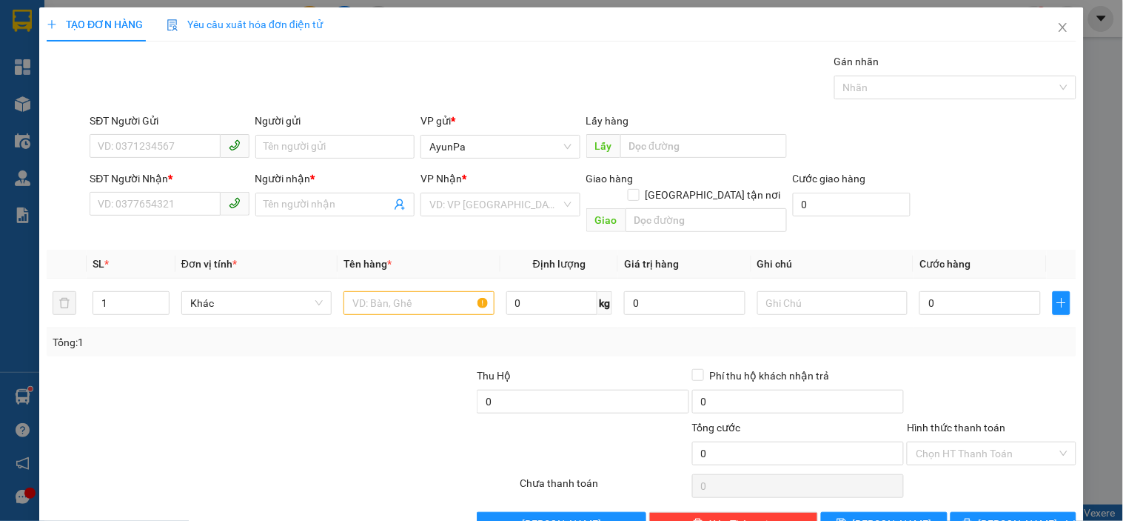
click at [255, 341] on div "Transit Pickup Surcharge Ids Transit Deliver Surcharge Ids Transit Deliver Surc…" at bounding box center [562, 294] width 1030 height 482
click at [411, 291] on input "text" at bounding box center [419, 303] width 150 height 24
type input "HỒ SƠ"
click at [202, 207] on input "SĐT Người Nhận *" at bounding box center [155, 204] width 130 height 24
click at [920, 291] on input "0" at bounding box center [980, 303] width 121 height 24
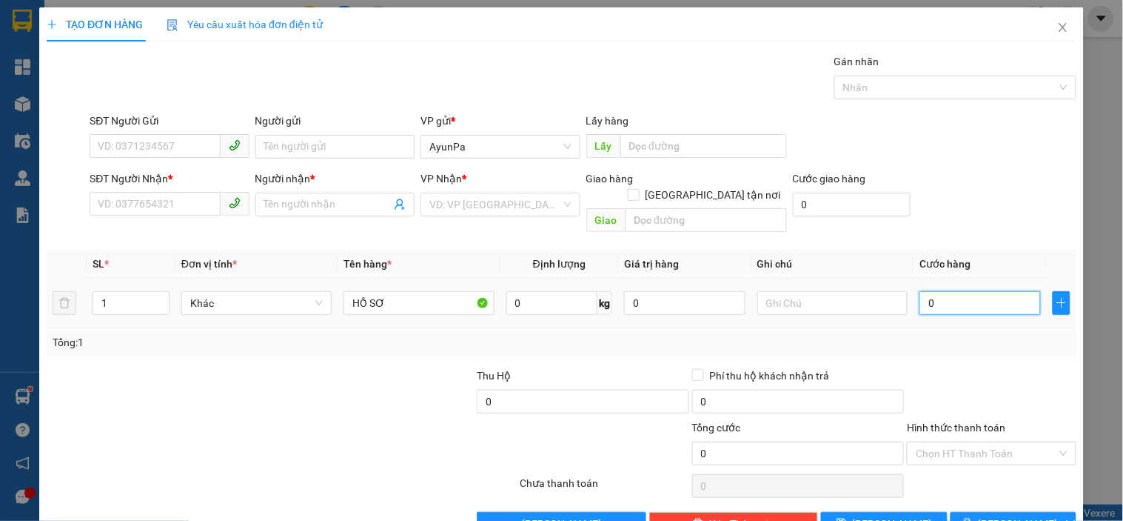
click at [920, 291] on input "0" at bounding box center [980, 303] width 121 height 24
click at [178, 202] on input "SĐT Người Nhận *" at bounding box center [155, 204] width 130 height 24
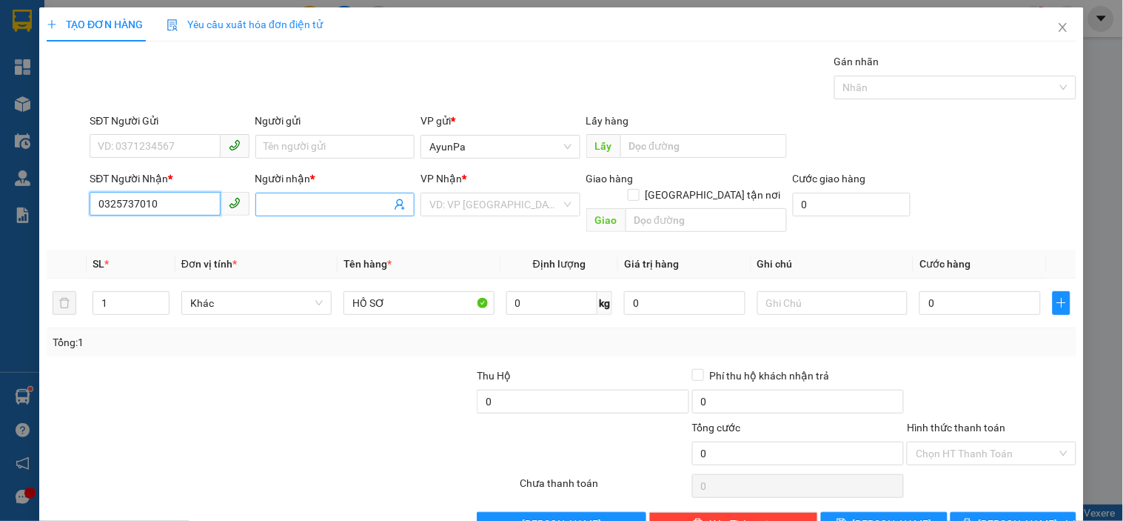
type input "0325737010"
click at [270, 197] on input "Người nhận *" at bounding box center [327, 204] width 127 height 16
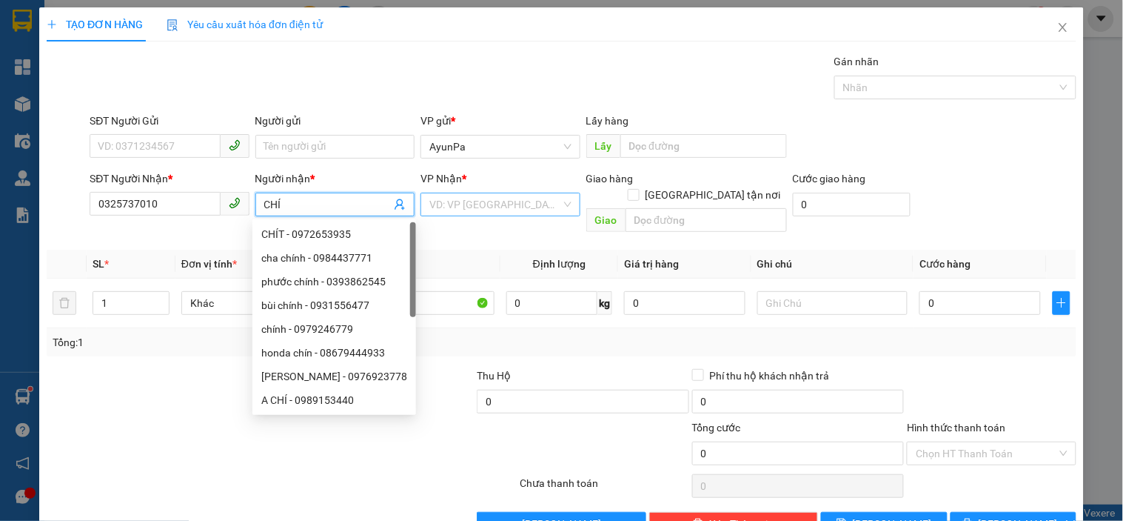
type input "CHÍ"
click at [524, 207] on input "search" at bounding box center [495, 204] width 131 height 22
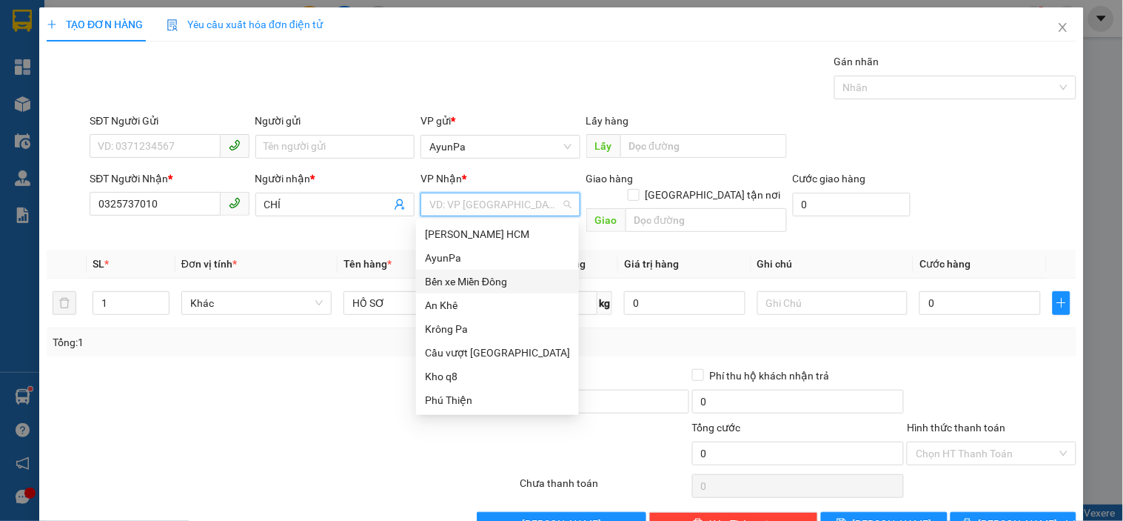
click at [478, 272] on div "Bến xe Miền Đông" at bounding box center [497, 282] width 163 height 24
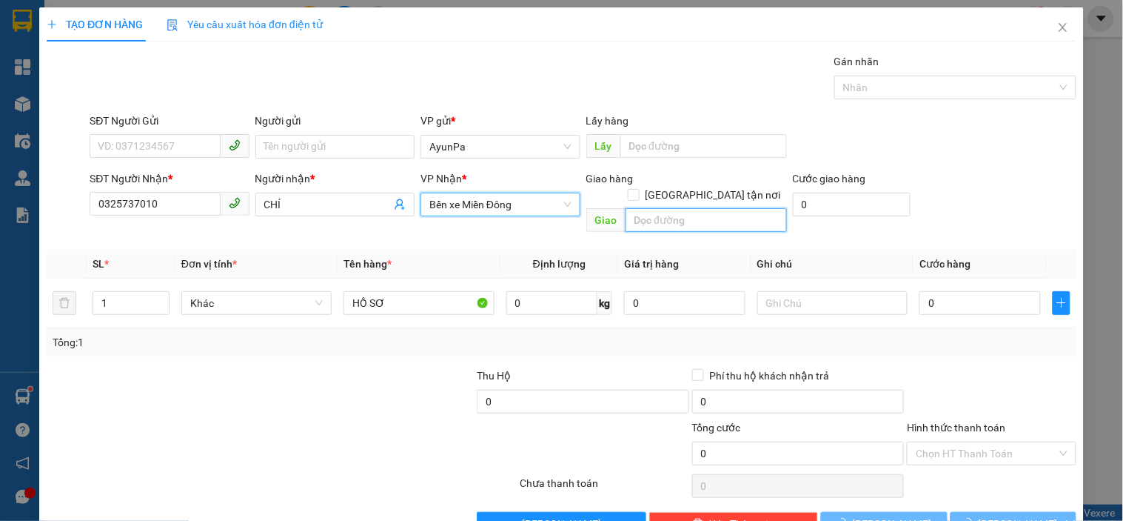
click at [663, 208] on input "text" at bounding box center [706, 220] width 161 height 24
click at [662, 208] on input "text" at bounding box center [706, 220] width 161 height 24
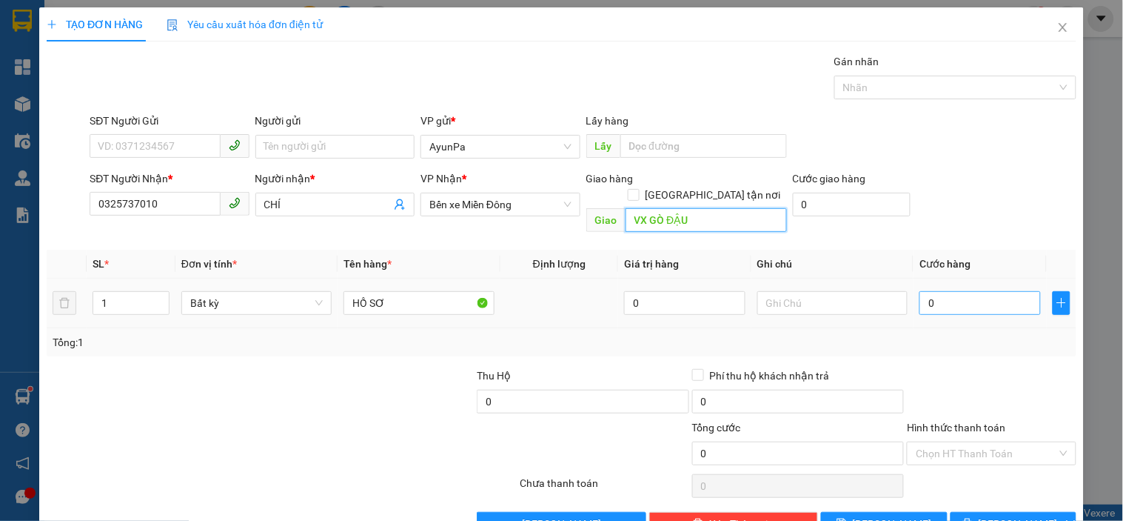
type input "VX GÒ ĐẬU"
click at [920, 291] on input "0" at bounding box center [980, 303] width 121 height 24
type input "40"
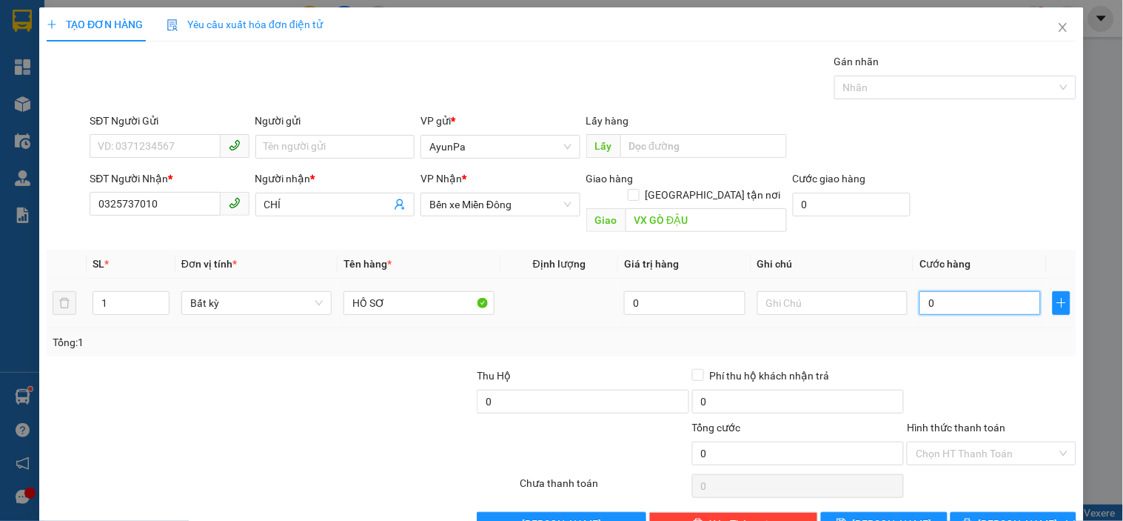
type input "40"
click at [964, 173] on div "SĐT Người Nhận * 0325737010 Người nhận * CHÍ VP Nhận * Bến xe Miền Đông Giao hà…" at bounding box center [583, 204] width 993 height 68
type input "40.000"
click at [958, 442] on input "Hình thức thanh toán" at bounding box center [986, 453] width 141 height 22
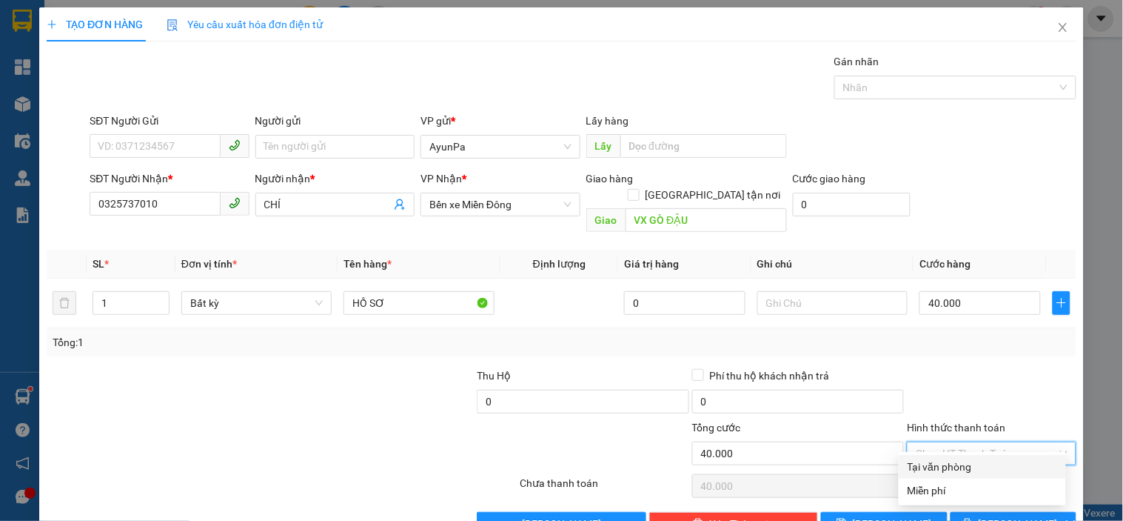
click at [941, 470] on div "Tại văn phòng" at bounding box center [983, 466] width 150 height 16
type input "0"
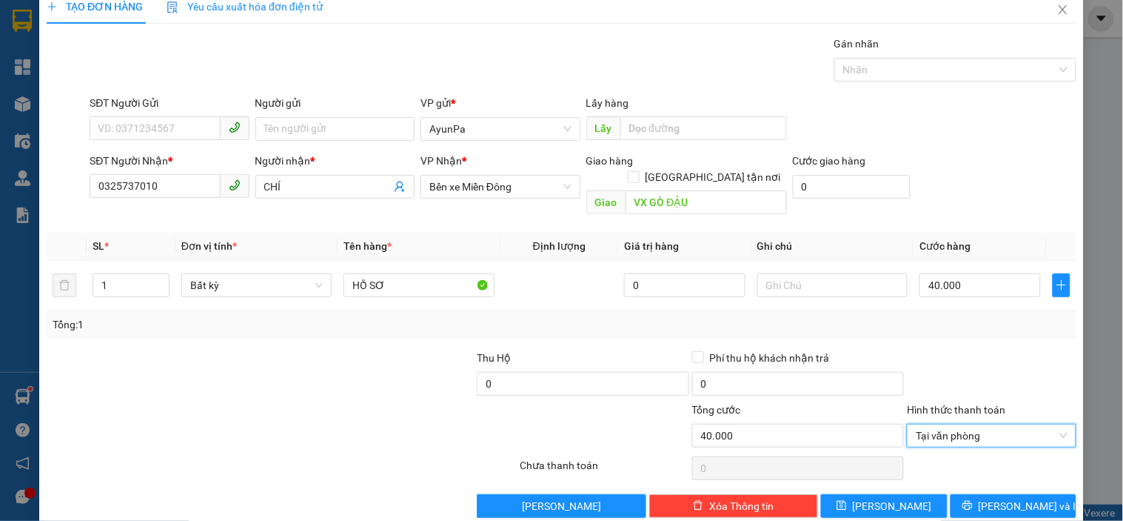
scroll to position [27, 0]
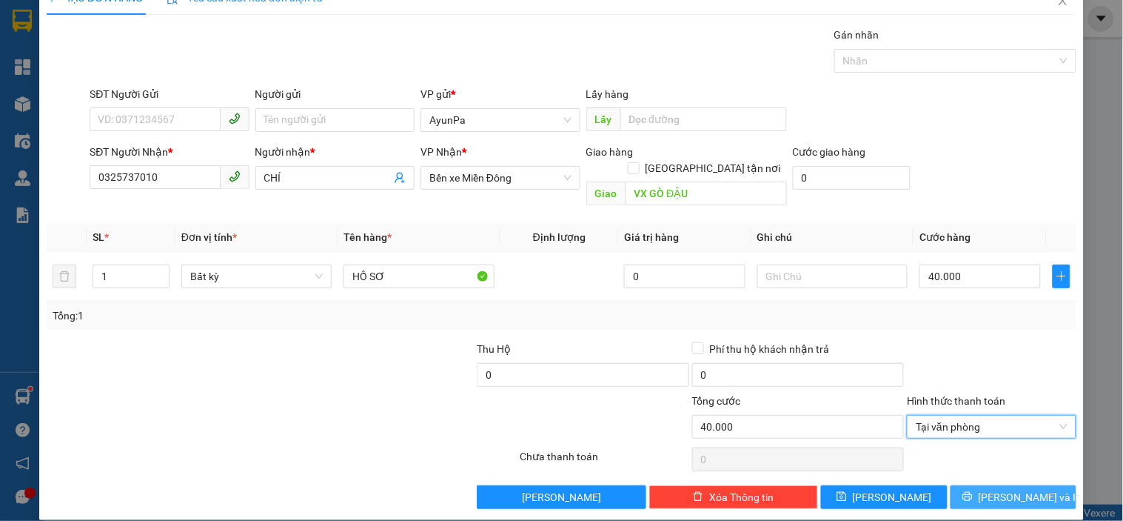
click at [985, 485] on button "[PERSON_NAME] và In" at bounding box center [1014, 497] width 126 height 24
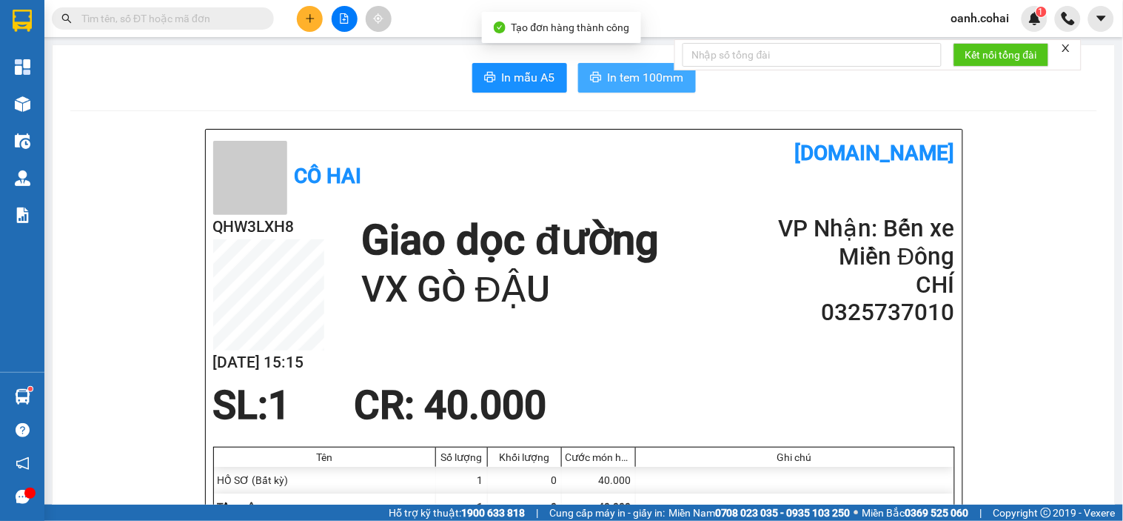
click at [630, 67] on button "In tem 100mm" at bounding box center [637, 78] width 118 height 30
click at [315, 21] on button at bounding box center [310, 19] width 26 height 26
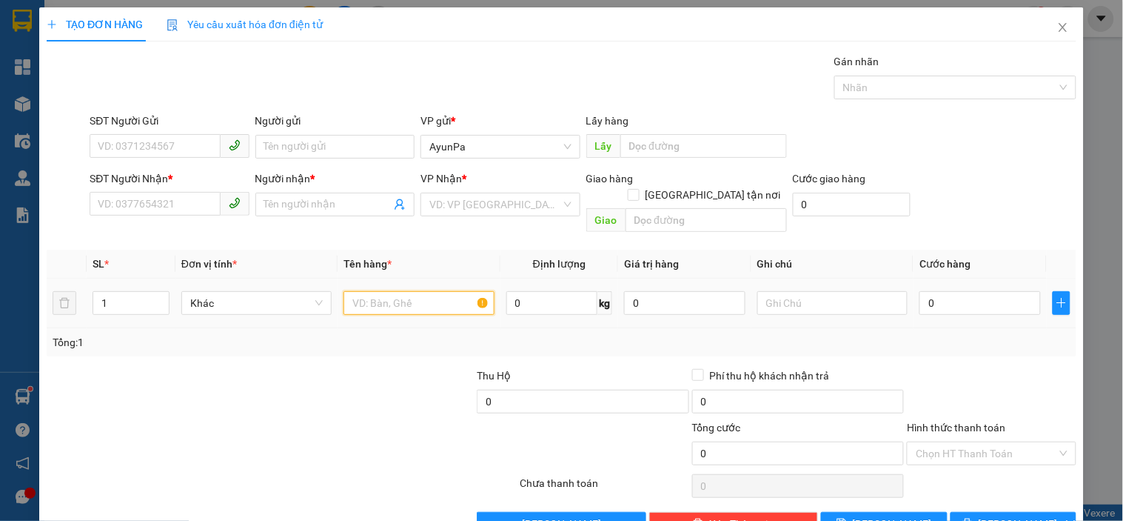
click at [353, 291] on input "text" at bounding box center [419, 303] width 150 height 24
type input "R"
type input "TH XỐP NHỎ"
click at [520, 211] on input "search" at bounding box center [495, 204] width 131 height 22
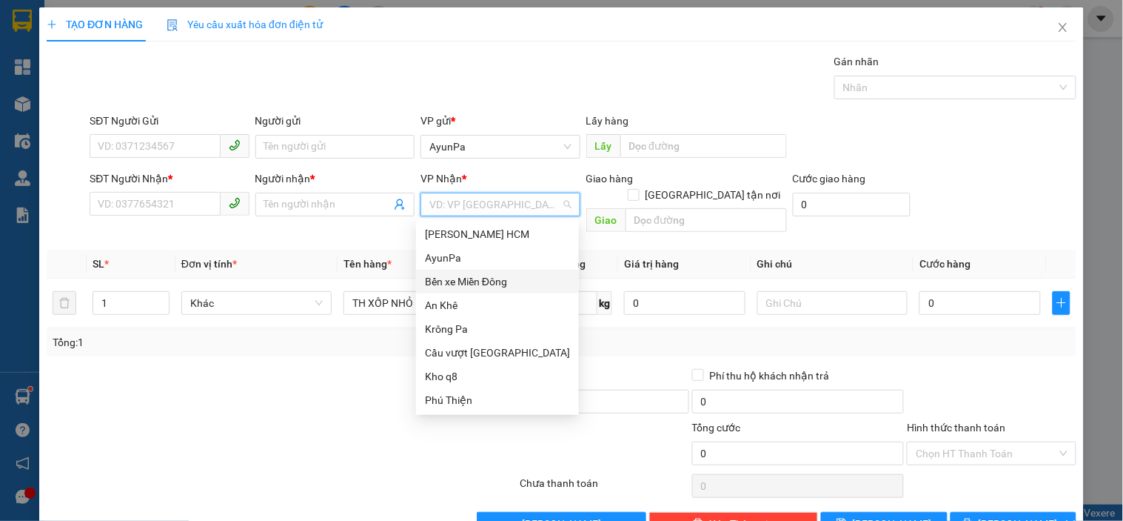
click at [495, 272] on div "Bến xe Miền Đông" at bounding box center [497, 282] width 163 height 24
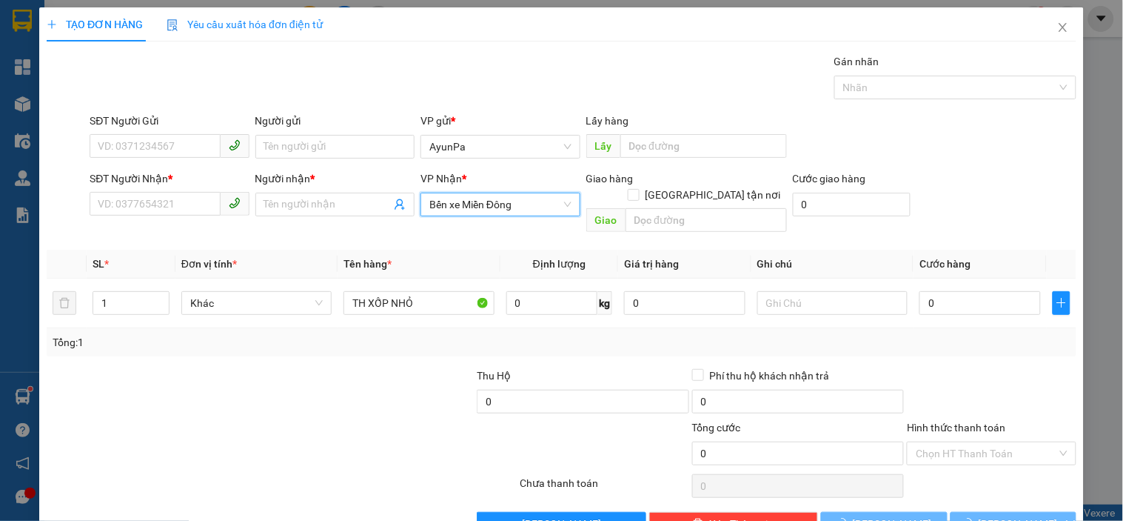
click at [530, 203] on span "Bến xe Miền Đông" at bounding box center [500, 204] width 141 height 22
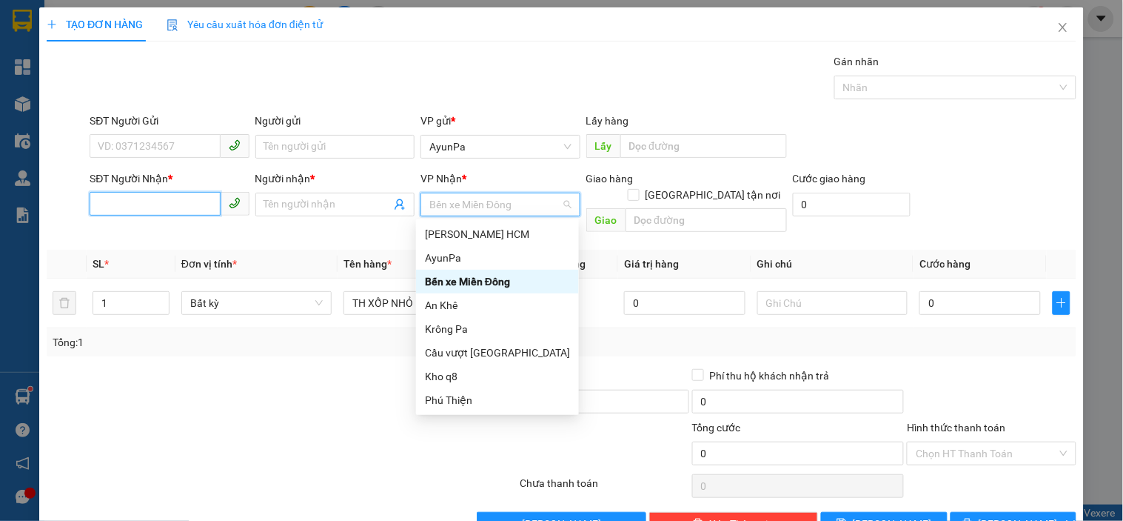
click at [161, 212] on input "SĐT Người Nhận *" at bounding box center [155, 204] width 130 height 24
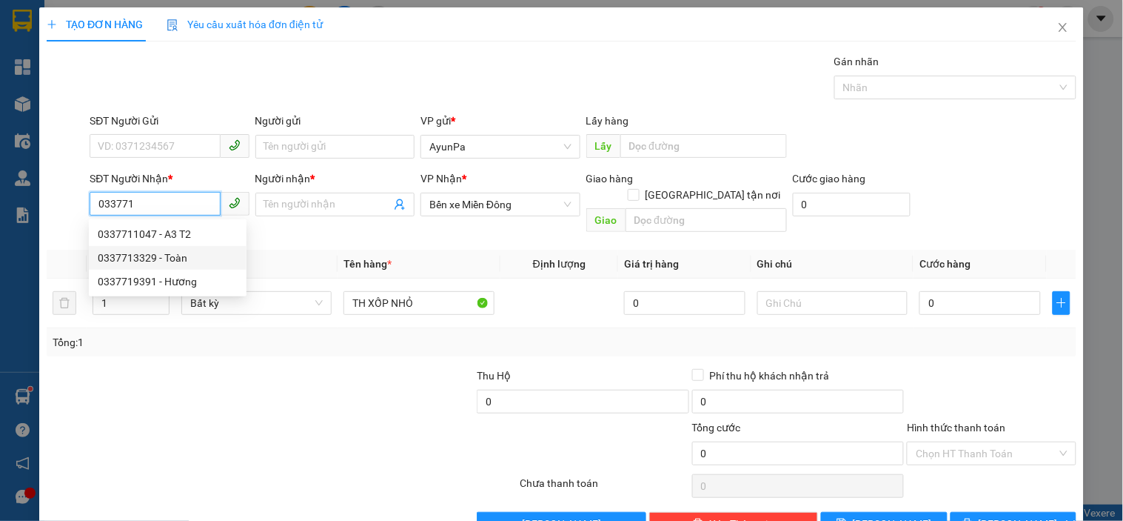
click at [170, 258] on div "0337713329 - Toàn" at bounding box center [168, 258] width 140 height 16
type input "0337713329"
type input "Toàn"
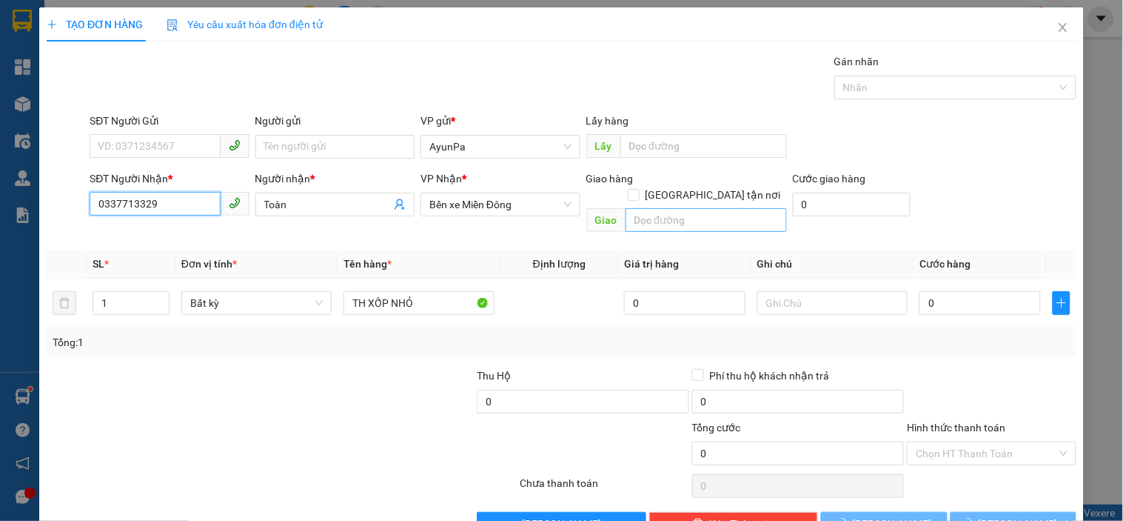
type input "0337713329"
click at [657, 208] on input "text" at bounding box center [706, 220] width 161 height 24
click at [657, 208] on input "BX BX" at bounding box center [706, 220] width 161 height 24
click at [675, 208] on input "BX BXBX" at bounding box center [706, 220] width 161 height 24
type input "BX AN SƯƠNG"
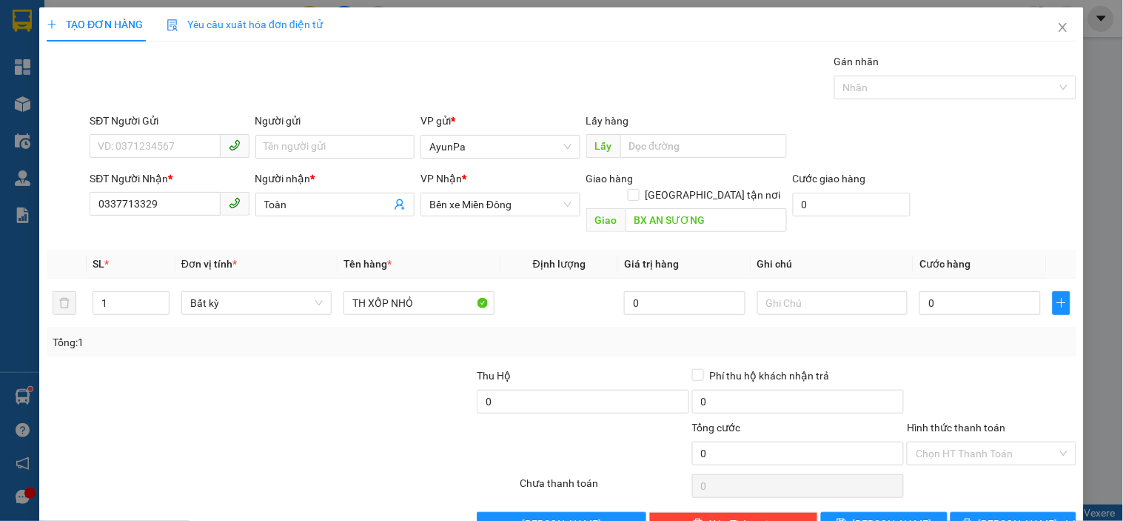
click at [601, 335] on div "Tổng: 1" at bounding box center [562, 342] width 1030 height 28
click at [920, 294] on input "0" at bounding box center [980, 303] width 121 height 24
click at [920, 291] on input "0" at bounding box center [980, 303] width 121 height 24
type input "50"
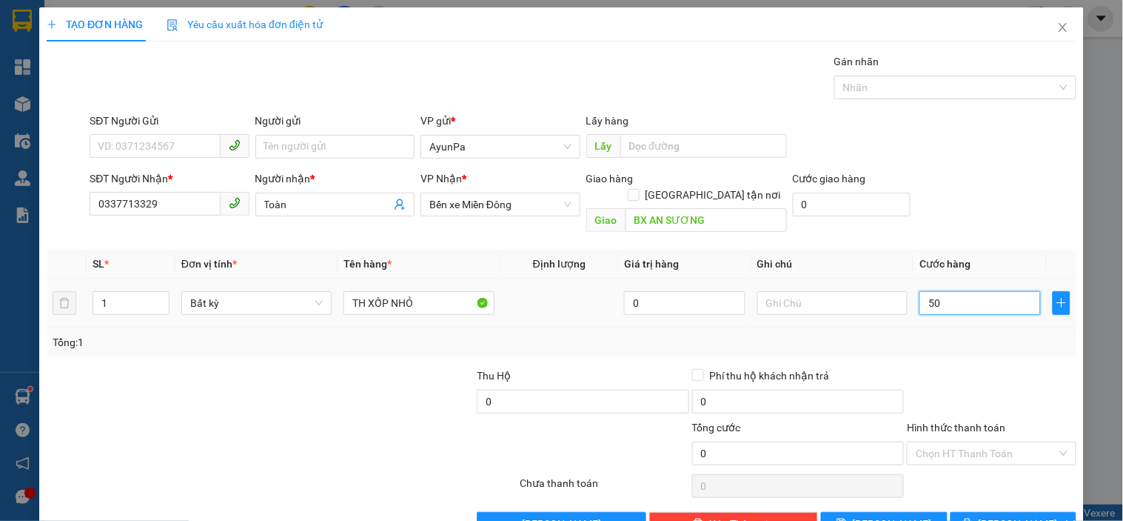
type input "50"
click at [991, 195] on div "SĐT Người Nhận * 0337713329 Người nhận * Toàn VP Nhận * Bến xe Miền Đông Giao h…" at bounding box center [583, 204] width 993 height 68
type input "50.000"
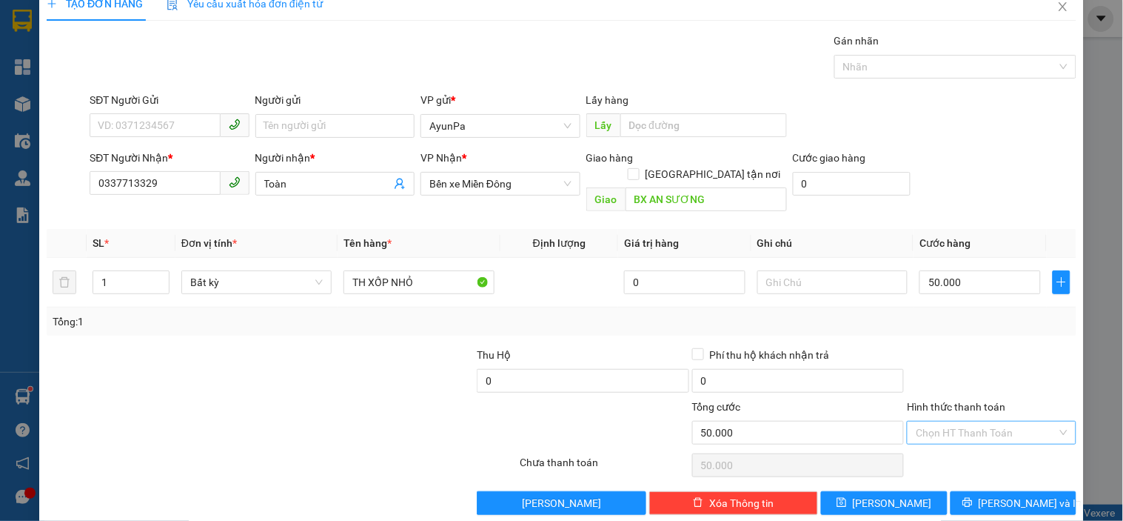
scroll to position [27, 0]
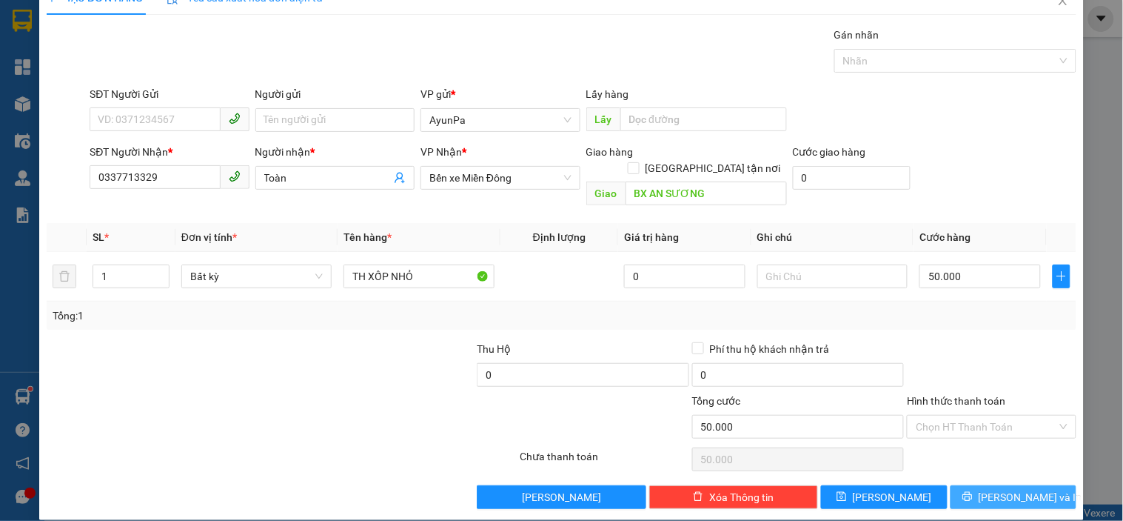
click at [1011, 489] on span "[PERSON_NAME] và In" at bounding box center [1031, 497] width 104 height 16
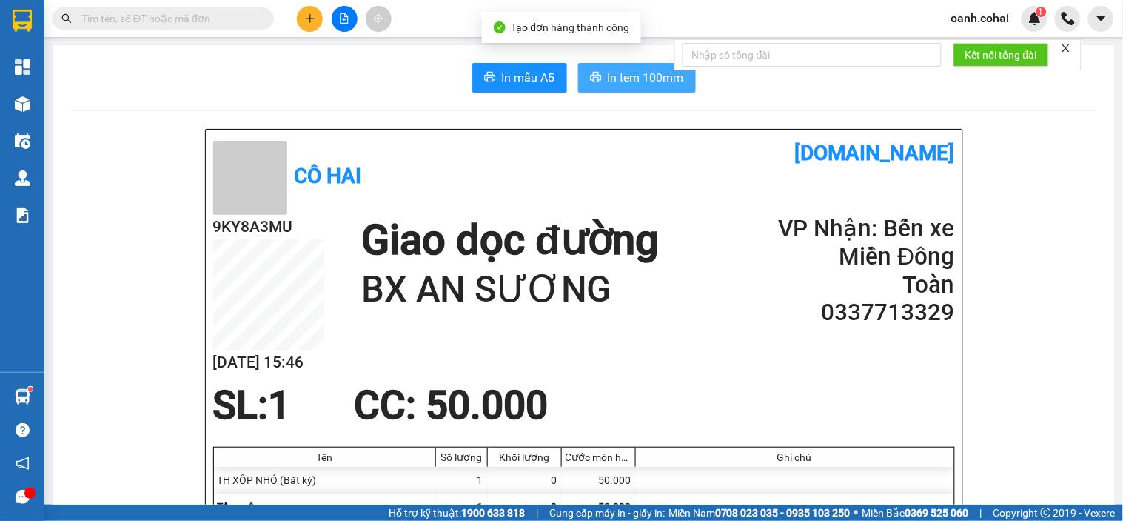
click at [608, 76] on span "In tem 100mm" at bounding box center [646, 77] width 76 height 19
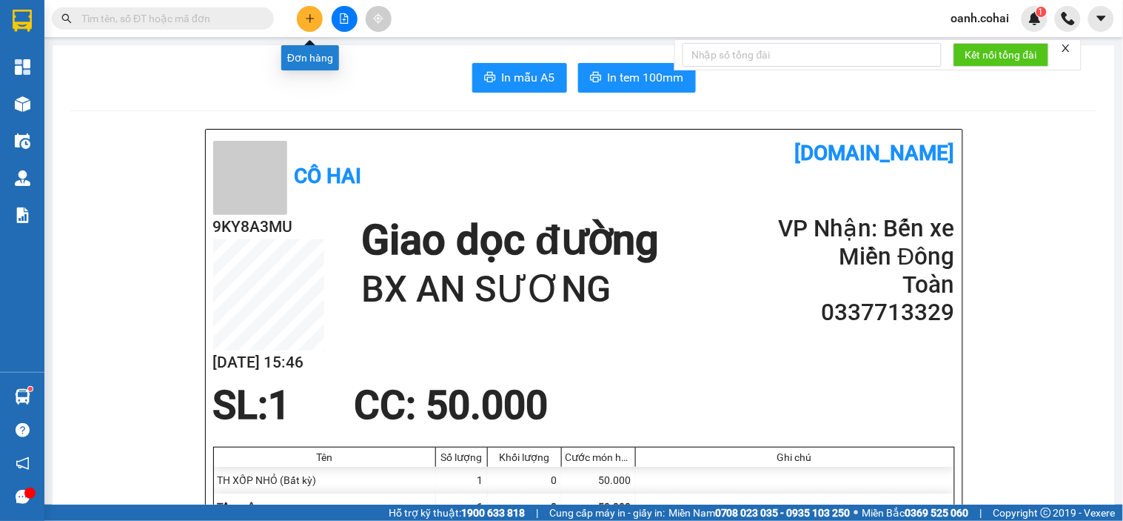
click at [313, 22] on icon "plus" at bounding box center [310, 18] width 10 height 10
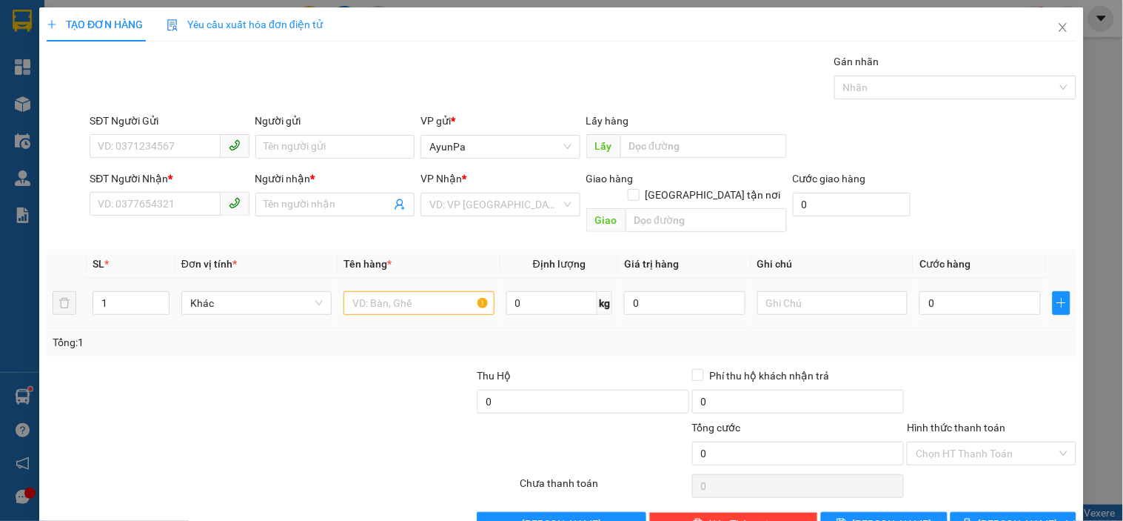
click at [384, 278] on td at bounding box center [419, 303] width 162 height 50
click at [390, 291] on input "text" at bounding box center [419, 303] width 150 height 24
type input "TH XỐP"
click at [158, 206] on input "SĐT Người Nhận *" at bounding box center [155, 204] width 130 height 24
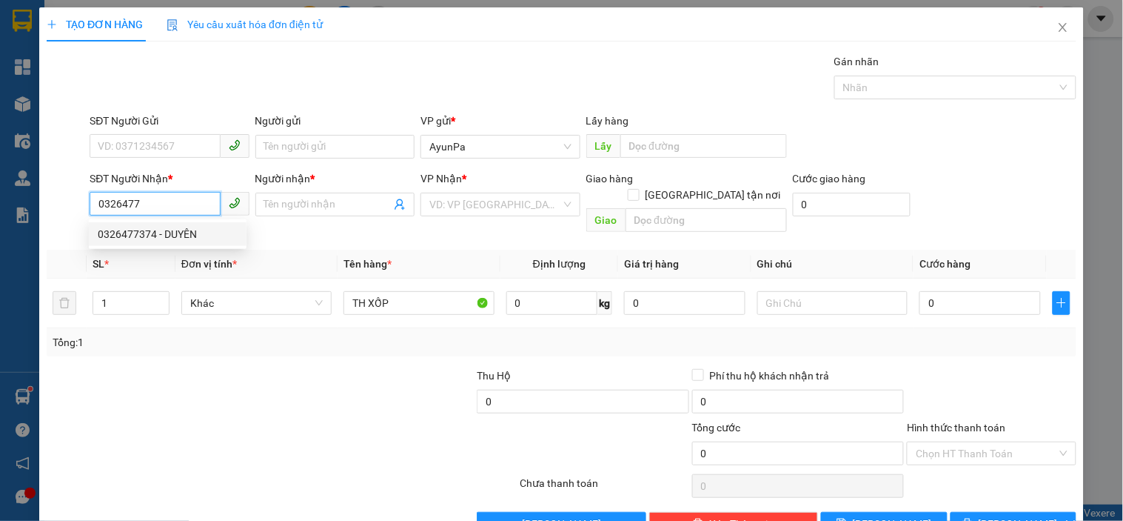
click at [158, 238] on div "0326477374 - DUYÊN" at bounding box center [168, 234] width 140 height 16
type input "0326477374"
type input "DUYÊN"
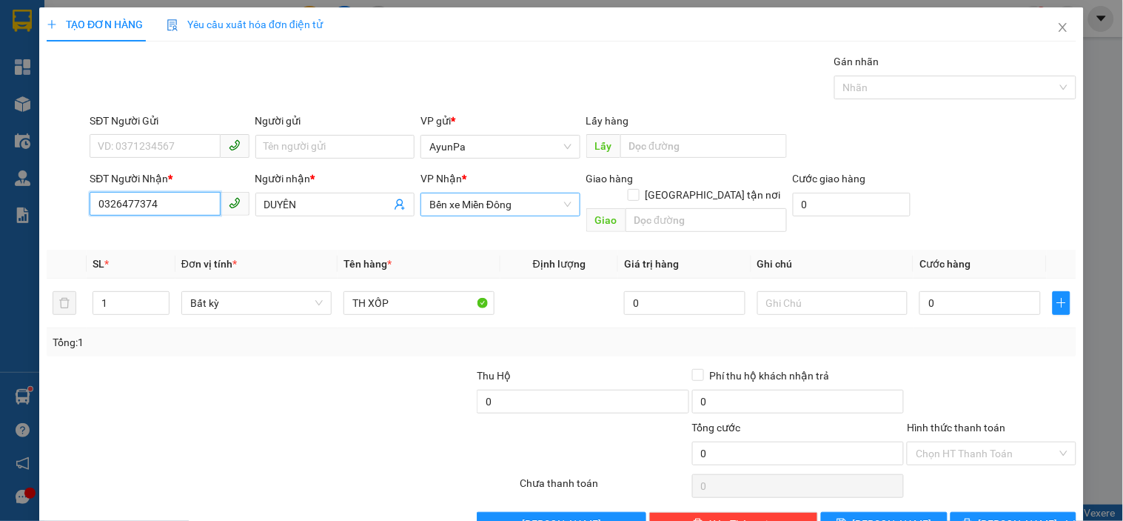
click at [552, 202] on span "Bến xe Miền Đông" at bounding box center [500, 204] width 141 height 22
type input "0326477374"
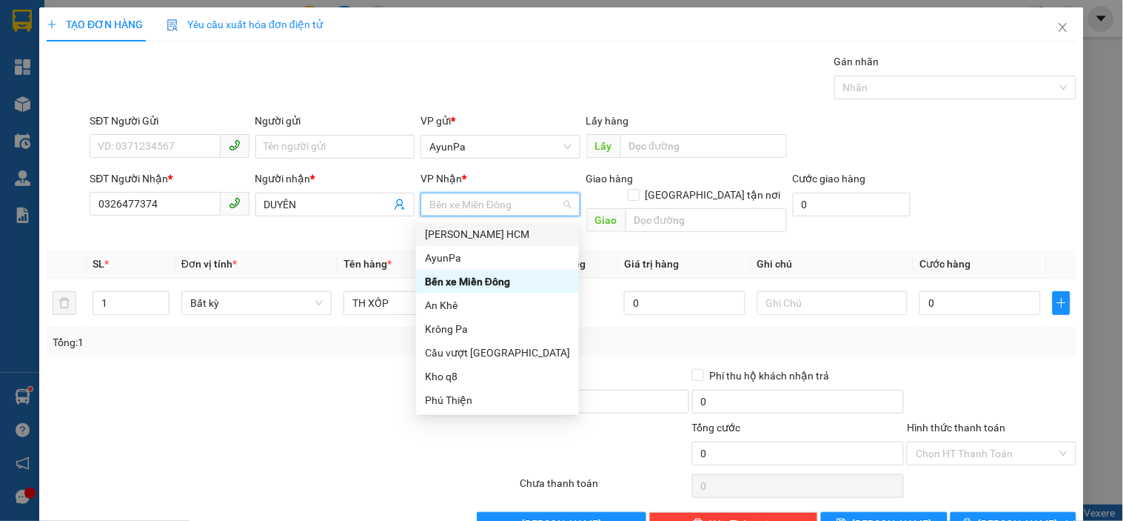
click at [487, 228] on div "[PERSON_NAME] HCM" at bounding box center [497, 234] width 145 height 16
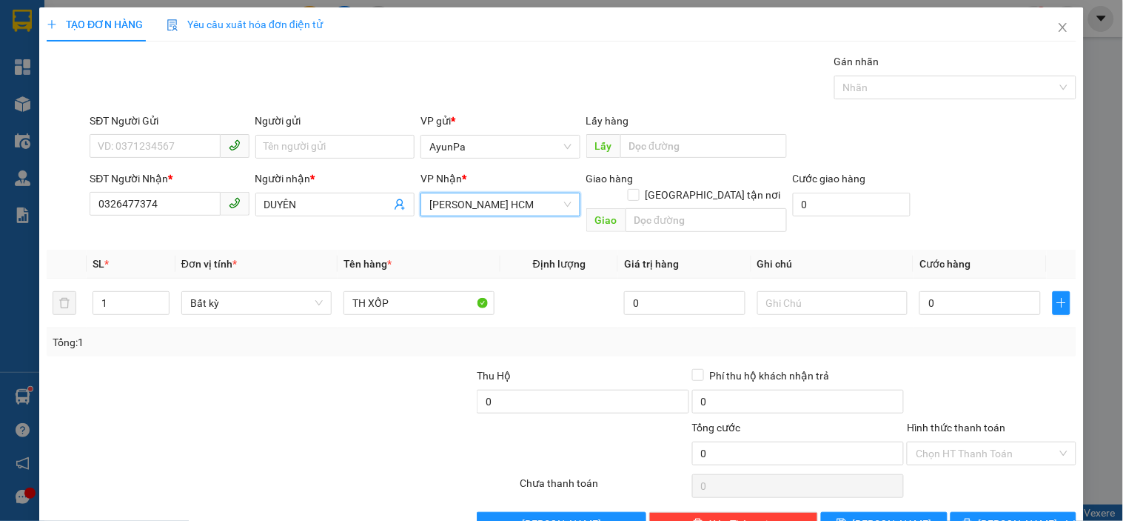
click at [551, 95] on div "Gói vận chuyển * Tiêu chuẩn Gán nhãn Nhãn" at bounding box center [583, 79] width 993 height 52
click at [921, 291] on input "0" at bounding box center [980, 303] width 121 height 24
click at [920, 291] on input "0" at bounding box center [980, 303] width 121 height 24
type input "50"
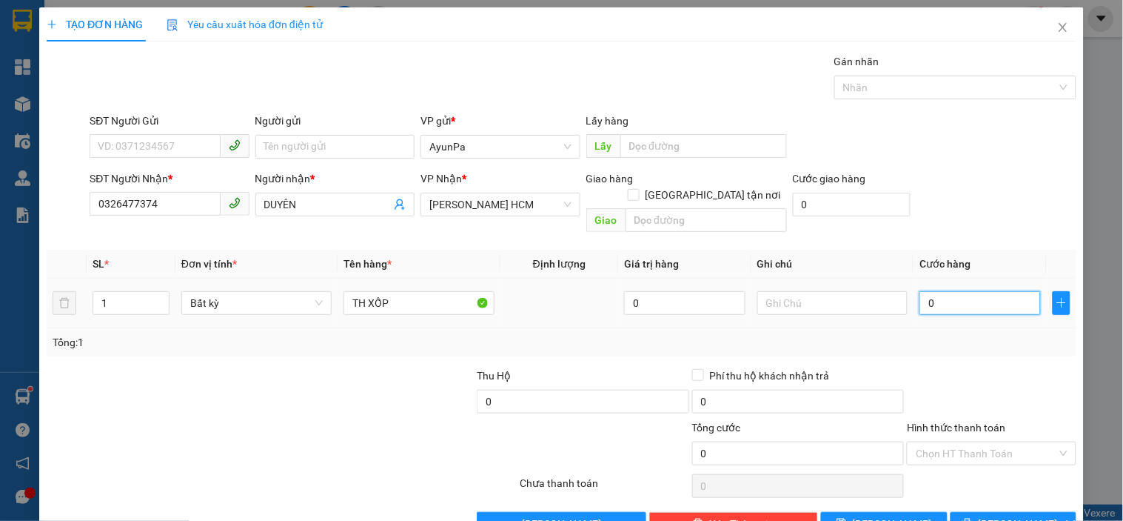
type input "50"
type input "50.000"
click at [954, 183] on div "SĐT Người Nhận * 0326477374 Người nhận * DUYÊN VP Nhận * [PERSON_NAME] HCM Giao…" at bounding box center [583, 204] width 993 height 68
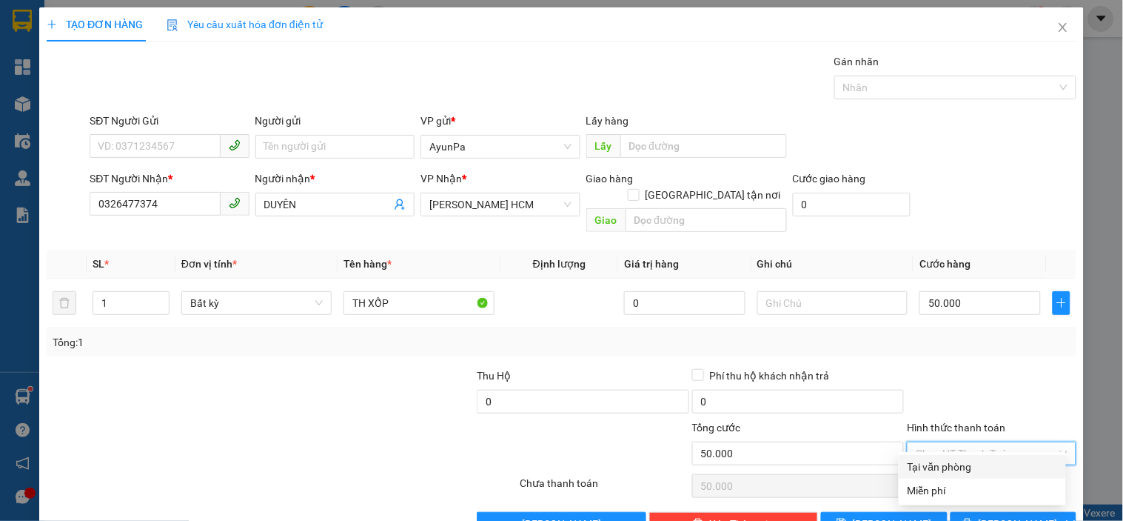
click at [953, 442] on input "Hình thức thanh toán" at bounding box center [986, 453] width 141 height 22
click at [971, 461] on div "Tại văn phòng" at bounding box center [983, 466] width 150 height 16
type input "0"
click at [987, 512] on button "[PERSON_NAME] và In" at bounding box center [1014, 524] width 126 height 24
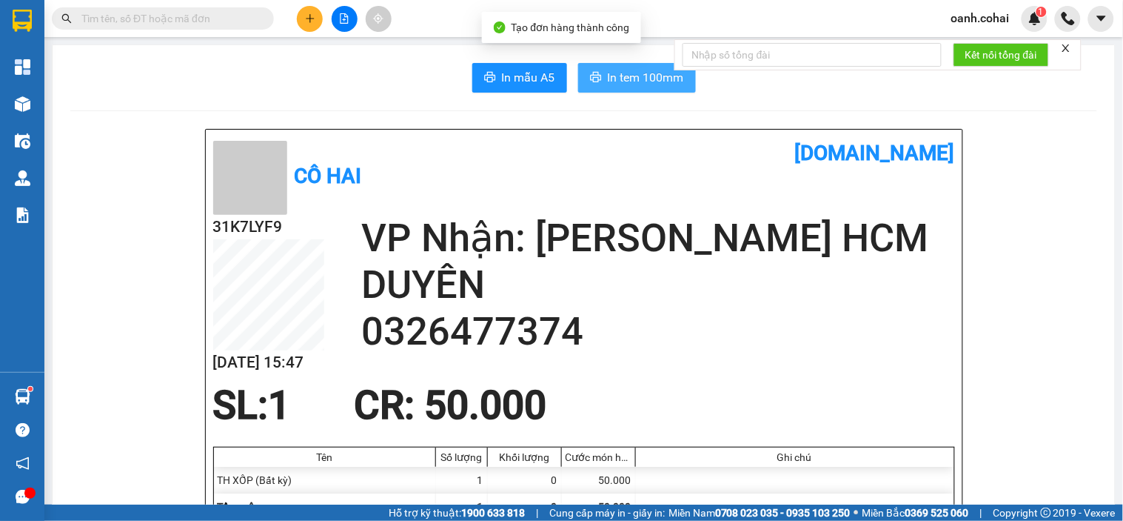
click at [617, 76] on span "In tem 100mm" at bounding box center [646, 77] width 76 height 19
click at [307, 16] on icon "plus" at bounding box center [310, 18] width 10 height 10
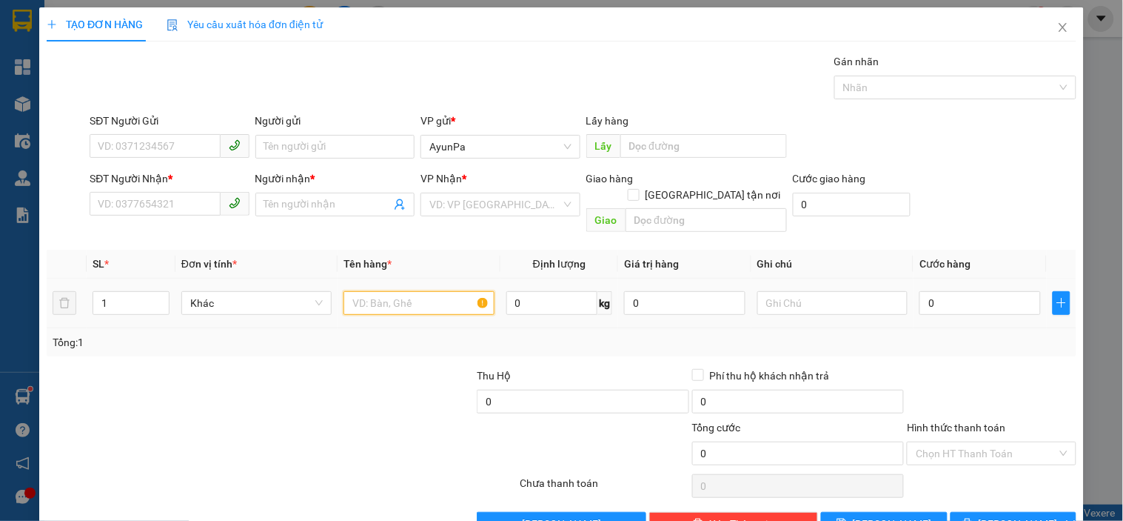
click at [379, 291] on input "text" at bounding box center [419, 303] width 150 height 24
type input "BÌ"
click at [201, 198] on input "SĐT Người Nhận *" at bounding box center [155, 204] width 130 height 24
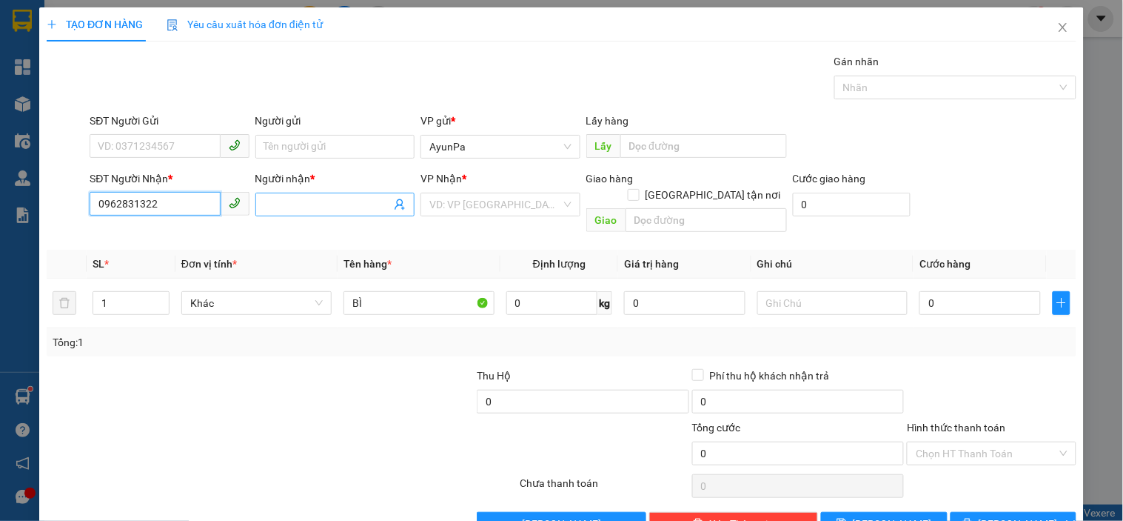
type input "0962831322"
click at [329, 210] on input "Người nhận *" at bounding box center [327, 204] width 127 height 16
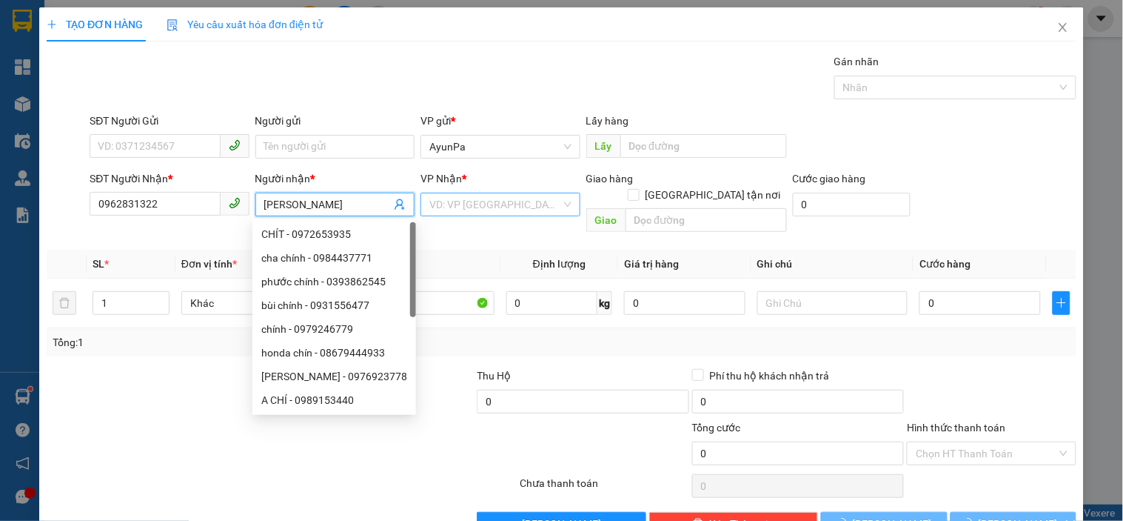
type input "[PERSON_NAME]"
click at [475, 202] on input "search" at bounding box center [495, 204] width 131 height 22
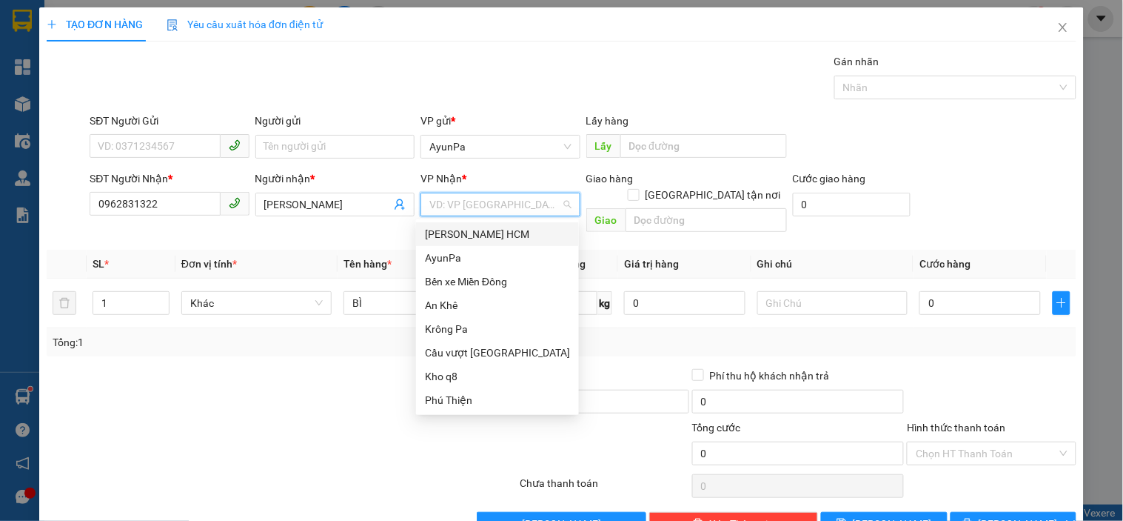
click at [492, 238] on div "[PERSON_NAME] HCM" at bounding box center [497, 234] width 145 height 16
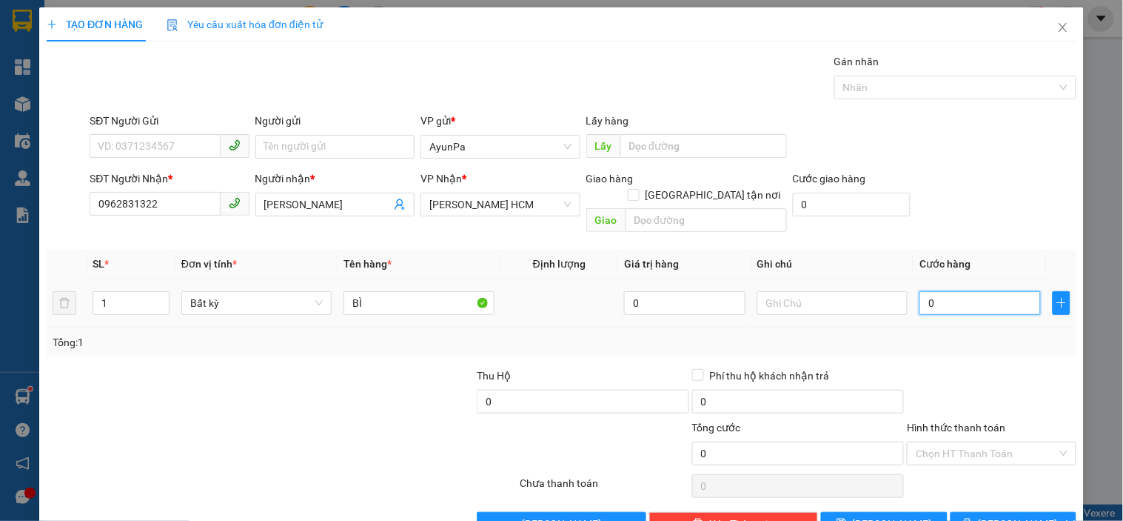
click at [920, 291] on input "0" at bounding box center [980, 303] width 121 height 24
type input "50"
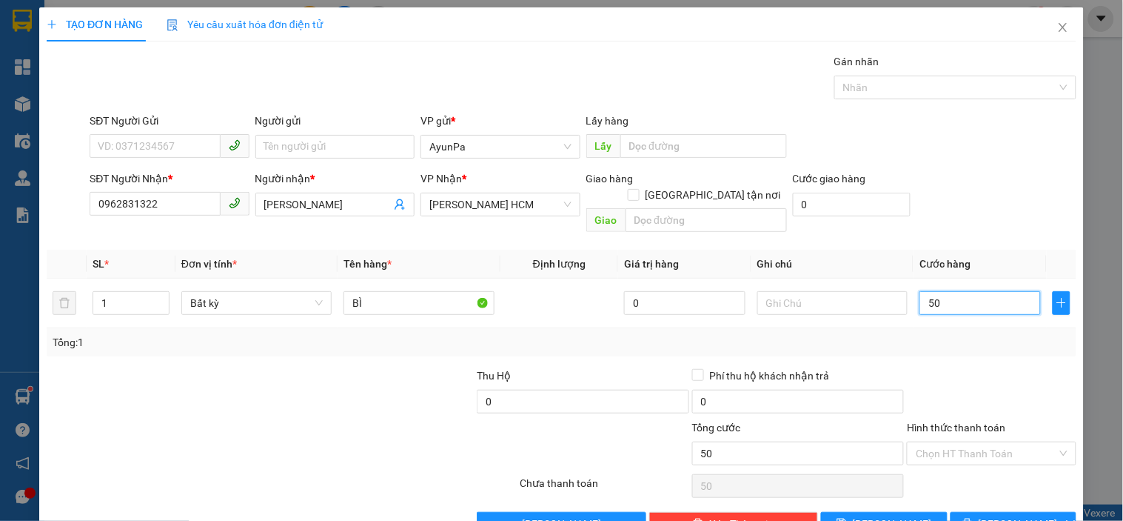
type input "0"
type input "40"
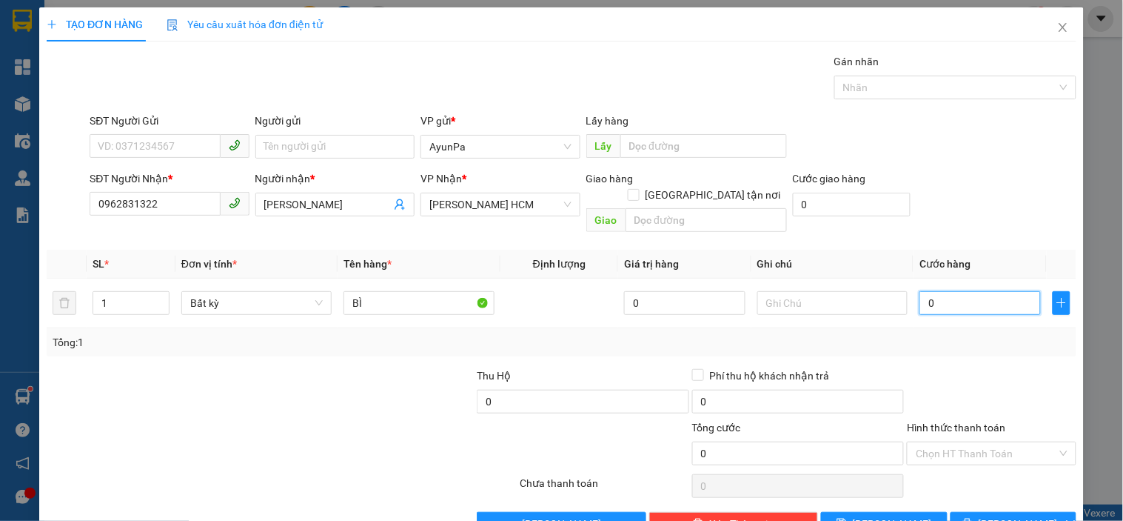
type input "40"
type input "40.000"
click at [967, 161] on div "SĐT Người Gửi VD: 0371234567 Người gửi Tên người gửi VP gửi * [PERSON_NAME] Lấy…" at bounding box center [583, 139] width 993 height 52
click at [989, 442] on input "Hình thức thanh toán" at bounding box center [986, 453] width 141 height 22
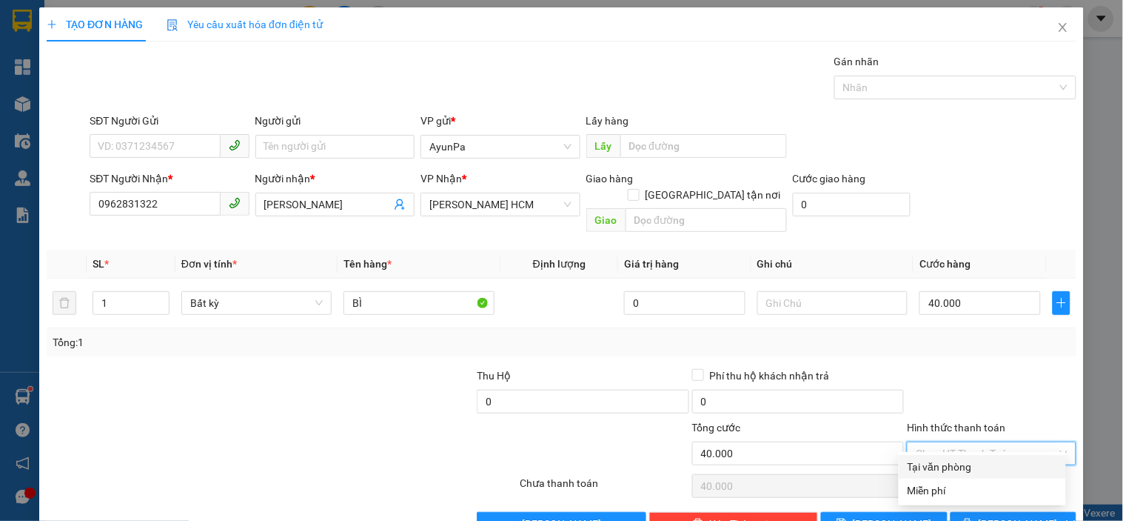
click at [963, 467] on div "Tại văn phòng" at bounding box center [983, 466] width 150 height 16
type input "0"
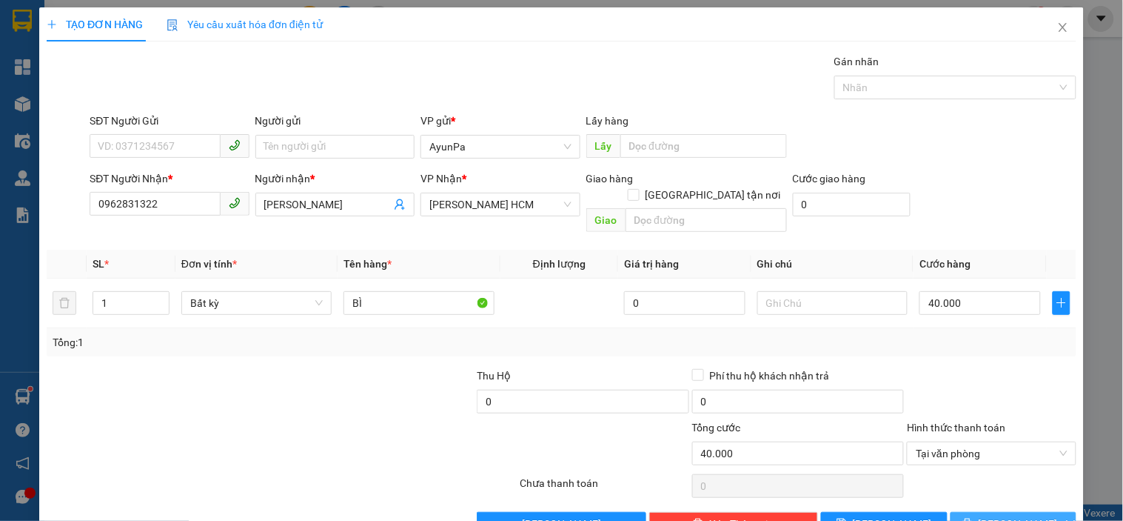
click at [978, 512] on button "[PERSON_NAME] và In" at bounding box center [1014, 524] width 126 height 24
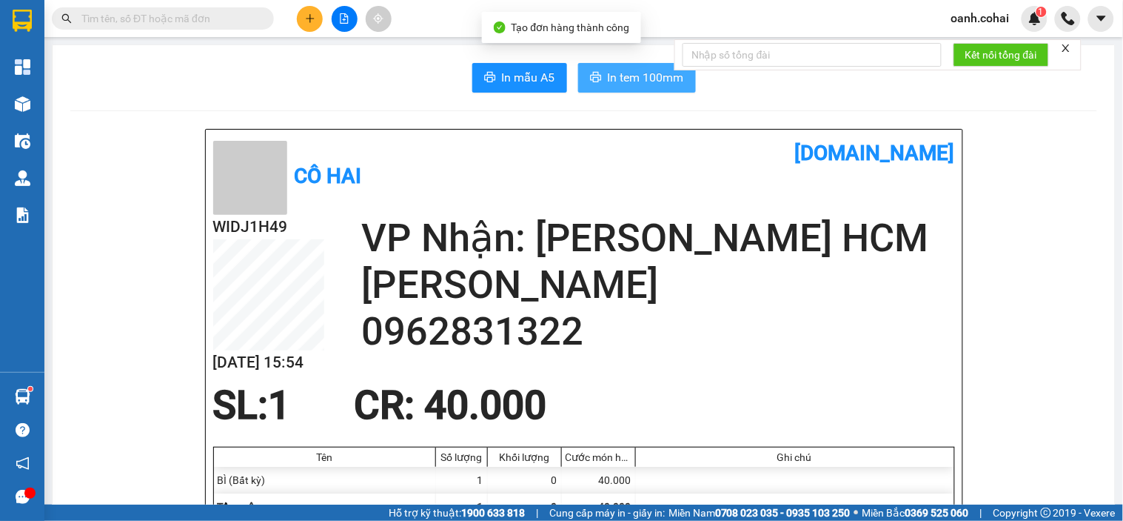
click at [608, 76] on span "In tem 100mm" at bounding box center [646, 77] width 76 height 19
click at [315, 24] on button at bounding box center [310, 19] width 26 height 26
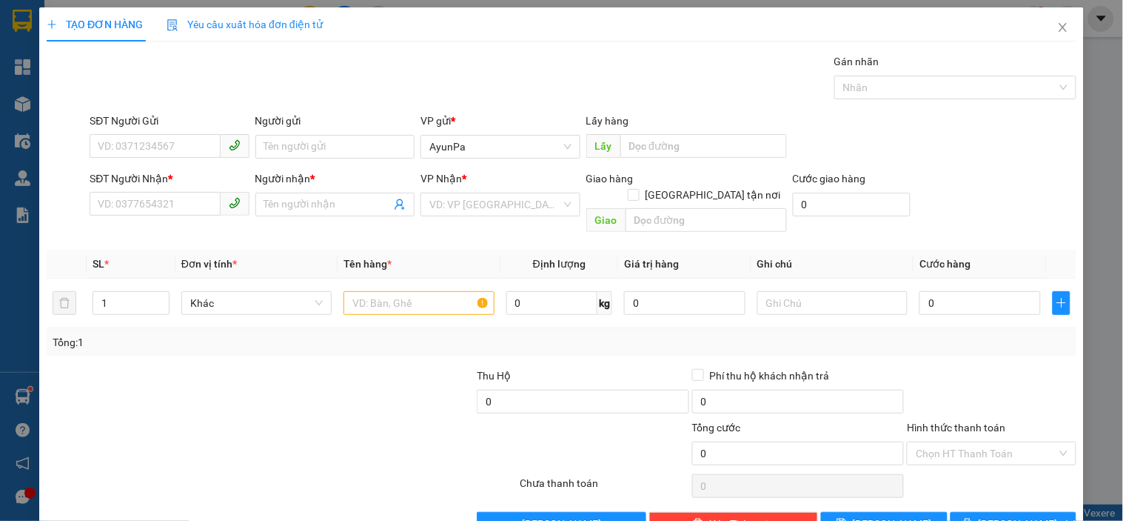
click at [194, 189] on div "SĐT Người Nhận *" at bounding box center [169, 181] width 159 height 22
click at [185, 204] on input "SĐT Người Nhận *" at bounding box center [155, 204] width 130 height 24
type input "0934083263"
click at [183, 237] on div "0934083263 - huyền" at bounding box center [168, 234] width 140 height 16
type input "huyền"
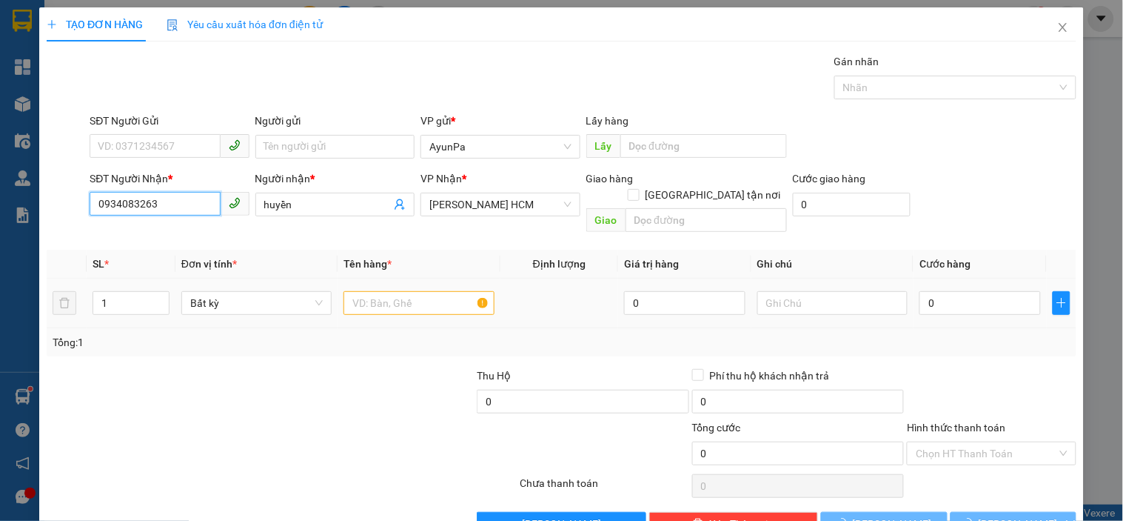
type input "0934083263"
click at [422, 294] on input "text" at bounding box center [419, 303] width 150 height 24
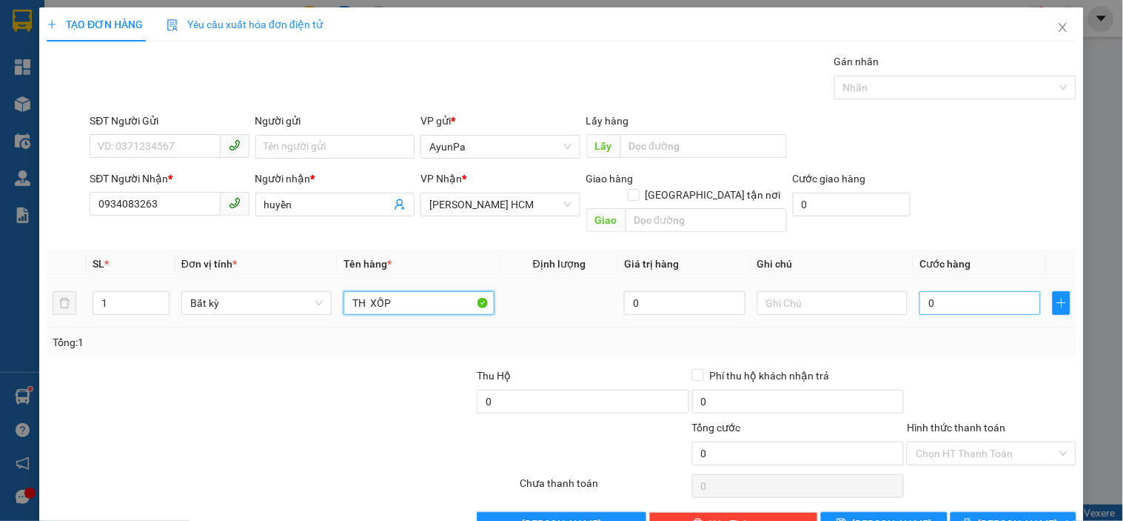
type input "TH XỐP"
click at [920, 291] on input "0" at bounding box center [980, 303] width 121 height 24
type input "60"
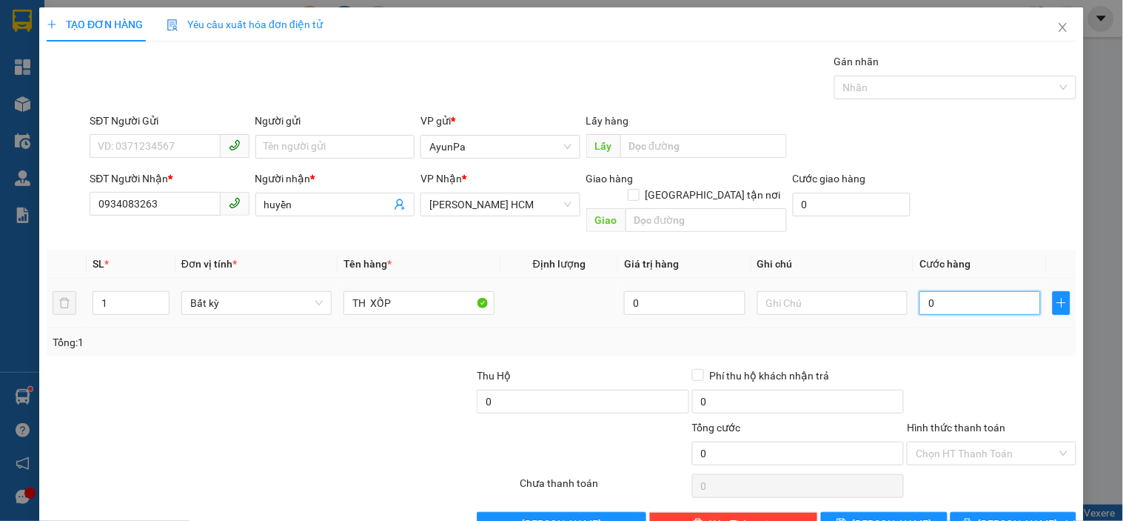
type input "60"
drag, startPoint x: 924, startPoint y: 168, endPoint x: 938, endPoint y: 216, distance: 50.4
click at [924, 167] on form "SĐT Người Gửi VD: 0371234567 Người gửi Tên người gửi VP gửi * [PERSON_NAME] Lấy…" at bounding box center [562, 176] width 1030 height 126
type input "60.000"
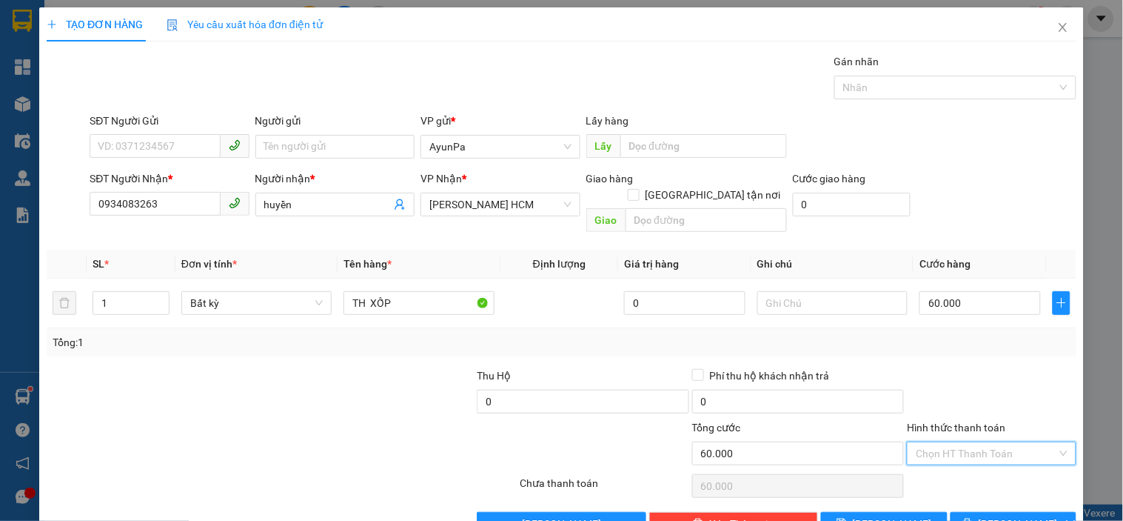
click at [989, 442] on input "Hình thức thanh toán" at bounding box center [986, 453] width 141 height 22
click at [974, 457] on div "Tại văn phòng" at bounding box center [982, 467] width 167 height 24
type input "0"
click at [993, 515] on span "[PERSON_NAME] và In" at bounding box center [1031, 523] width 104 height 16
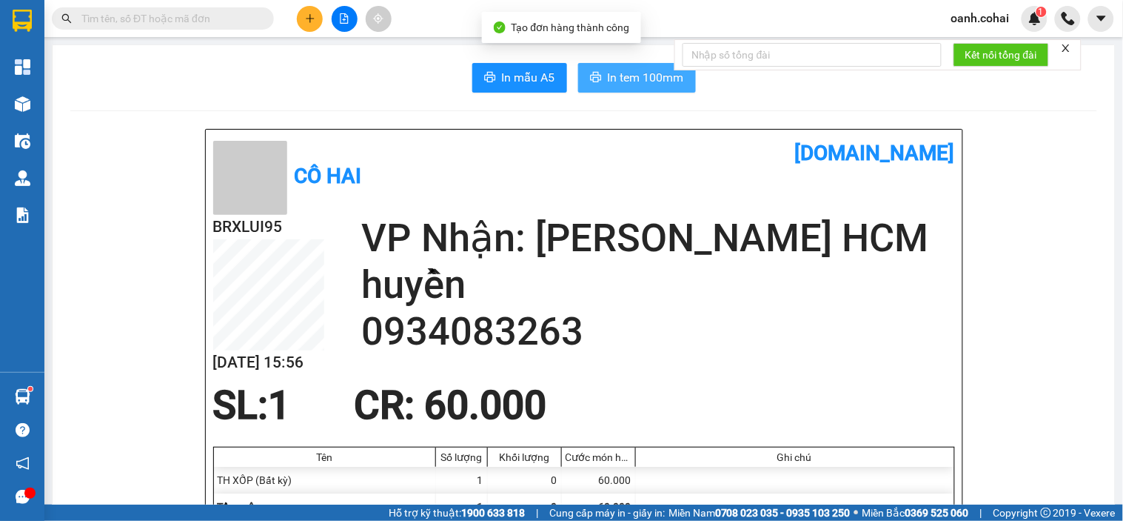
click at [649, 77] on span "In tem 100mm" at bounding box center [646, 77] width 76 height 19
click at [317, 24] on button at bounding box center [310, 19] width 26 height 26
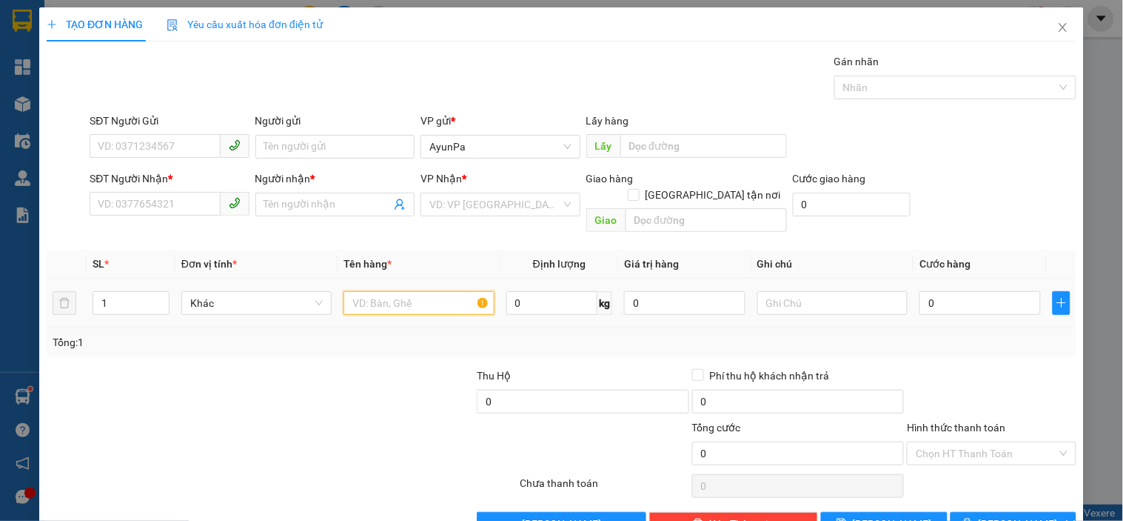
click at [386, 293] on input "text" at bounding box center [419, 303] width 150 height 24
type input "TH XỐP"
click at [181, 198] on input "SĐT Người Nhận *" at bounding box center [155, 204] width 130 height 24
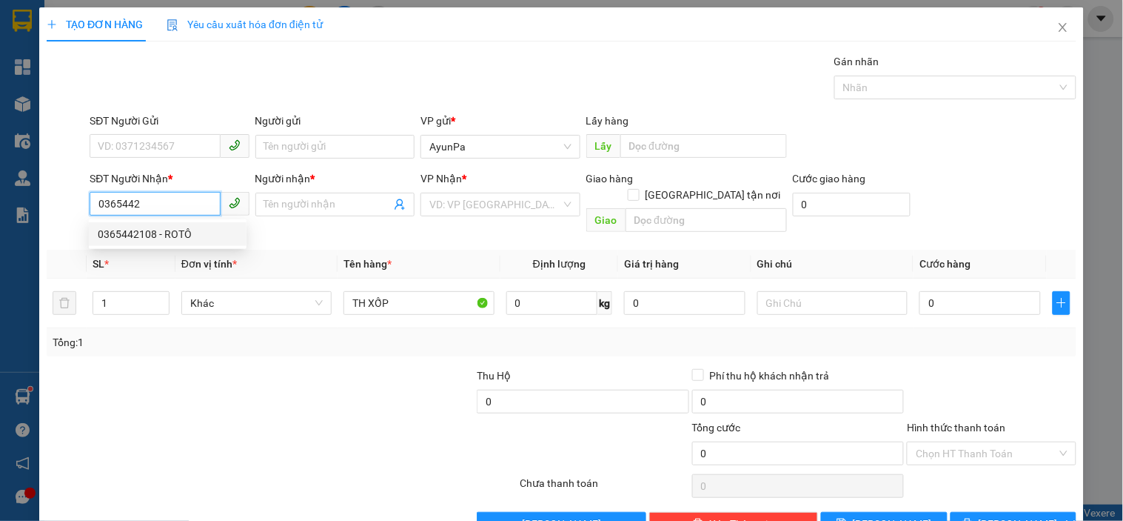
click at [185, 233] on div "0365442108 - ROTÔ" at bounding box center [168, 234] width 140 height 16
type input "0365442108"
type input "ROTÔ"
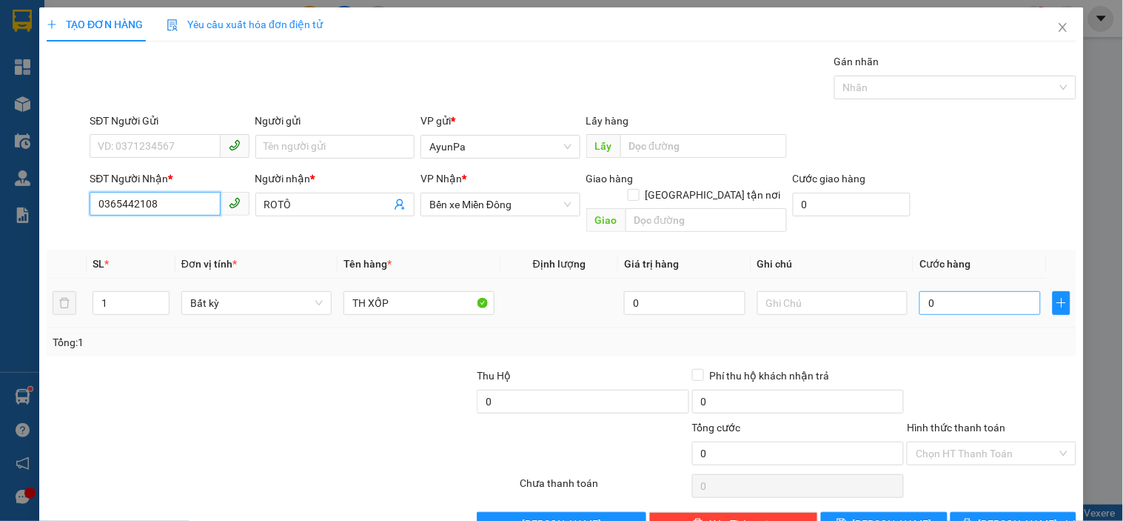
type input "0365442108"
click at [923, 291] on input "0" at bounding box center [980, 303] width 121 height 24
click at [920, 291] on input "0" at bounding box center [980, 303] width 121 height 24
type input "60"
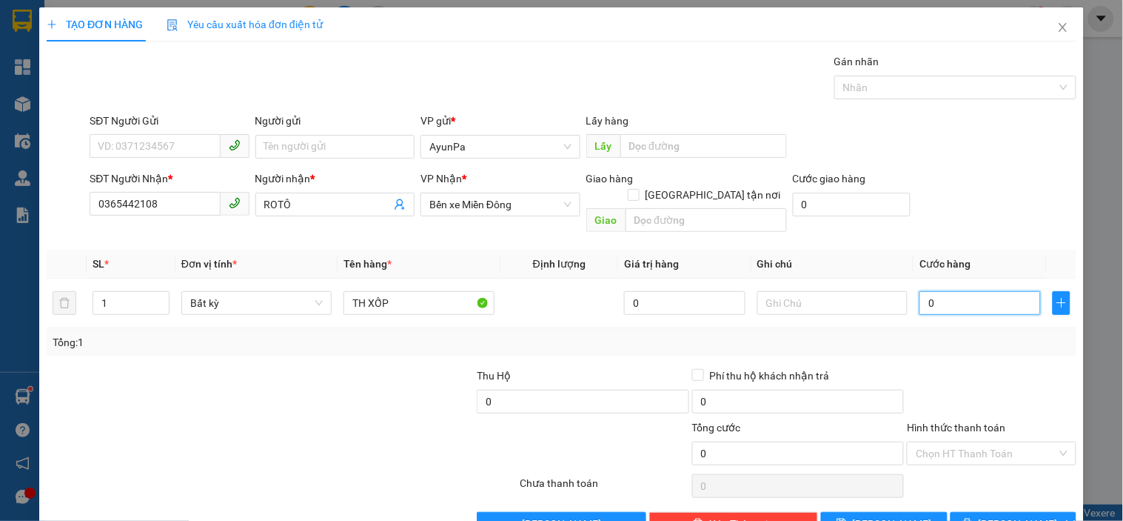
type input "60"
click at [956, 250] on th "Cước hàng" at bounding box center [980, 264] width 133 height 29
type input "60.000"
click at [961, 441] on div "Chọn HT Thanh Toán" at bounding box center [991, 453] width 169 height 24
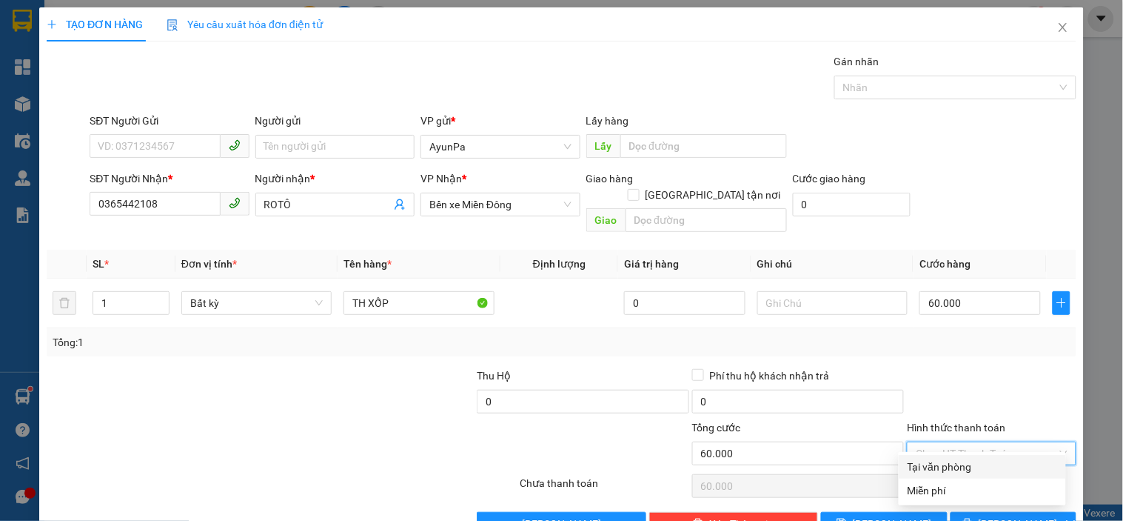
click at [952, 468] on div "Tại văn phòng" at bounding box center [983, 466] width 150 height 16
type input "0"
click at [996, 515] on span "[PERSON_NAME] và In" at bounding box center [1031, 523] width 104 height 16
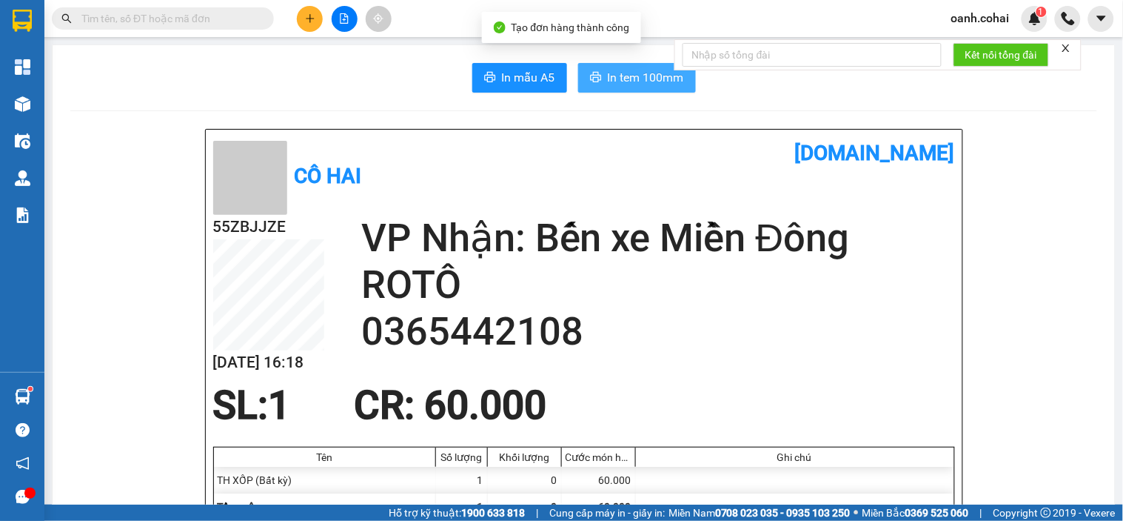
click at [634, 84] on span "In tem 100mm" at bounding box center [646, 77] width 76 height 19
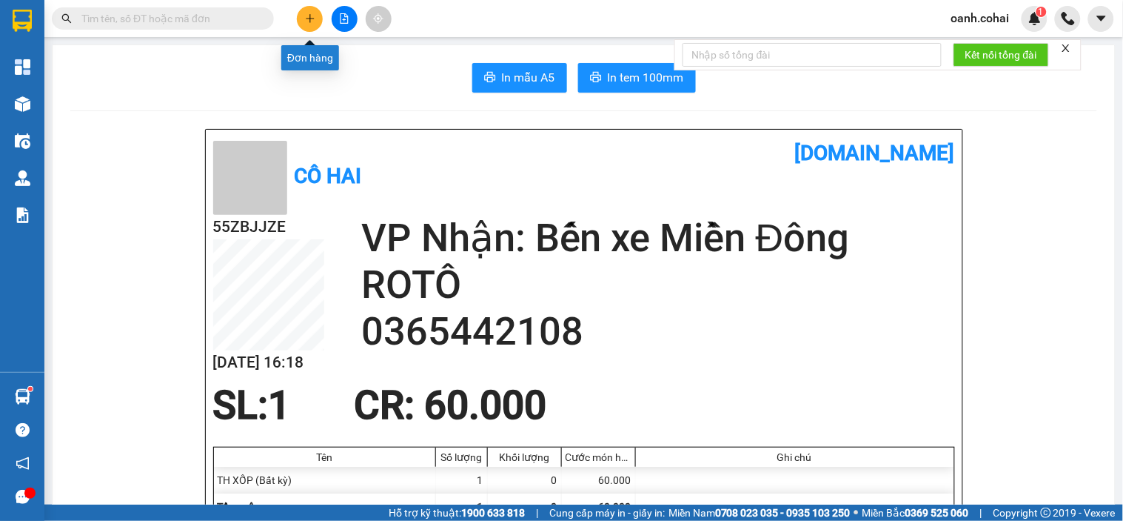
click at [305, 13] on icon "plus" at bounding box center [310, 18] width 10 height 10
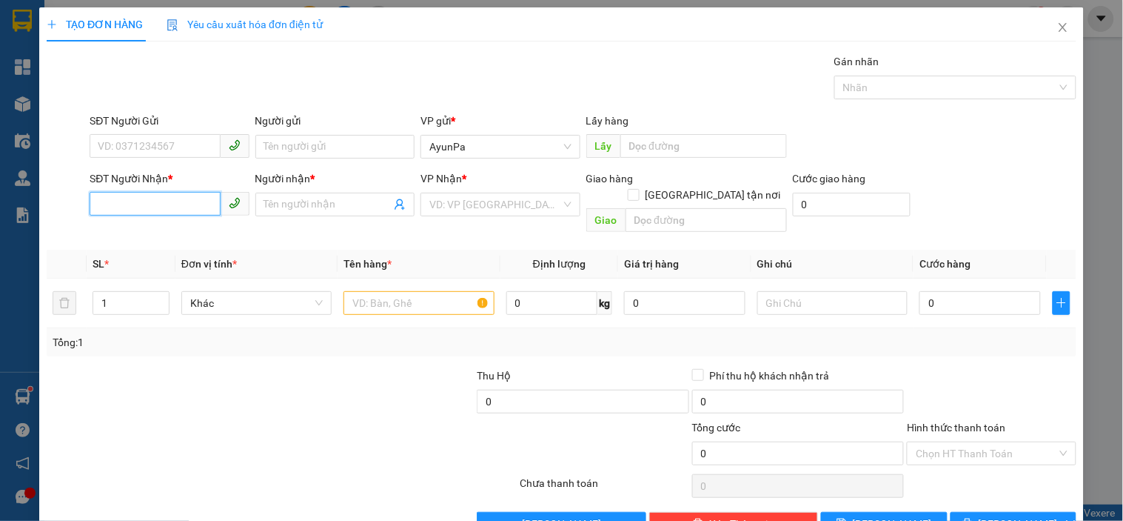
click at [176, 204] on input "SĐT Người Nhận *" at bounding box center [155, 204] width 130 height 24
paste input "0706055564"
type input "0706055564"
click at [293, 195] on span at bounding box center [335, 205] width 159 height 24
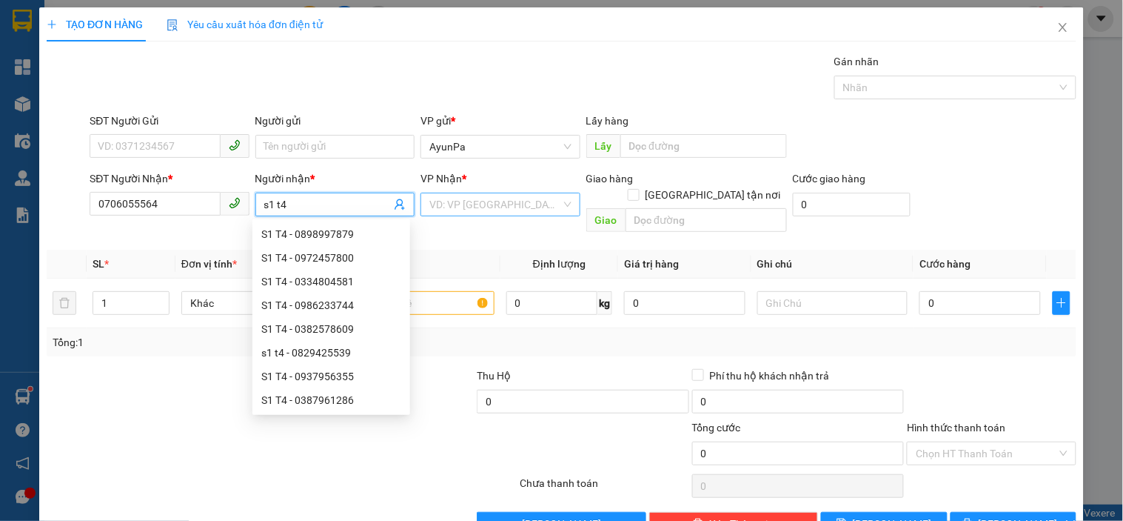
type input "s1 t4"
click at [478, 203] on input "search" at bounding box center [495, 204] width 131 height 22
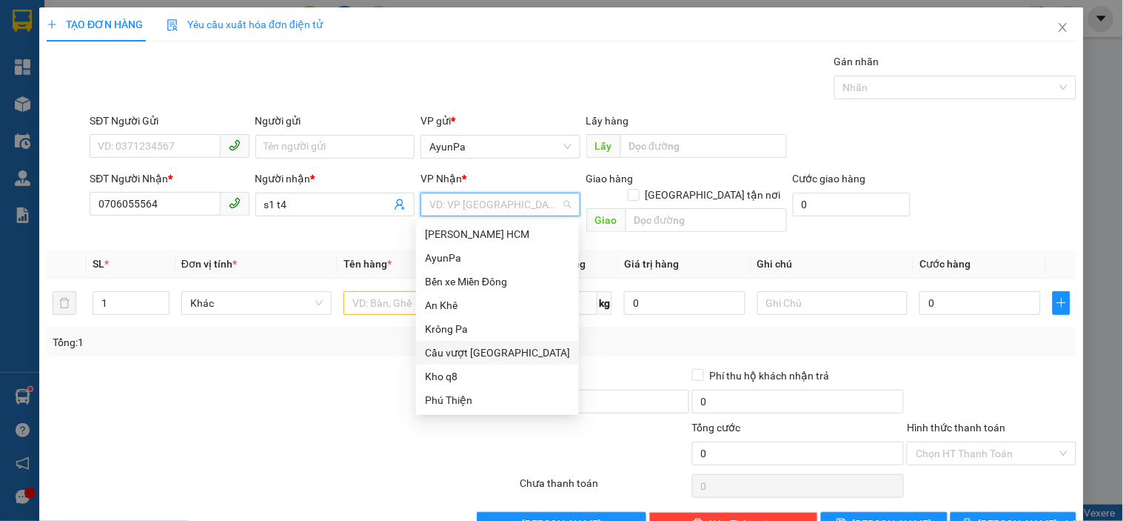
click at [480, 354] on div "Cầu vượt [GEOGRAPHIC_DATA]" at bounding box center [497, 352] width 145 height 16
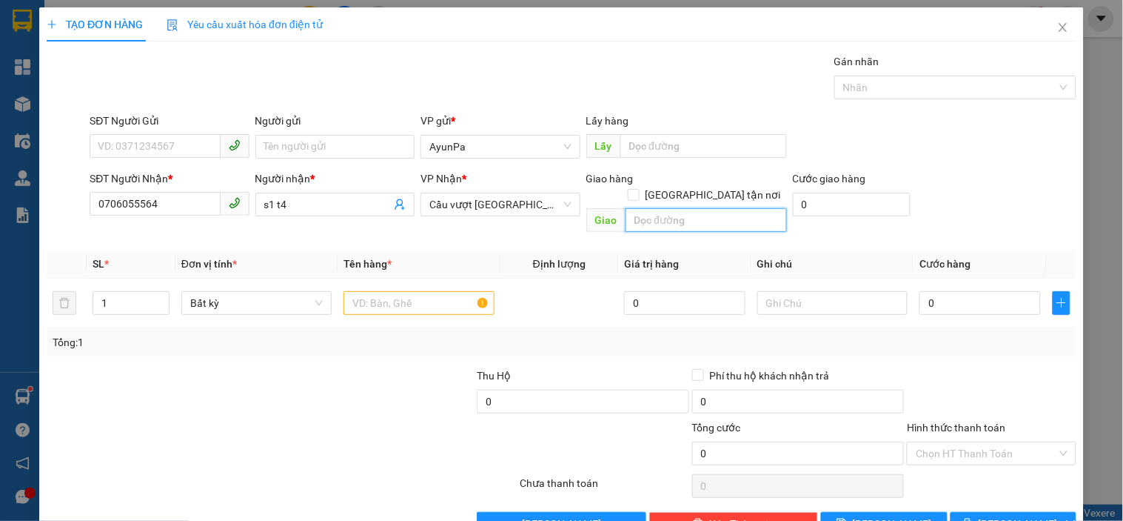
click at [706, 208] on input "text" at bounding box center [706, 220] width 161 height 24
drag, startPoint x: 500, startPoint y: 204, endPoint x: 527, endPoint y: 264, distance: 65.9
click at [500, 207] on span "Cầu vượt [GEOGRAPHIC_DATA]" at bounding box center [500, 204] width 141 height 22
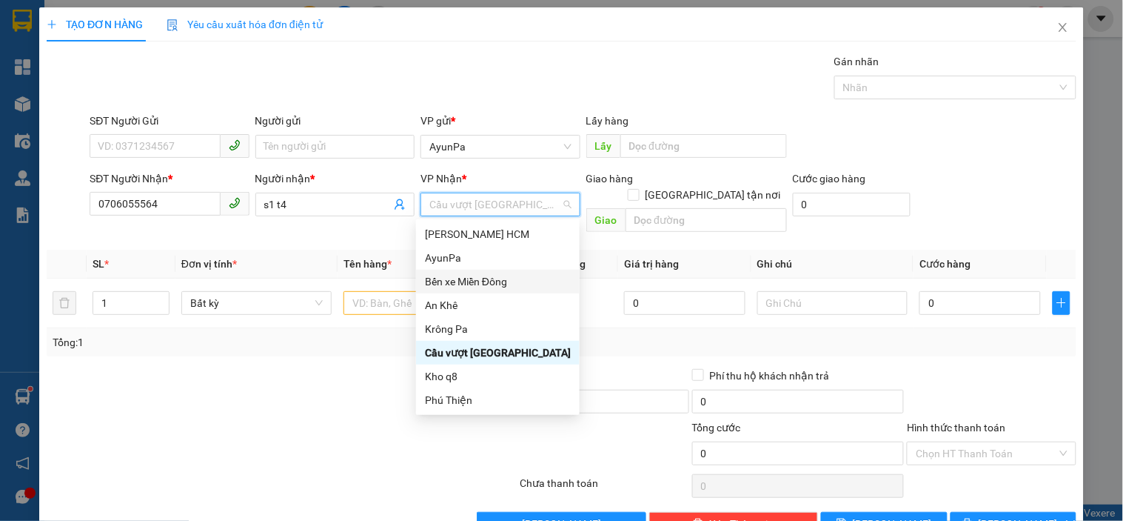
click at [502, 282] on div "Bến xe Miền Đông" at bounding box center [498, 281] width 146 height 16
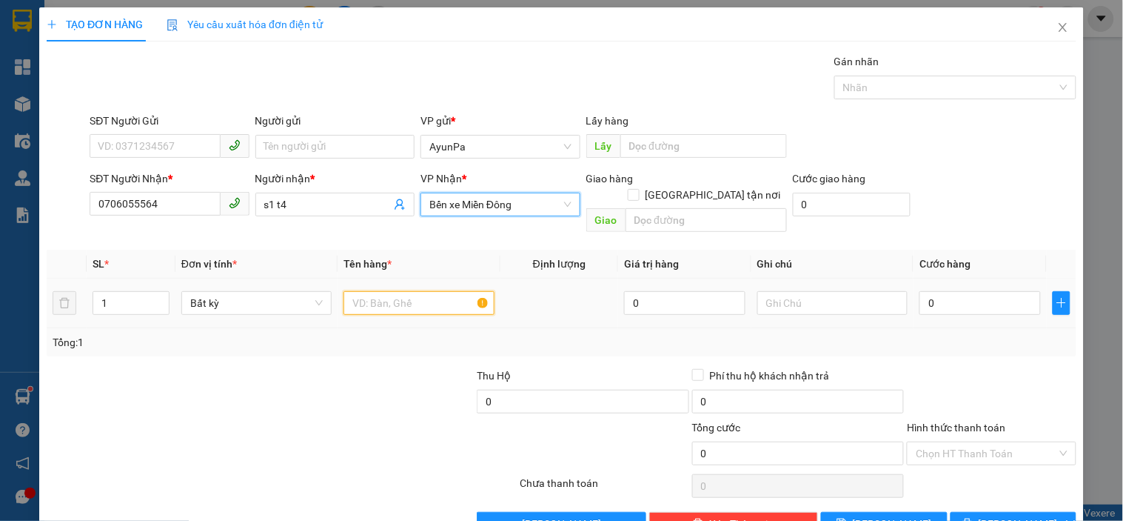
click at [418, 291] on input "text" at bounding box center [419, 303] width 150 height 24
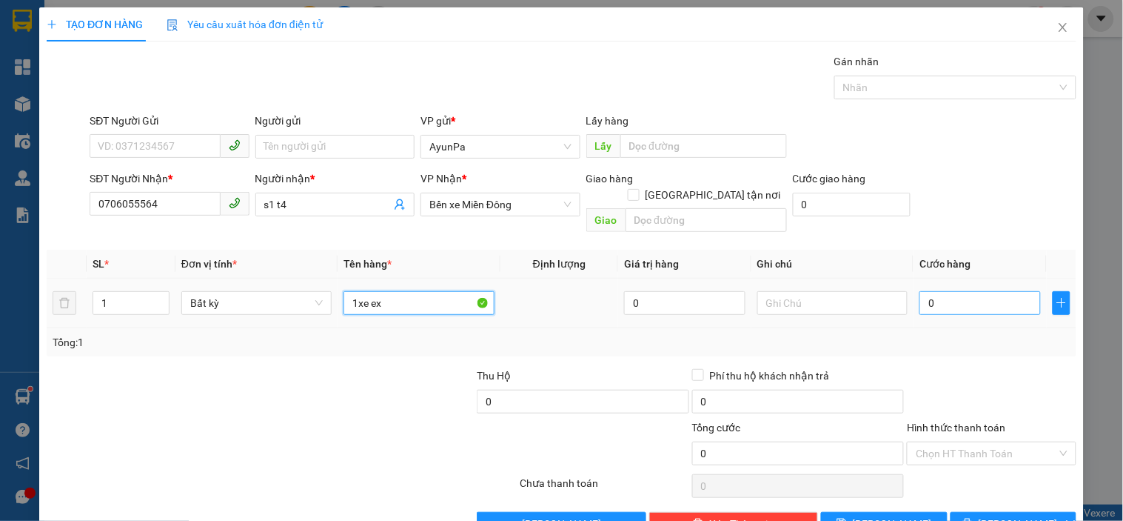
type input "1xe ex"
click at [923, 291] on input "0" at bounding box center [980, 303] width 121 height 24
click at [982, 295] on input "0ex.500" at bounding box center [980, 303] width 121 height 24
type input "005"
type input "5"
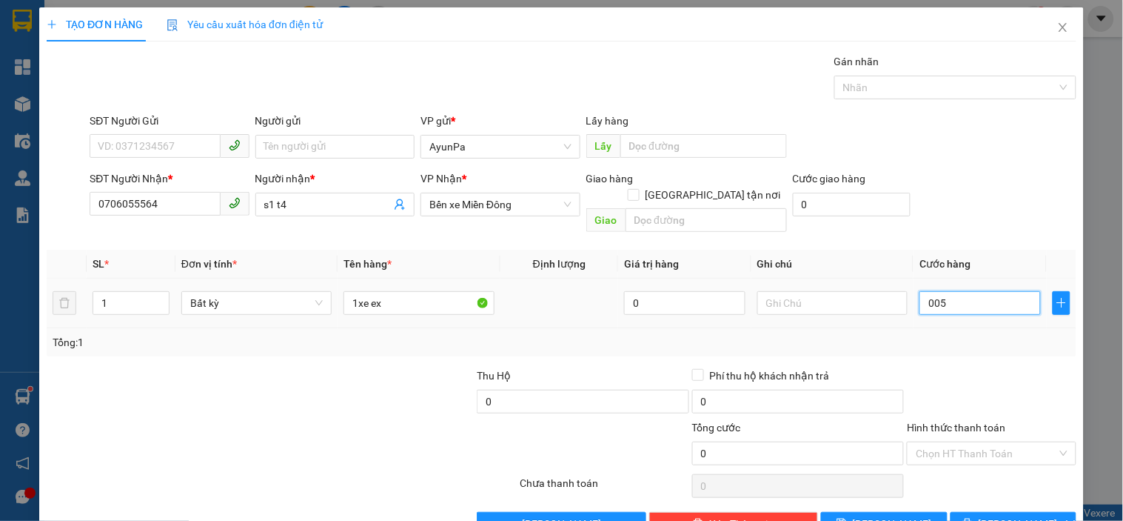
type input "5"
type input "0.055"
type input "55"
type input "00.550"
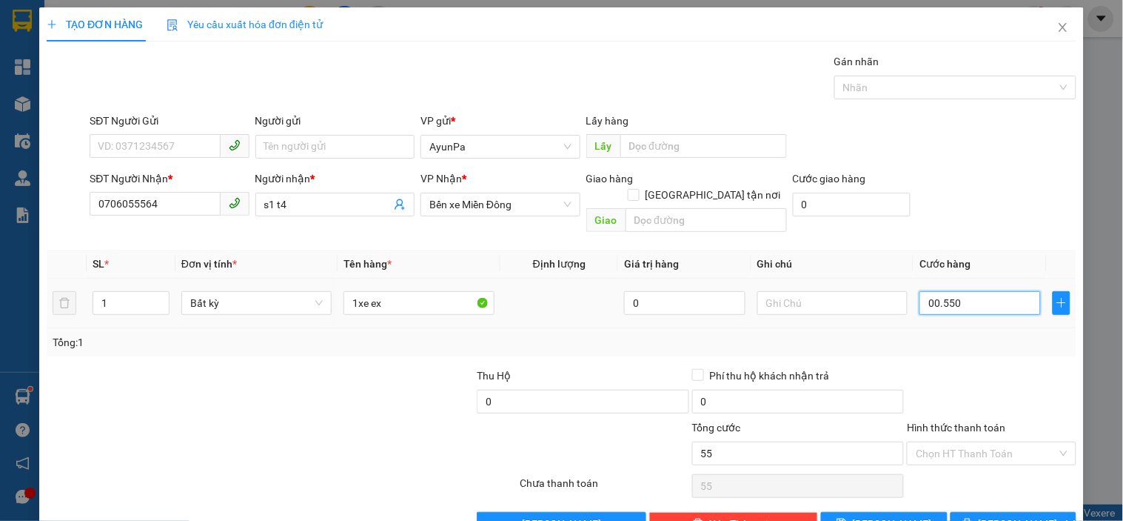
type input "550"
click at [971, 339] on div "Tổng: 1" at bounding box center [562, 342] width 1030 height 28
type input "550.000"
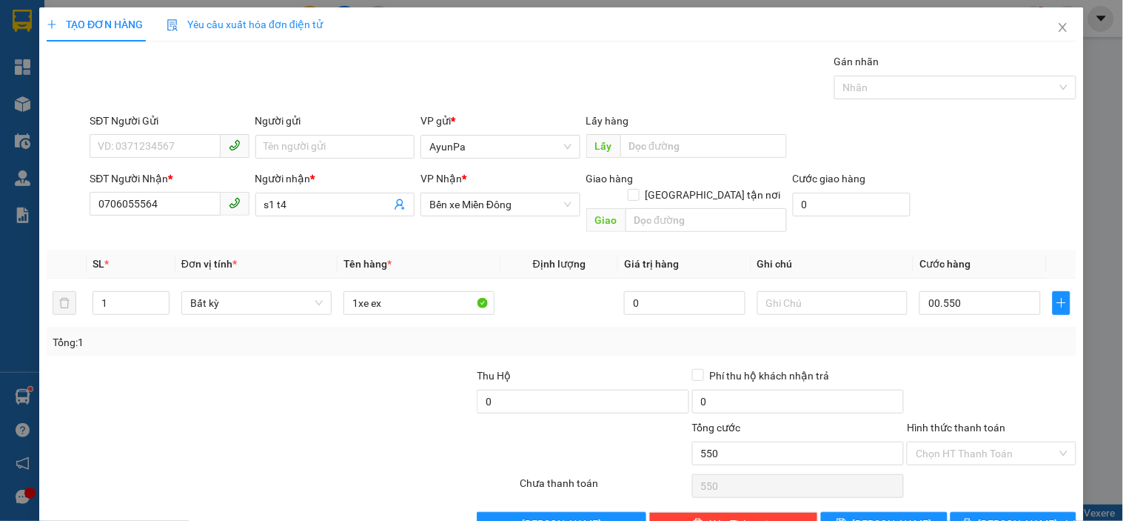
type input "550.000"
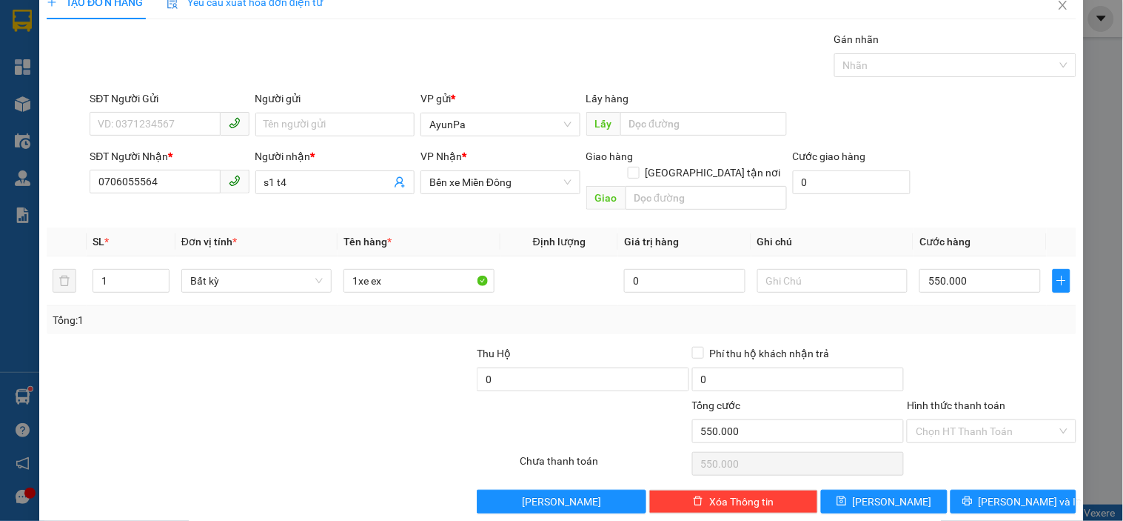
scroll to position [27, 0]
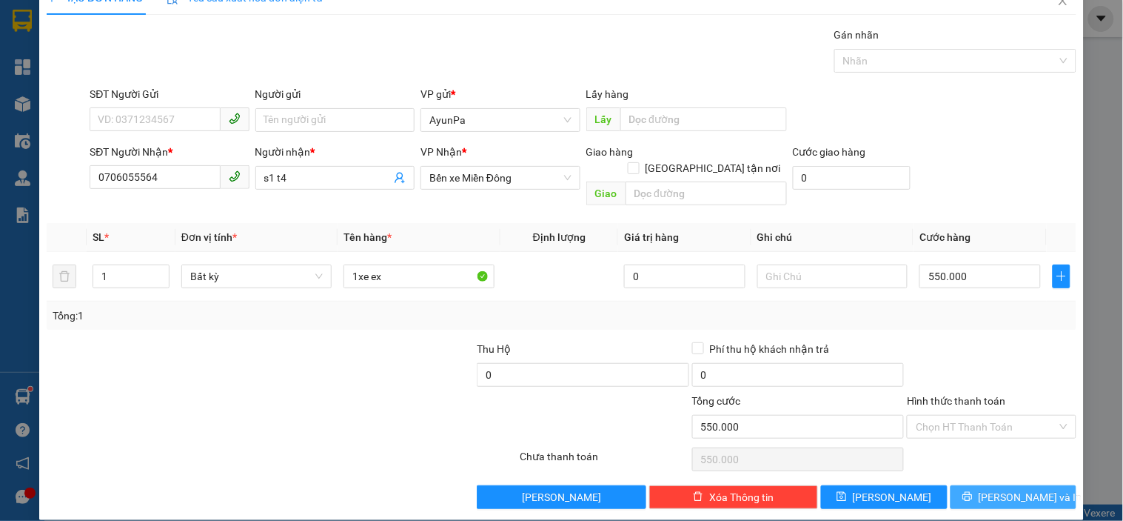
click at [967, 485] on button "[PERSON_NAME] và In" at bounding box center [1014, 497] width 126 height 24
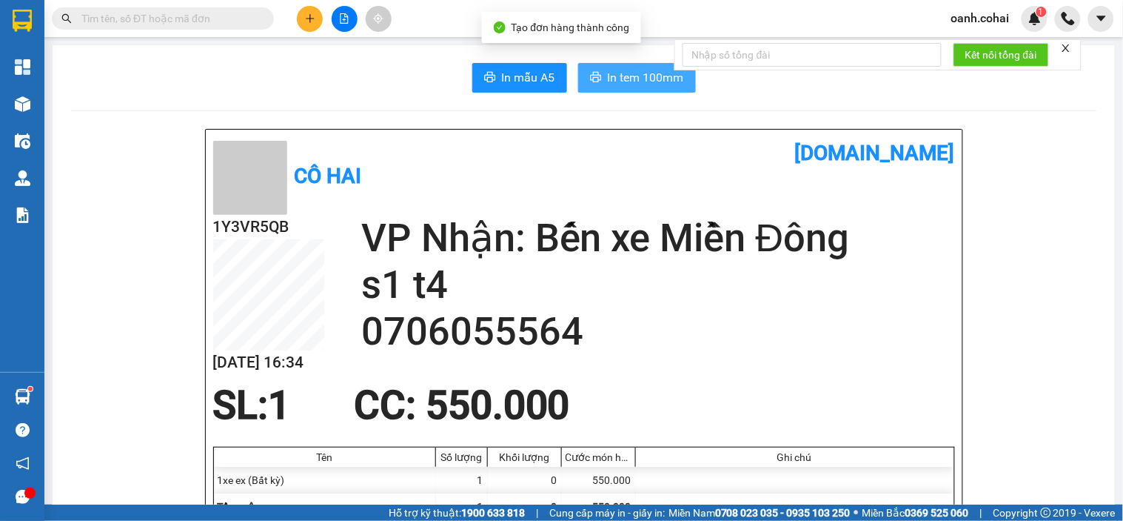
click at [635, 76] on span "In tem 100mm" at bounding box center [646, 77] width 76 height 19
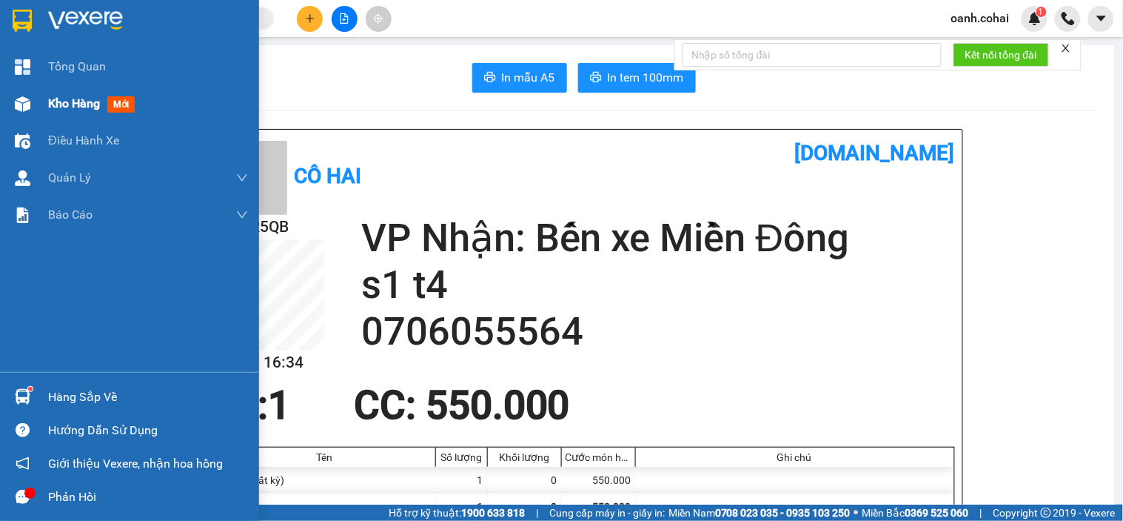
click at [61, 99] on span "Kho hàng" at bounding box center [74, 103] width 52 height 14
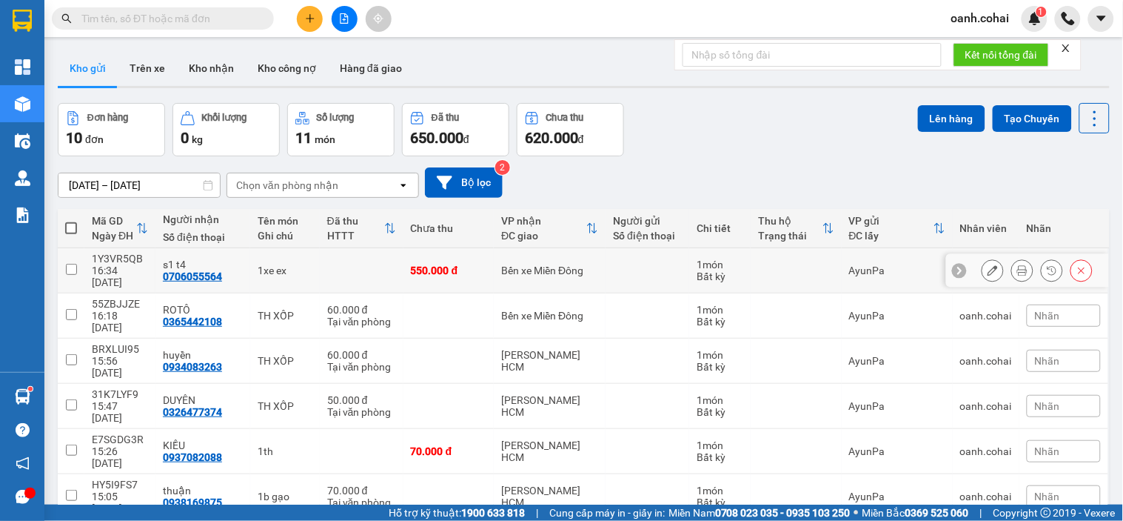
click at [67, 267] on input "checkbox" at bounding box center [71, 269] width 11 height 11
checkbox input "true"
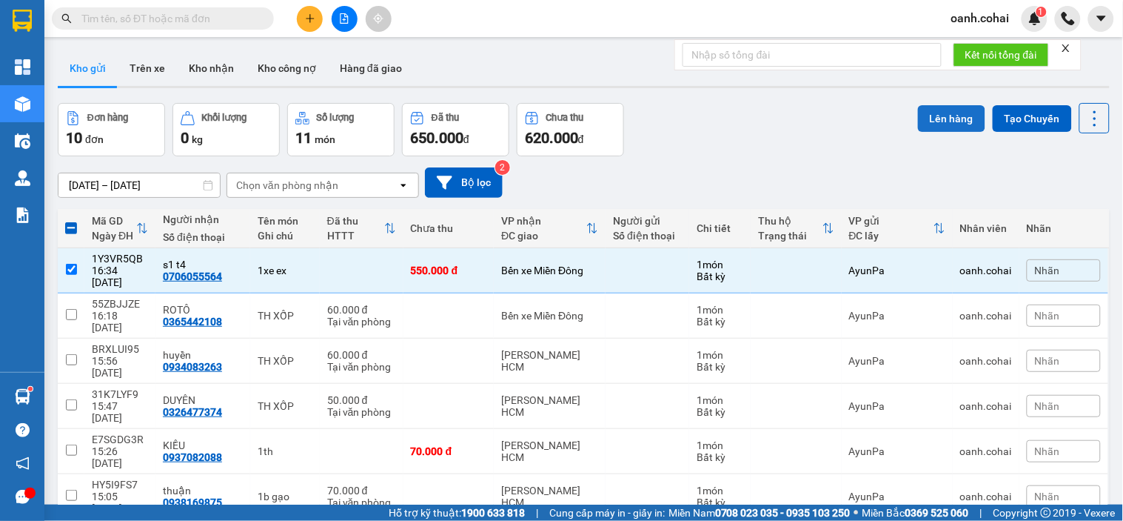
click at [921, 124] on button "Lên hàng" at bounding box center [951, 118] width 67 height 27
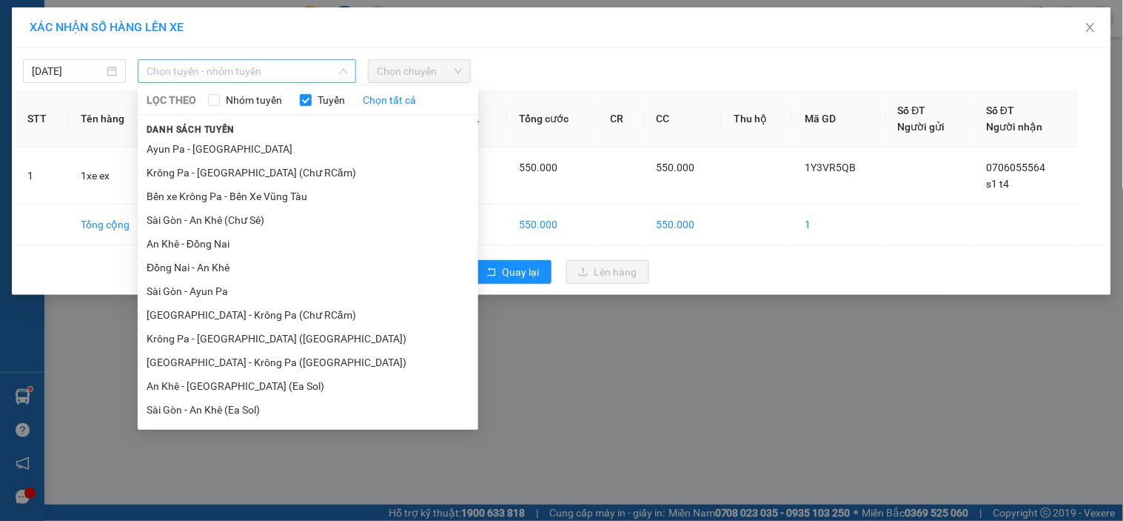
click at [244, 74] on span "Chọn tuyến - nhóm tuyến" at bounding box center [247, 71] width 201 height 22
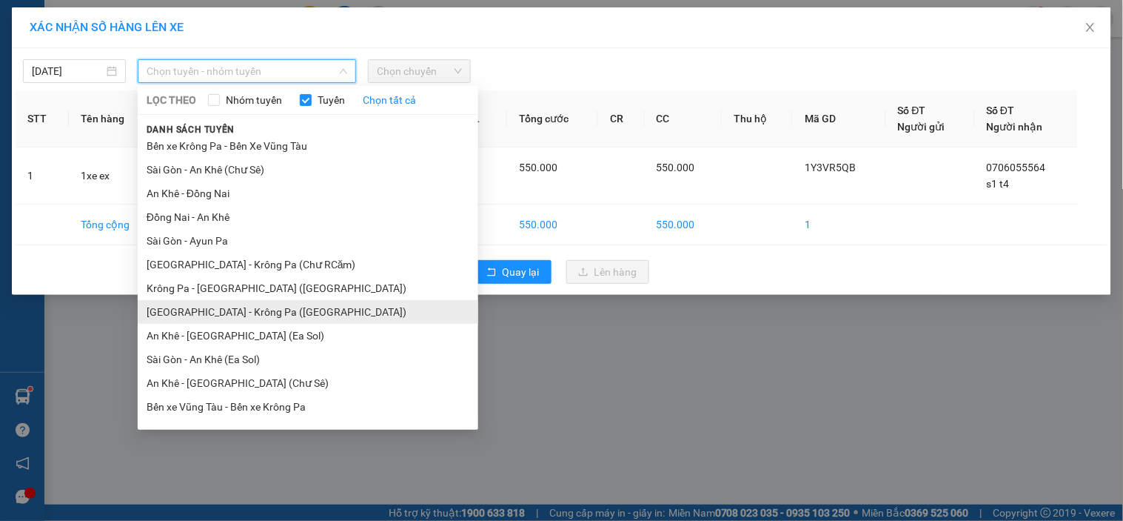
scroll to position [92, 0]
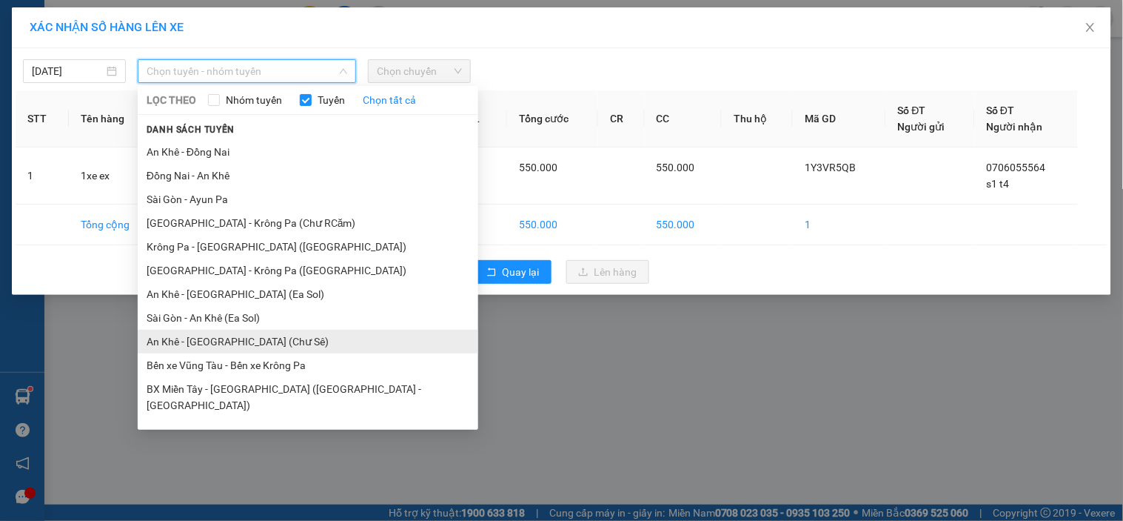
click at [255, 334] on li "An Khê - [GEOGRAPHIC_DATA] (Chư Sê)" at bounding box center [308, 342] width 341 height 24
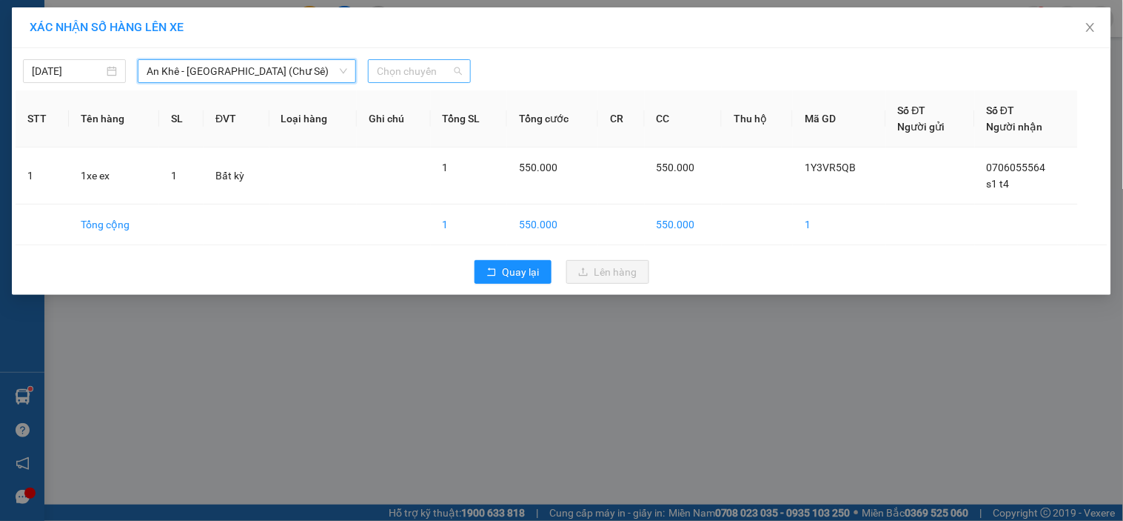
click at [427, 70] on span "Chọn chuyến" at bounding box center [419, 71] width 85 height 22
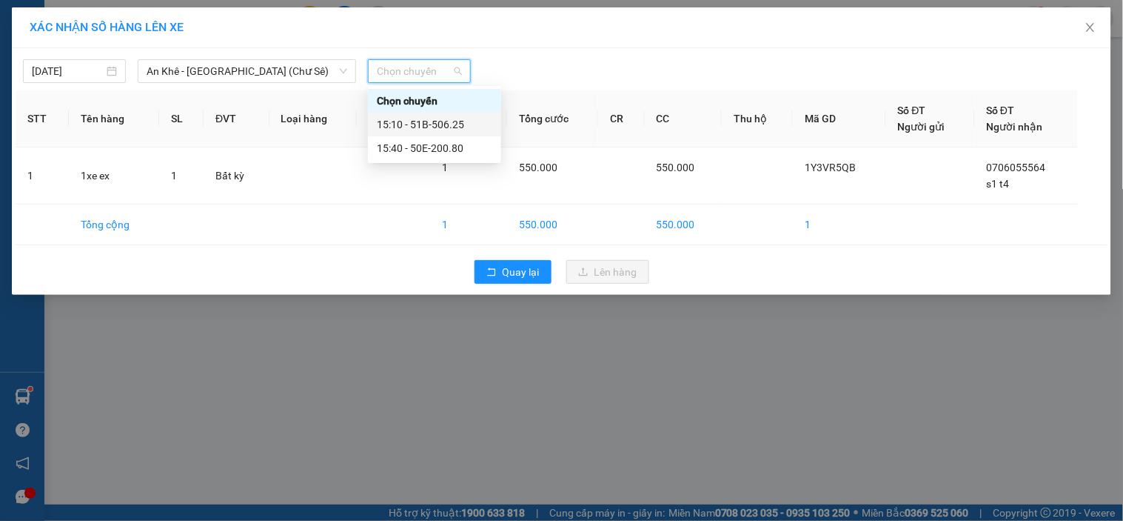
click at [432, 116] on div "15:10 - 51B-506.25" at bounding box center [435, 124] width 116 height 16
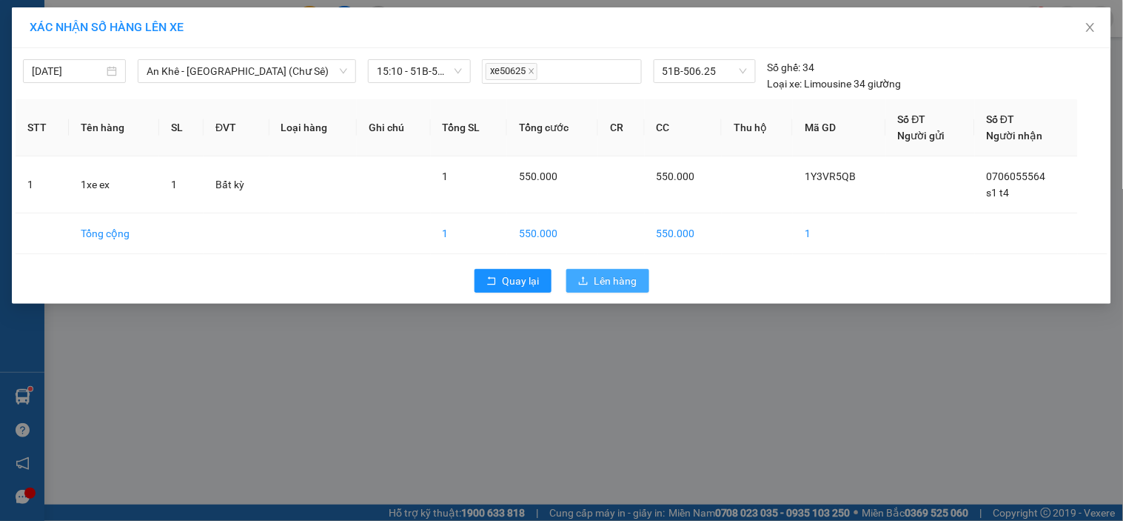
click at [598, 273] on span "Lên hàng" at bounding box center [616, 281] width 43 height 16
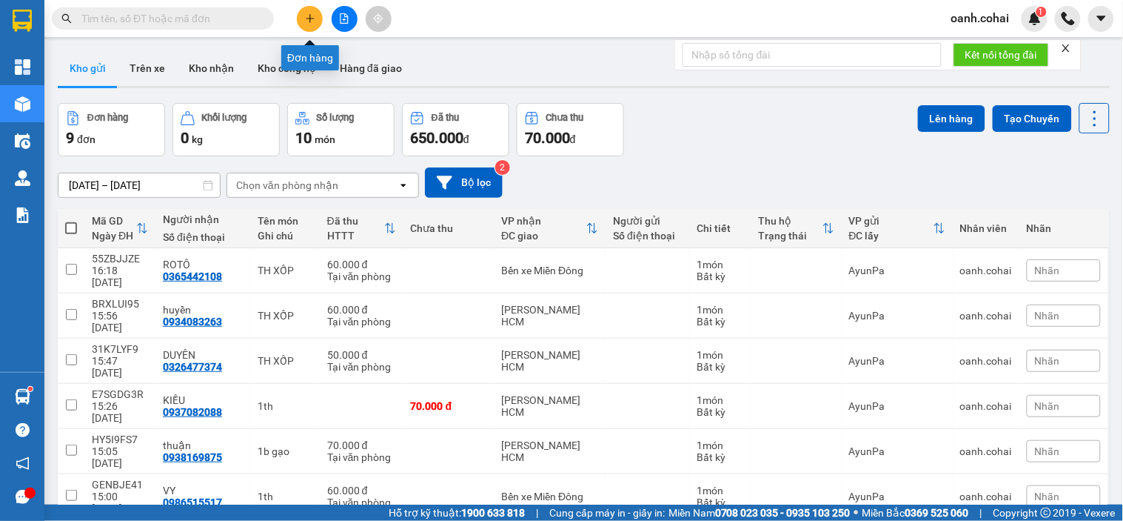
click at [313, 18] on icon "plus" at bounding box center [310, 18] width 8 height 1
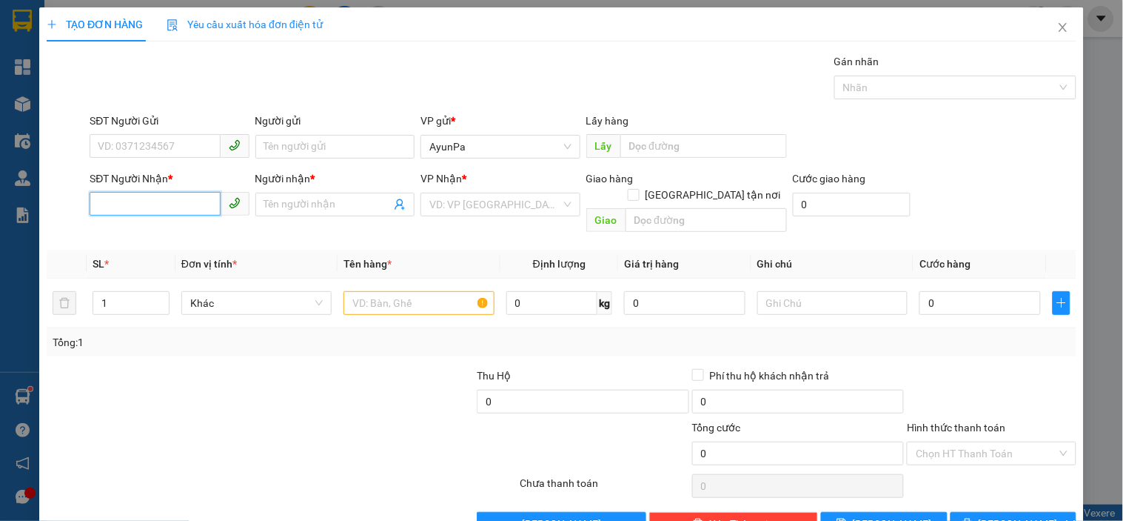
click at [149, 204] on input "SĐT Người Nhận *" at bounding box center [155, 204] width 130 height 24
paste input "0382981312"
type input "0382981312"
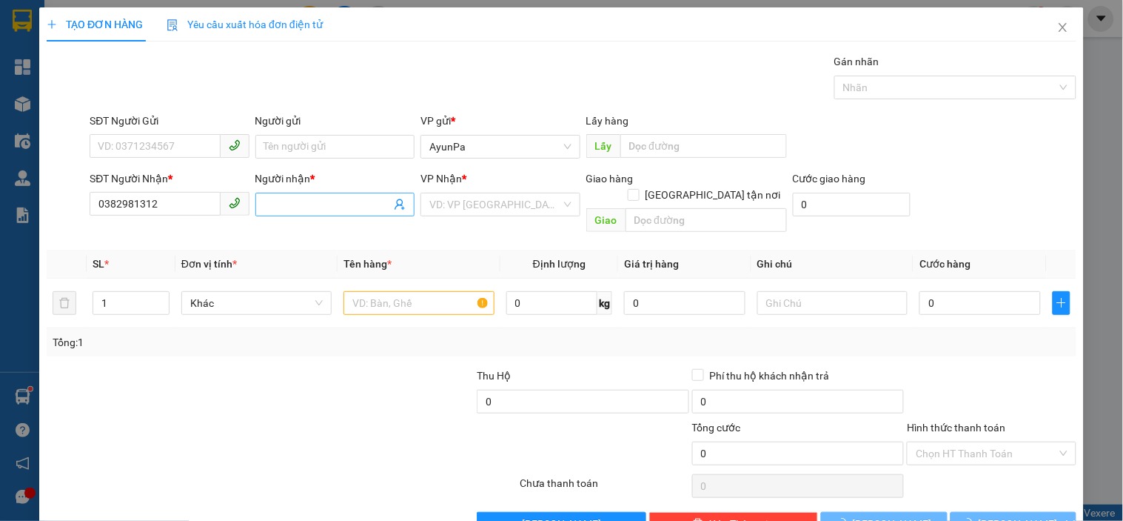
click at [353, 205] on input "Người nhận *" at bounding box center [327, 204] width 127 height 16
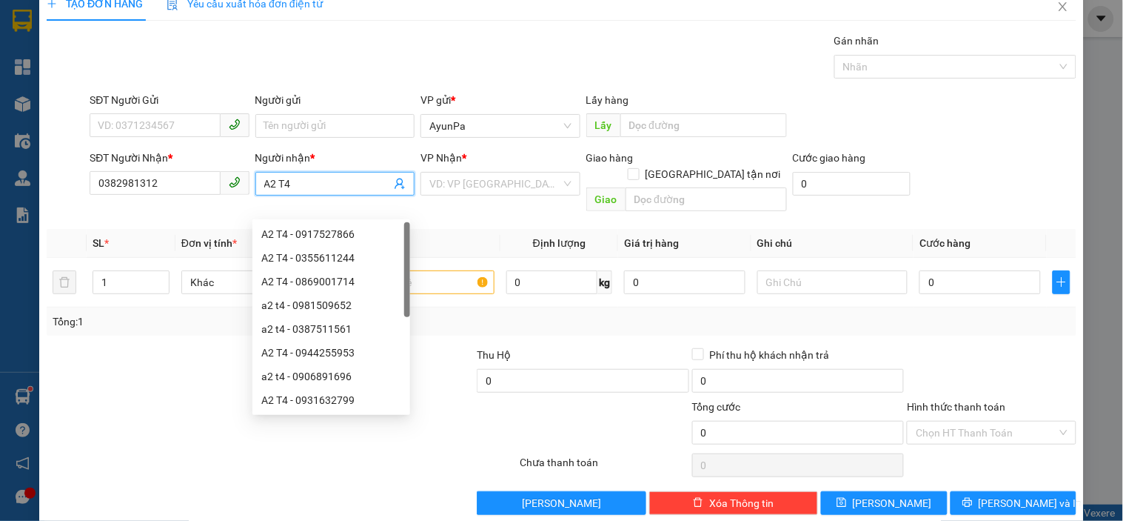
scroll to position [27, 0]
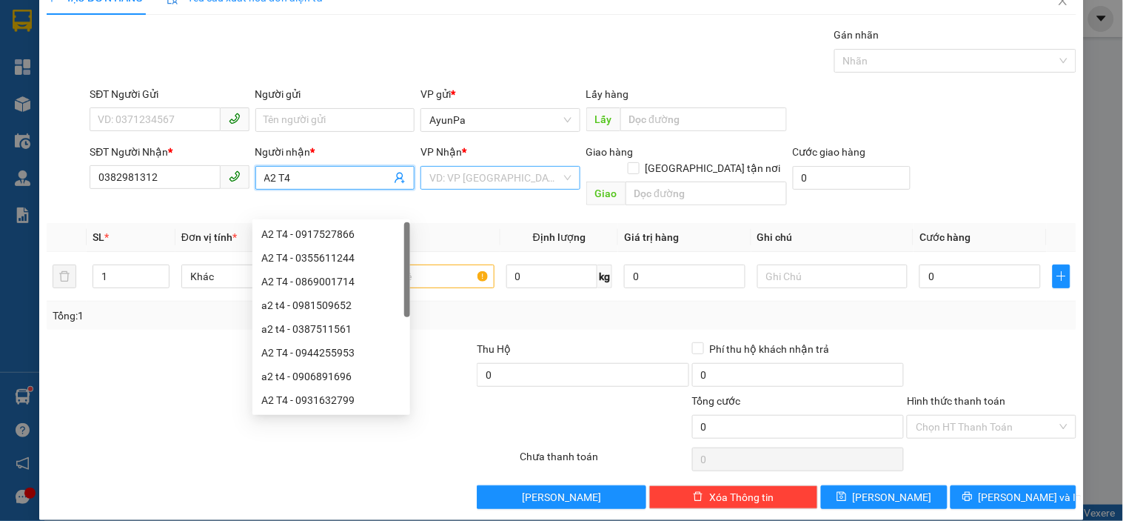
type input "A2 T4"
click at [475, 178] on input "search" at bounding box center [495, 178] width 131 height 22
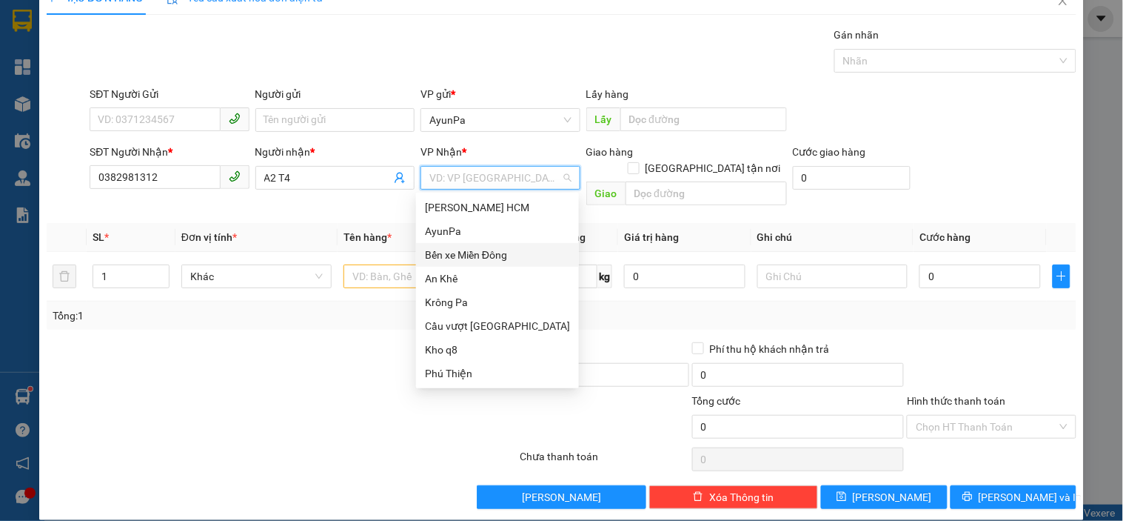
click at [484, 250] on div "Bến xe Miền Đông" at bounding box center [497, 255] width 145 height 16
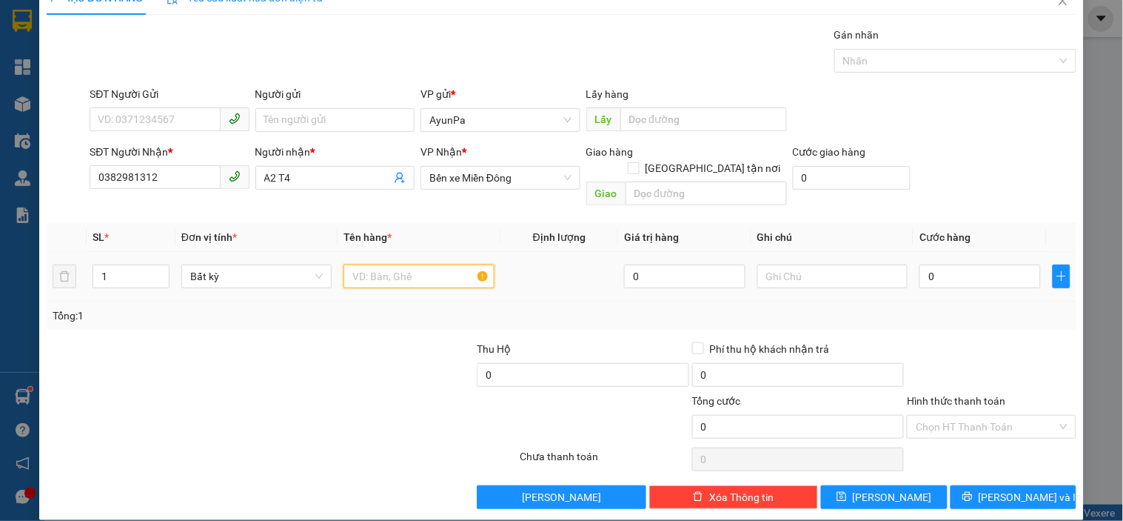
click at [395, 264] on input "text" at bounding box center [419, 276] width 150 height 24
type input "1XE SR"
click at [954, 264] on input "0" at bounding box center [980, 276] width 121 height 24
type input "004"
type input "4"
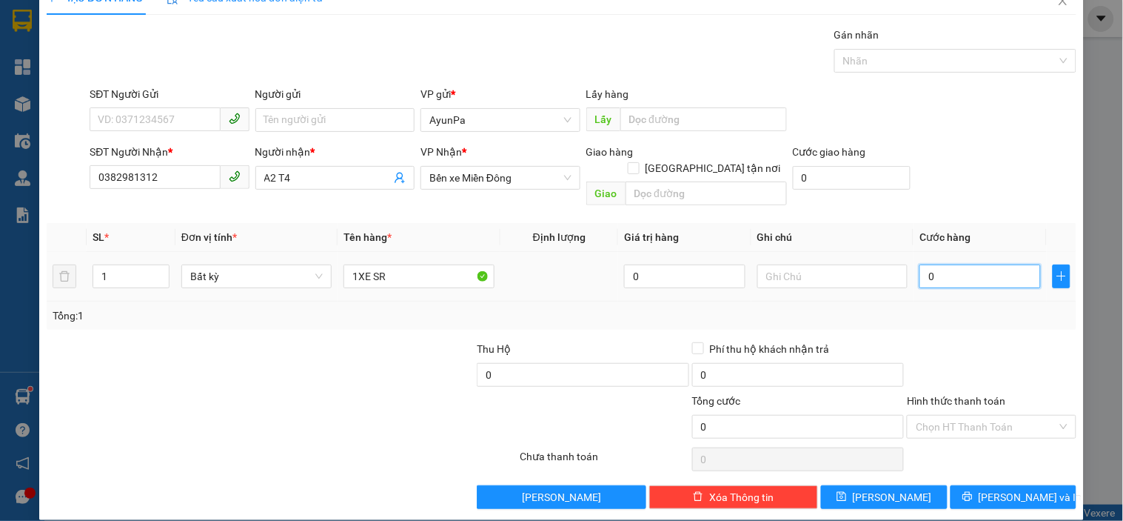
type input "4"
type input "0.040"
type input "40"
type input "00.400"
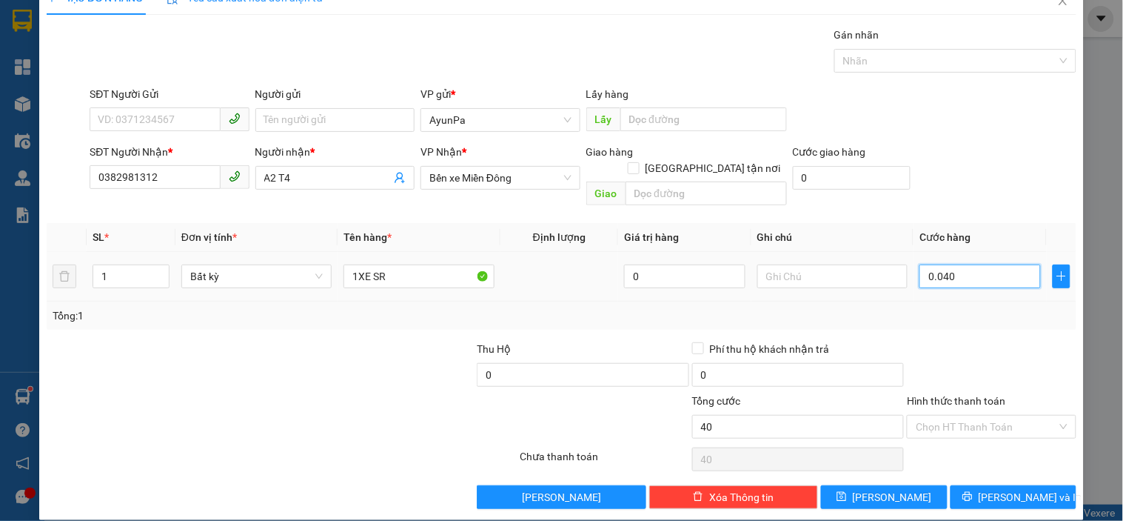
type input "400"
type input "400.000"
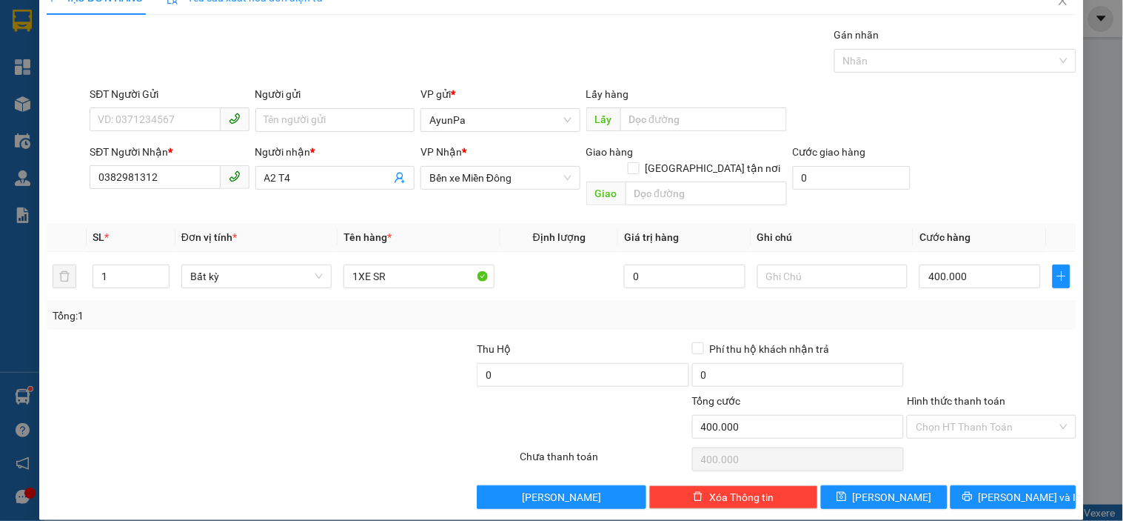
click at [944, 309] on div "Tổng: 1" at bounding box center [562, 315] width 1030 height 28
drag, startPoint x: 961, startPoint y: 413, endPoint x: 866, endPoint y: 439, distance: 97.8
click at [961, 415] on input "Hình thức thanh toán" at bounding box center [986, 426] width 141 height 22
click at [548, 398] on div at bounding box center [604, 419] width 172 height 52
drag, startPoint x: 957, startPoint y: 410, endPoint x: 915, endPoint y: 455, distance: 61.3
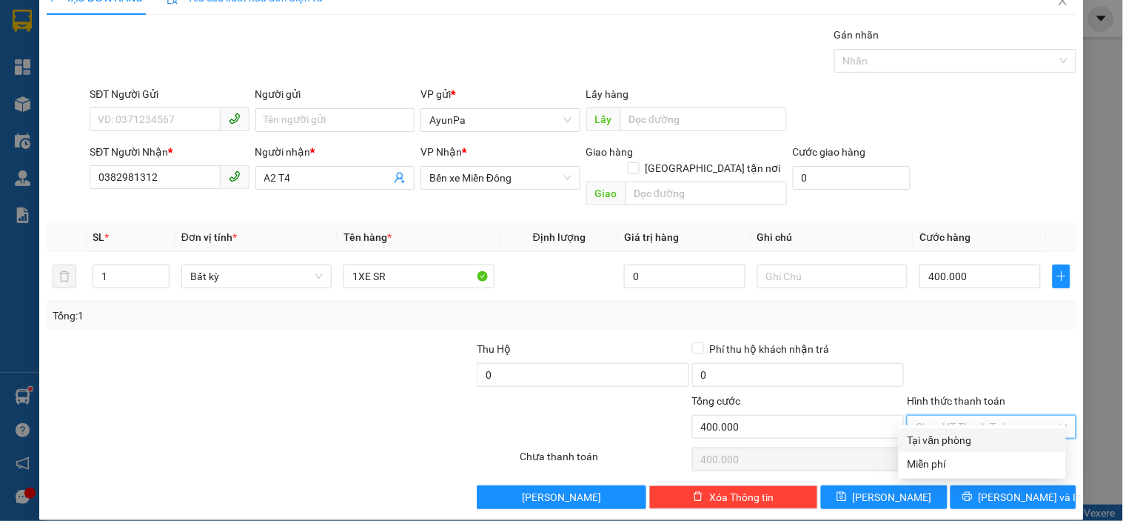
click at [957, 415] on input "Hình thức thanh toán" at bounding box center [986, 426] width 141 height 22
click at [464, 394] on div at bounding box center [433, 419] width 172 height 52
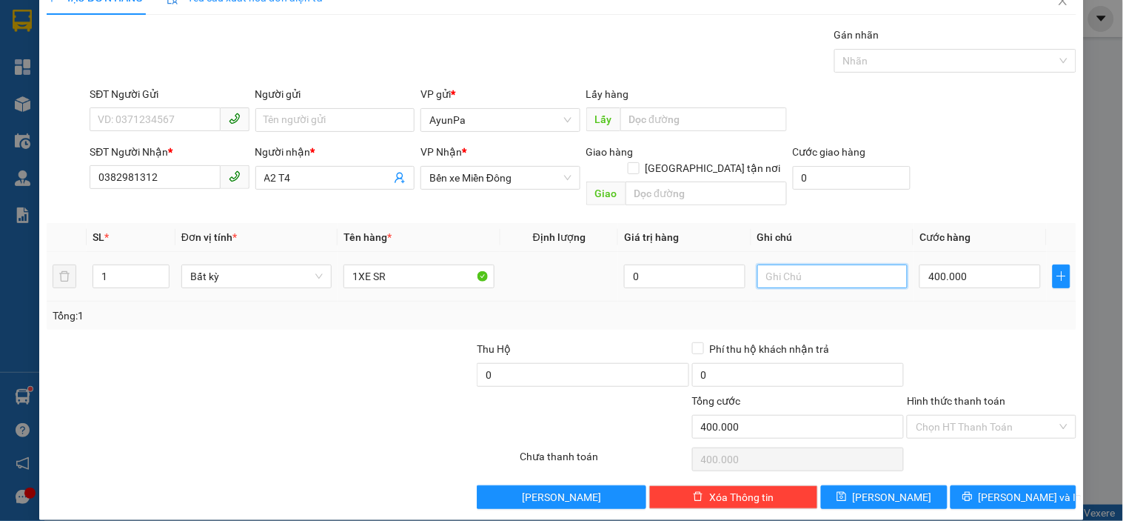
click at [792, 264] on input "text" at bounding box center [833, 276] width 150 height 24
type input "CK CHIÊU"
click at [373, 444] on div at bounding box center [281, 459] width 473 height 30
click at [957, 485] on button "[PERSON_NAME] và In" at bounding box center [1014, 497] width 126 height 24
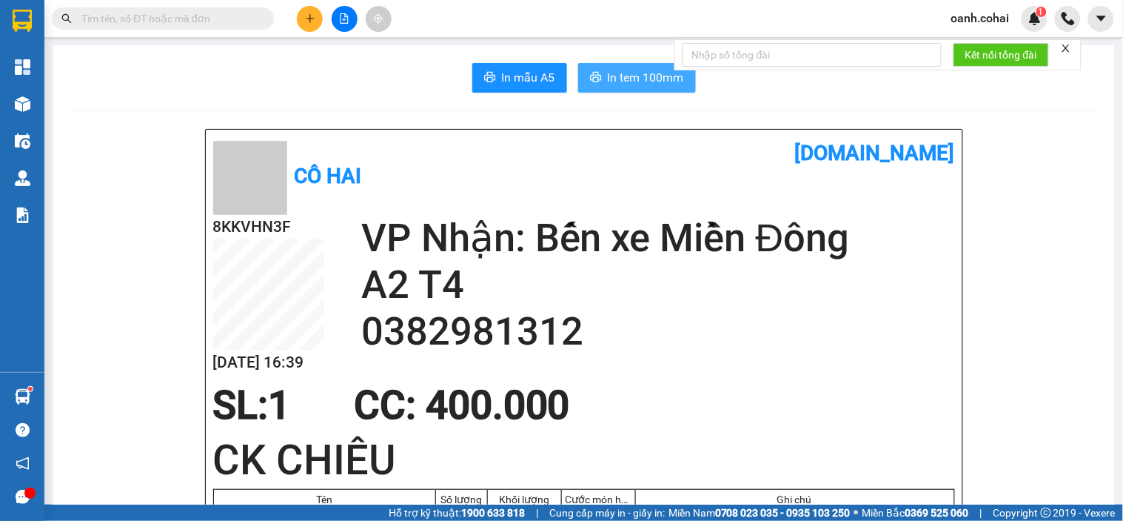
click at [627, 78] on span "In tem 100mm" at bounding box center [646, 77] width 76 height 19
click at [307, 19] on icon "plus" at bounding box center [310, 18] width 10 height 10
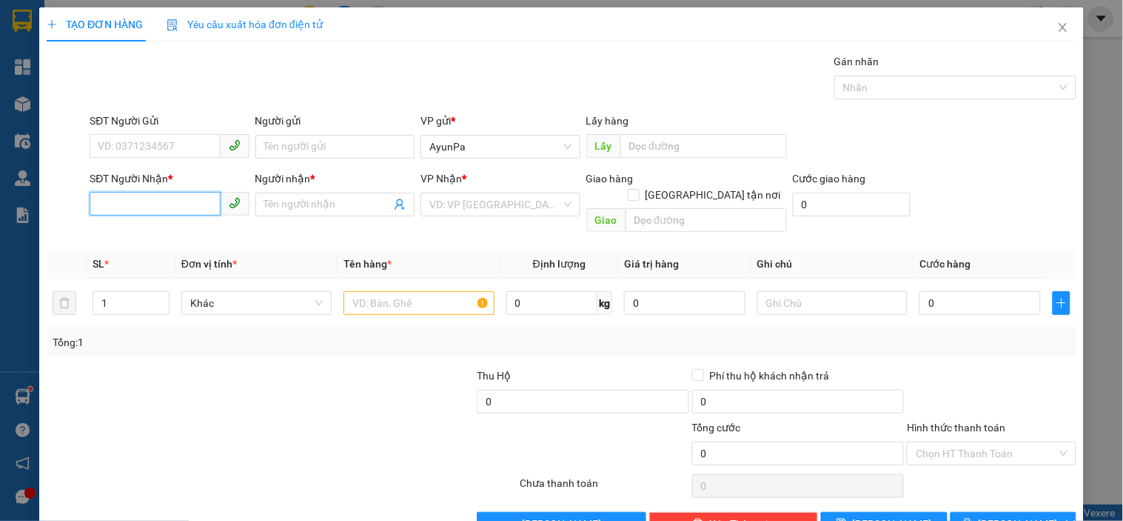
click at [173, 204] on input "SĐT Người Nhận *" at bounding box center [155, 204] width 130 height 24
type input "0905992469"
click at [146, 232] on div "0905992469 - đạt" at bounding box center [168, 234] width 140 height 16
type input "đạt"
type input "0905992469"
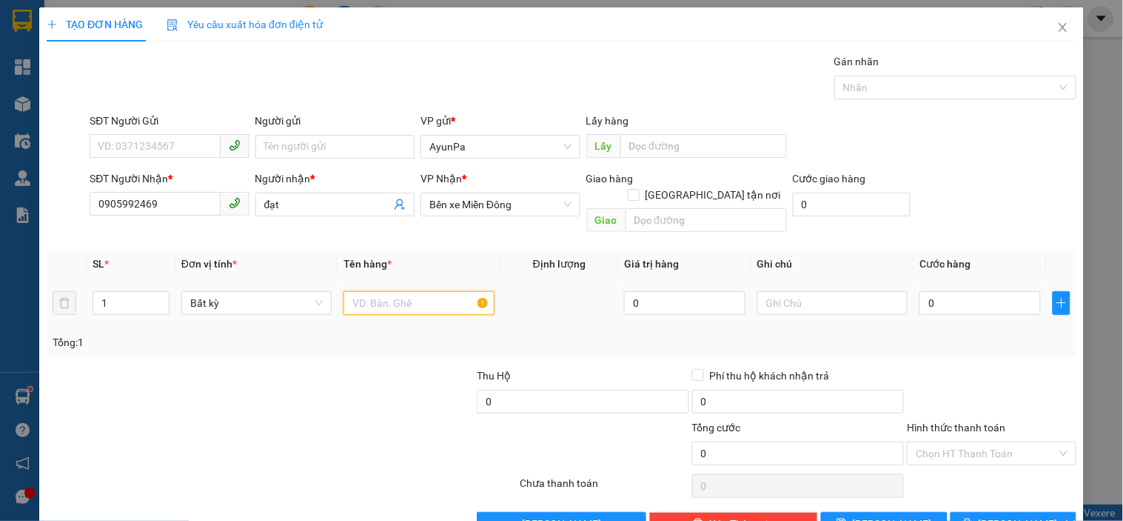
click at [390, 291] on input "text" at bounding box center [419, 303] width 150 height 24
type input "1TH"
click at [948, 294] on input "0" at bounding box center [980, 303] width 121 height 24
type input "005"
type input "5"
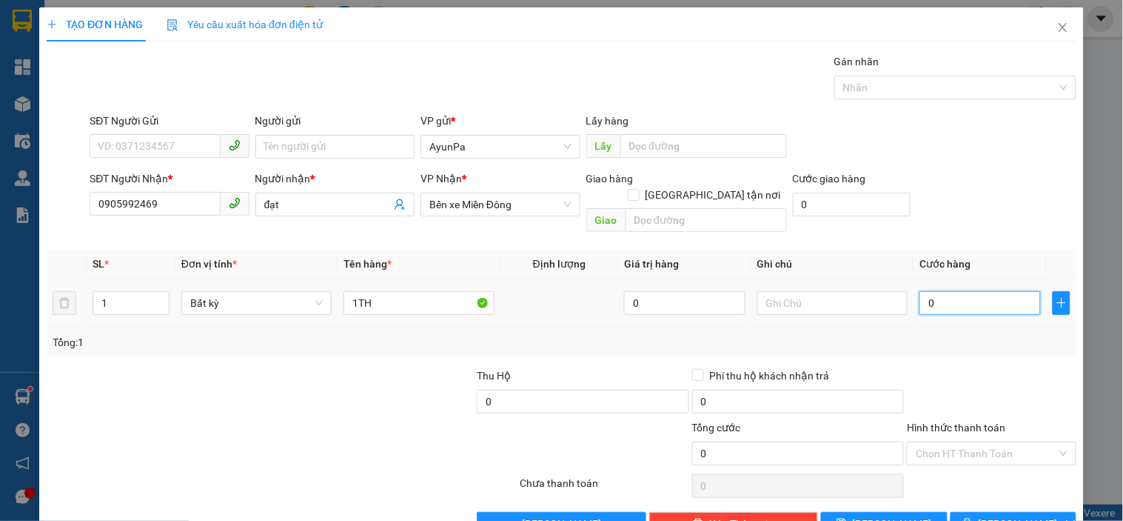
type input "5"
type input "0.050"
type input "50"
type input "50.000"
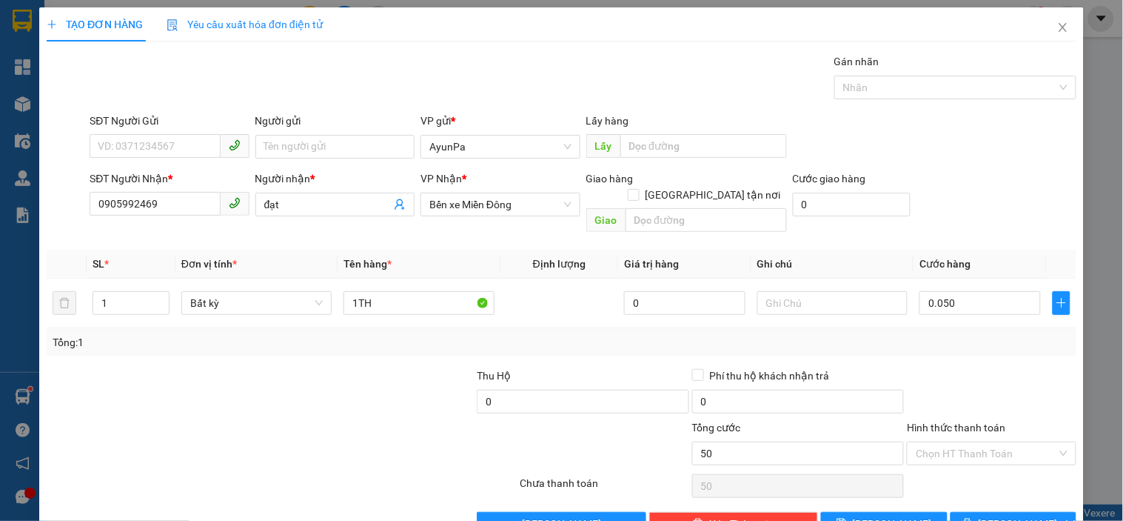
type input "50.000"
drag, startPoint x: 948, startPoint y: 349, endPoint x: 975, endPoint y: 424, distance: 79.7
click at [949, 350] on div "Transit Pickup Surcharge Ids Transit Deliver Surcharge Ids Transit Deliver Surc…" at bounding box center [562, 294] width 1030 height 482
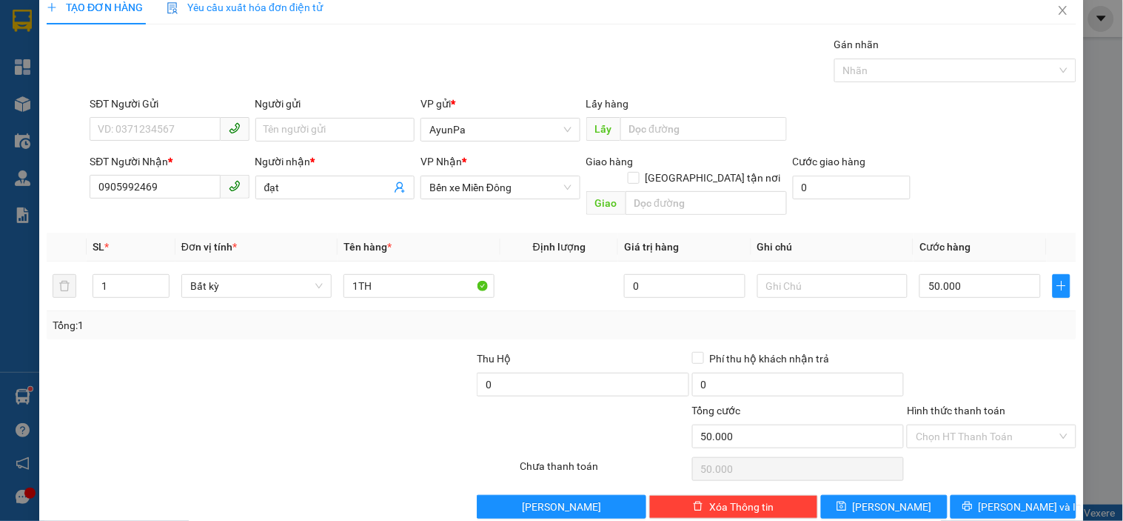
scroll to position [27, 0]
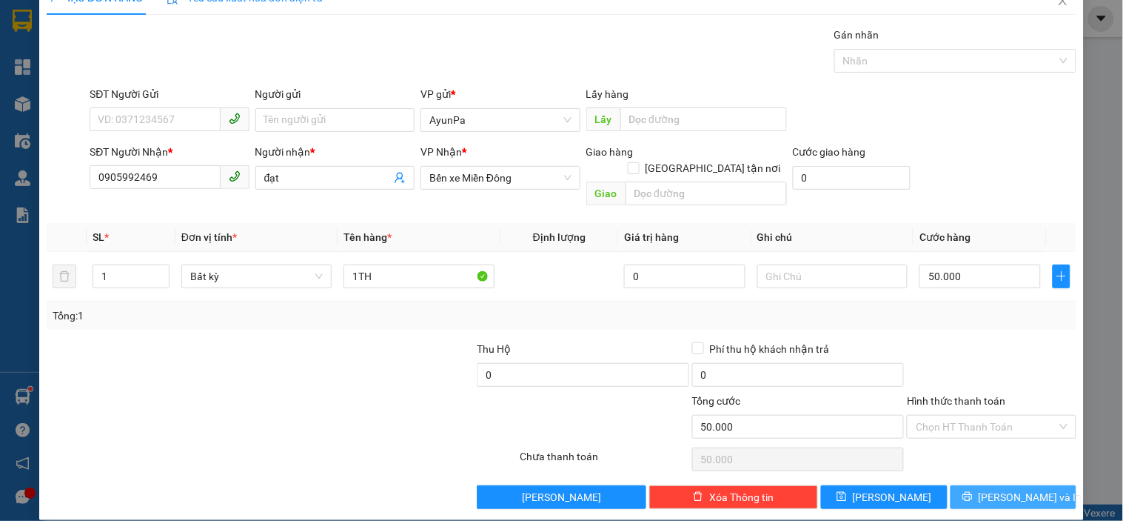
click at [953, 485] on button "[PERSON_NAME] và In" at bounding box center [1014, 497] width 126 height 24
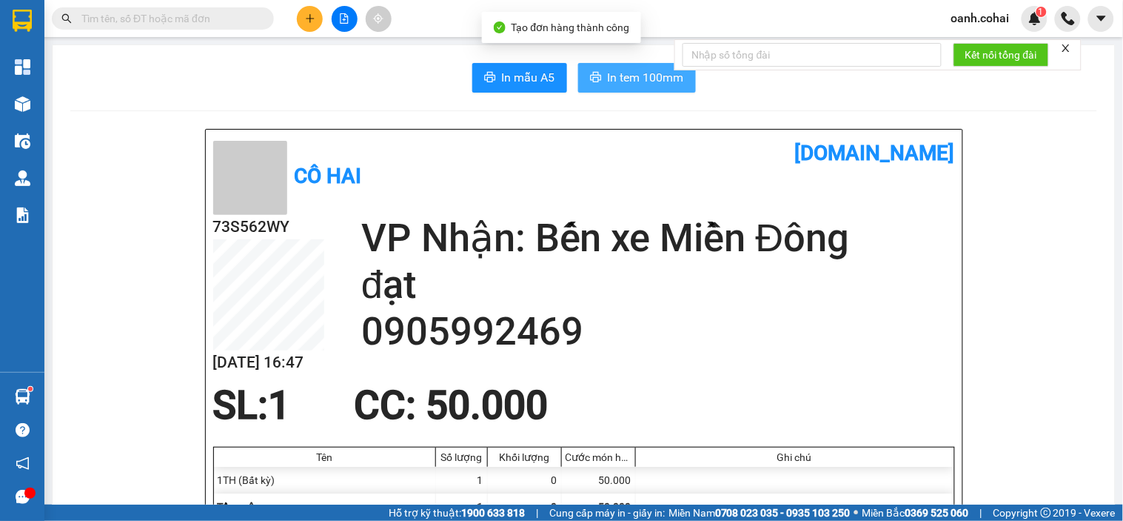
click at [634, 67] on button "In tem 100mm" at bounding box center [637, 78] width 118 height 30
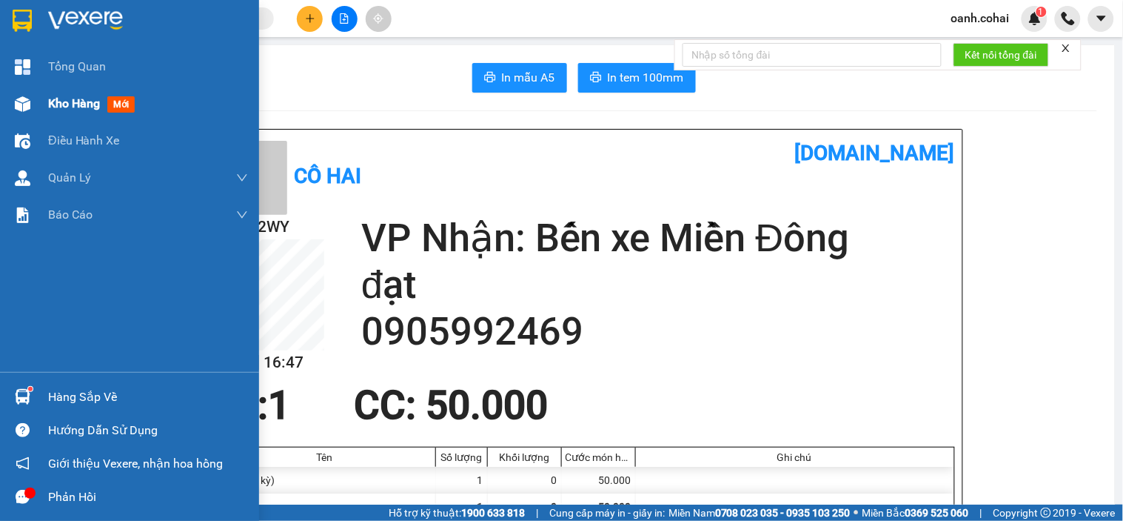
click at [56, 107] on span "Kho hàng" at bounding box center [74, 103] width 52 height 14
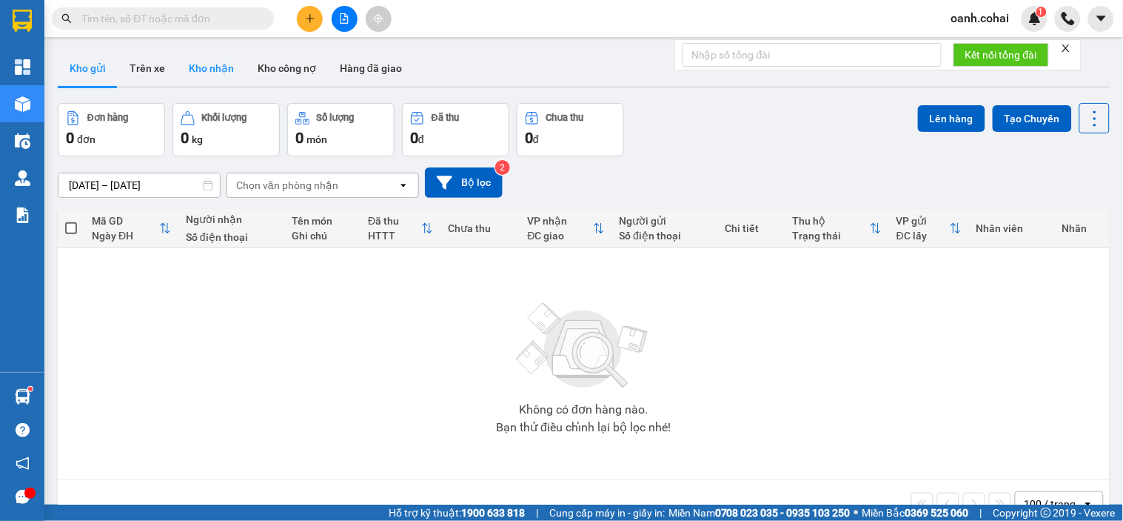
click at [209, 61] on button "Kho nhận" at bounding box center [211, 68] width 69 height 36
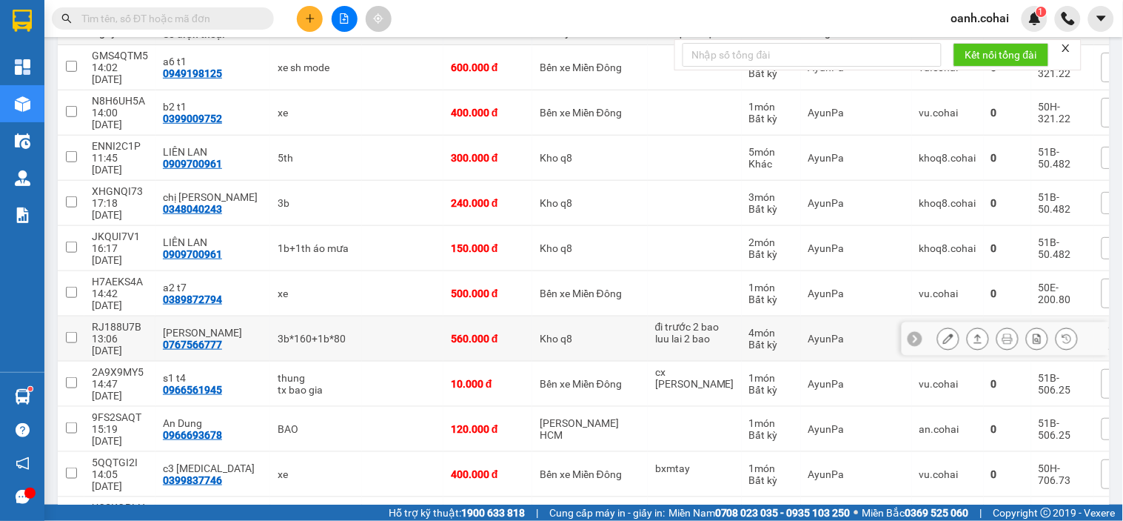
scroll to position [164, 0]
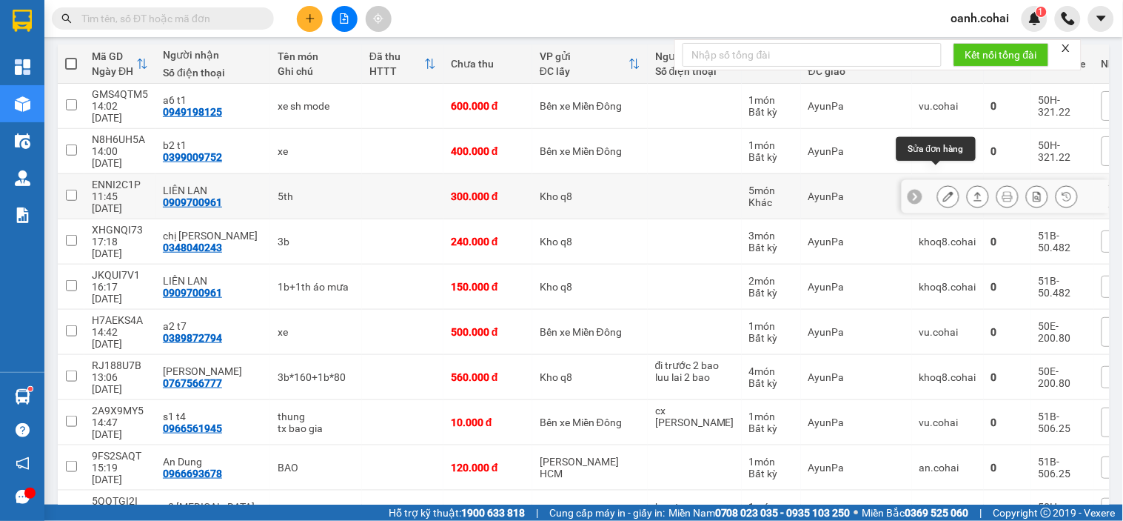
click at [944, 191] on icon at bounding box center [949, 196] width 10 height 10
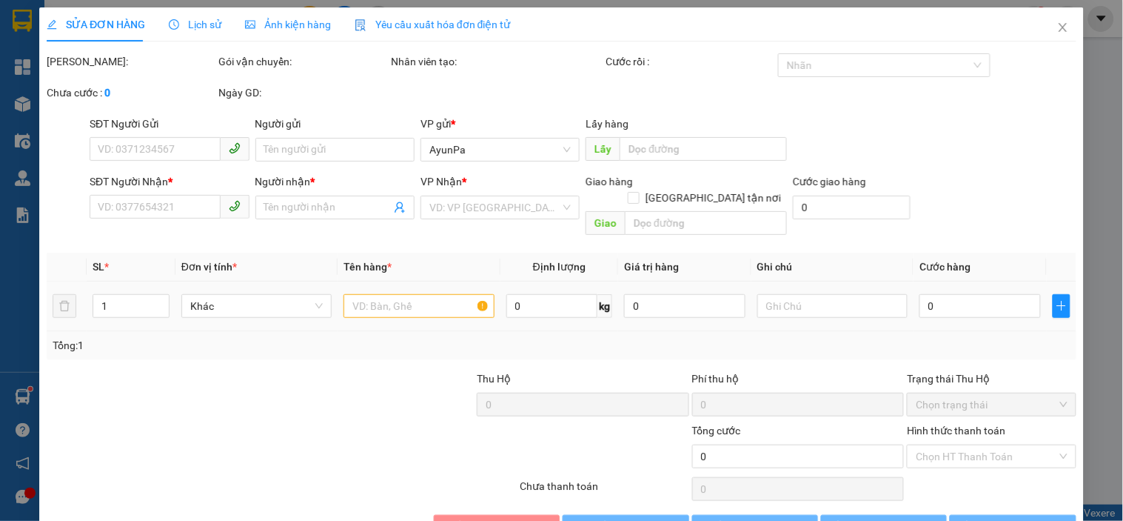
type input "0909700961"
type input "LIÊN LAN"
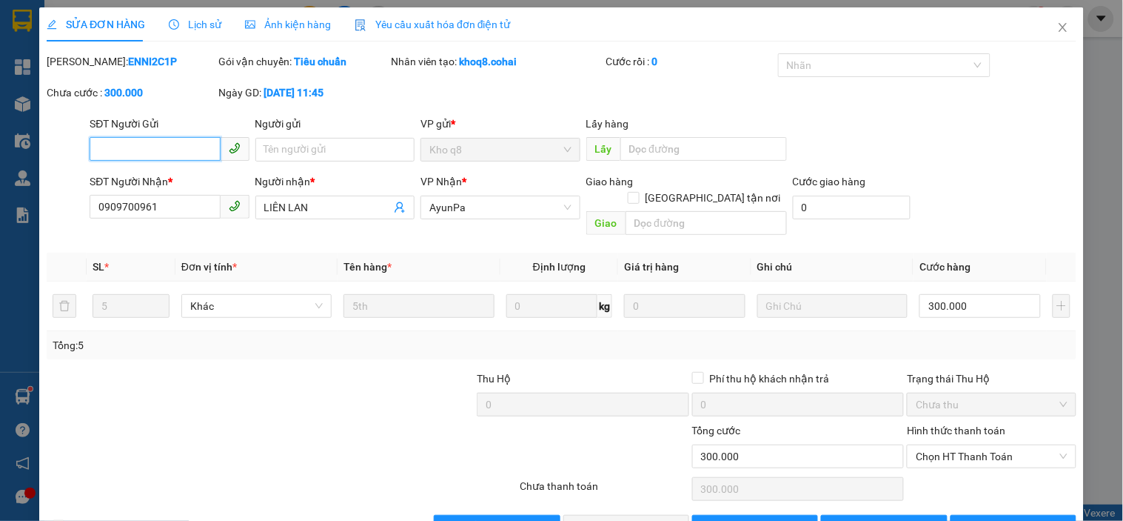
scroll to position [30, 0]
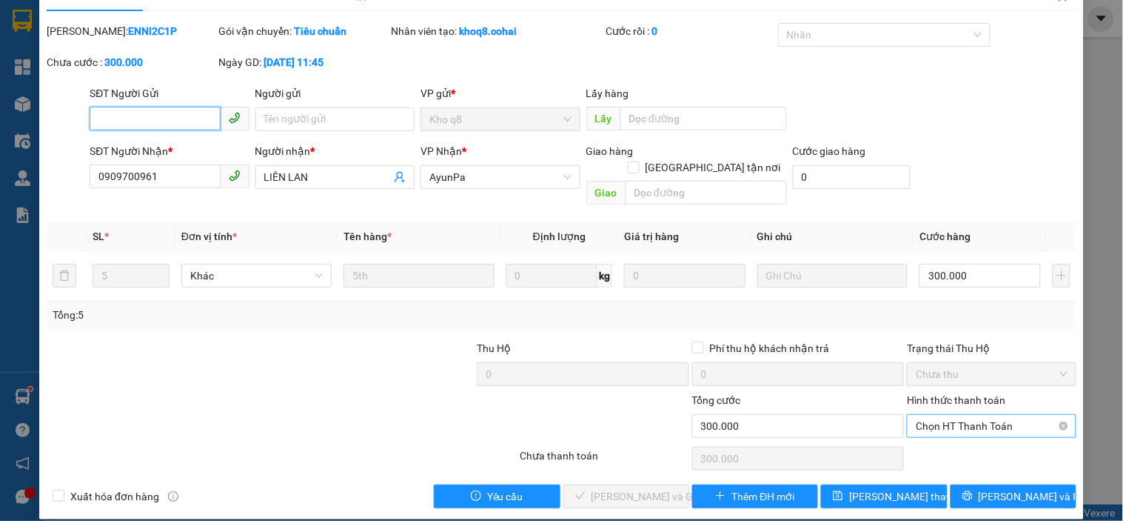
click at [989, 415] on span "Chọn HT Thanh Toán" at bounding box center [991, 426] width 151 height 22
click at [949, 449] on div "Tại văn phòng" at bounding box center [982, 439] width 167 height 24
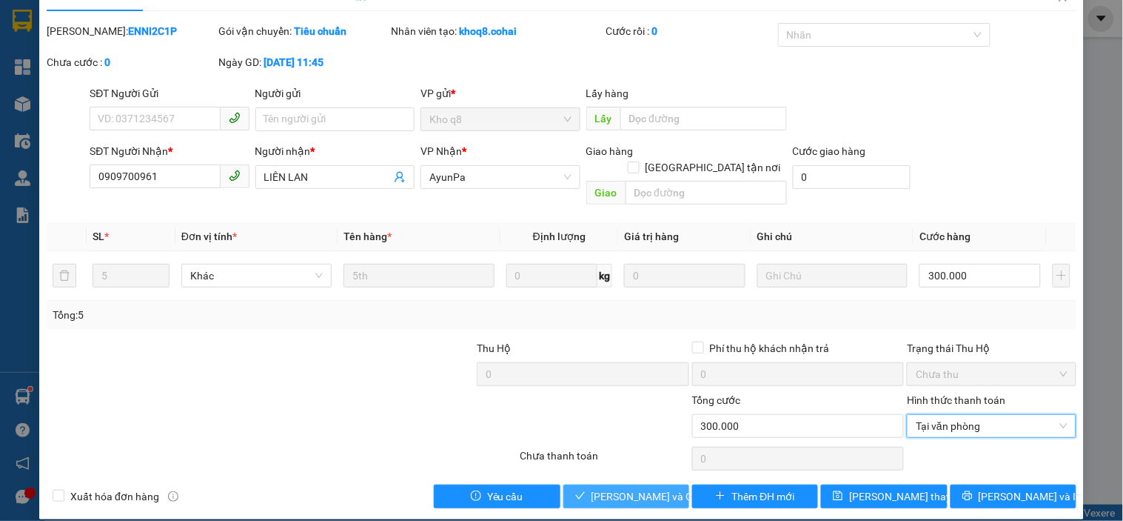
click at [652, 488] on span "[PERSON_NAME] và Giao hàng" at bounding box center [663, 496] width 142 height 16
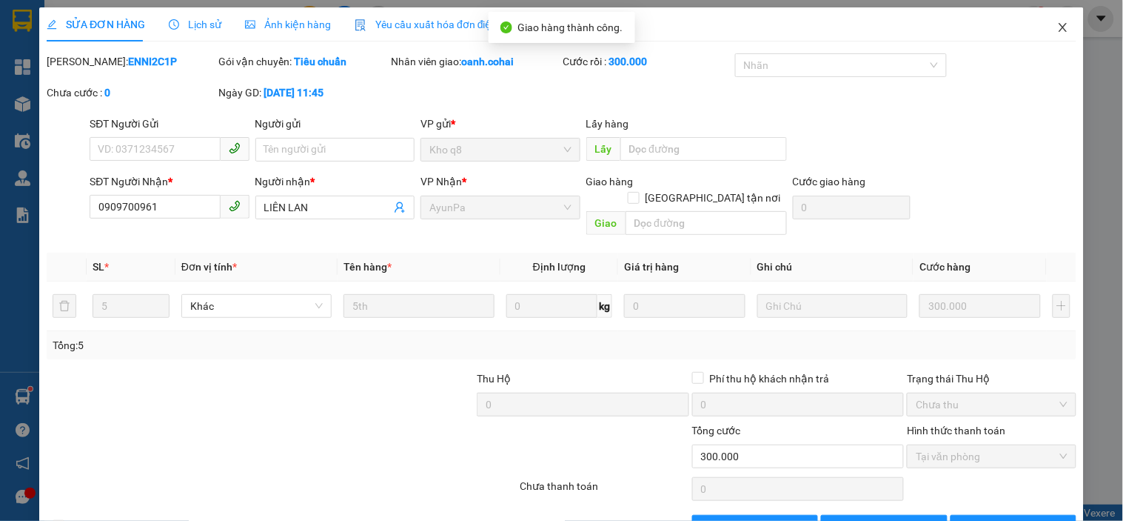
click at [1058, 30] on icon "close" at bounding box center [1064, 27] width 12 height 12
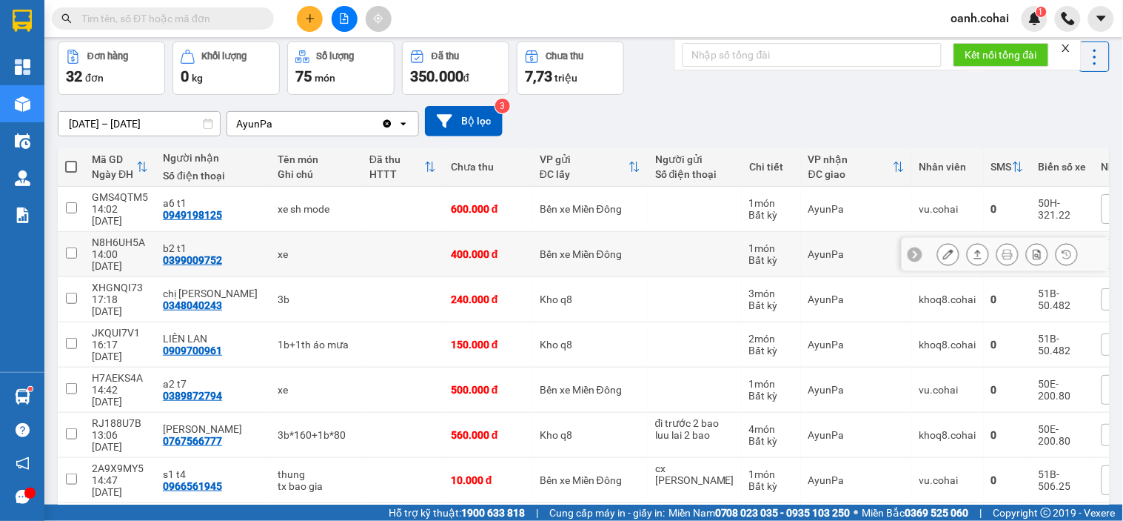
scroll to position [82, 0]
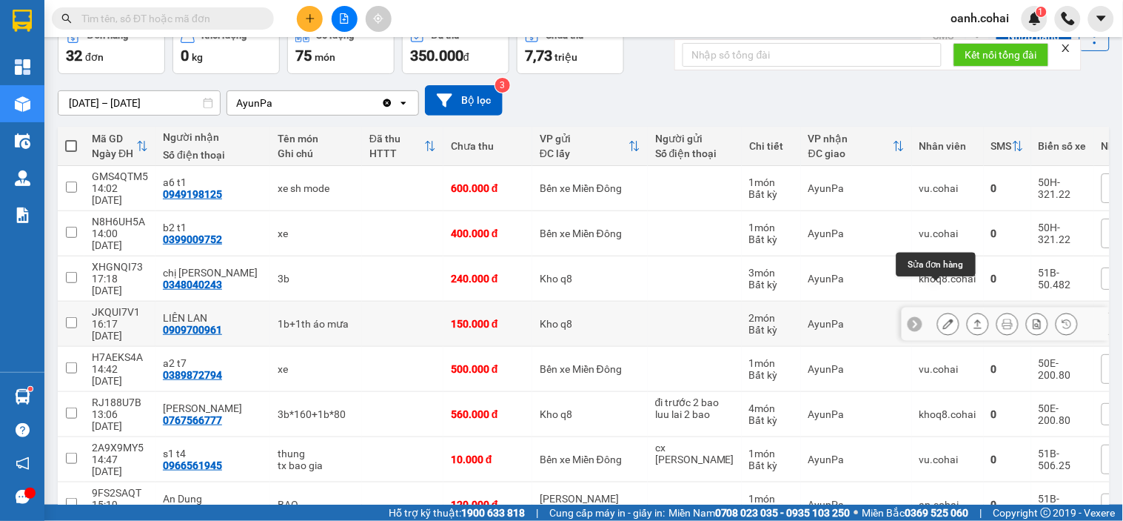
click at [944, 318] on icon at bounding box center [949, 323] width 10 height 10
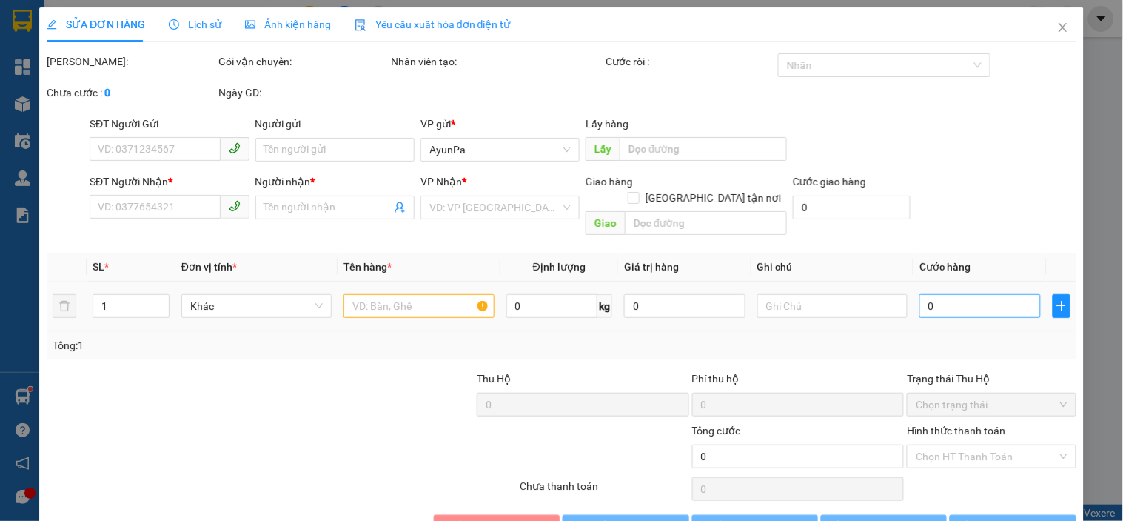
type input "0909700961"
type input "LIÊN LAN"
type input "150.000"
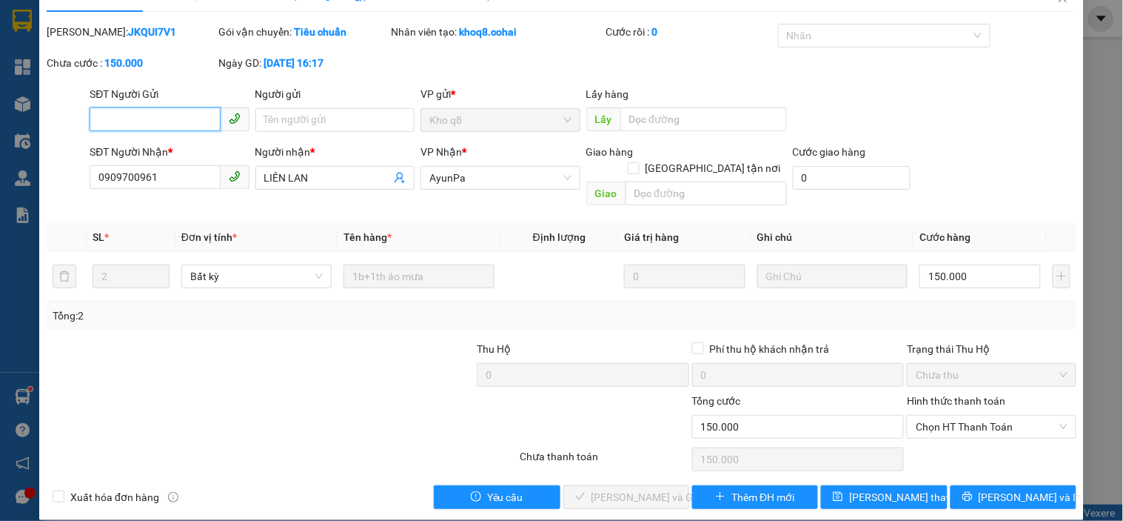
scroll to position [30, 0]
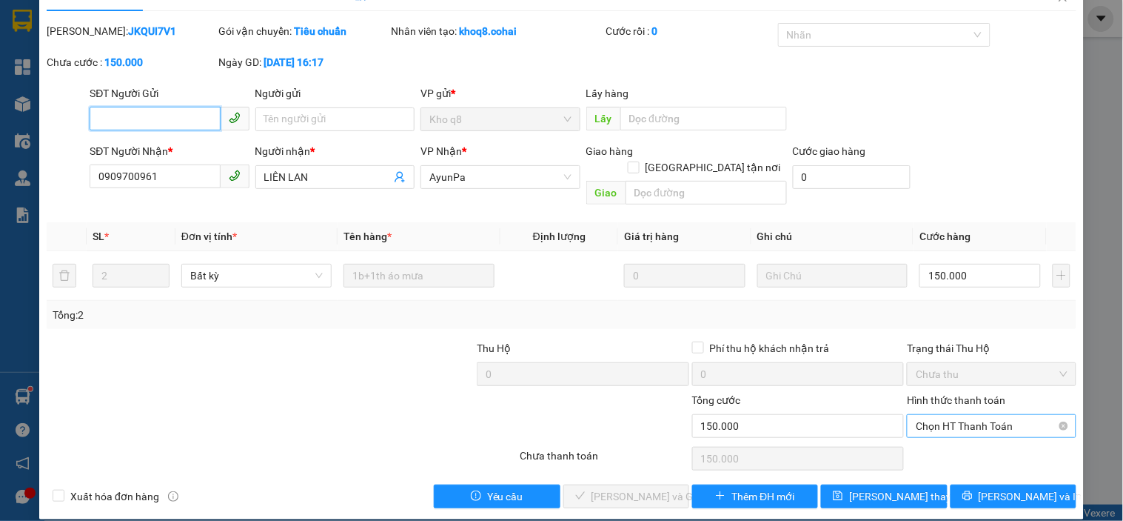
click at [942, 415] on span "Chọn HT Thanh Toán" at bounding box center [991, 426] width 151 height 22
click at [908, 442] on div "Tại văn phòng" at bounding box center [983, 439] width 150 height 16
type input "0"
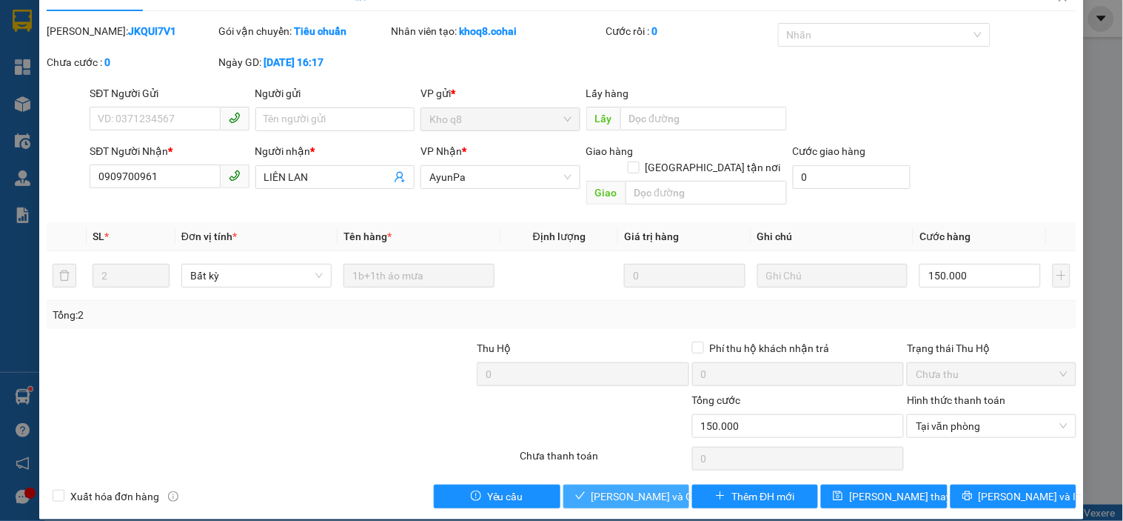
click at [637, 488] on span "[PERSON_NAME] và Giao hàng" at bounding box center [663, 496] width 142 height 16
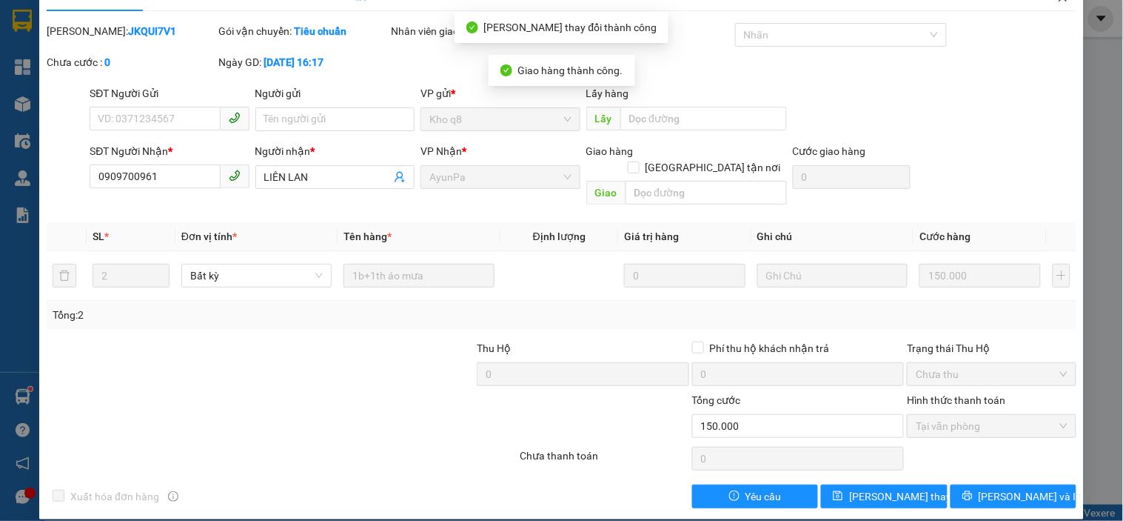
scroll to position [0, 0]
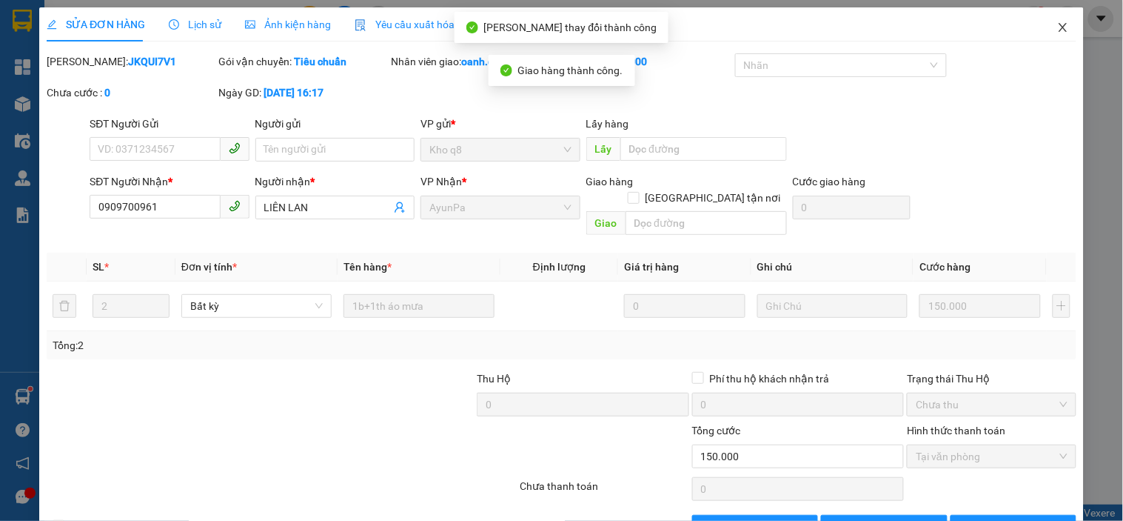
click at [1058, 27] on icon "close" at bounding box center [1064, 27] width 12 height 12
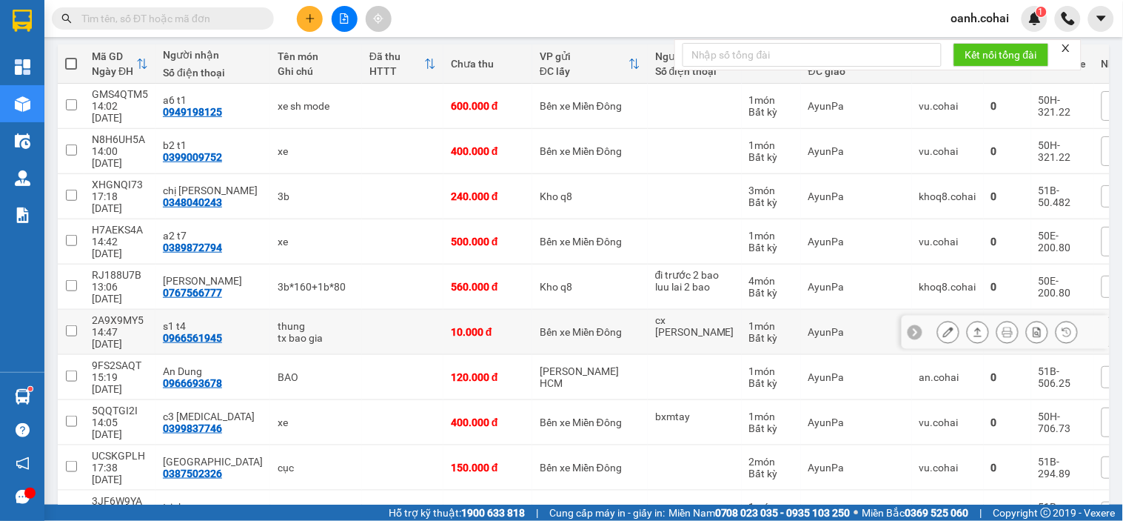
scroll to position [247, 0]
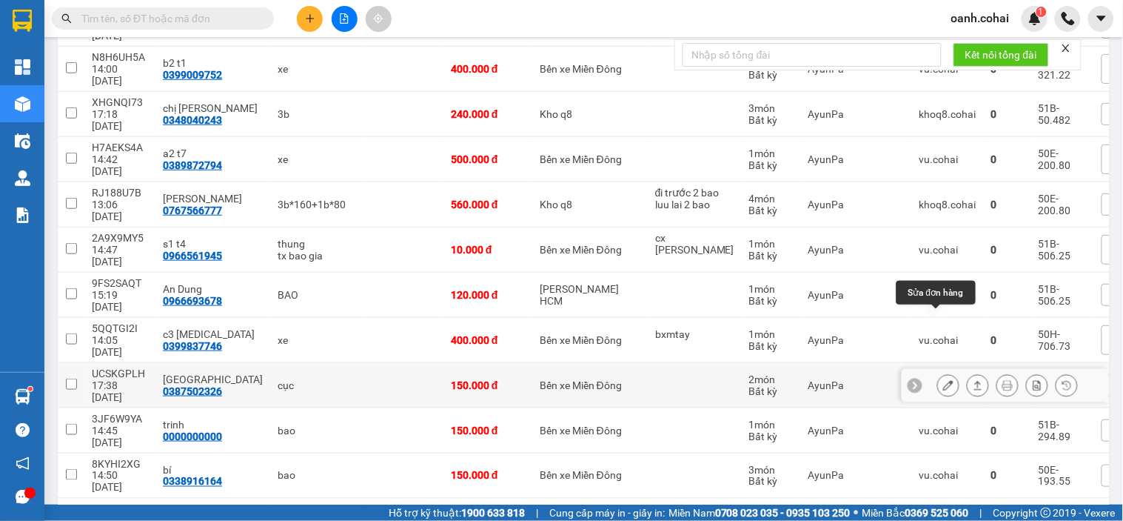
click at [944, 380] on icon at bounding box center [949, 385] width 10 height 10
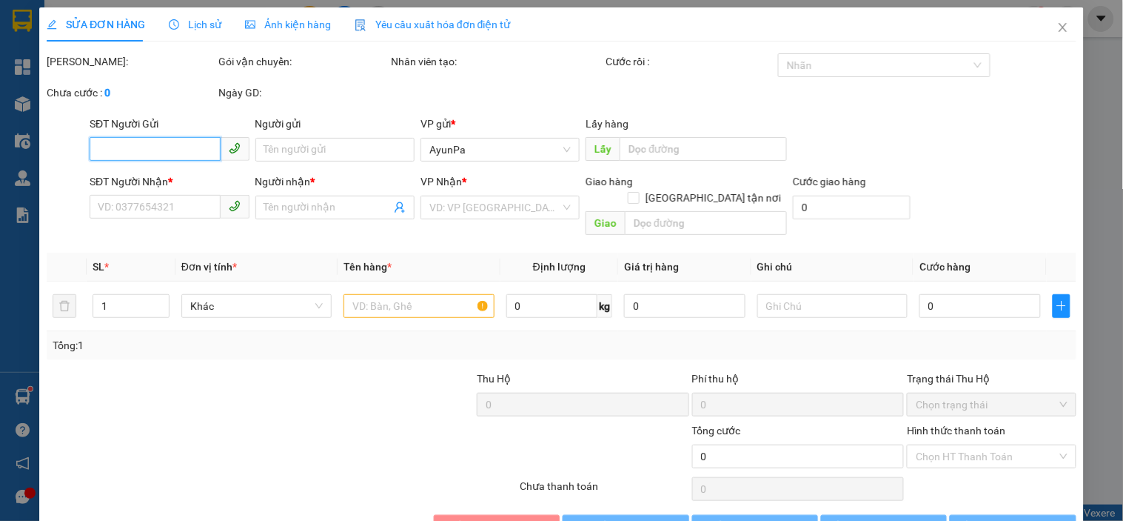
type input "0387502326"
type input "[GEOGRAPHIC_DATA]"
type input "150.000"
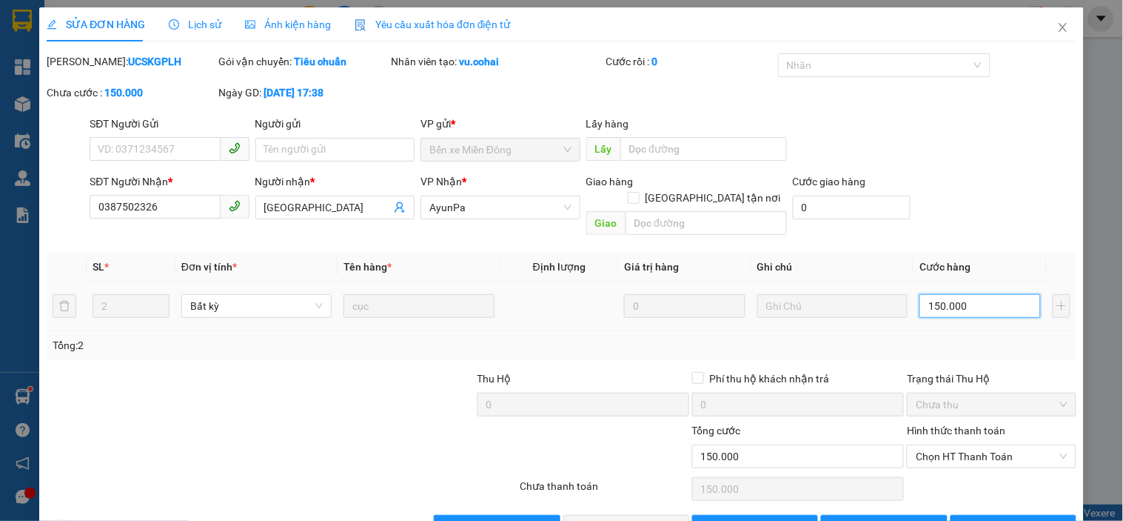
click at [969, 294] on input "150.000" at bounding box center [980, 306] width 121 height 24
type input "1"
type input "00.001"
type input "14"
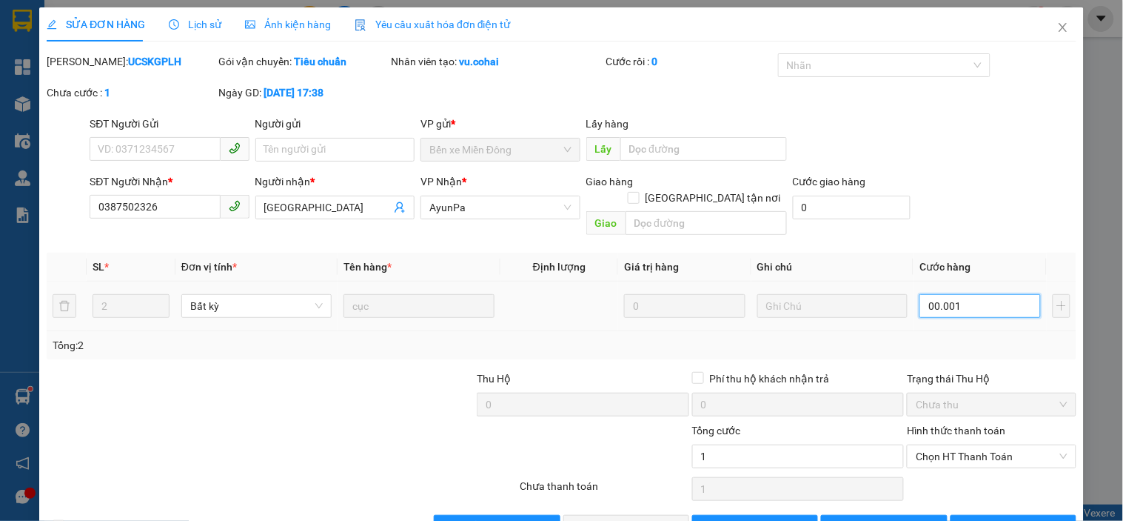
type input "14"
type input "00.000.014"
type input "140"
type input "0.000.000.140"
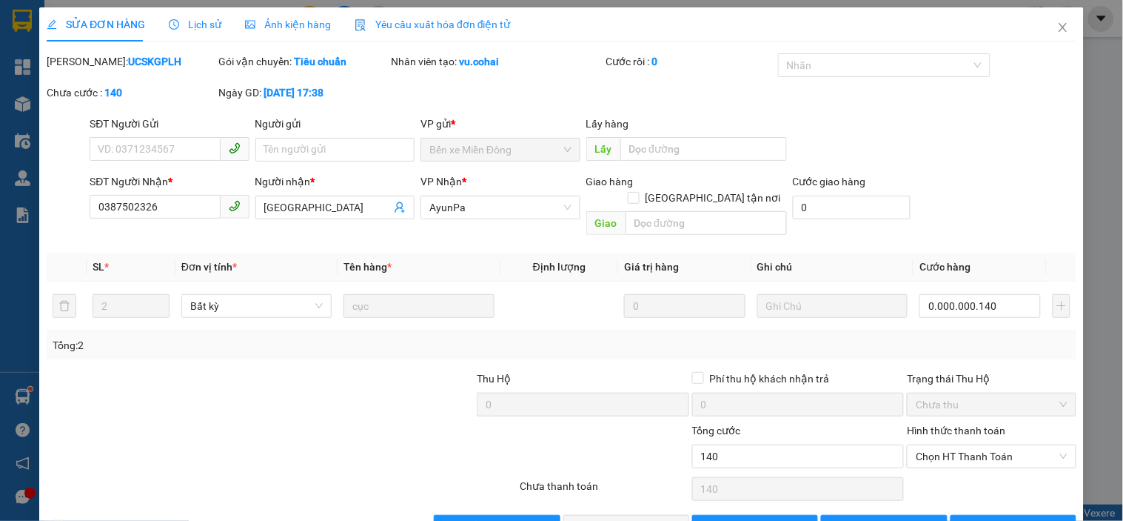
type input "140.000"
click at [948, 337] on div "Tổng: 2" at bounding box center [562, 345] width 1018 height 16
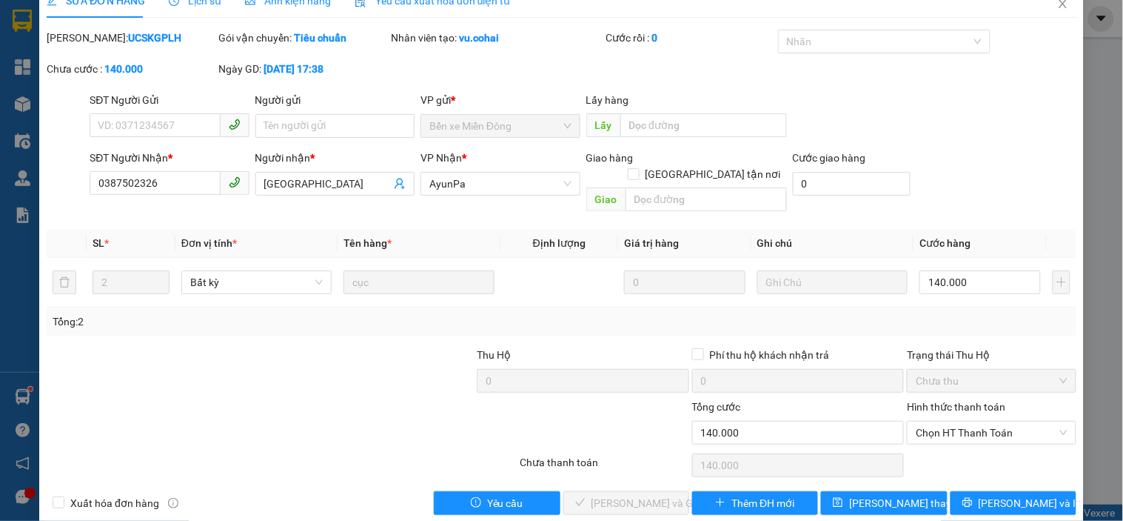
scroll to position [30, 0]
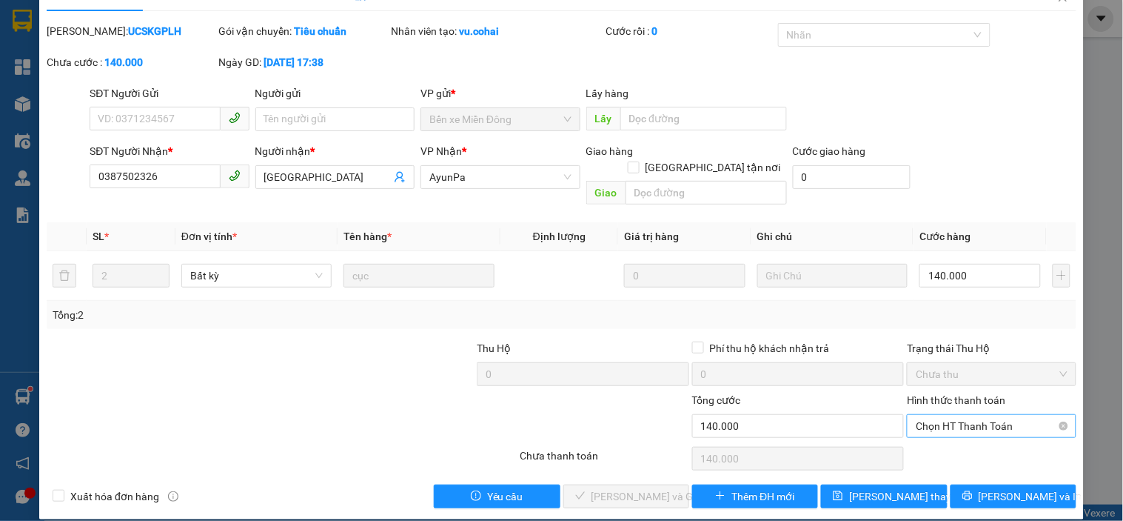
drag, startPoint x: 978, startPoint y: 404, endPoint x: 964, endPoint y: 417, distance: 18.3
click at [978, 415] on span "Chọn HT Thanh Toán" at bounding box center [991, 426] width 151 height 22
click at [939, 432] on div "Tại văn phòng" at bounding box center [983, 439] width 150 height 16
type input "0"
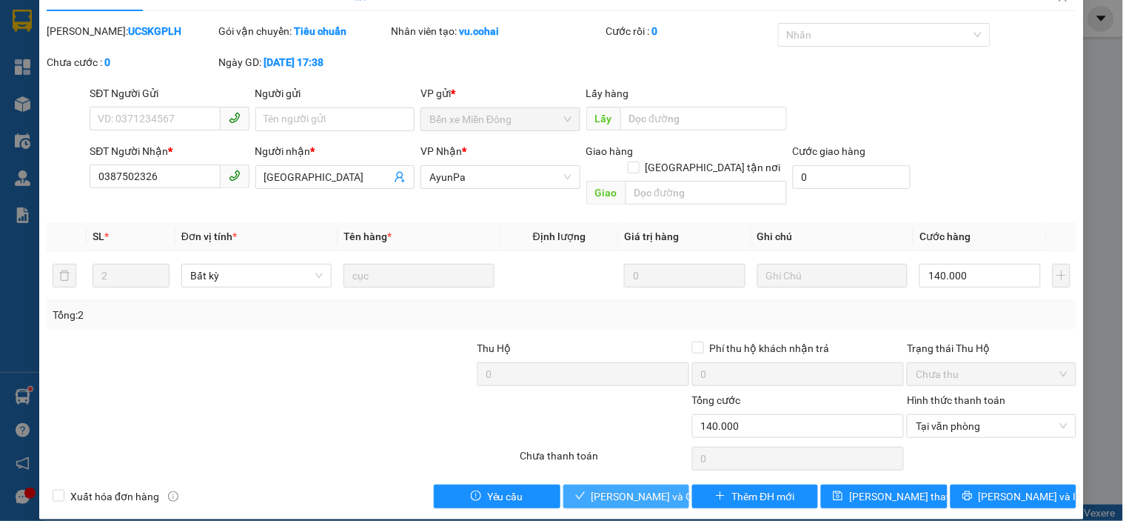
click at [647, 488] on span "[PERSON_NAME] và Giao hàng" at bounding box center [663, 496] width 142 height 16
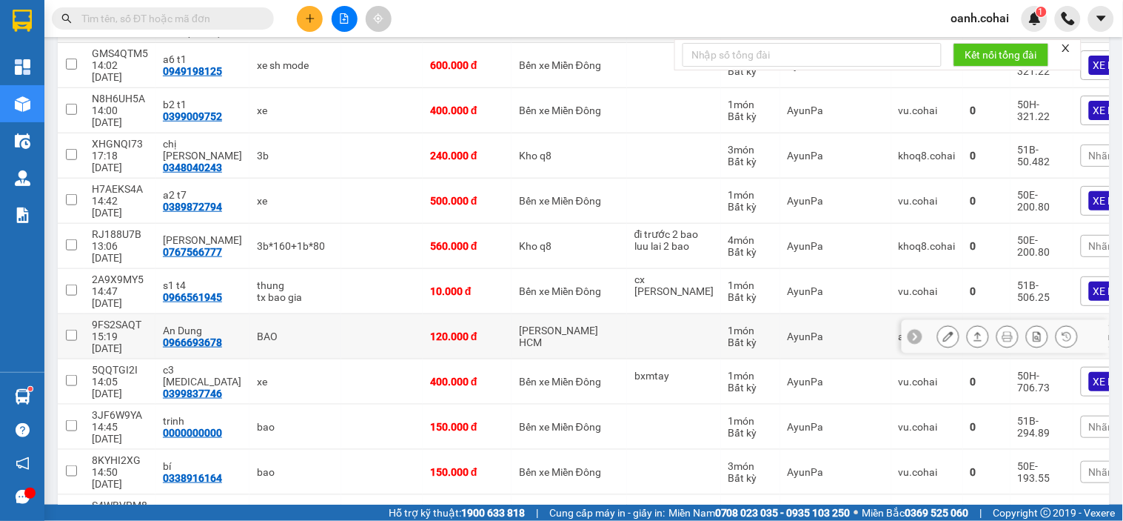
scroll to position [247, 0]
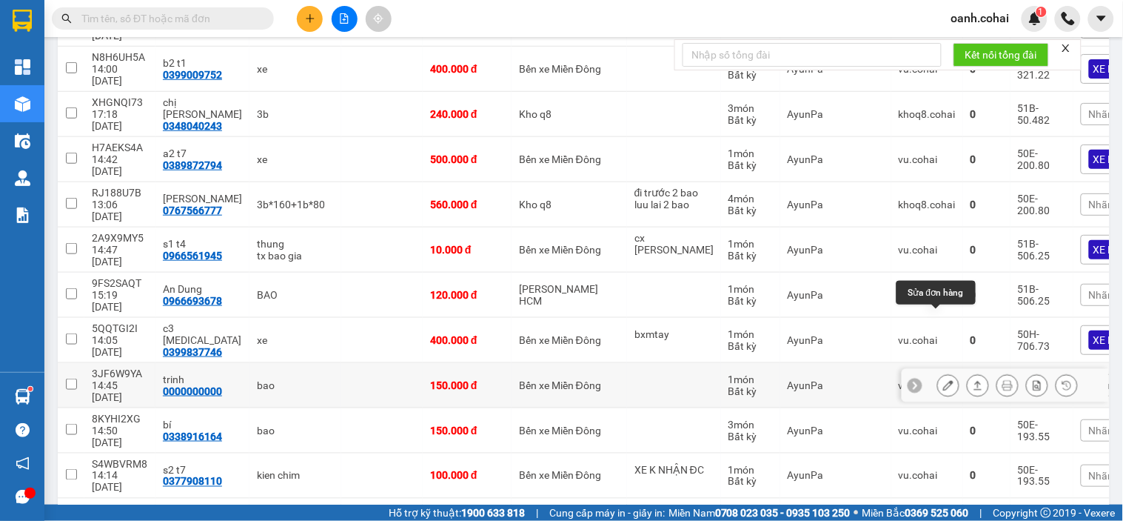
click at [944, 380] on icon at bounding box center [949, 385] width 10 height 10
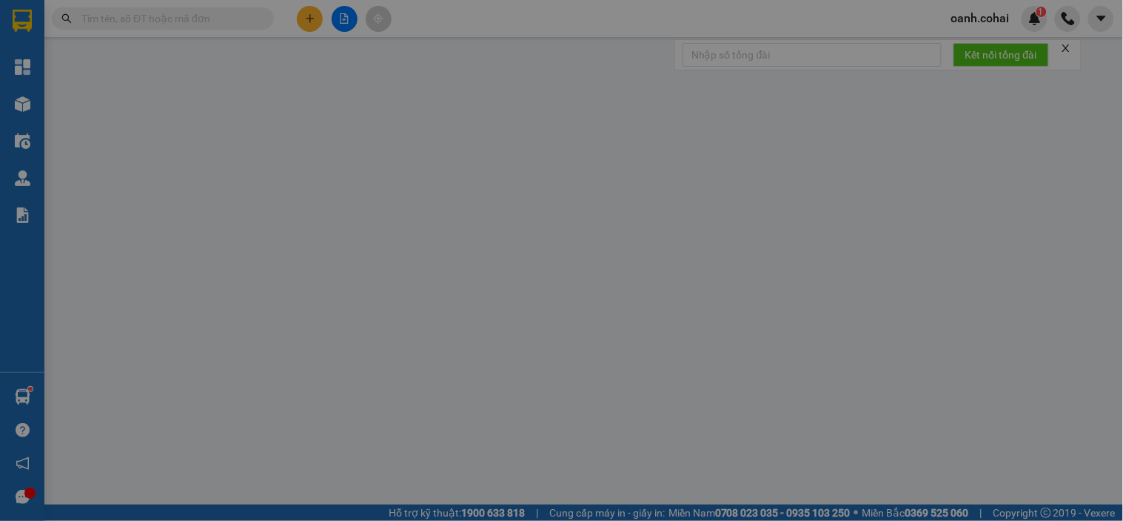
type input "0000000000"
type input "trinh"
type input "150.000"
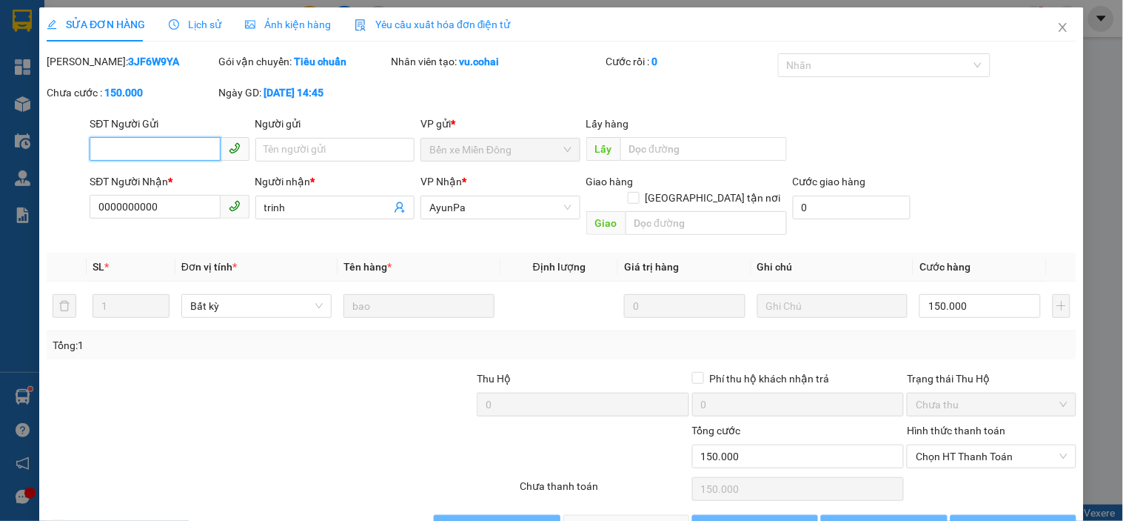
scroll to position [23, 0]
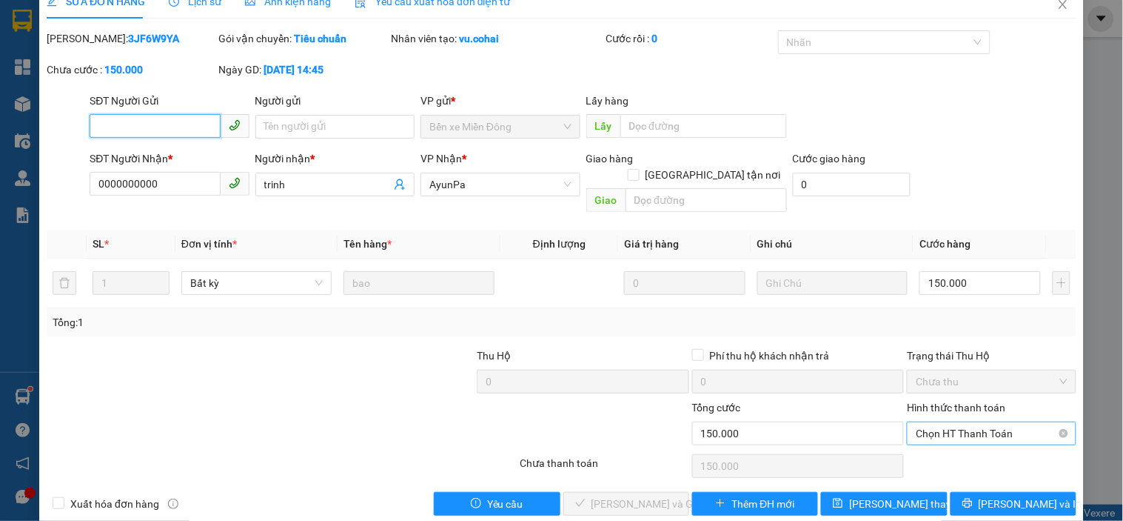
click at [963, 424] on span "Chọn HT Thanh Toán" at bounding box center [991, 433] width 151 height 22
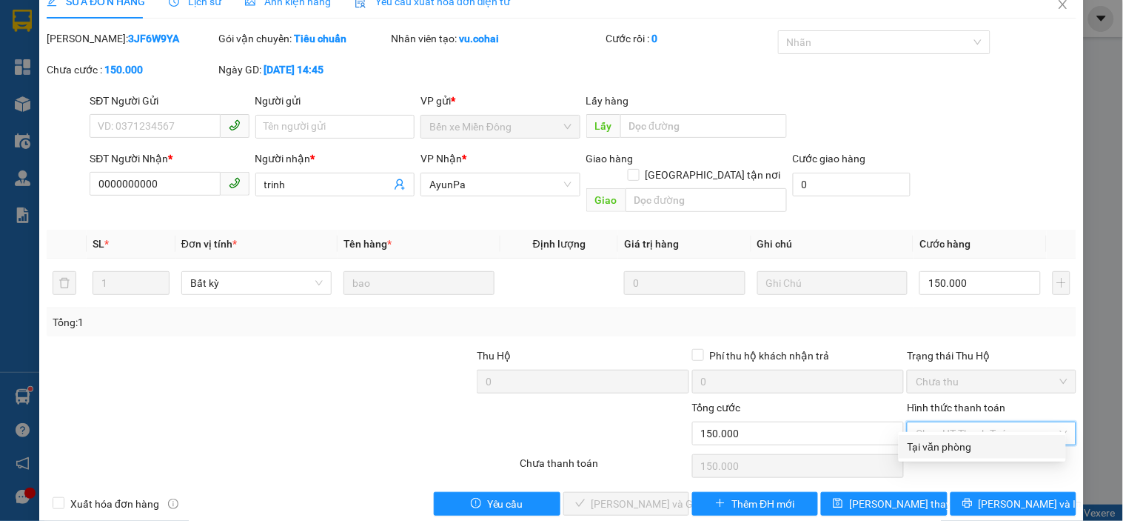
click at [930, 445] on div "Tại văn phòng" at bounding box center [983, 446] width 150 height 16
type input "0"
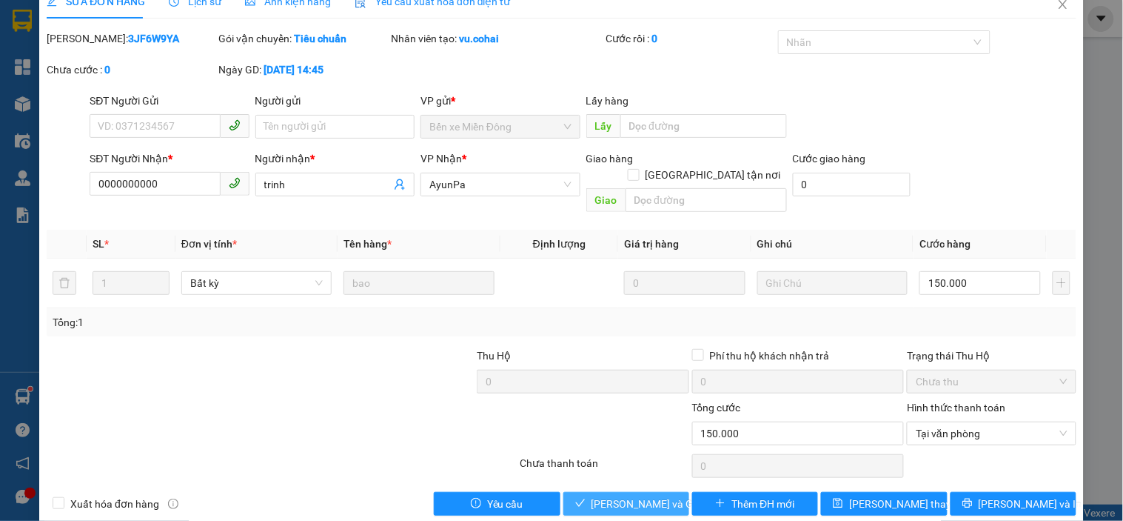
click at [659, 495] on span "[PERSON_NAME] và Giao hàng" at bounding box center [663, 503] width 142 height 16
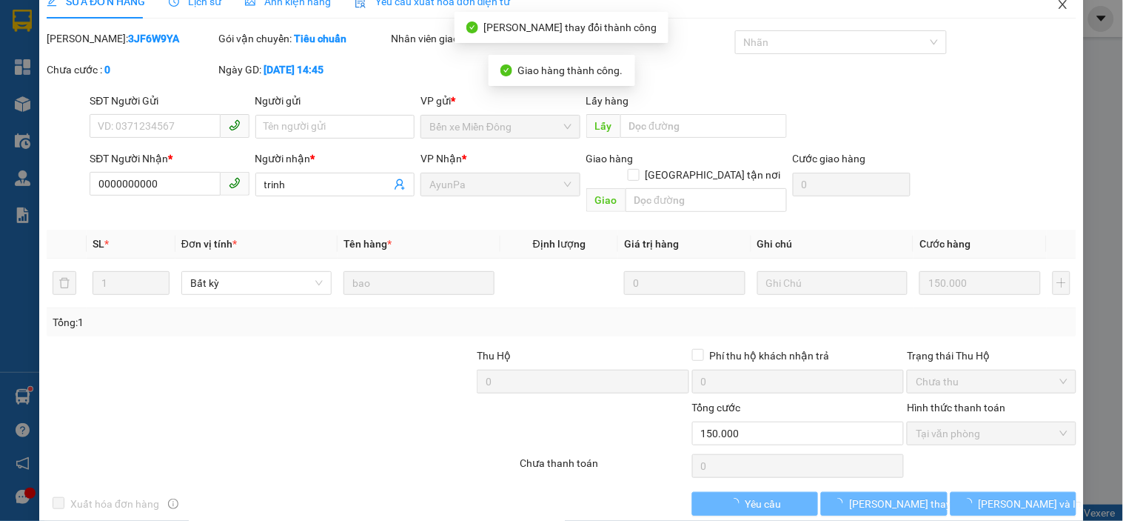
click at [1059, 7] on icon "close" at bounding box center [1063, 4] width 8 height 9
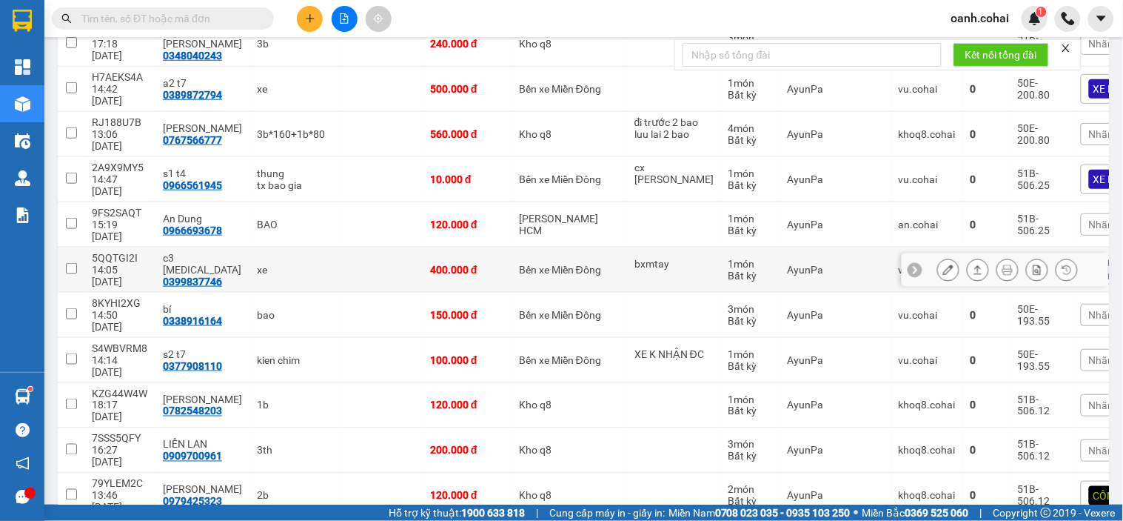
scroll to position [329, 0]
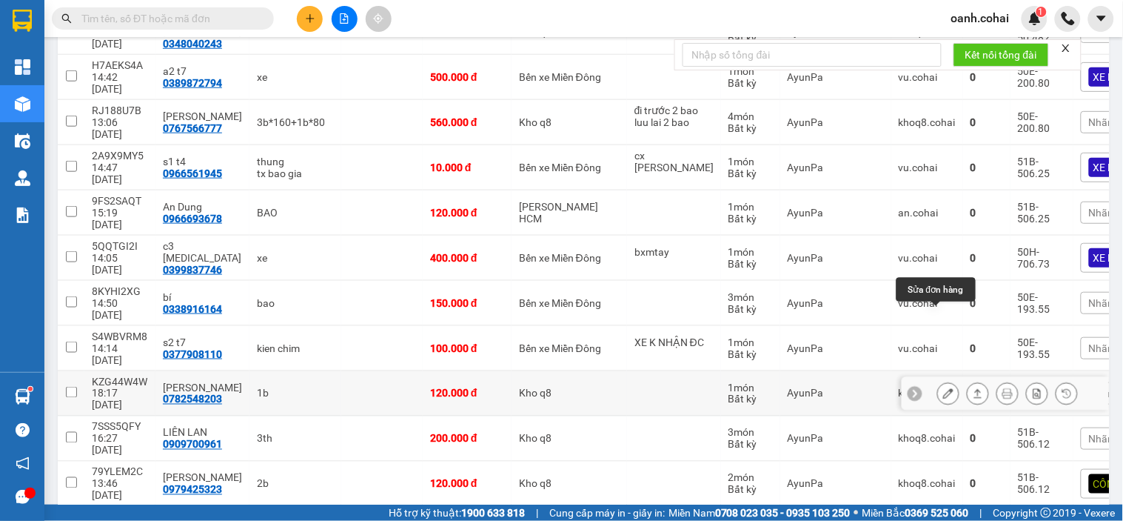
click at [944, 388] on icon at bounding box center [949, 393] width 10 height 10
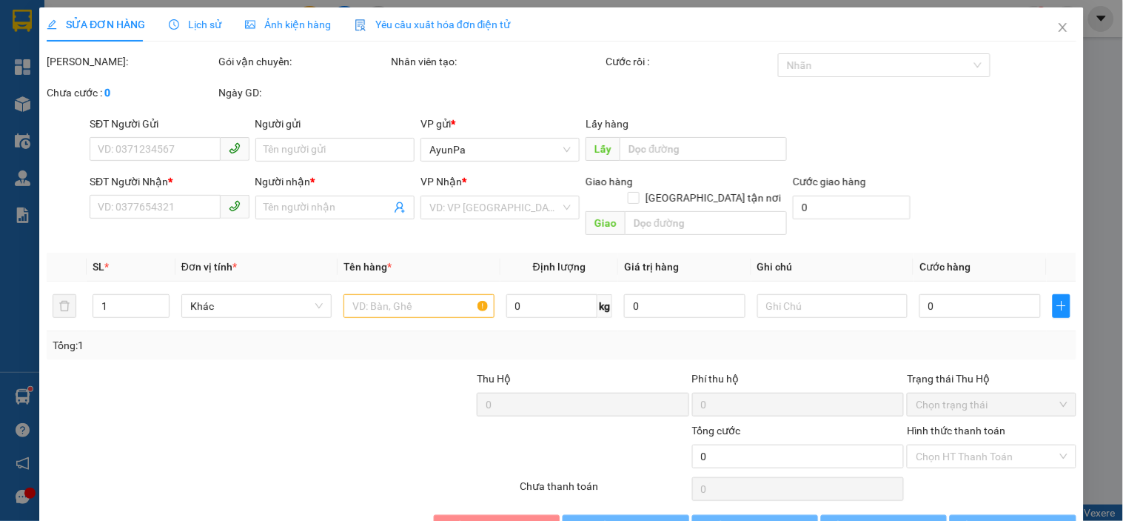
type input "0782548203"
type input "[PERSON_NAME]"
type input "120.000"
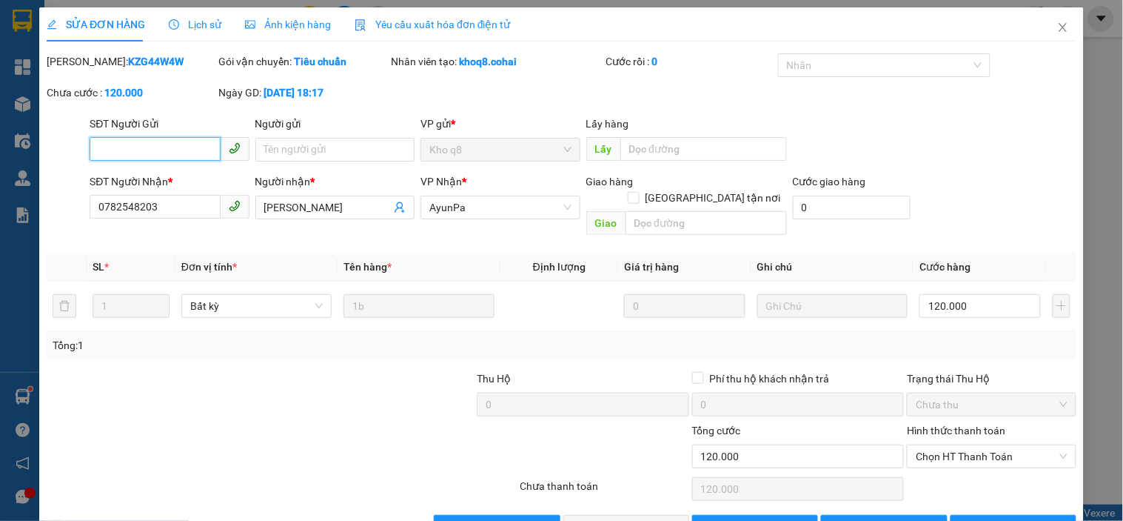
scroll to position [30, 0]
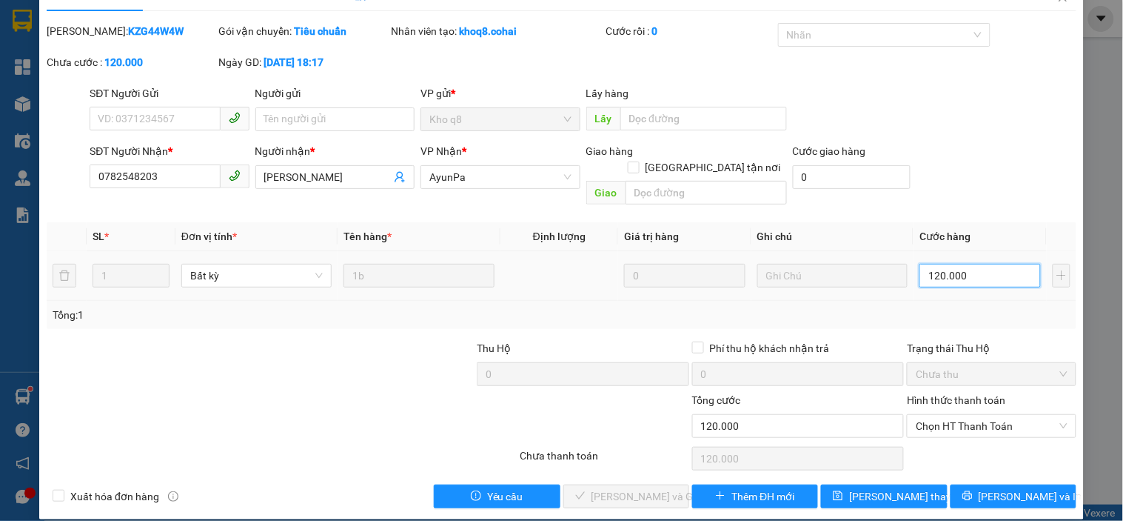
click at [982, 264] on input "120.000" at bounding box center [980, 276] width 121 height 24
type input "1"
type input "0.000.010.000.100"
type input "10.000.100"
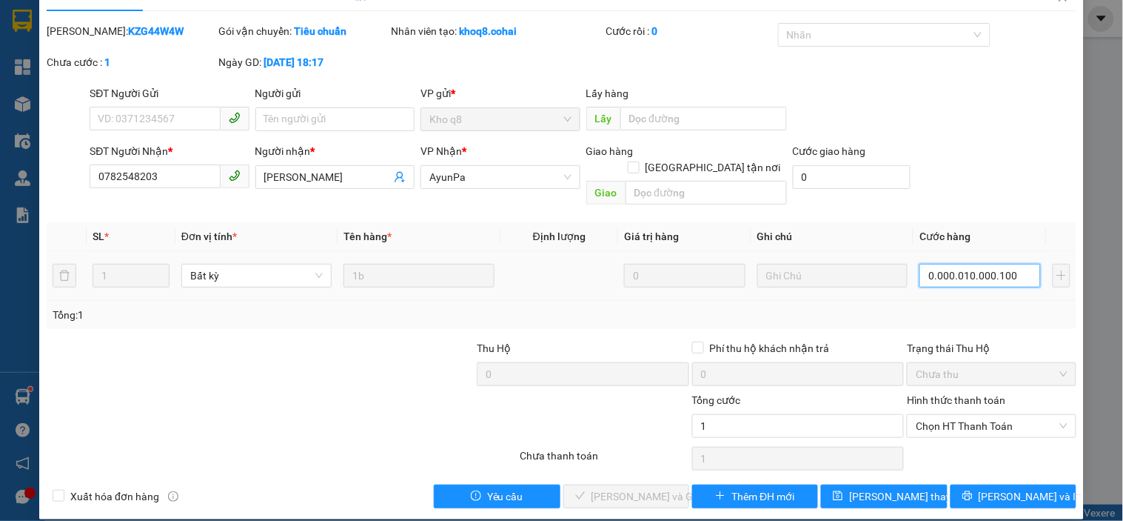
type input "10.000.100"
type input "100.001.000.100"
type input "00.000.100.001.000.100"
type input "100.001.000.000"
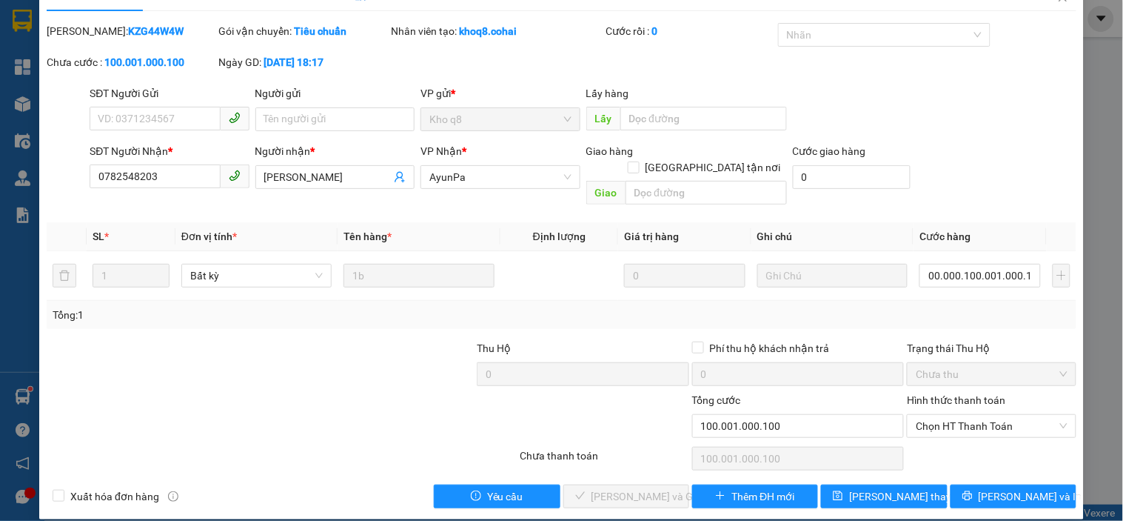
type input "100.001.000.000"
click at [994, 318] on div "Total Paid Fee 0 Total UnPaid Fee 120.000 Cash Collection Total Fee Mã ĐH: KZG4…" at bounding box center [562, 265] width 1030 height 485
click at [1006, 264] on input "100.001.000.000" at bounding box center [980, 276] width 121 height 24
type input "0"
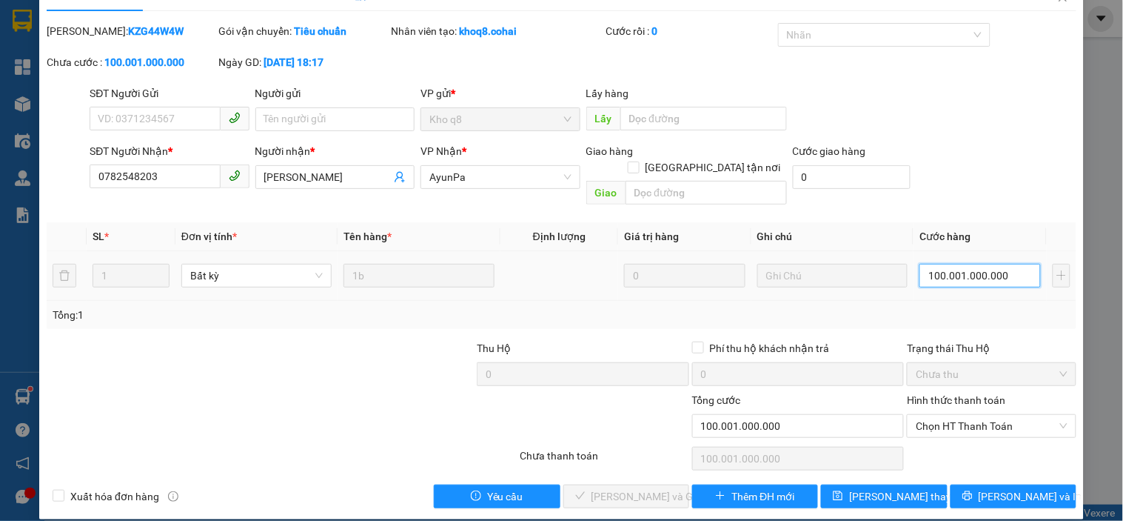
type input "0"
type input "1"
type input "001"
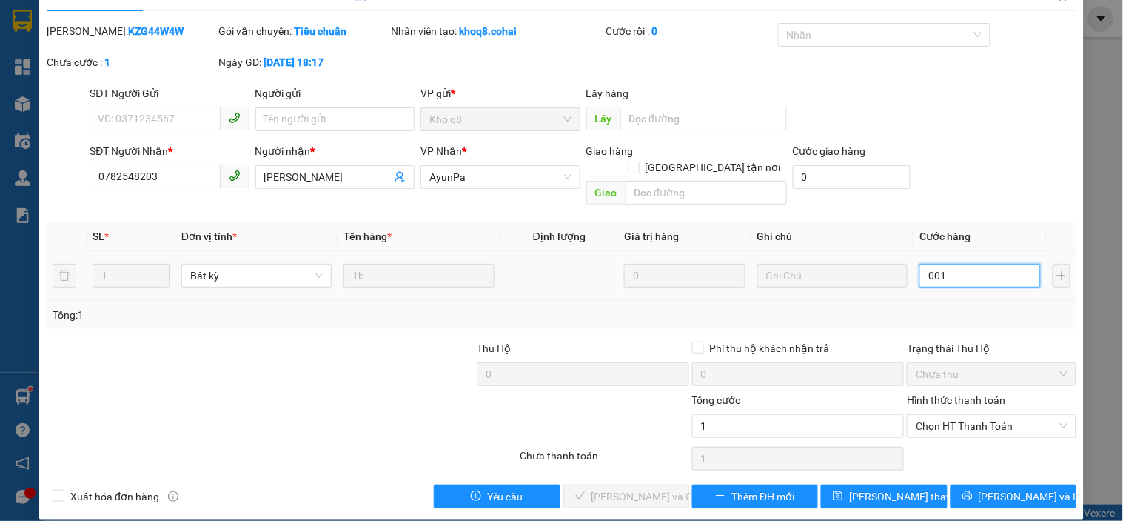
type input "10"
type input "0.010"
type input "100"
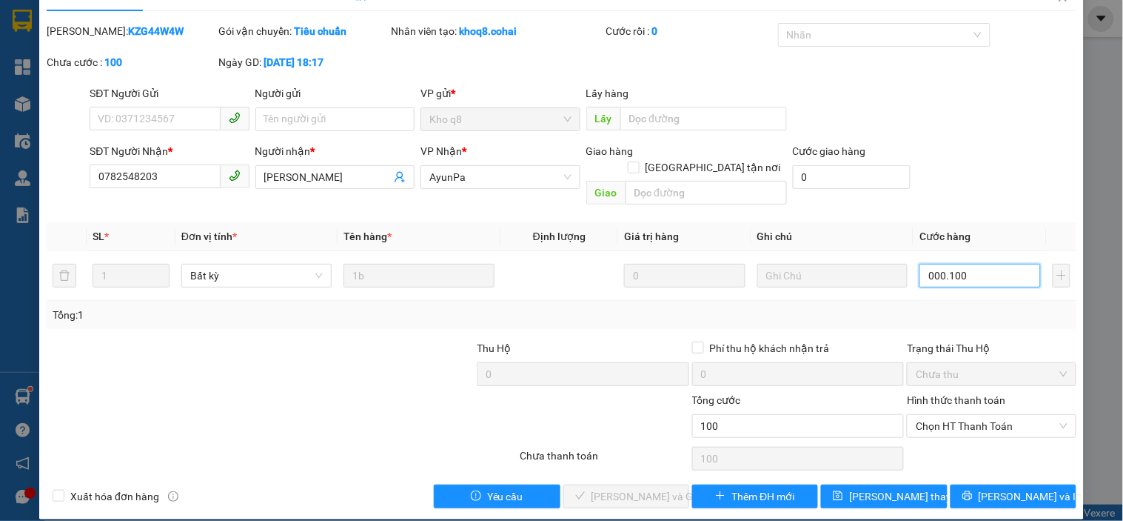
type input "000.100"
type input "100.000"
click at [974, 307] on div "Tổng: 1" at bounding box center [562, 315] width 1018 height 16
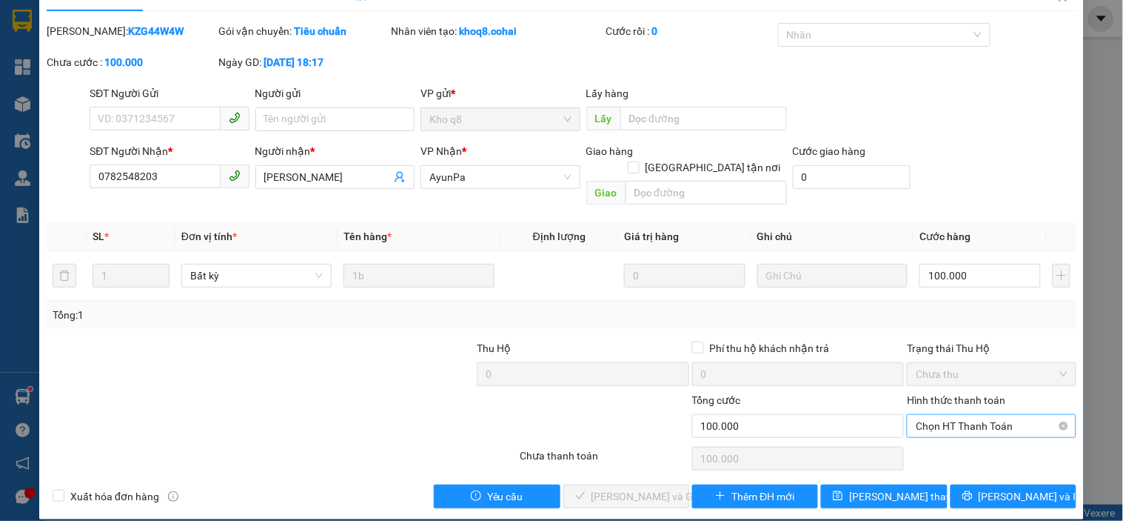
click at [969, 415] on span "Chọn HT Thanh Toán" at bounding box center [991, 426] width 151 height 22
click at [958, 431] on div "Tại văn phòng" at bounding box center [983, 439] width 150 height 16
type input "0"
click at [647, 488] on span "[PERSON_NAME] và Giao hàng" at bounding box center [663, 496] width 142 height 16
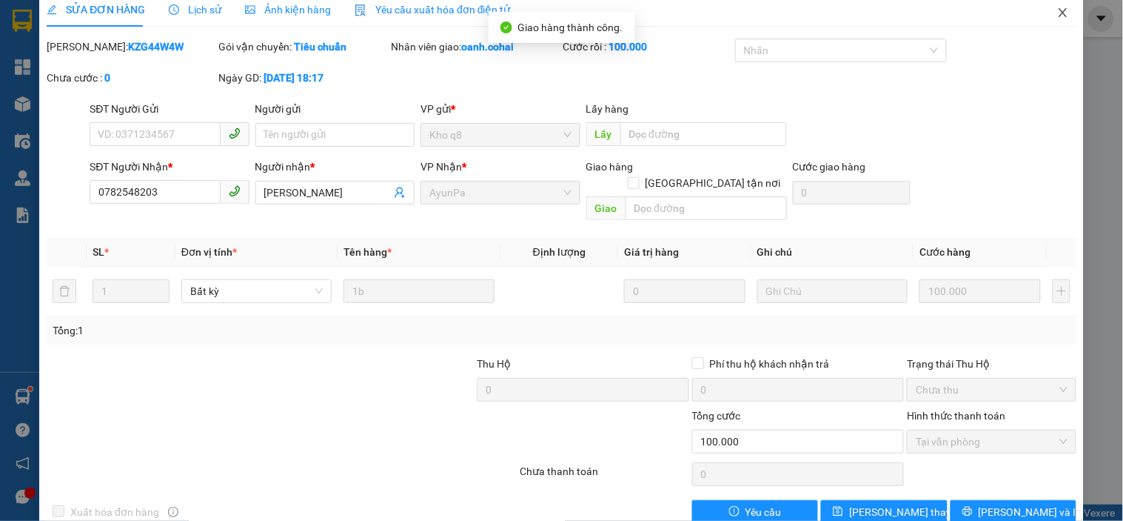
scroll to position [0, 0]
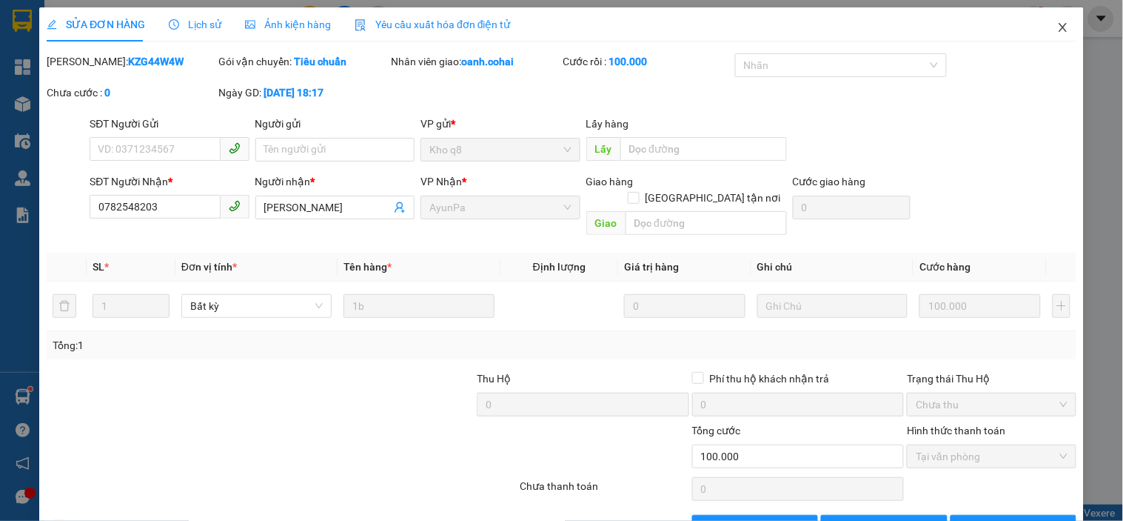
click at [1058, 27] on icon "close" at bounding box center [1064, 27] width 12 height 12
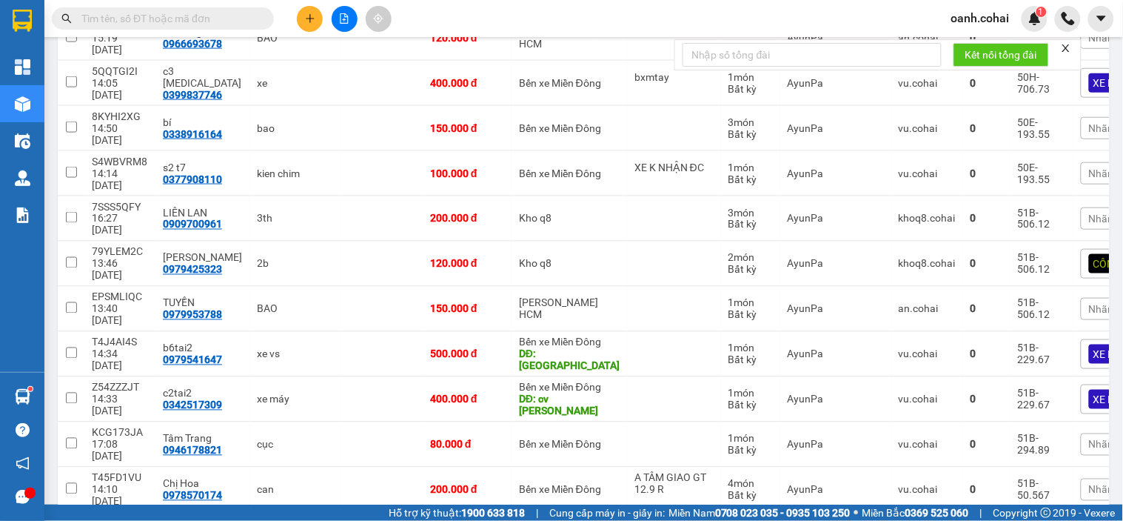
scroll to position [493, 0]
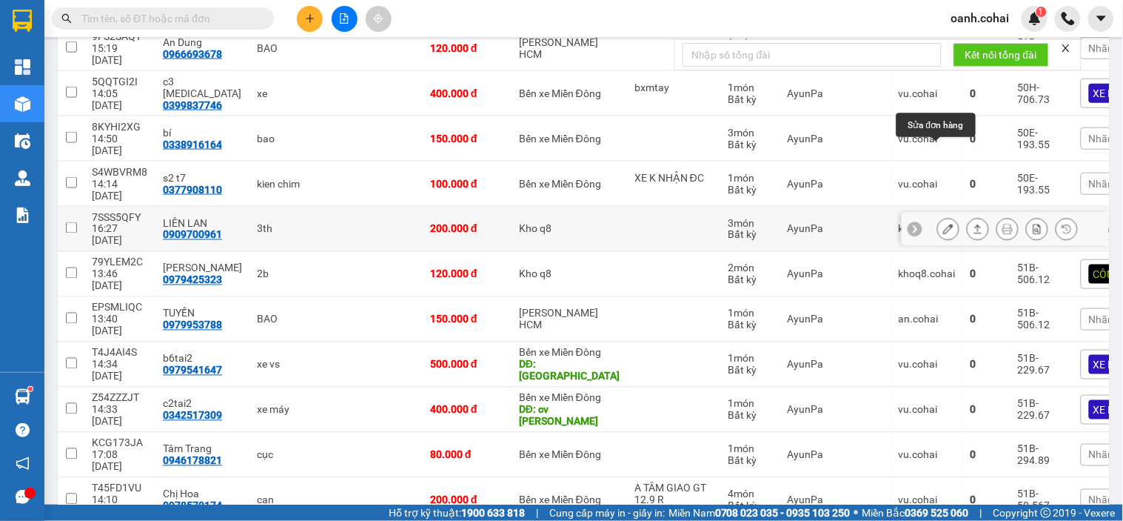
click at [938, 216] on button at bounding box center [948, 229] width 21 height 26
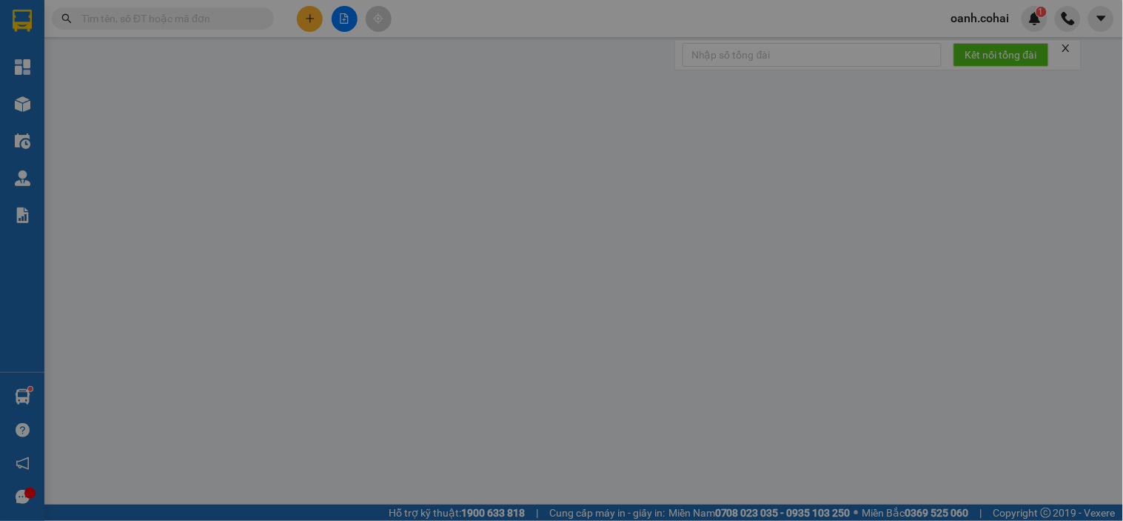
type input "0909700961"
type input "LIÊN LAN"
type input "200.000"
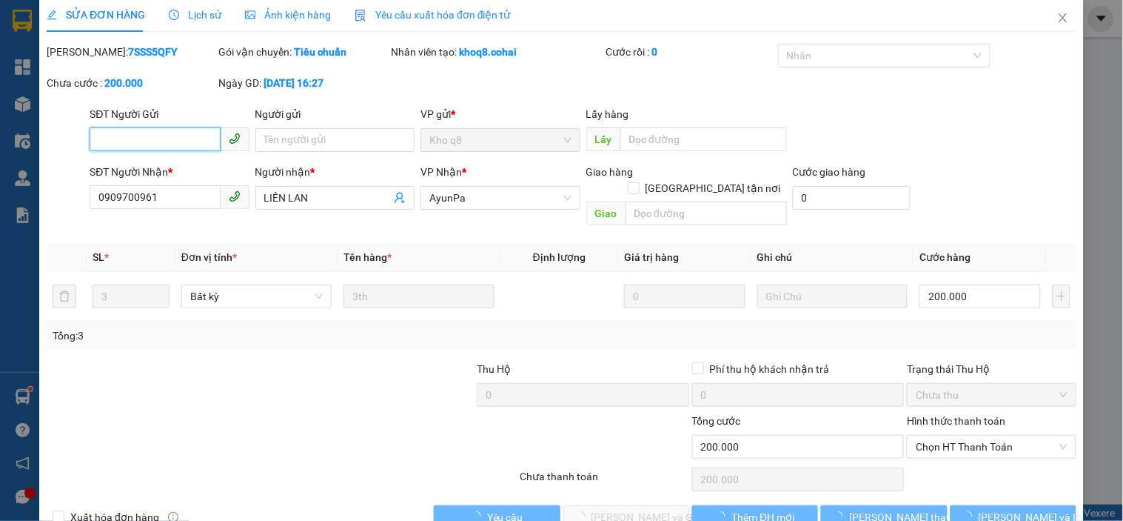
scroll to position [23, 0]
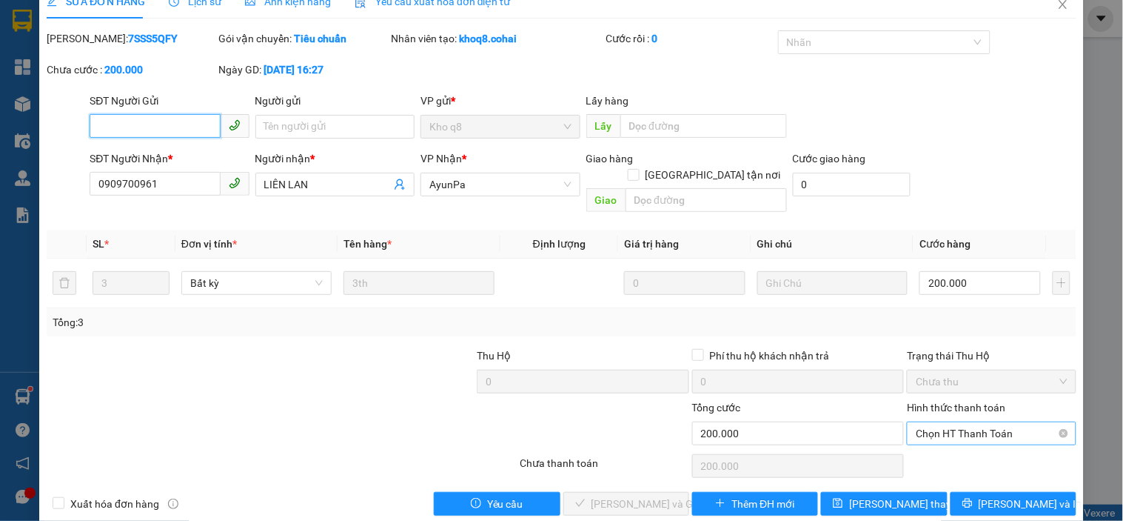
drag, startPoint x: 968, startPoint y: 412, endPoint x: 935, endPoint y: 428, distance: 36.4
click at [967, 422] on span "Chọn HT Thanh Toán" at bounding box center [991, 433] width 151 height 22
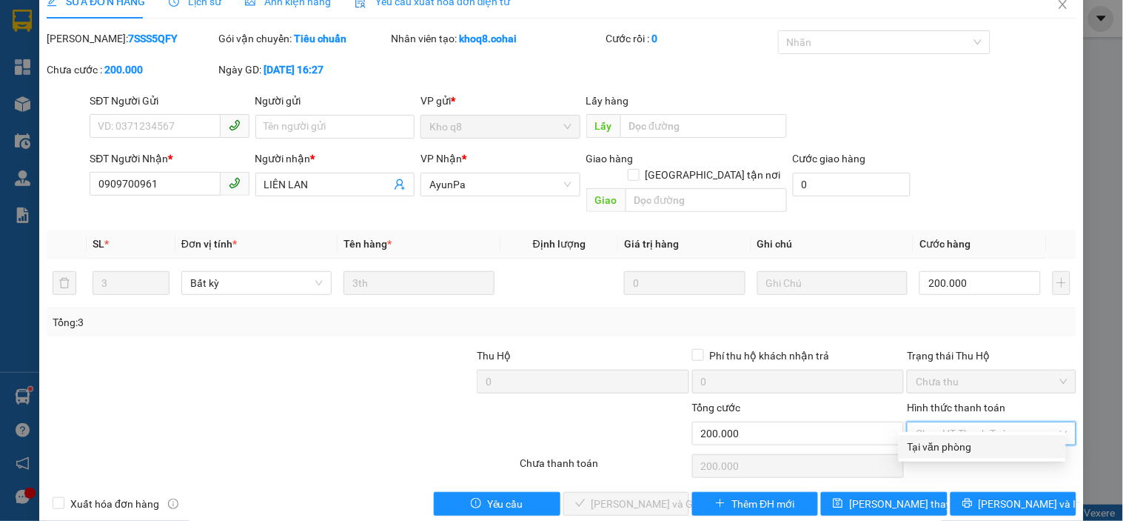
click at [915, 447] on div "Tại văn phòng" at bounding box center [983, 446] width 150 height 16
type input "0"
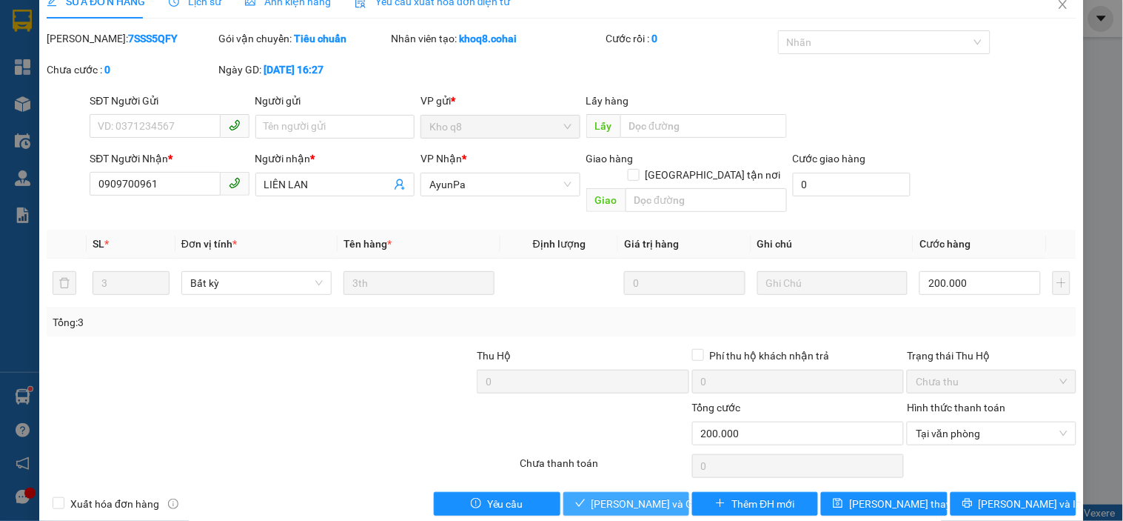
click at [649, 495] on span "[PERSON_NAME] và Giao hàng" at bounding box center [663, 503] width 142 height 16
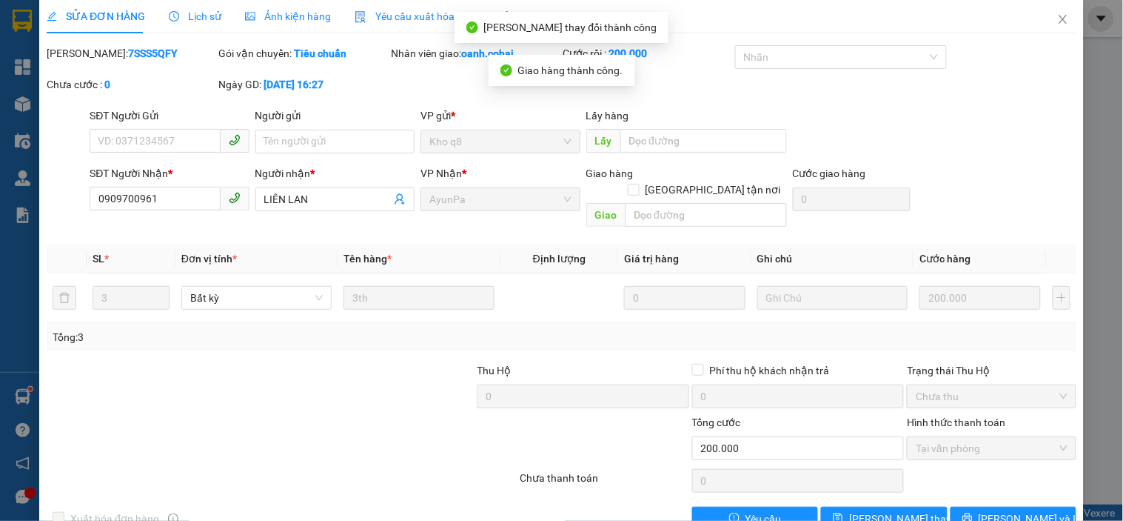
scroll to position [0, 0]
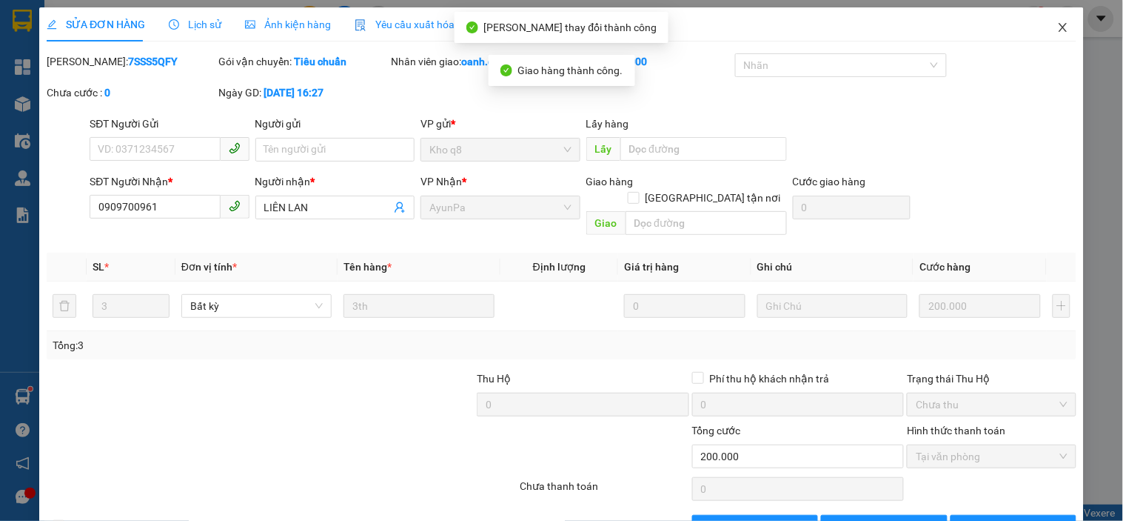
click at [1058, 33] on icon "close" at bounding box center [1064, 27] width 12 height 12
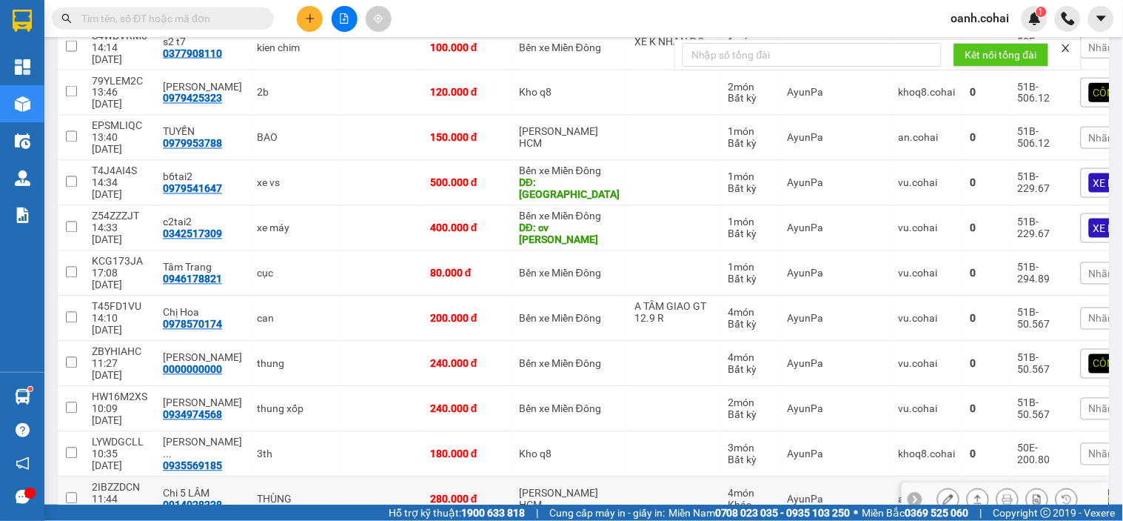
scroll to position [658, 0]
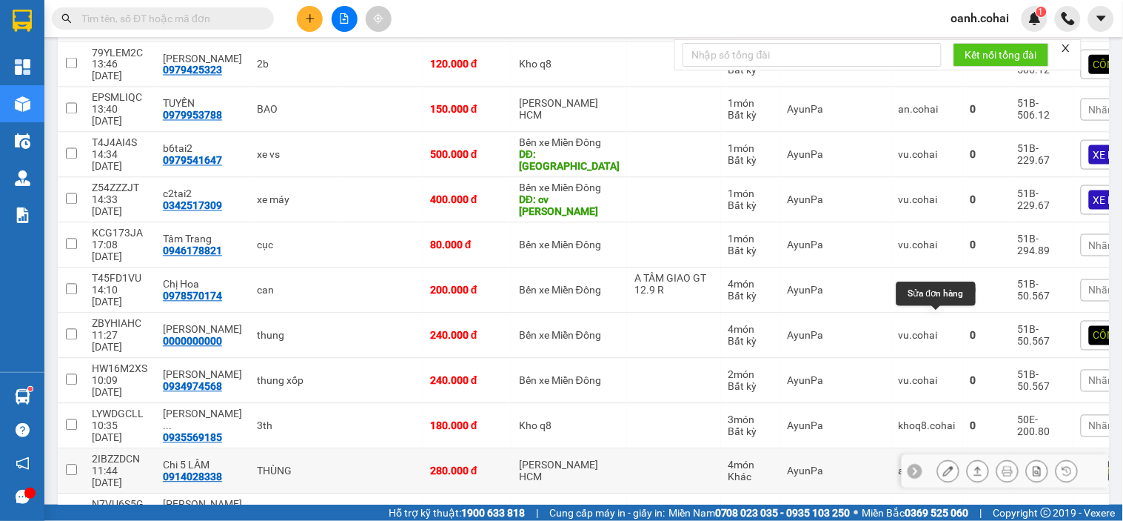
click at [944, 466] on icon at bounding box center [949, 471] width 10 height 10
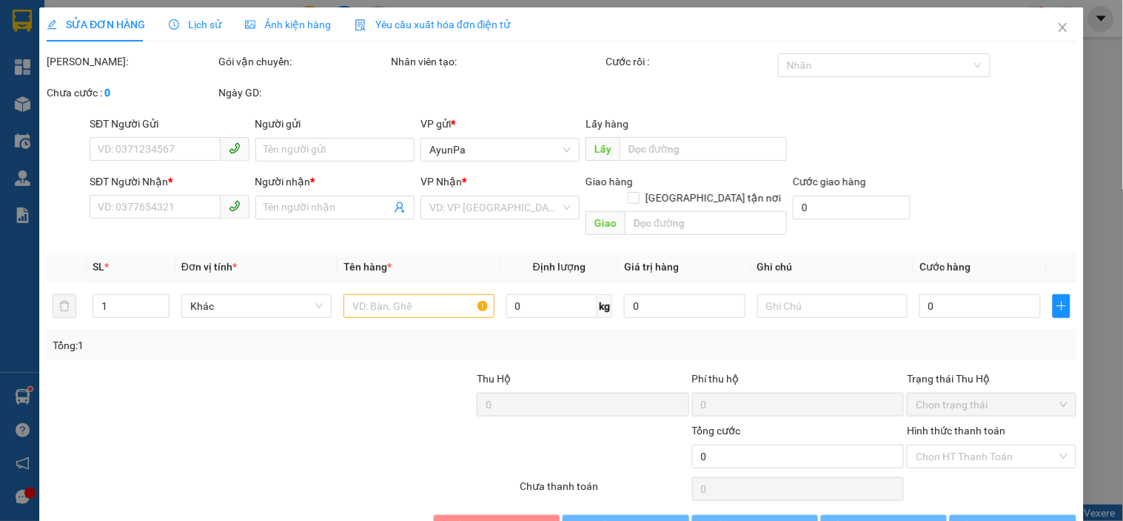
type input "0914028338"
type input "Chi 5 LÂM"
type input "280.000"
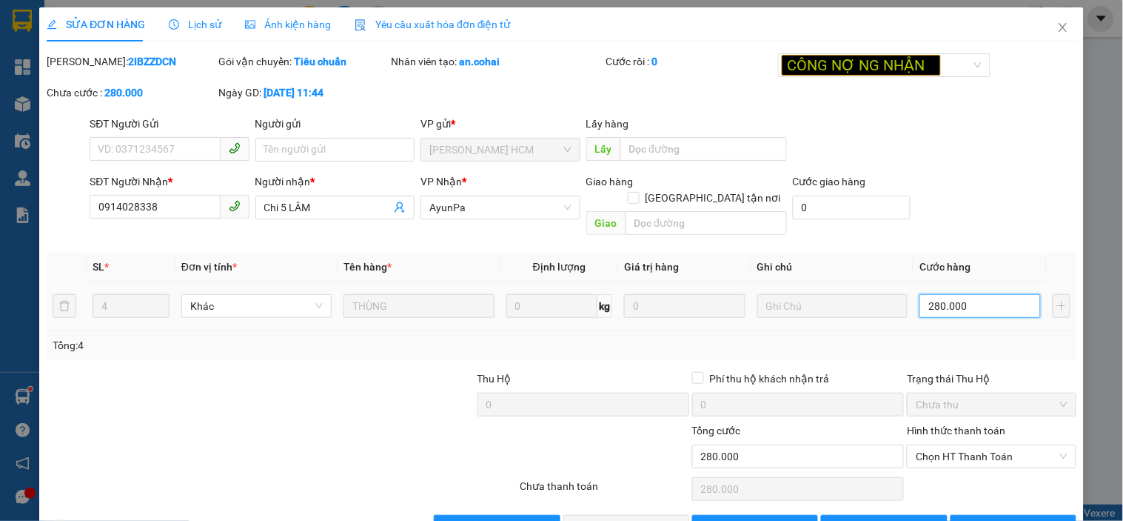
click at [984, 295] on input "280.000" at bounding box center [980, 306] width 121 height 24
type input "2"
type input "00.002"
type input "20"
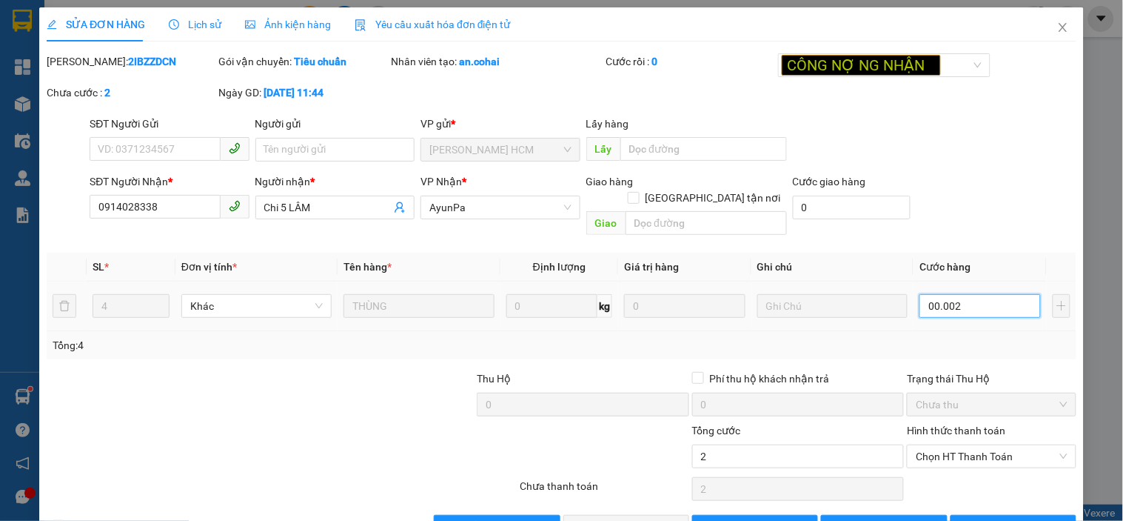
type input "20"
type input "0.000.020"
type input "200"
type input "000.000.200"
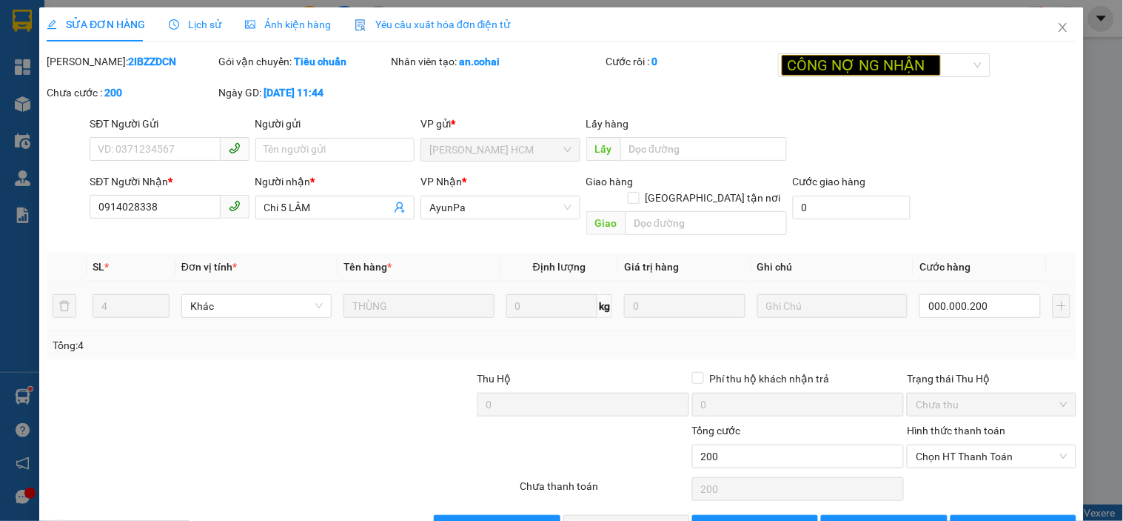
type input "200.000"
click at [987, 337] on div "Tổng: 4" at bounding box center [562, 345] width 1018 height 16
click at [974, 445] on span "Chọn HT Thanh Toán" at bounding box center [991, 456] width 151 height 22
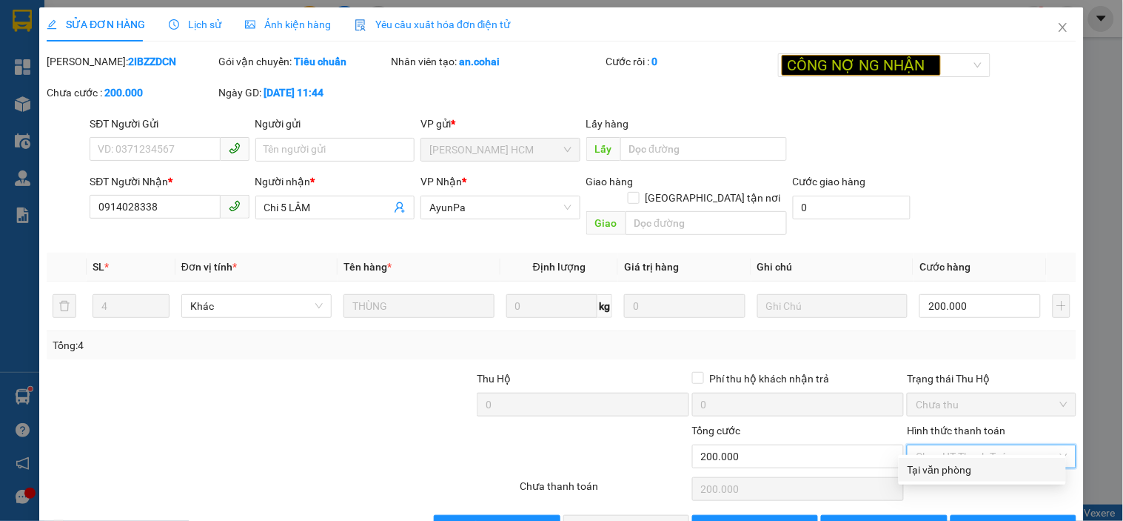
click at [953, 469] on div "Tại văn phòng" at bounding box center [983, 469] width 150 height 16
type input "0"
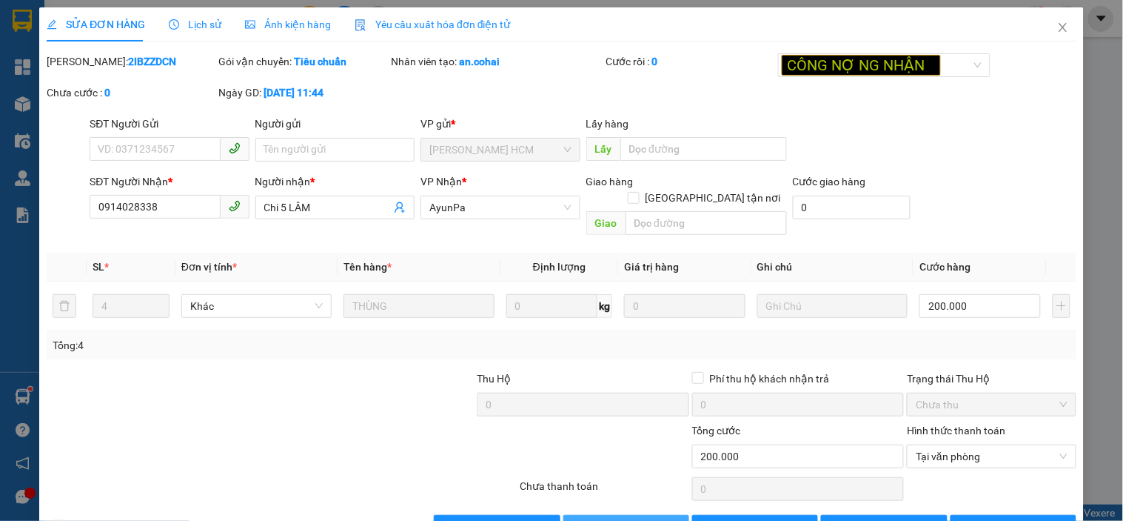
click at [662, 518] on span "[PERSON_NAME] và Giao hàng" at bounding box center [663, 526] width 142 height 16
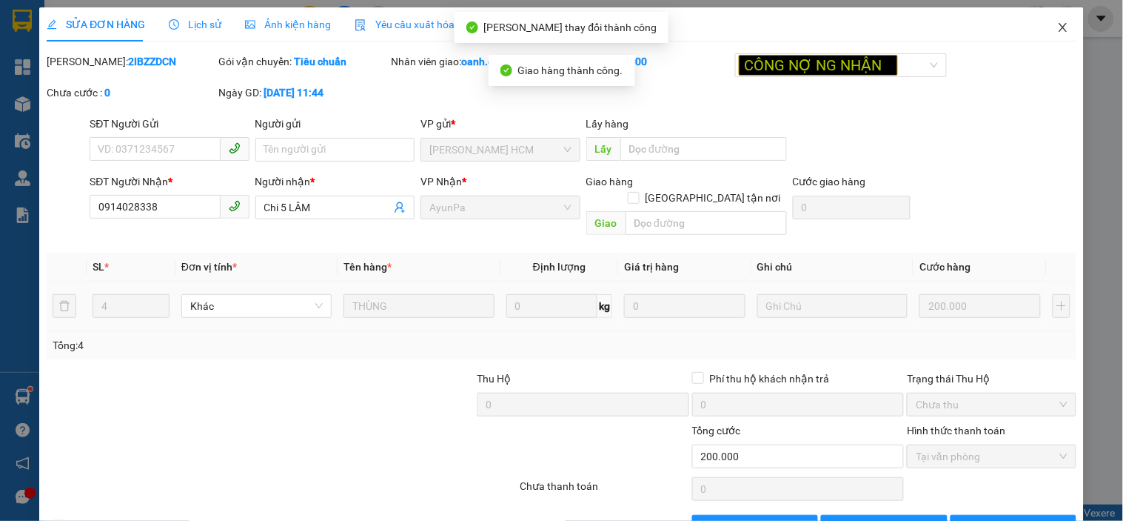
click at [1058, 30] on icon "close" at bounding box center [1064, 27] width 12 height 12
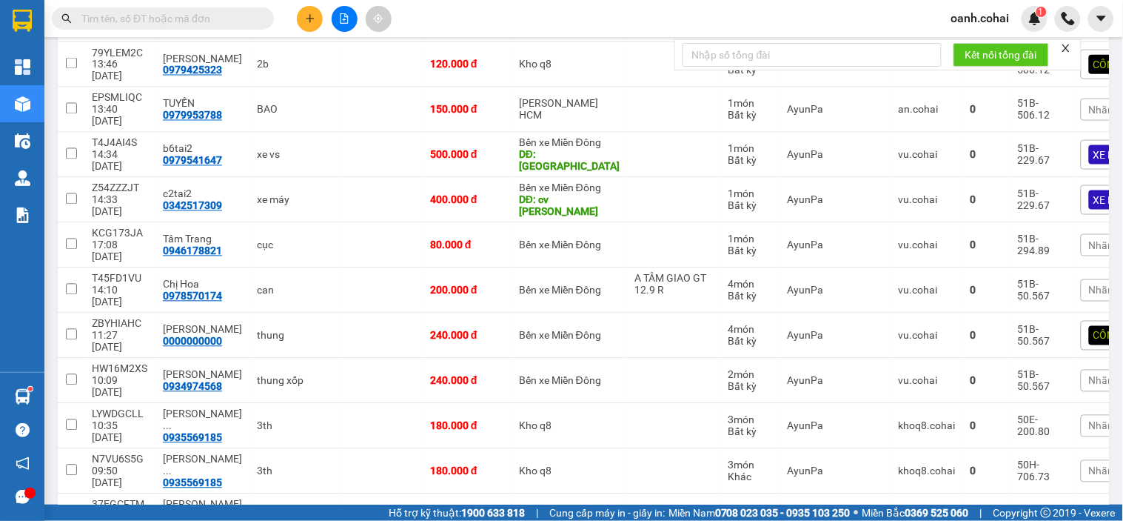
scroll to position [741, 0]
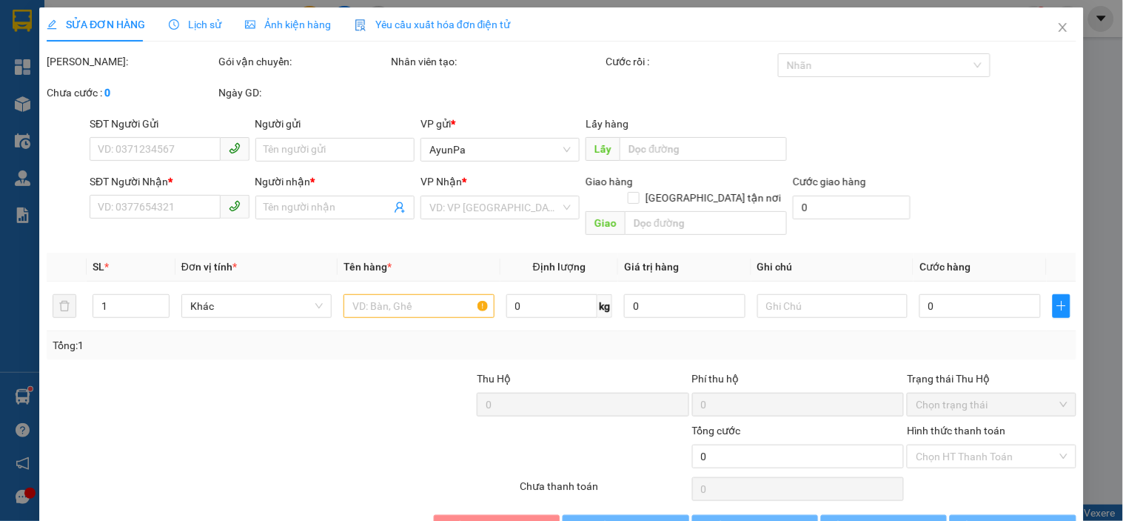
type input "0914028338"
type input "Chi 5 LÂM"
type input "50.000"
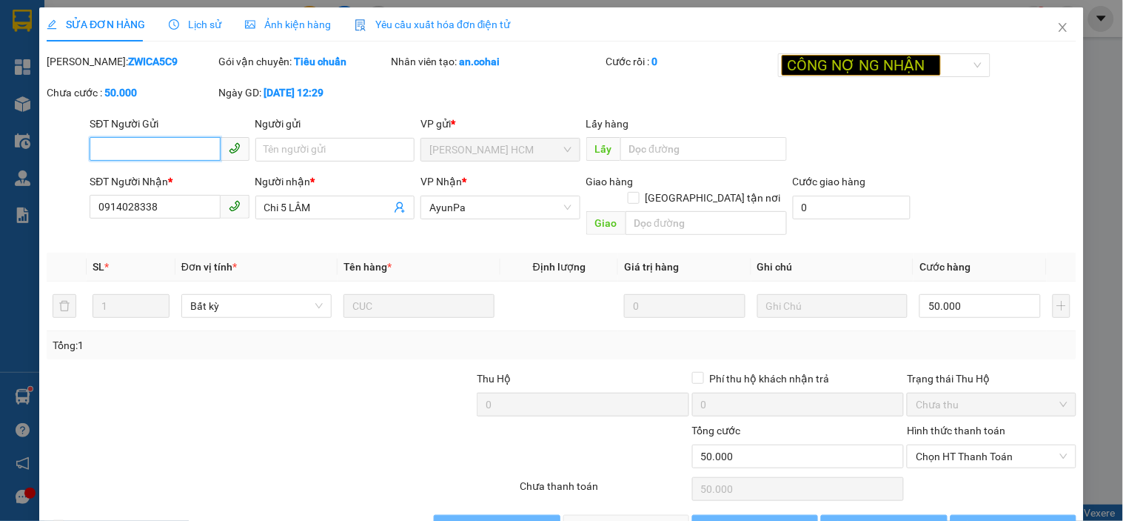
scroll to position [23, 0]
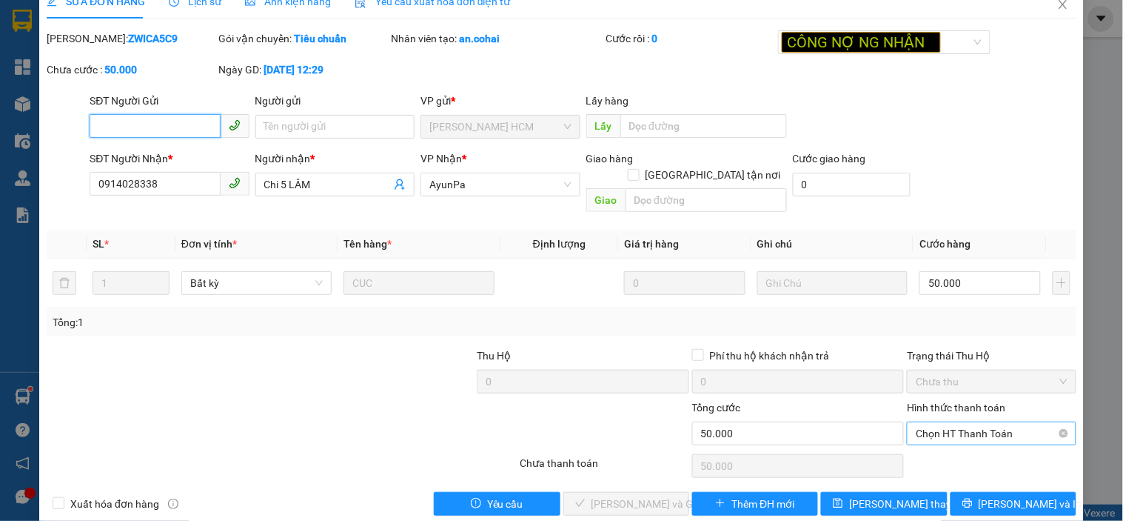
click at [974, 422] on span "Chọn HT Thanh Toán" at bounding box center [991, 433] width 151 height 22
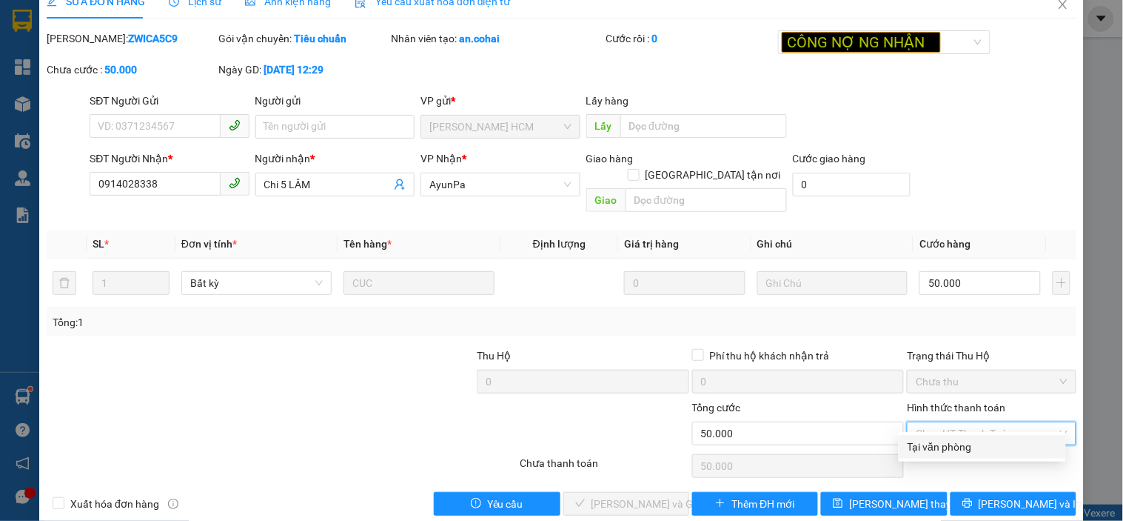
click at [938, 447] on div "Tại văn phòng" at bounding box center [983, 446] width 150 height 16
type input "0"
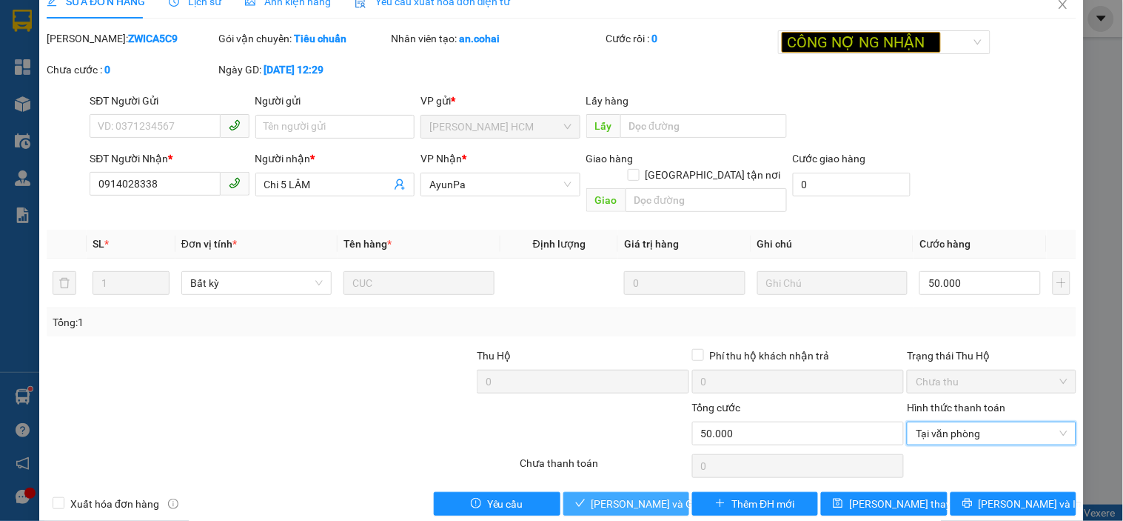
click at [640, 495] on span "[PERSON_NAME] và Giao hàng" at bounding box center [663, 503] width 142 height 16
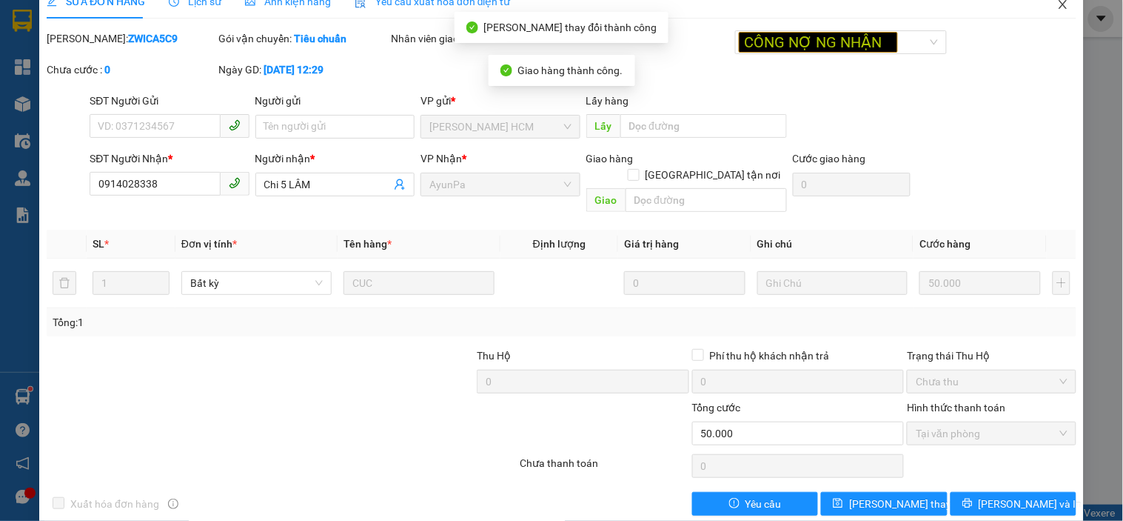
click at [1058, 10] on icon "close" at bounding box center [1064, 5] width 12 height 12
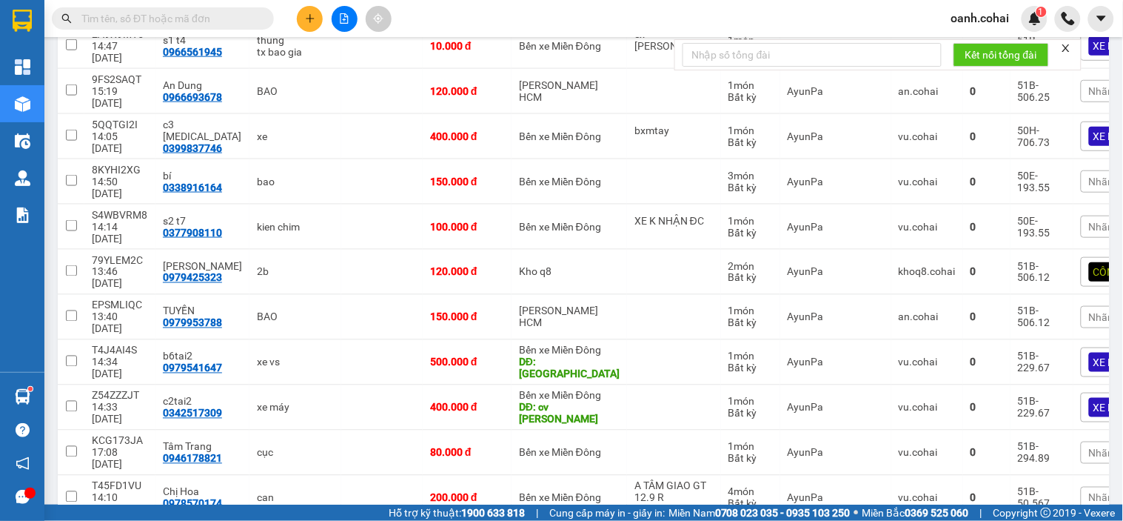
scroll to position [410, 0]
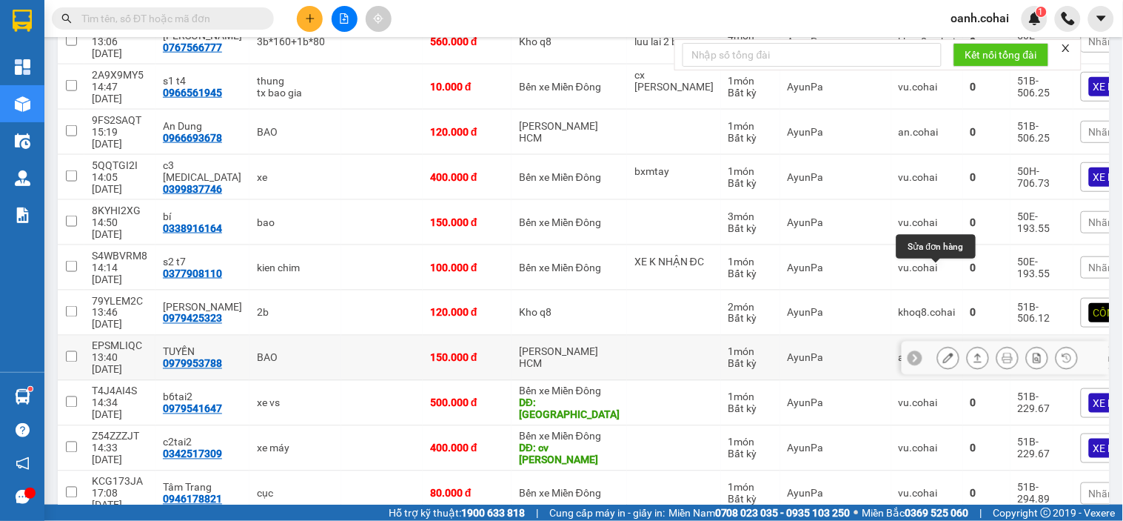
click at [944, 353] on icon at bounding box center [949, 358] width 10 height 10
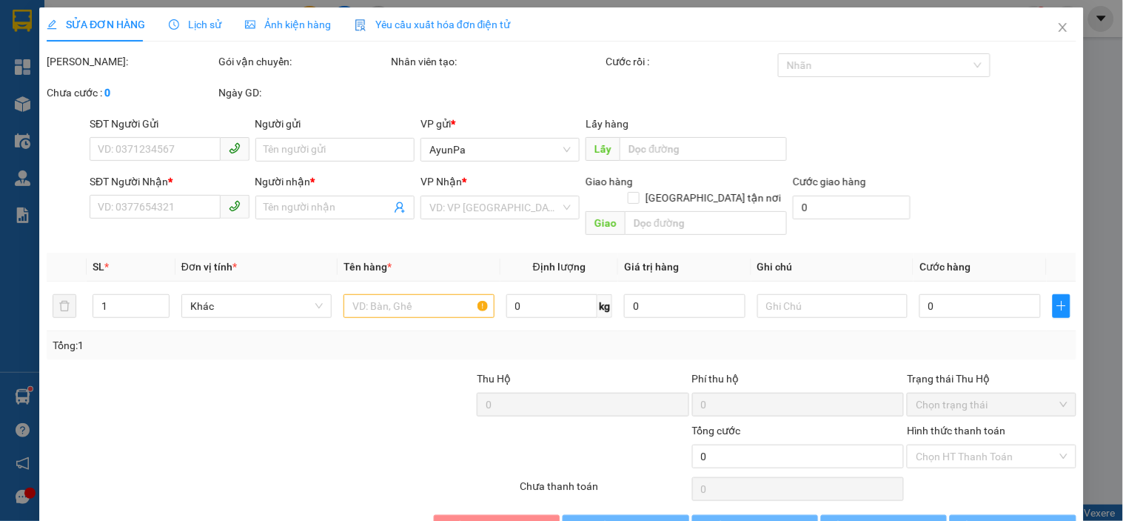
type input "0979953788"
type input "TUYỀN"
type input "150.000"
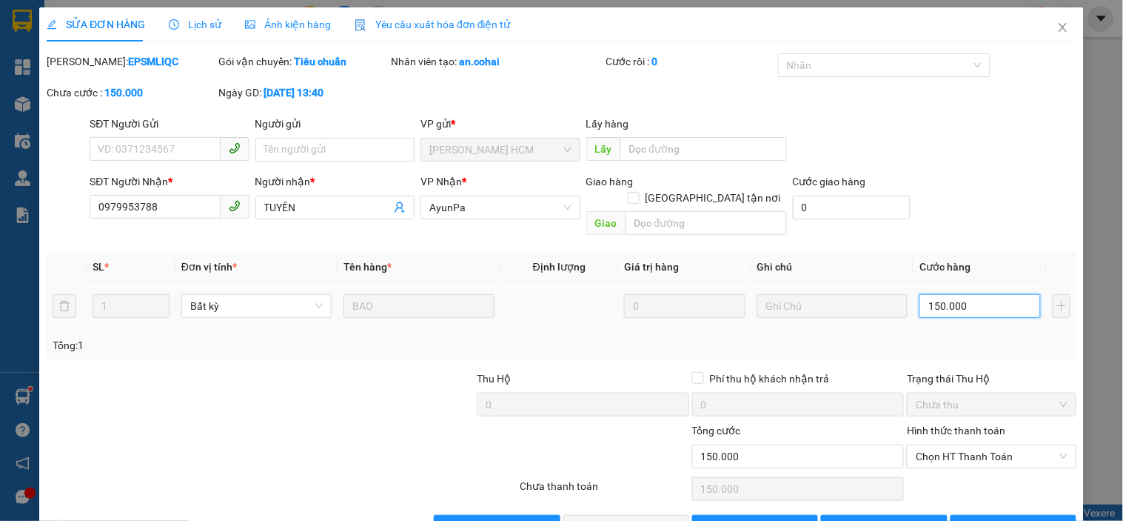
click at [978, 294] on input "150.000" at bounding box center [980, 306] width 121 height 24
type input "1"
type input "00.001"
type input "12"
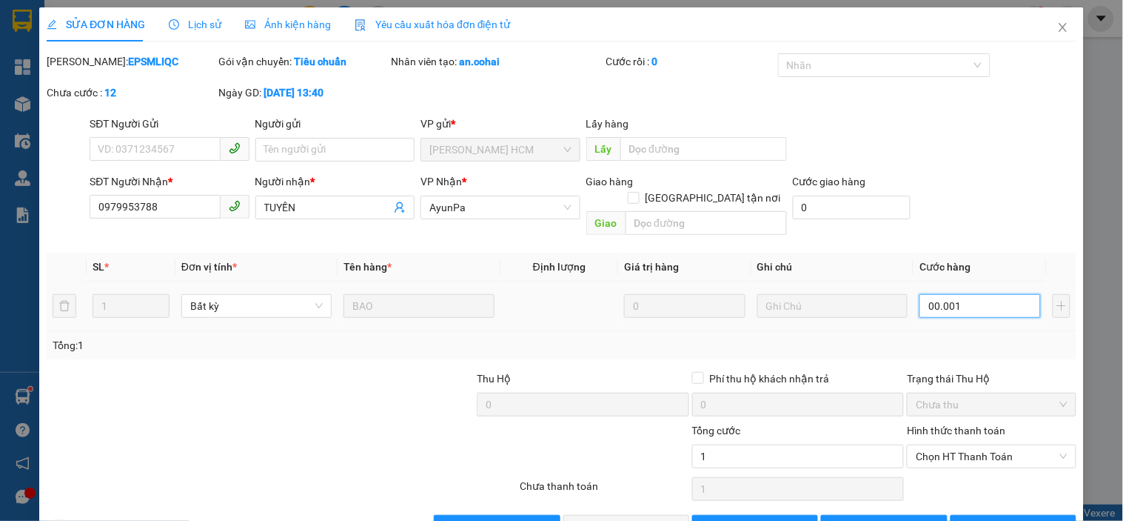
type input "12"
type input "0.000.012"
type input "120"
type input "000.000.120"
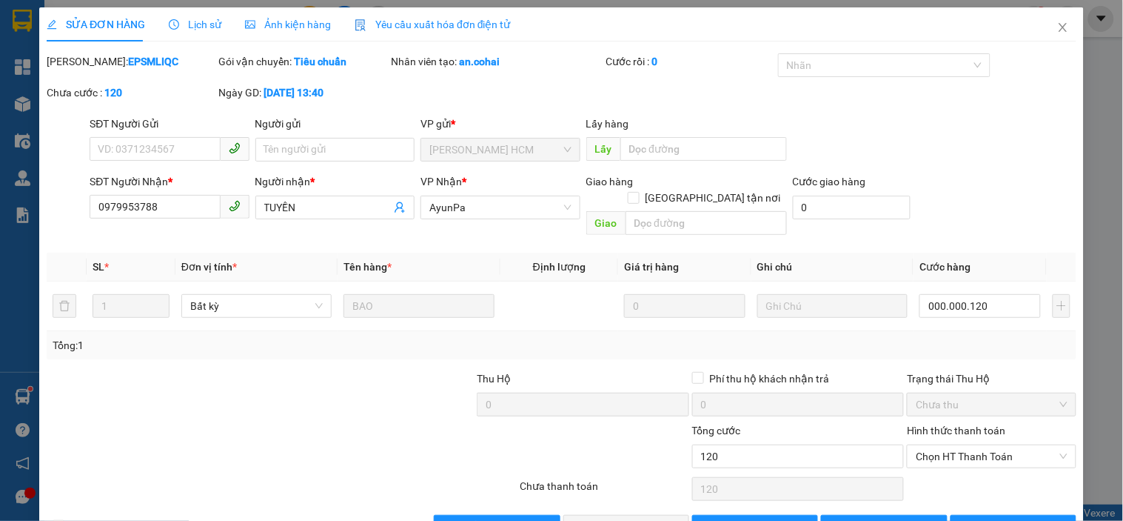
type input "120.000"
click at [978, 337] on div "Tổng: 1" at bounding box center [562, 345] width 1018 height 16
click at [980, 445] on span "Chọn HT Thanh Toán" at bounding box center [991, 456] width 151 height 22
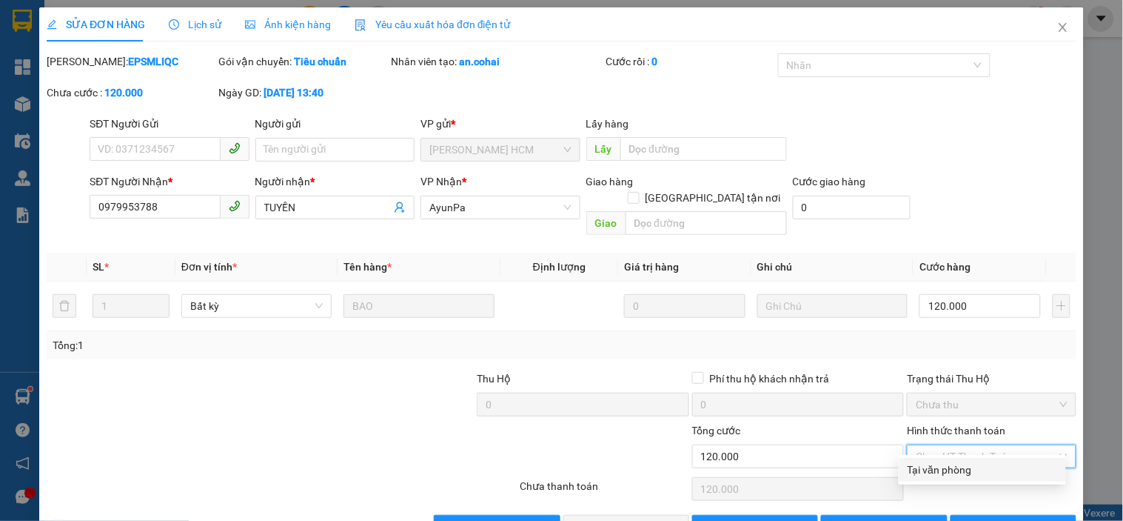
click at [952, 468] on div "Tại văn phòng" at bounding box center [983, 469] width 150 height 16
type input "0"
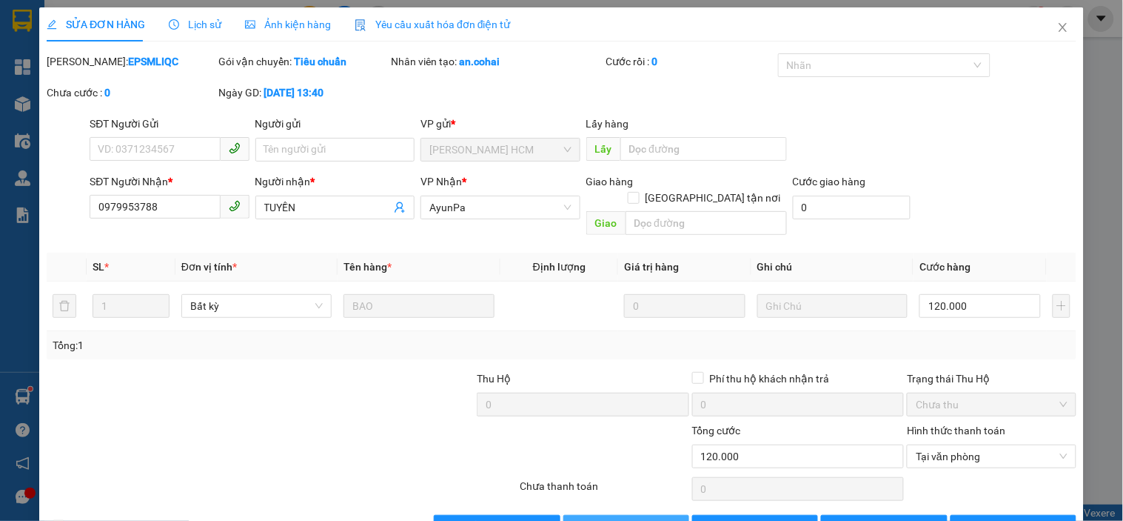
click at [620, 518] on span "[PERSON_NAME] và Giao hàng" at bounding box center [663, 526] width 142 height 16
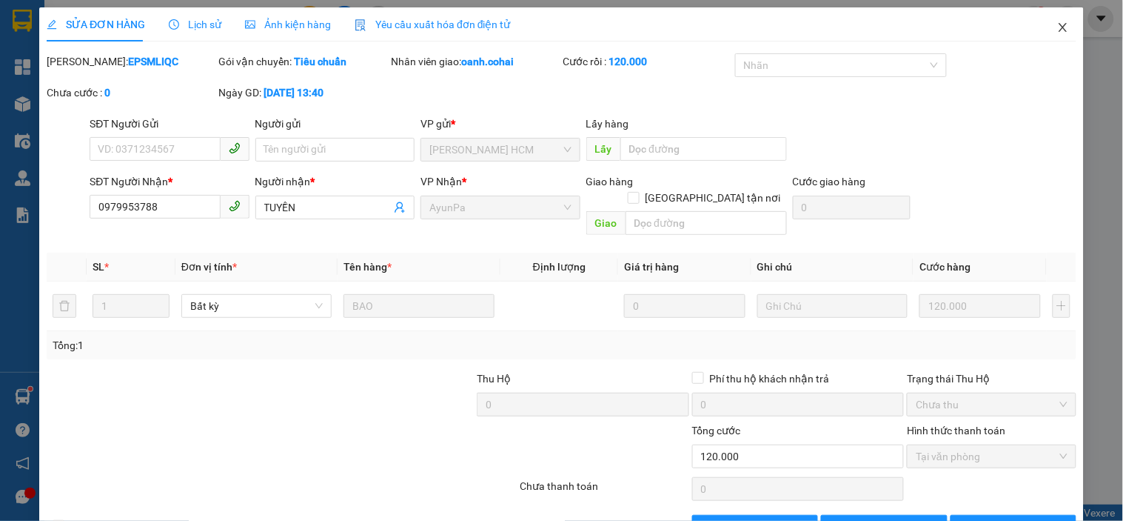
click at [1058, 26] on icon "close" at bounding box center [1064, 27] width 12 height 12
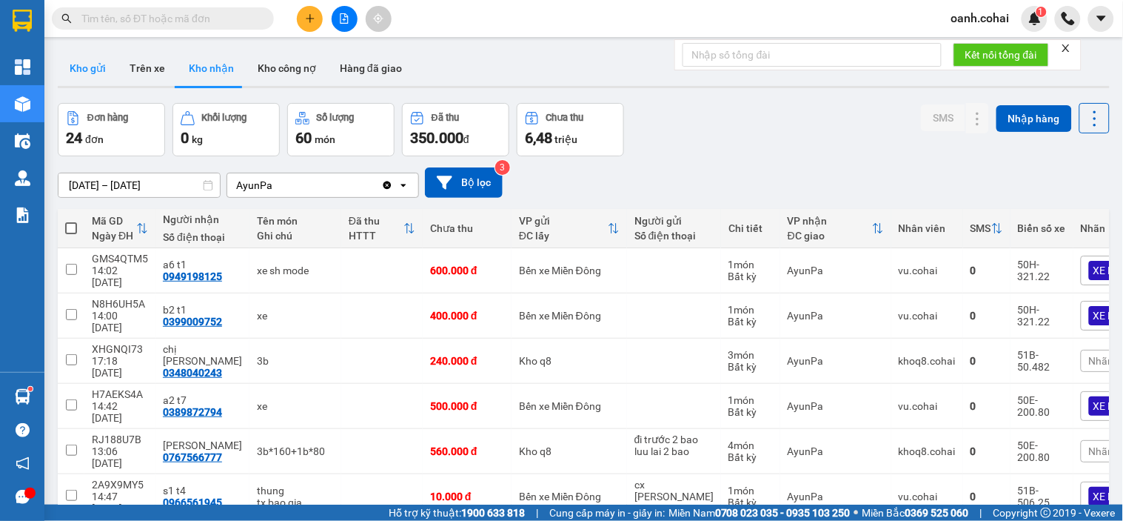
click at [84, 67] on button "Kho gửi" at bounding box center [88, 68] width 60 height 36
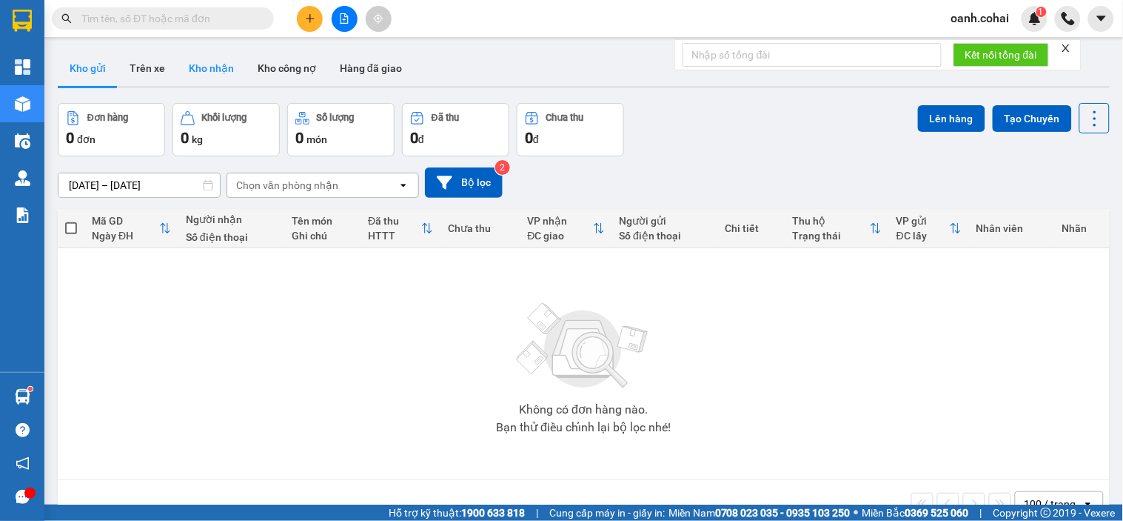
click at [218, 73] on button "Kho nhận" at bounding box center [211, 68] width 69 height 36
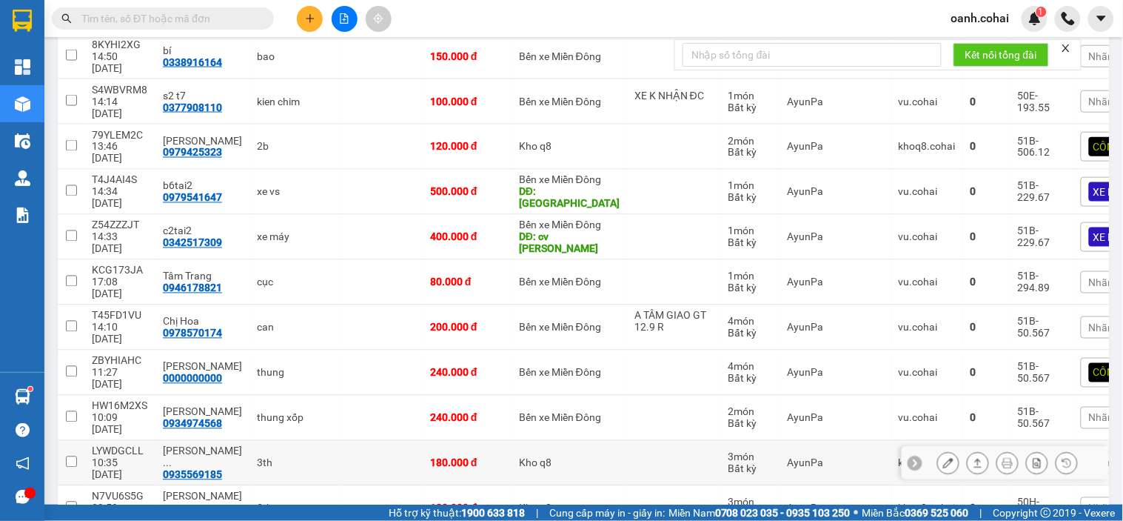
scroll to position [706, 0]
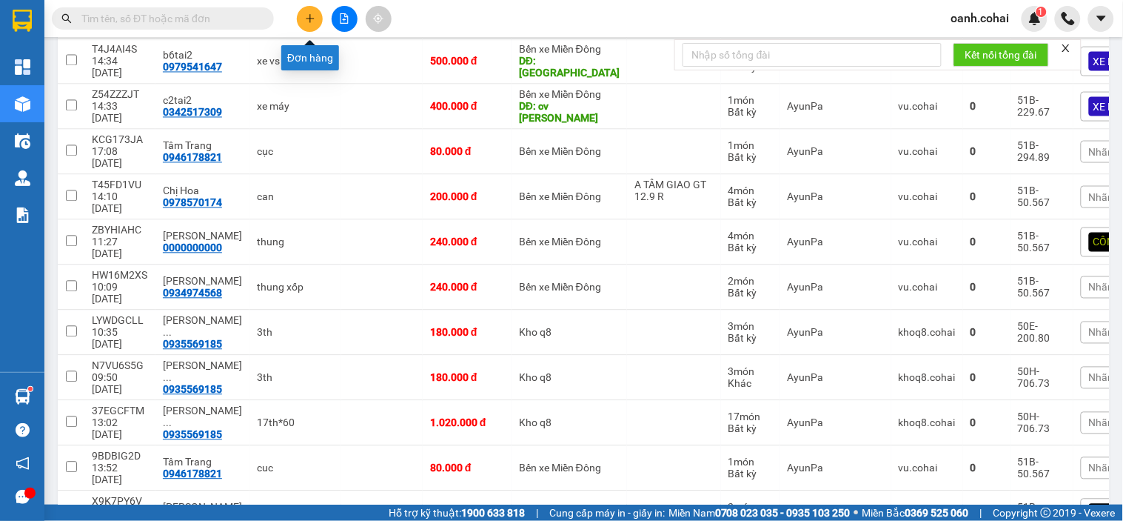
click at [316, 22] on button at bounding box center [310, 19] width 26 height 26
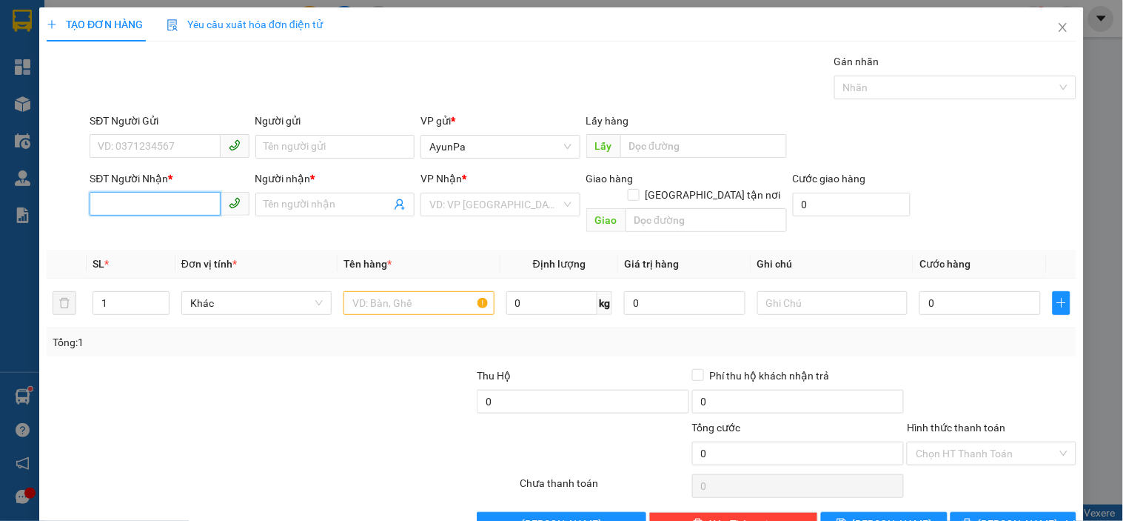
click at [188, 207] on input "SĐT Người Nhận *" at bounding box center [155, 204] width 130 height 24
type input "0933683417"
click at [189, 233] on div "0933683417 - Lab Niềm Tin" at bounding box center [168, 234] width 140 height 16
type input "Lab Niềm Tin"
type input "0933683417"
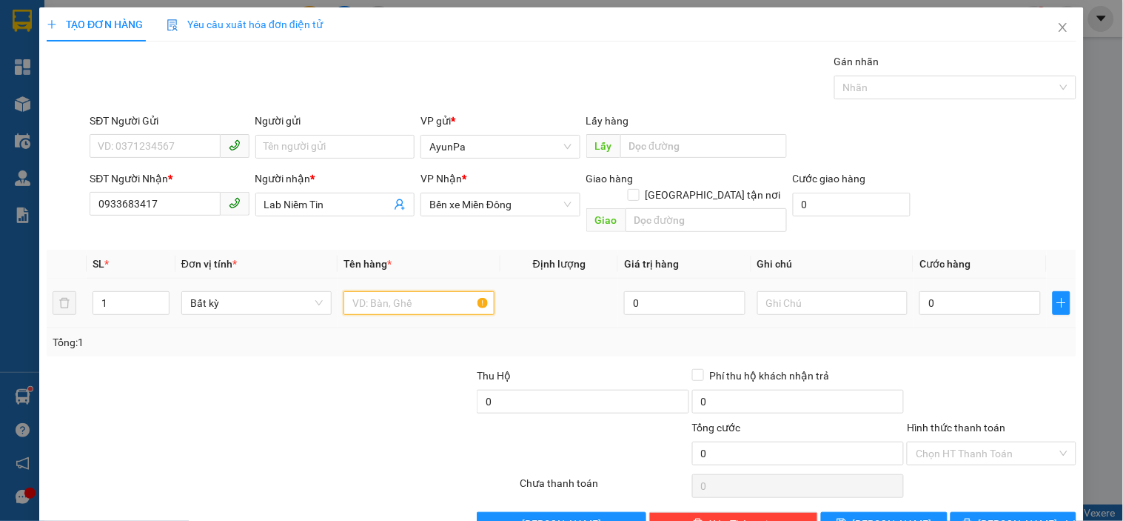
click at [391, 291] on input "text" at bounding box center [419, 303] width 150 height 24
type input "1H RĂNG"
click at [927, 291] on input "0" at bounding box center [980, 303] width 121 height 24
type input "004"
type input "4"
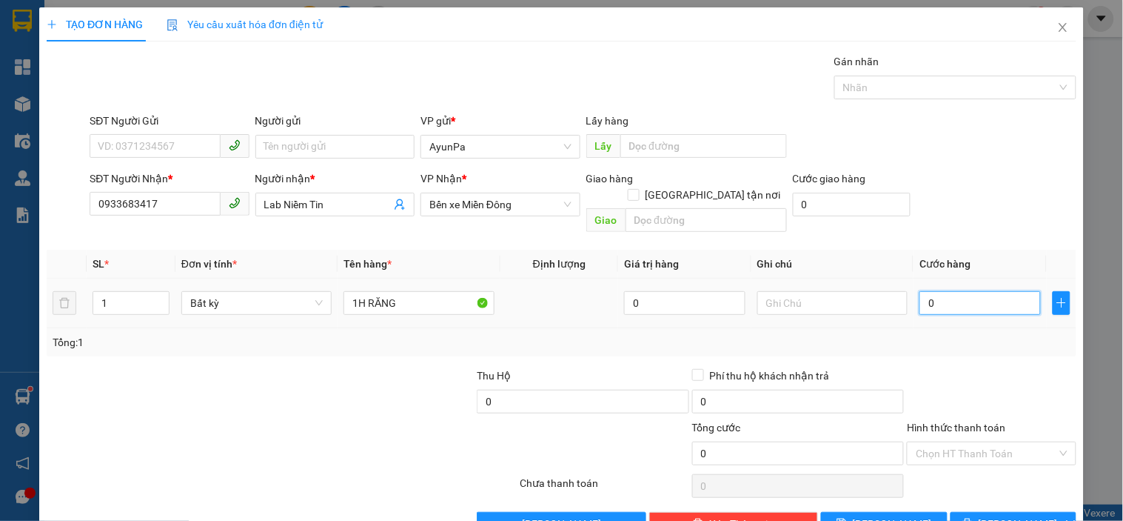
type input "4"
type input "0.040"
type input "40"
type input "40.000"
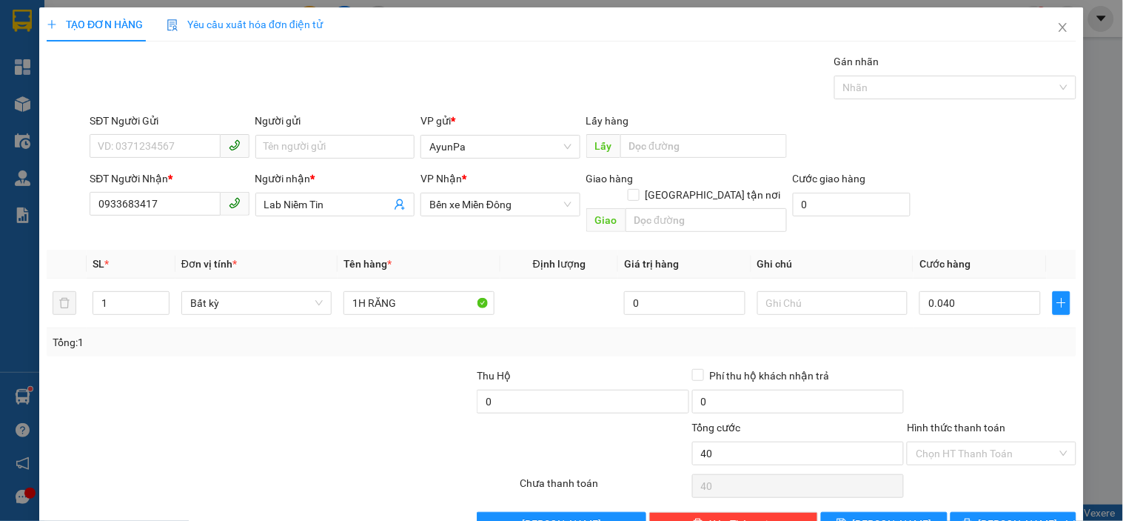
type input "40.000"
click at [926, 334] on div "Tổng: 1" at bounding box center [562, 342] width 1018 height 16
click at [937, 442] on input "Hình thức thanh toán" at bounding box center [986, 453] width 141 height 22
click at [931, 462] on div "Tại văn phòng" at bounding box center [983, 466] width 150 height 16
type input "0"
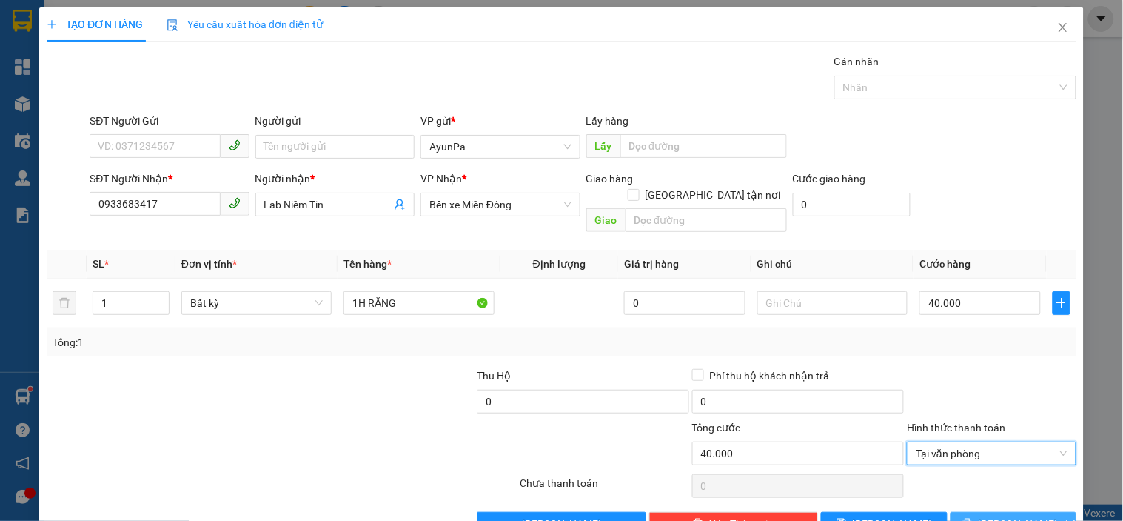
click at [972, 512] on button "[PERSON_NAME] và In" at bounding box center [1014, 524] width 126 height 24
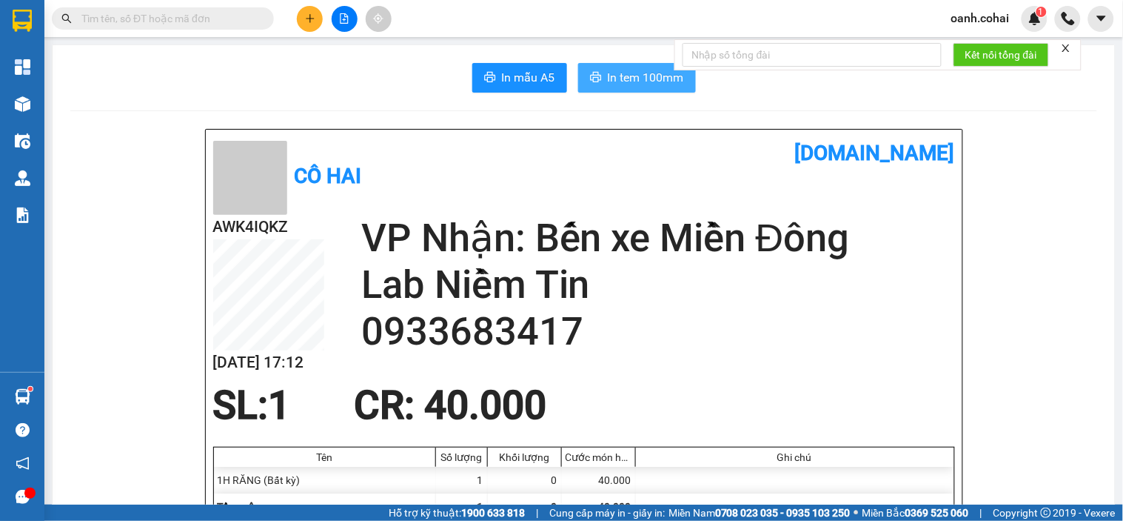
click at [635, 73] on span "In tem 100mm" at bounding box center [646, 77] width 76 height 19
click at [307, 22] on icon "plus" at bounding box center [310, 18] width 10 height 10
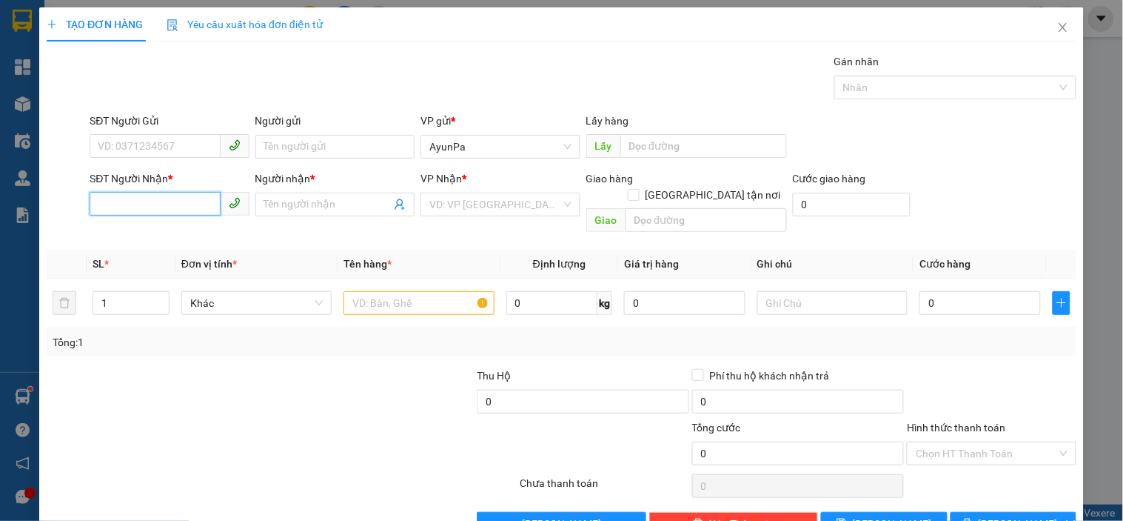
click at [183, 206] on input "SĐT Người Nhận *" at bounding box center [155, 204] width 130 height 24
click at [176, 233] on div "0974052512 - LAB Đ.PHƯƠNG" at bounding box center [171, 234] width 146 height 16
type input "0974052512"
type input "LAB Đ.PHƯƠNG"
type input "0974052512"
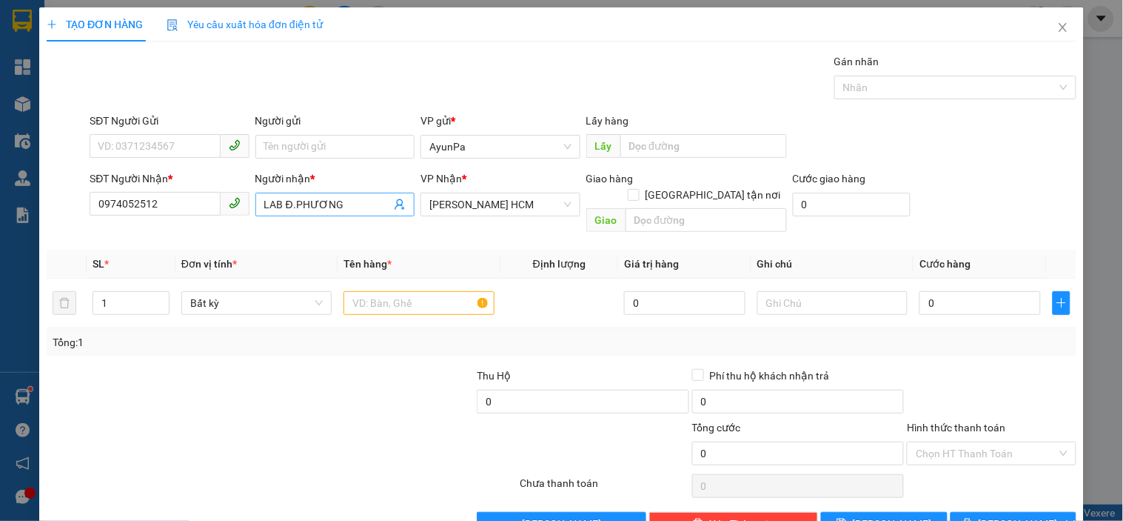
click at [342, 197] on input "LAB Đ.PHƯƠNG" at bounding box center [327, 204] width 127 height 16
type input "L.B Đông Phương"
click at [453, 291] on input "text" at bounding box center [419, 303] width 150 height 24
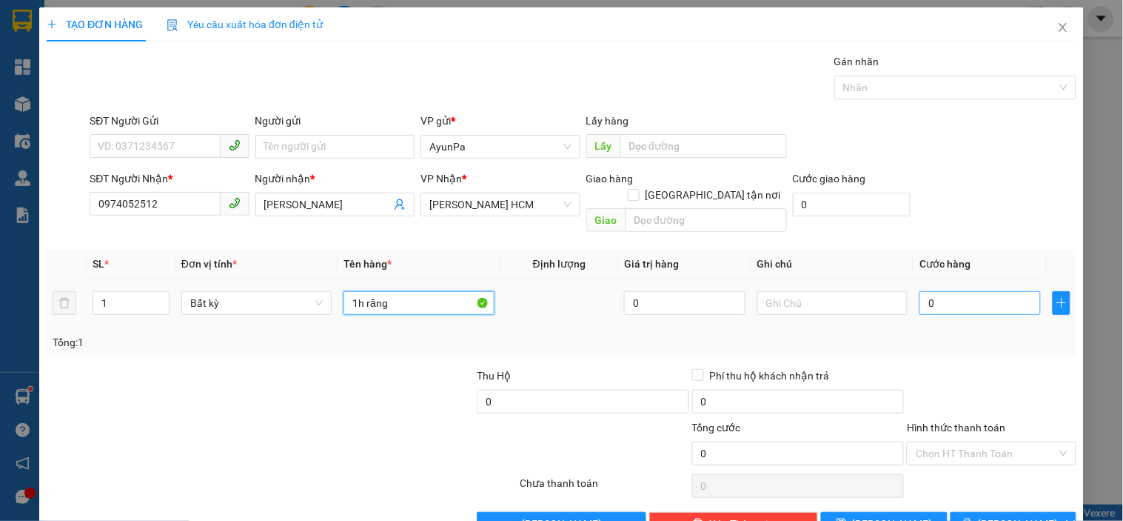
type input "1h răng"
click at [943, 291] on input "0" at bounding box center [980, 303] width 121 height 24
type input "004"
type input "4"
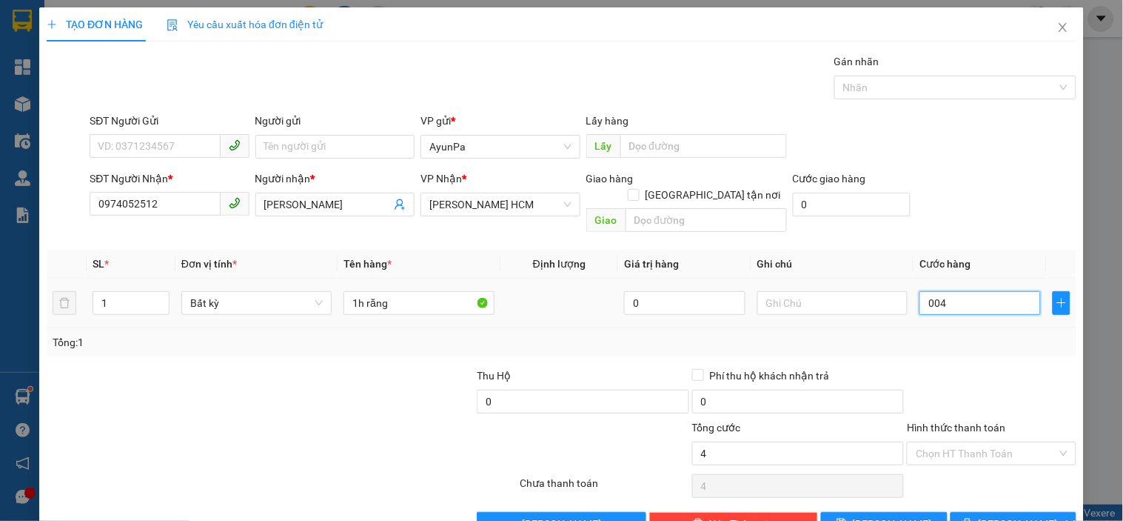
type input "0.040"
type input "40"
type input "40.000"
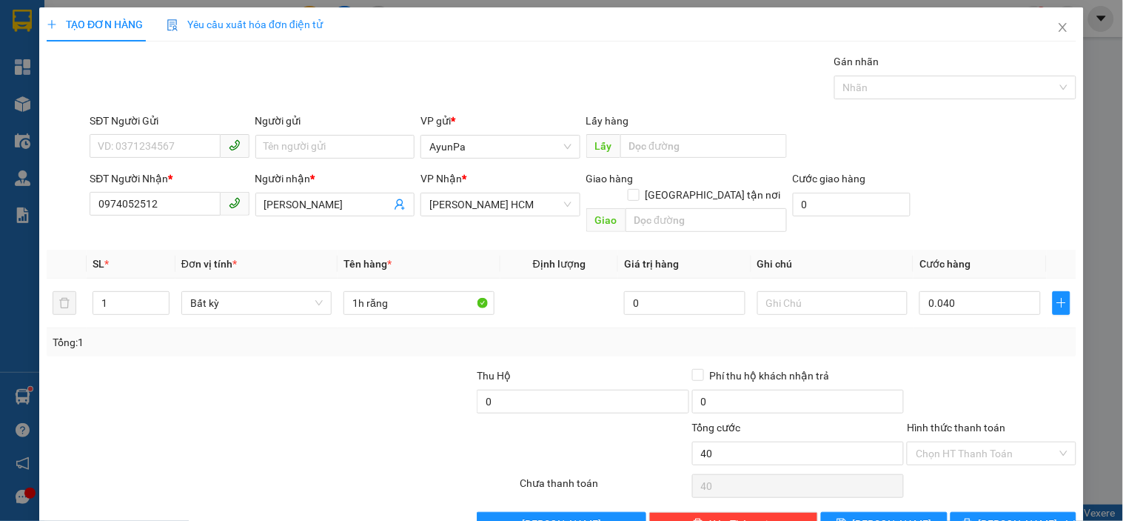
type input "40.000"
click at [966, 334] on div "Tổng: 1" at bounding box center [562, 342] width 1018 height 16
click at [951, 512] on button "[PERSON_NAME] và In" at bounding box center [1014, 524] width 126 height 24
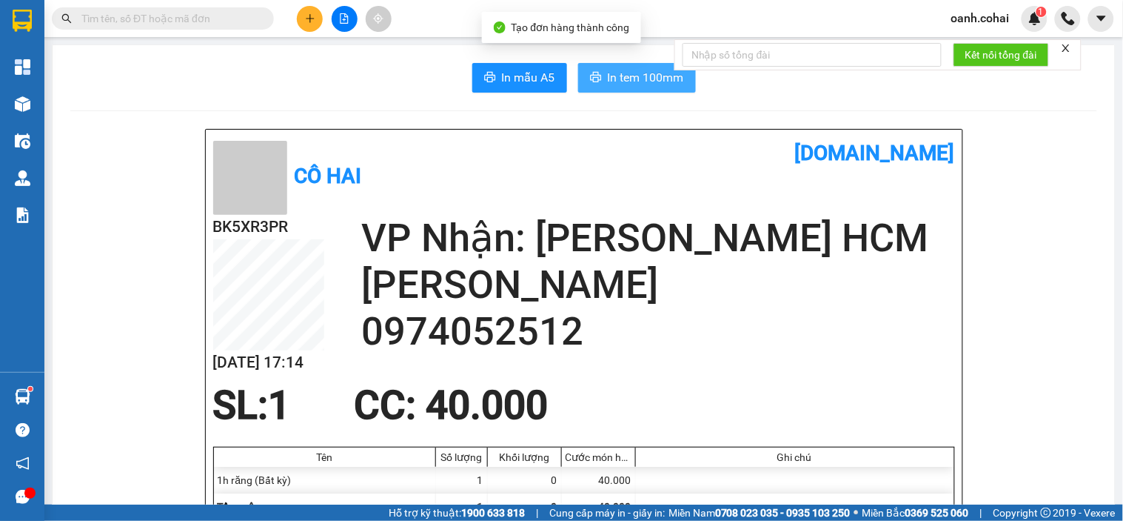
click at [625, 84] on span "In tem 100mm" at bounding box center [646, 77] width 76 height 19
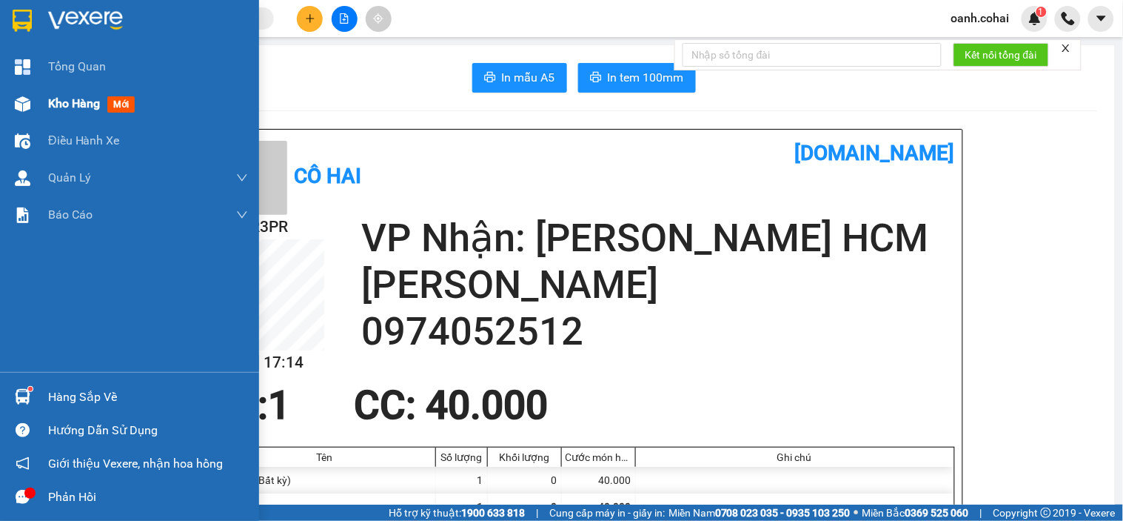
click at [41, 98] on div "Kho hàng mới" at bounding box center [129, 103] width 259 height 37
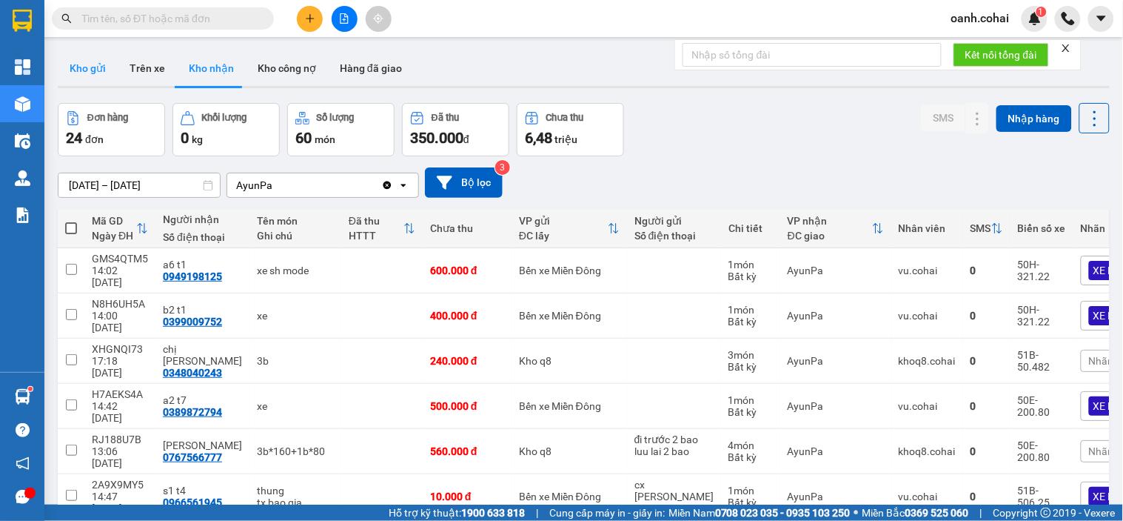
click at [95, 70] on button "Kho gửi" at bounding box center [88, 68] width 60 height 36
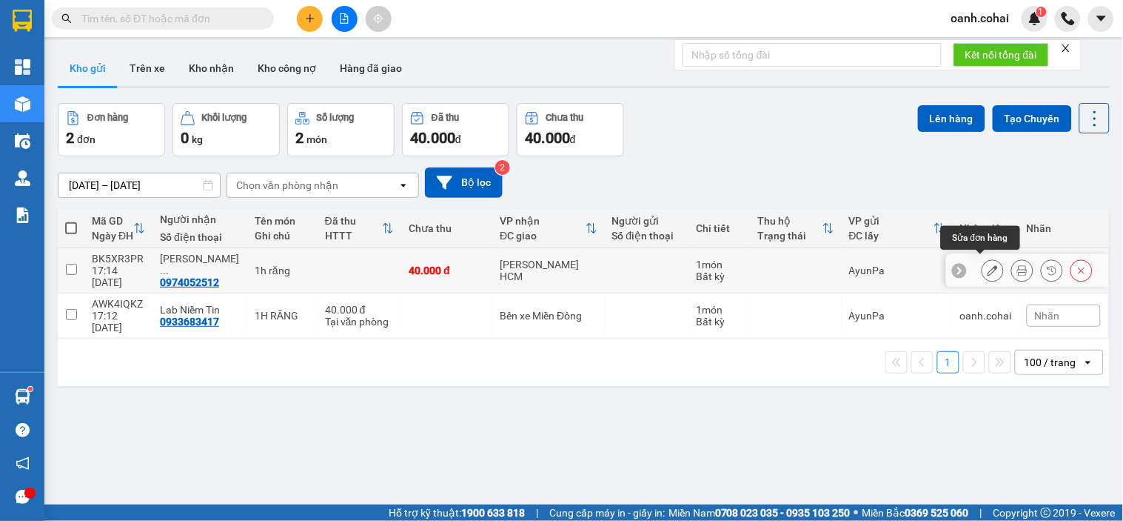
click at [988, 268] on icon at bounding box center [993, 270] width 10 height 10
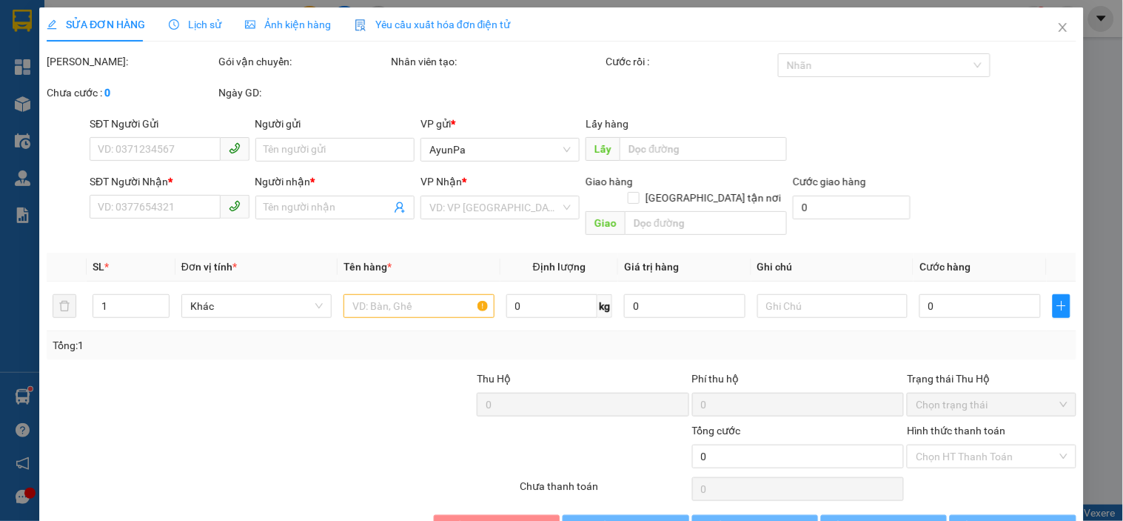
type input "0974052512"
type input "L.B Đông Phương"
type input "40.000"
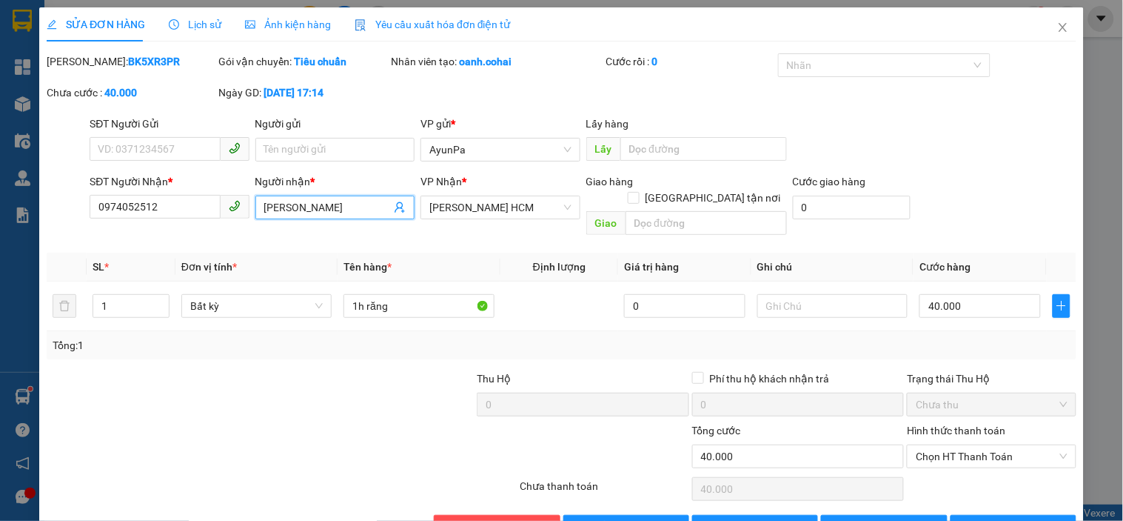
click at [304, 204] on input "L.B Đông Phương" at bounding box center [327, 207] width 127 height 16
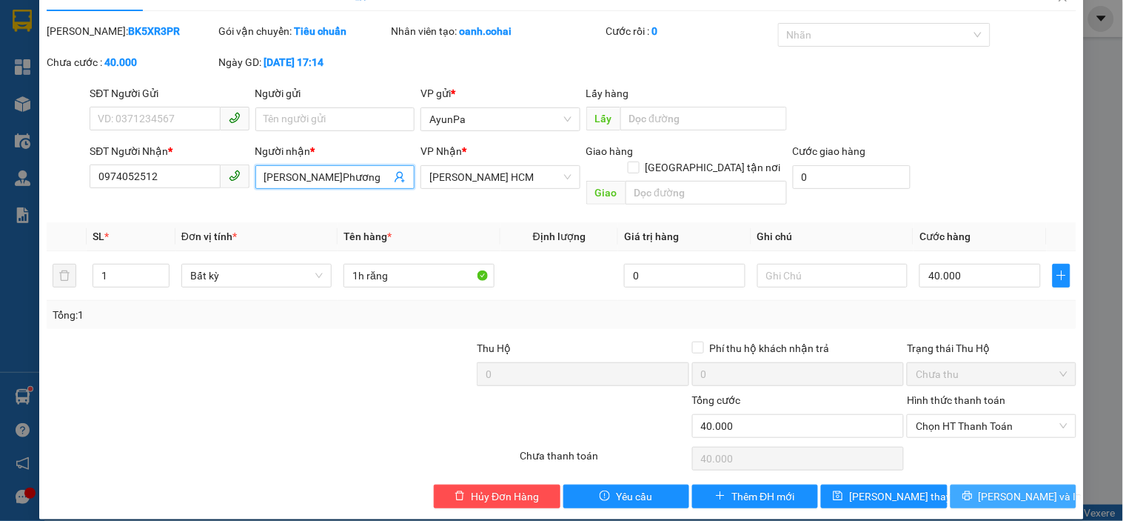
type input "L.B Đ.Phương"
click at [956, 484] on button "[PERSON_NAME] và In" at bounding box center [1014, 496] width 126 height 24
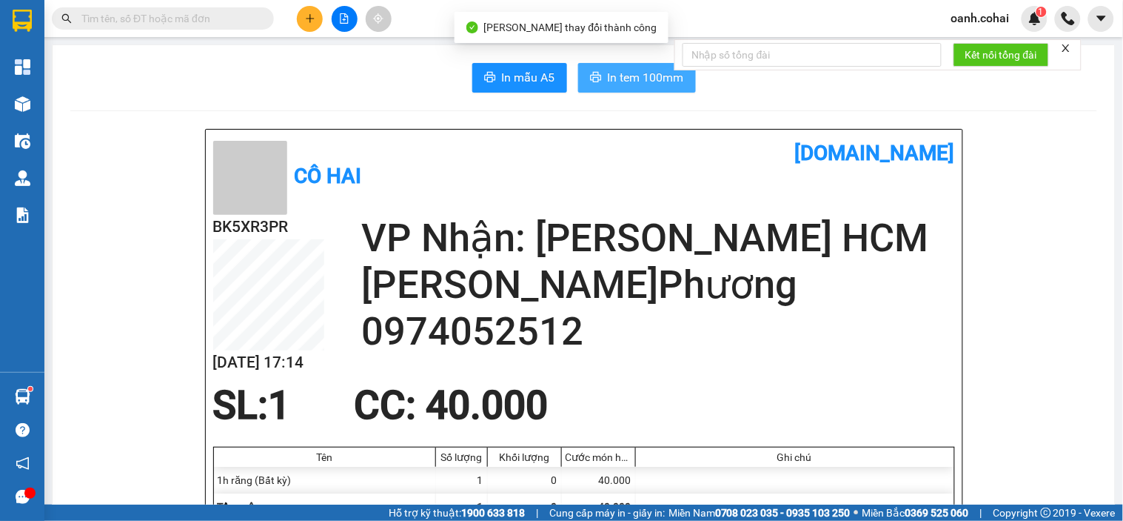
click at [622, 89] on button "In tem 100mm" at bounding box center [637, 78] width 118 height 30
